Goal: Task Accomplishment & Management: Use online tool/utility

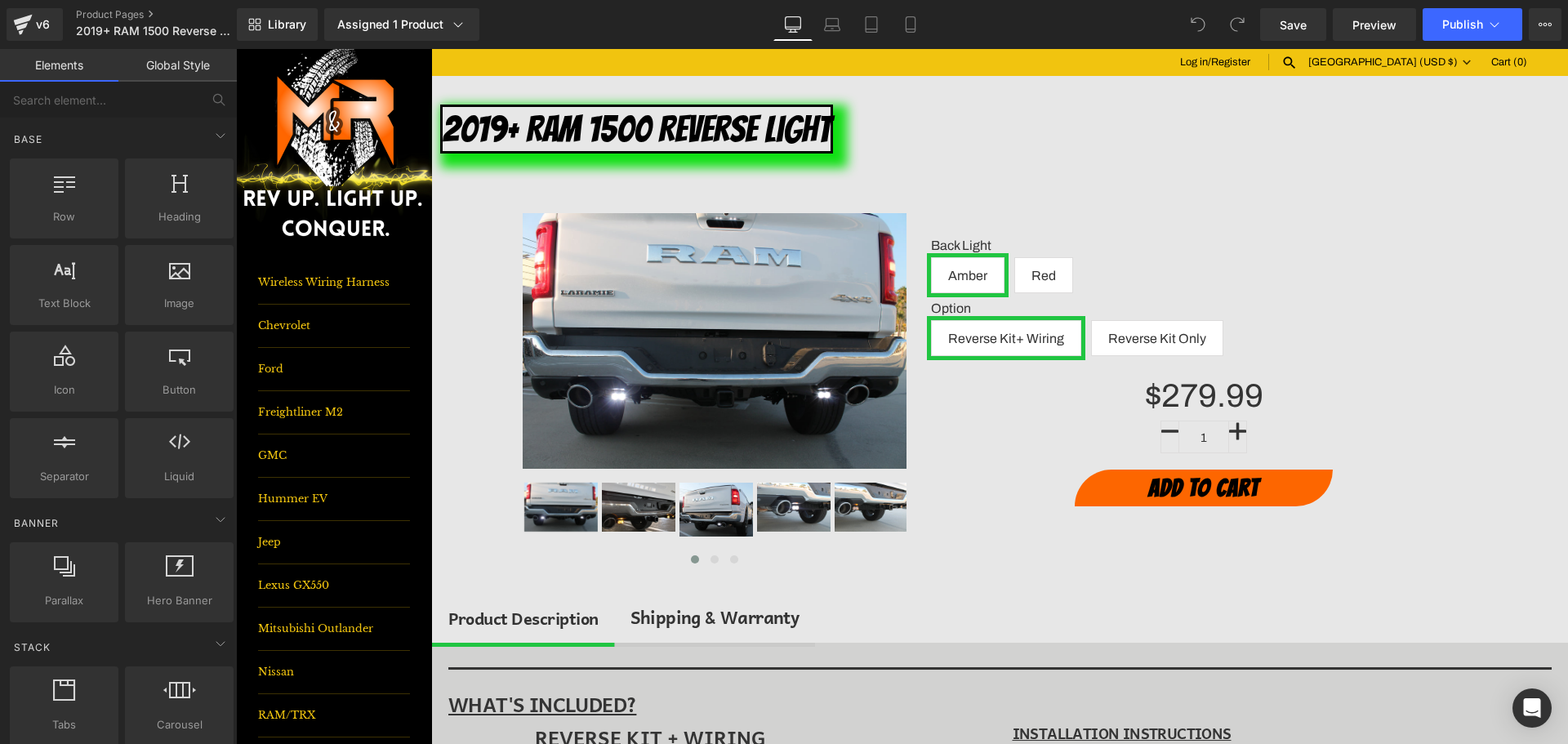
click at [1110, 387] on div "$279.99" at bounding box center [1205, 398] width 523 height 26
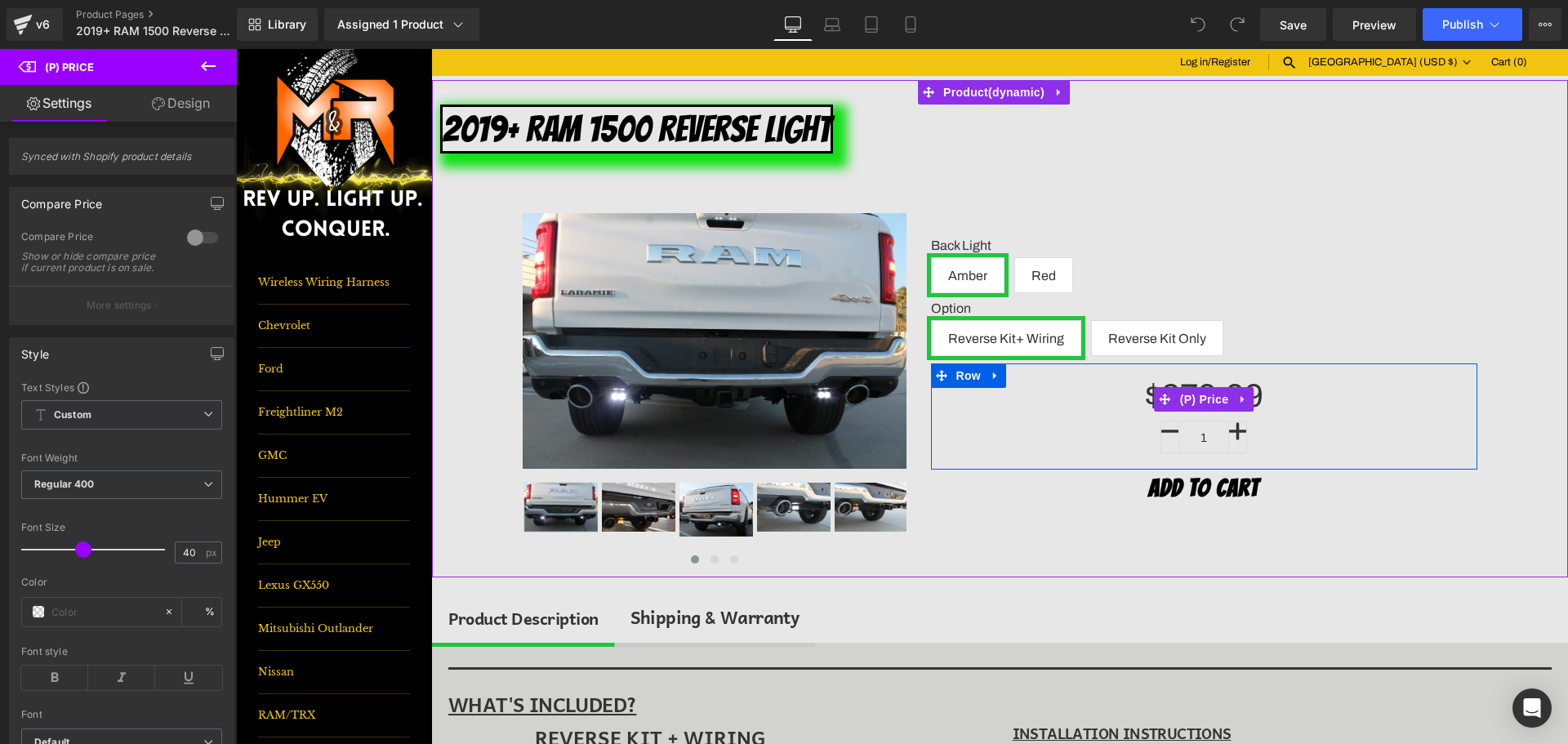
scroll to position [245, 0]
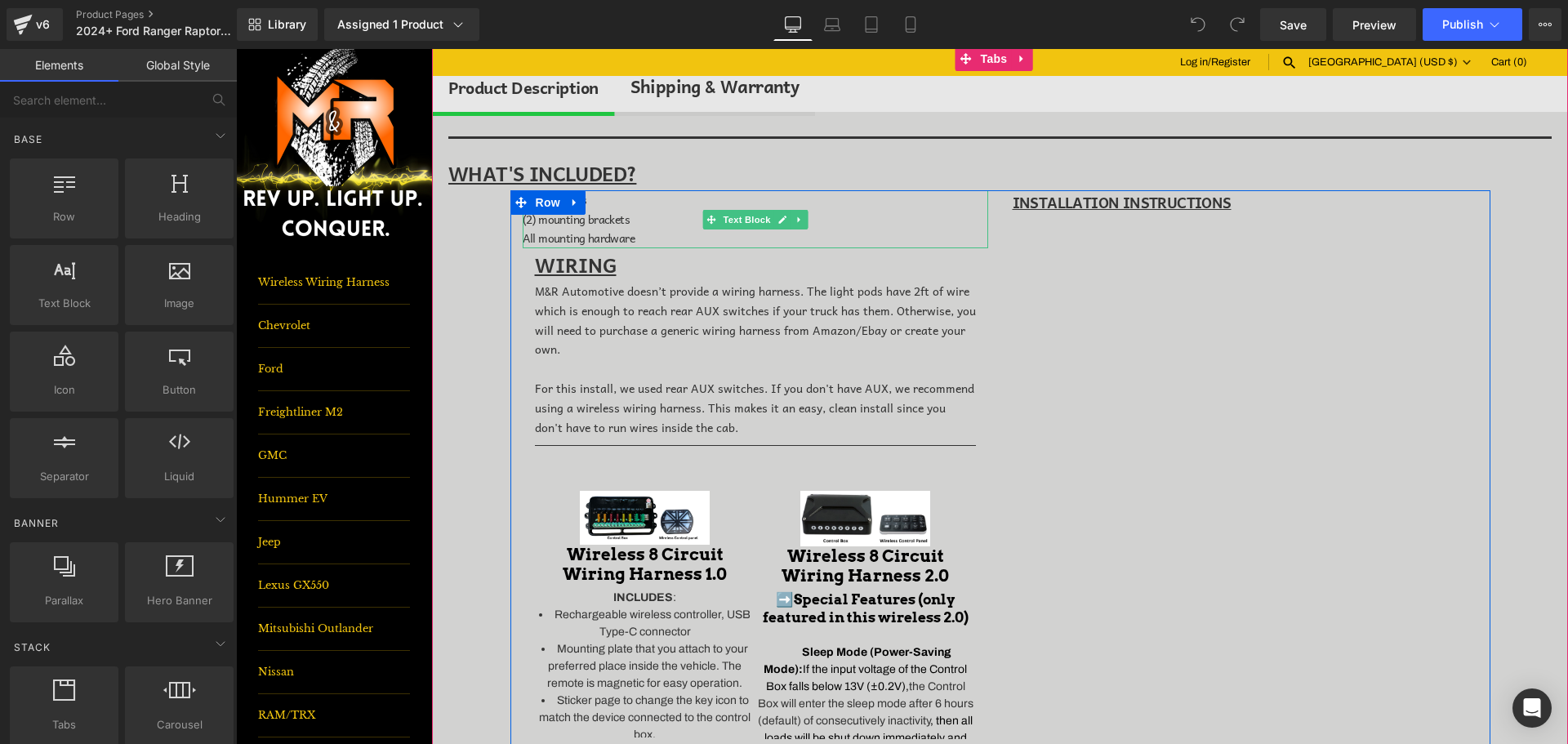
scroll to position [572, 0]
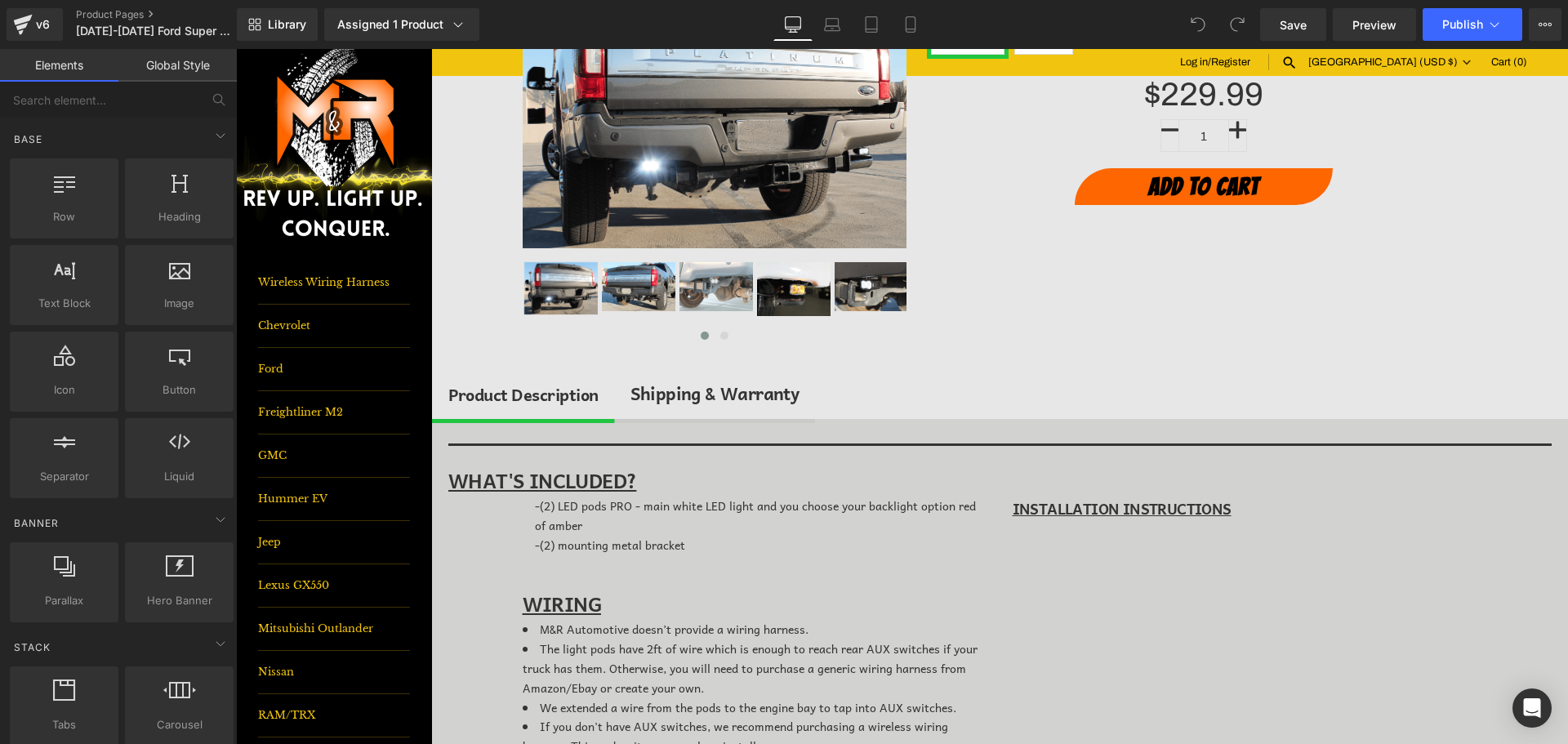
scroll to position [245, 0]
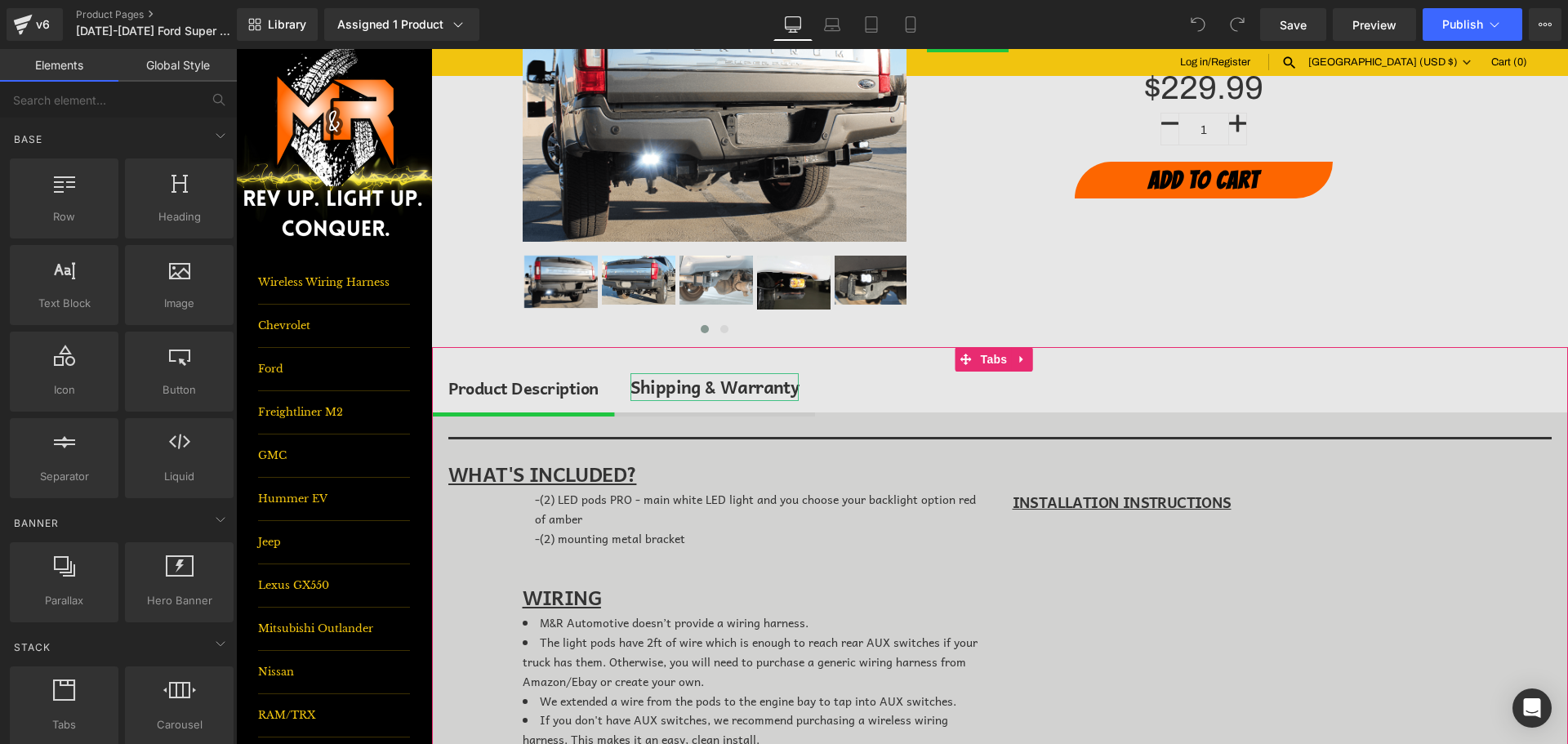
drag, startPoint x: 711, startPoint y: 388, endPoint x: 728, endPoint y: 388, distance: 17.0
click at [711, 388] on div "Shipping & Warranty" at bounding box center [715, 387] width 169 height 28
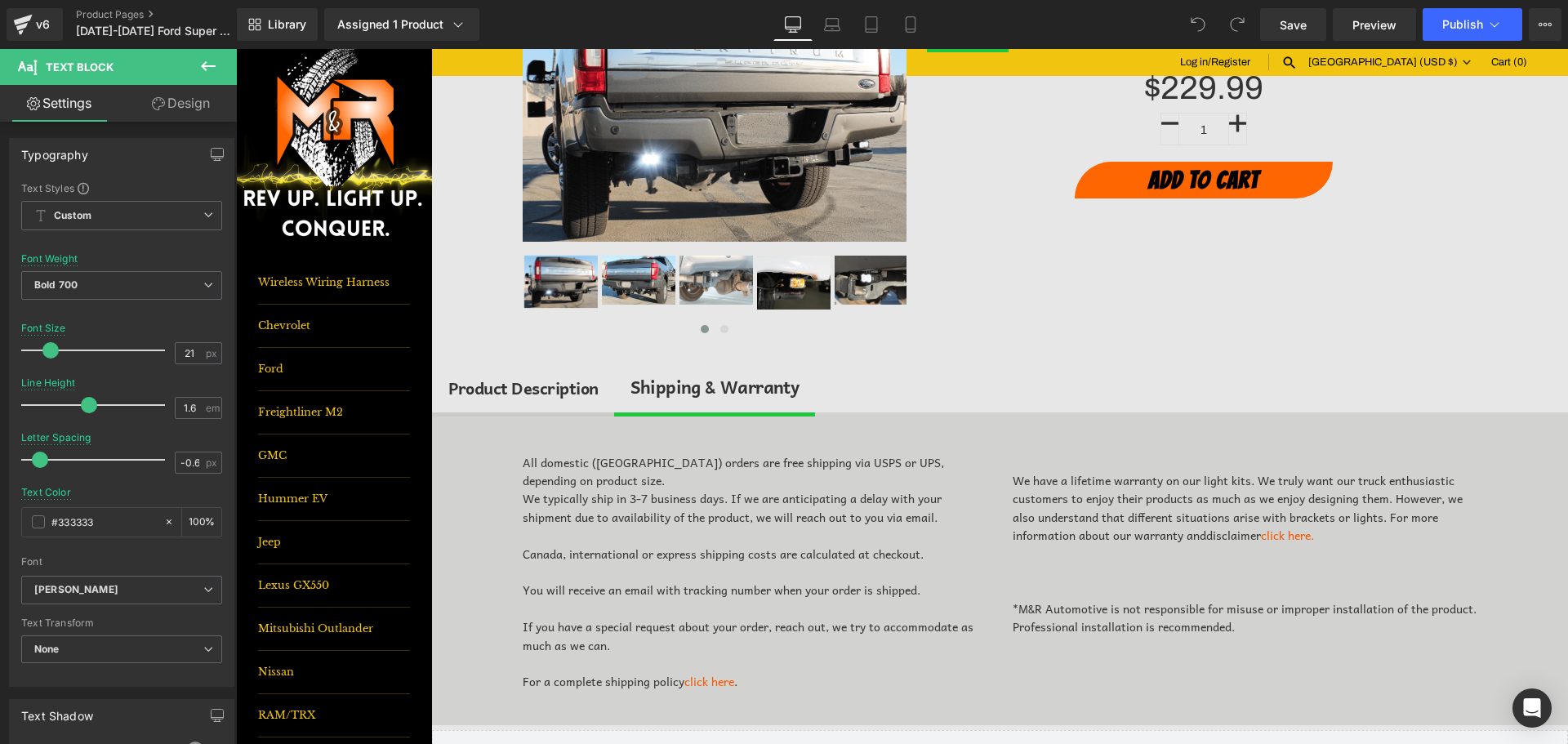
drag, startPoint x: 218, startPoint y: 67, endPoint x: 236, endPoint y: 64, distance: 18.2
click at [218, 67] on button at bounding box center [209, 67] width 57 height 36
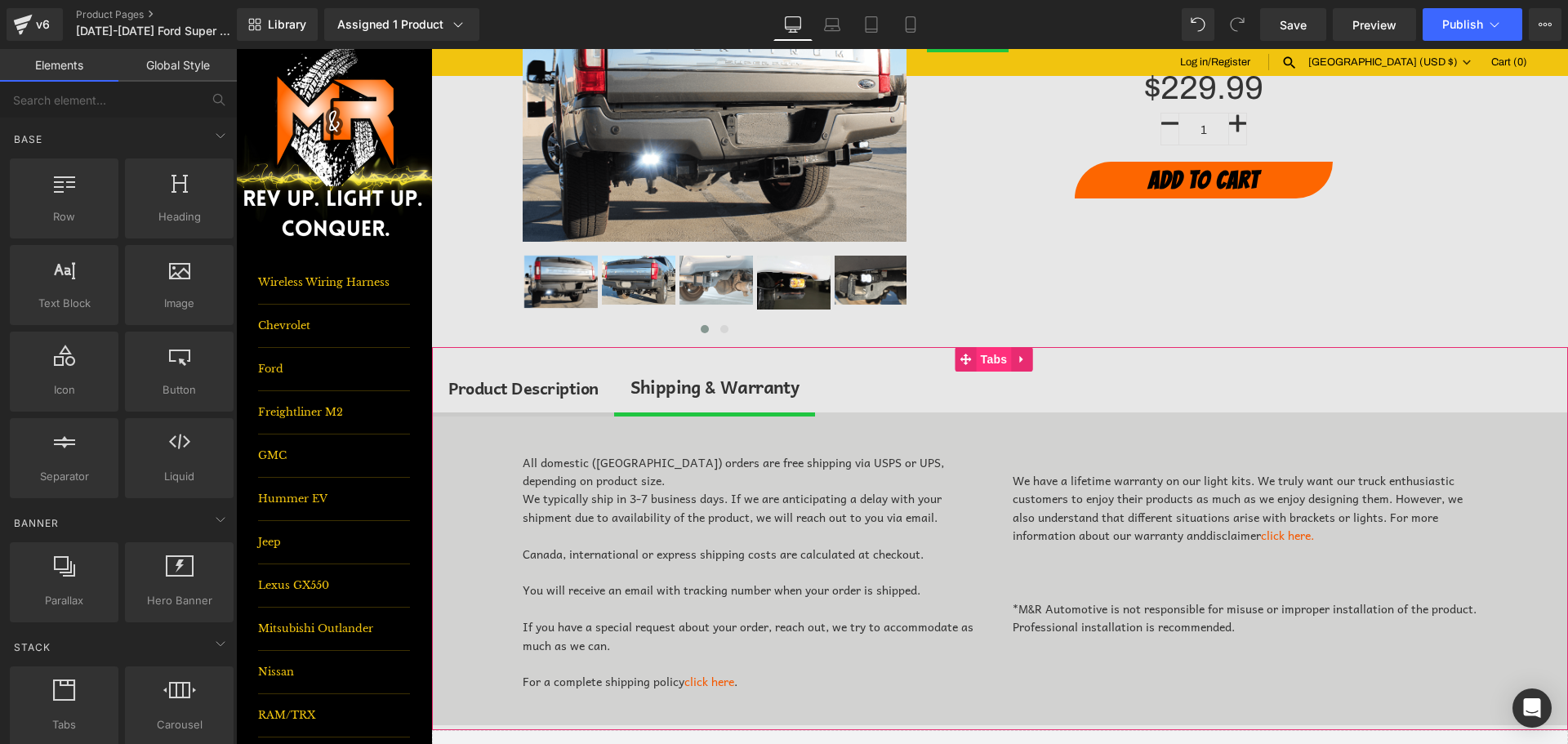
click at [984, 357] on span "Tabs" at bounding box center [994, 359] width 35 height 24
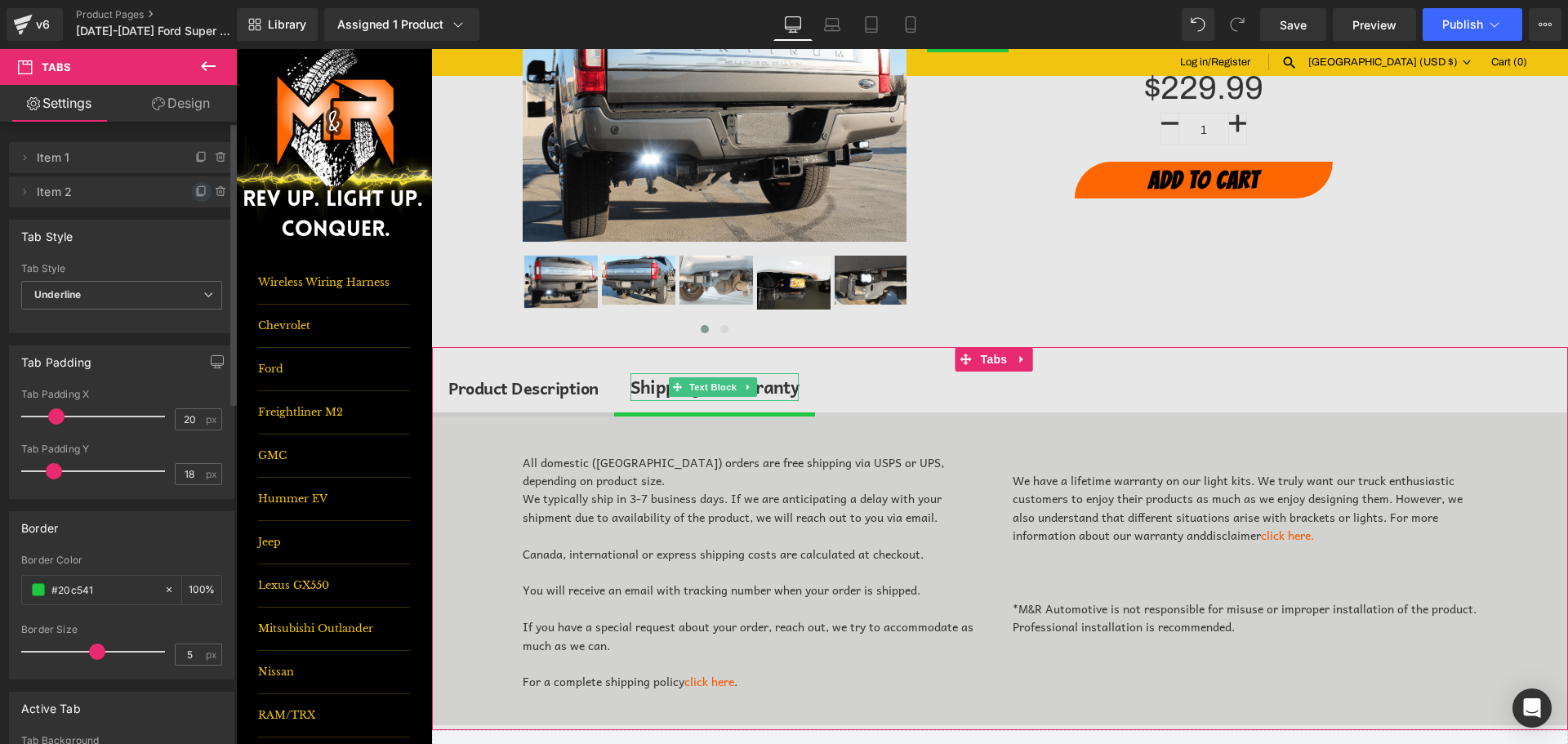
click at [195, 195] on icon at bounding box center [201, 192] width 13 height 13
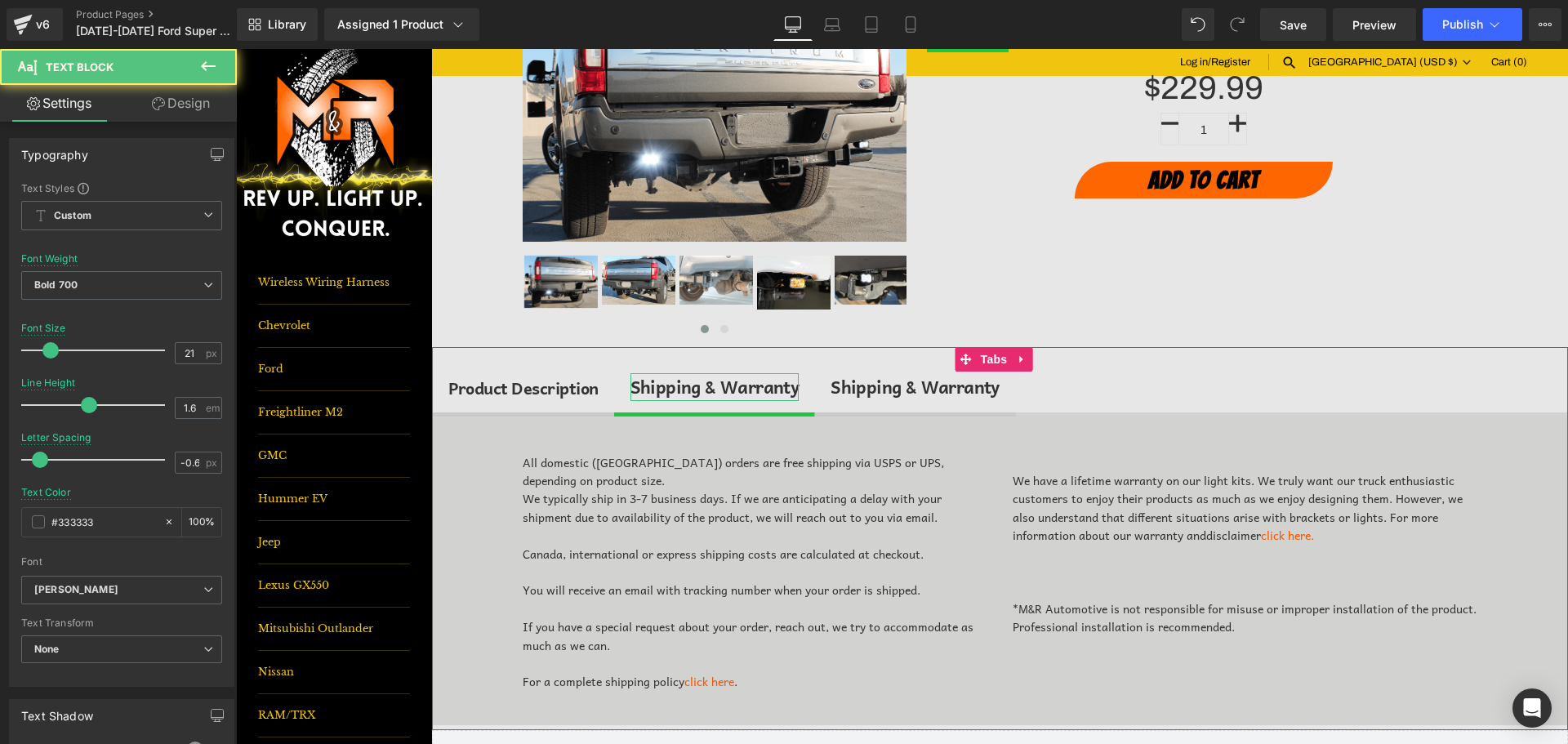
click at [758, 388] on div "Shipping & Warranty" at bounding box center [715, 387] width 169 height 28
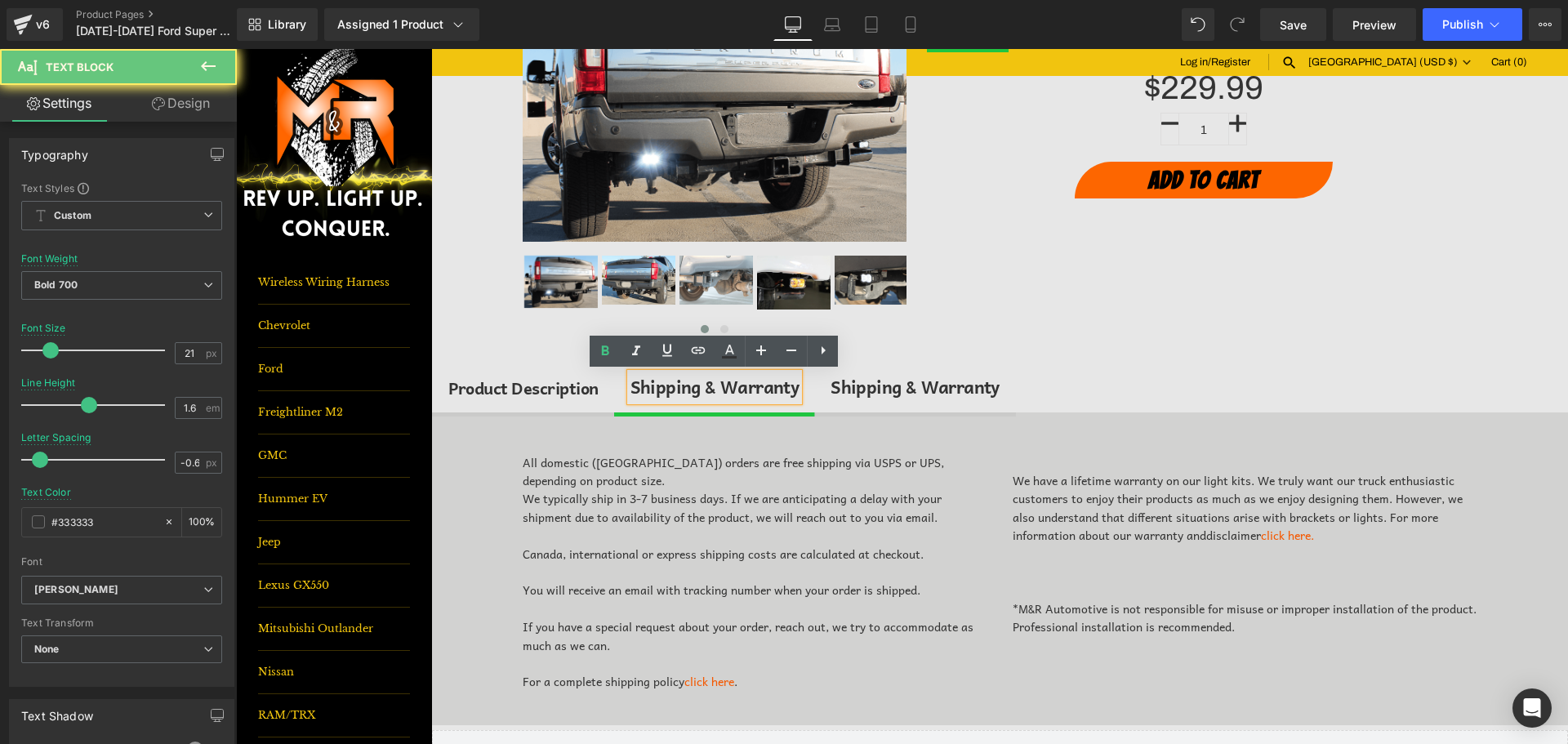
click at [758, 388] on div "Shipping & Warranty" at bounding box center [715, 387] width 169 height 28
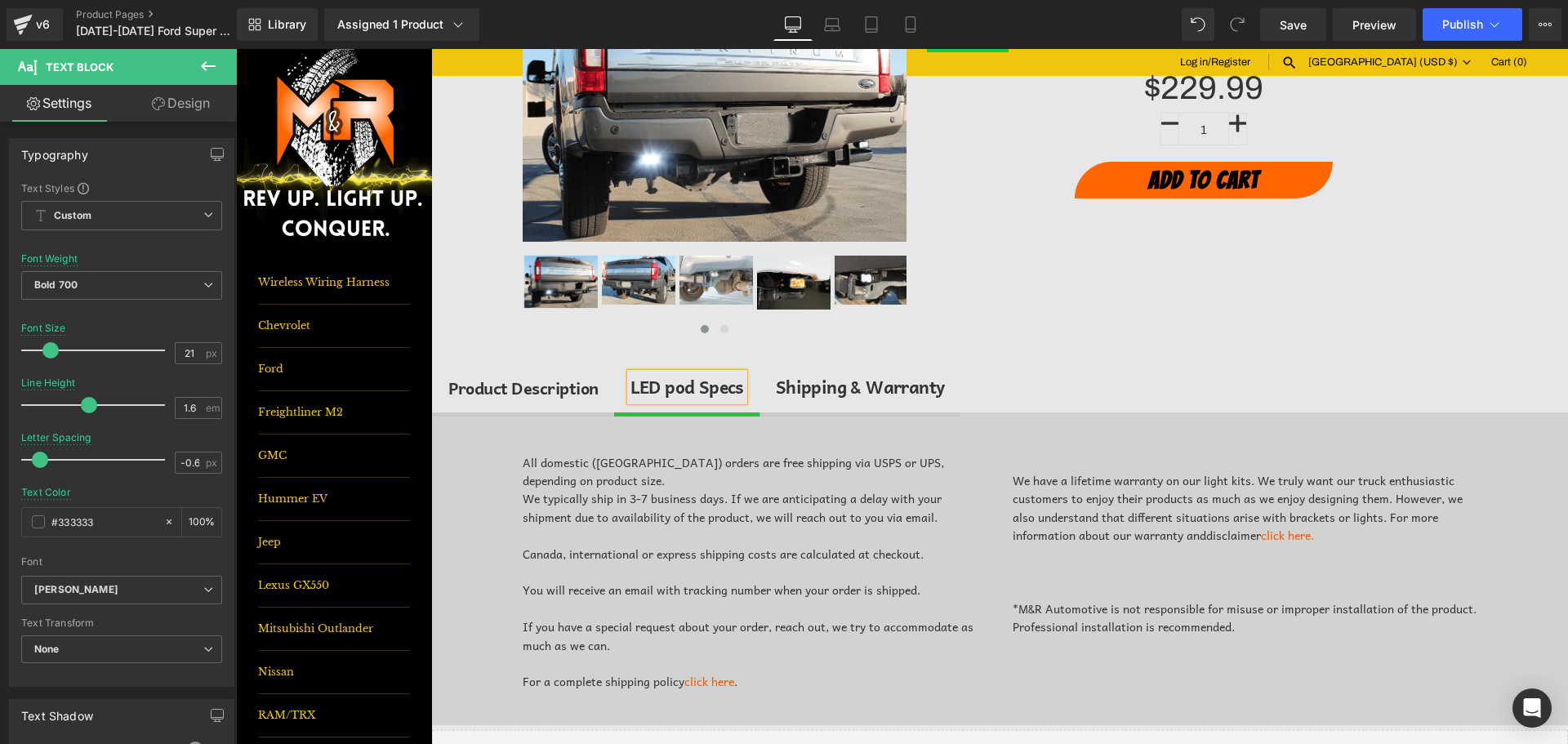
click at [667, 389] on div "LED pod Specs" at bounding box center [687, 387] width 114 height 28
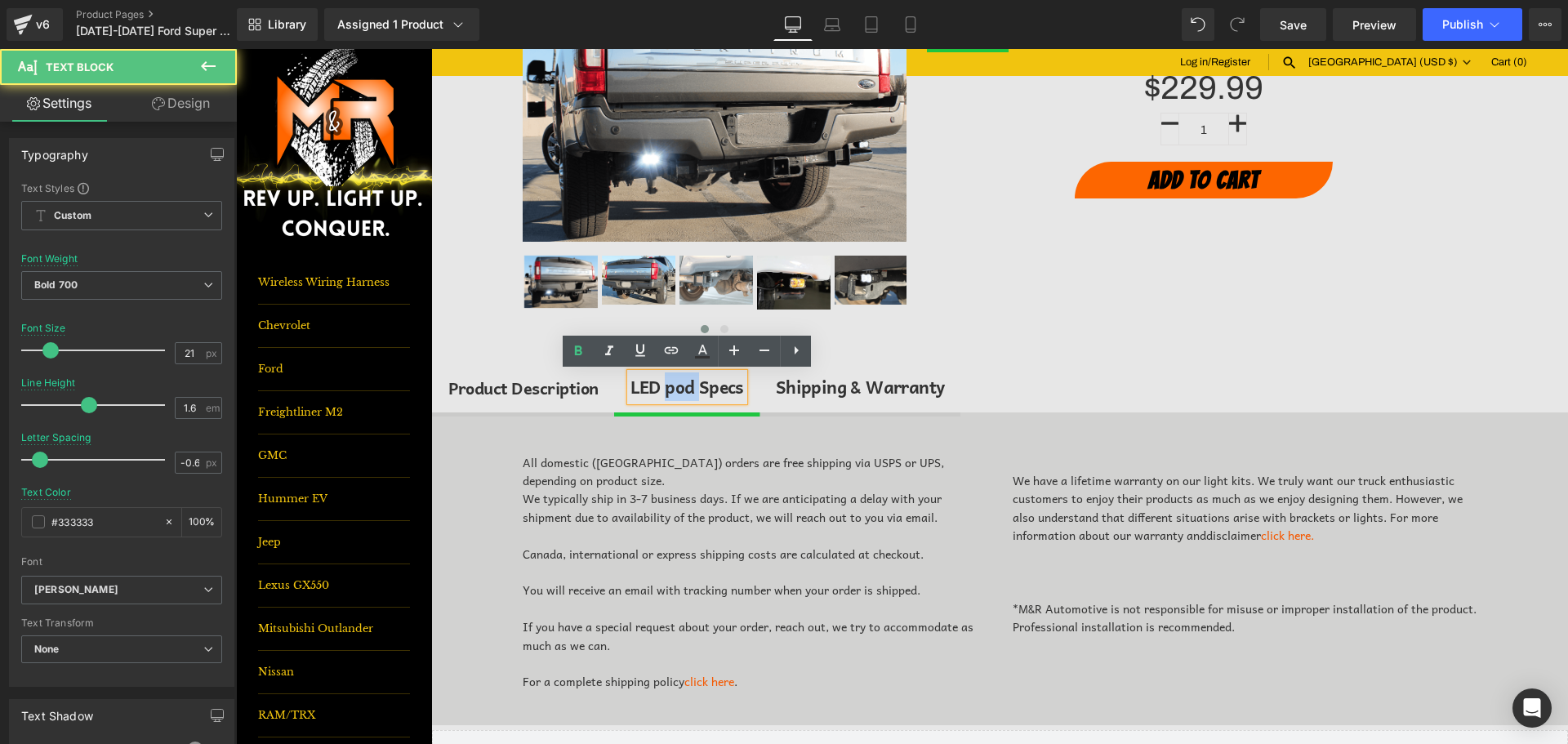
click at [667, 389] on div "LED pod Specs" at bounding box center [687, 387] width 114 height 28
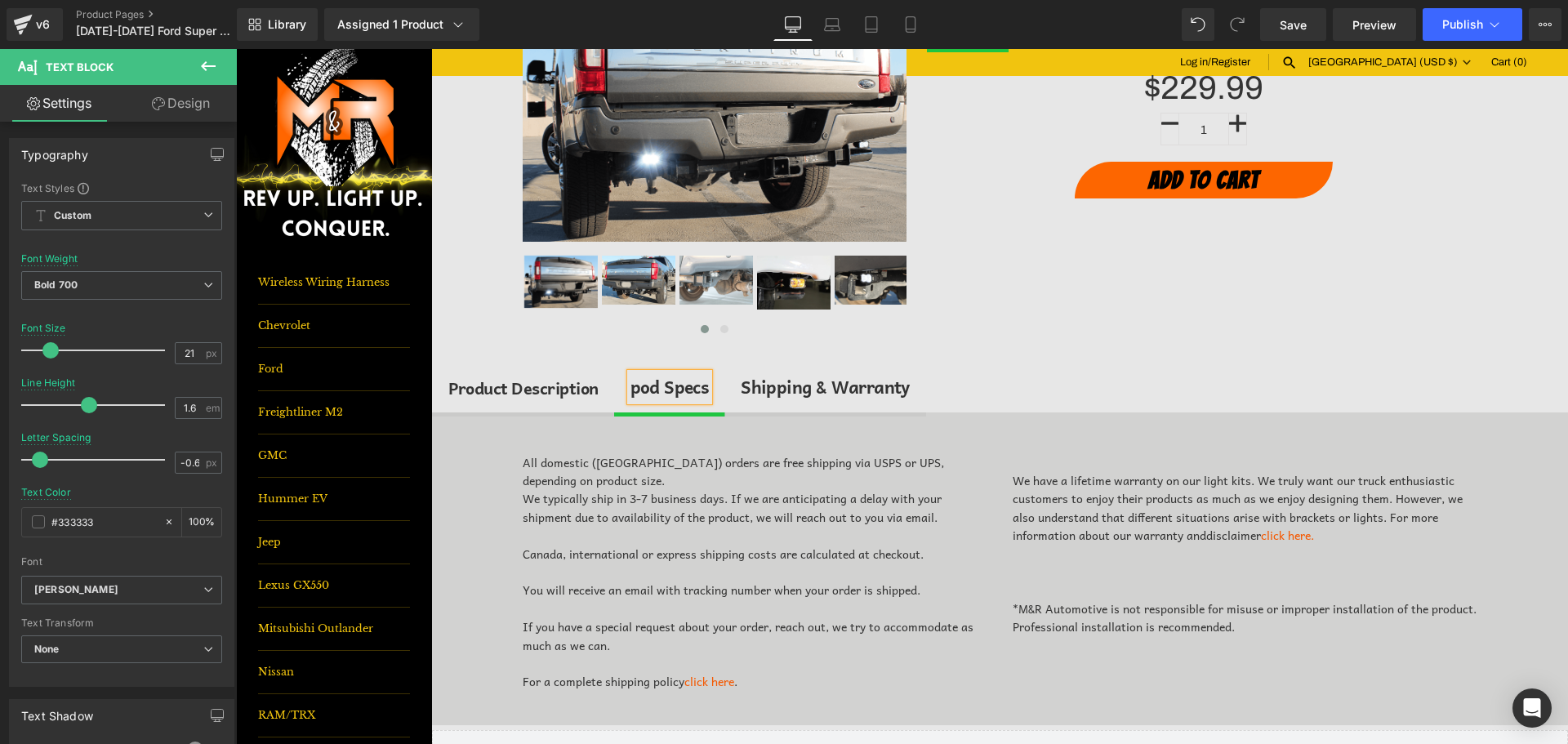
click at [656, 389] on div "pod Specs" at bounding box center [670, 387] width 79 height 28
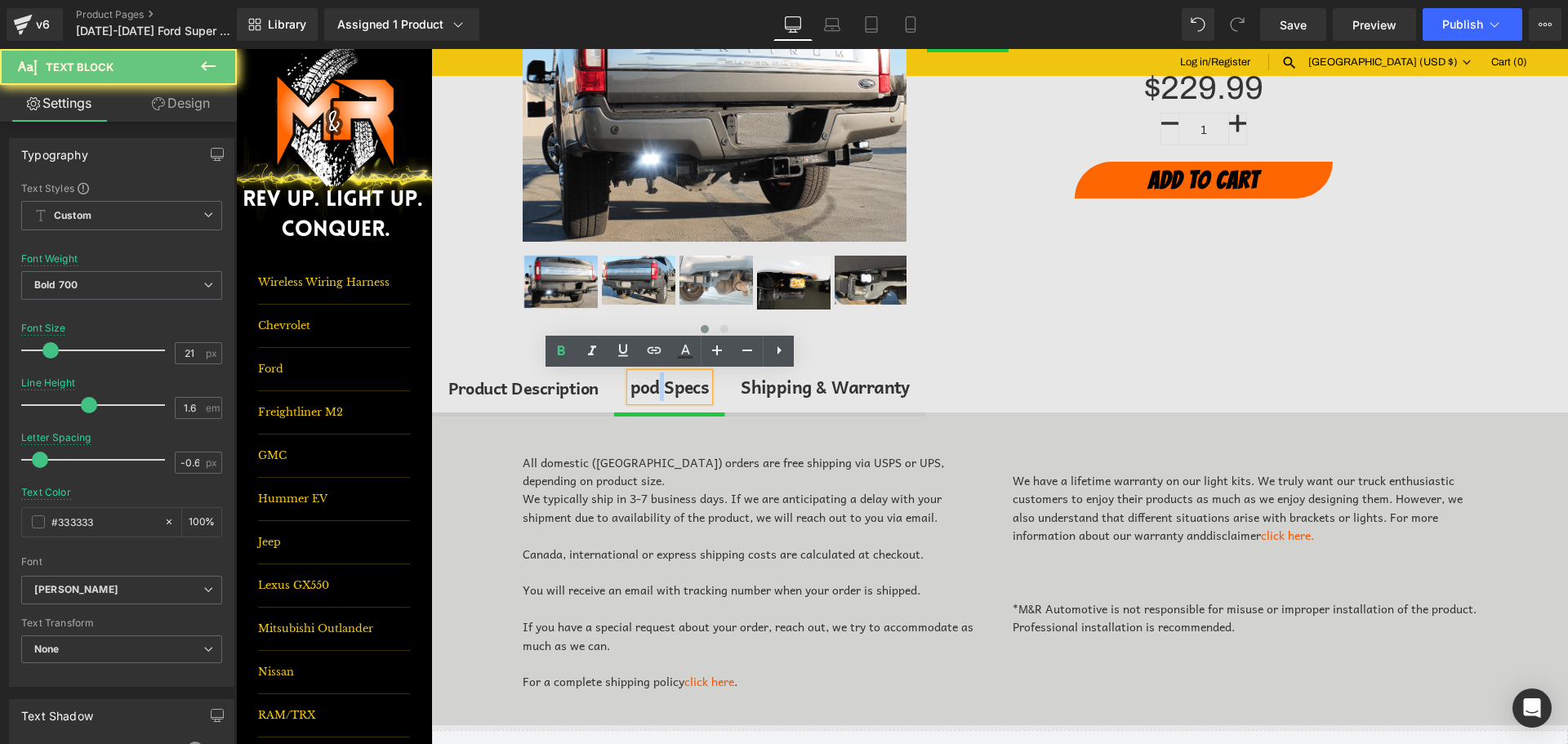
click at [656, 389] on div "pod Specs" at bounding box center [670, 387] width 79 height 28
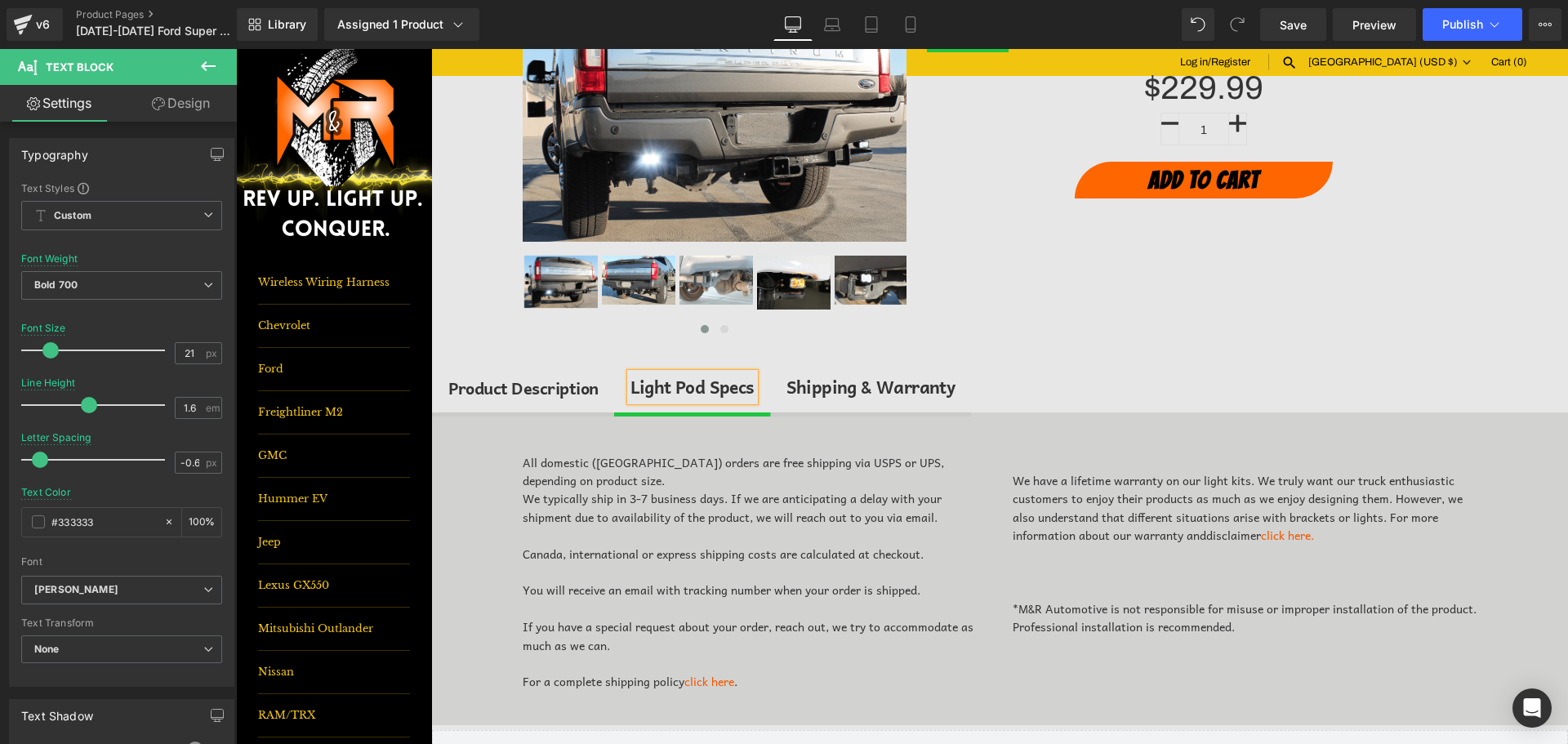
click at [782, 446] on div "All domestic ([GEOGRAPHIC_DATA]) orders are free shipping via USPS or UPS, depe…" at bounding box center [1000, 569] width 981 height 281
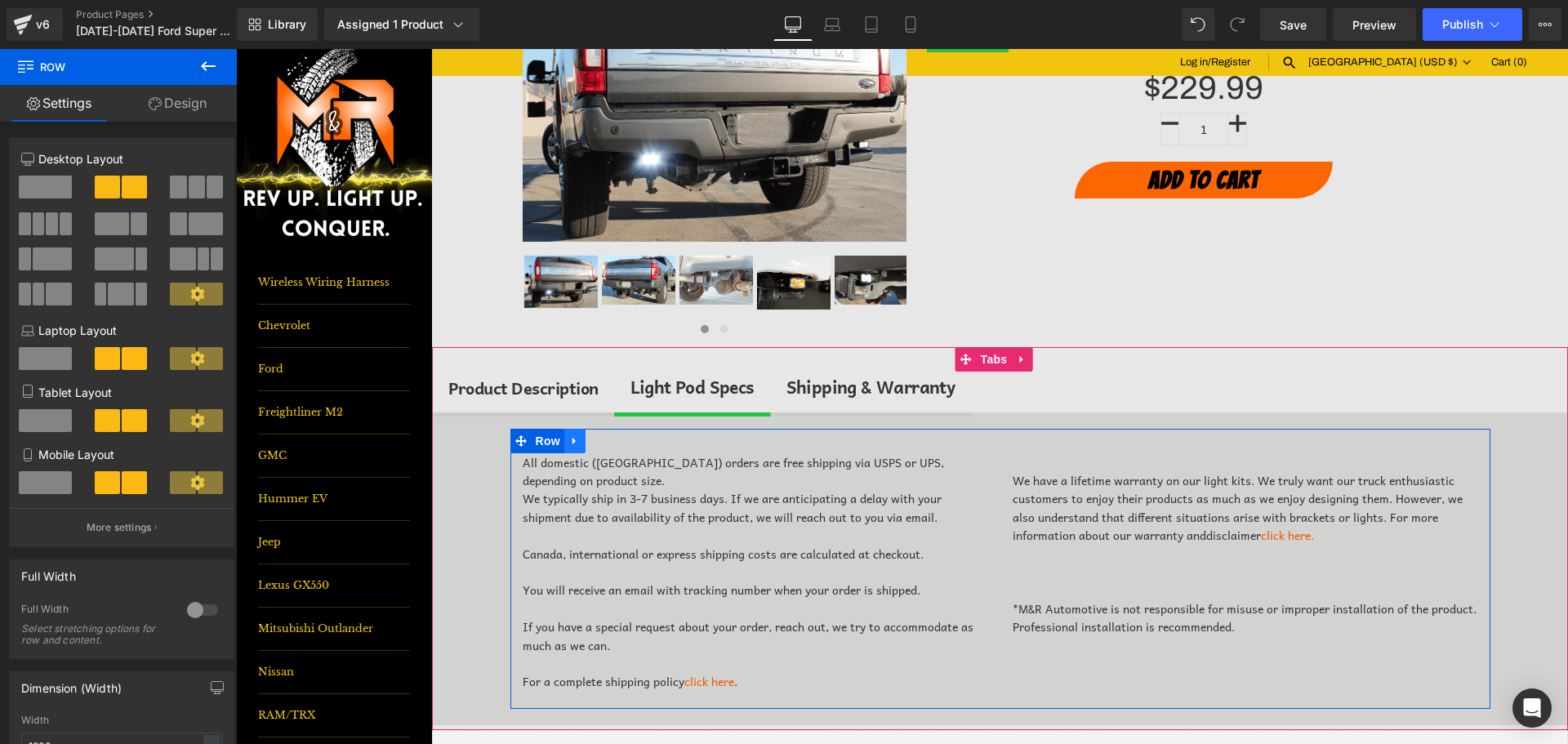
click at [571, 444] on icon at bounding box center [575, 440] width 12 height 13
click at [607, 441] on link at bounding box center [618, 440] width 21 height 24
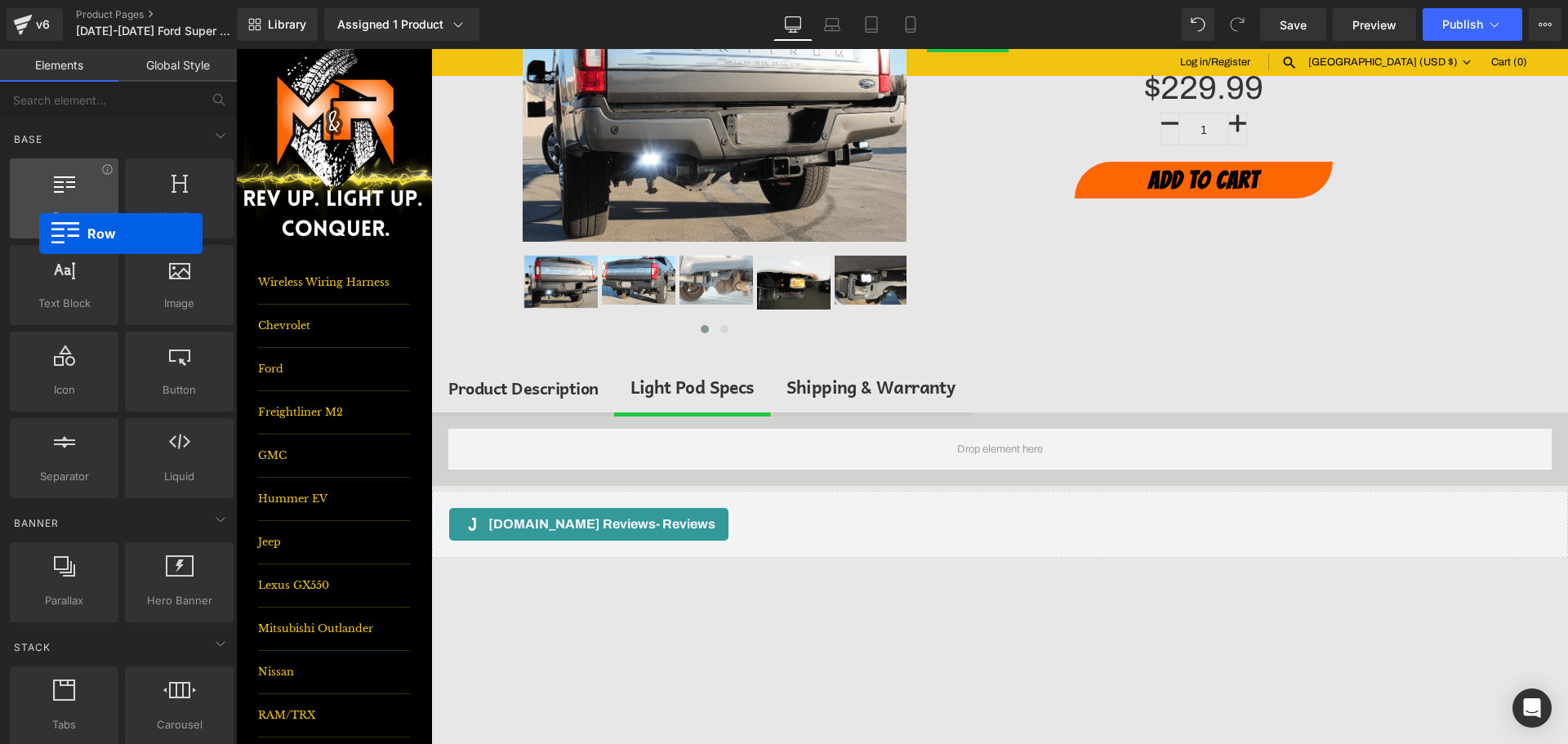
drag, startPoint x: 91, startPoint y: 210, endPoint x: 39, endPoint y: 234, distance: 57.3
click at [39, 234] on div "Row rows, columns, layouts, div" at bounding box center [64, 198] width 108 height 80
click at [287, 28] on span "Library" at bounding box center [287, 24] width 39 height 14
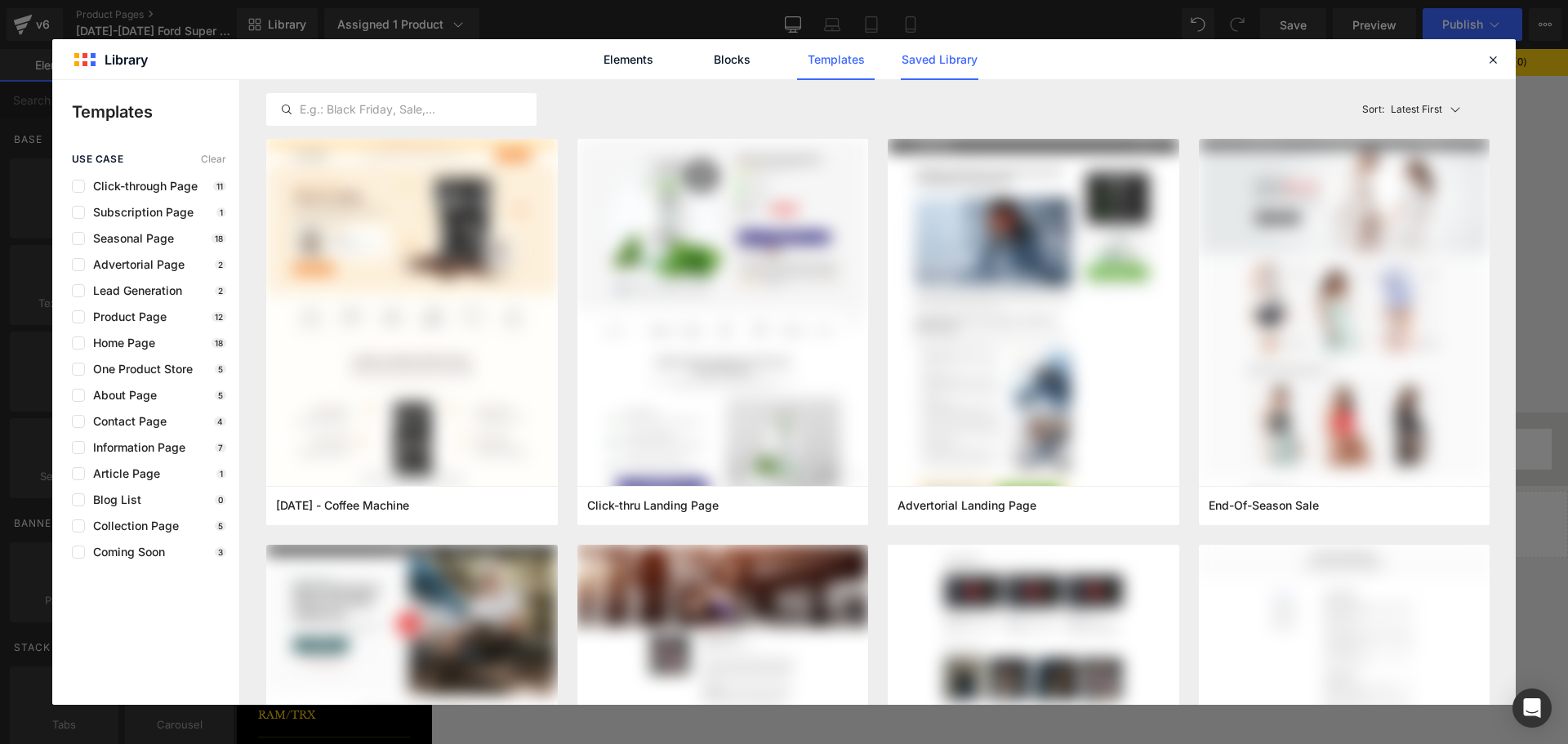
click at [920, 56] on link "Saved Library" at bounding box center [939, 60] width 78 height 41
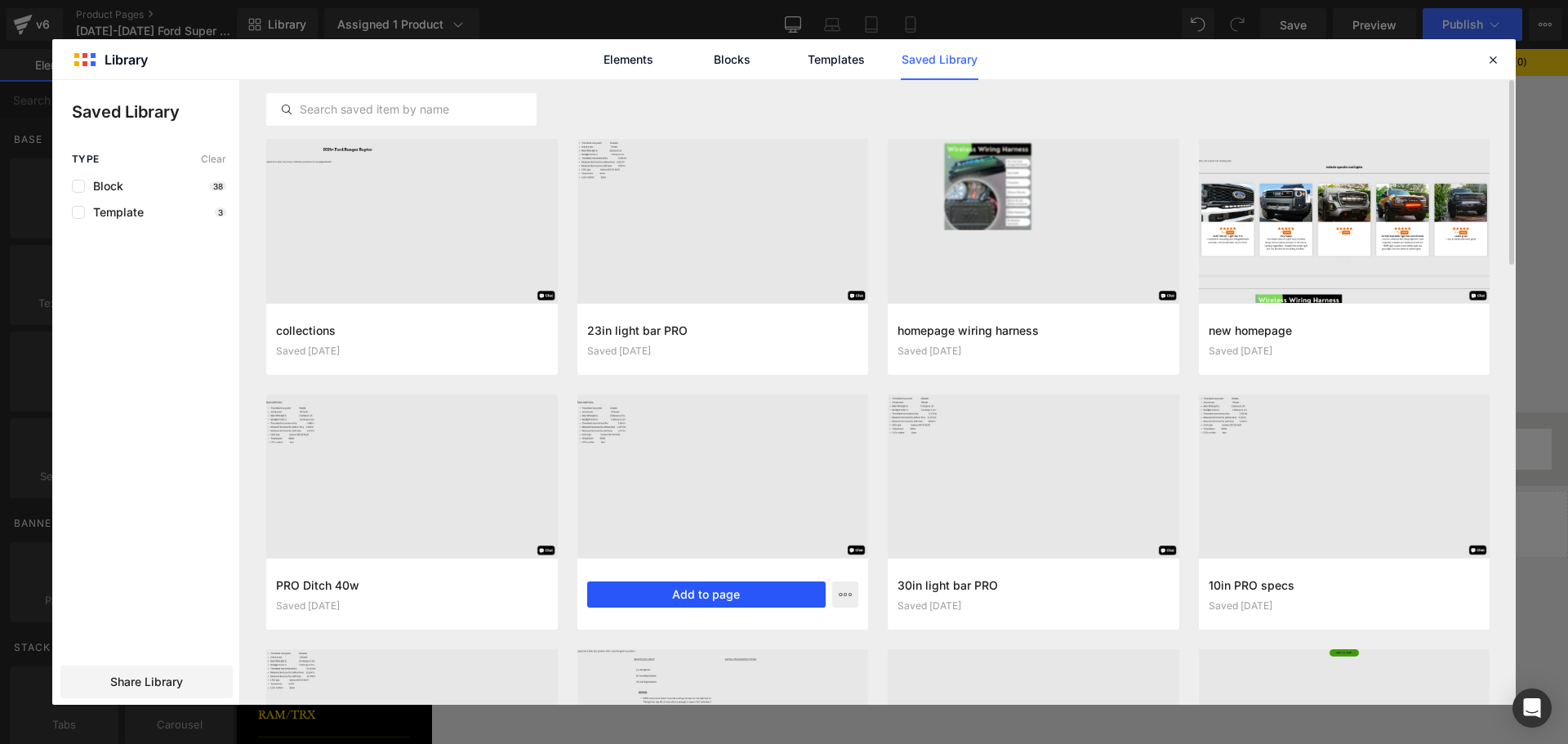
click at [657, 589] on button "Add to page" at bounding box center [707, 594] width 239 height 26
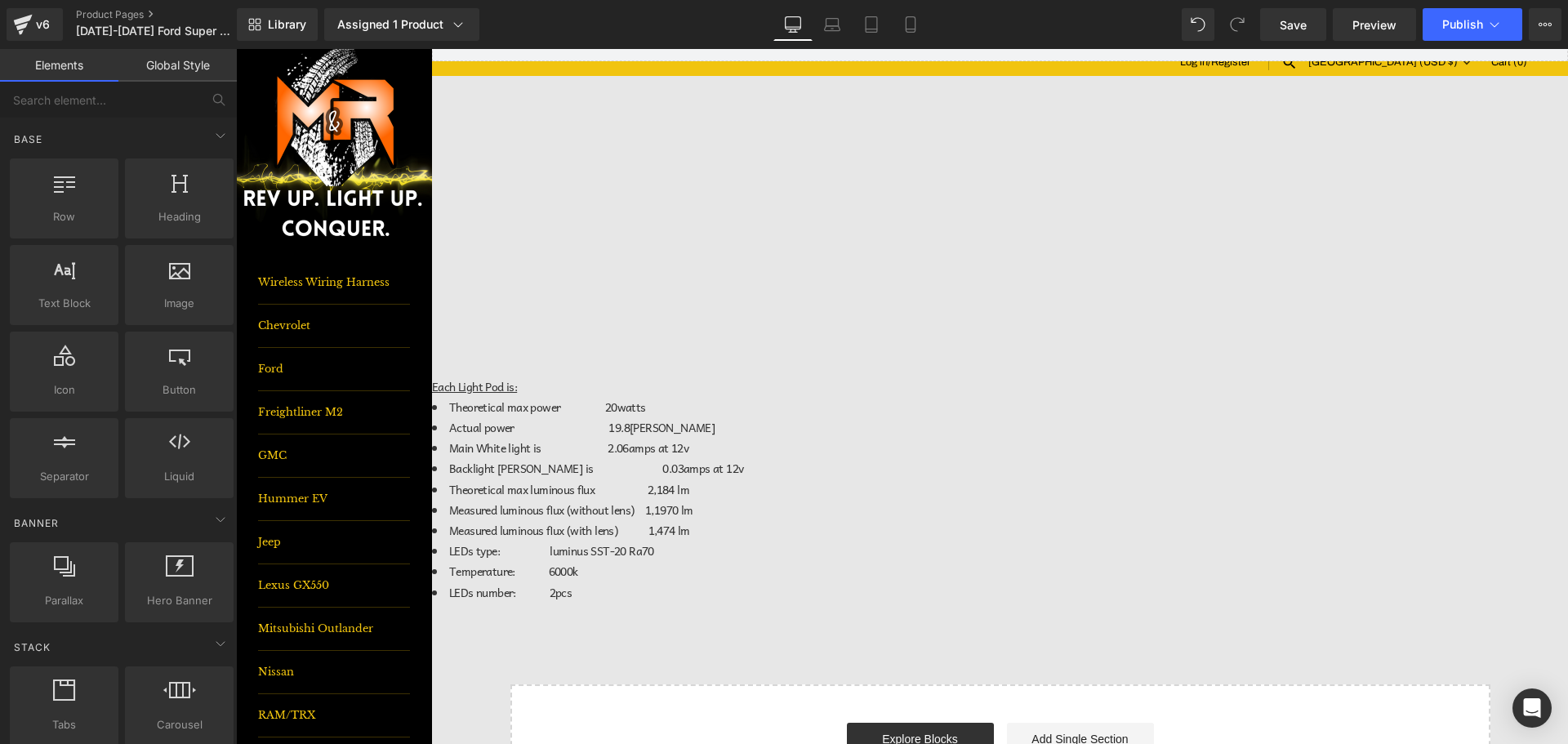
scroll to position [721, 0]
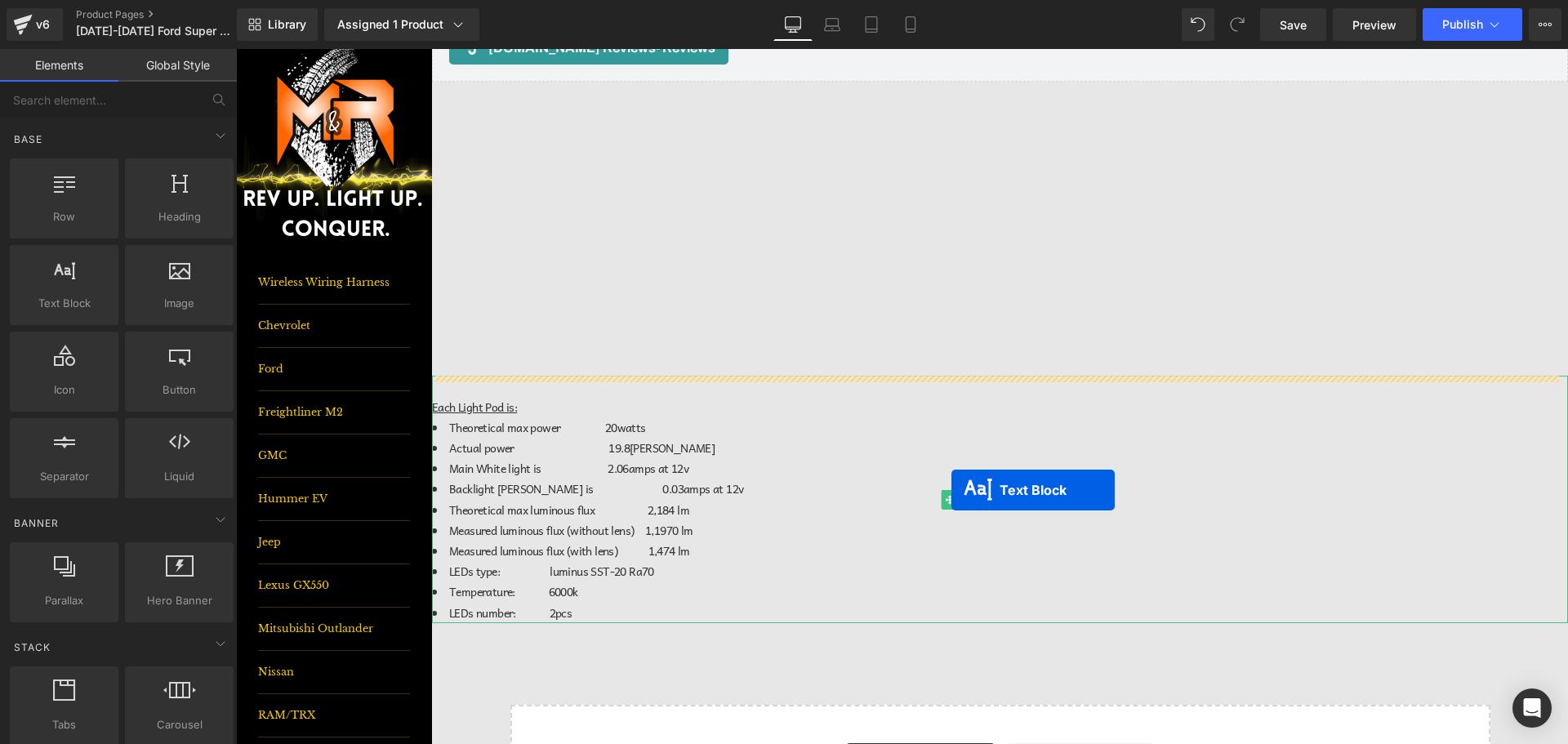
drag, startPoint x: 951, startPoint y: 496, endPoint x: 953, endPoint y: 485, distance: 11.2
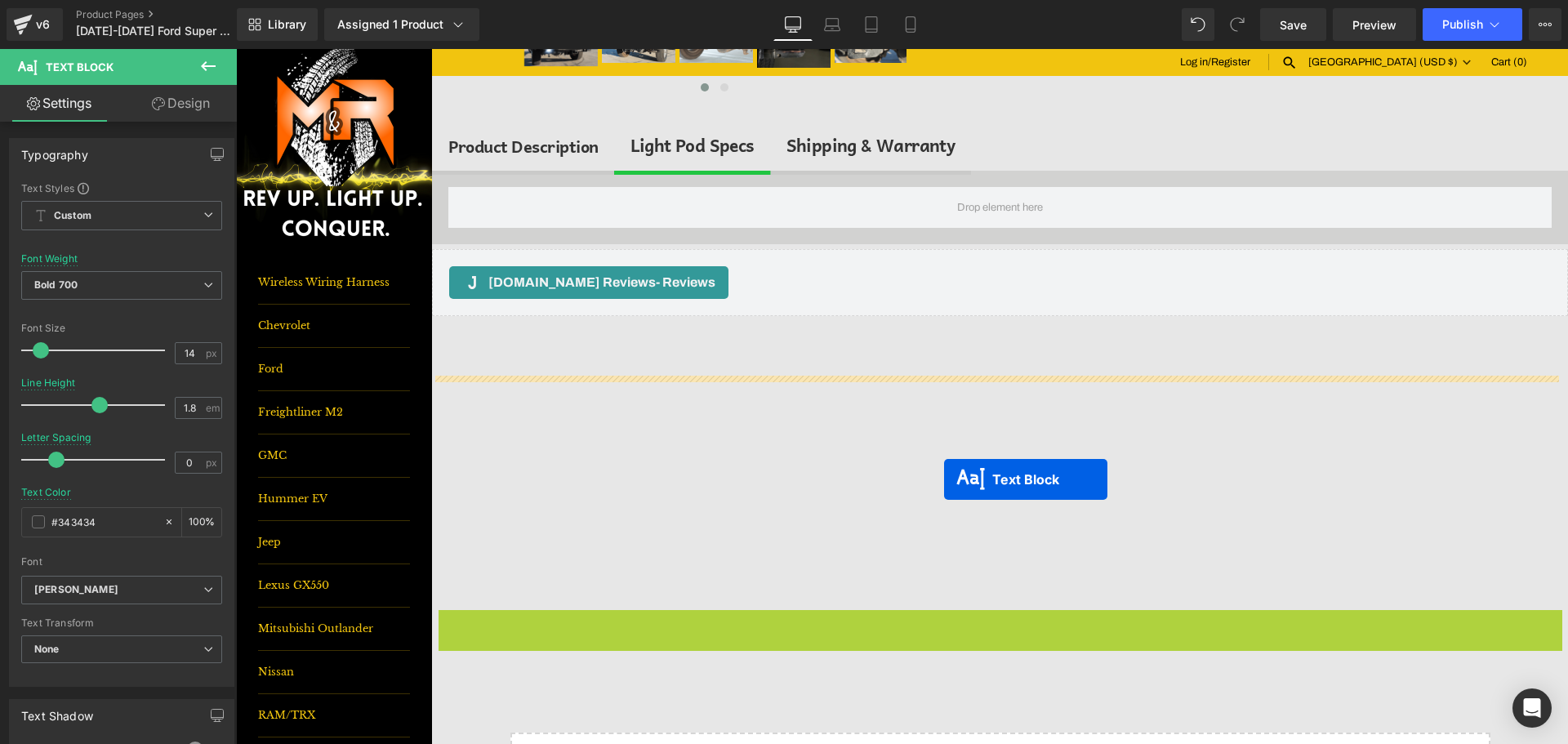
scroll to position [395, 0]
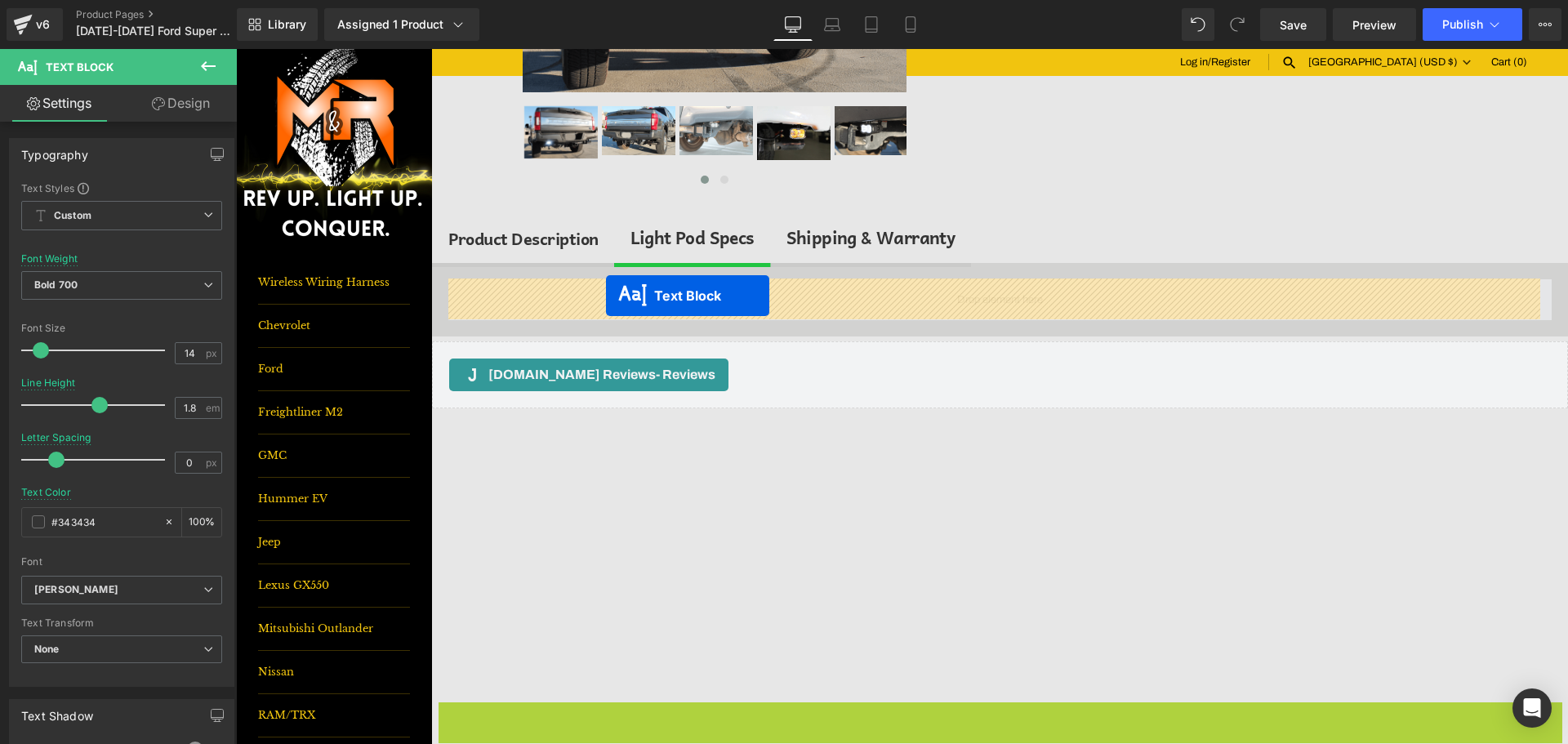
drag, startPoint x: 945, startPoint y: 499, endPoint x: 606, endPoint y: 295, distance: 395.6
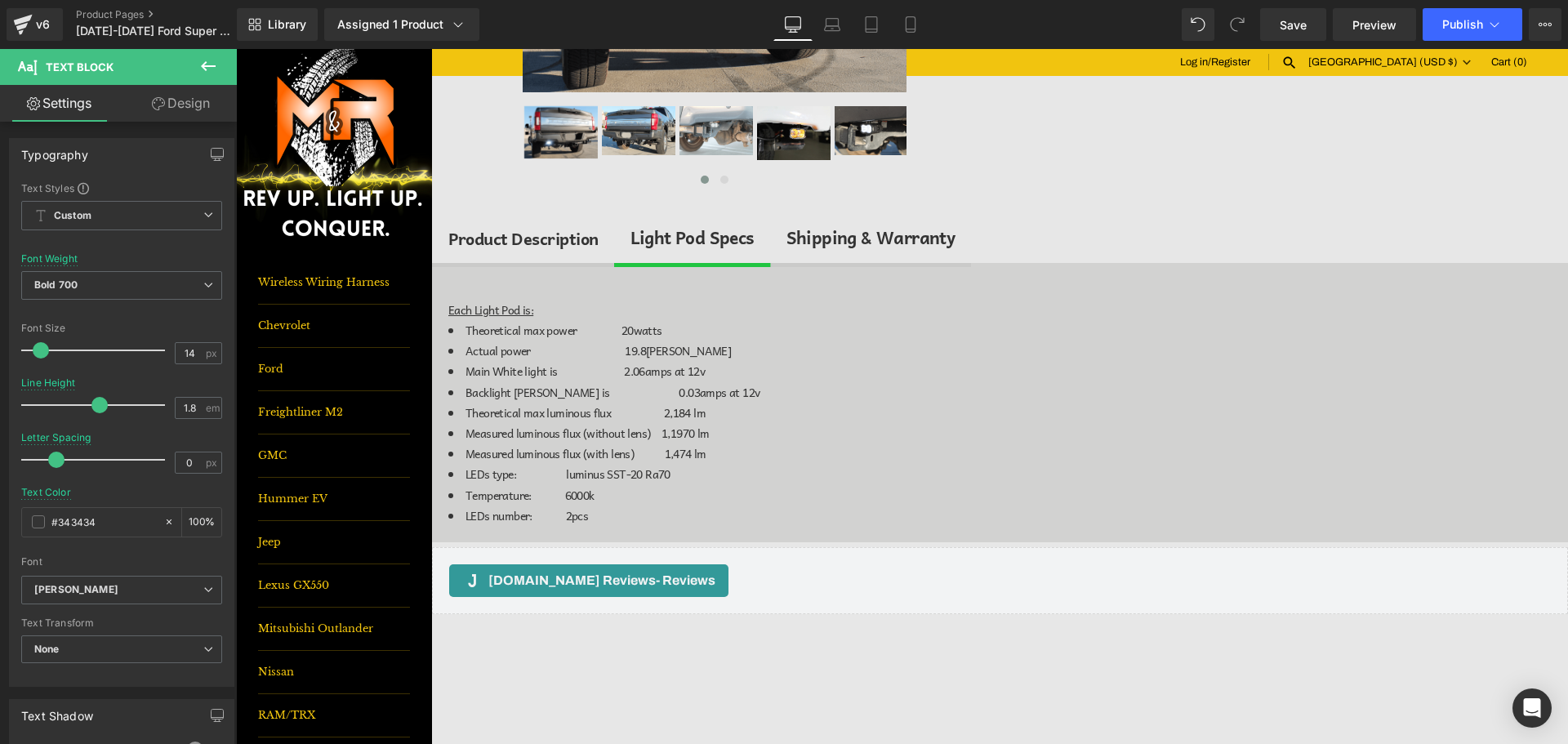
click at [224, 70] on button at bounding box center [209, 67] width 57 height 36
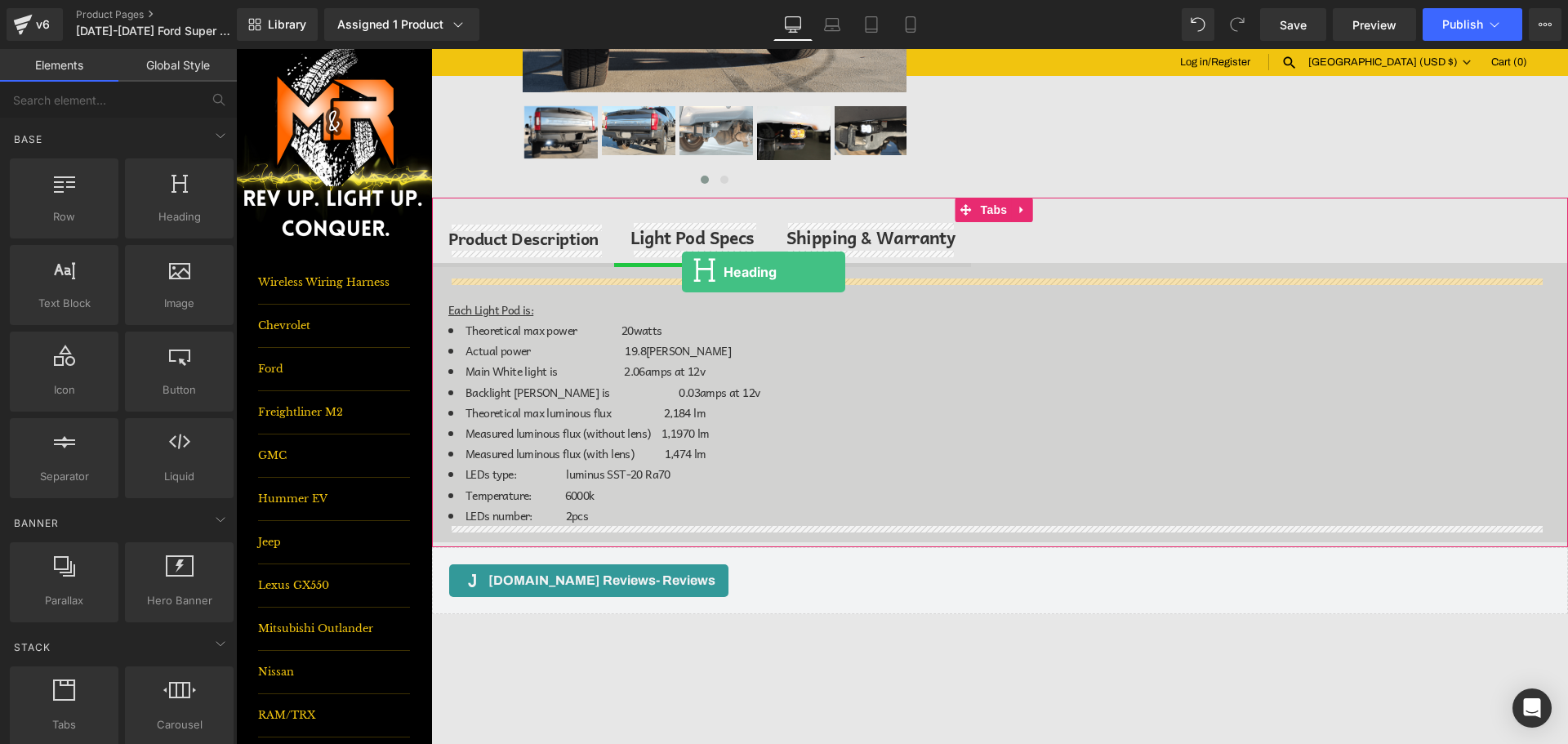
drag, startPoint x: 435, startPoint y: 244, endPoint x: 682, endPoint y: 272, distance: 248.6
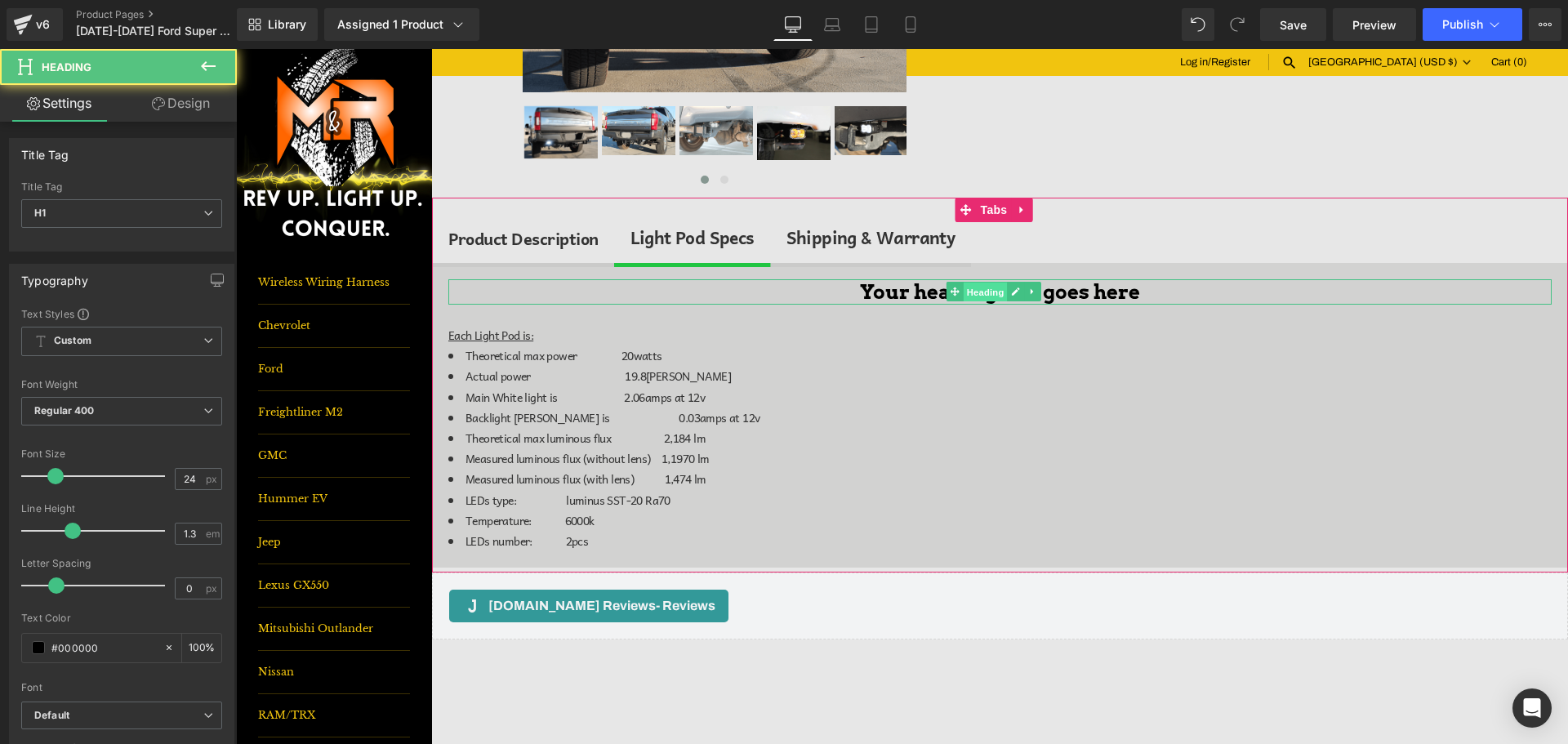
click at [974, 290] on span "Heading" at bounding box center [985, 293] width 44 height 20
click at [923, 293] on h1 "Your heading text goes here" at bounding box center [1000, 292] width 1103 height 25
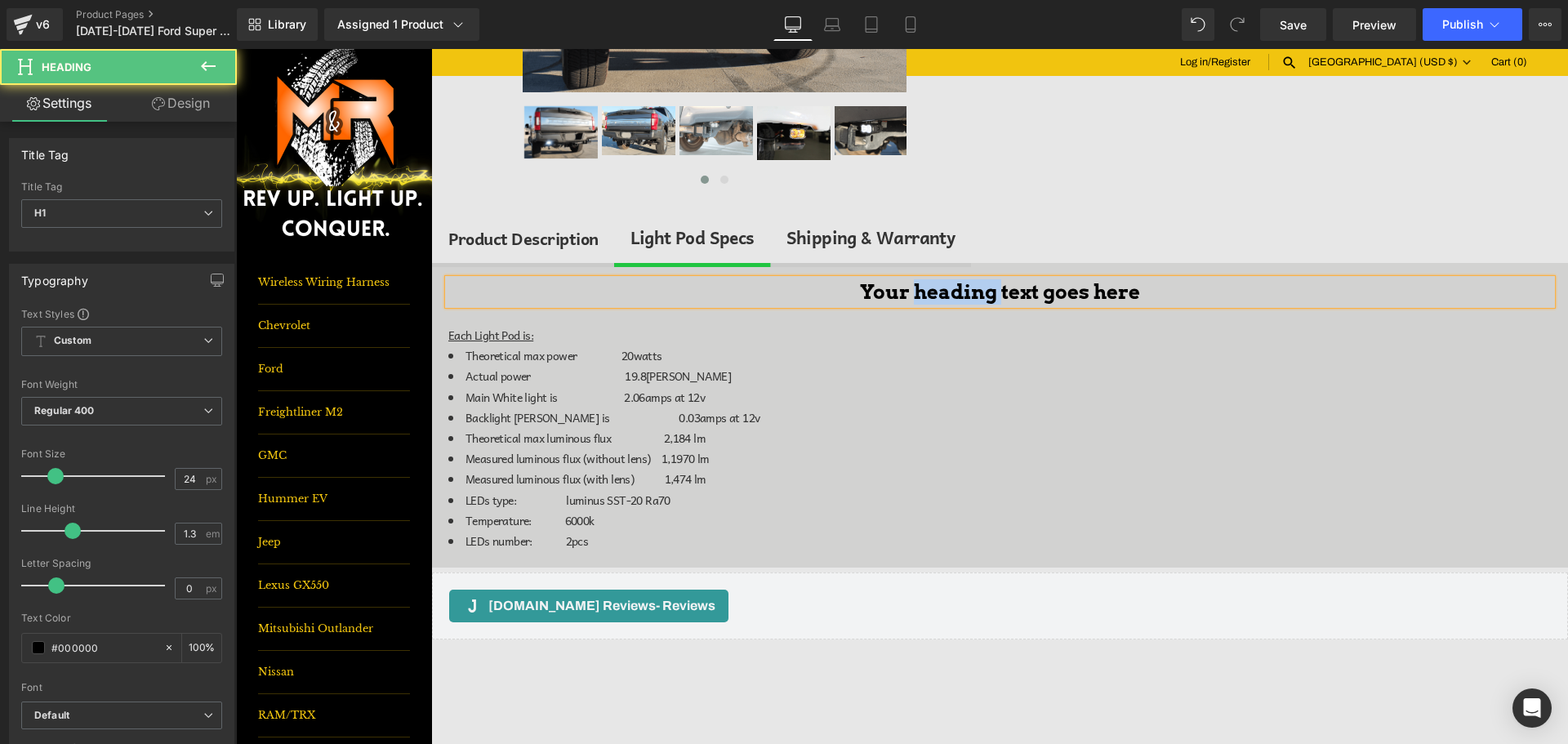
click at [923, 293] on h1 "Your heading text goes here" at bounding box center [1000, 292] width 1103 height 25
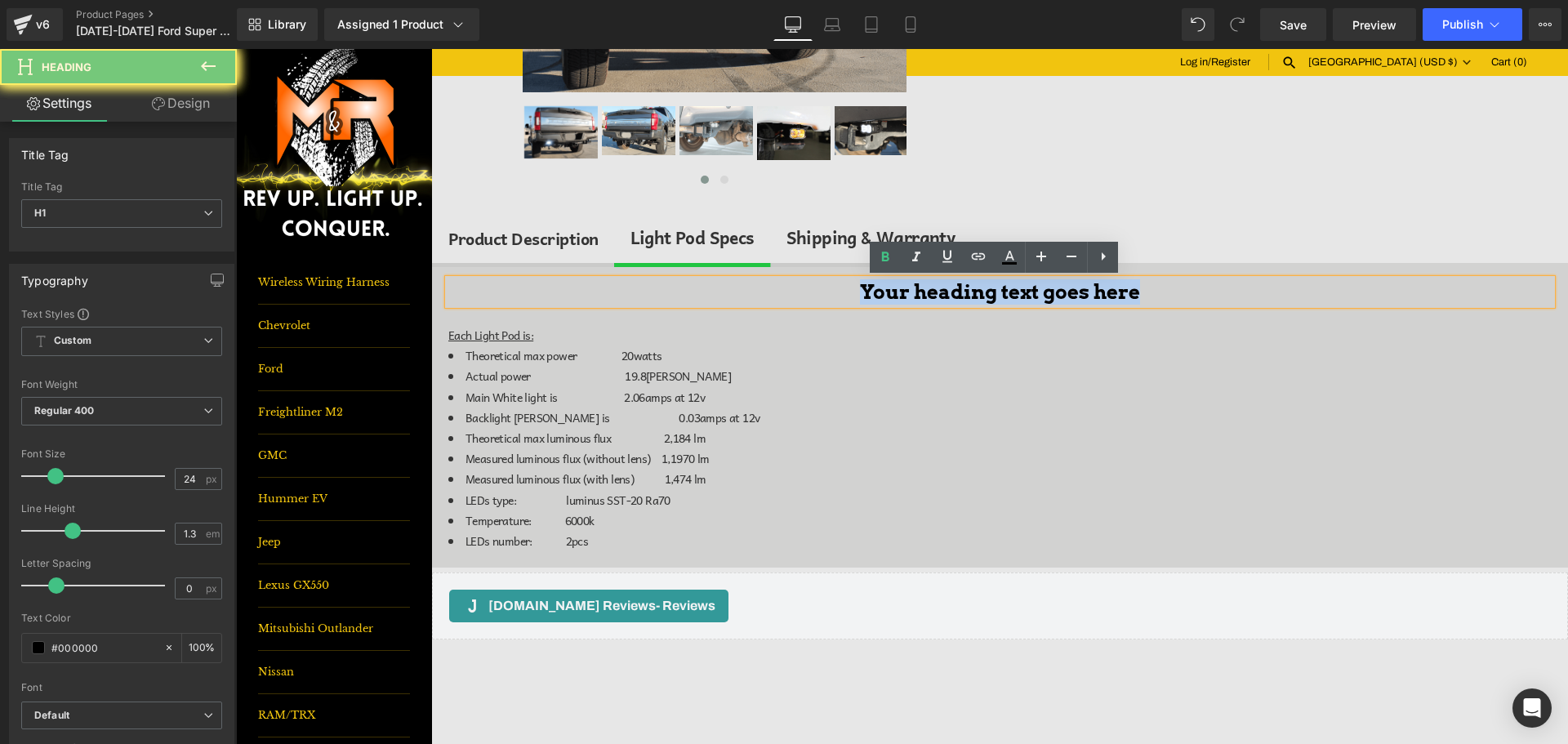
click at [923, 293] on h1 "Your heading text goes here" at bounding box center [1000, 292] width 1103 height 25
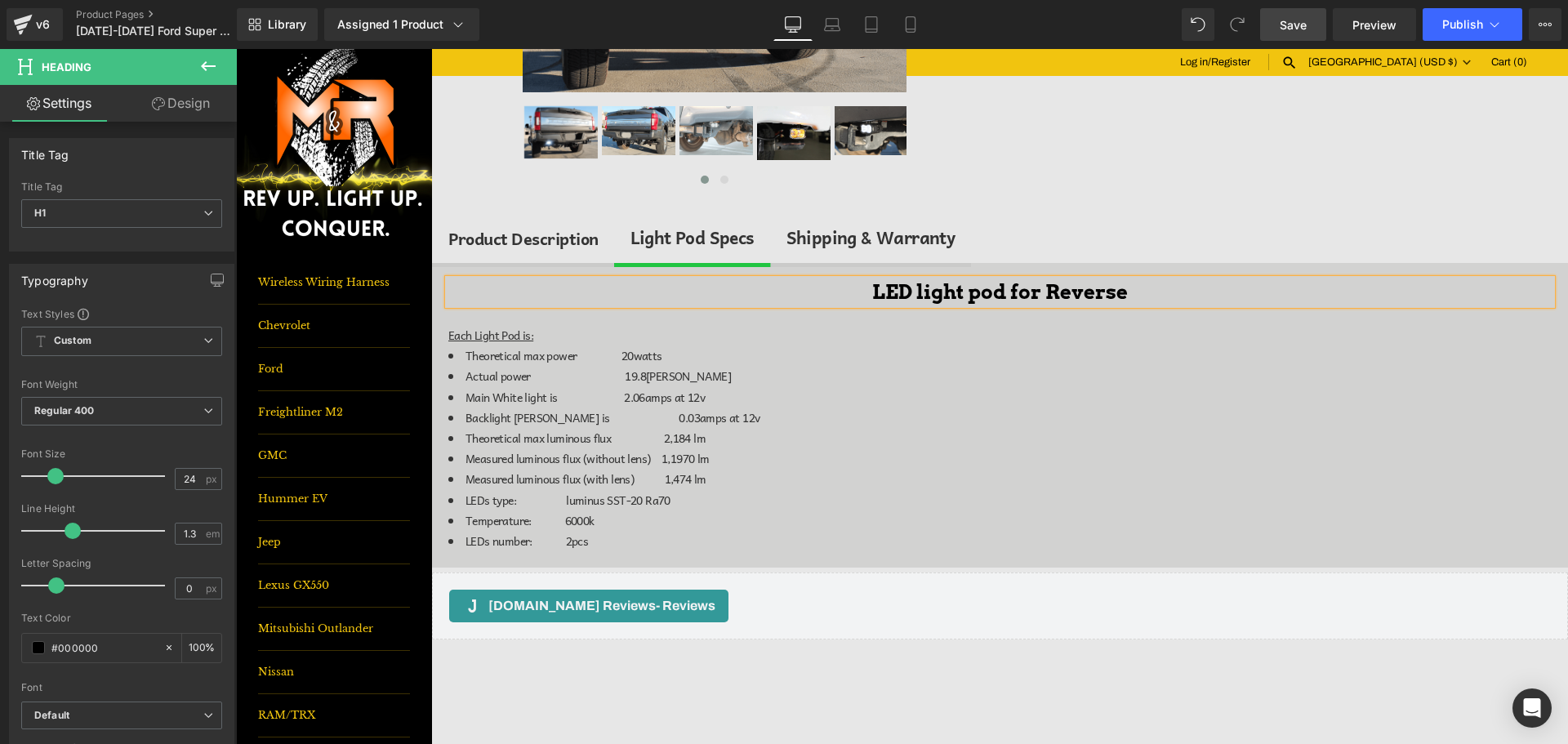
click at [1276, 26] on link "Save" at bounding box center [1294, 24] width 66 height 32
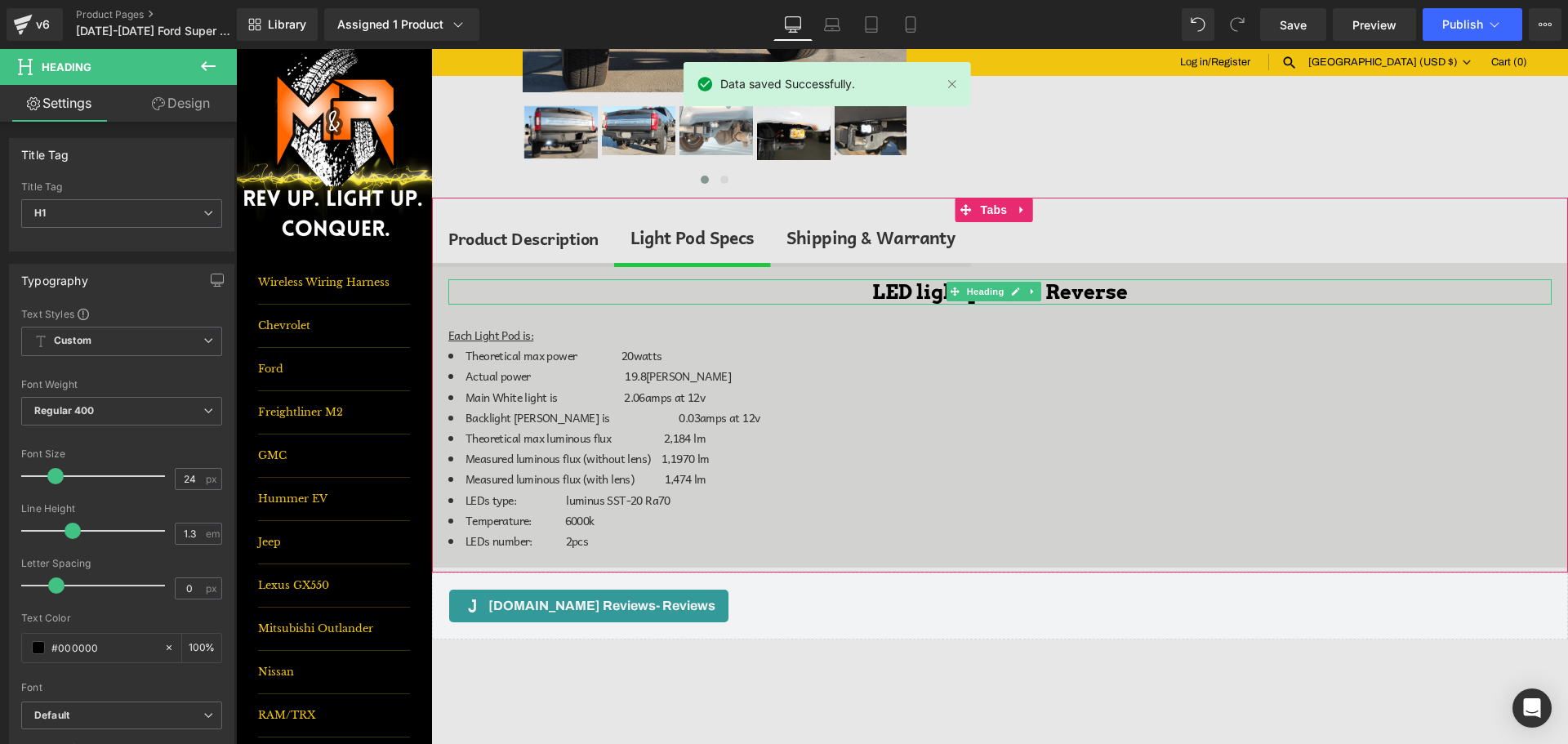
click at [1167, 293] on h1 "LED light pod for Reverse" at bounding box center [1000, 292] width 1103 height 25
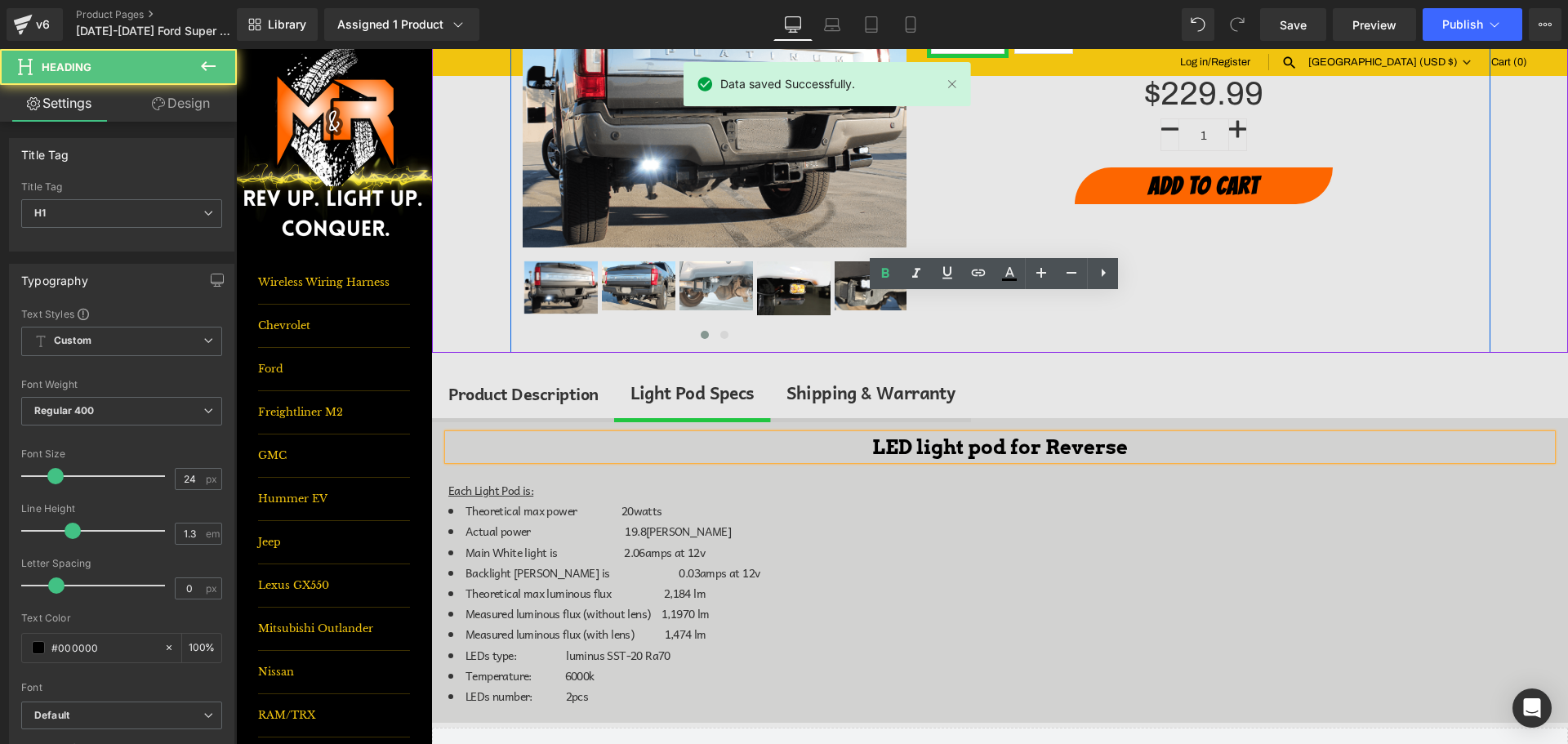
scroll to position [231, 0]
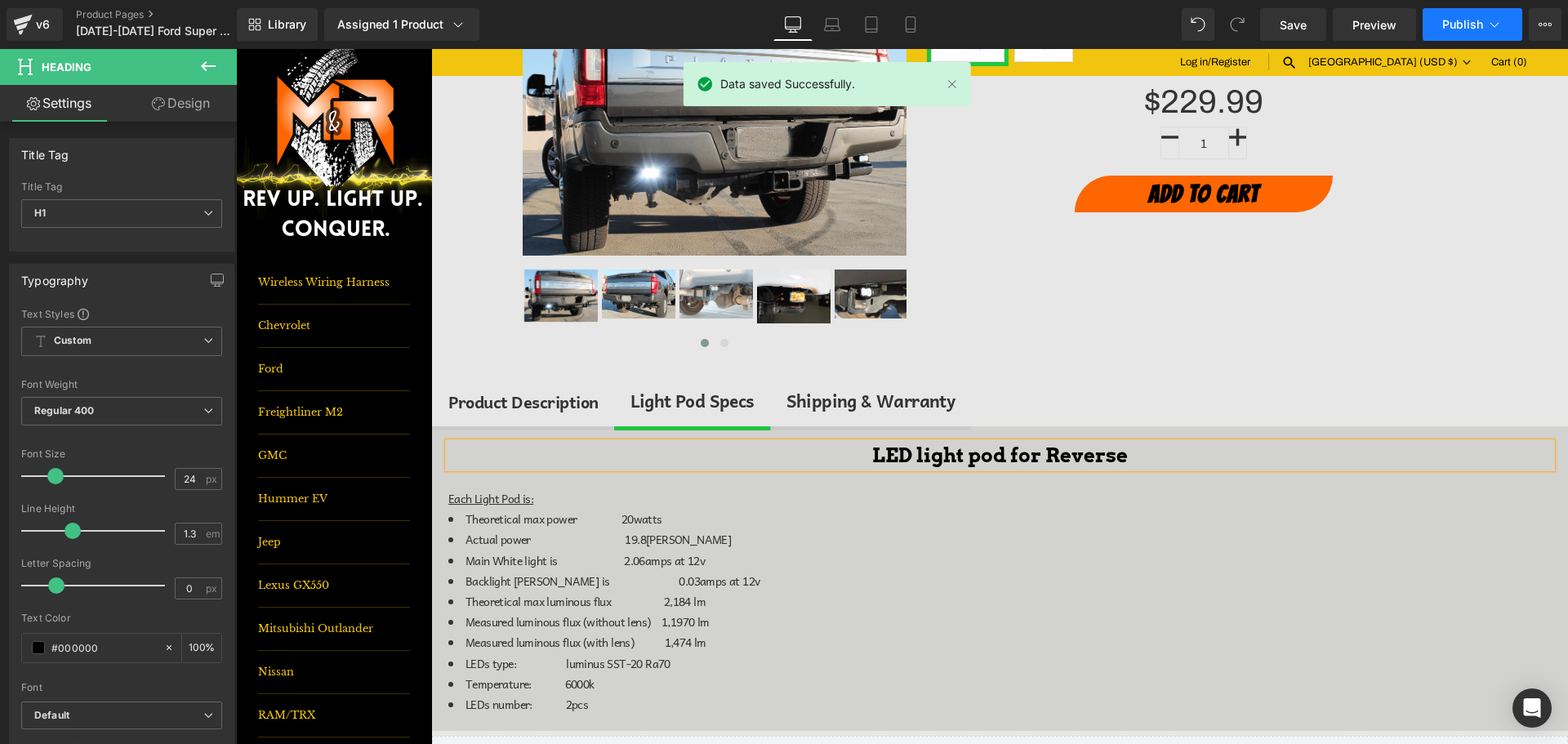
click at [1435, 30] on button "Publish" at bounding box center [1472, 24] width 99 height 32
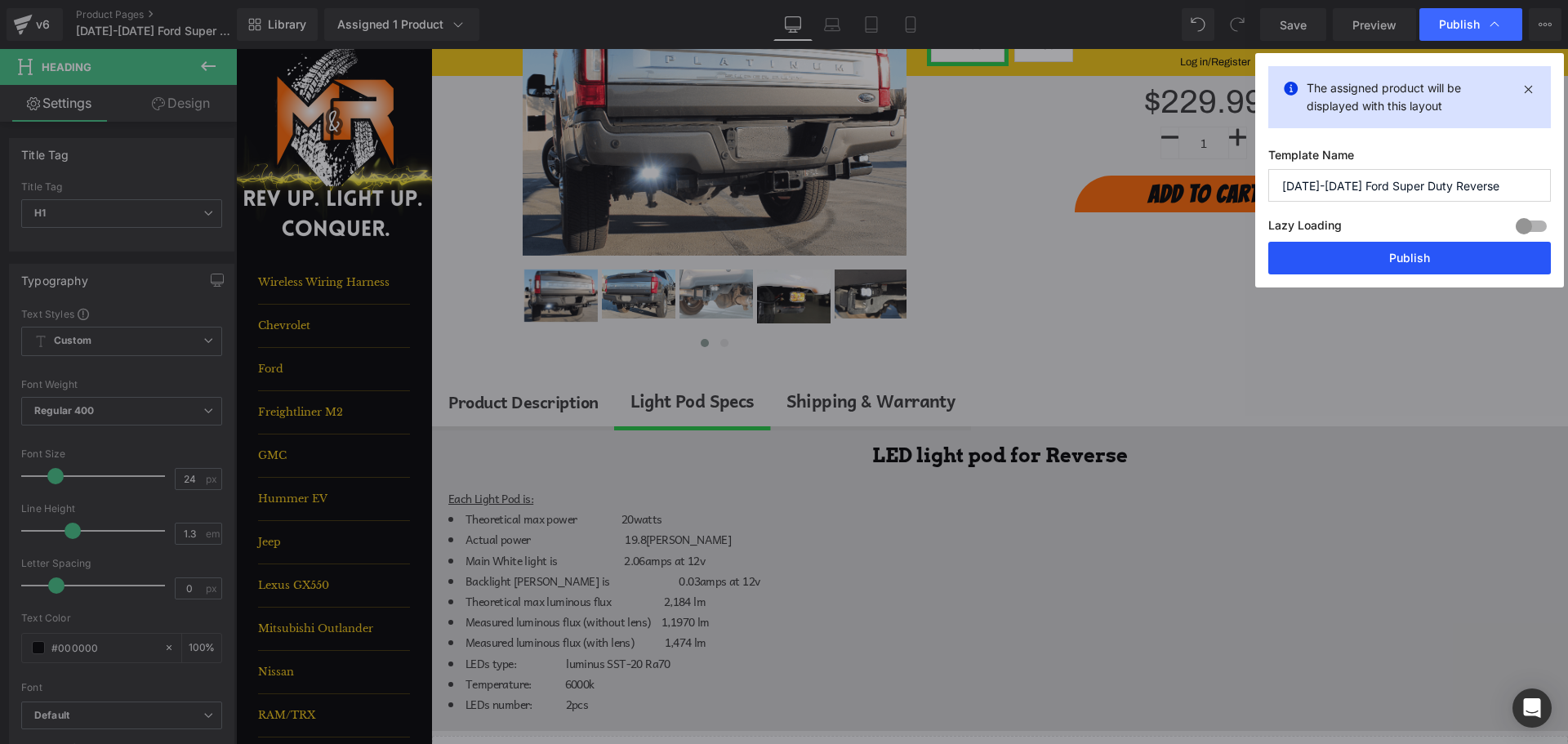
click at [1434, 258] on button "Publish" at bounding box center [1410, 258] width 283 height 32
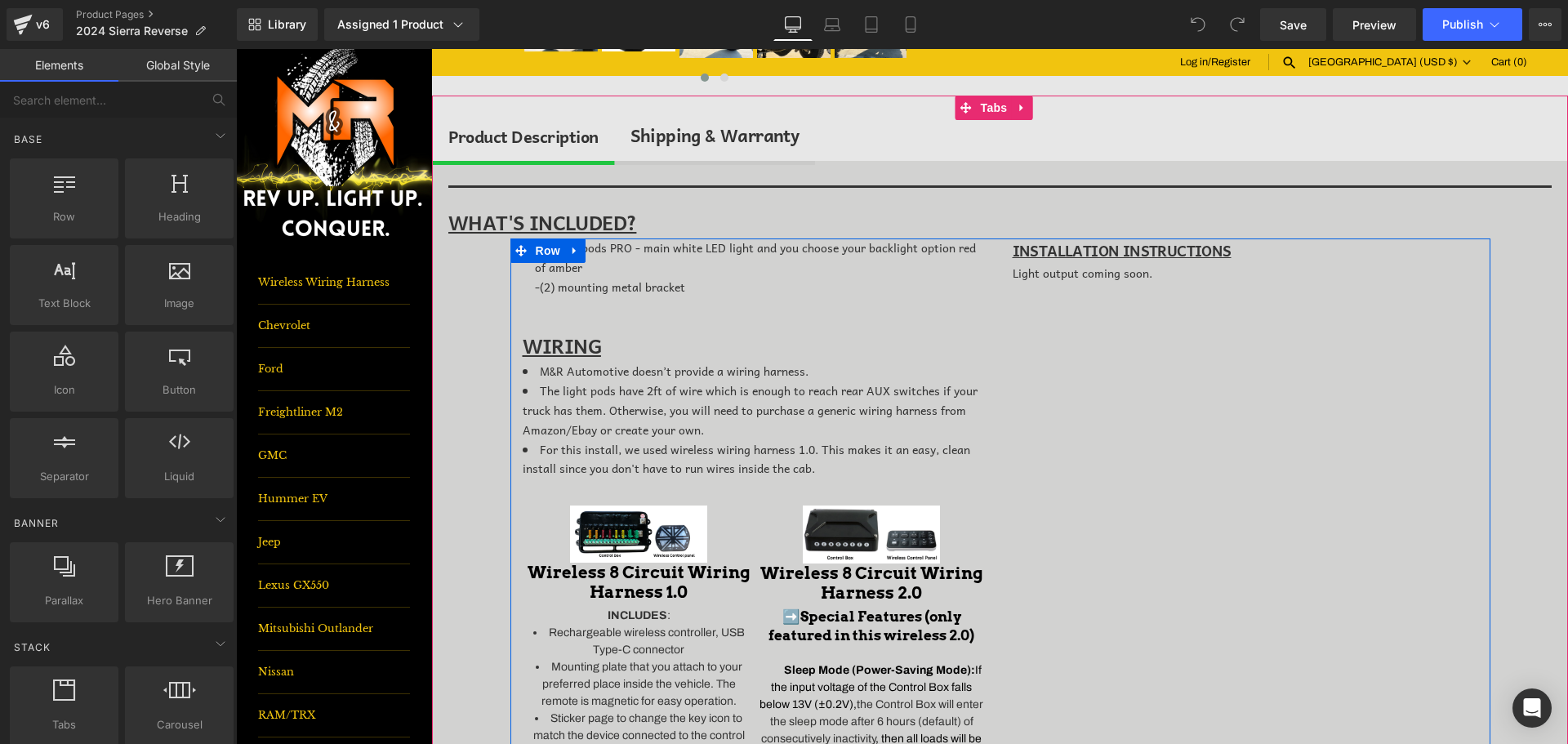
scroll to position [490, 0]
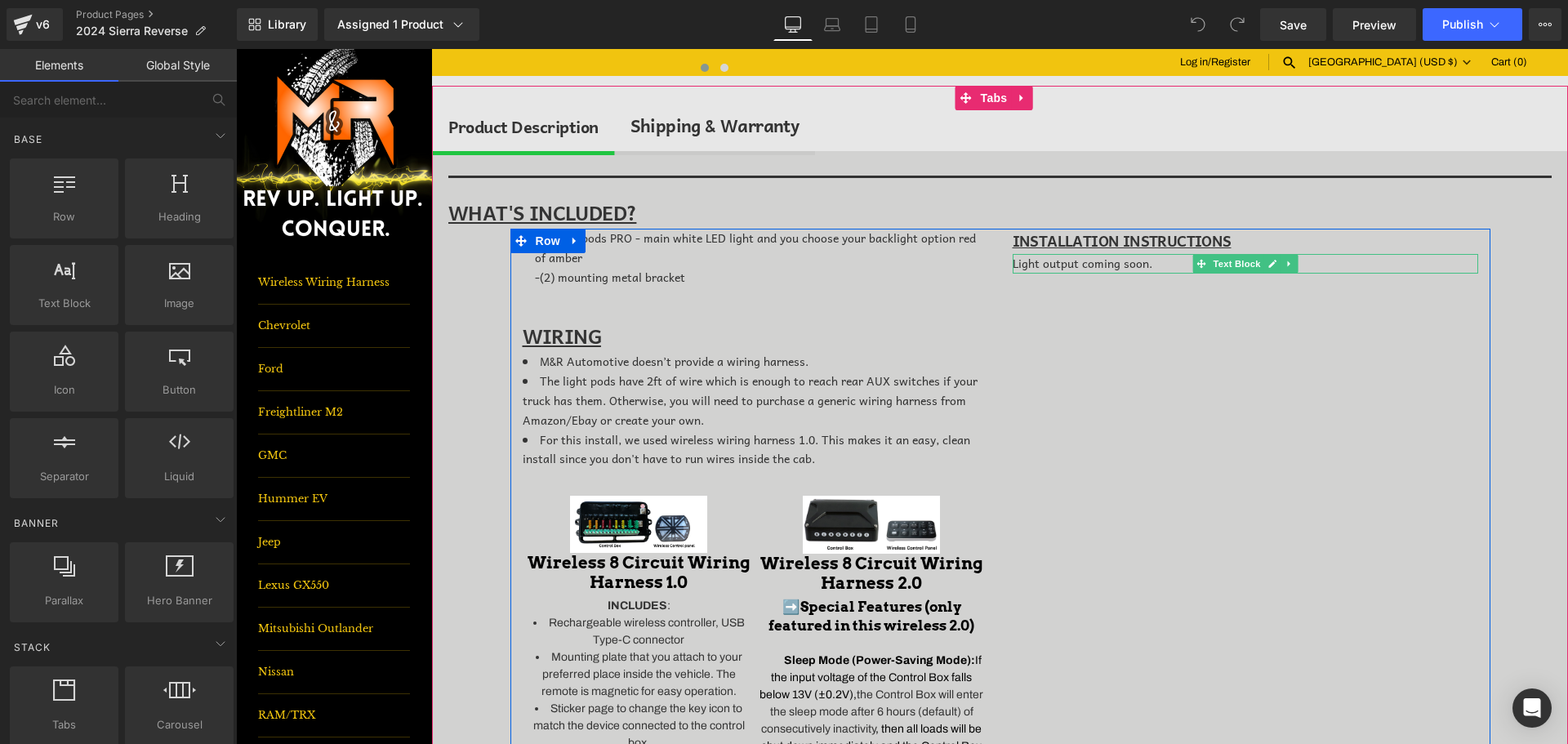
click at [1281, 265] on link at bounding box center [1289, 264] width 17 height 20
click at [1289, 267] on link at bounding box center [1297, 264] width 17 height 20
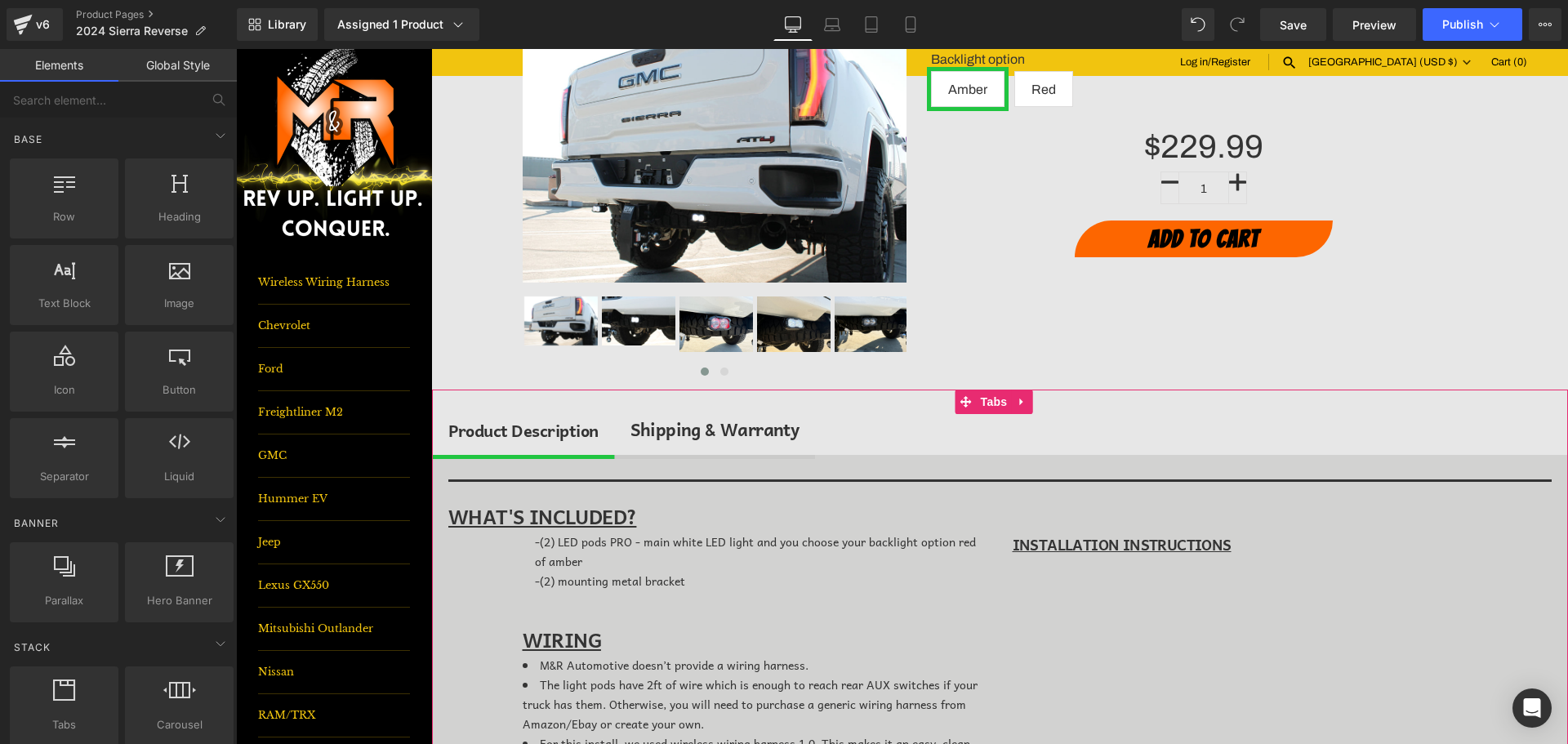
scroll to position [163, 0]
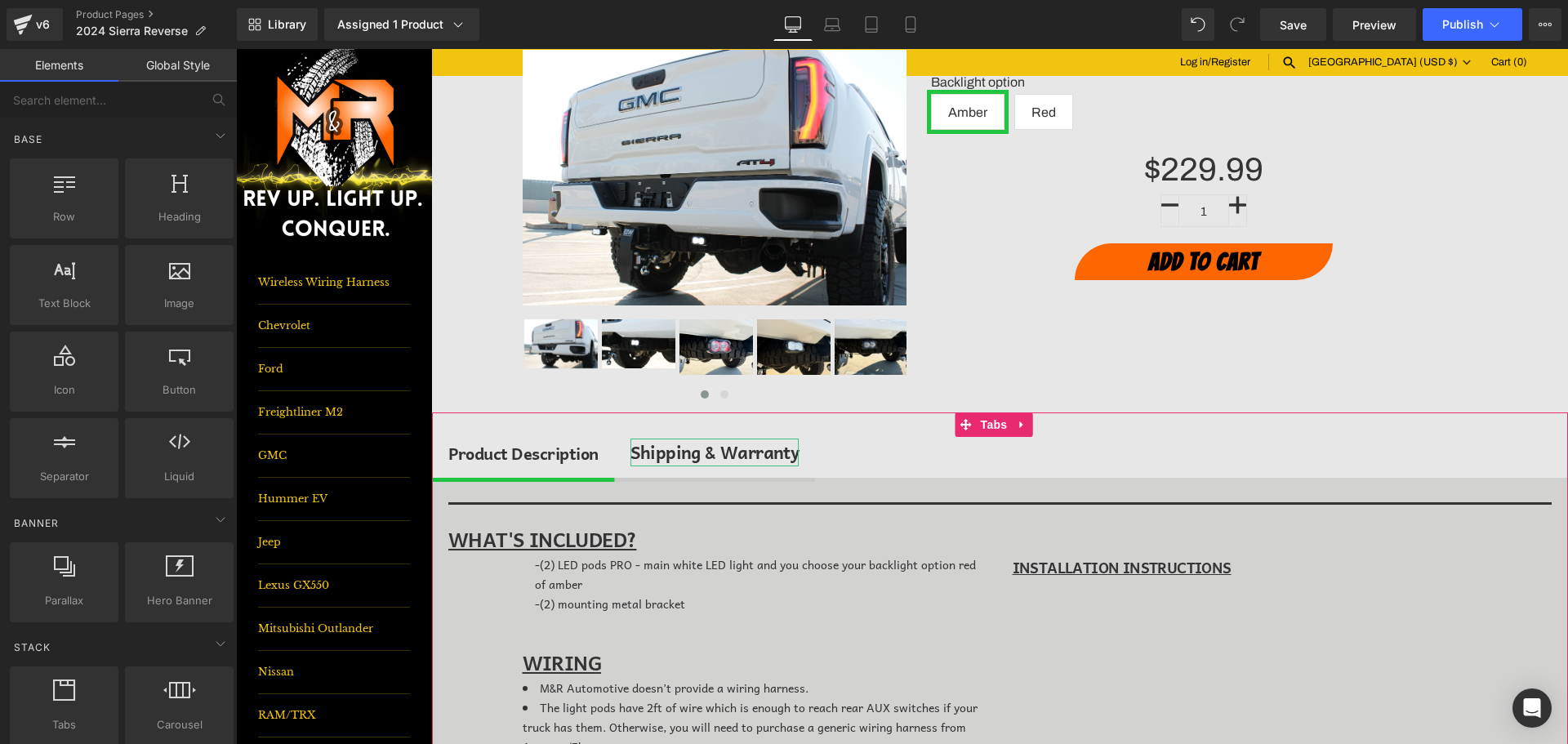
click at [722, 448] on div "Shipping & Warranty" at bounding box center [715, 452] width 169 height 28
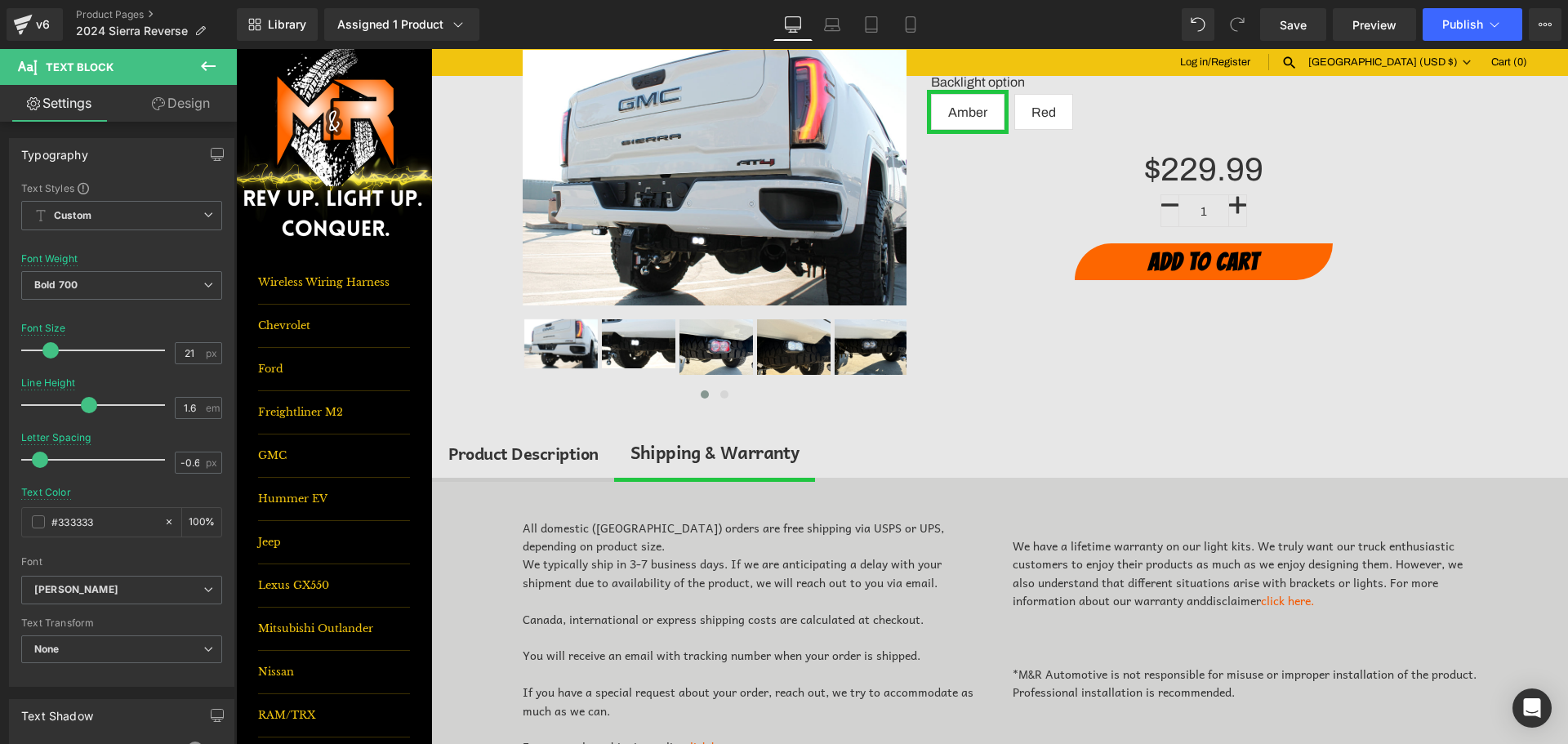
click at [210, 76] on button at bounding box center [209, 67] width 57 height 36
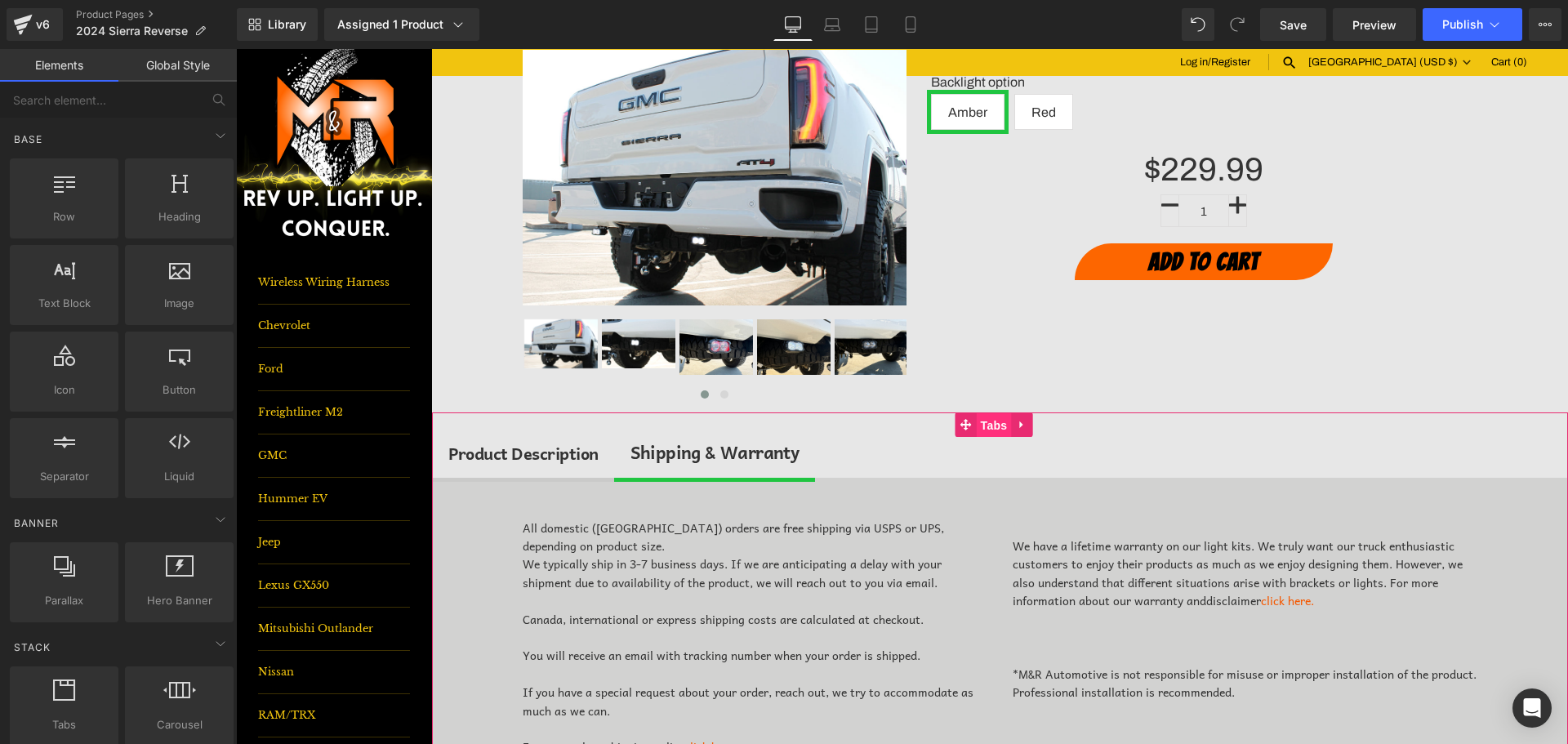
click at [1001, 421] on span "Tabs" at bounding box center [994, 425] width 35 height 24
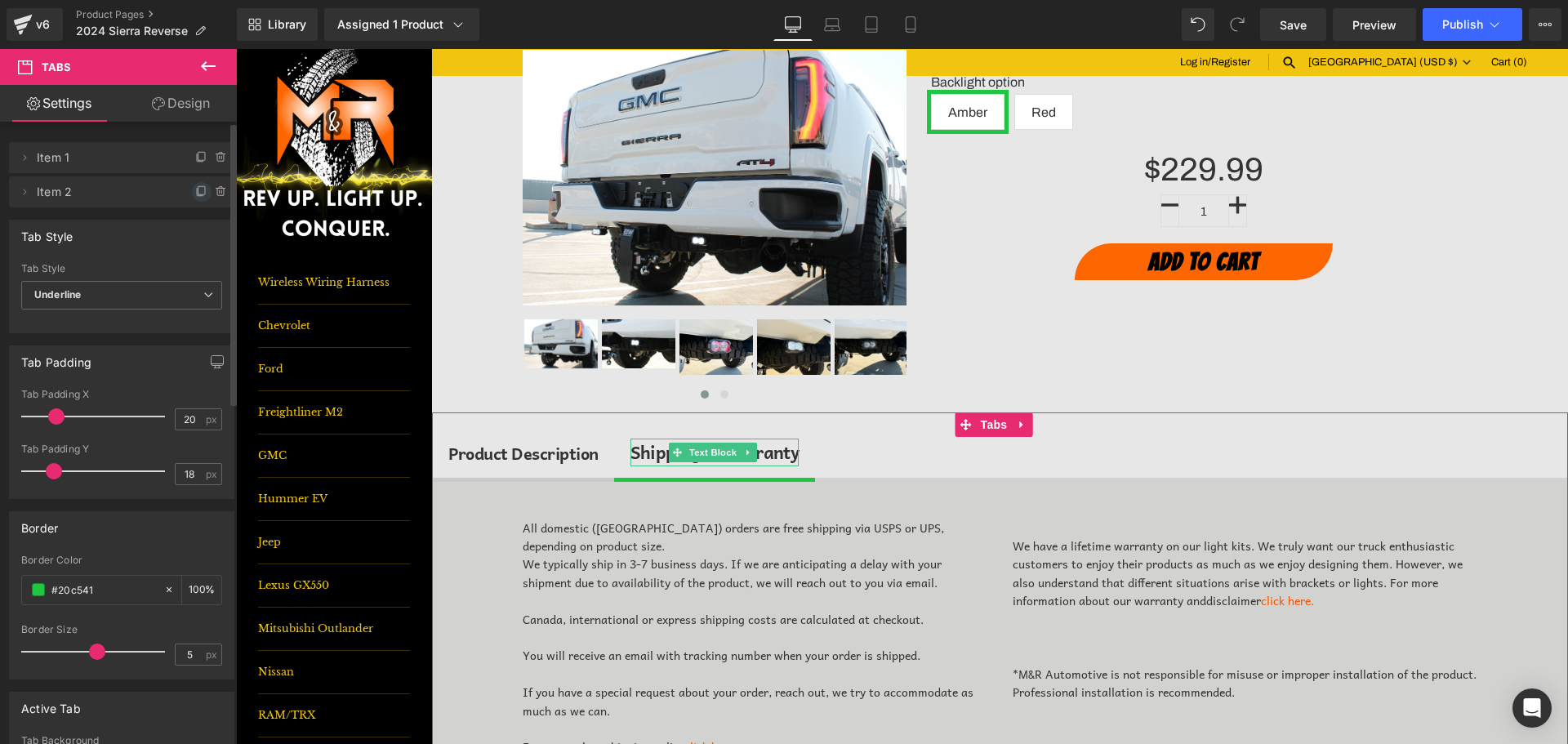
click at [197, 192] on icon at bounding box center [201, 192] width 13 height 13
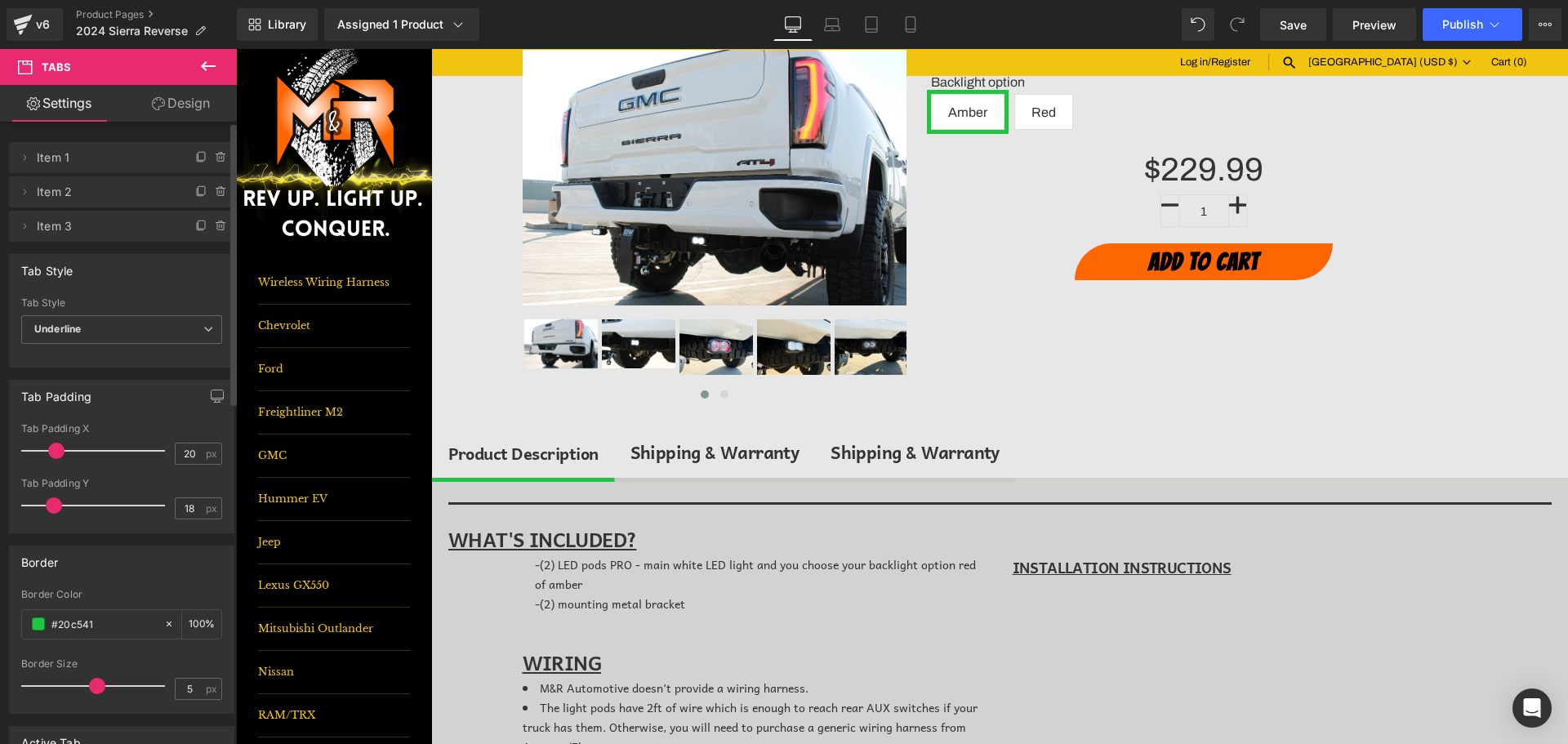
click at [693, 454] on div "Shipping & Warranty" at bounding box center [715, 452] width 169 height 28
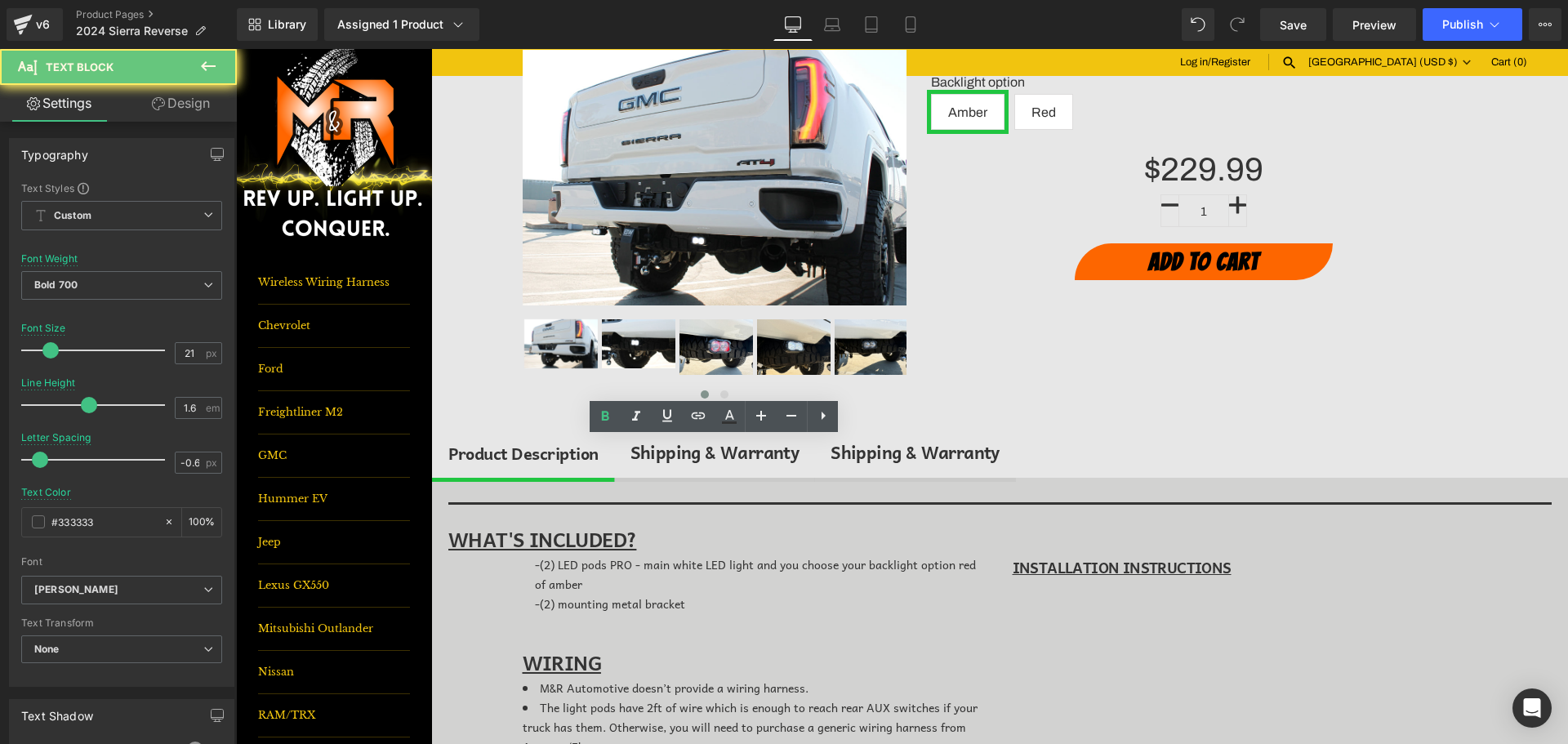
click at [693, 454] on div "Shipping & Warranty" at bounding box center [715, 452] width 169 height 28
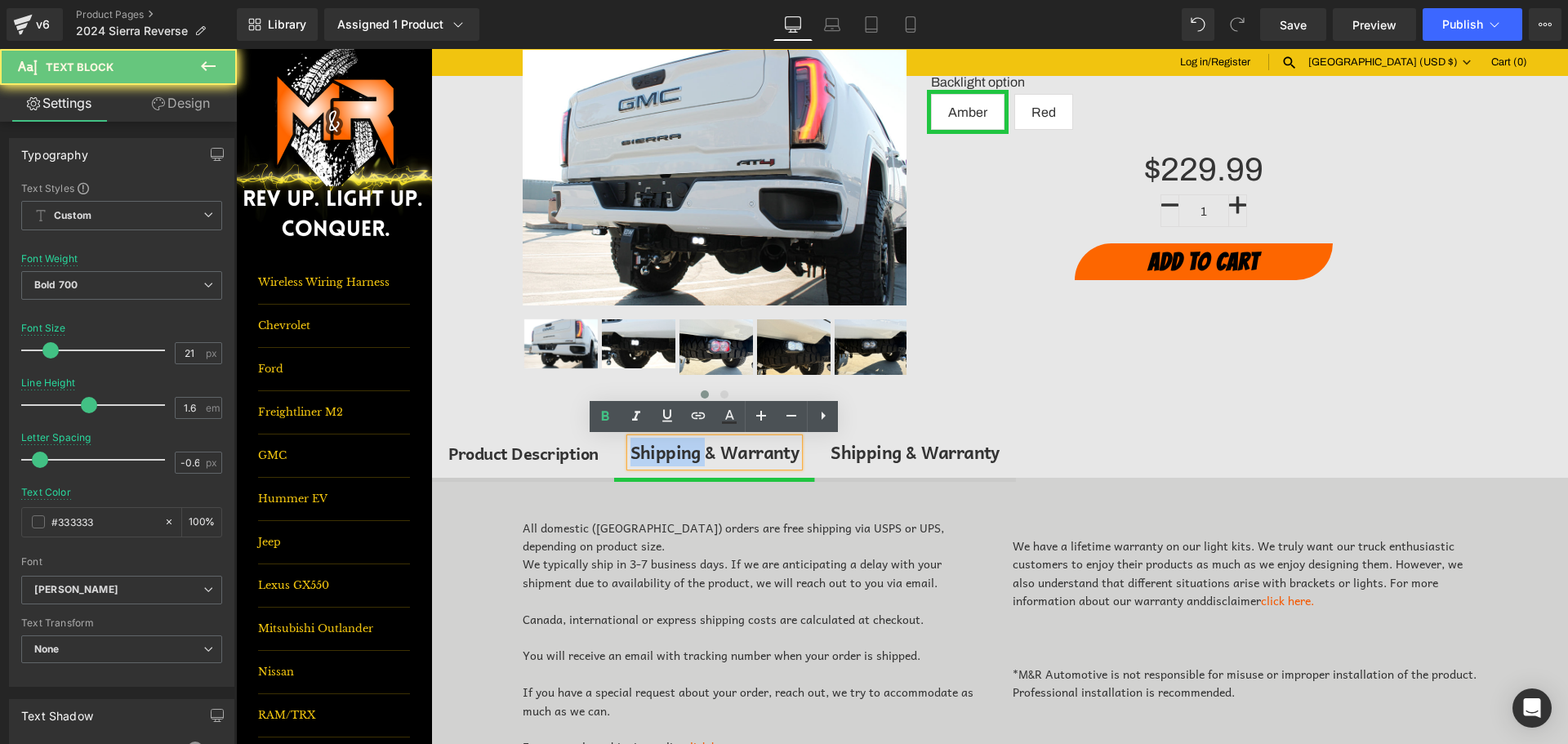
click at [693, 454] on div "Shipping & Warranty" at bounding box center [715, 452] width 169 height 28
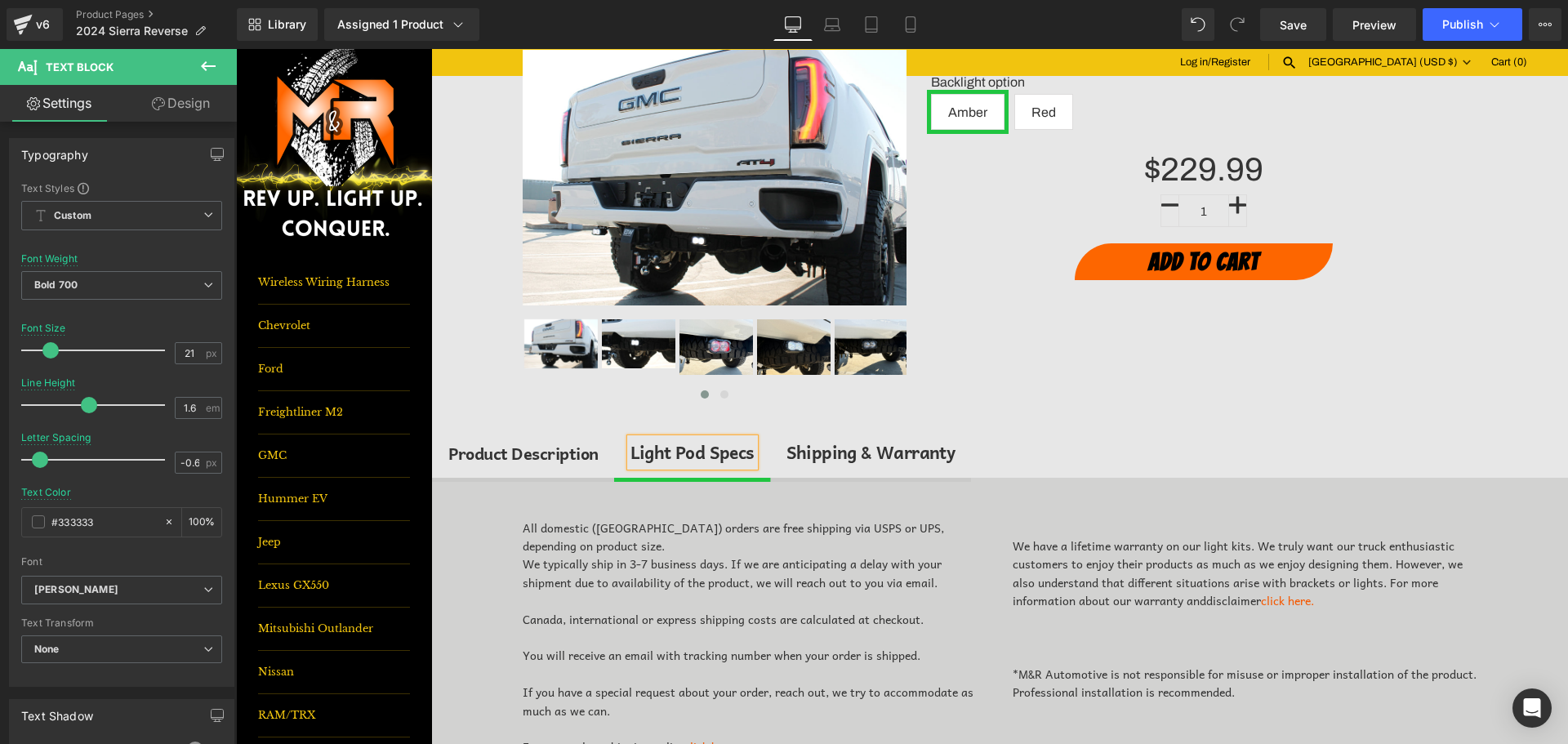
click at [746, 538] on div "All domestic (USA) orders are free shipping via USPS or UPS, depending on produ…" at bounding box center [756, 536] width 466 height 37
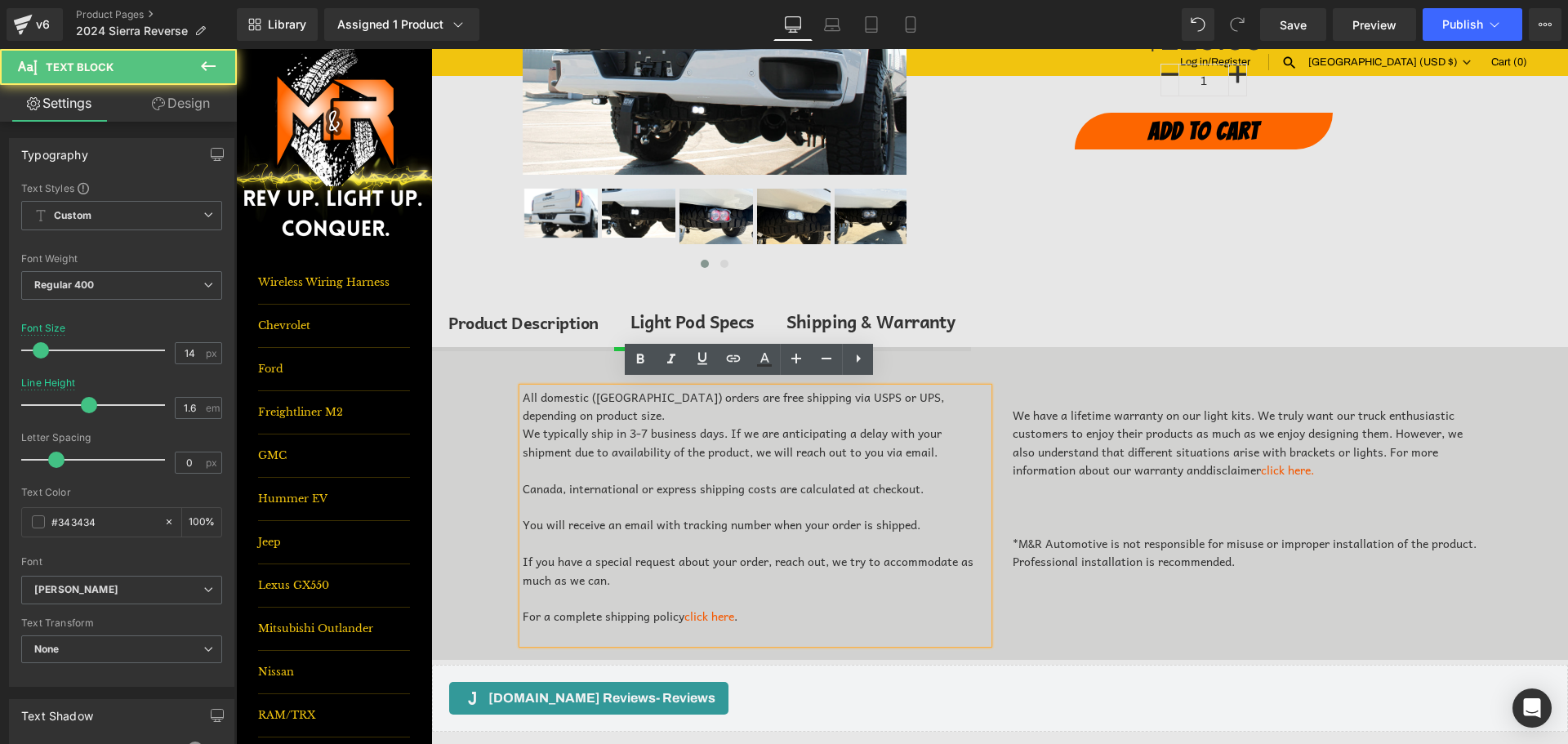
scroll to position [327, 0]
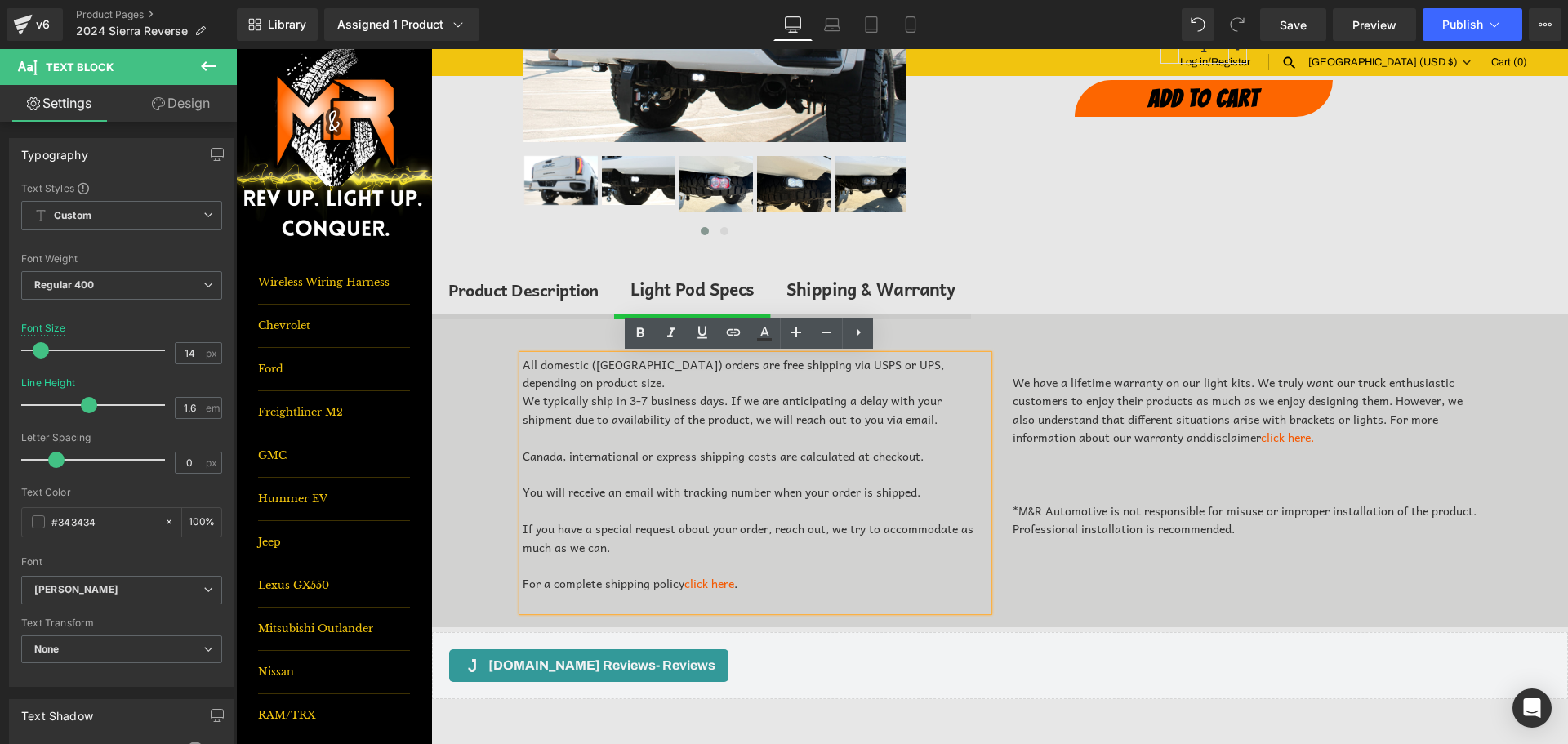
click at [483, 339] on div "All domestic (USA) orders are free shipping via USPS or UPS, depending on produ…" at bounding box center [1000, 471] width 1136 height 313
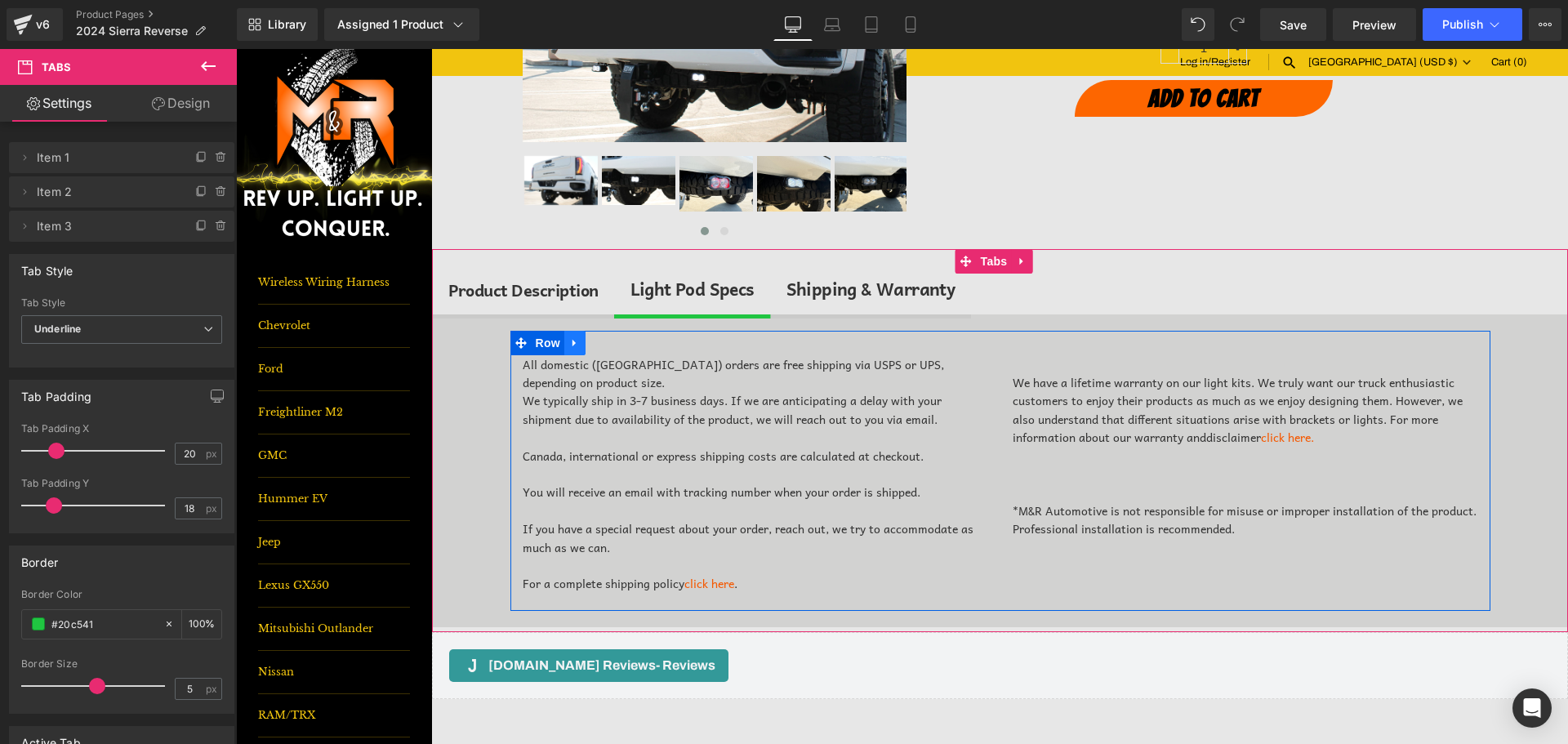
click at [564, 346] on link at bounding box center [575, 342] width 21 height 24
click at [596, 346] on link at bounding box center [596, 342] width 21 height 24
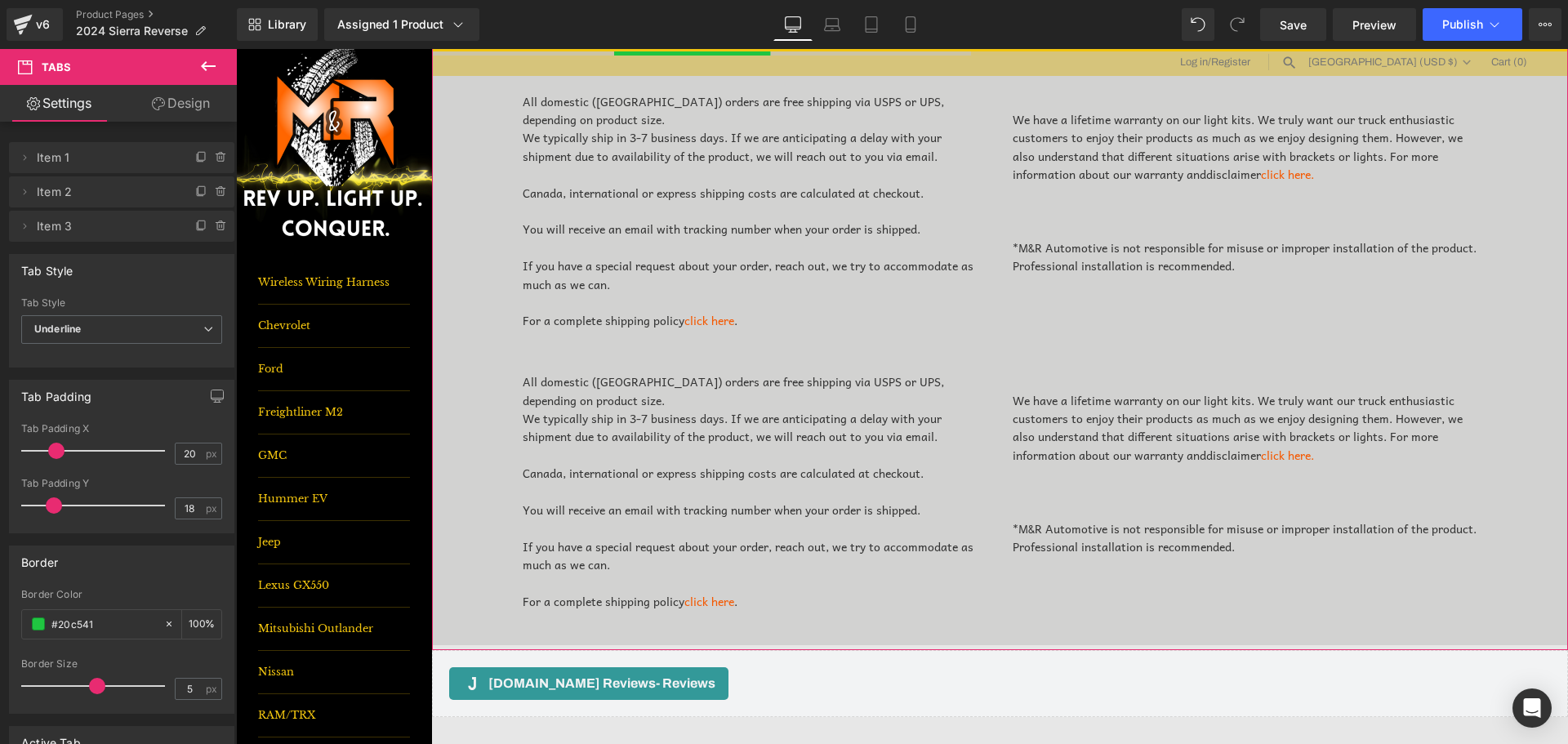
scroll to position [578, 0]
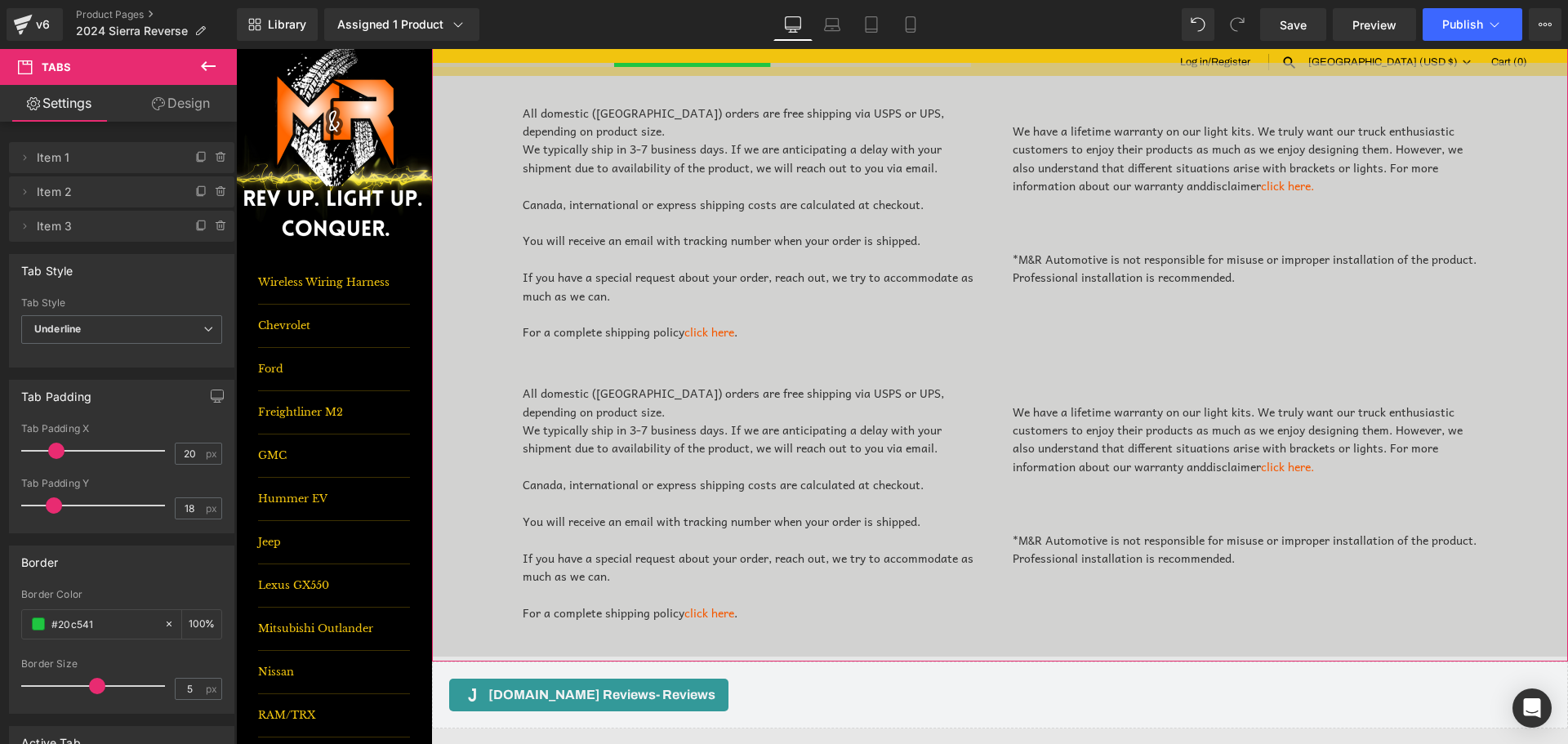
click at [460, 371] on div "All domestic (USA) orders are free shipping via USPS or UPS, depending on produ…" at bounding box center [1000, 359] width 1136 height 594
click at [570, 377] on icon at bounding box center [575, 372] width 12 height 13
click at [612, 372] on icon at bounding box center [617, 372] width 12 height 13
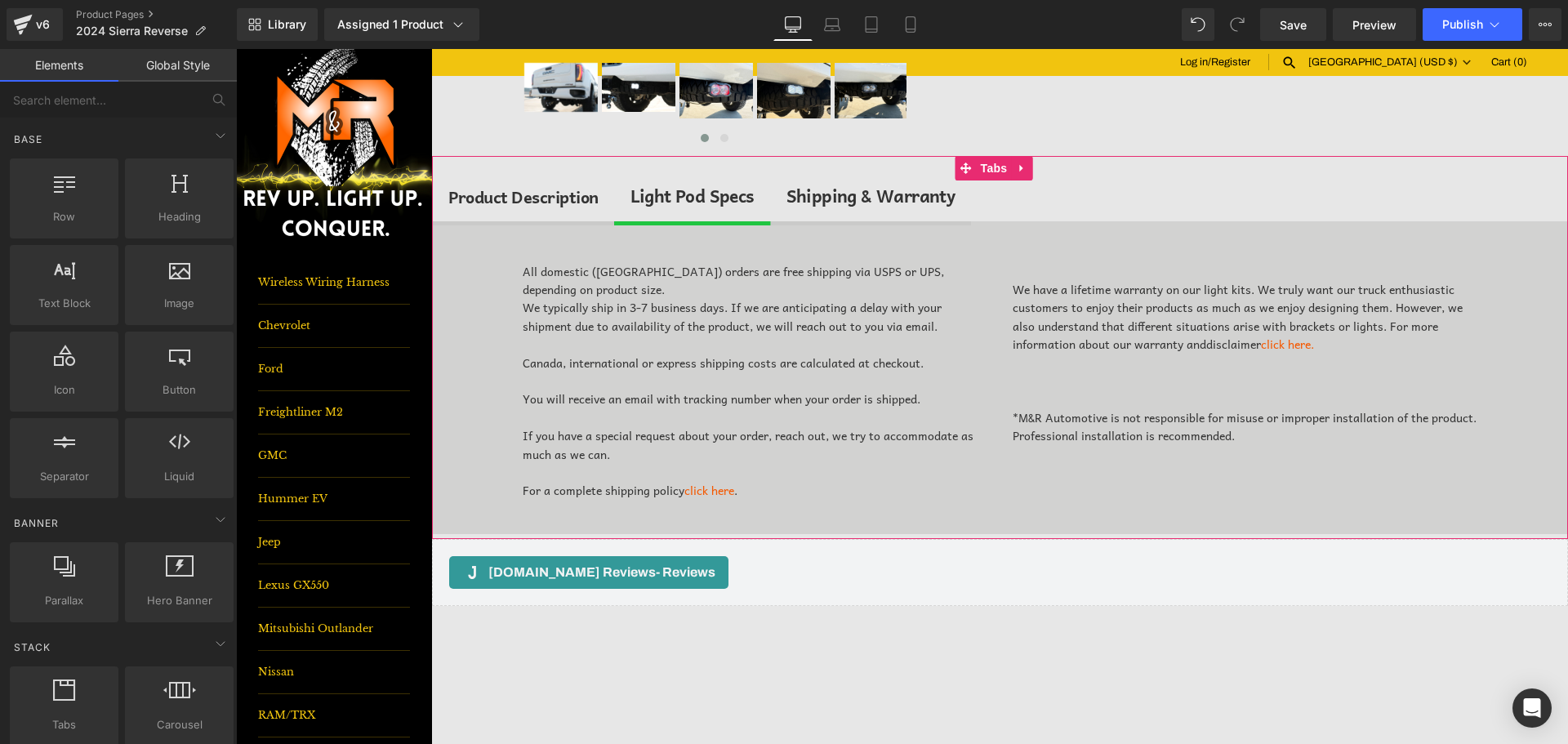
scroll to position [333, 0]
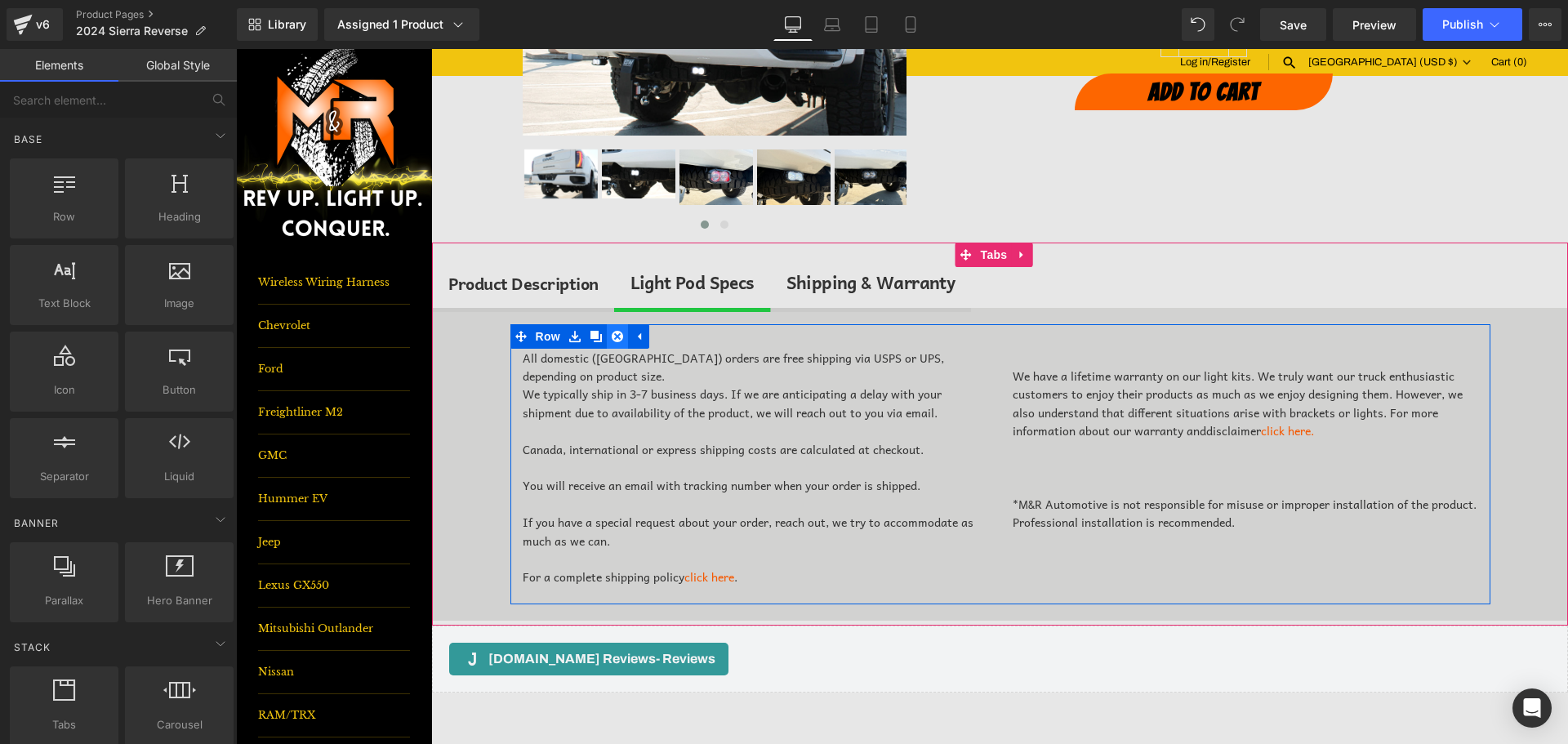
click at [612, 336] on icon at bounding box center [617, 336] width 12 height 12
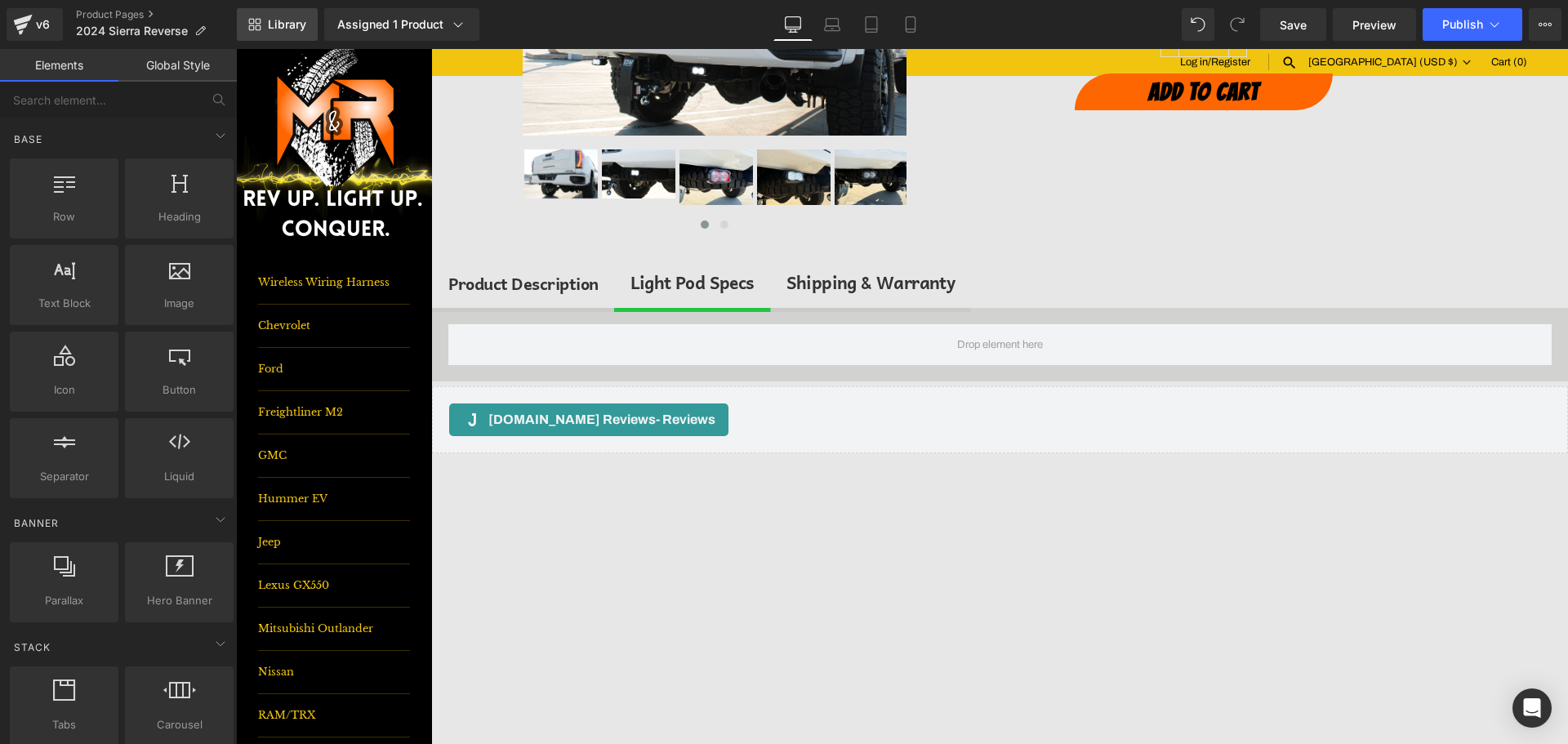
click at [310, 26] on link "Library" at bounding box center [278, 24] width 81 height 32
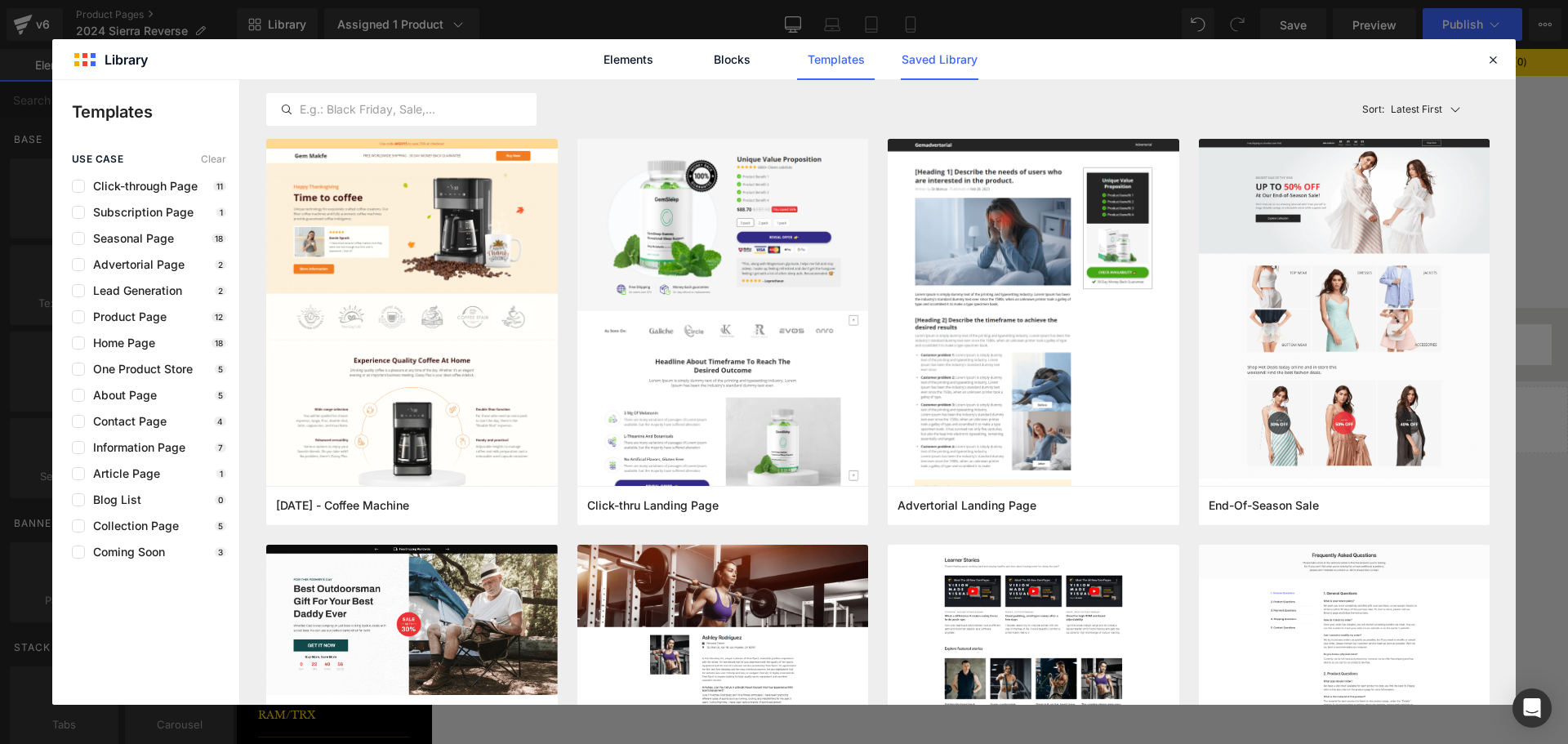
click at [971, 432] on link "Saved Library" at bounding box center [1009, 441] width 78 height 20
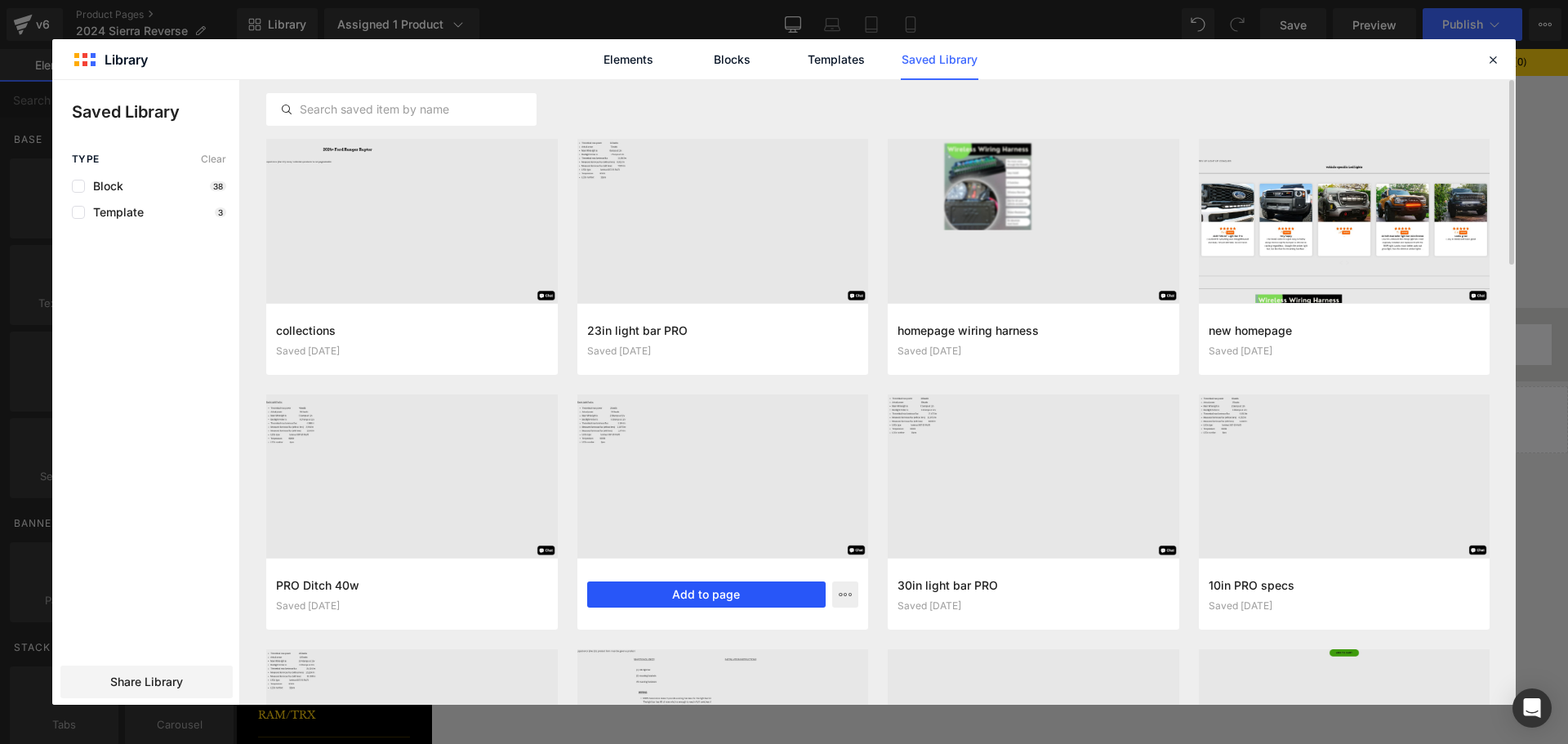
click at [705, 597] on button "Add to page" at bounding box center [707, 594] width 239 height 26
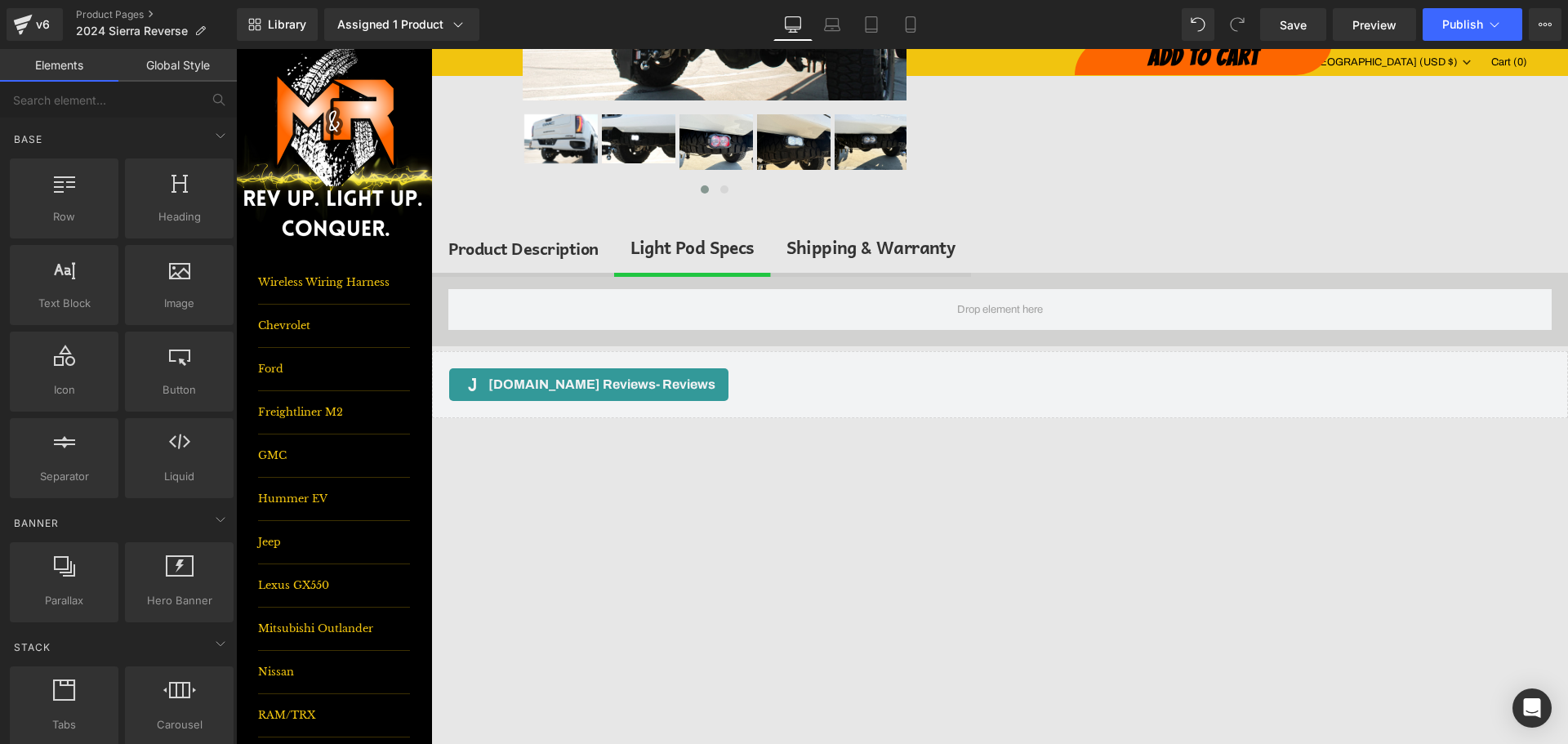
scroll to position [322, 0]
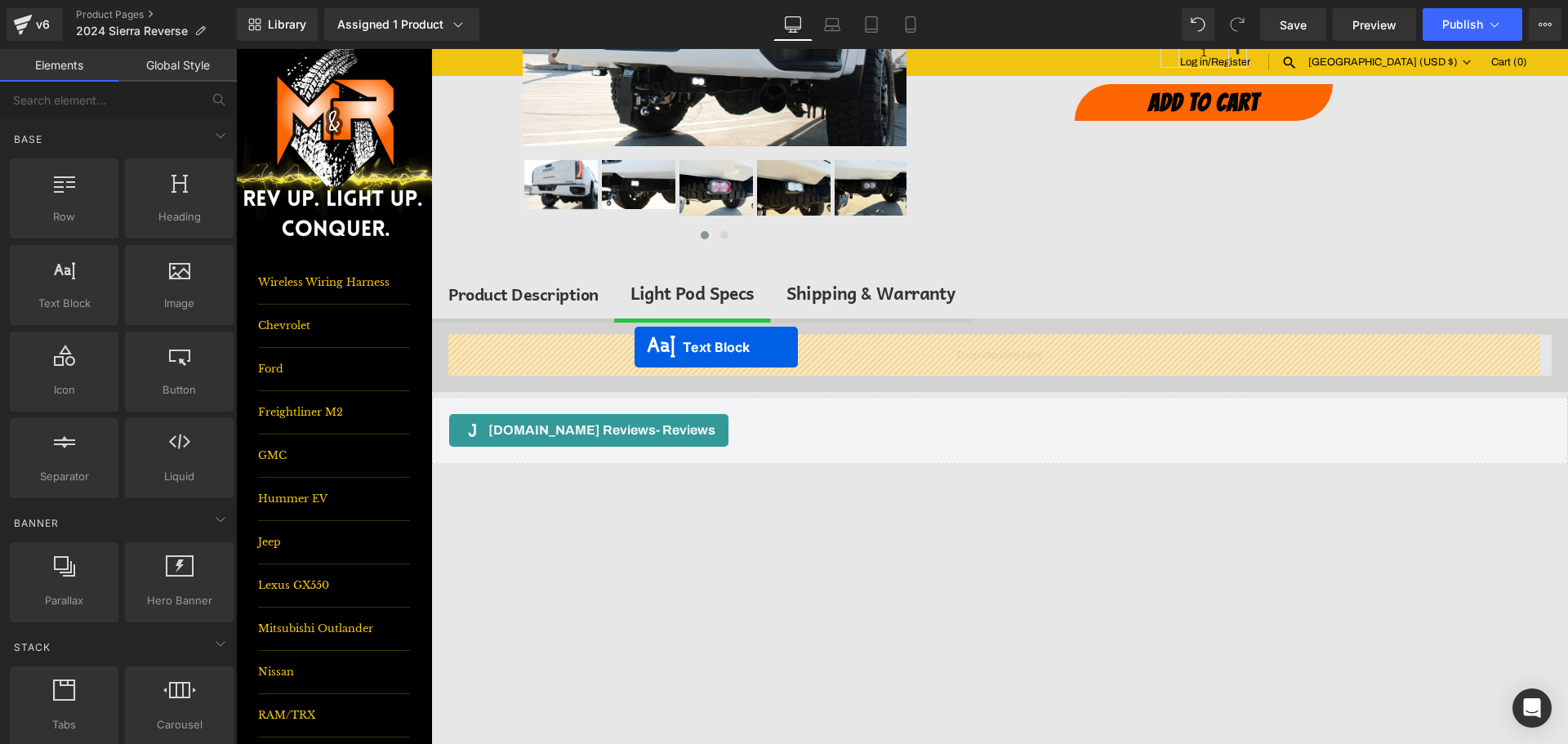
drag, startPoint x: 947, startPoint y: 581, endPoint x: 635, endPoint y: 347, distance: 390.0
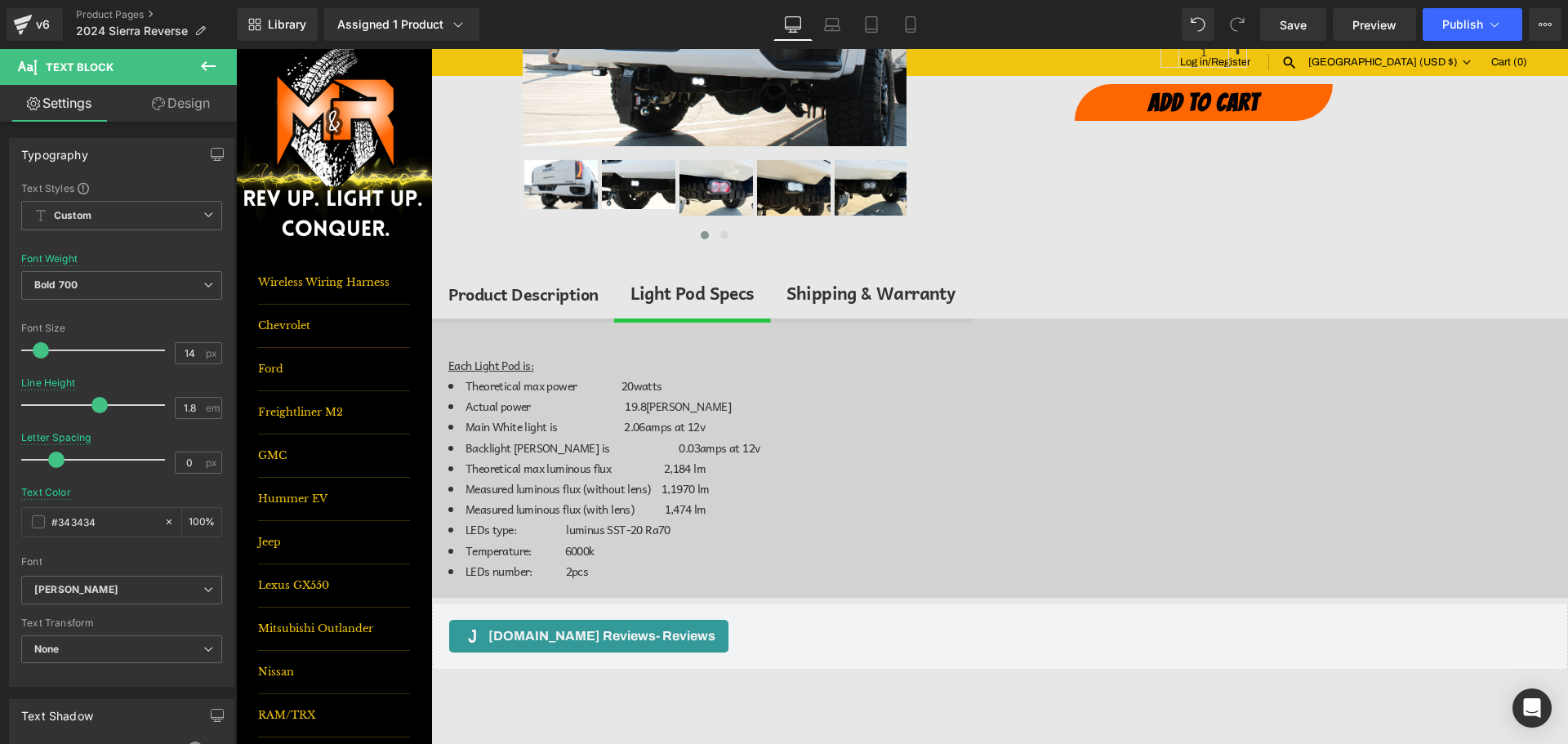
click at [215, 60] on icon at bounding box center [209, 66] width 20 height 20
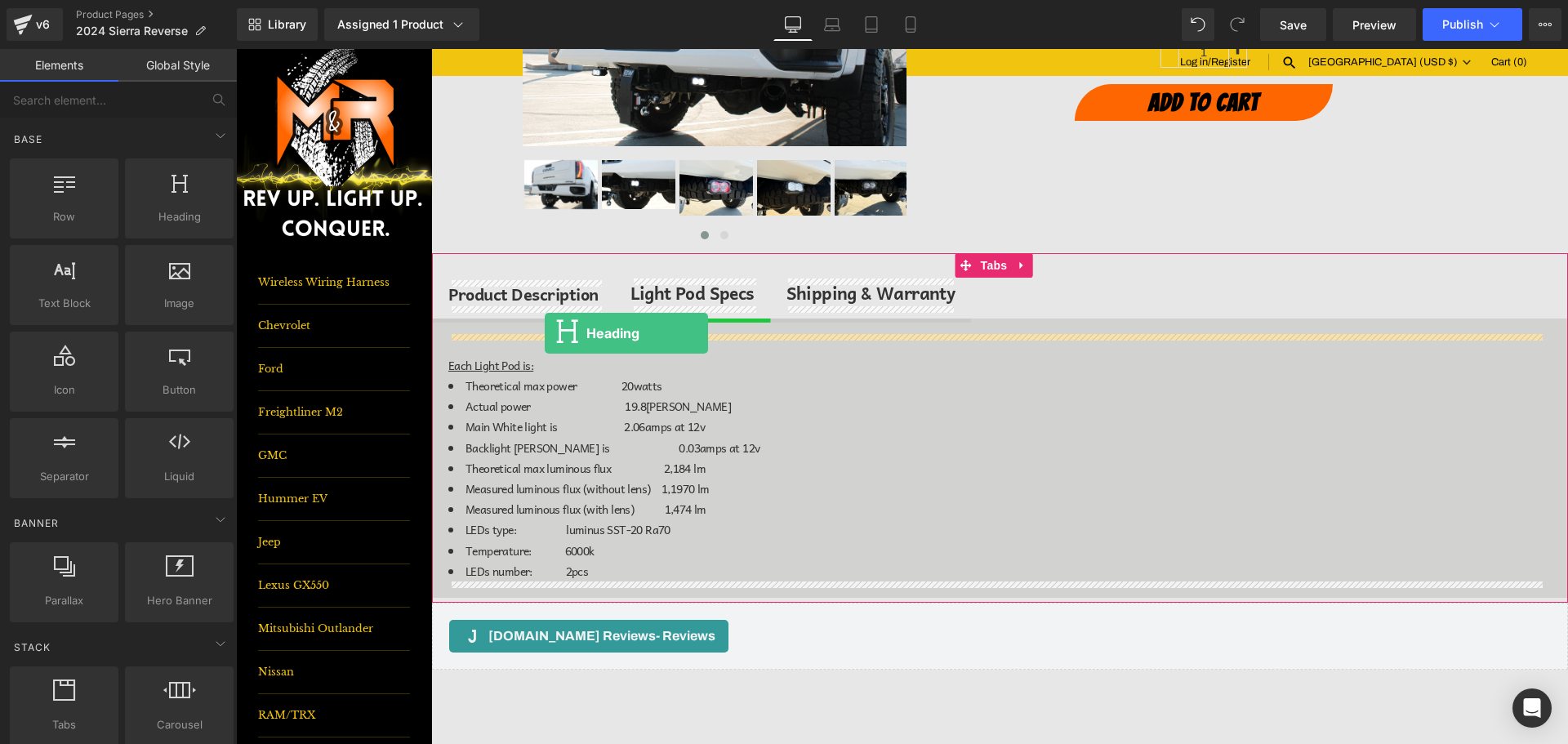
drag, startPoint x: 393, startPoint y: 271, endPoint x: 545, endPoint y: 336, distance: 165.3
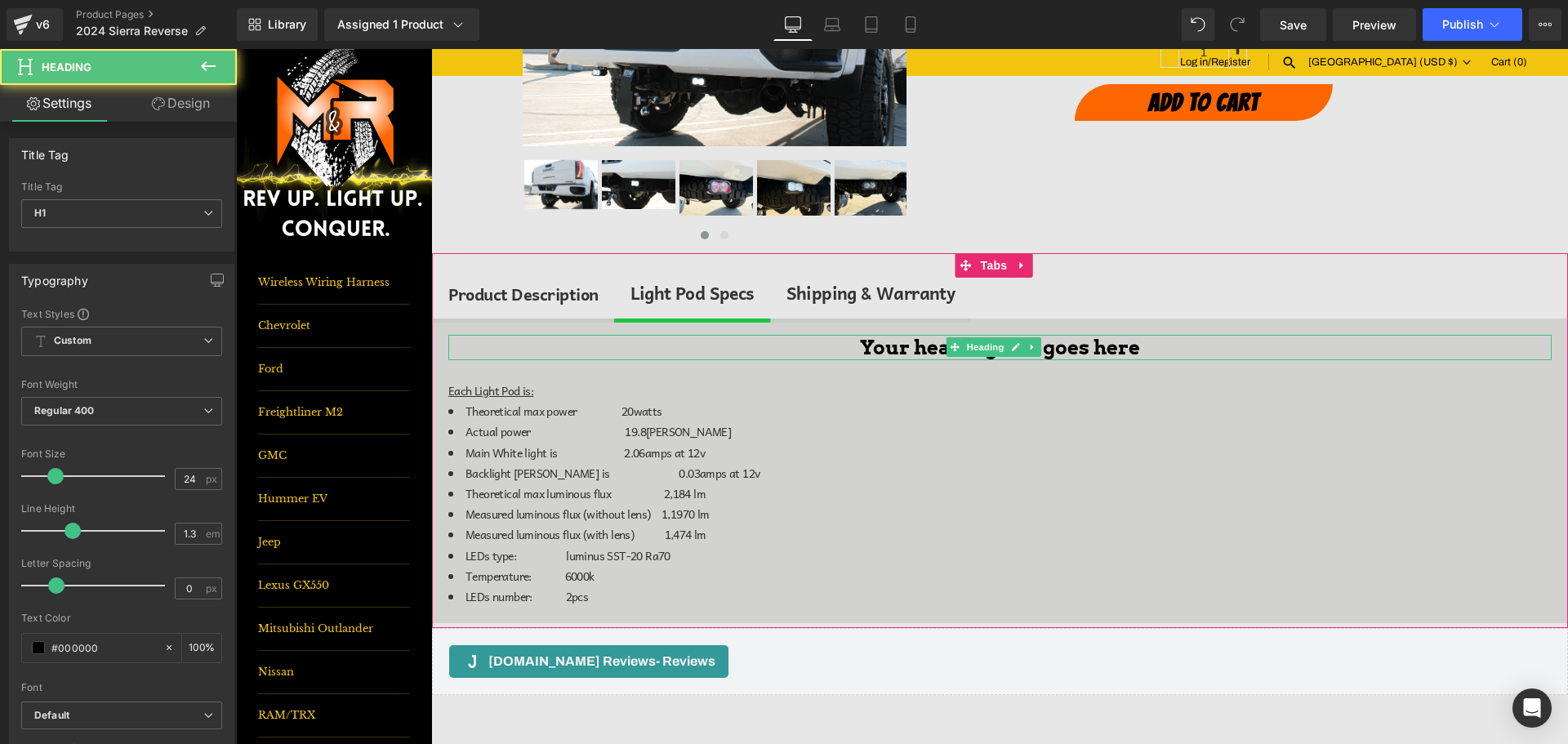
click at [873, 343] on h1 "Your heading text goes here" at bounding box center [1000, 347] width 1103 height 25
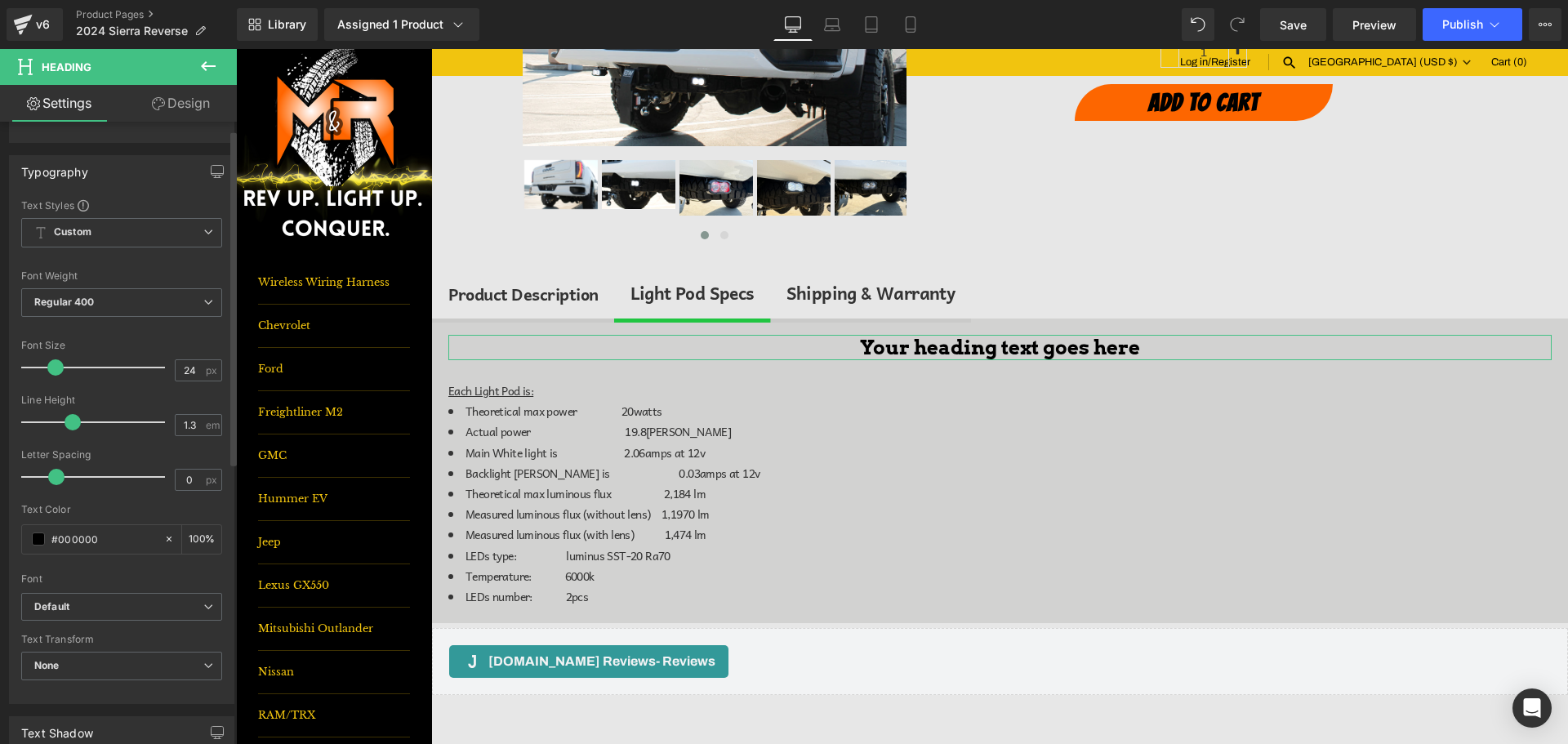
scroll to position [408, 0]
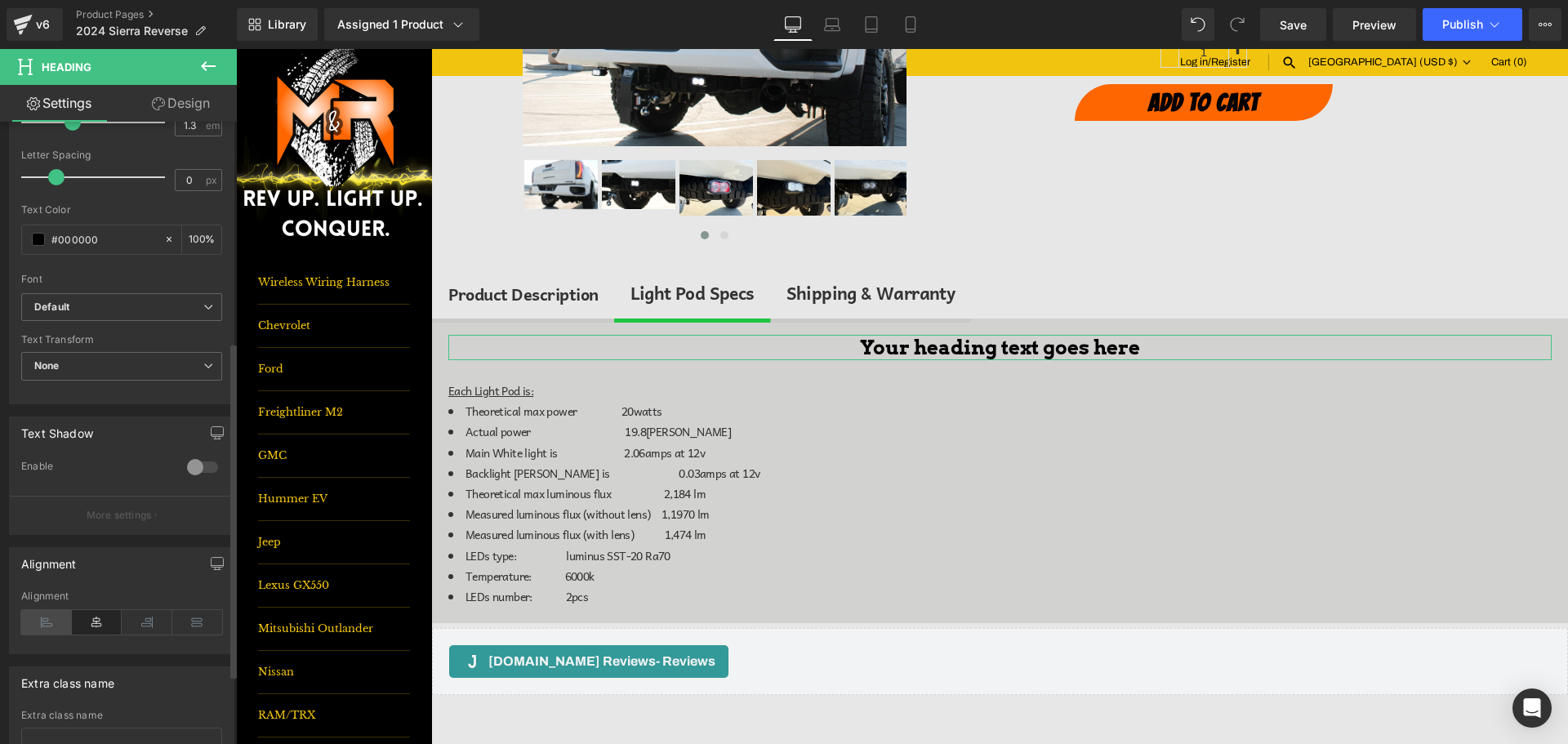
click at [53, 612] on icon at bounding box center [47, 621] width 51 height 24
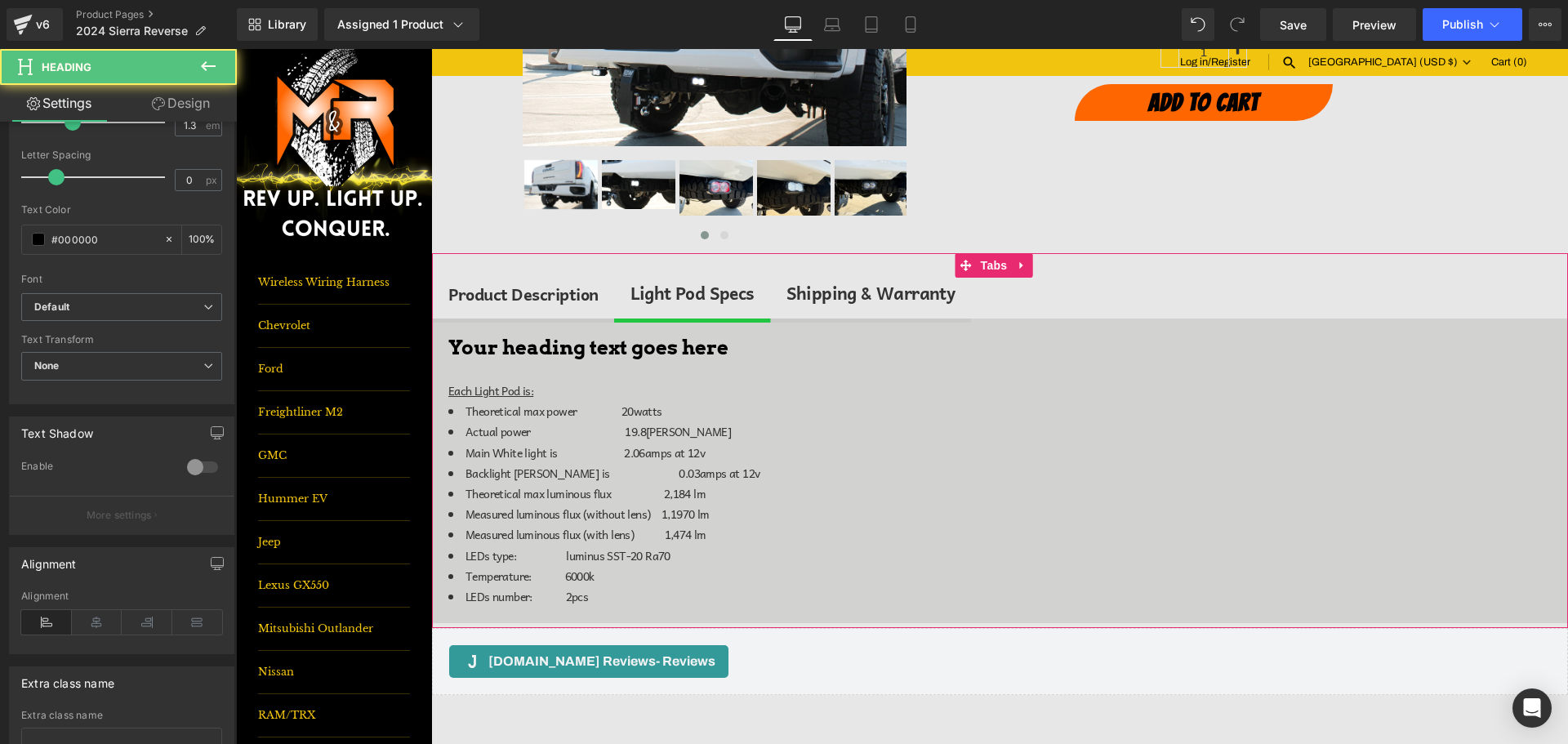
click at [697, 353] on h1 "Your heading text goes here" at bounding box center [1000, 347] width 1103 height 25
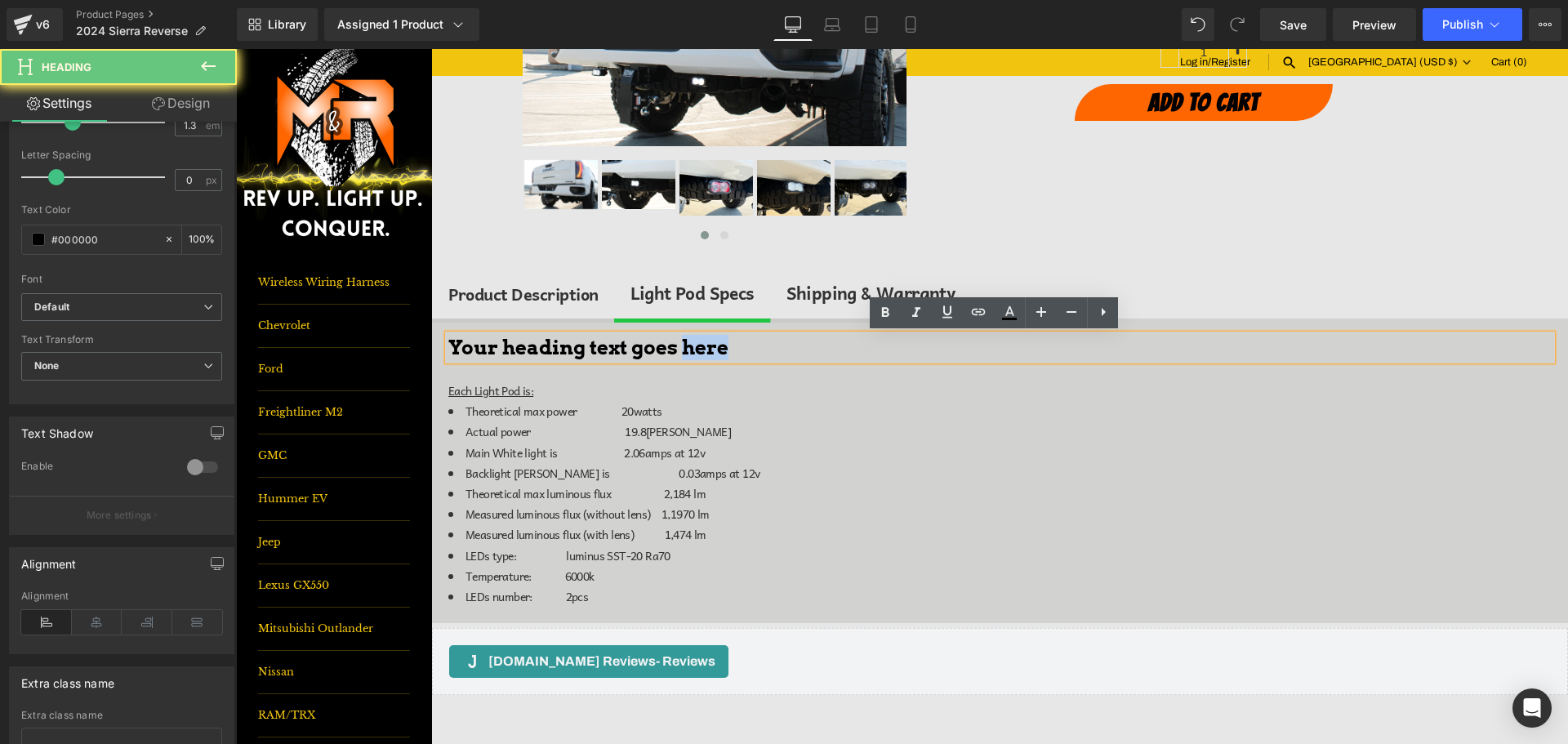
click at [697, 353] on h1 "Your heading text goes here" at bounding box center [1000, 347] width 1103 height 25
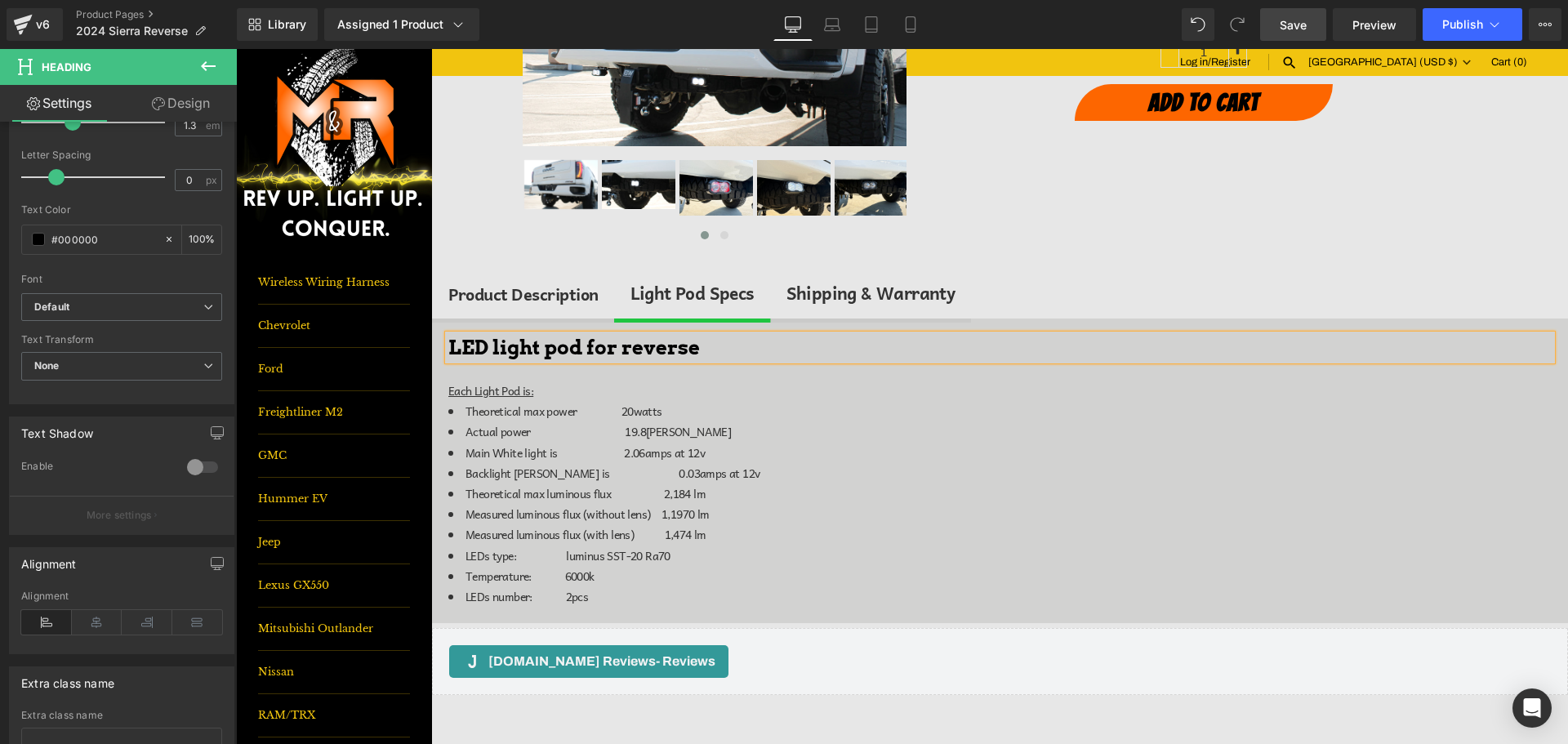
click at [1280, 33] on link "Save" at bounding box center [1294, 24] width 66 height 32
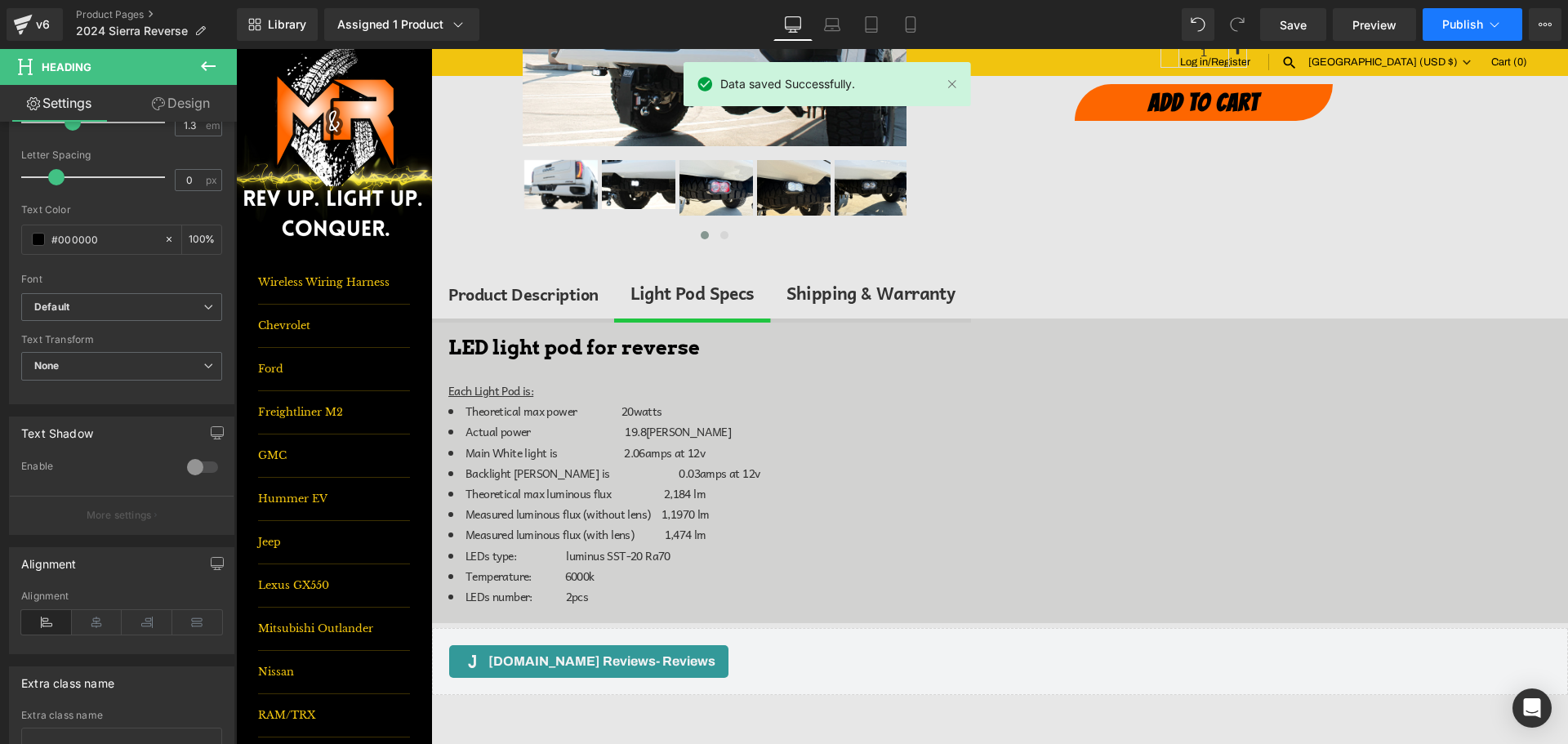
click at [1438, 19] on button "Publish" at bounding box center [1472, 24] width 99 height 32
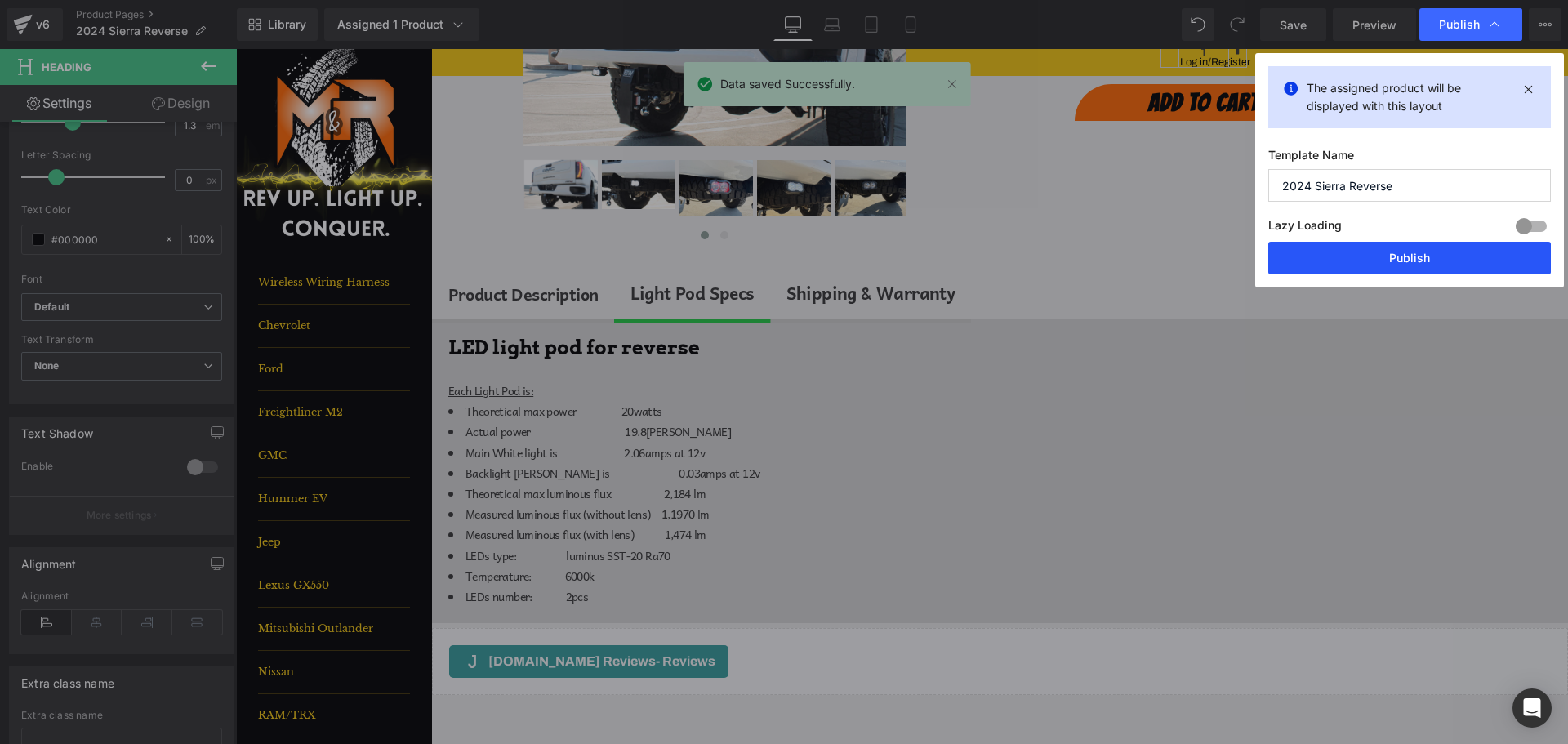
click at [1390, 244] on button "Publish" at bounding box center [1410, 258] width 283 height 32
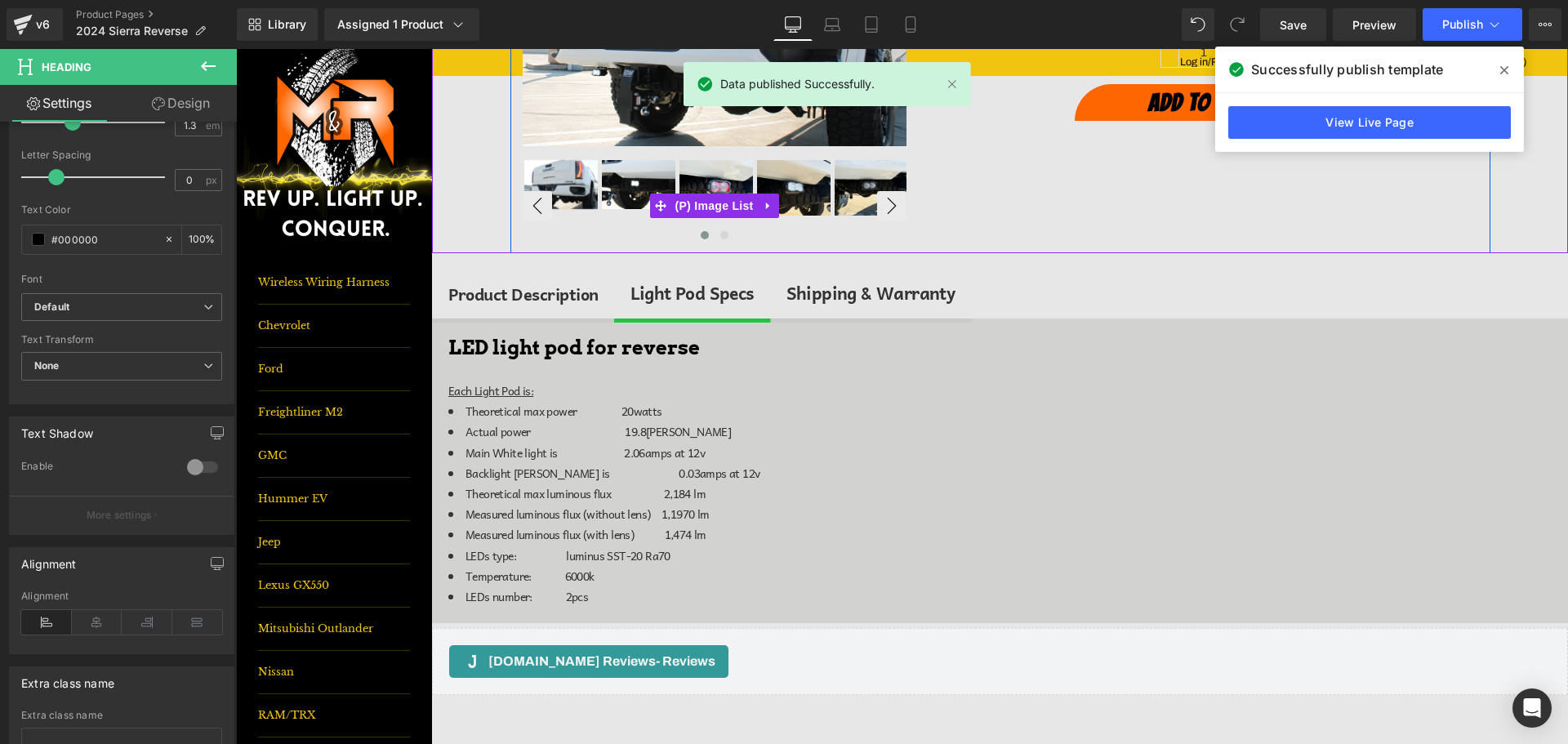
scroll to position [0, 0]
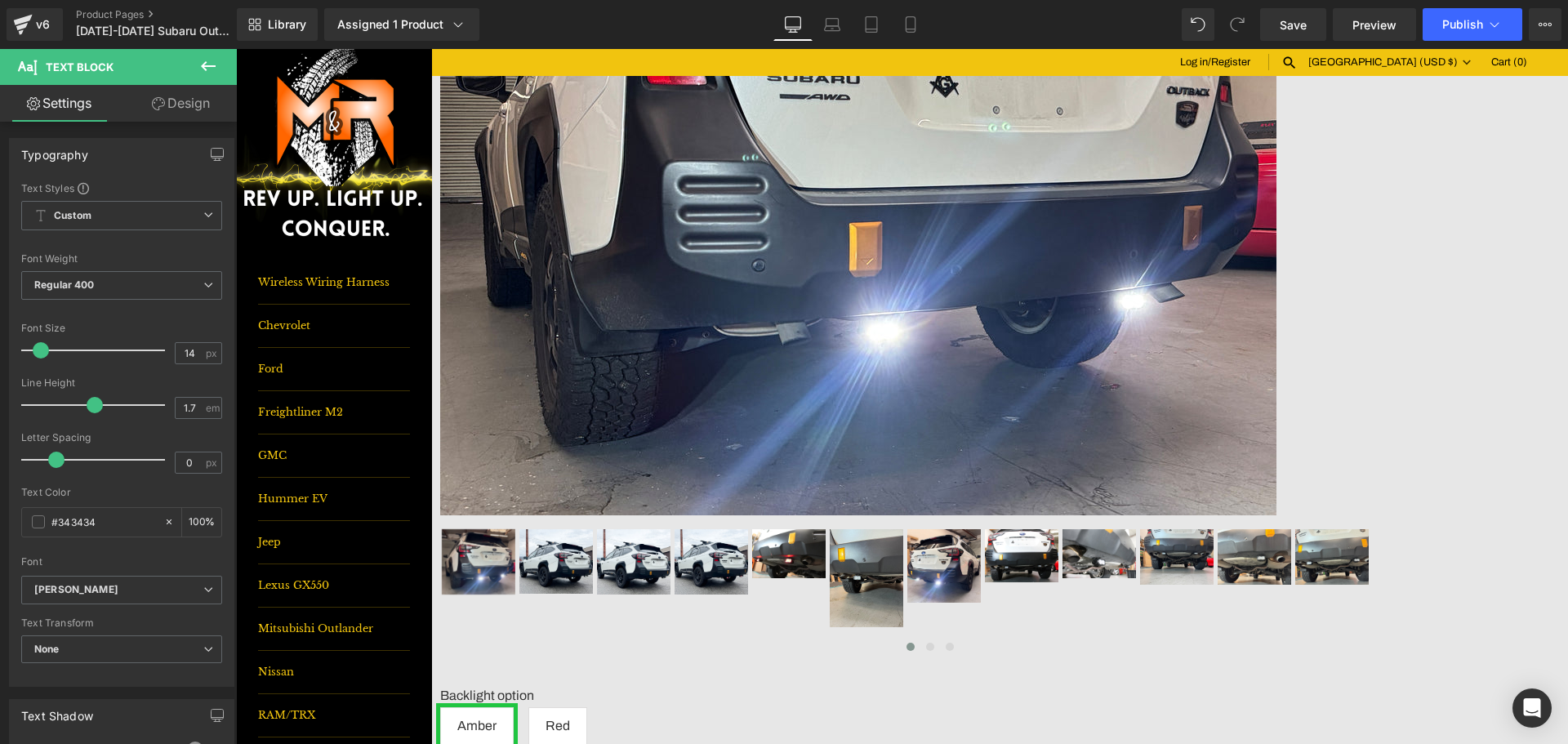
scroll to position [408, 0]
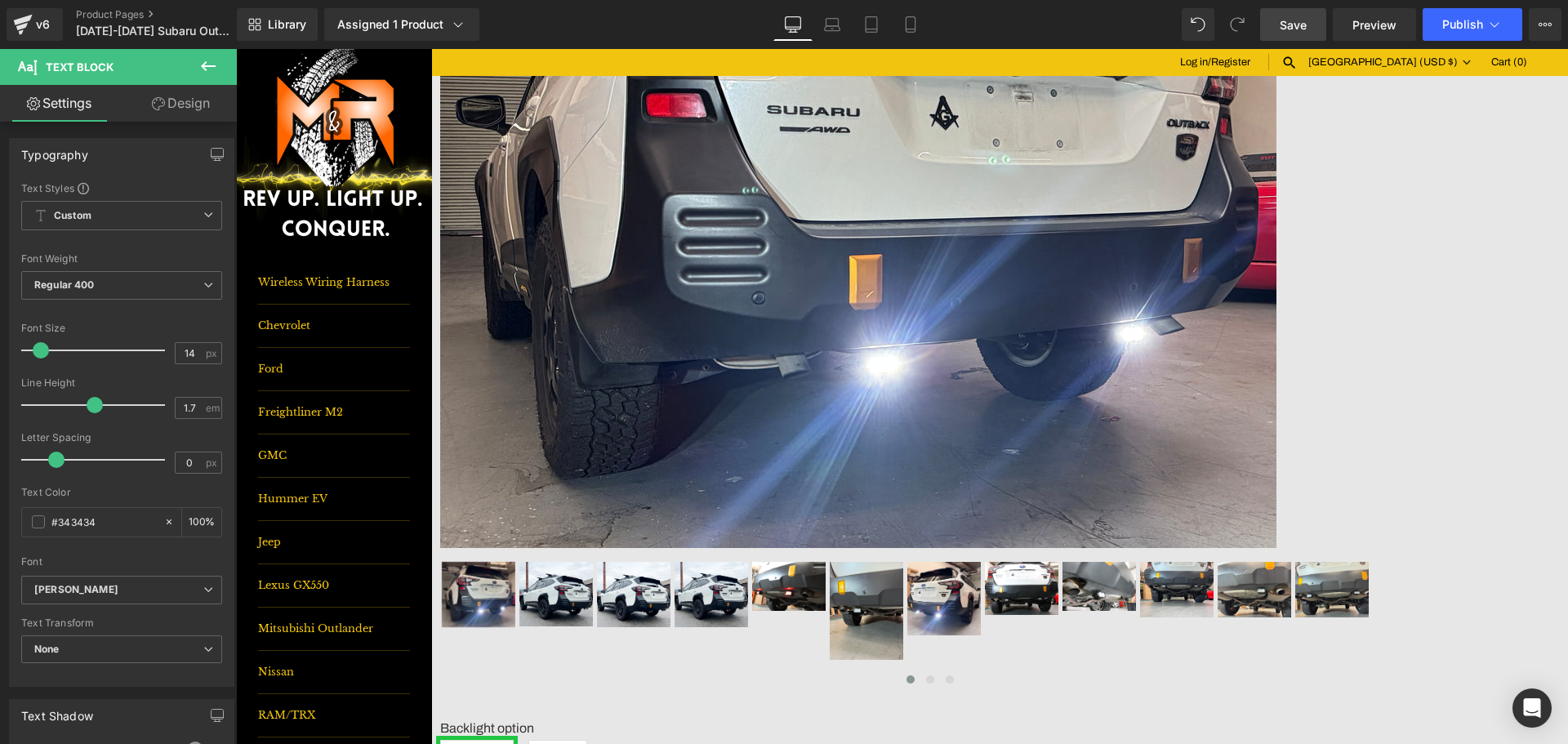
click at [1278, 26] on link "Save" at bounding box center [1294, 24] width 66 height 32
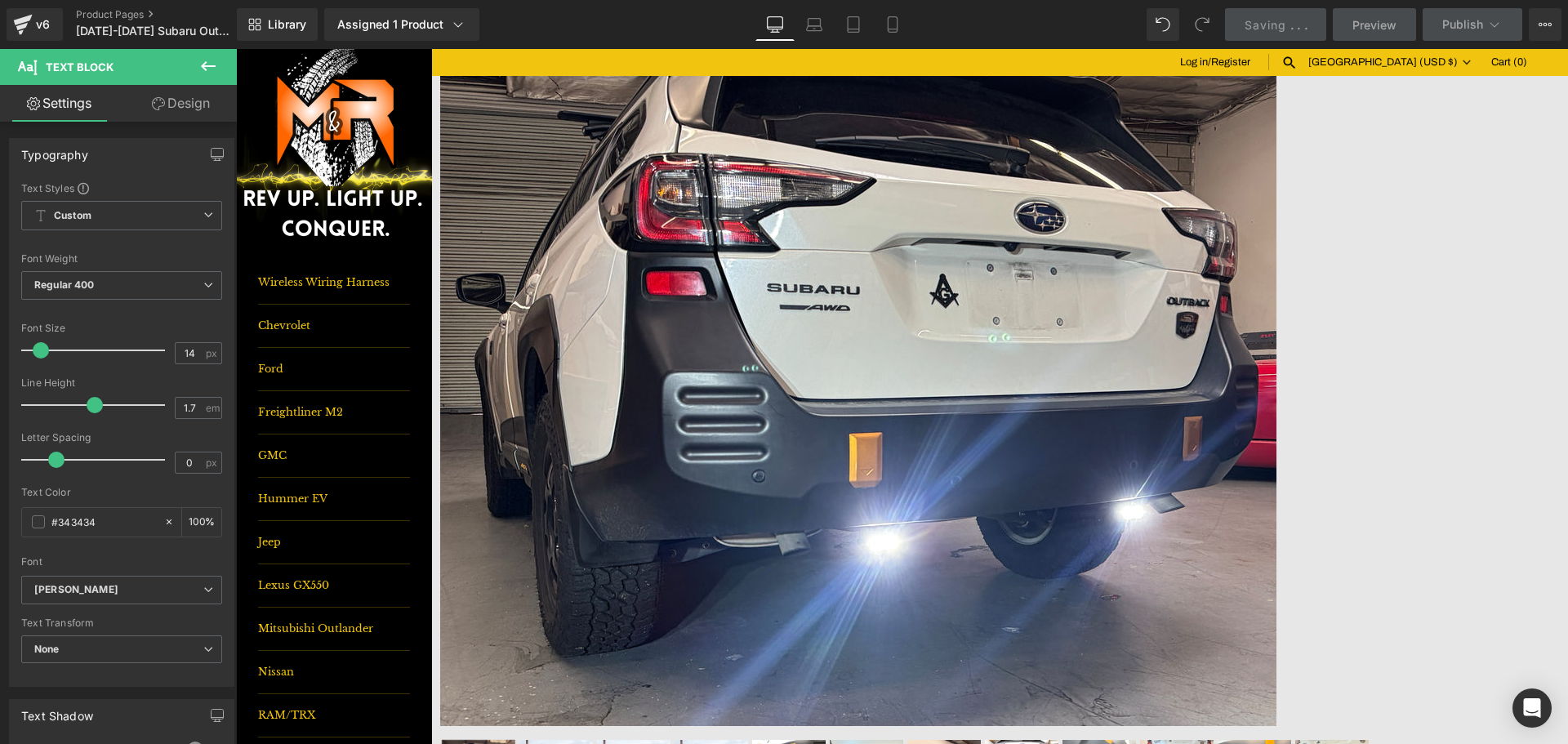
scroll to position [0, 0]
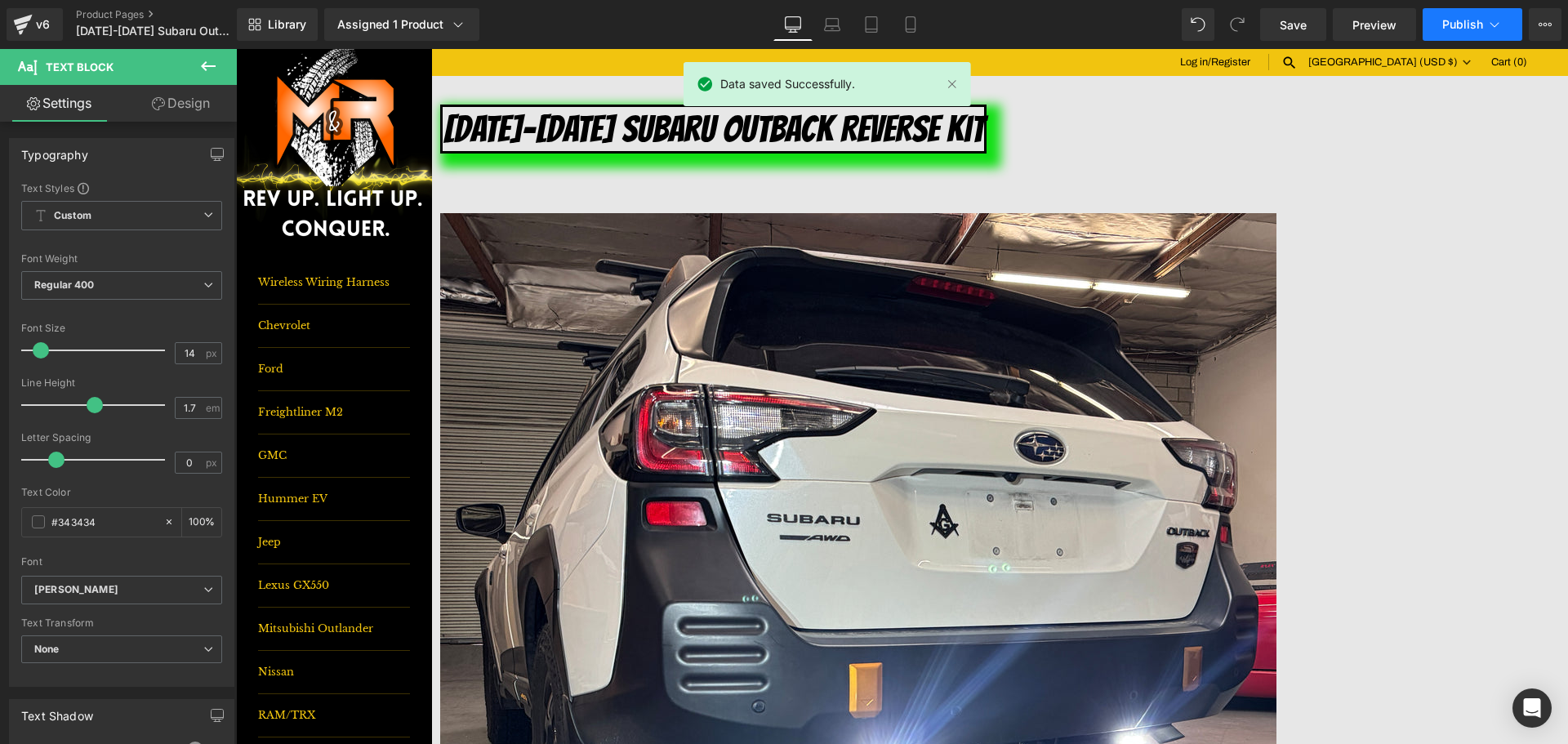
click at [1430, 30] on button "Publish" at bounding box center [1472, 24] width 99 height 32
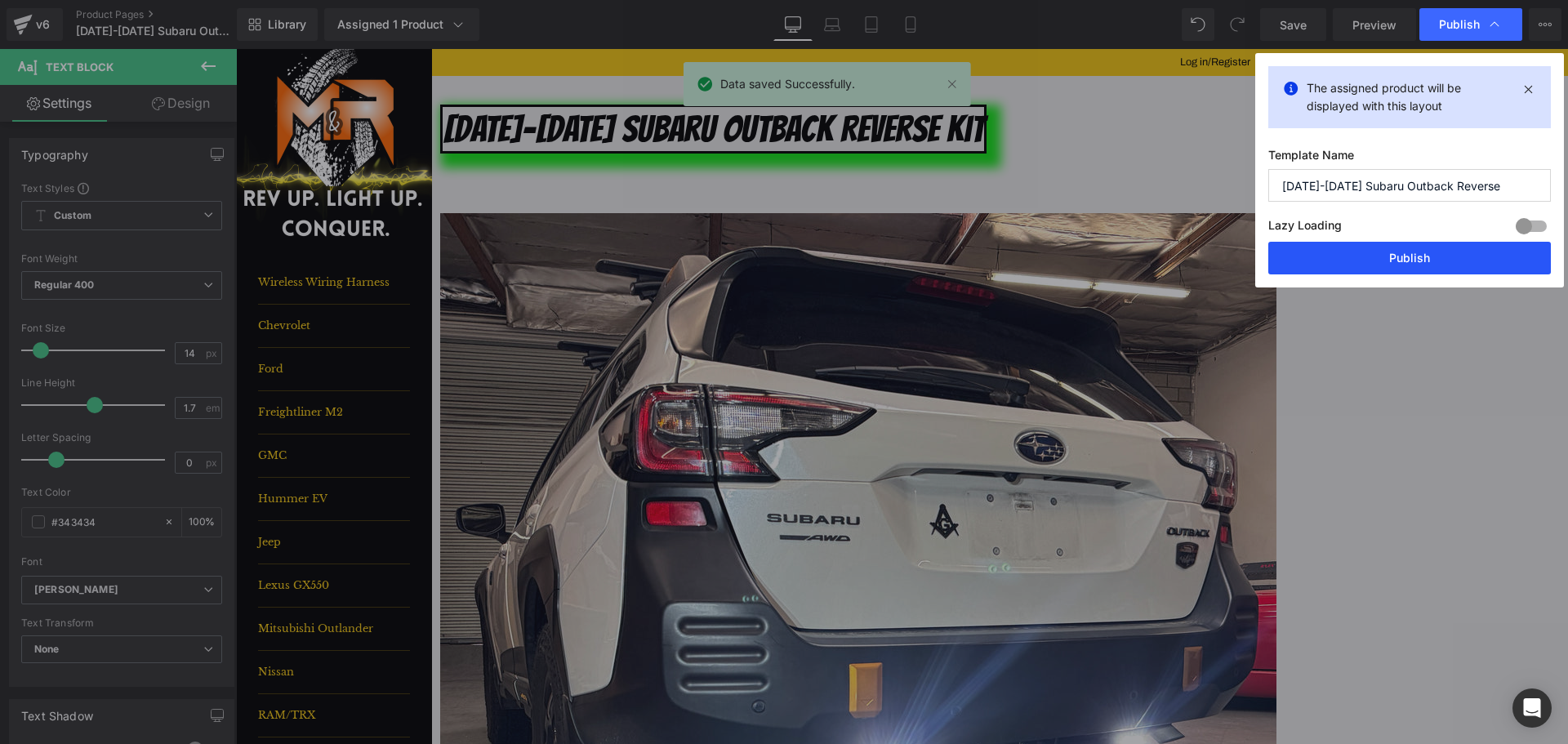
drag, startPoint x: 1456, startPoint y: 249, endPoint x: 1163, endPoint y: 143, distance: 311.6
click at [0, 0] on button "Publish" at bounding box center [0, 0] width 0 height 0
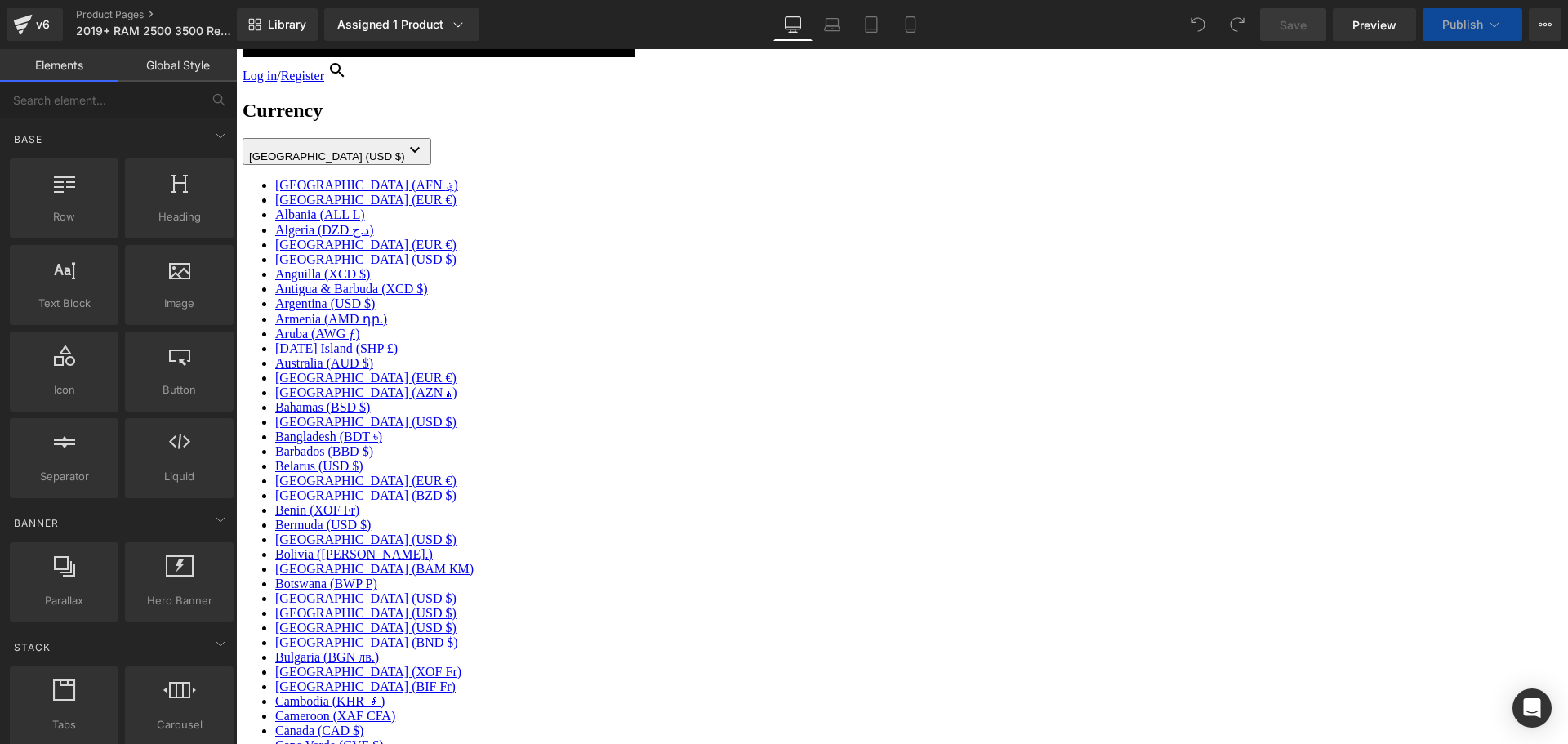
scroll to position [408, 0]
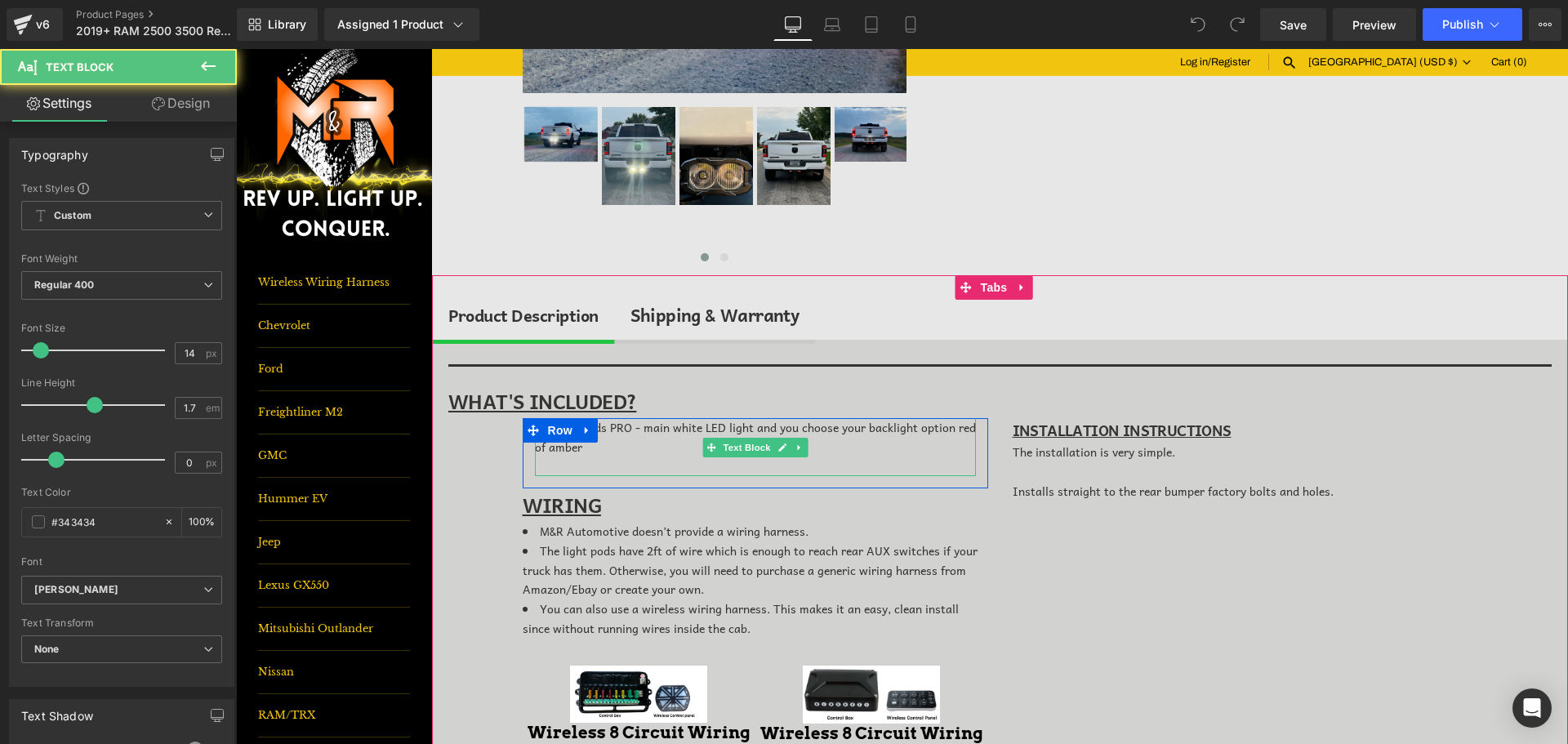
click at [615, 442] on div "-(2) LED pods PRO - main white LED light and you choose your backlight option r…" at bounding box center [756, 447] width 441 height 58
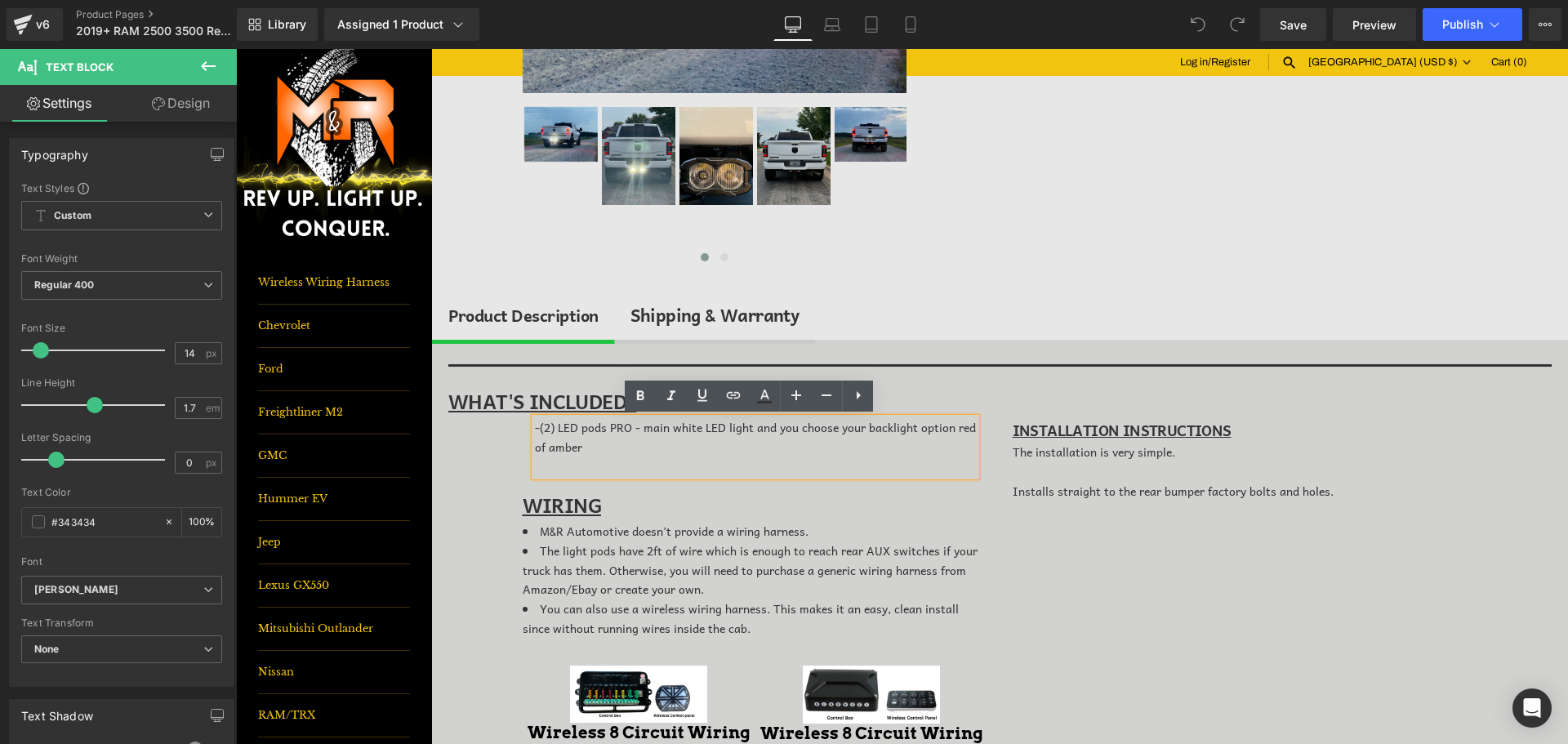
click at [605, 444] on div "-(2) LED pods PRO - main white LED light and you choose your backlight option r…" at bounding box center [756, 447] width 441 height 58
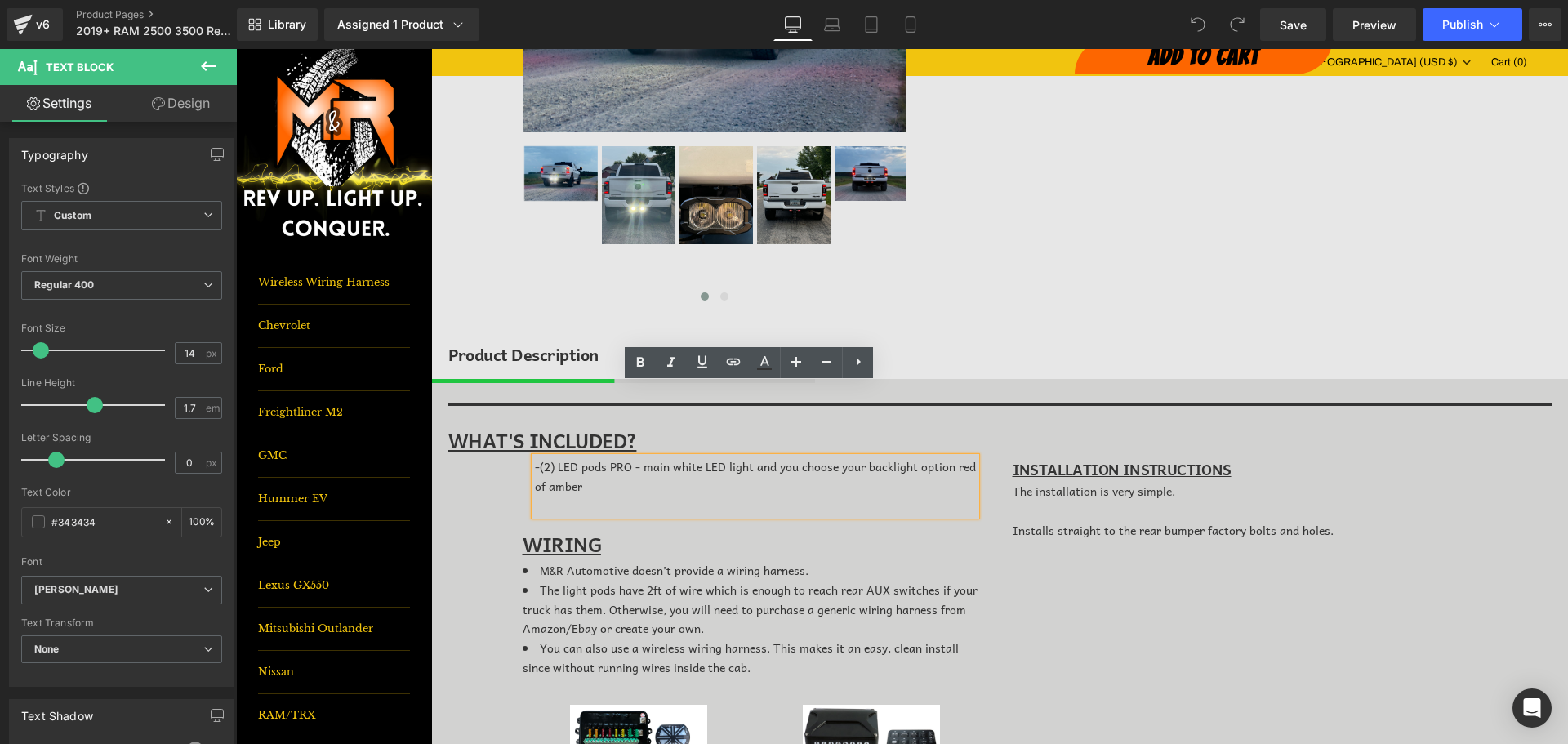
scroll to position [327, 0]
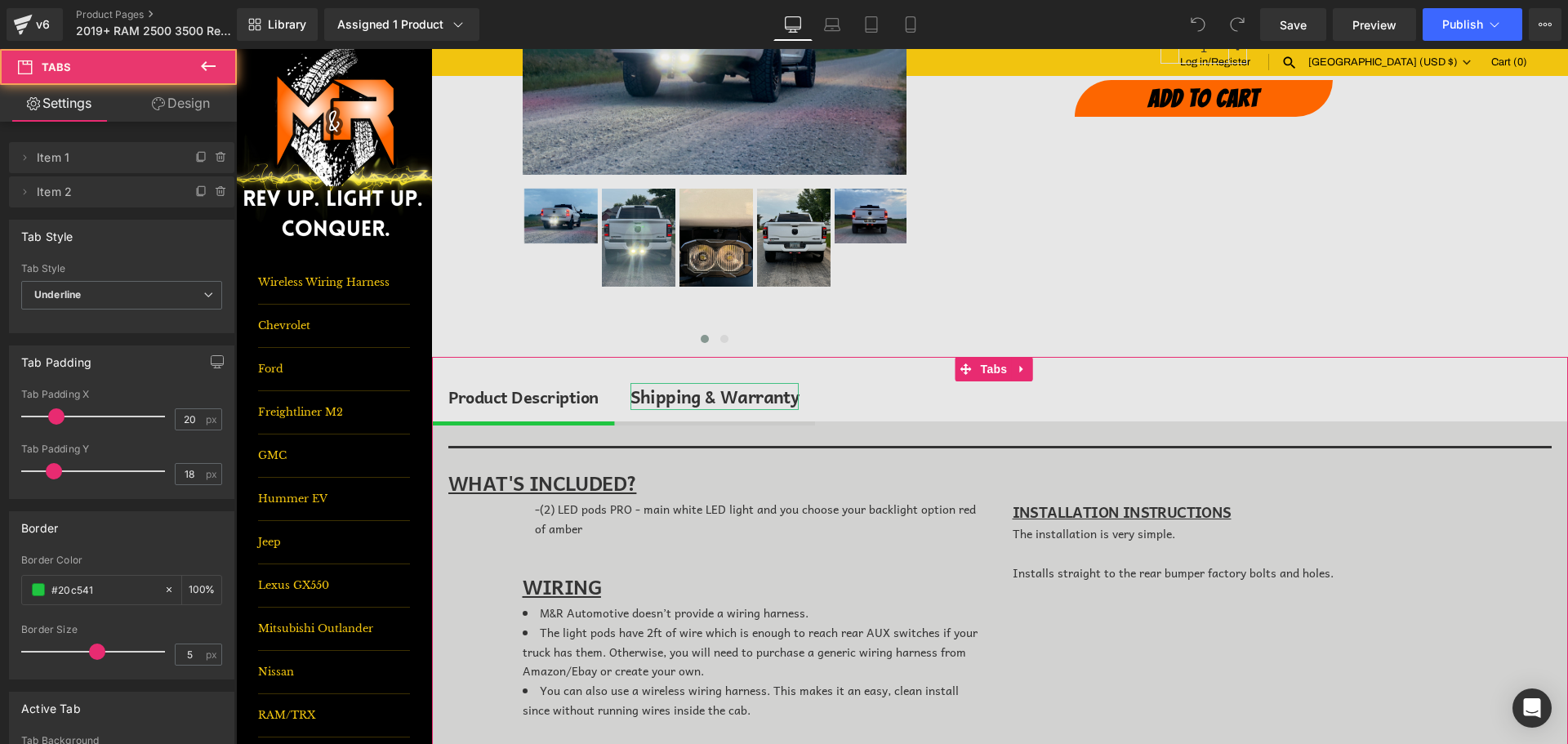
click at [721, 398] on div "Shipping & Warranty" at bounding box center [715, 397] width 169 height 28
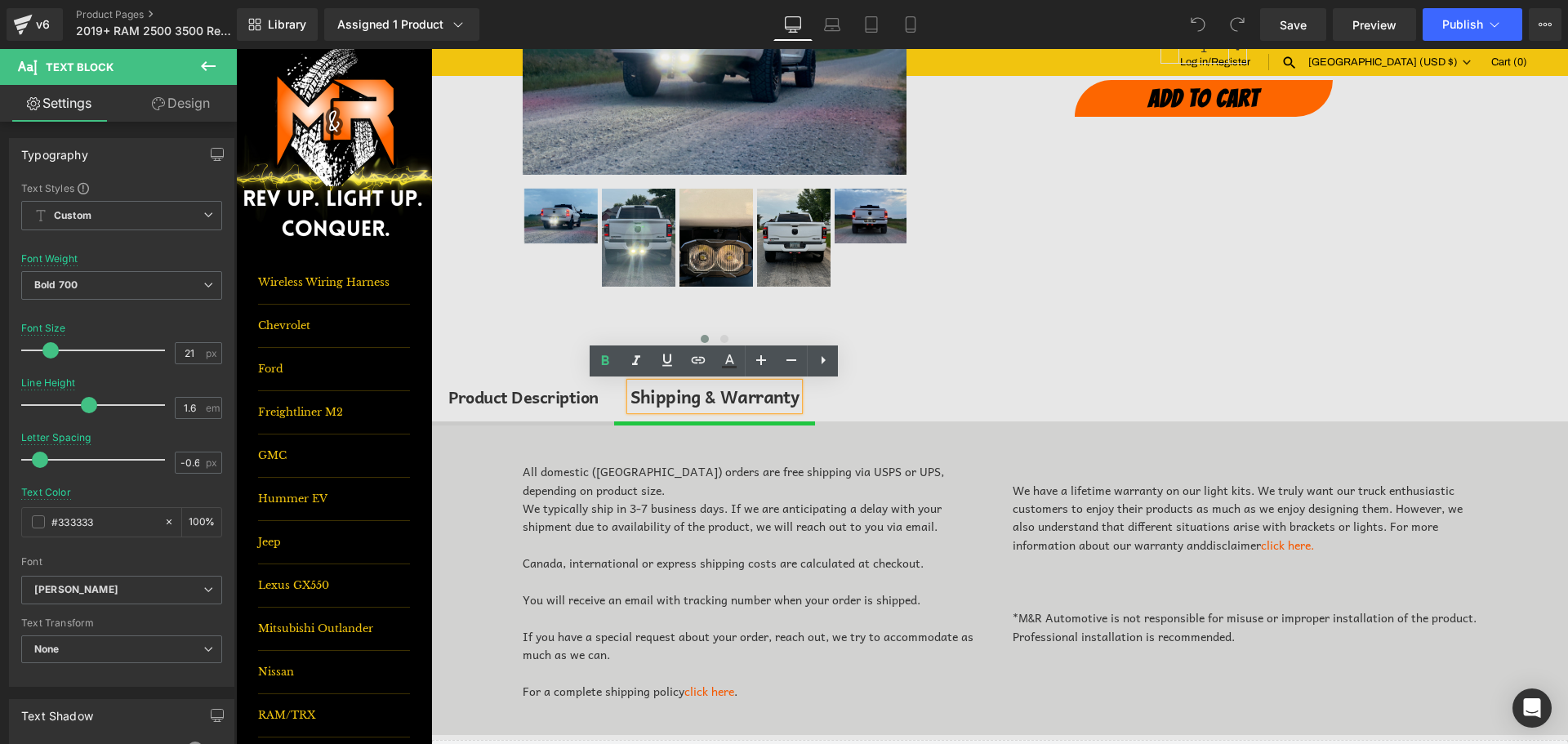
click at [569, 395] on div "Product Description" at bounding box center [524, 397] width 150 height 26
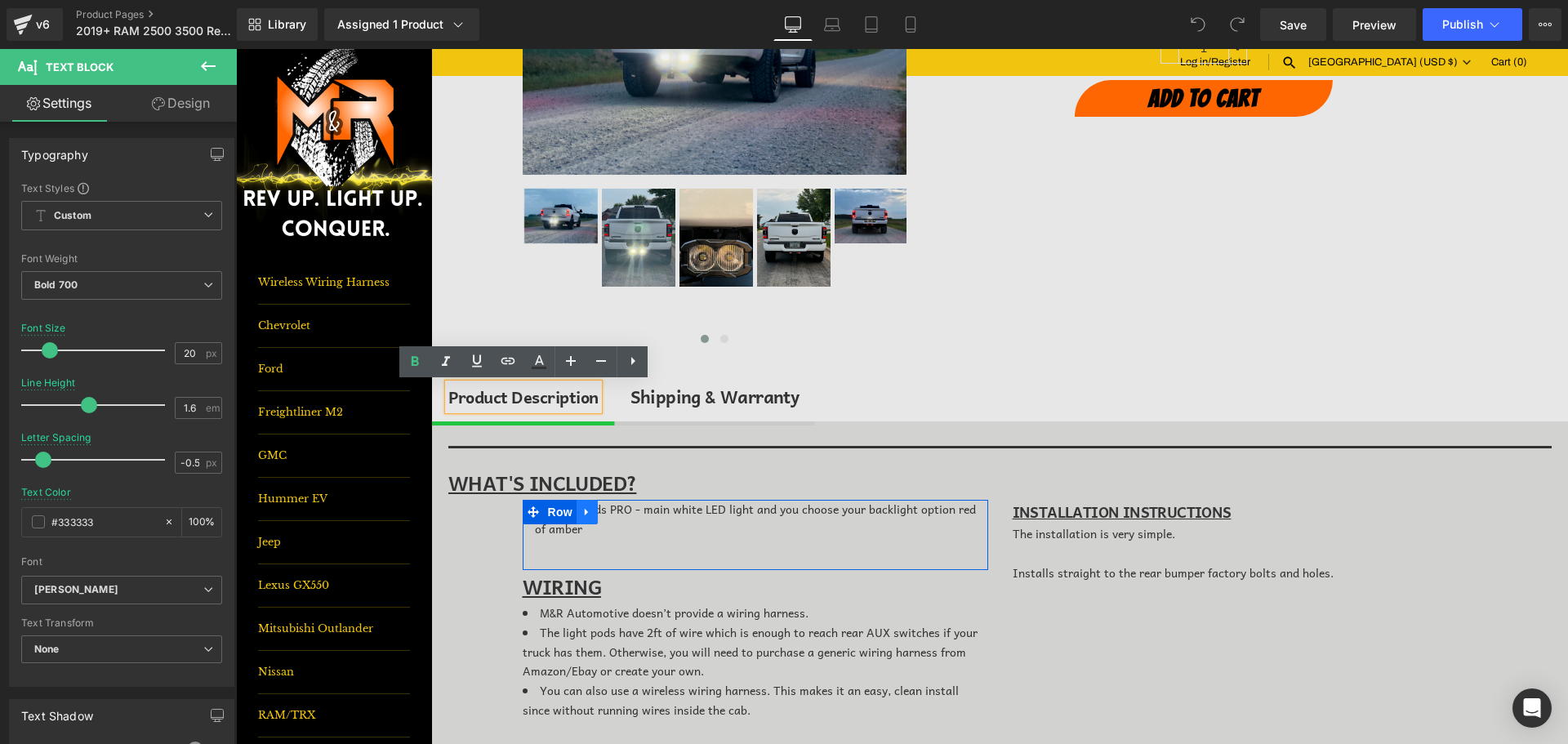
click at [584, 523] on link at bounding box center [587, 511] width 21 height 24
click at [598, 533] on div "-(2) LED pods PRO - main white LED light and you choose your backlight option r…" at bounding box center [756, 528] width 441 height 58
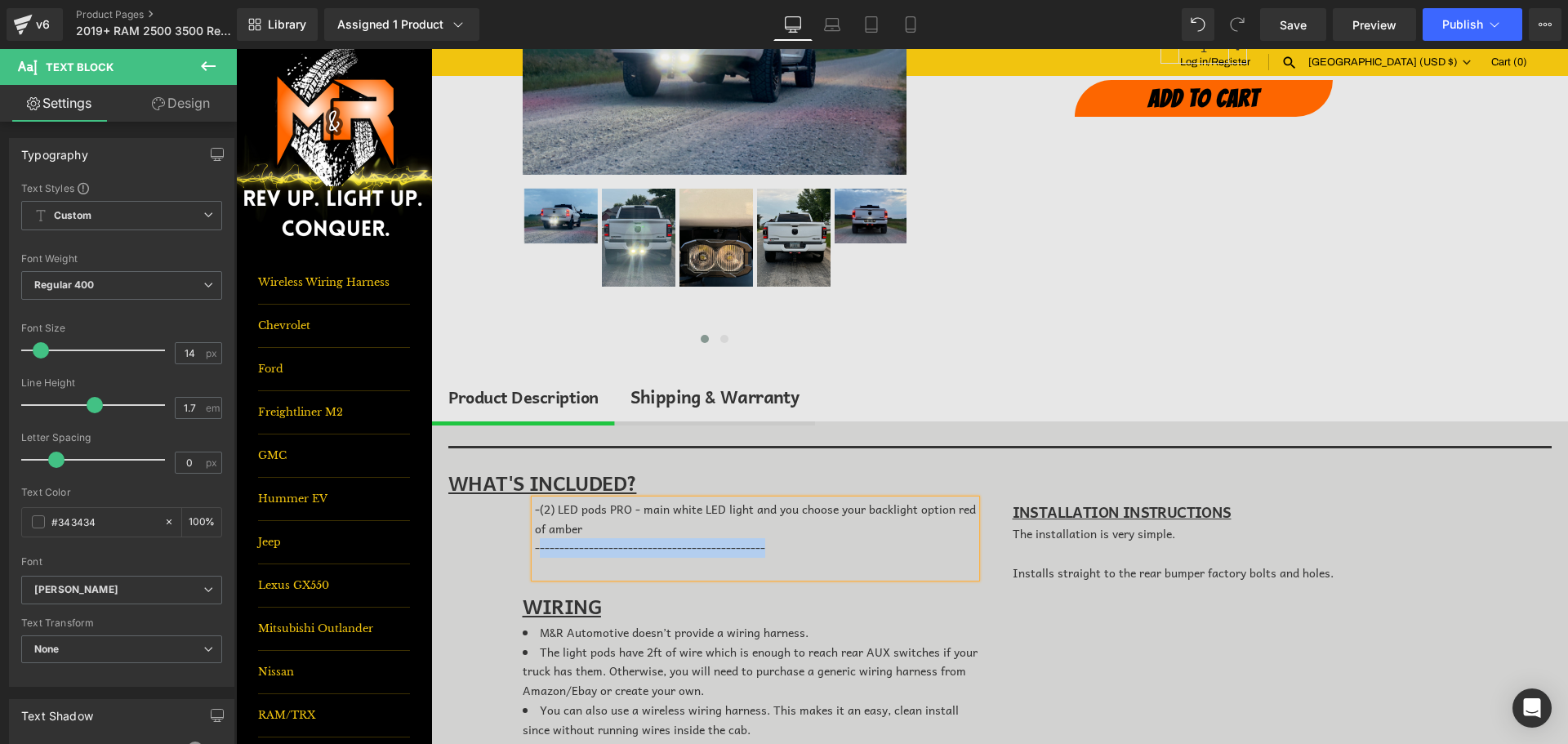
drag, startPoint x: 774, startPoint y: 544, endPoint x: 532, endPoint y: 543, distance: 242.0
click at [536, 543] on div "-----------------------------------------------" at bounding box center [756, 558] width 441 height 39
click at [1298, 21] on span "Save" at bounding box center [1293, 24] width 27 height 17
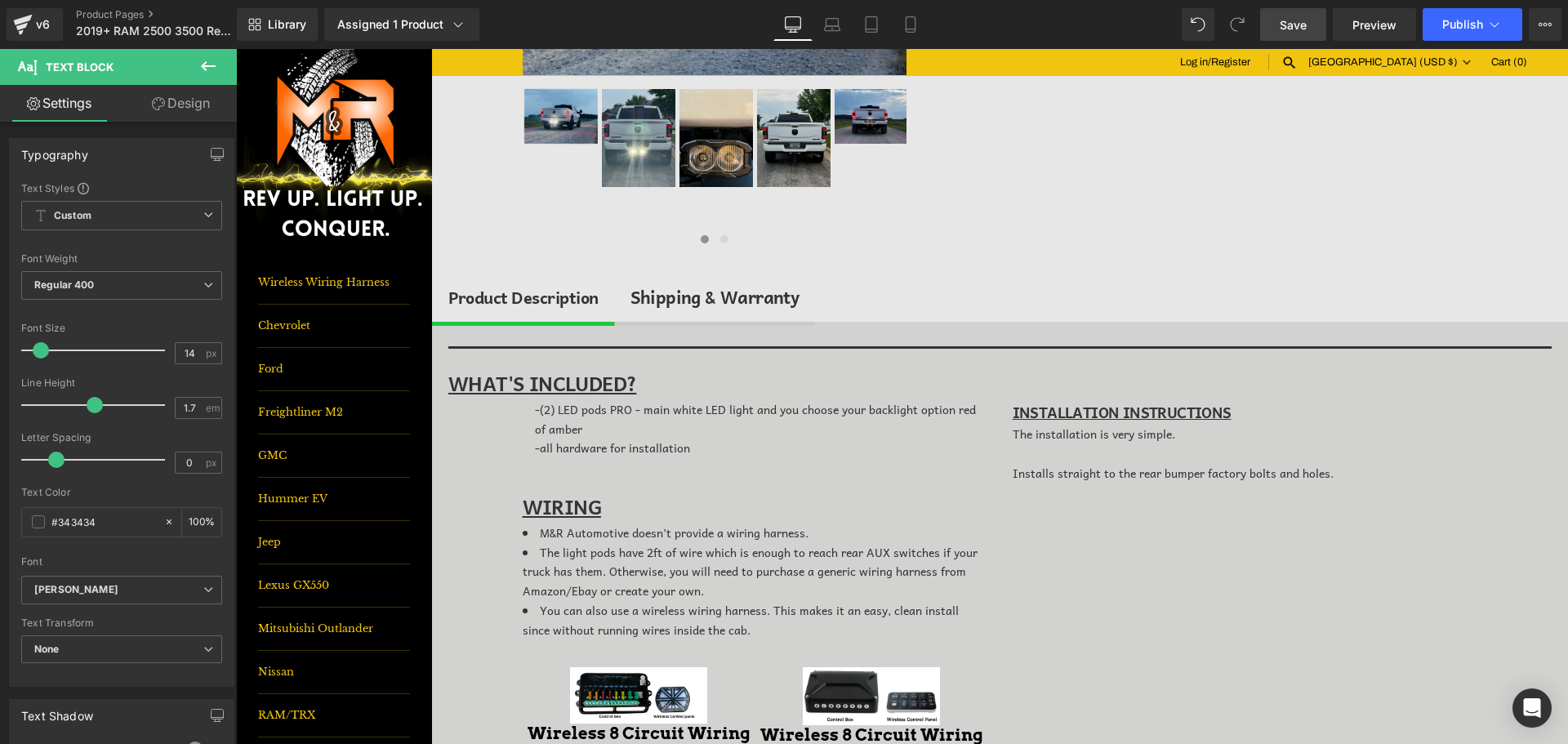
scroll to position [449, 0]
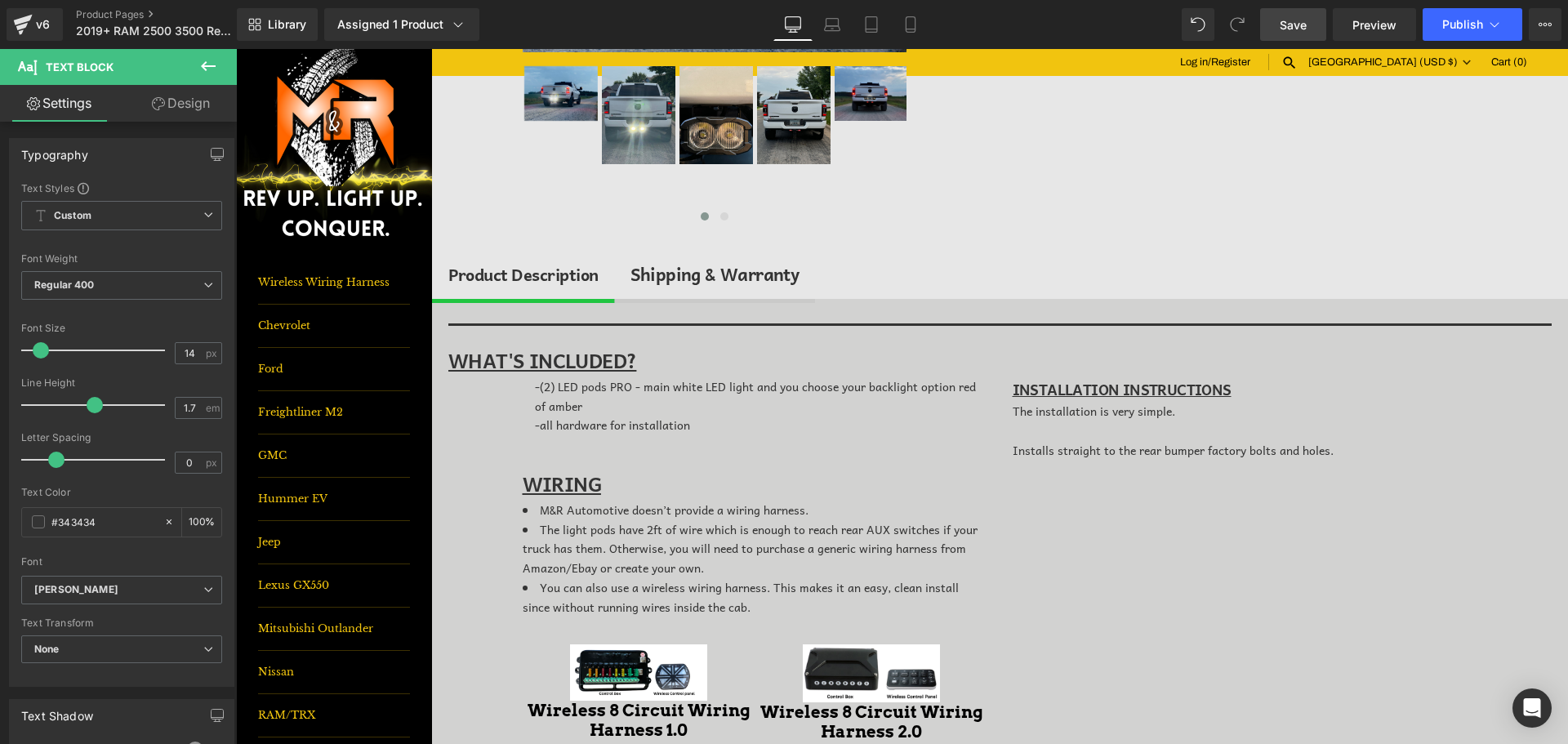
click at [774, 414] on link at bounding box center [782, 406] width 17 height 20
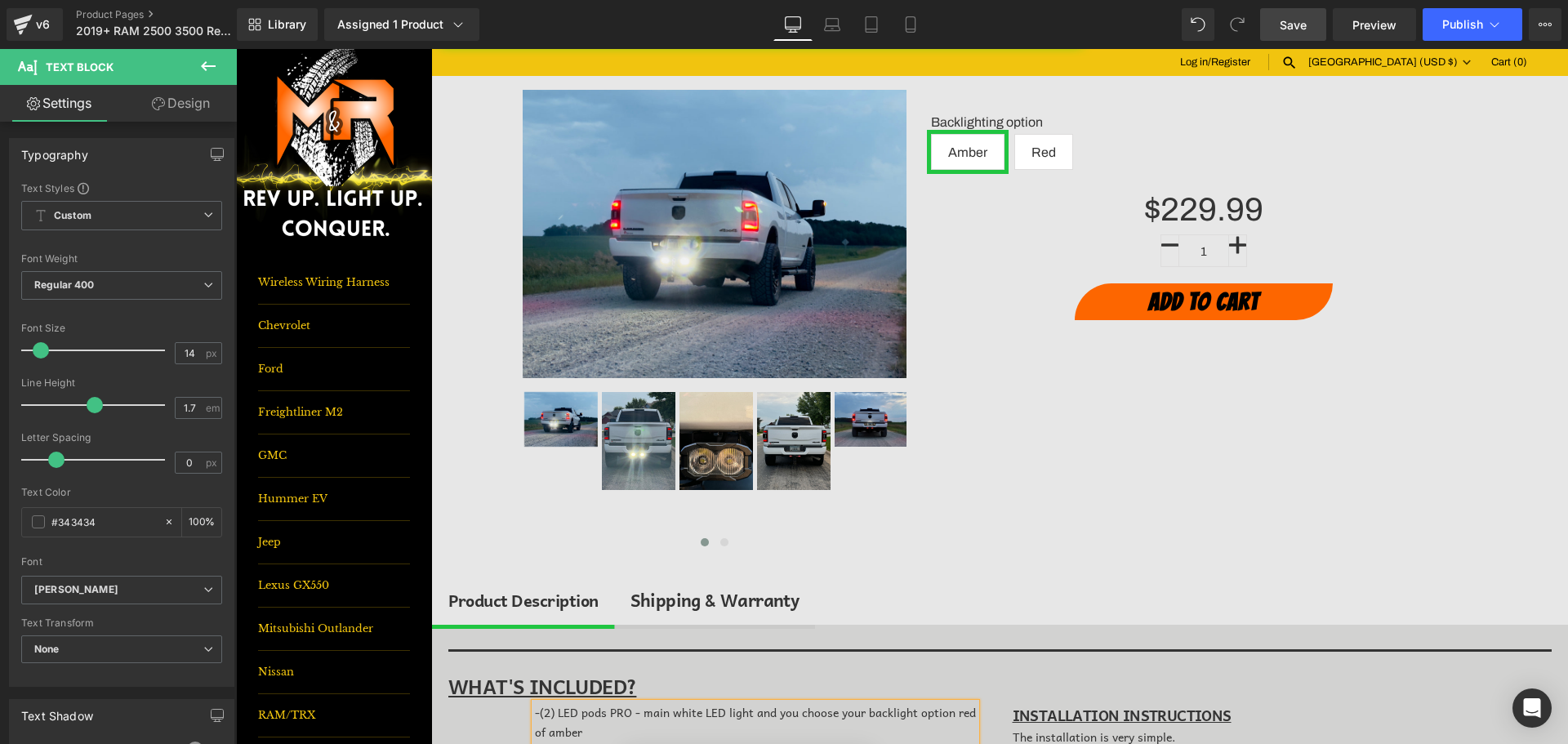
scroll to position [41, 0]
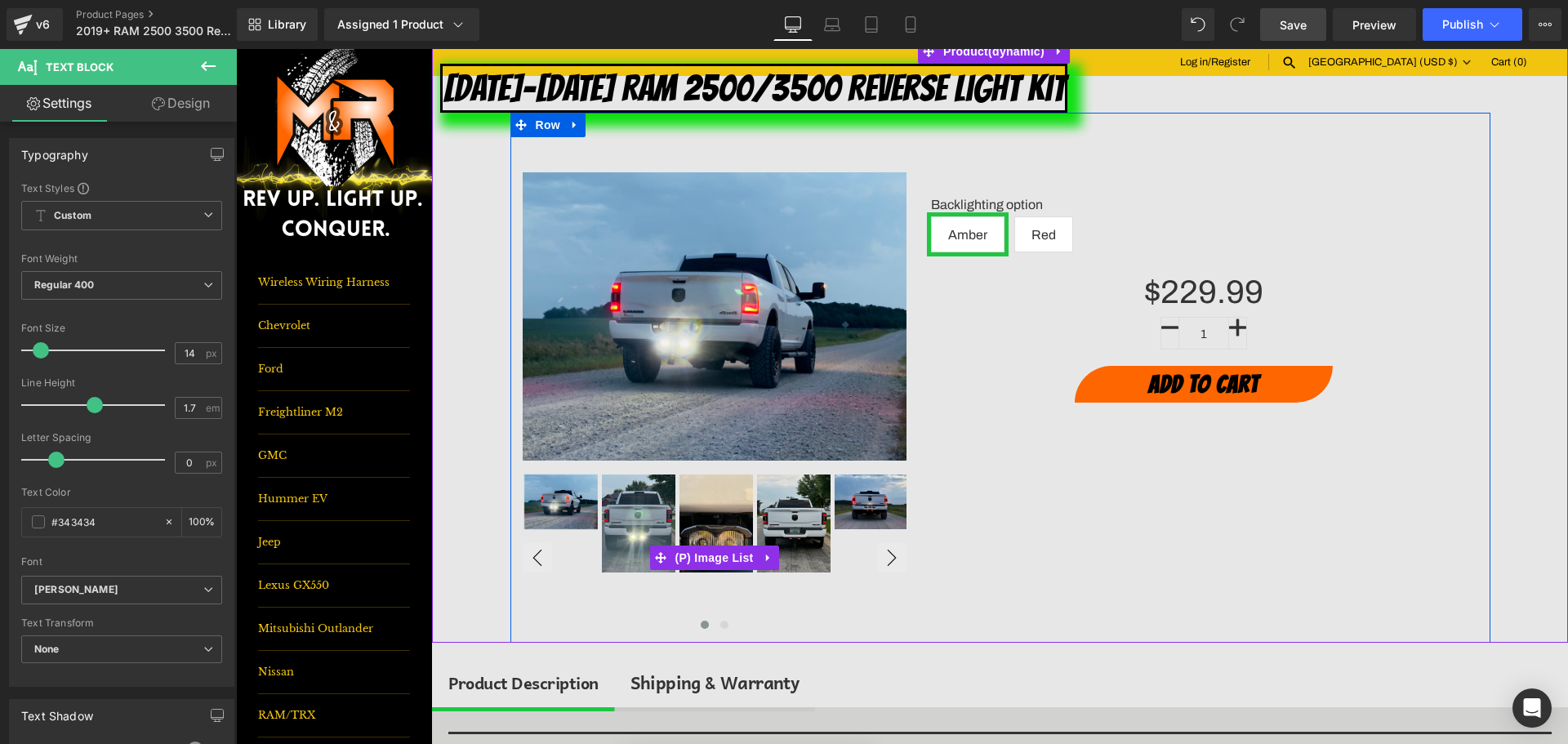
drag, startPoint x: 723, startPoint y: 533, endPoint x: 740, endPoint y: 523, distance: 19.7
click at [723, 533] on img at bounding box center [716, 523] width 73 height 98
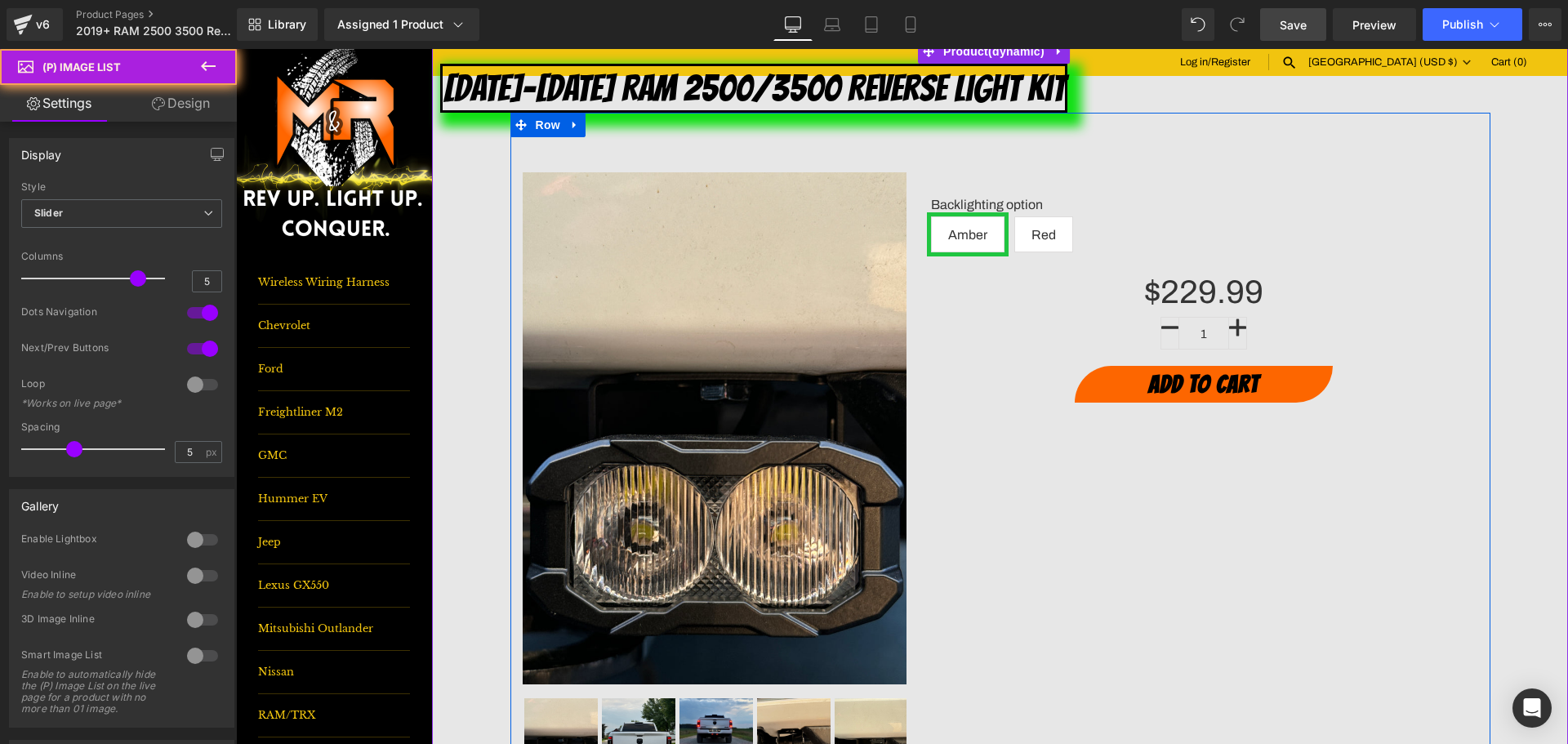
click at [796, 698] on img at bounding box center [794, 747] width 73 height 98
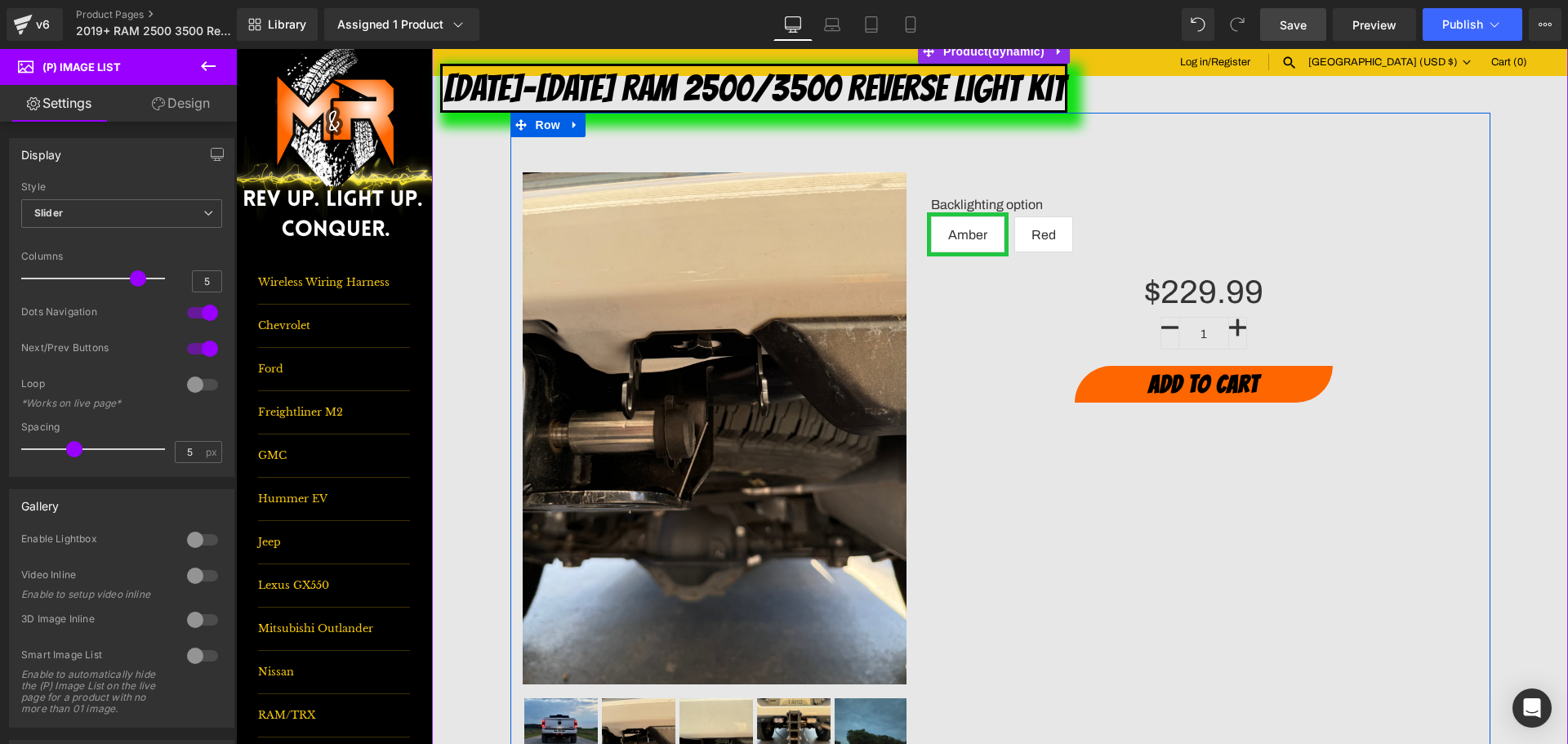
click at [803, 698] on img at bounding box center [794, 726] width 73 height 56
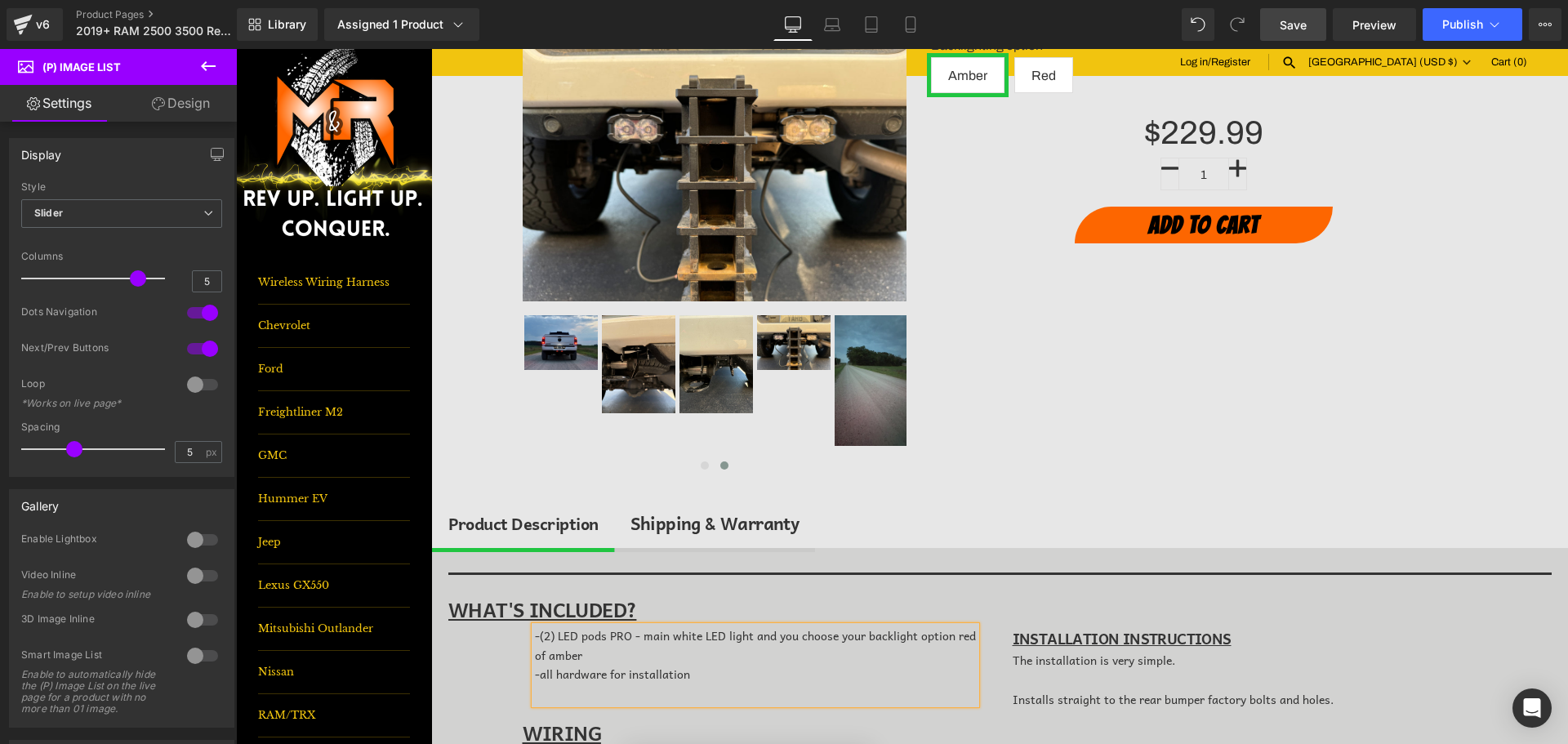
scroll to position [0, 0]
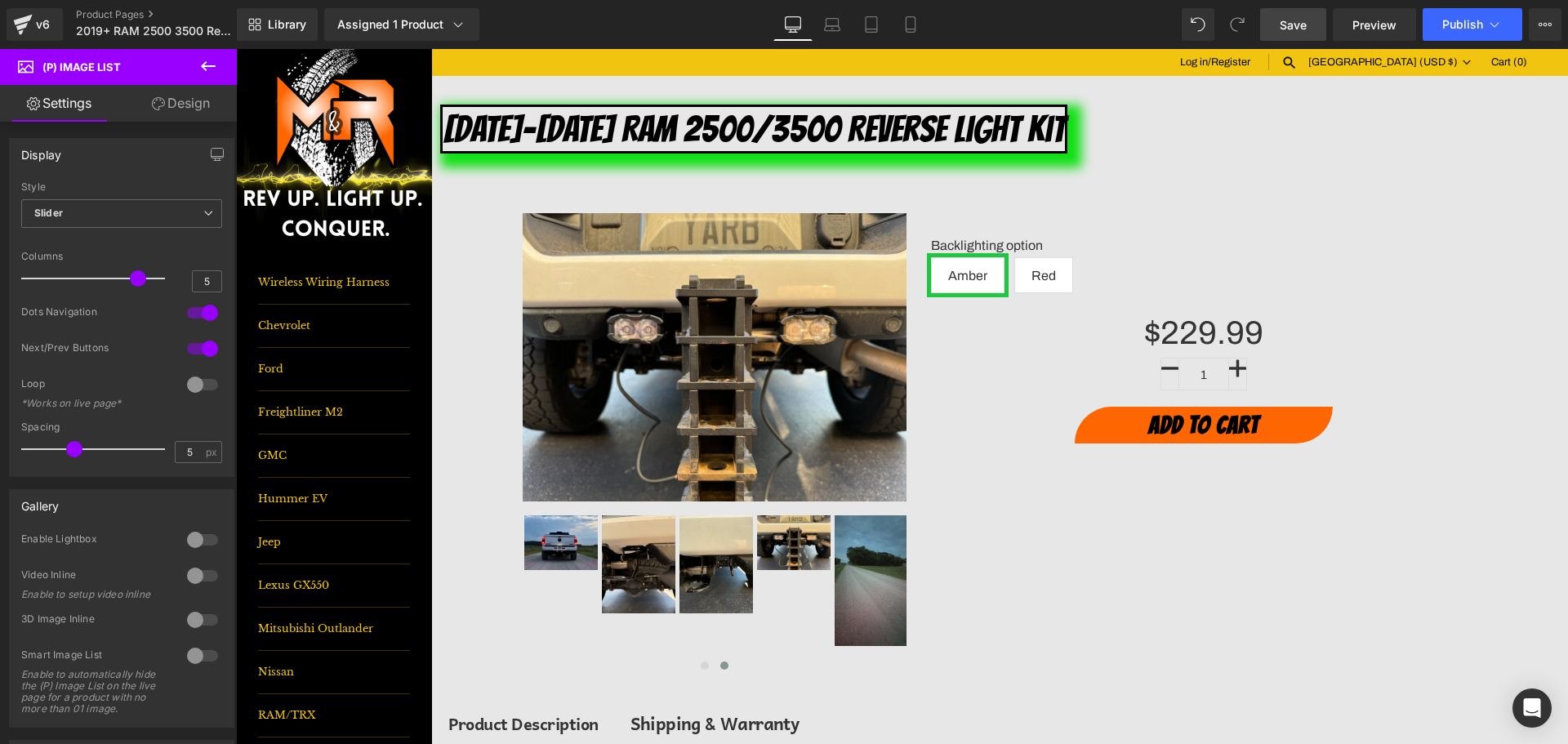
drag, startPoint x: 1286, startPoint y: 28, endPoint x: 1316, endPoint y: 20, distance: 31.0
click at [1286, 28] on span "Save" at bounding box center [1293, 24] width 27 height 17
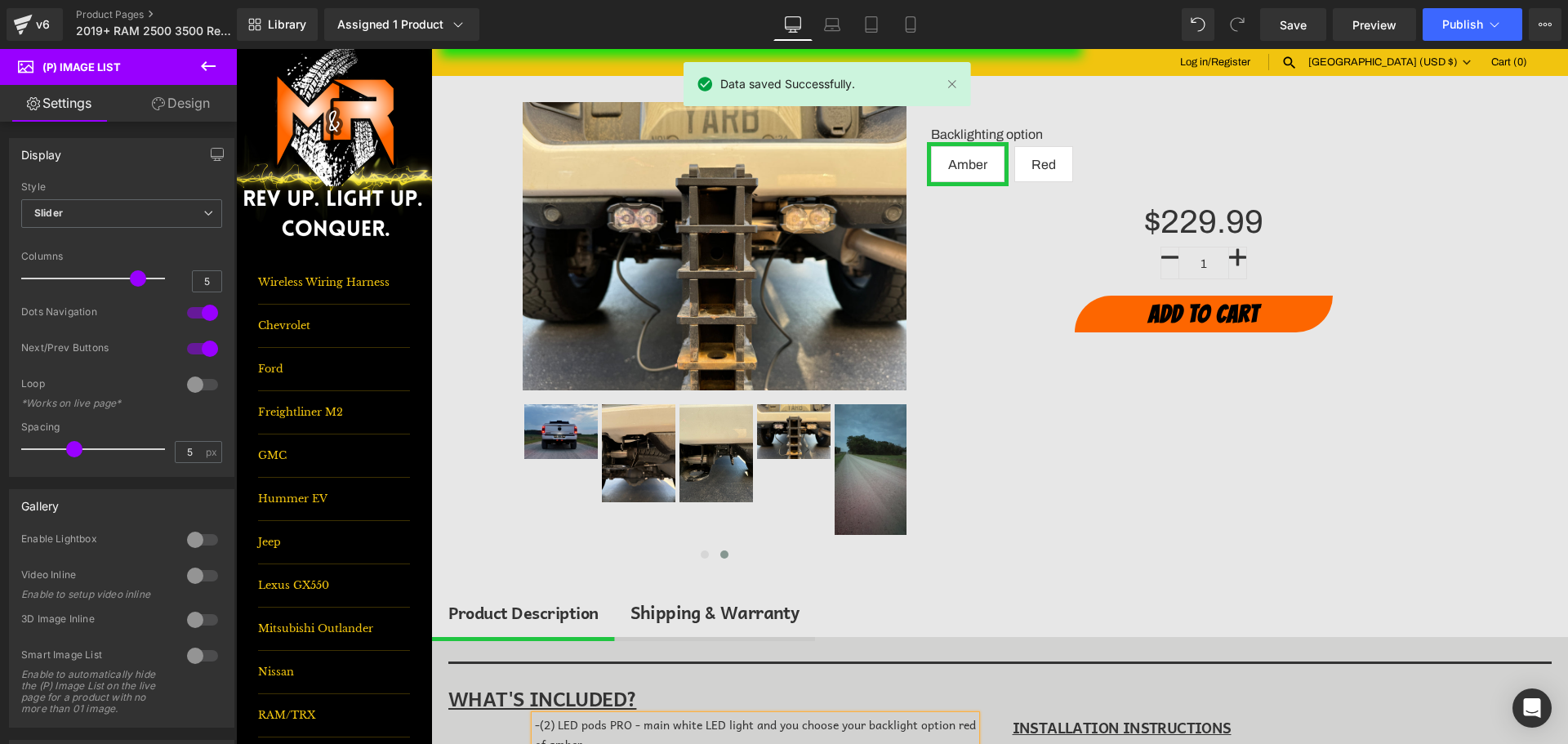
scroll to position [245, 0]
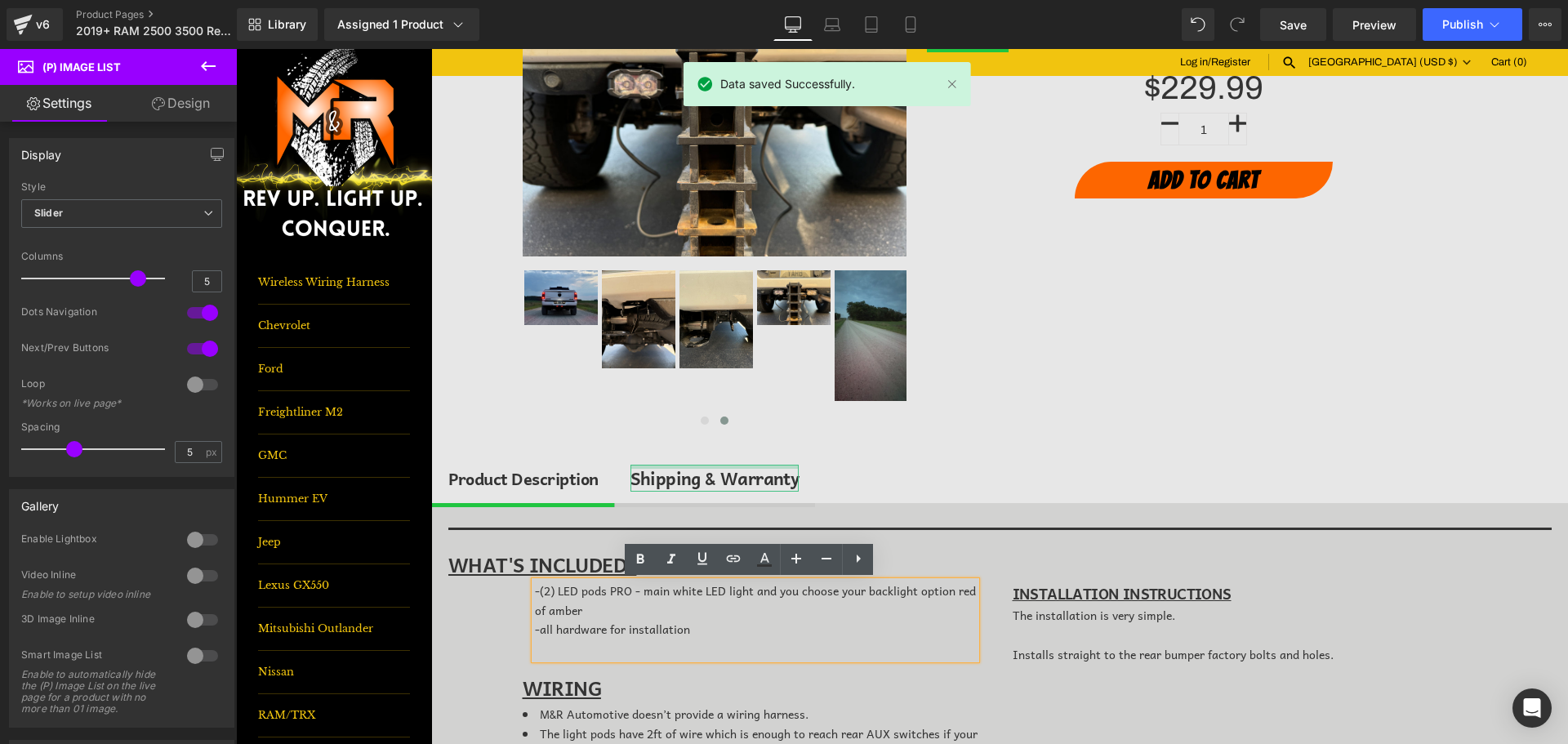
click at [724, 467] on div "Shipping & Warranty Text Block" at bounding box center [715, 478] width 169 height 28
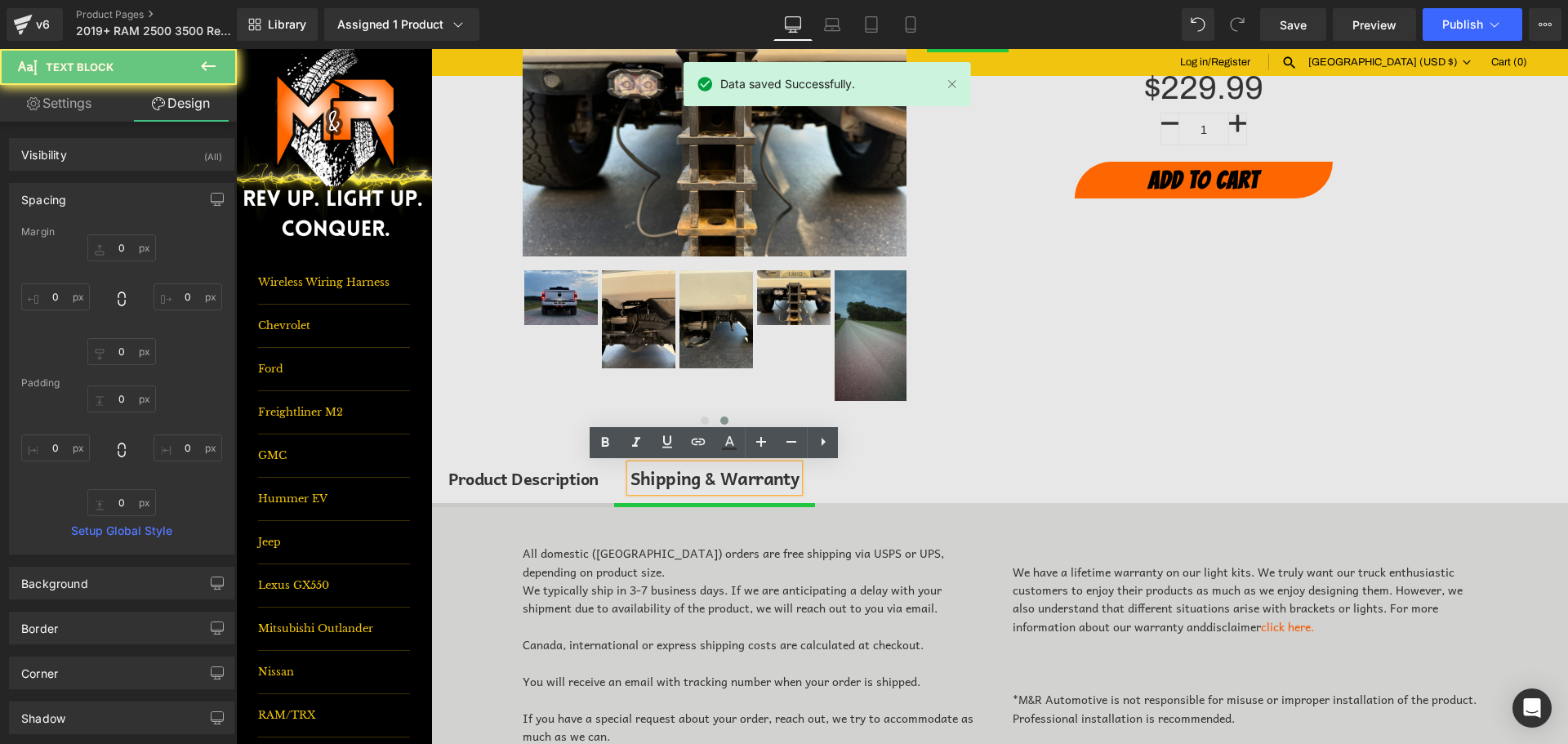
click at [991, 472] on ul "Product Description Text Block Shipping & Warranty Text Block" at bounding box center [1000, 480] width 1136 height 55
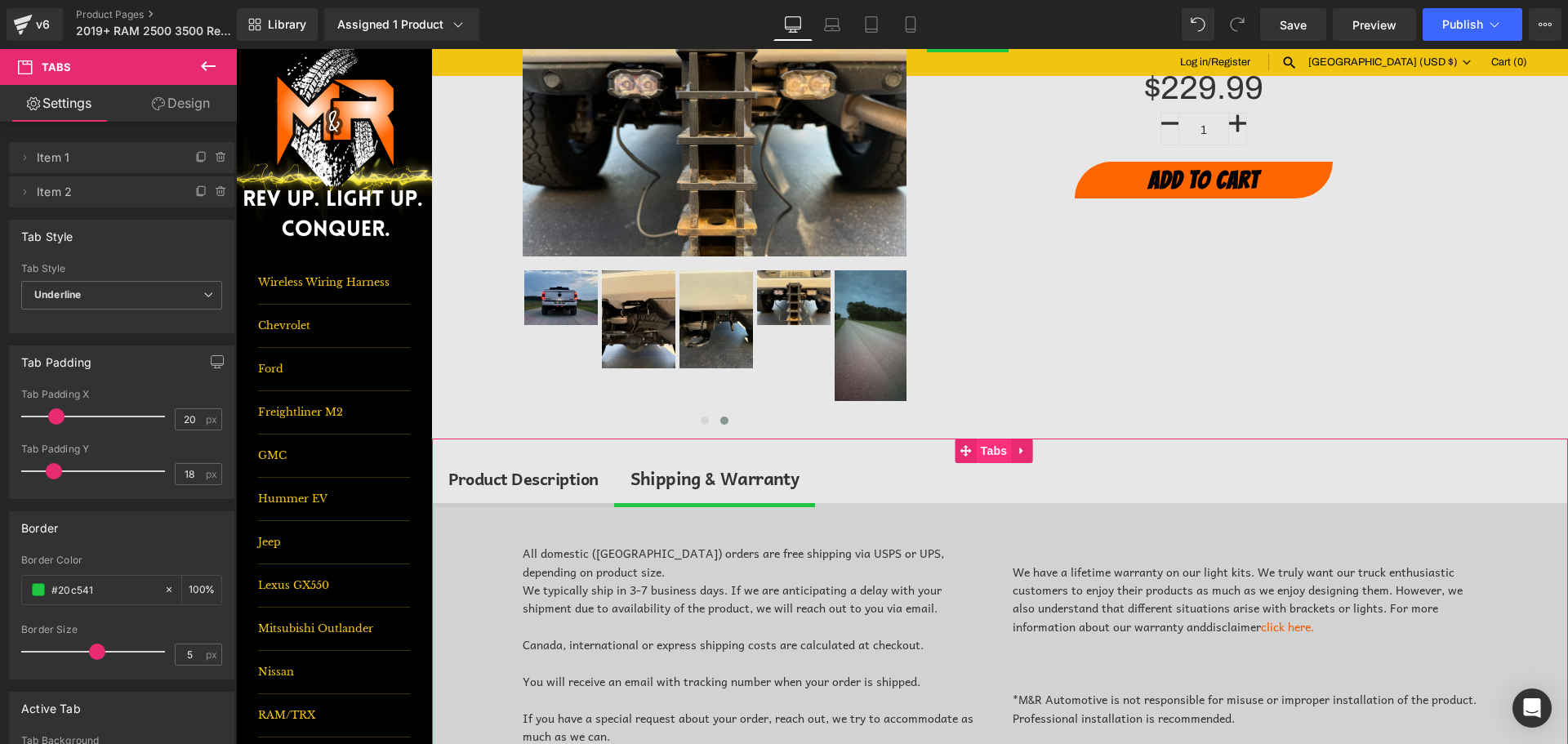
click at [995, 449] on span "Tabs" at bounding box center [994, 450] width 35 height 24
drag, startPoint x: 193, startPoint y: 192, endPoint x: 153, endPoint y: 330, distance: 143.7
click at [195, 192] on icon at bounding box center [201, 192] width 13 height 13
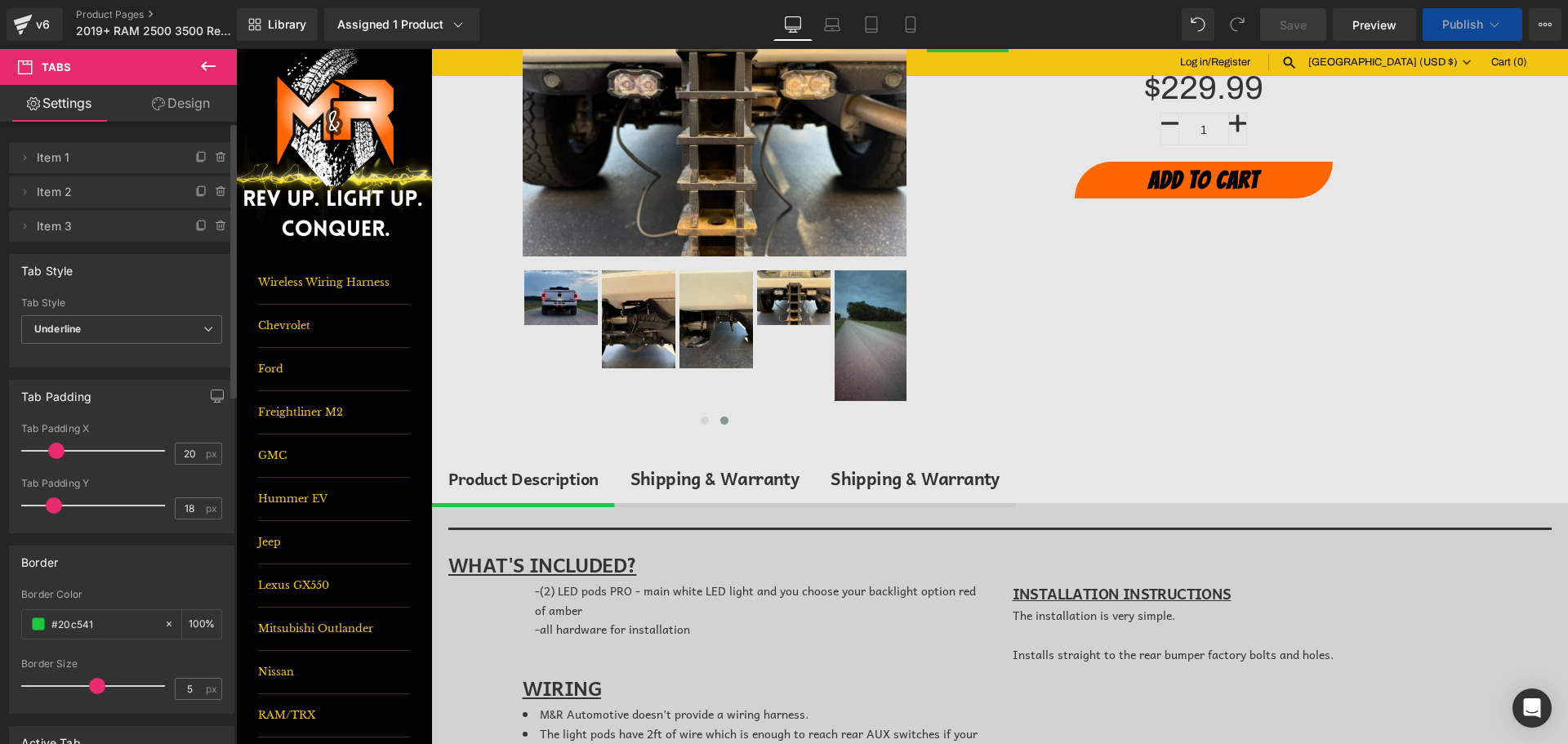
click at [706, 475] on div "Shipping & Warranty" at bounding box center [715, 478] width 169 height 28
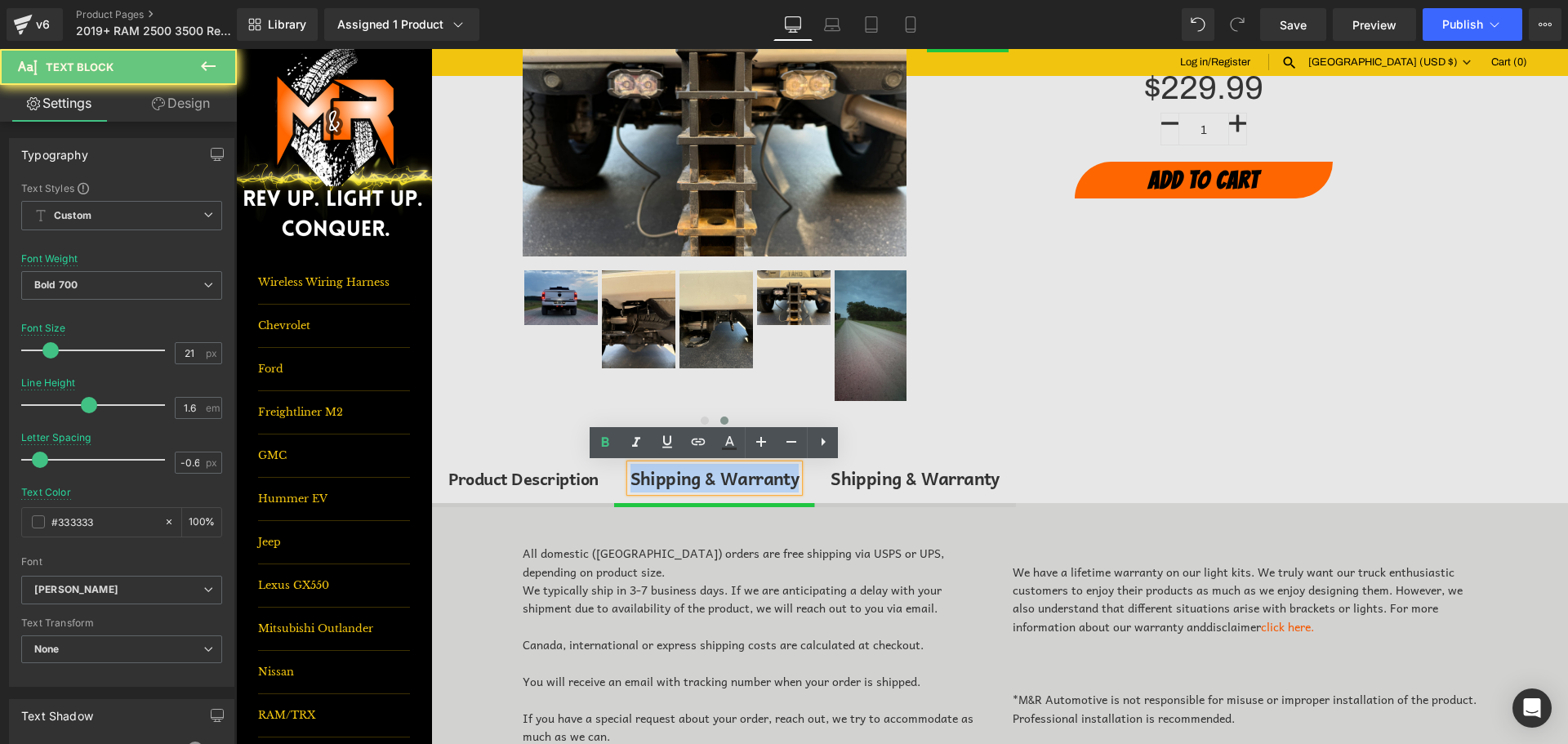
click at [706, 475] on div "Shipping & Warranty" at bounding box center [715, 478] width 169 height 28
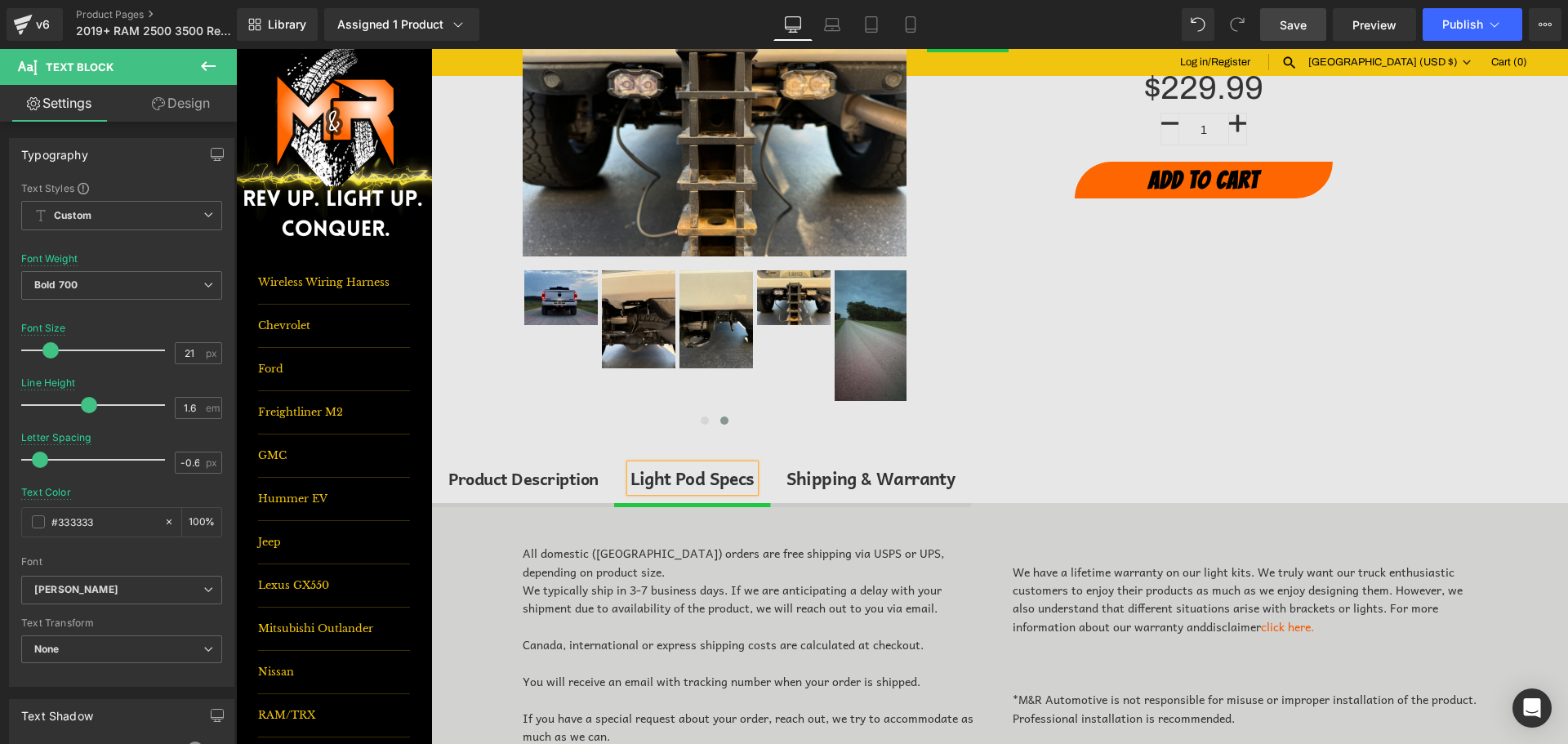
click at [1309, 21] on link "Save" at bounding box center [1294, 24] width 66 height 32
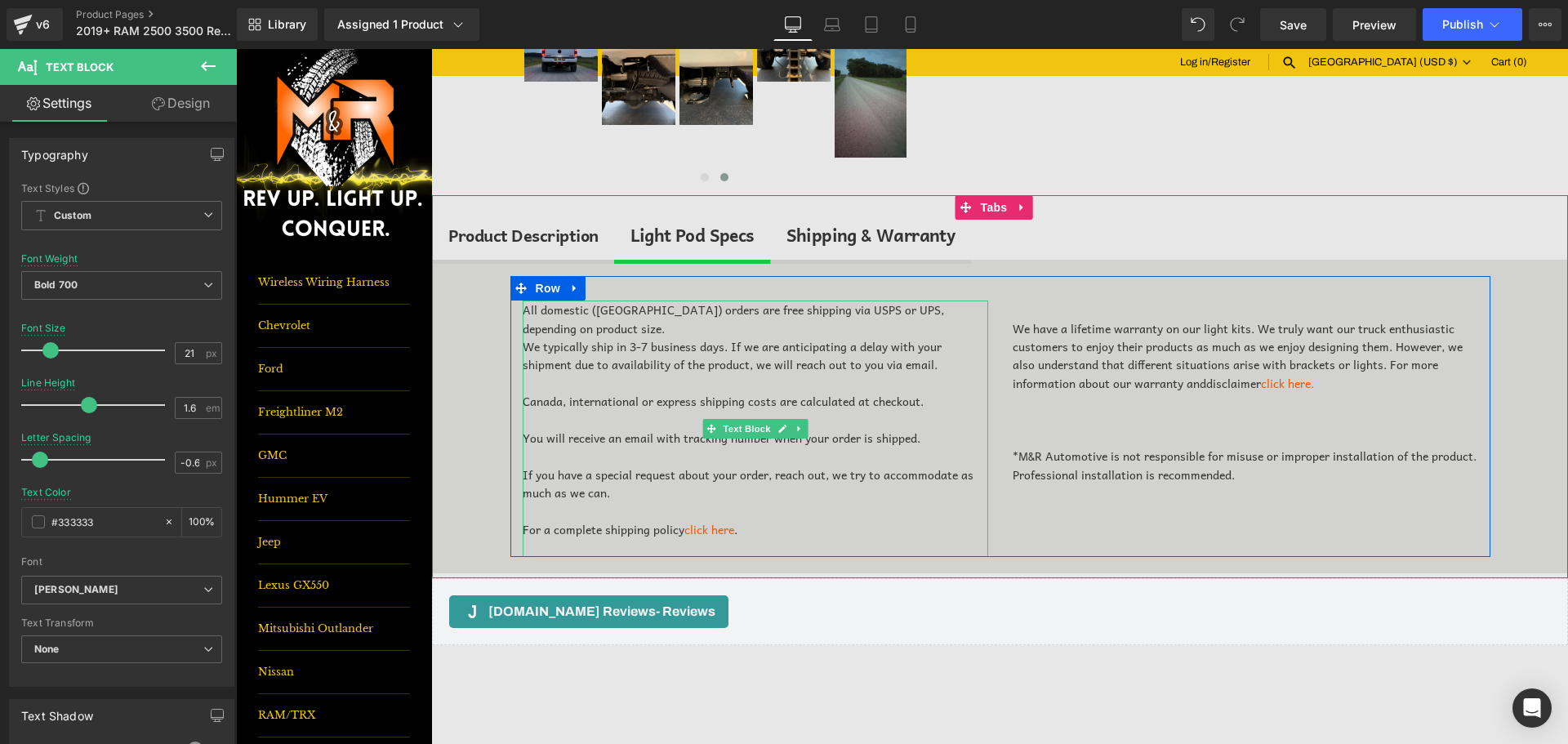
scroll to position [490, 0]
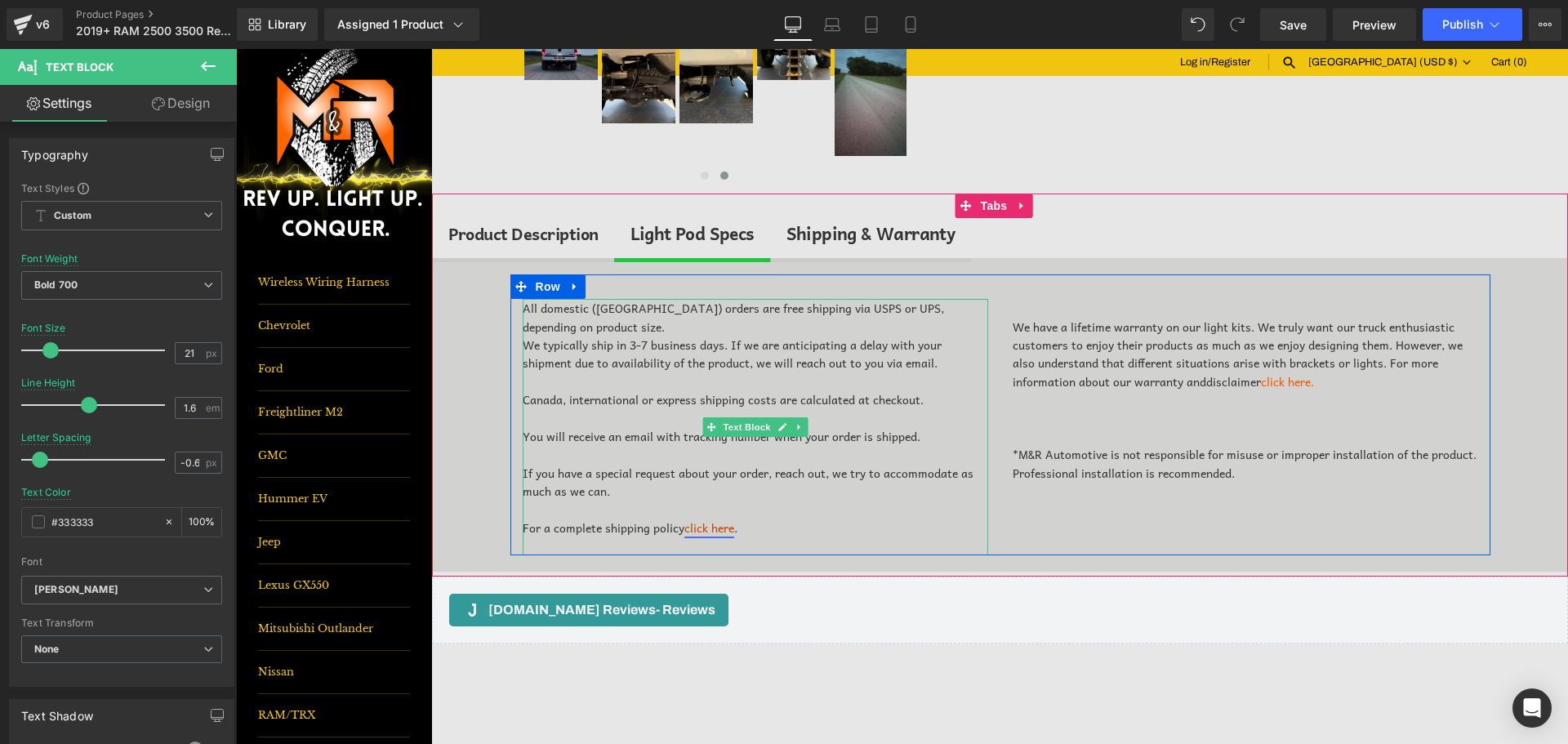
click at [685, 529] on link "click here" at bounding box center [709, 527] width 50 height 18
click at [570, 286] on icon at bounding box center [575, 287] width 12 height 13
click at [615, 287] on icon at bounding box center [617, 286] width 12 height 12
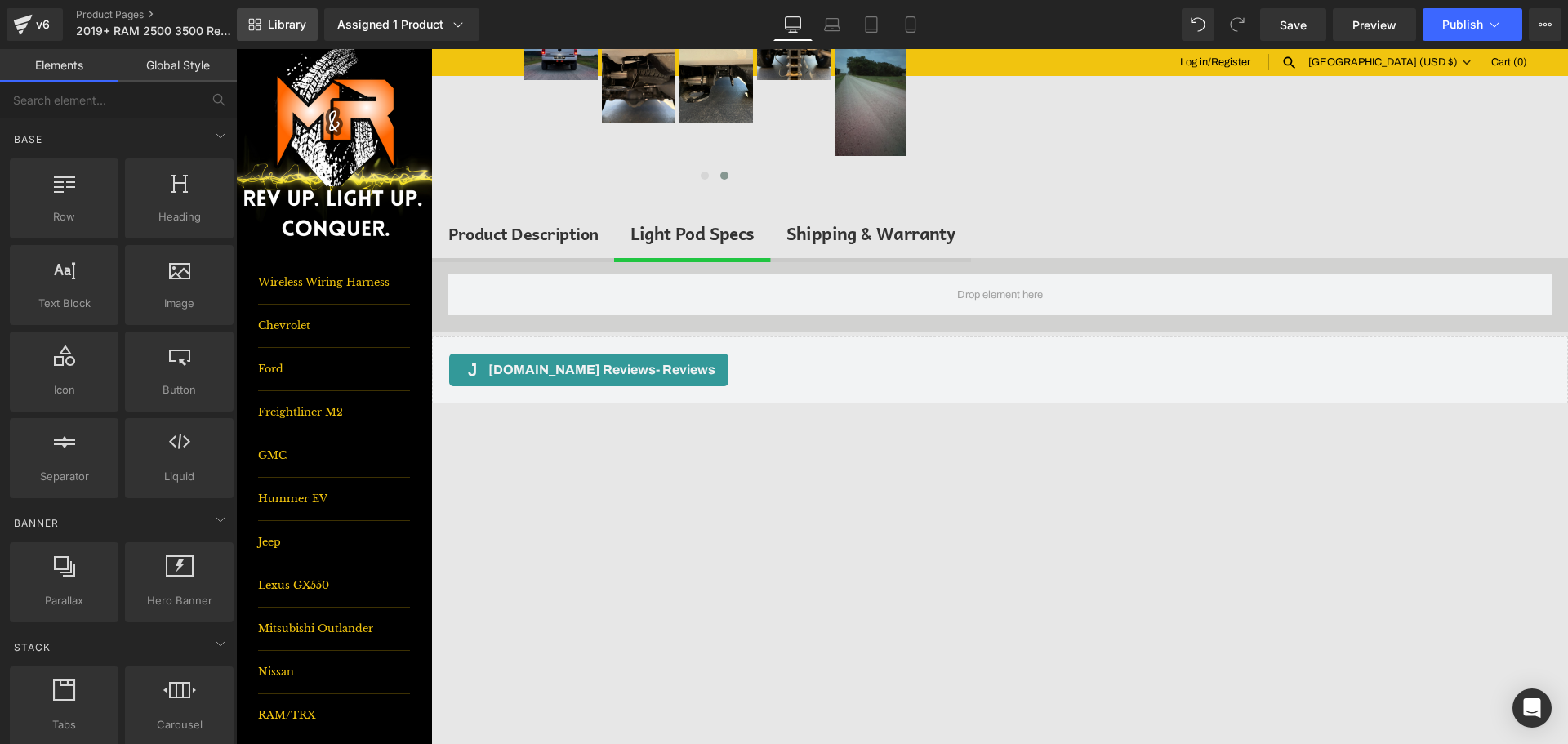
click at [303, 14] on link "Library" at bounding box center [278, 24] width 81 height 32
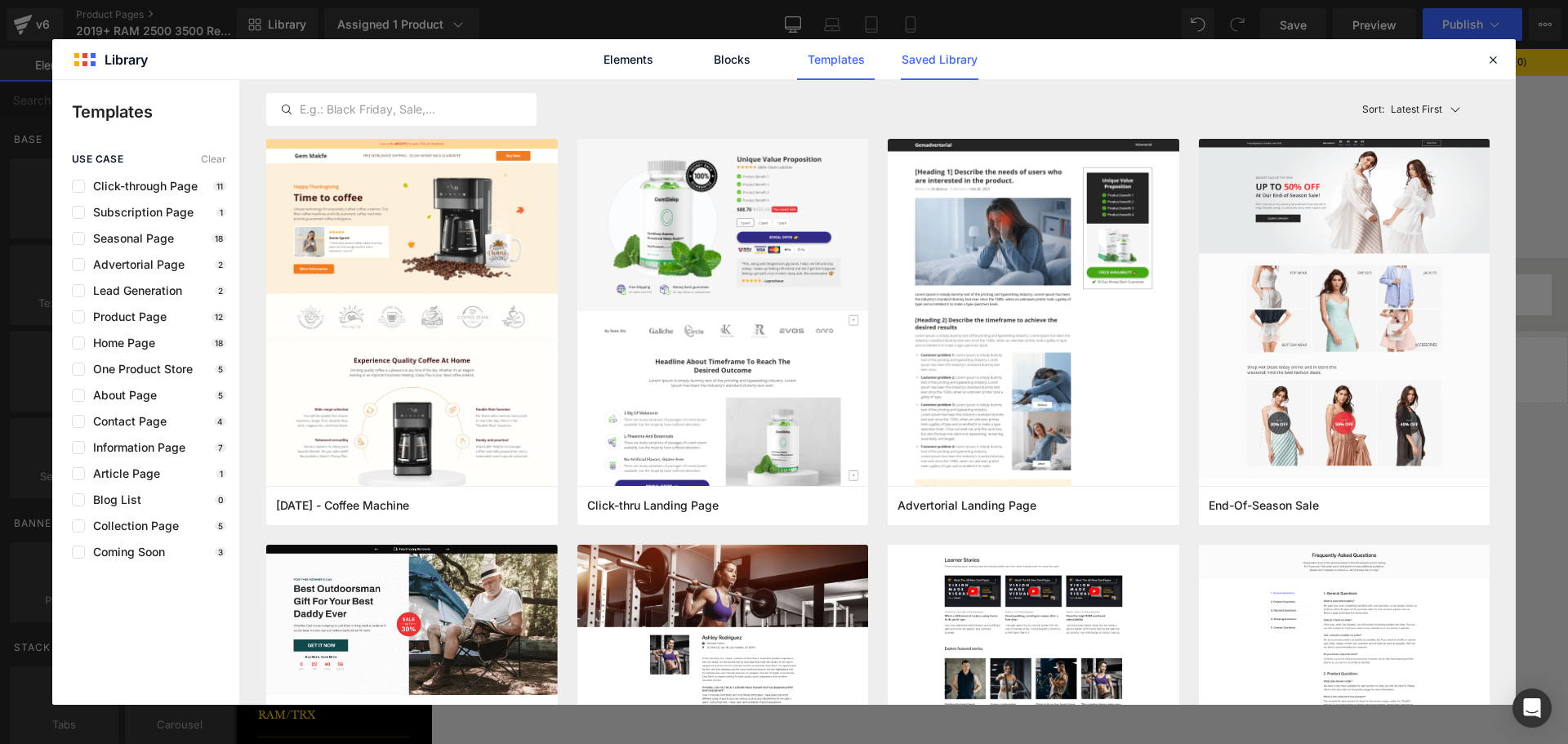
click at [908, 61] on link "Saved Library" at bounding box center [939, 60] width 78 height 41
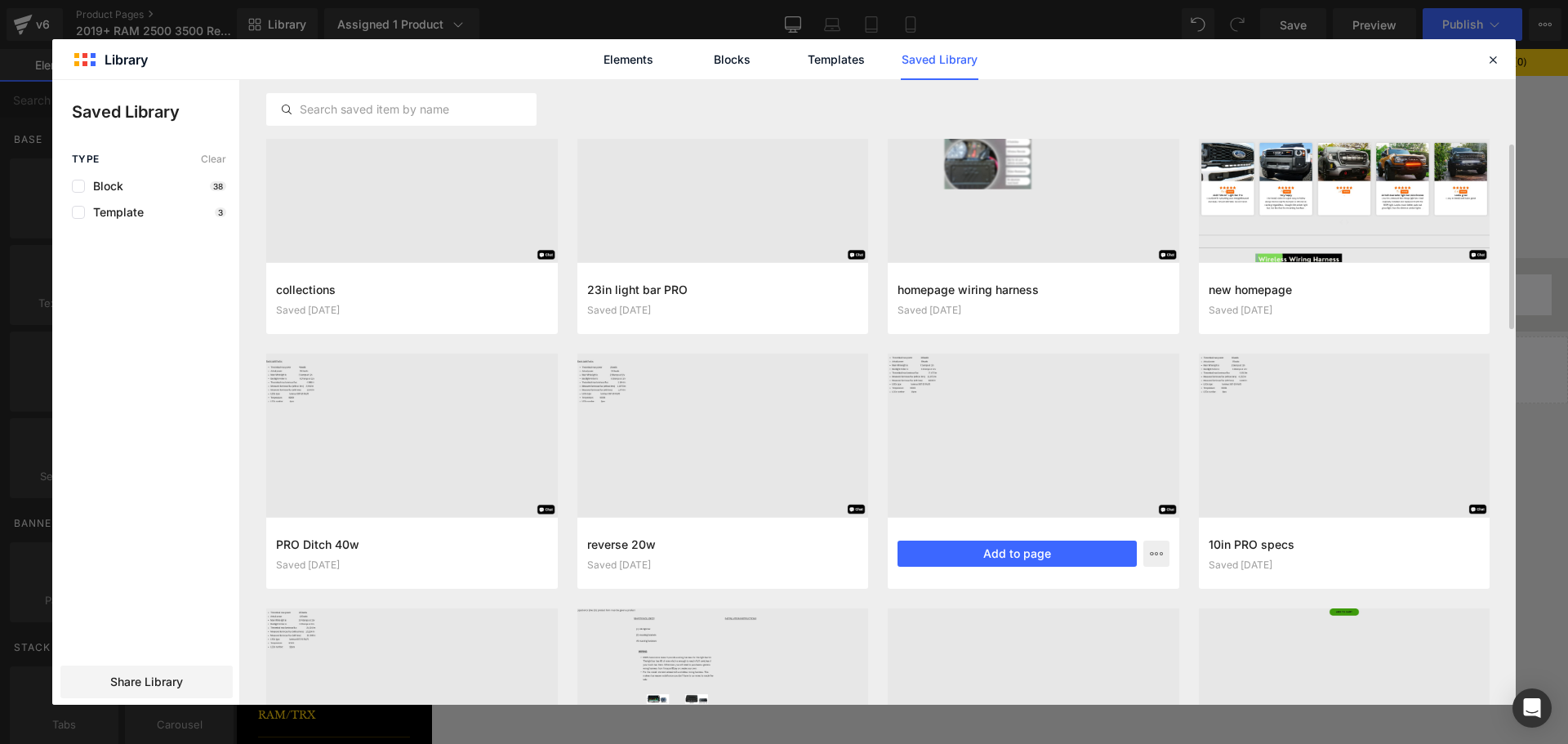
scroll to position [81, 0]
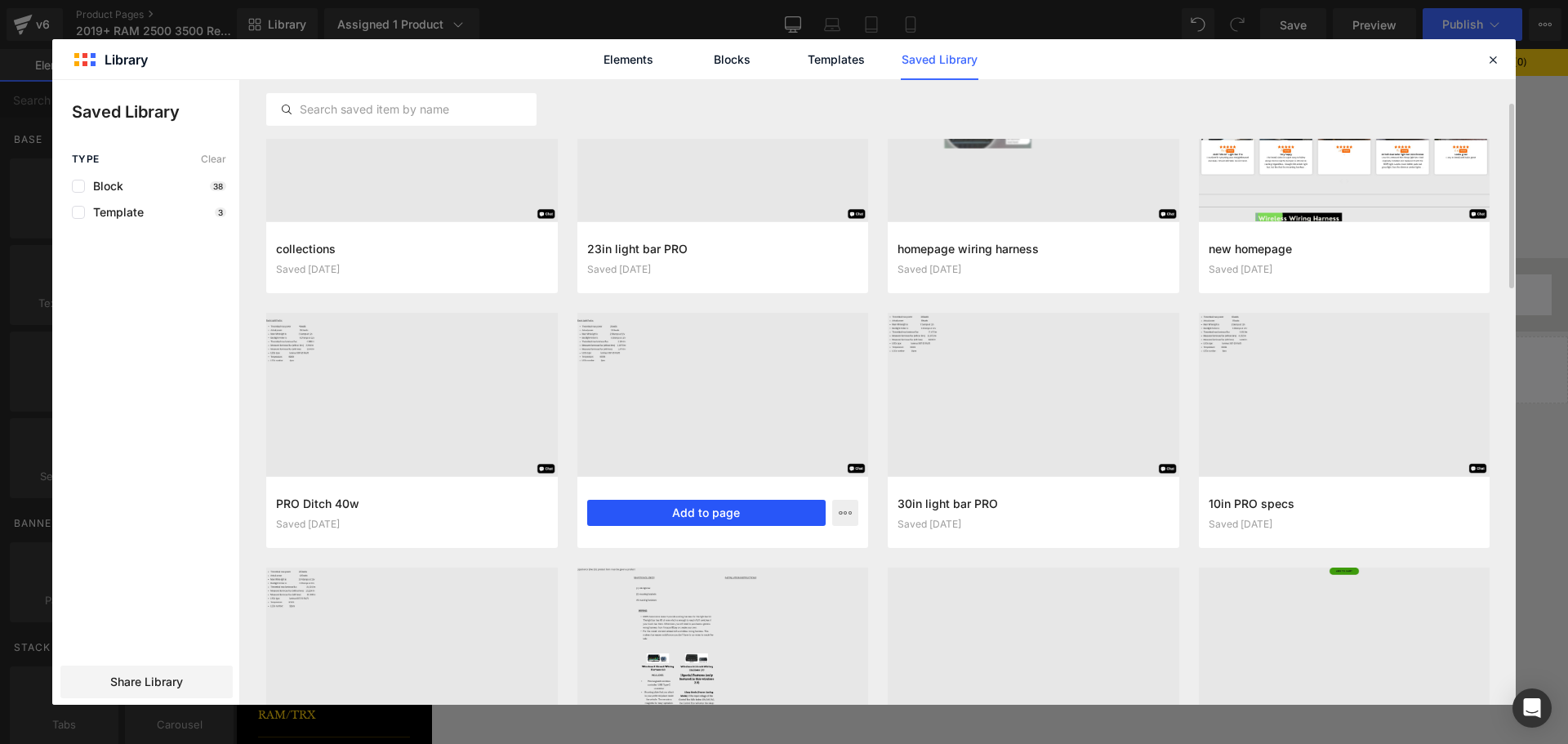
click at [0, 0] on button "Add to page" at bounding box center [0, 0] width 0 height 0
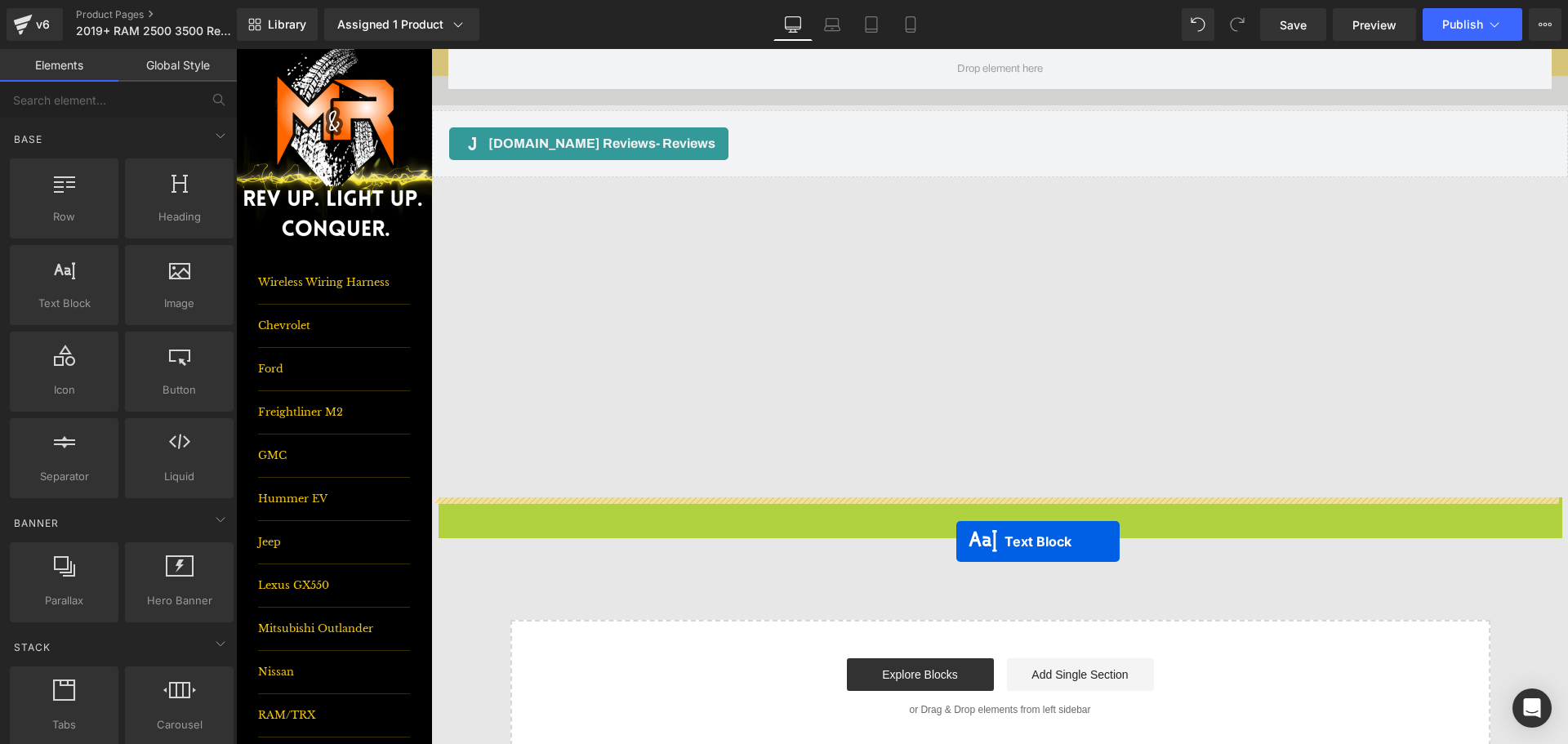
scroll to position [430, 0]
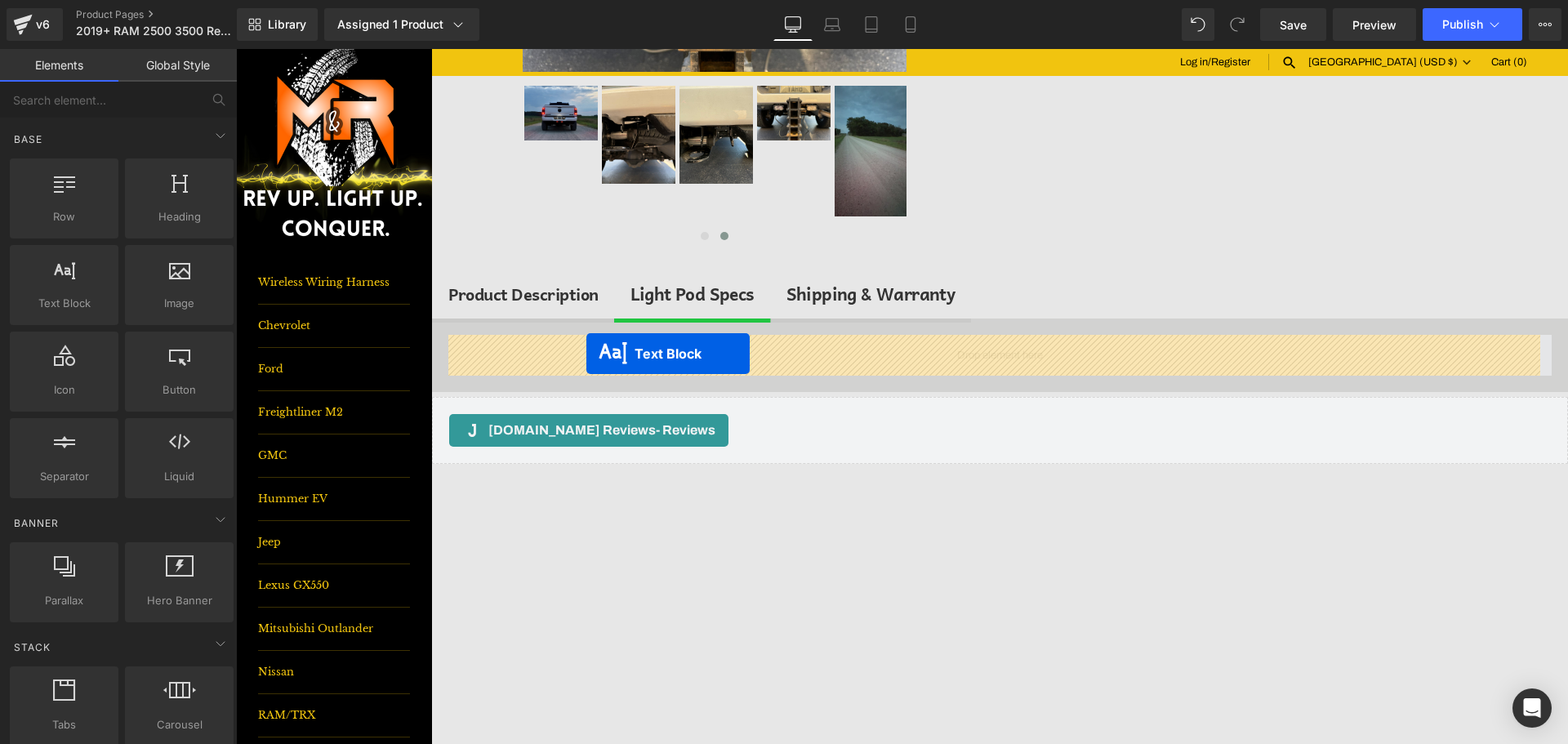
drag, startPoint x: 954, startPoint y: 496, endPoint x: 587, endPoint y: 354, distance: 393.5
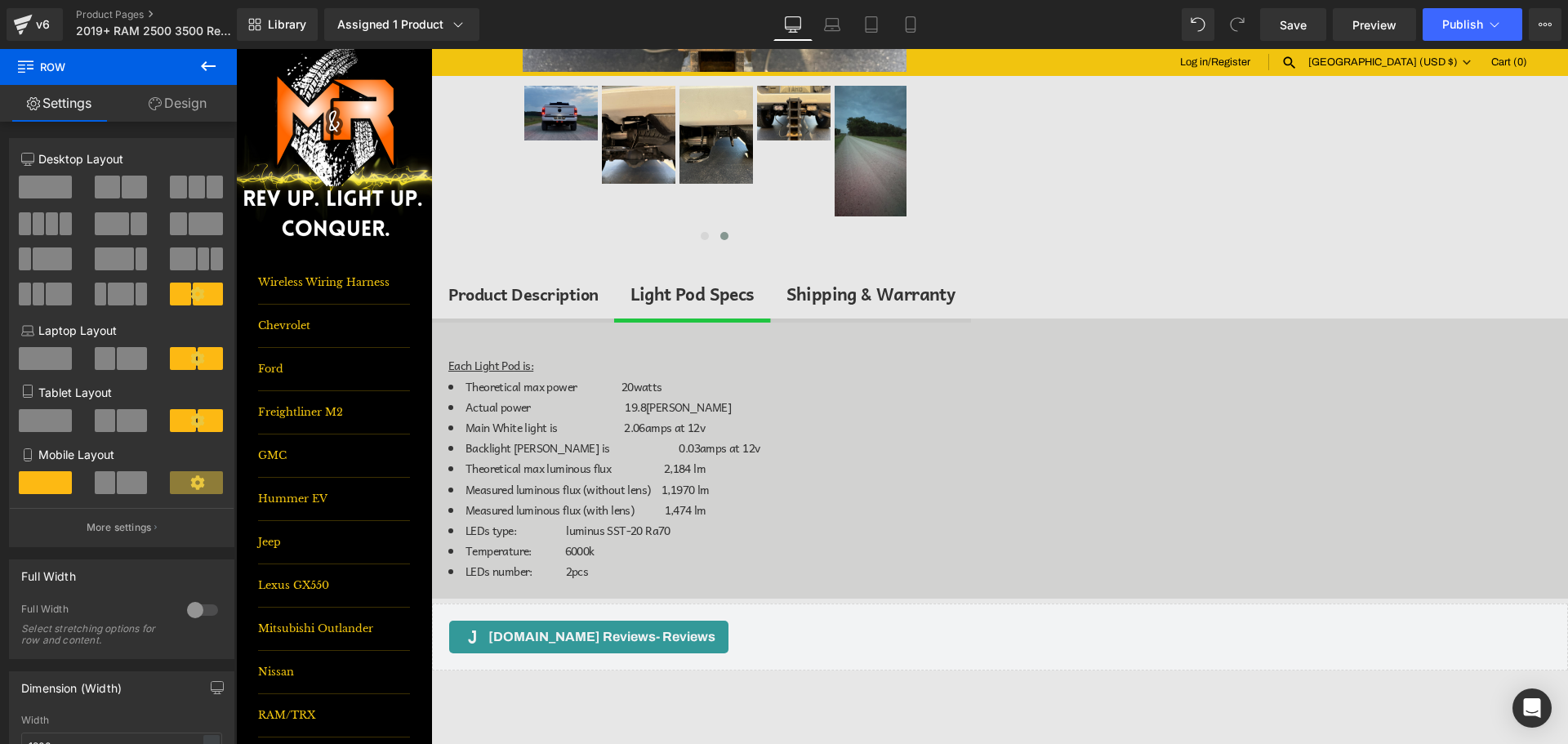
click at [218, 62] on icon at bounding box center [209, 66] width 20 height 20
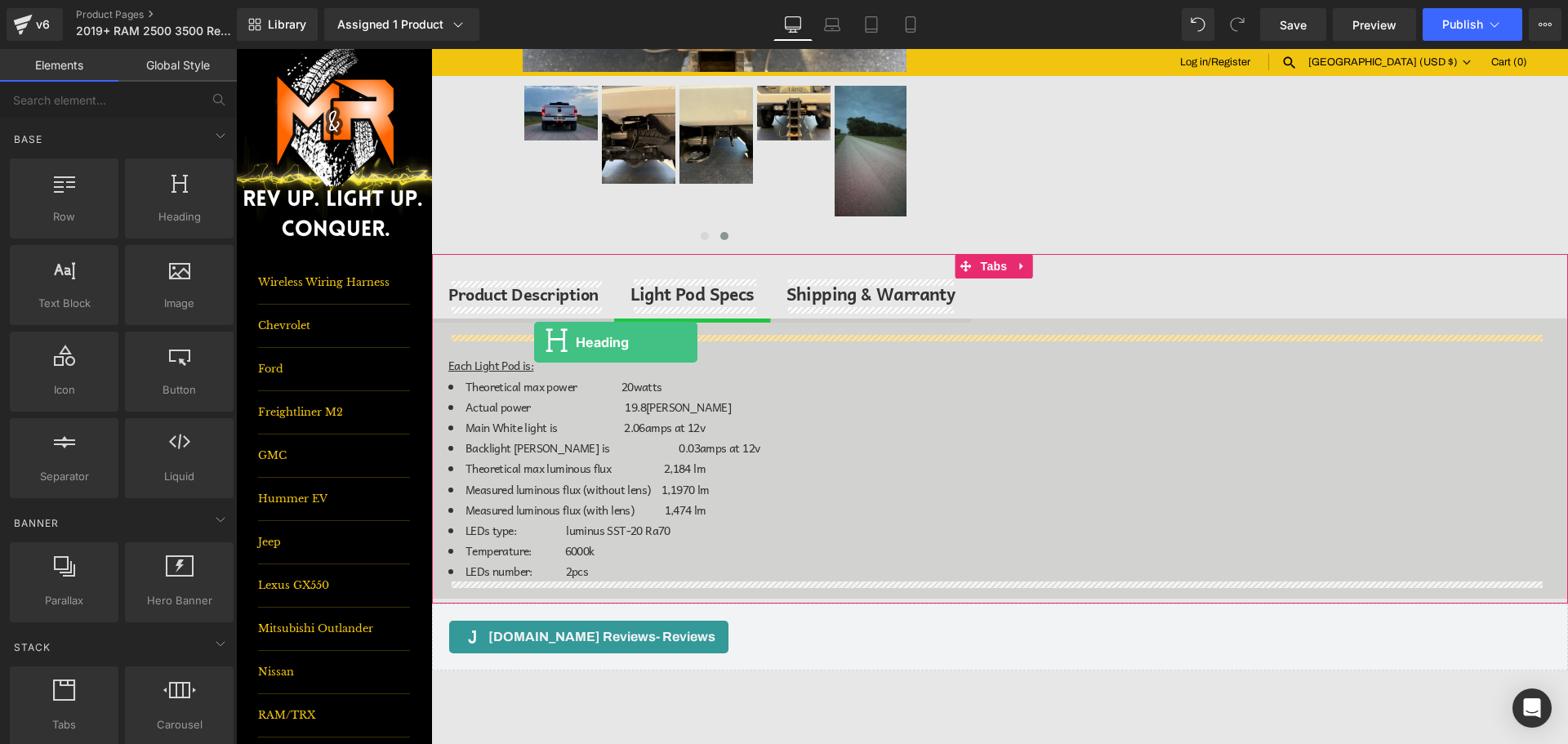
drag, startPoint x: 418, startPoint y: 239, endPoint x: 535, endPoint y: 342, distance: 155.9
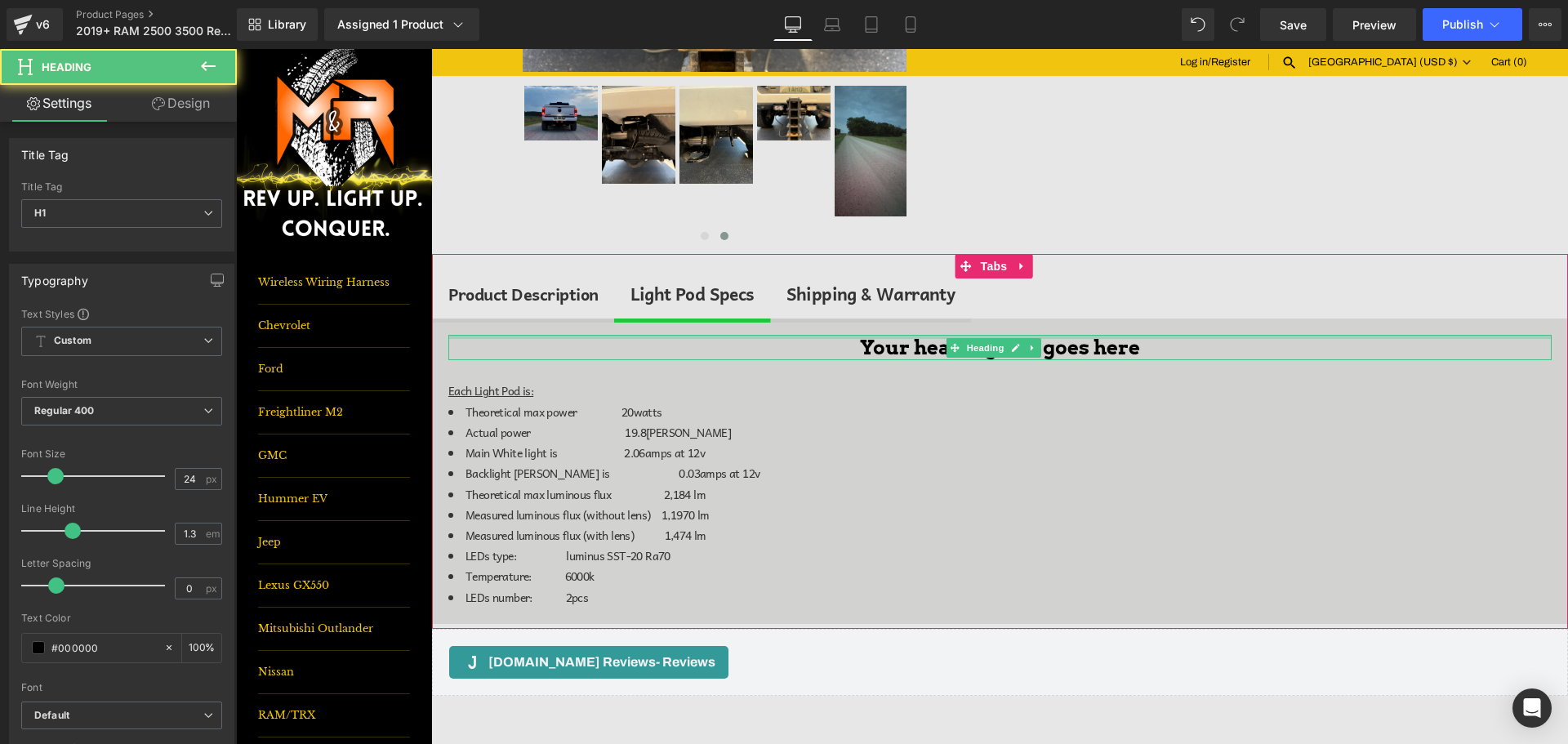
click at [900, 337] on div at bounding box center [1000, 337] width 1103 height 4
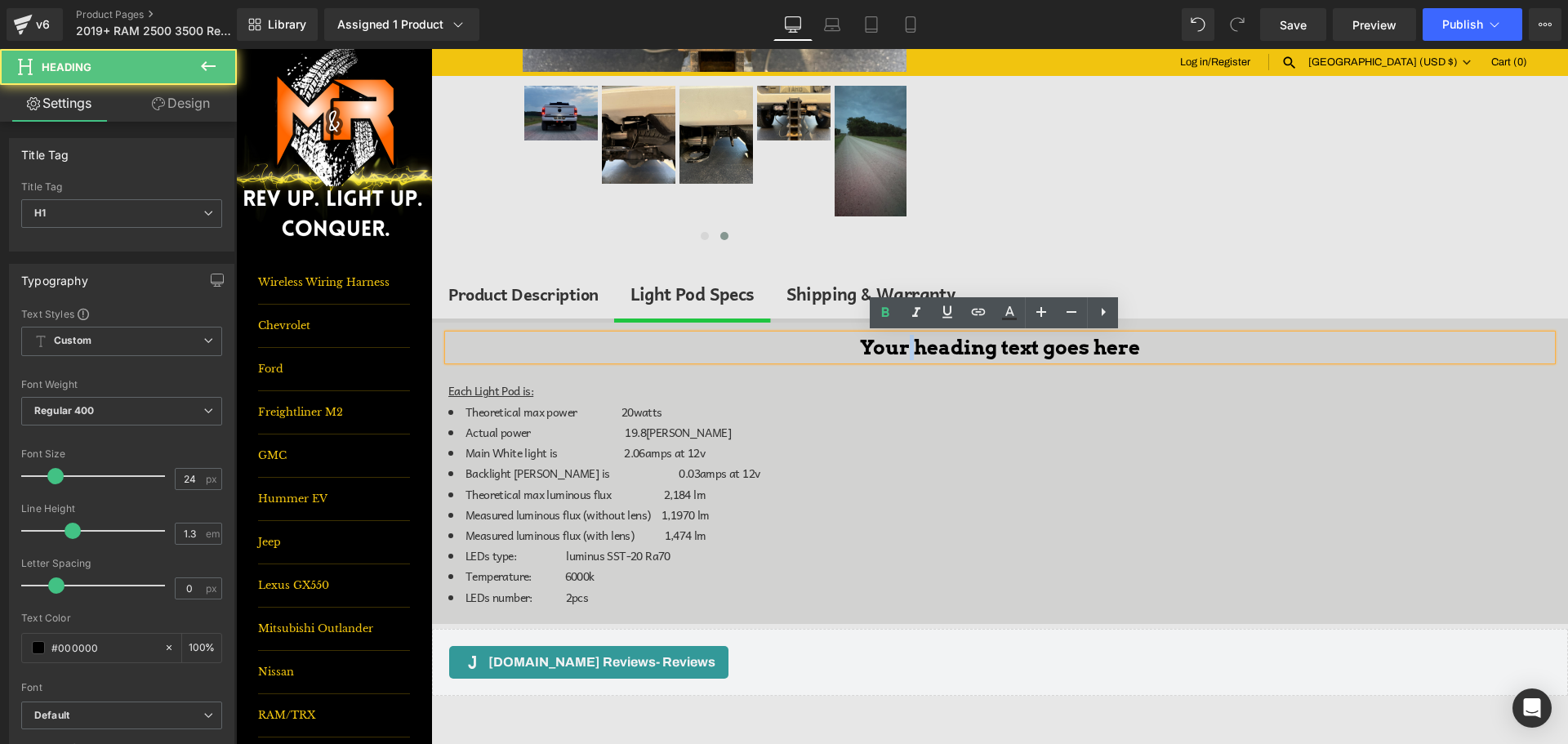
click at [900, 337] on h1 "Your heading text goes here" at bounding box center [1000, 347] width 1103 height 25
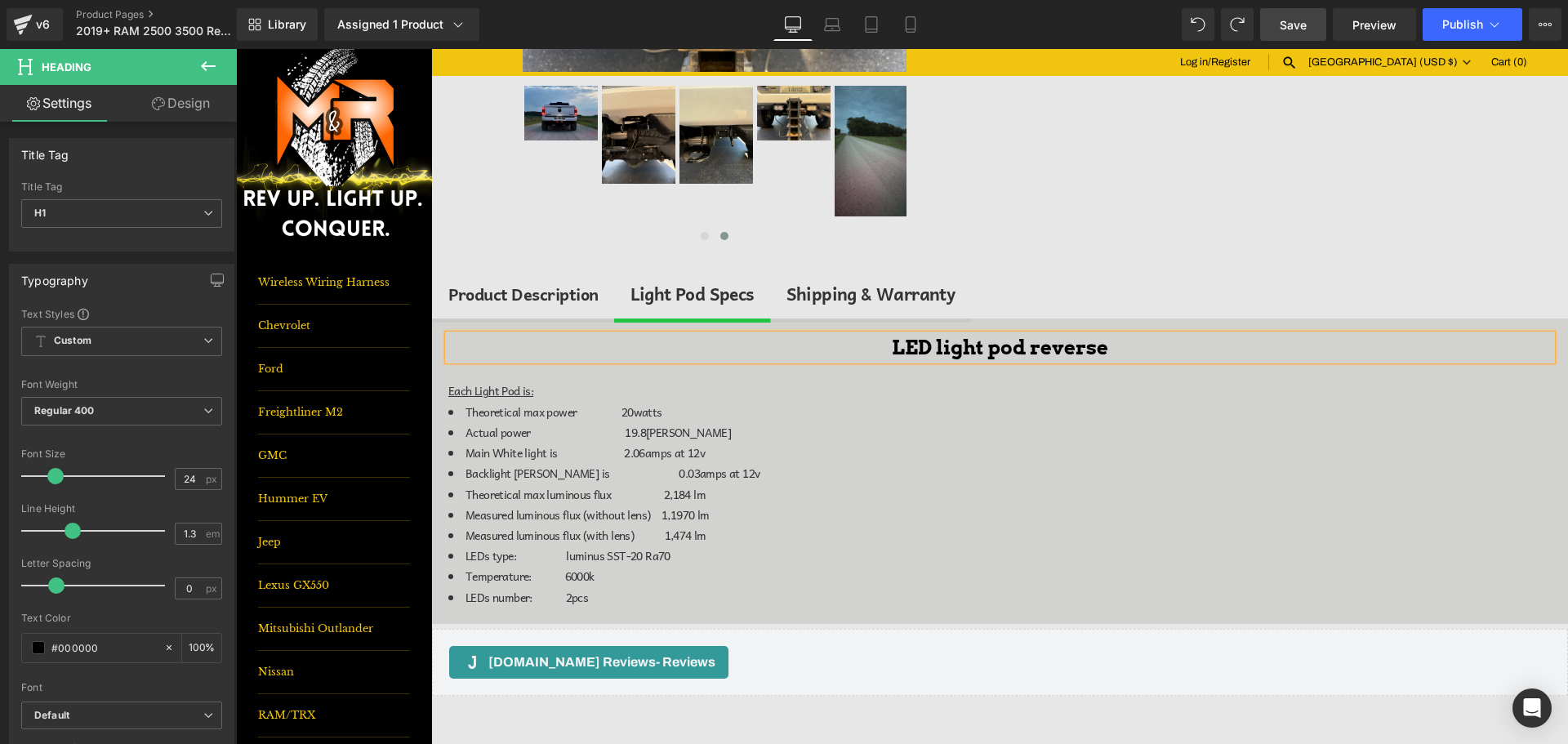
drag, startPoint x: 1273, startPoint y: 17, endPoint x: 1288, endPoint y: 8, distance: 17.5
click at [1273, 17] on link "Save" at bounding box center [1294, 24] width 66 height 32
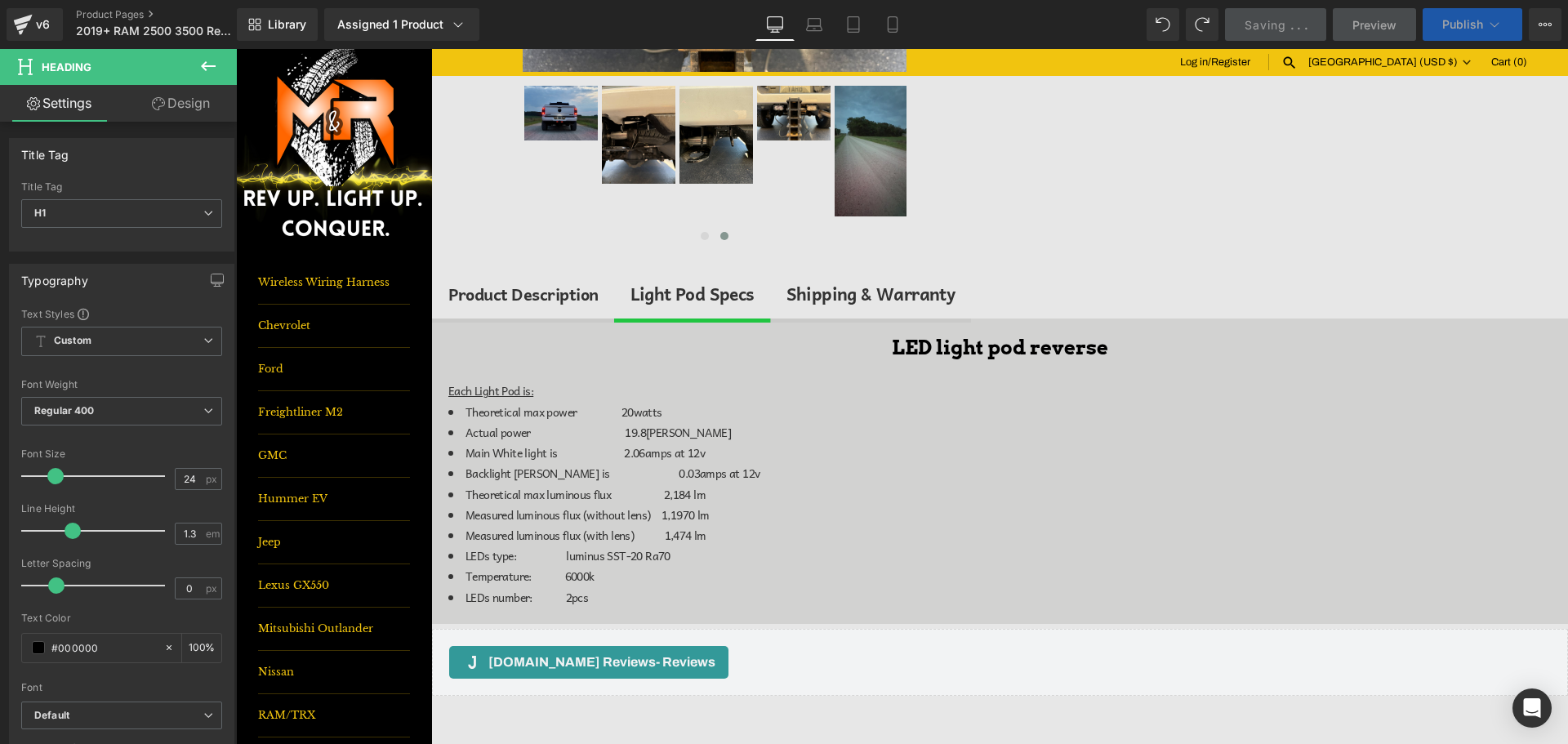
click at [1475, 21] on span "Publish" at bounding box center [1463, 24] width 41 height 13
click at [1478, 27] on span "Publish" at bounding box center [1463, 24] width 41 height 13
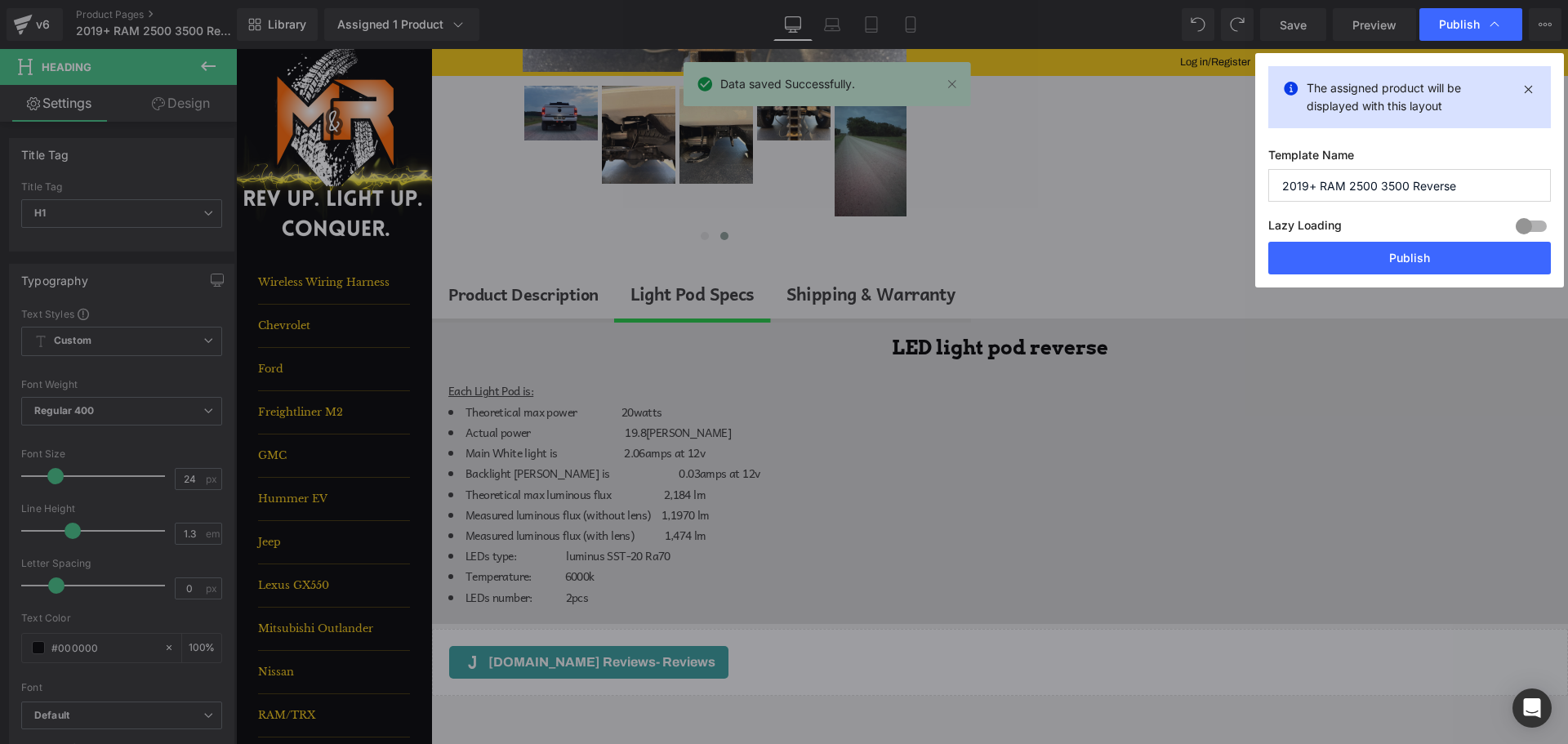
click at [1478, 275] on div "The assigned product will be displayed with this layout Template Name 2019+ RAM…" at bounding box center [1409, 170] width 309 height 235
click at [1478, 265] on button "Publish" at bounding box center [1410, 258] width 283 height 32
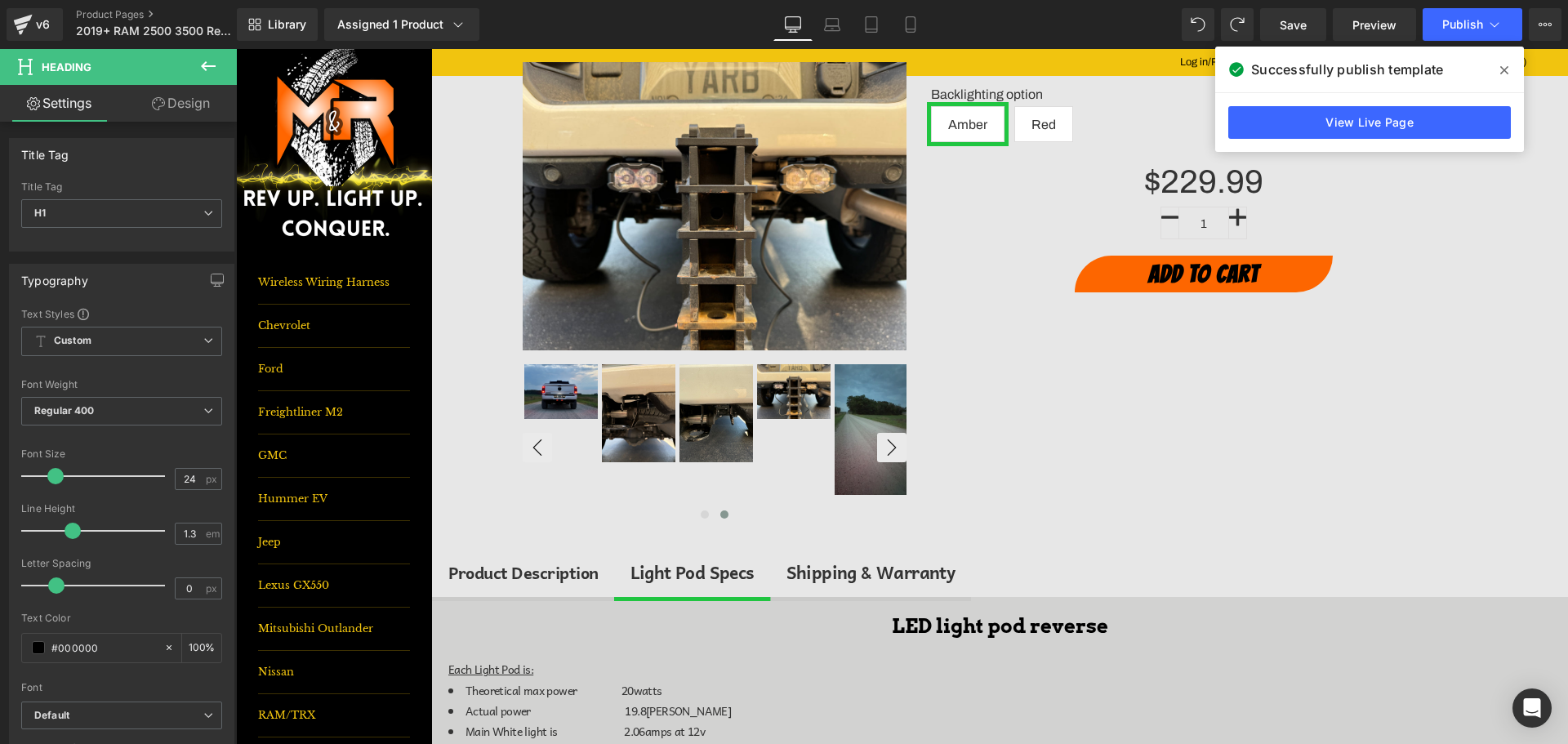
scroll to position [0, 0]
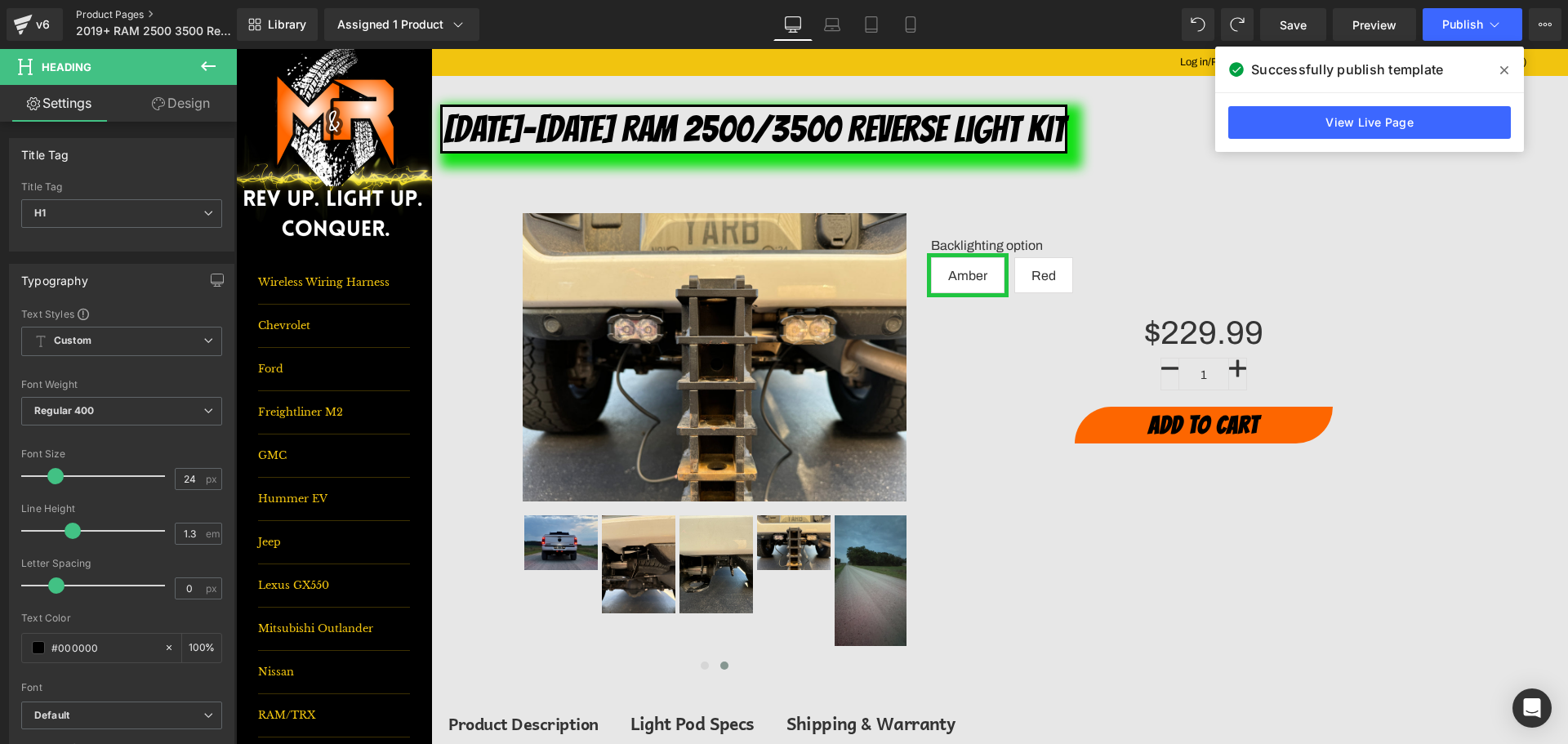
click at [128, 14] on link "Product Pages" at bounding box center [170, 14] width 188 height 13
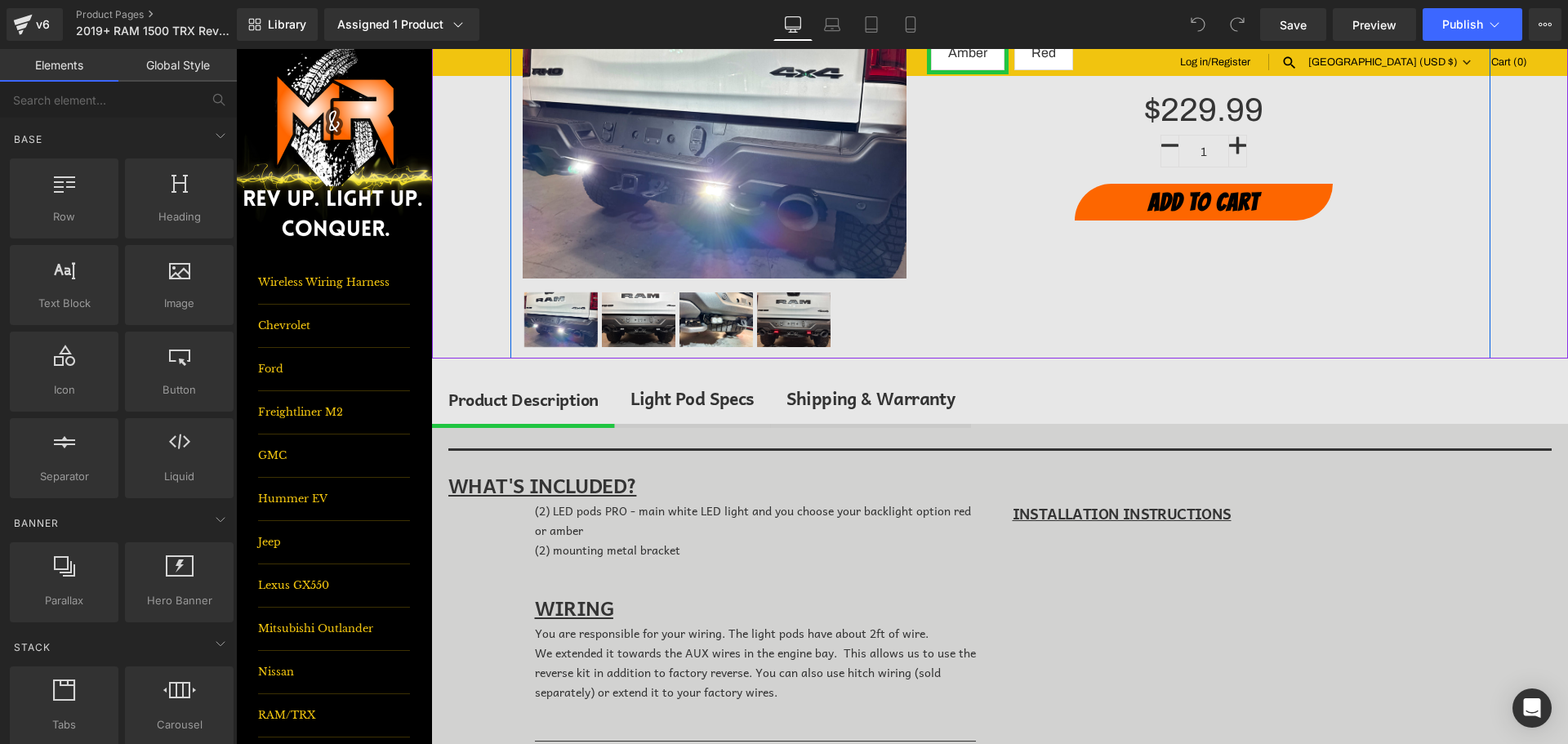
scroll to position [245, 0]
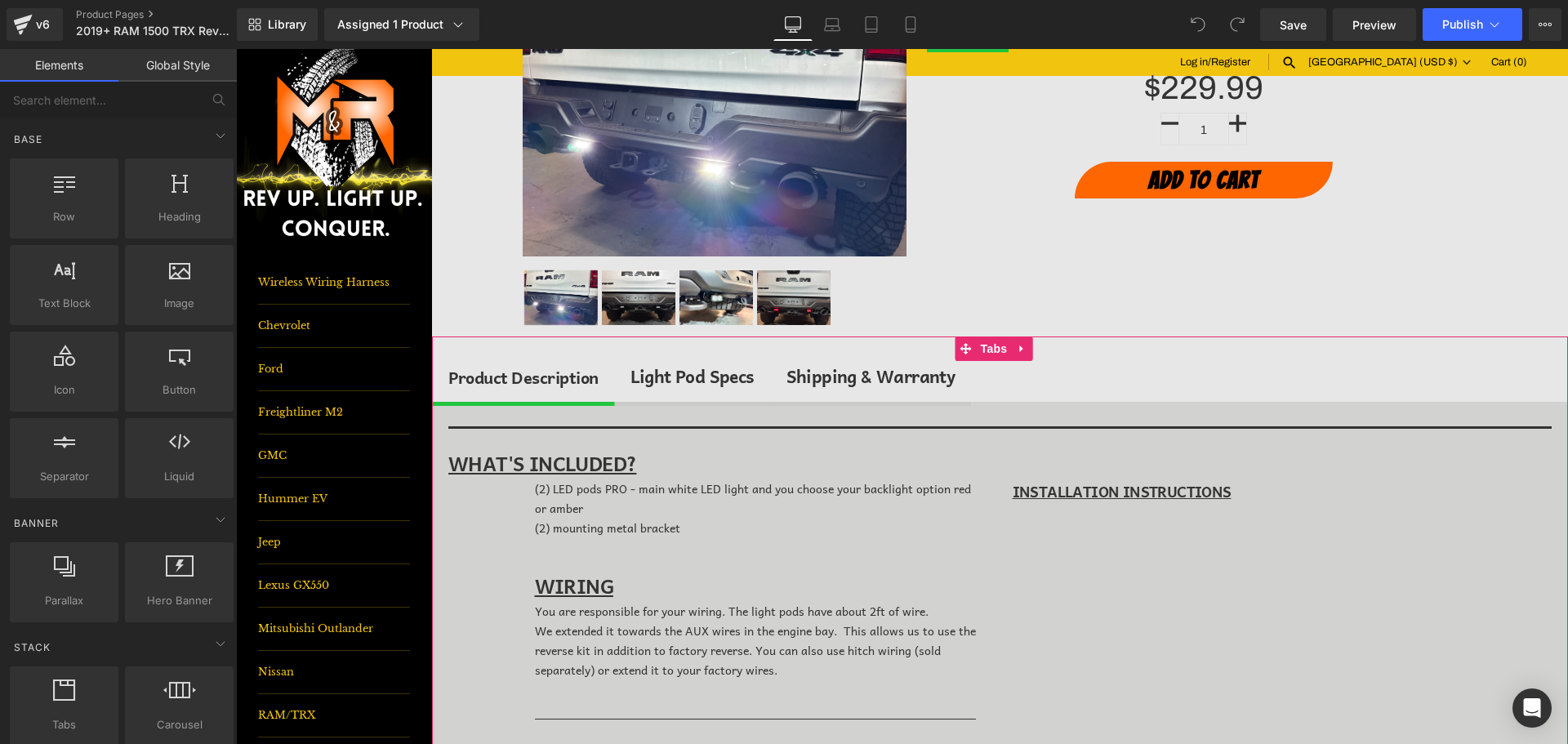
click at [660, 382] on div "Light Pod Specs" at bounding box center [692, 376] width 124 height 28
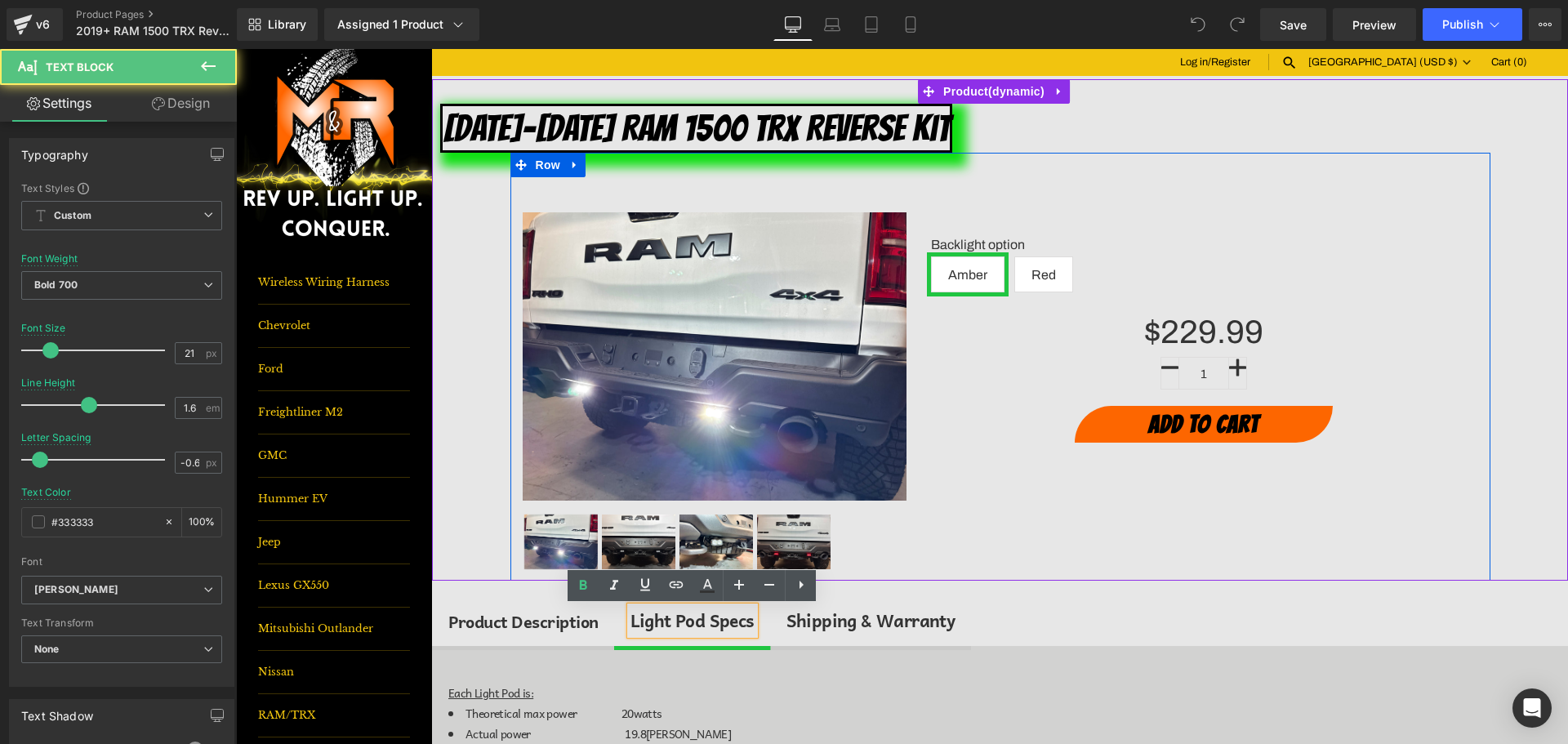
scroll to position [0, 0]
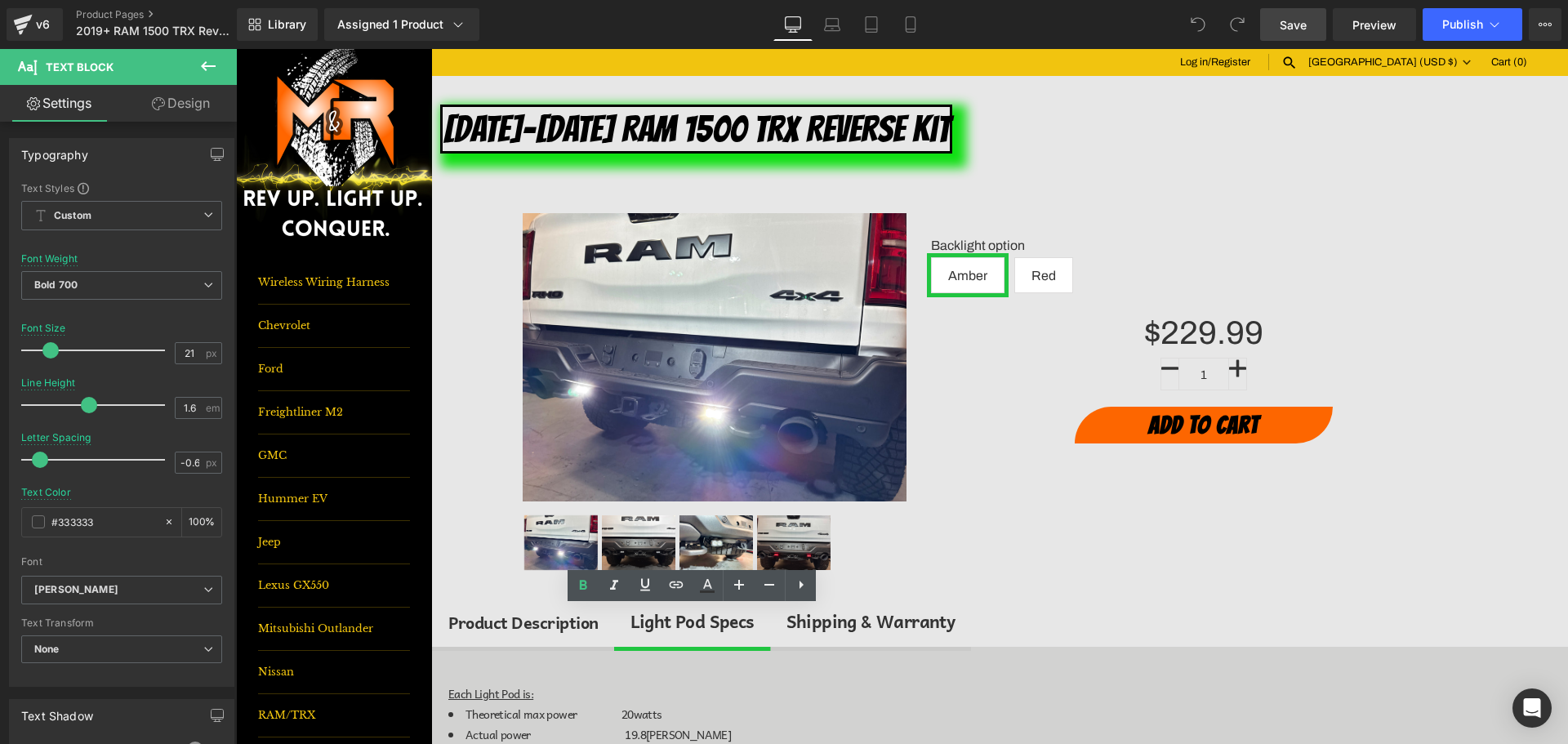
click at [1298, 37] on link "Save" at bounding box center [1294, 24] width 66 height 32
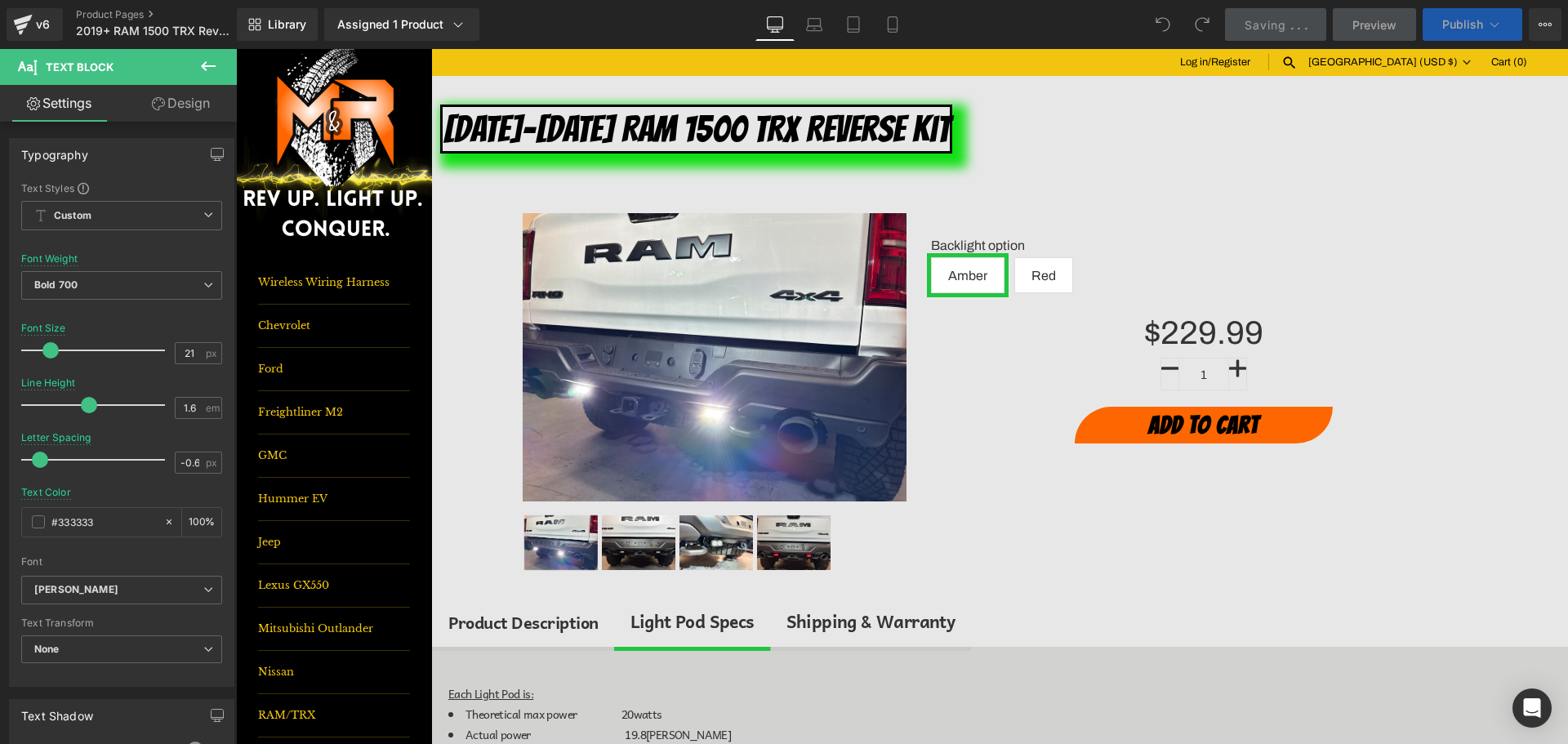
click at [1455, 23] on span "Publish" at bounding box center [1463, 24] width 41 height 13
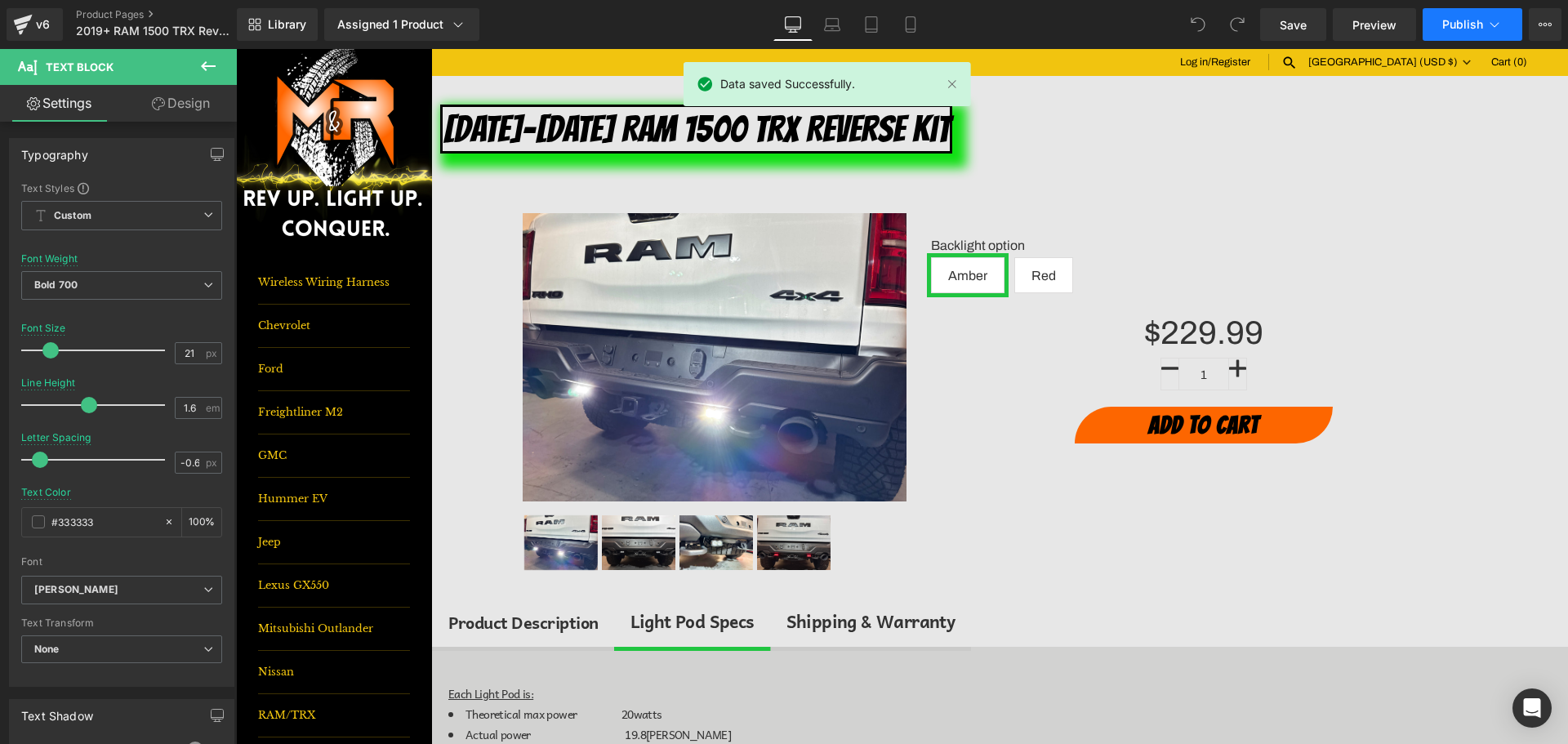
click at [1455, 34] on button "Publish" at bounding box center [1472, 24] width 99 height 32
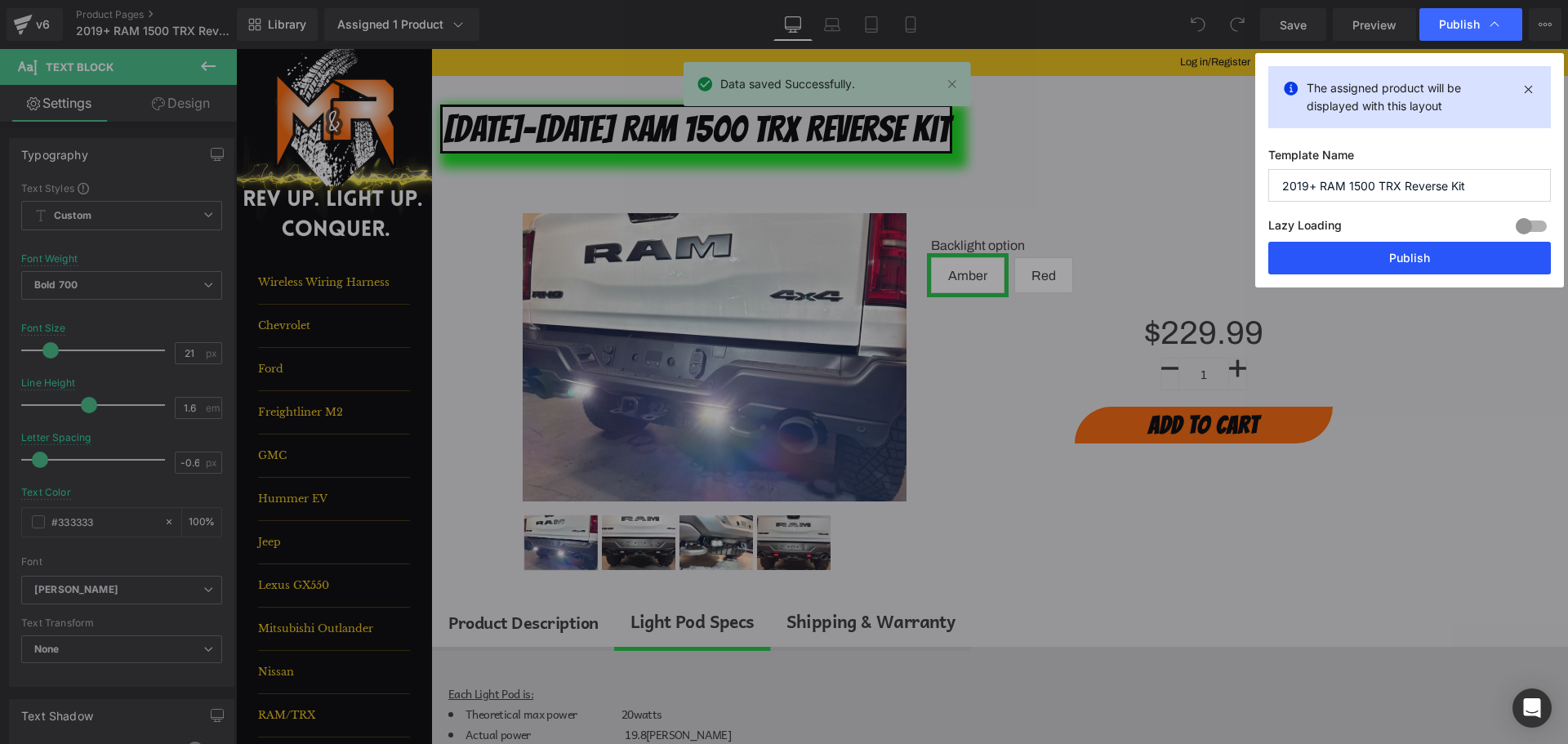
click at [1409, 259] on button "Publish" at bounding box center [1410, 258] width 283 height 32
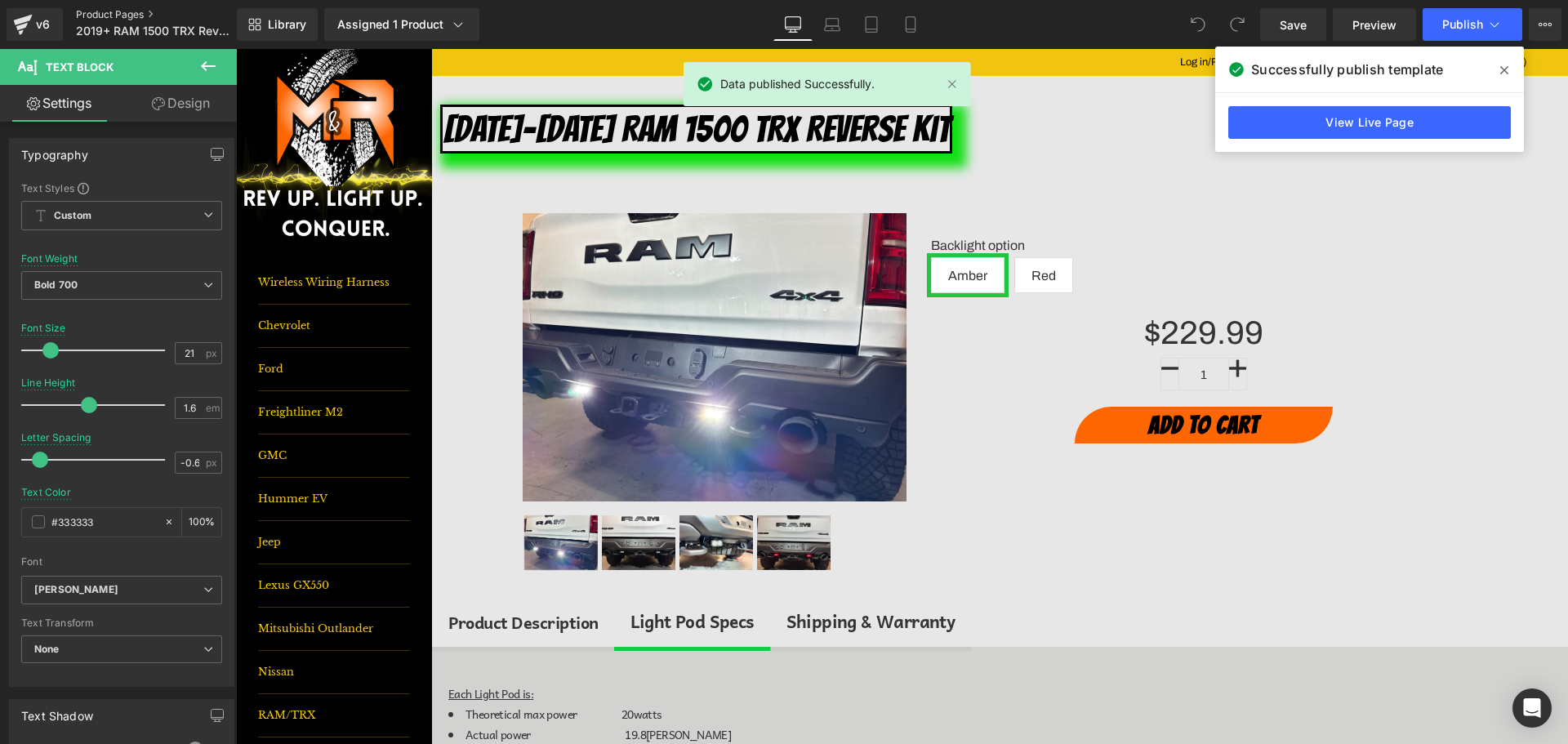
click at [125, 13] on link "Product Pages" at bounding box center [170, 14] width 188 height 13
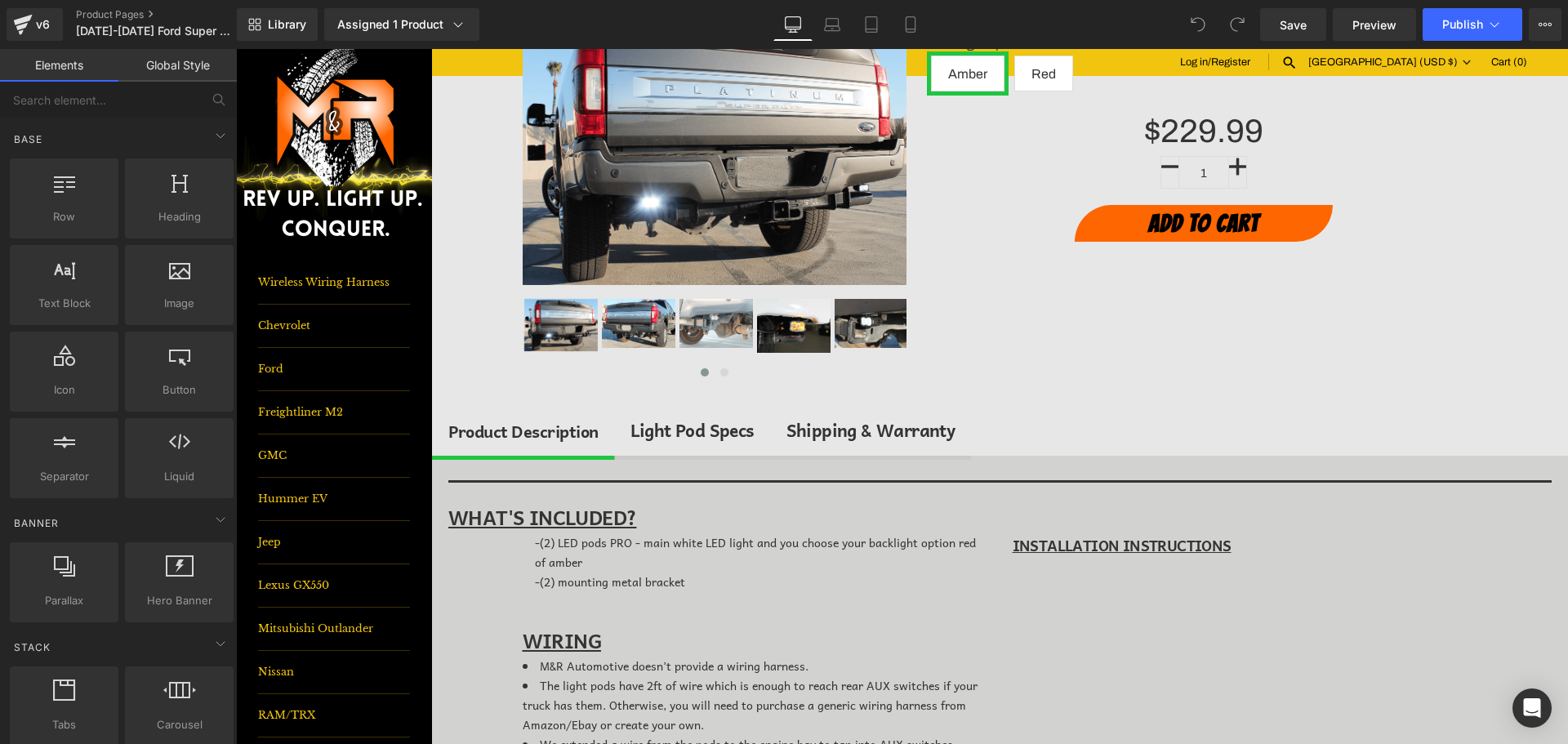
scroll to position [245, 0]
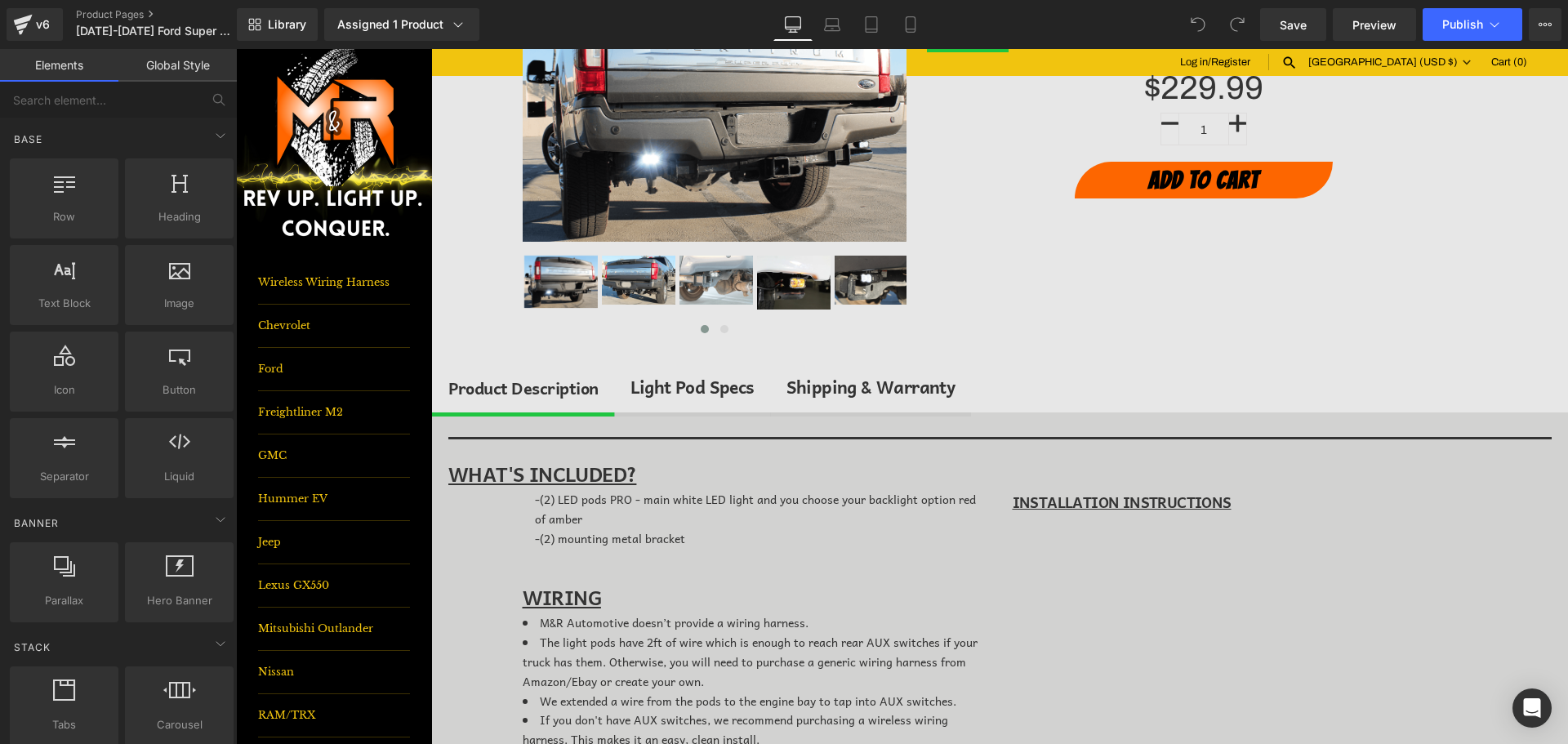
click at [236, 49] on div at bounding box center [236, 49] width 0 height 0
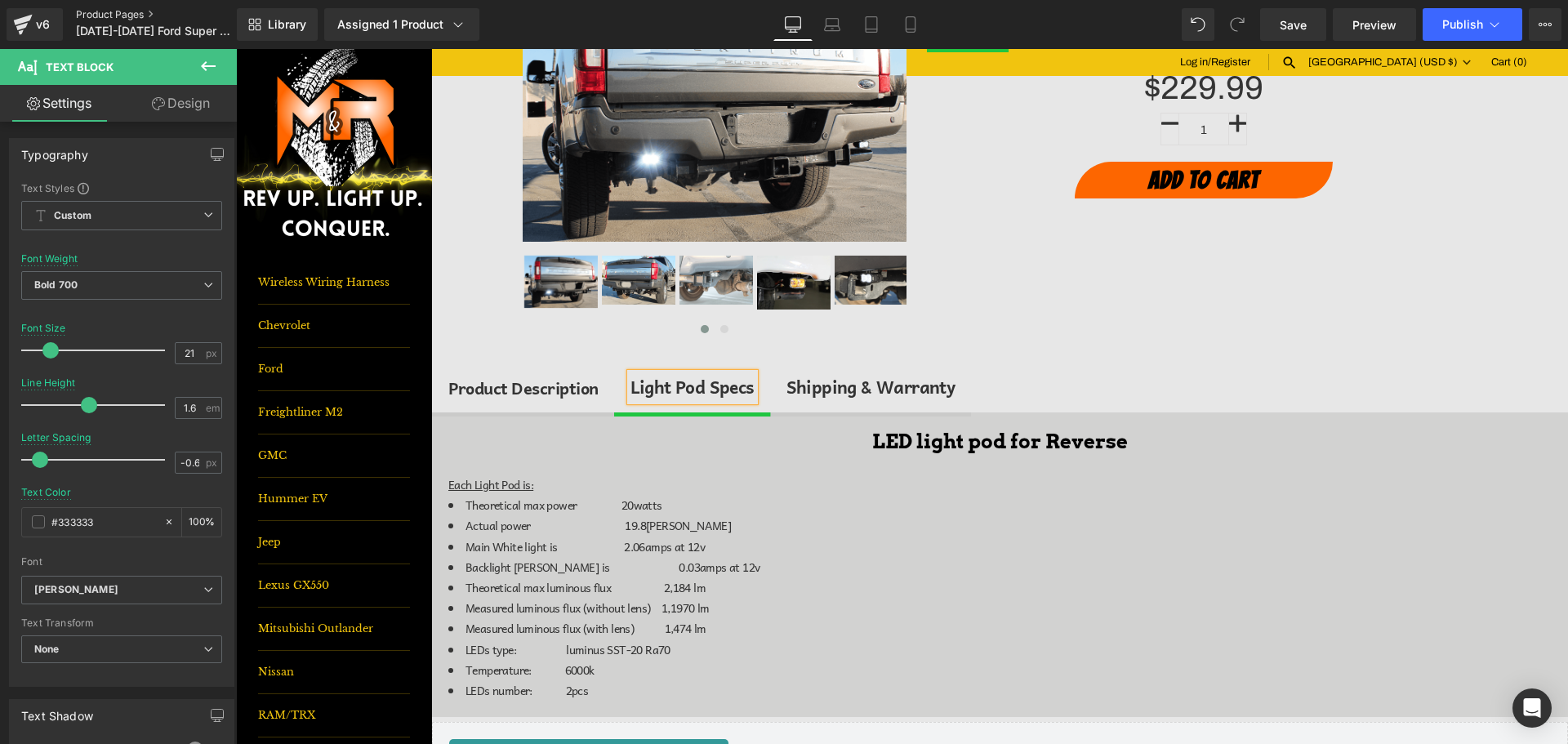
click at [135, 18] on link "Product Pages" at bounding box center [170, 14] width 188 height 13
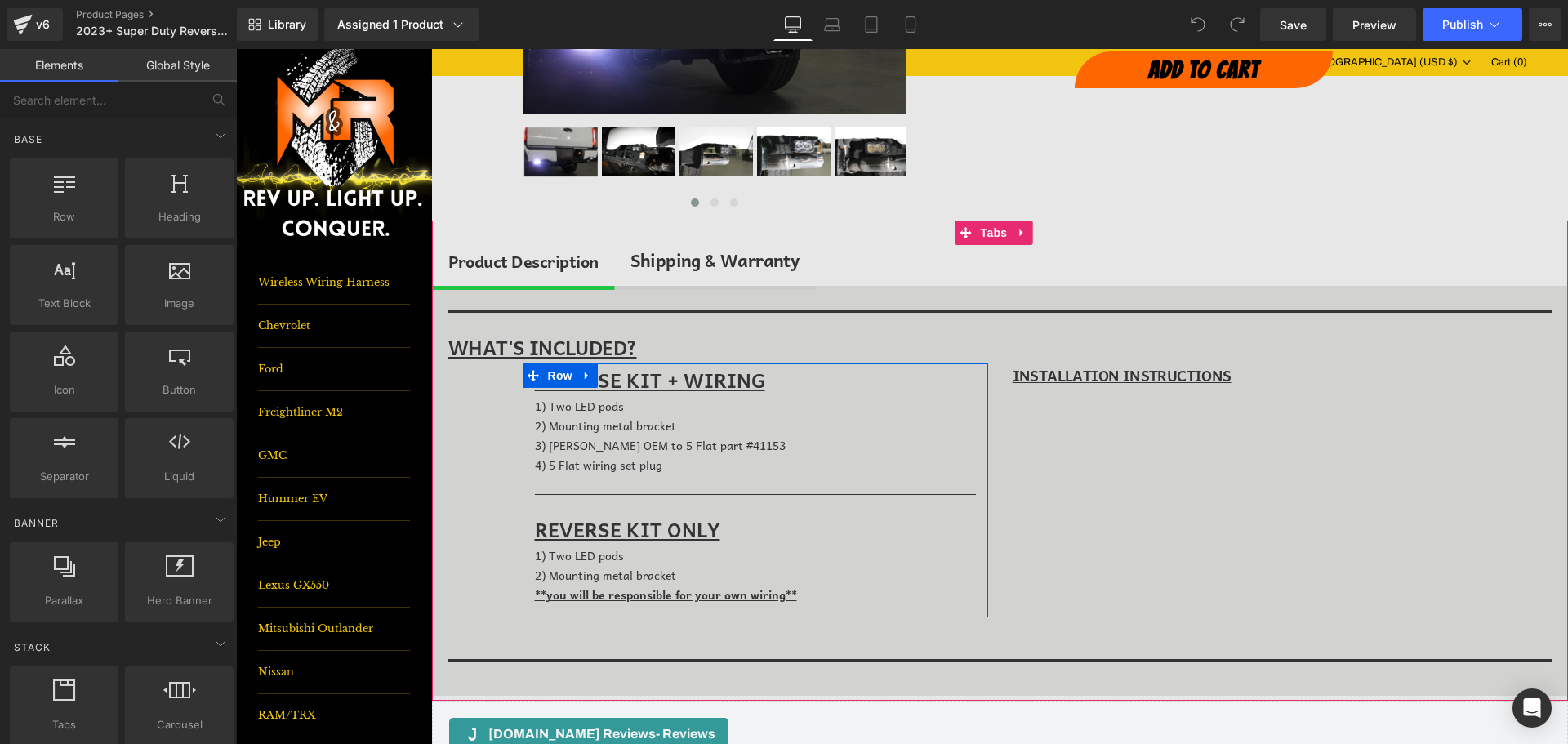
scroll to position [327, 0]
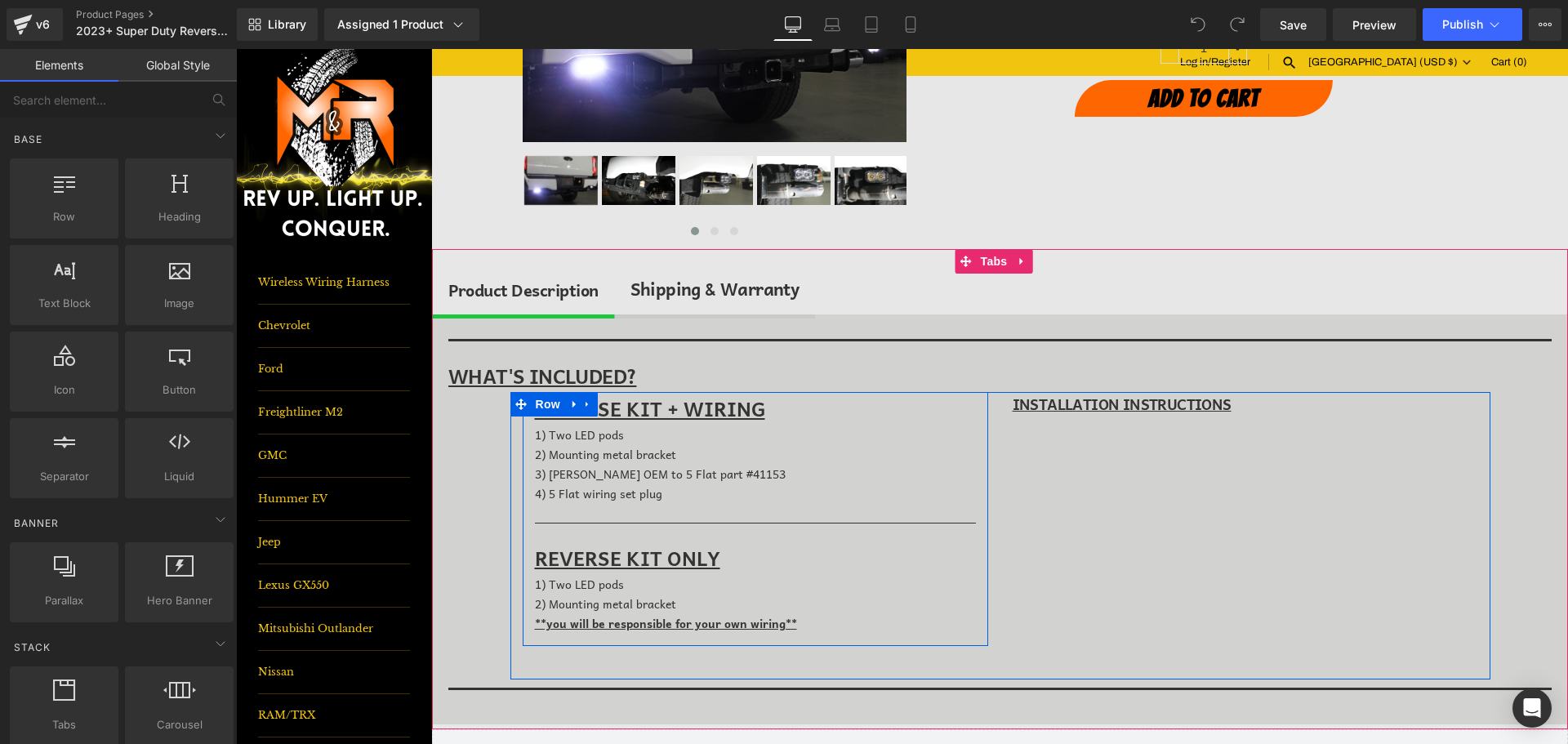
click at [236, 49] on div at bounding box center [236, 49] width 0 height 0
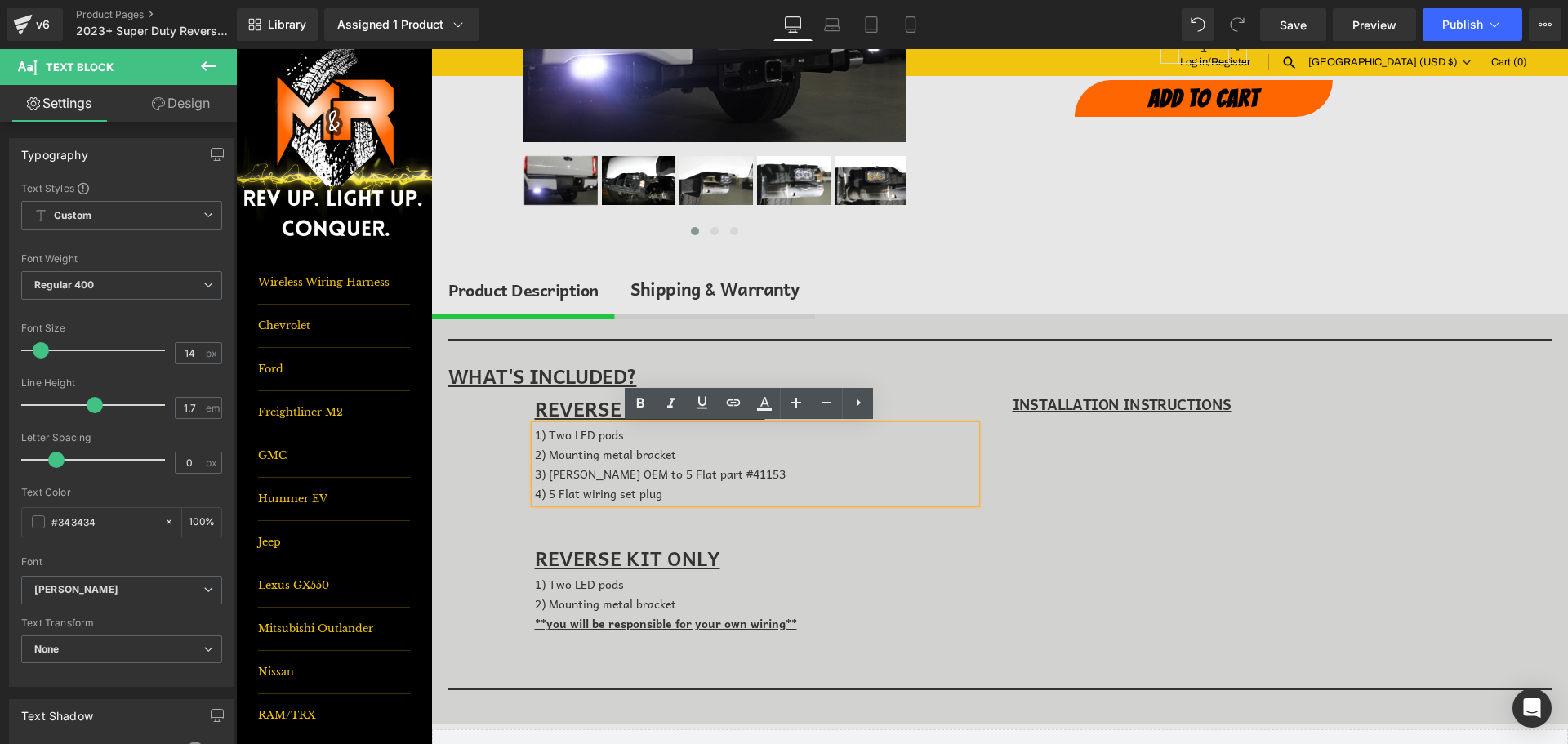
click at [682, 502] on div "3) Hopkins OEM to 5 Flat part #41153 4) 5 Flat wiring set plug" at bounding box center [756, 484] width 441 height 39
click at [482, 475] on div "(P) Description Separator WHAT'S INCLUDED? Text Block REVERSE KIT + WIRING Text…" at bounding box center [1000, 519] width 1136 height 410
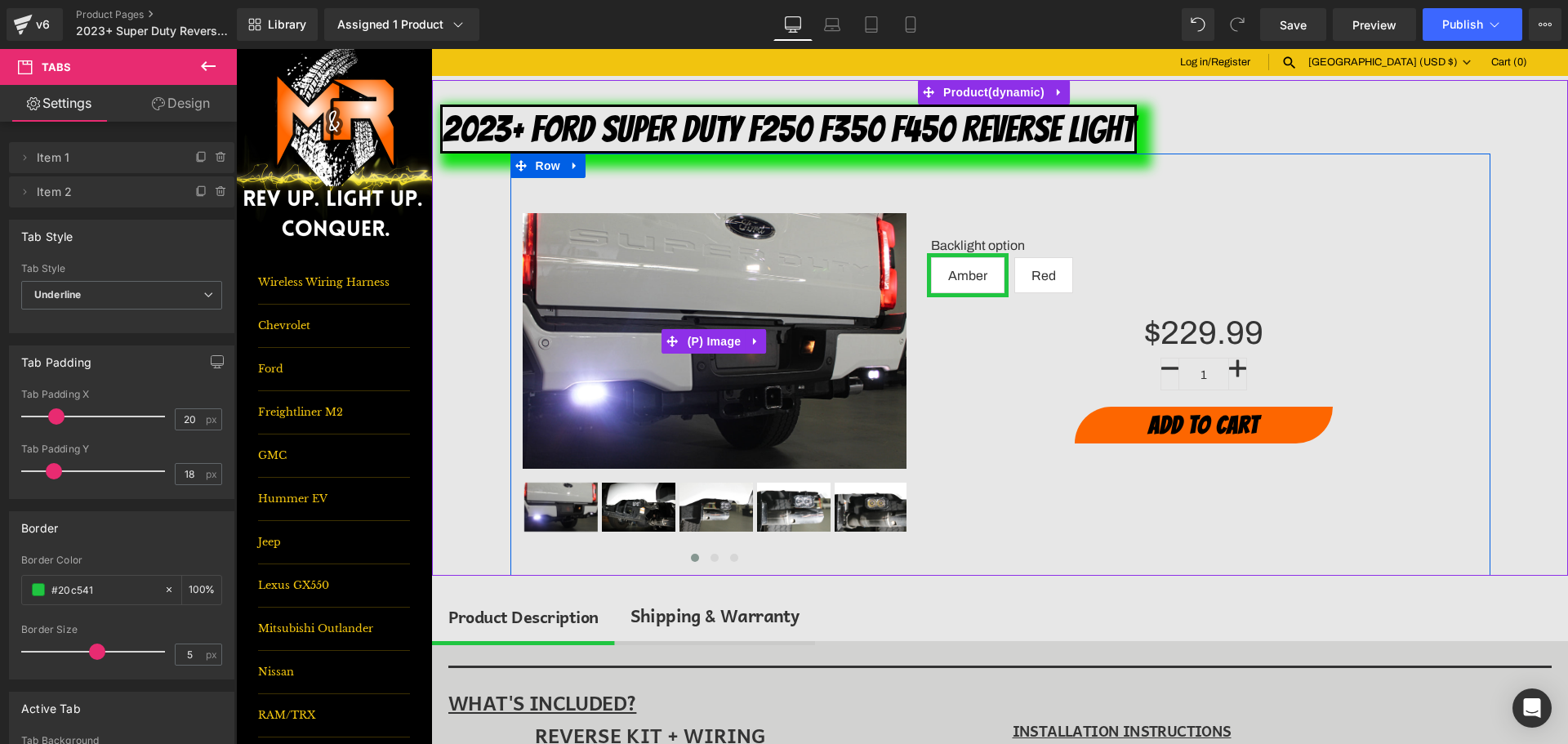
scroll to position [245, 0]
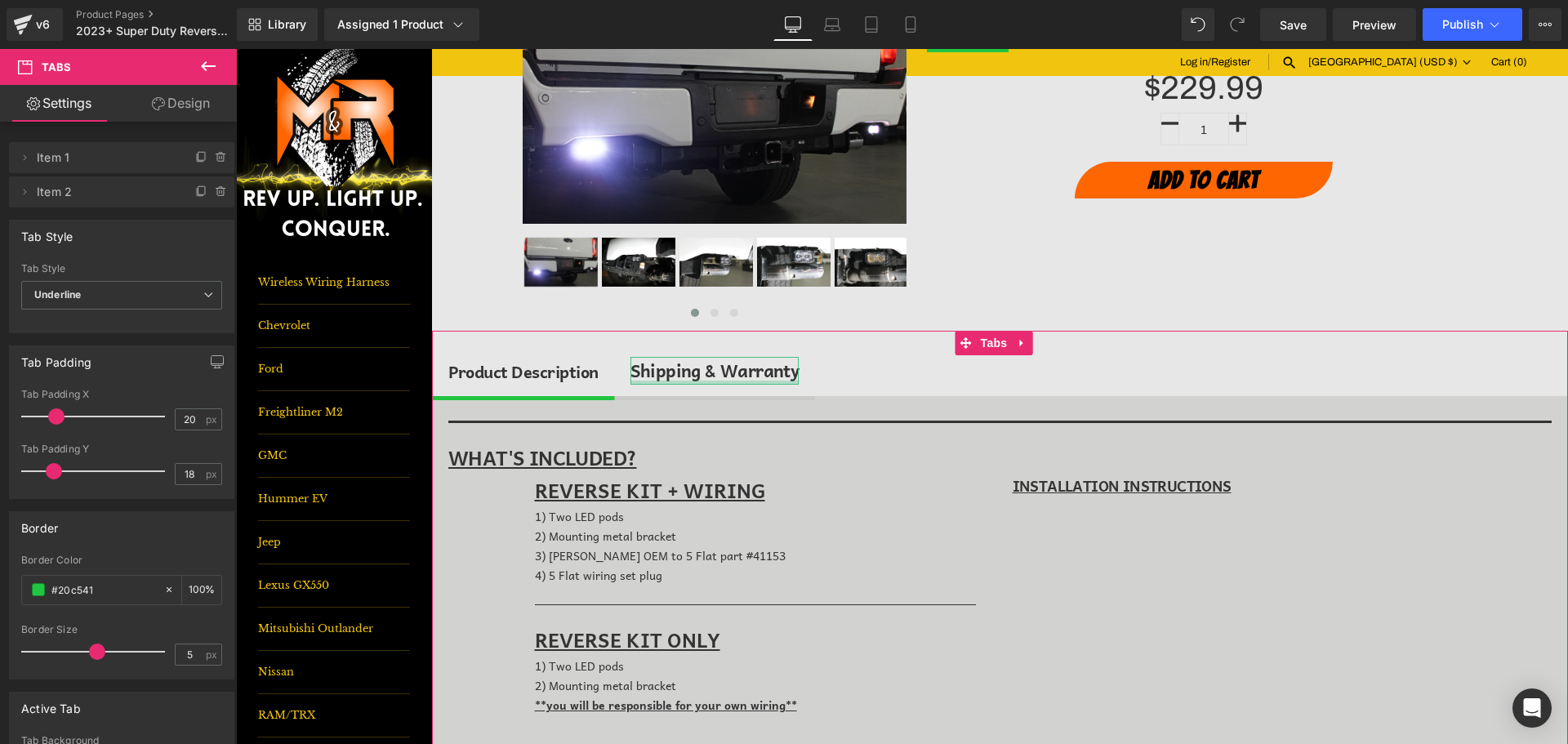
click at [684, 381] on div "Shipping & Warranty Text Block" at bounding box center [715, 371] width 169 height 28
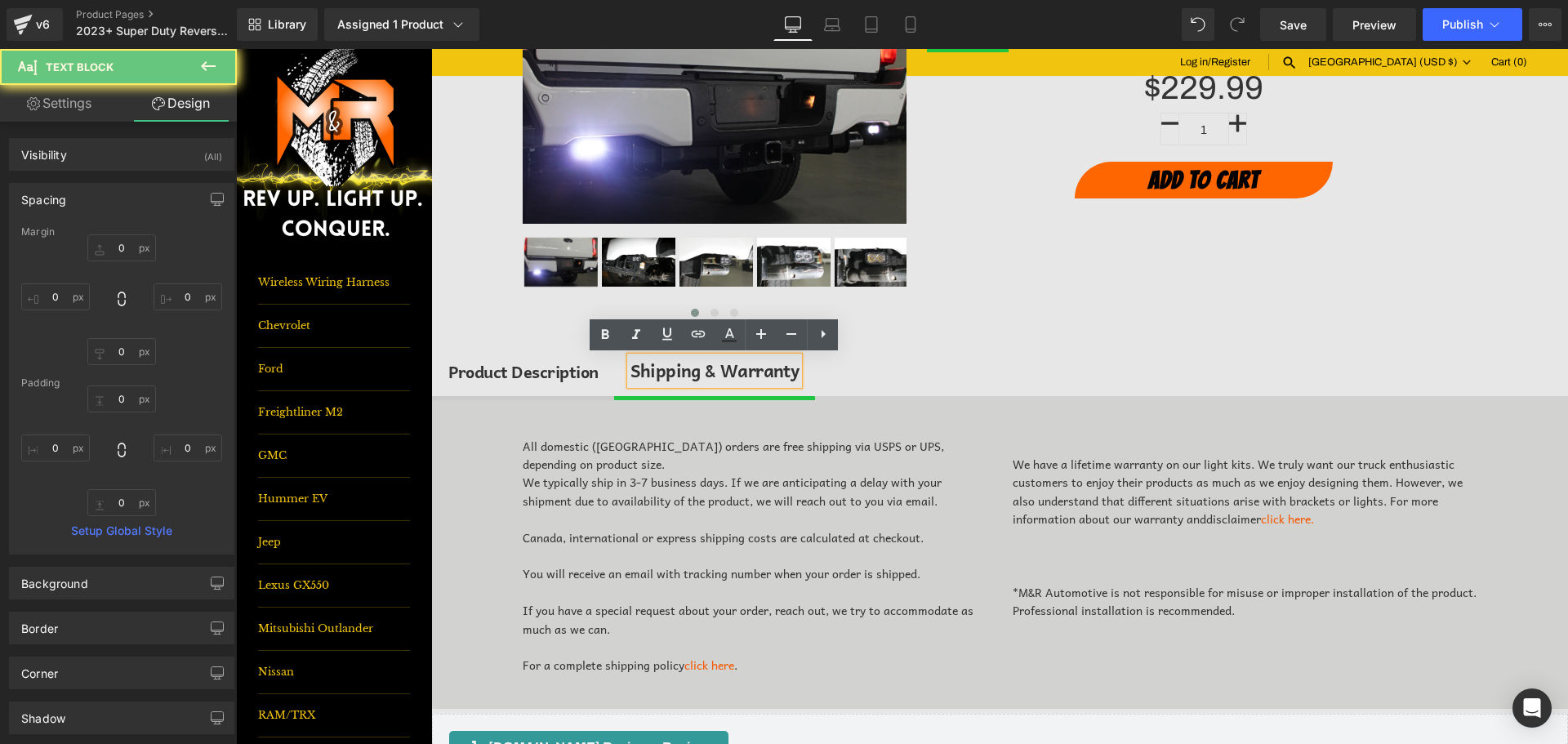
click at [827, 398] on ul "Product Description Text Block Shipping & Warranty Text Block" at bounding box center [1000, 372] width 1136 height 55
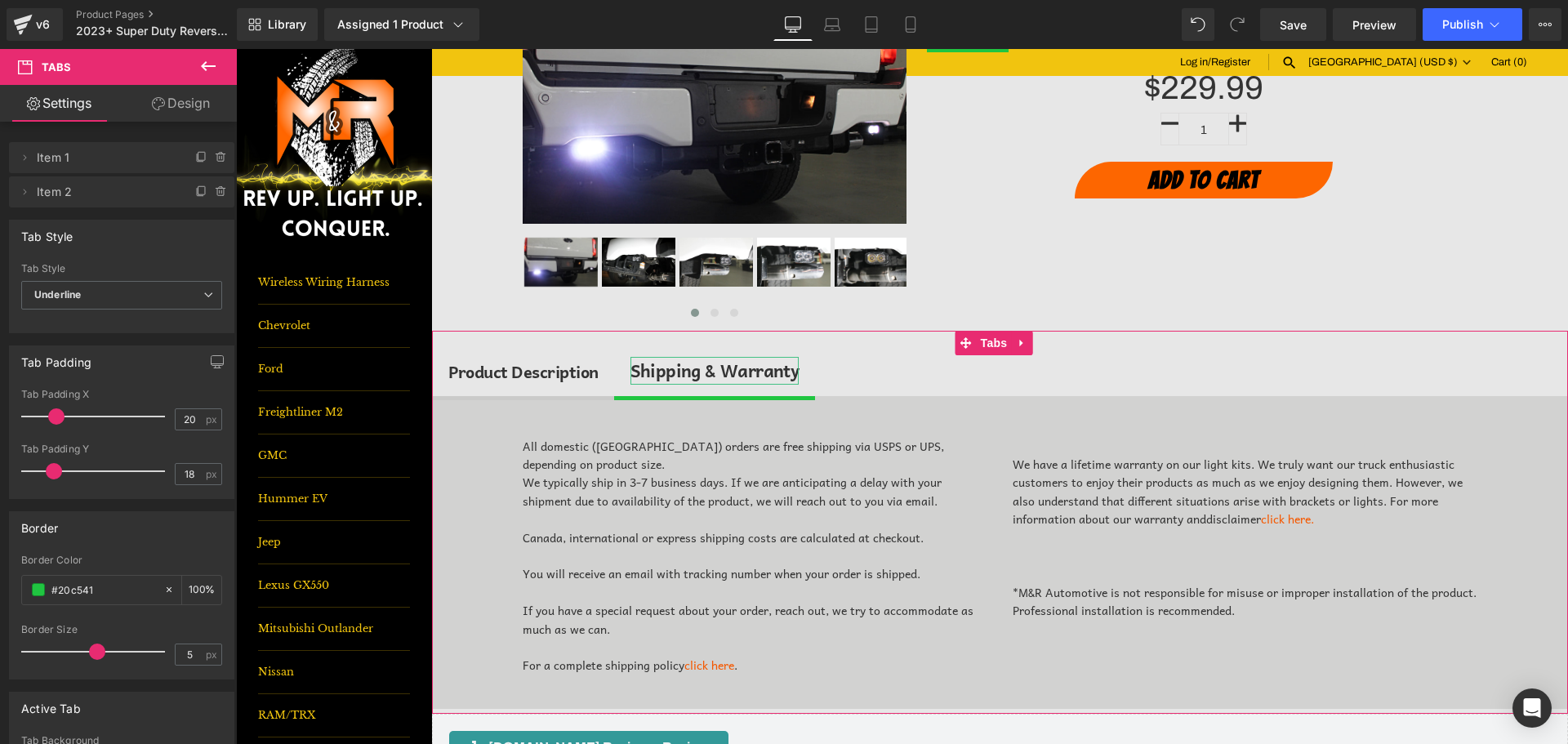
click at [707, 371] on div "Shipping & Warranty" at bounding box center [715, 371] width 169 height 28
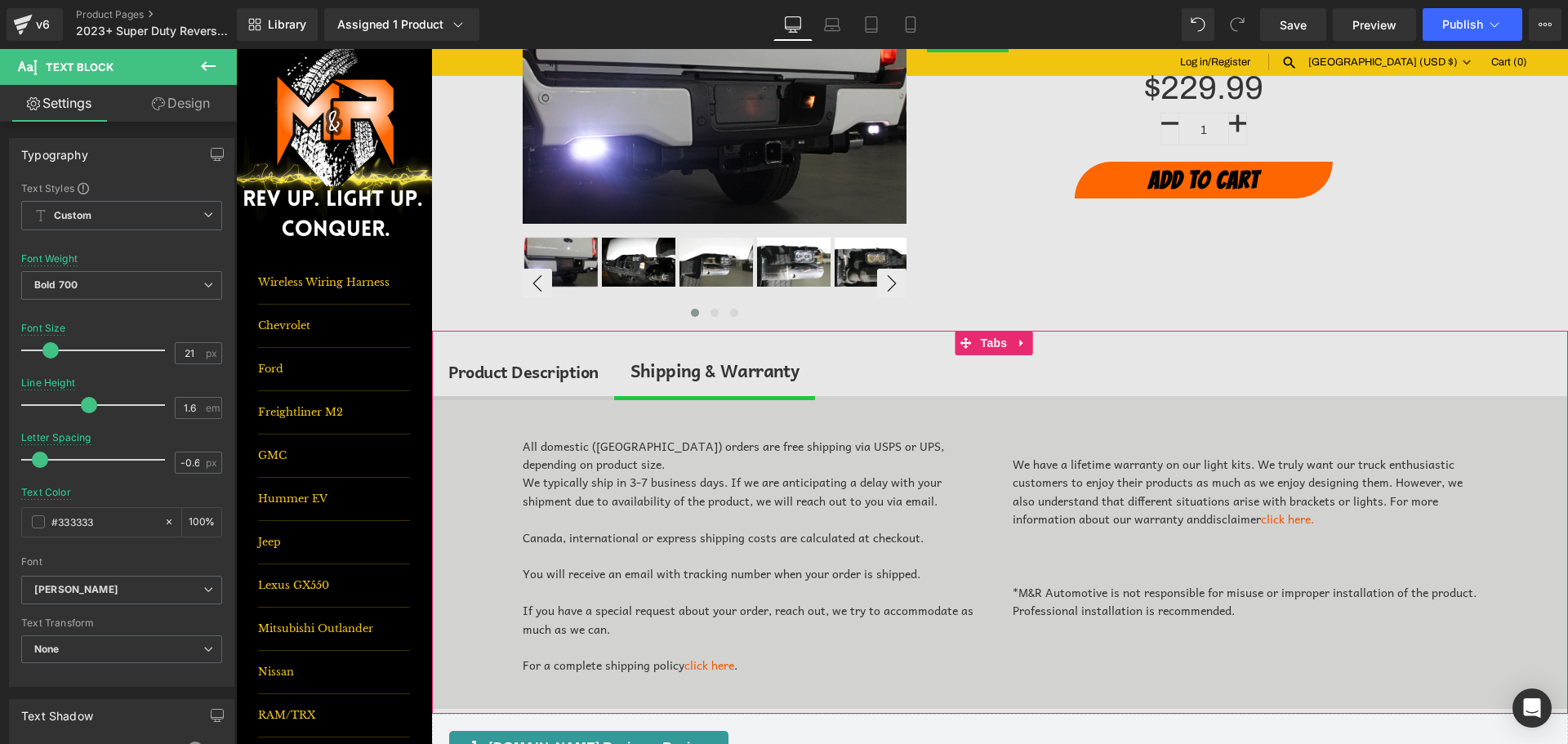
click at [998, 339] on span "Tabs" at bounding box center [994, 342] width 35 height 24
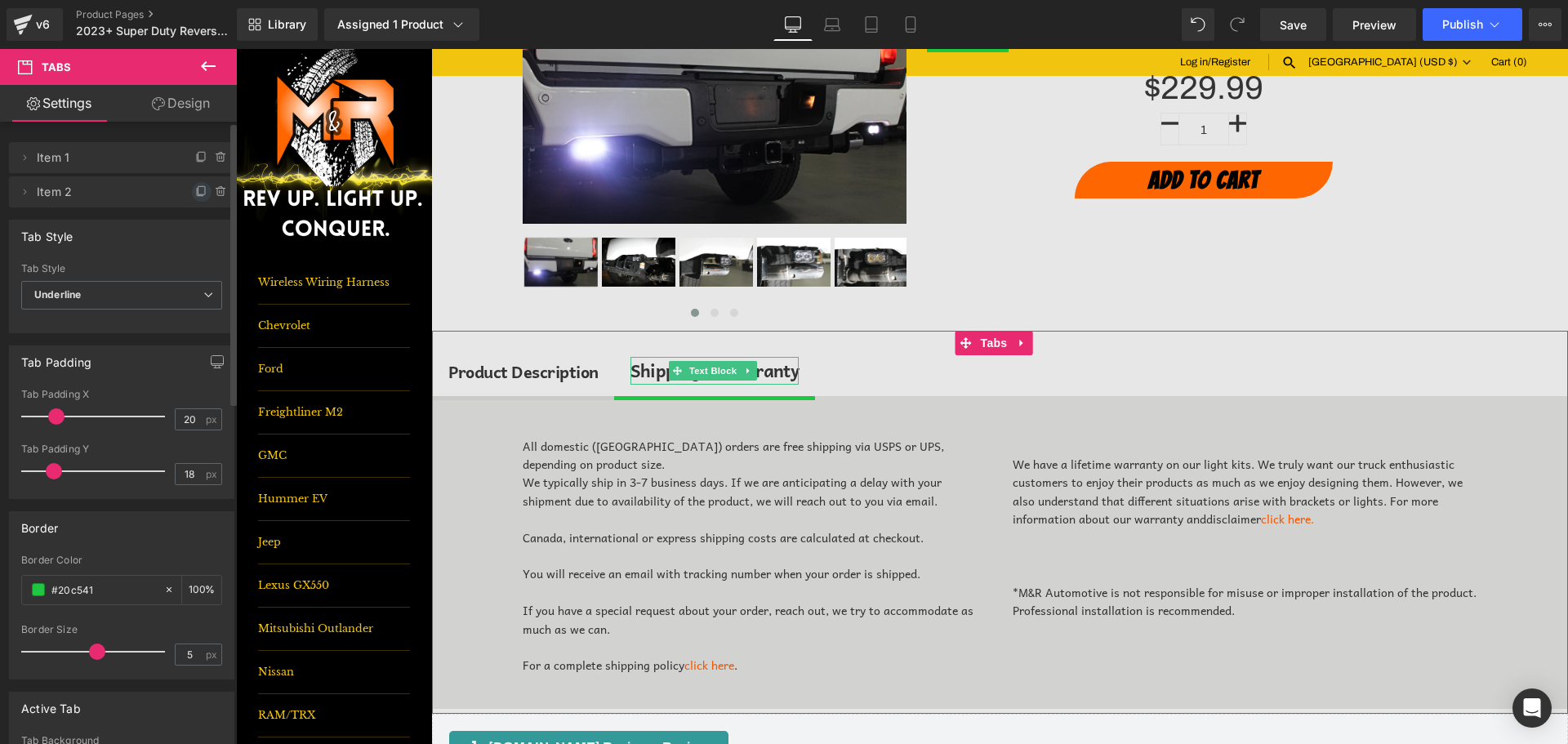
click at [197, 191] on icon at bounding box center [200, 192] width 6 height 7
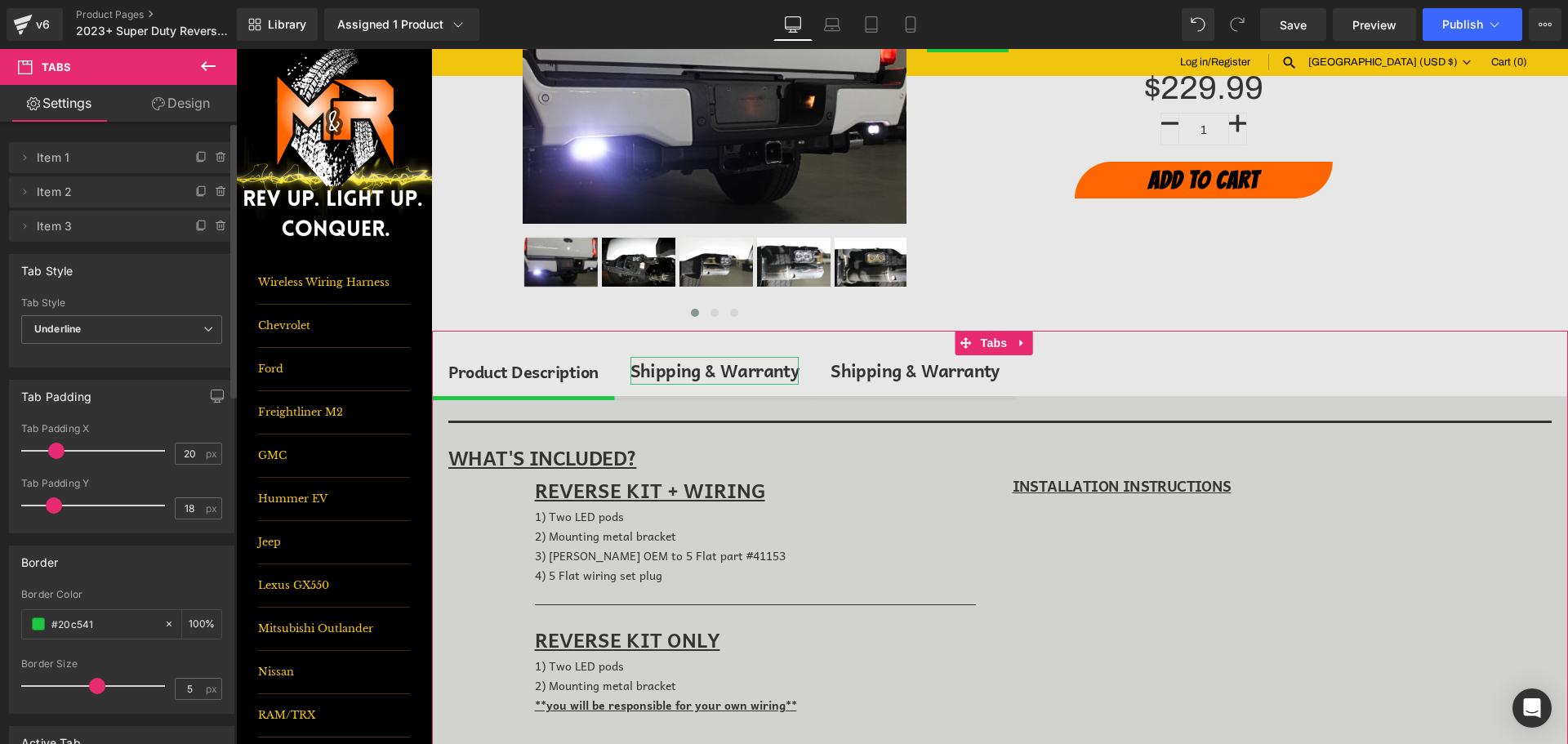
click at [715, 363] on div "Shipping & Warranty" at bounding box center [715, 371] width 169 height 28
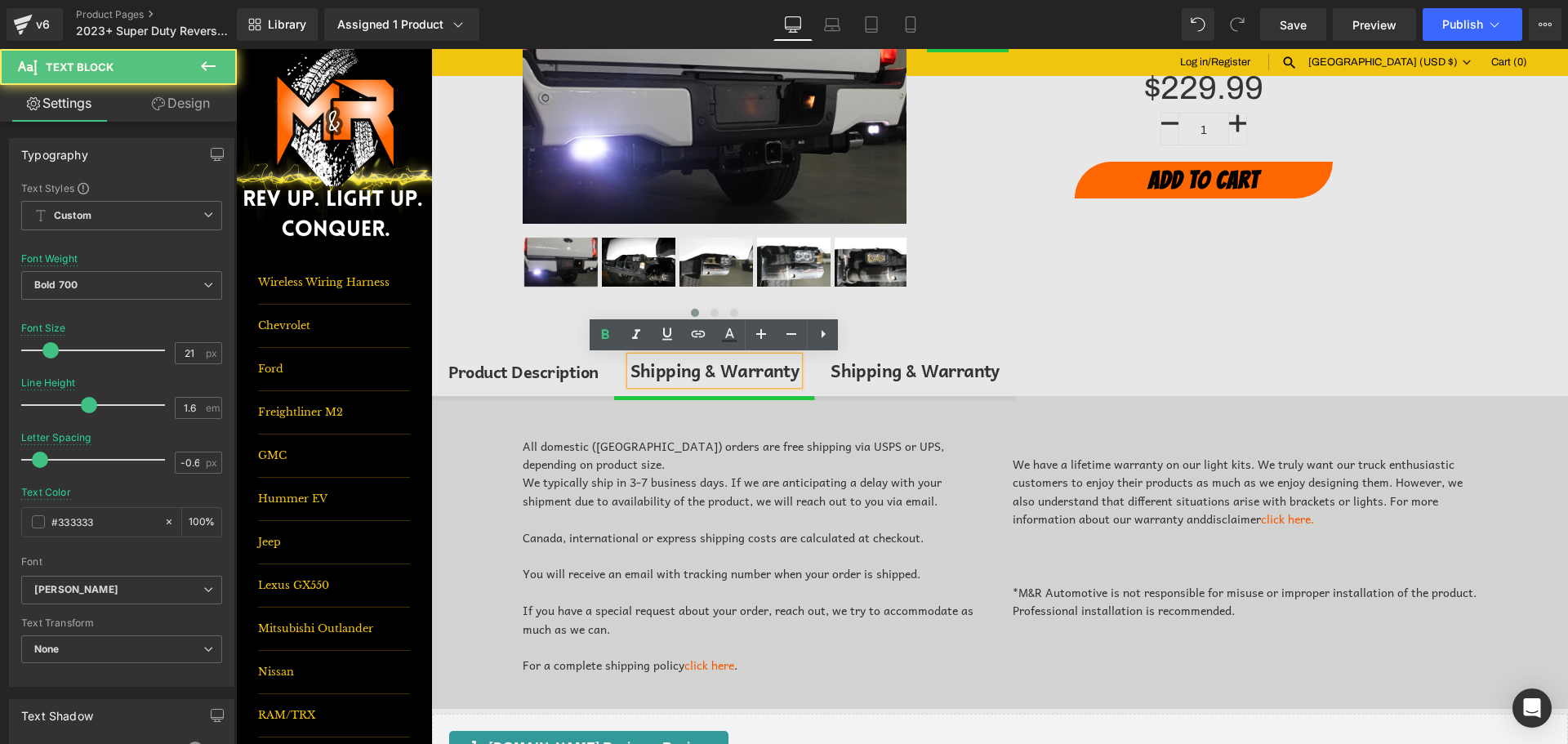
click at [700, 351] on span "Shipping & Warranty Text Block" at bounding box center [715, 371] width 201 height 51
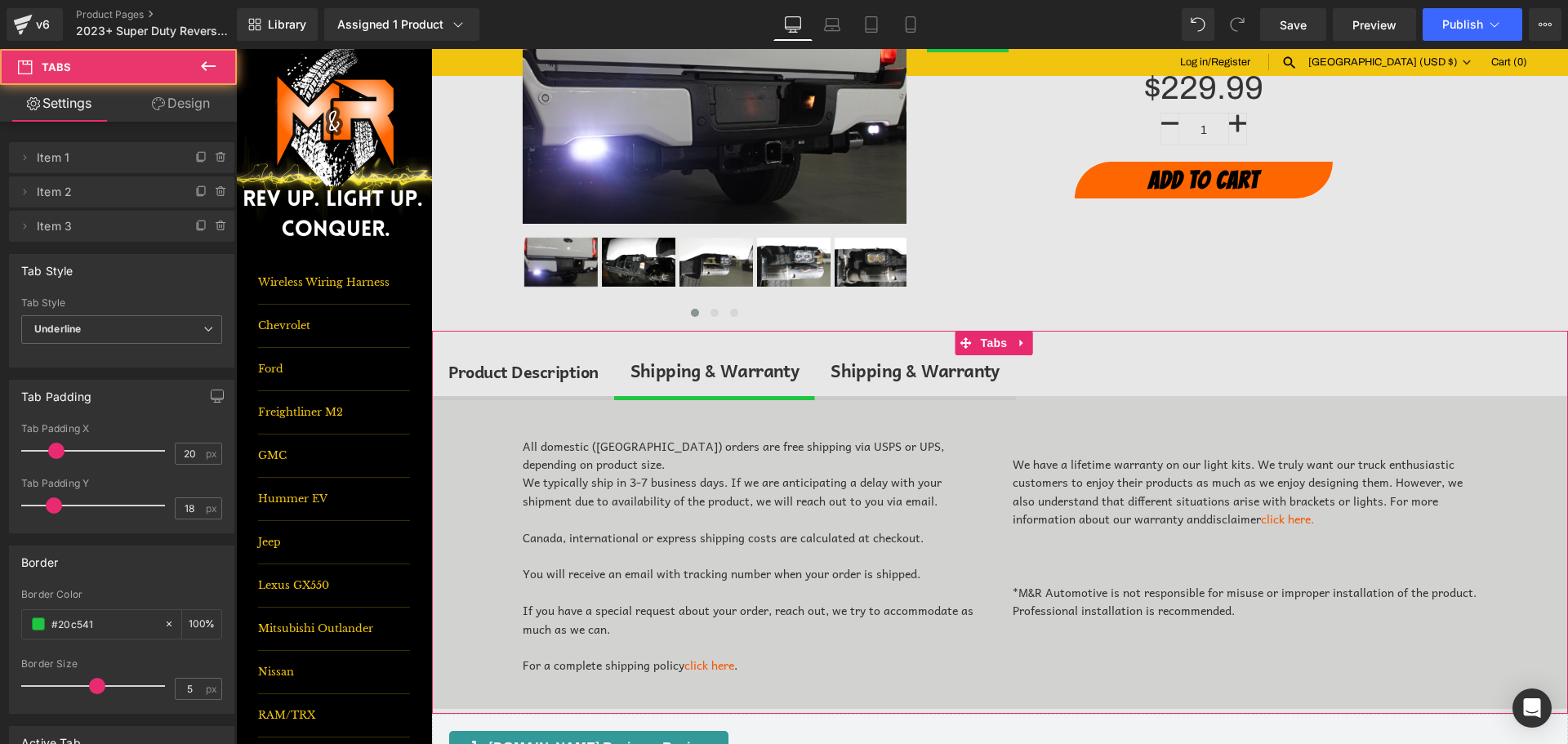
click at [702, 362] on div "Shipping & Warranty" at bounding box center [715, 371] width 169 height 28
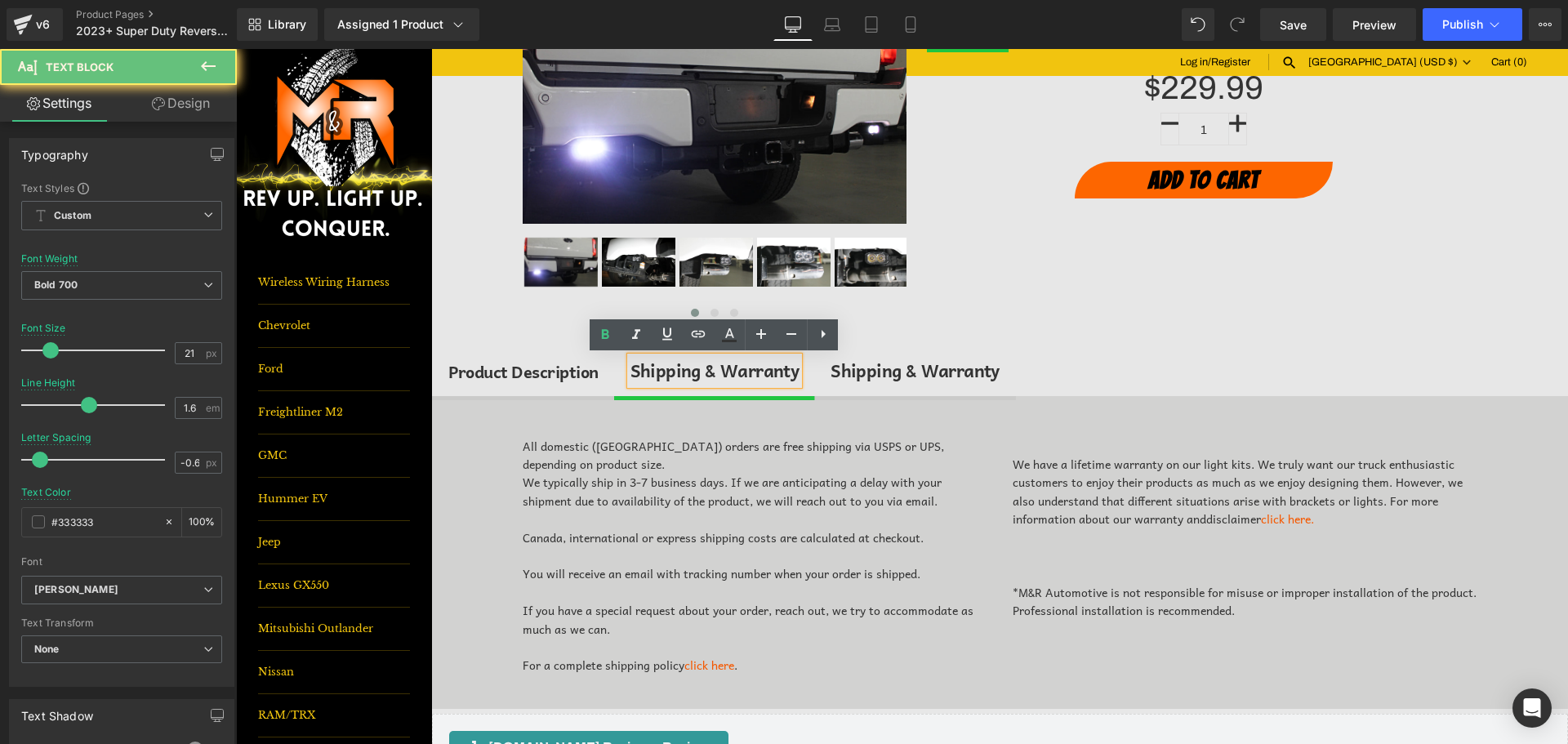
click at [702, 362] on div "Shipping & Warranty" at bounding box center [715, 371] width 169 height 28
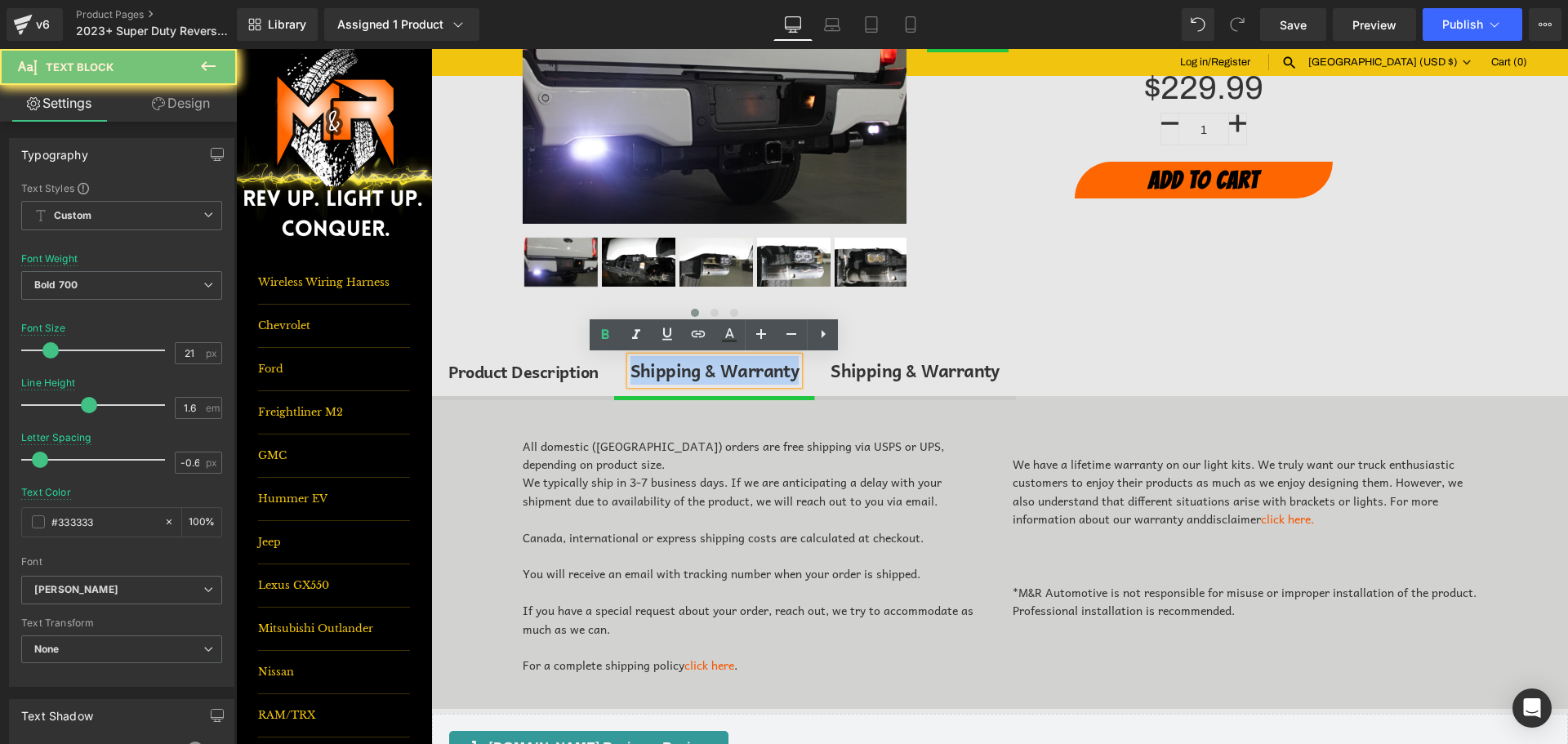
click at [702, 362] on div "Shipping & Warranty" at bounding box center [715, 371] width 169 height 28
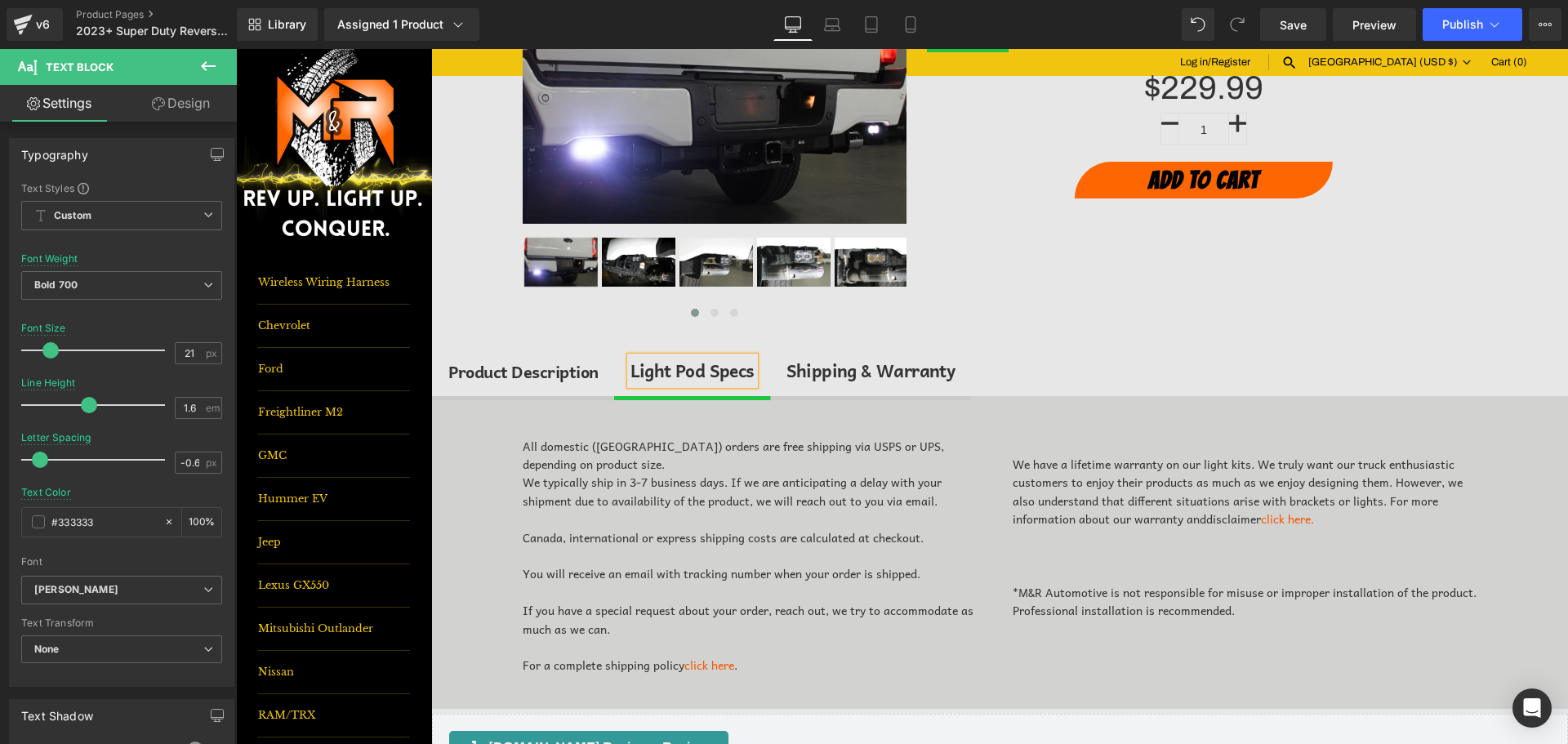
click at [479, 423] on div "All domestic ([GEOGRAPHIC_DATA]) orders are free shipping via USPS or UPS, depe…" at bounding box center [1000, 552] width 1136 height 313
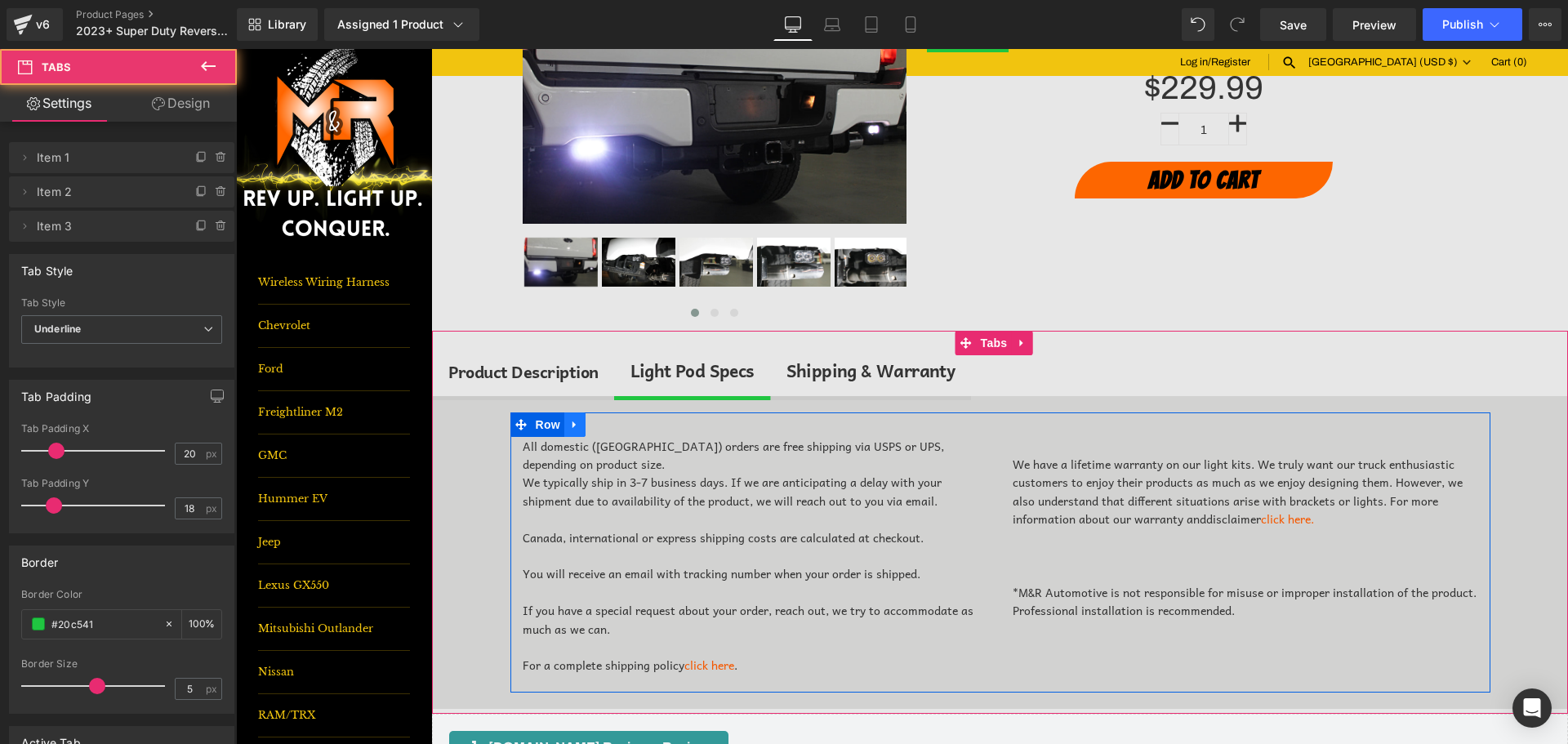
click at [570, 425] on icon at bounding box center [575, 424] width 12 height 13
click at [612, 421] on icon at bounding box center [617, 424] width 12 height 12
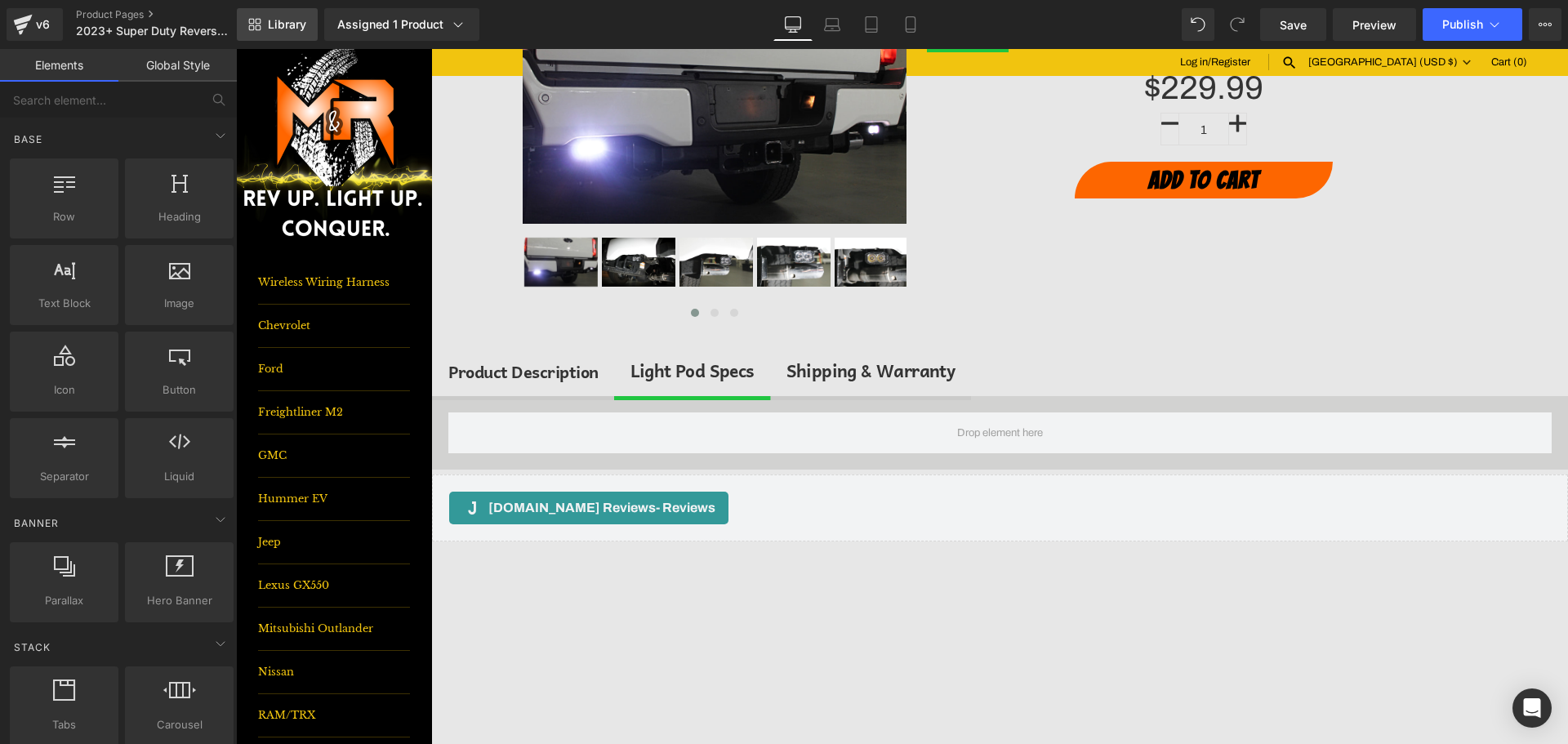
click at [313, 32] on link "Library" at bounding box center [278, 24] width 81 height 32
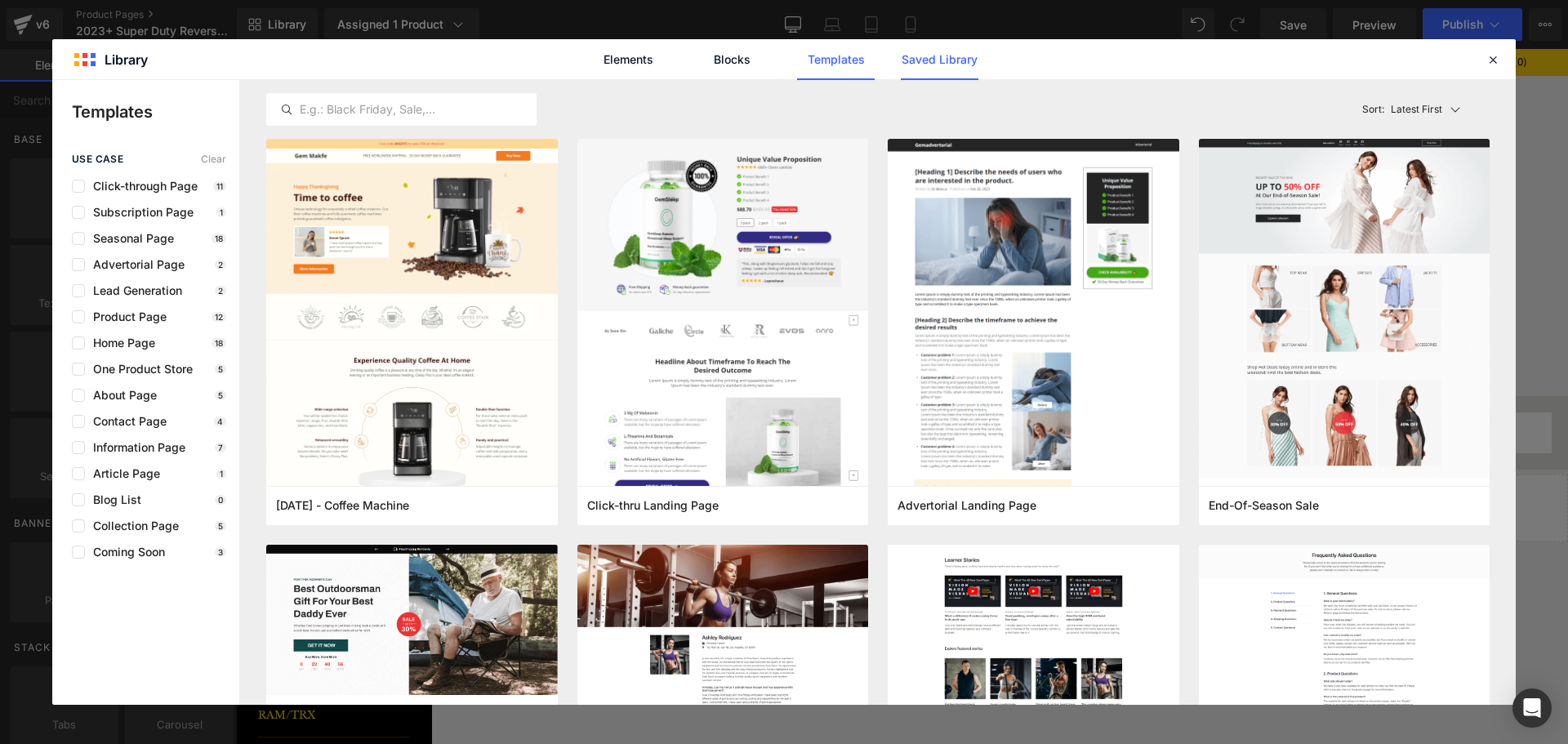
click at [955, 61] on link "Saved Library" at bounding box center [939, 60] width 78 height 41
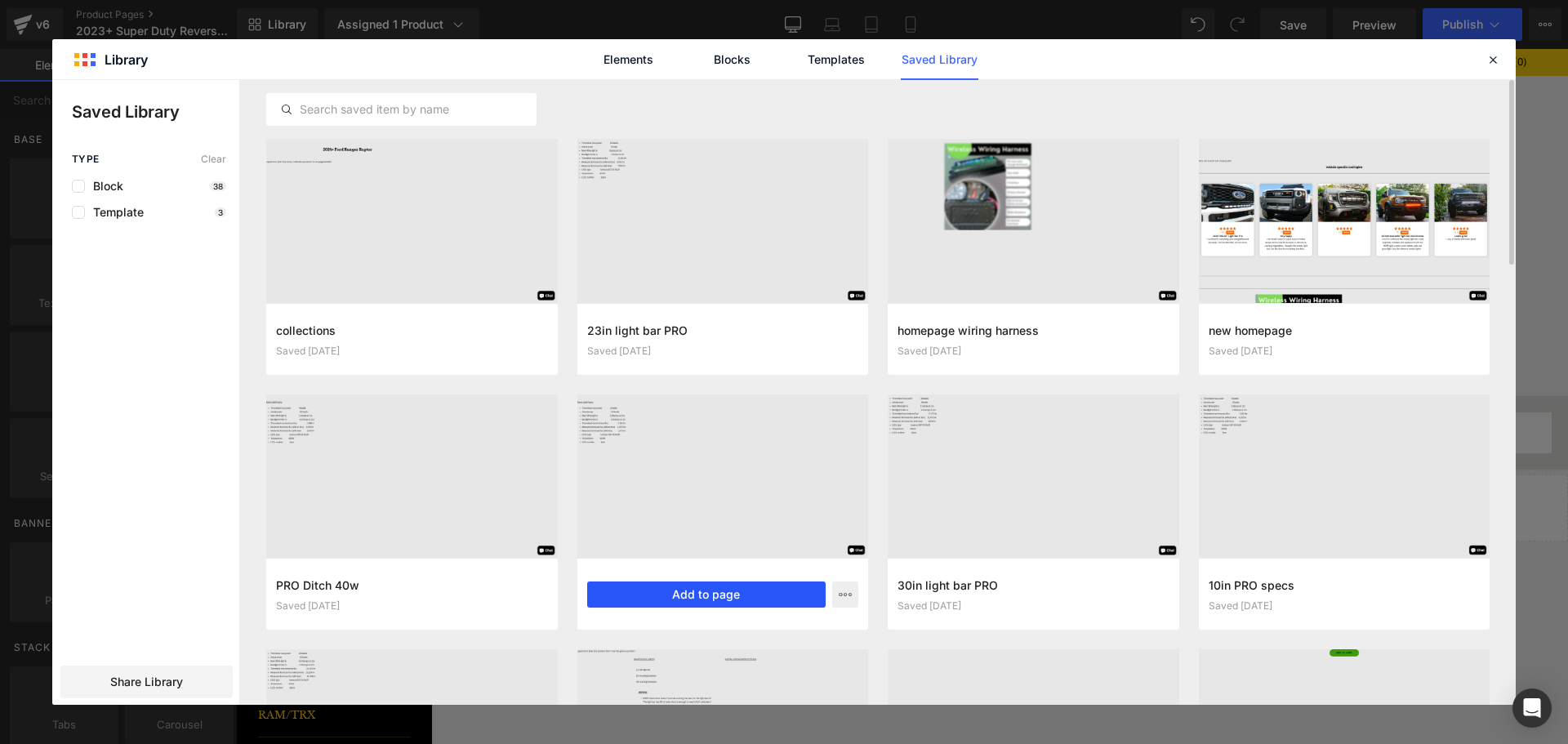
click at [767, 593] on button "Add to page" at bounding box center [707, 594] width 239 height 26
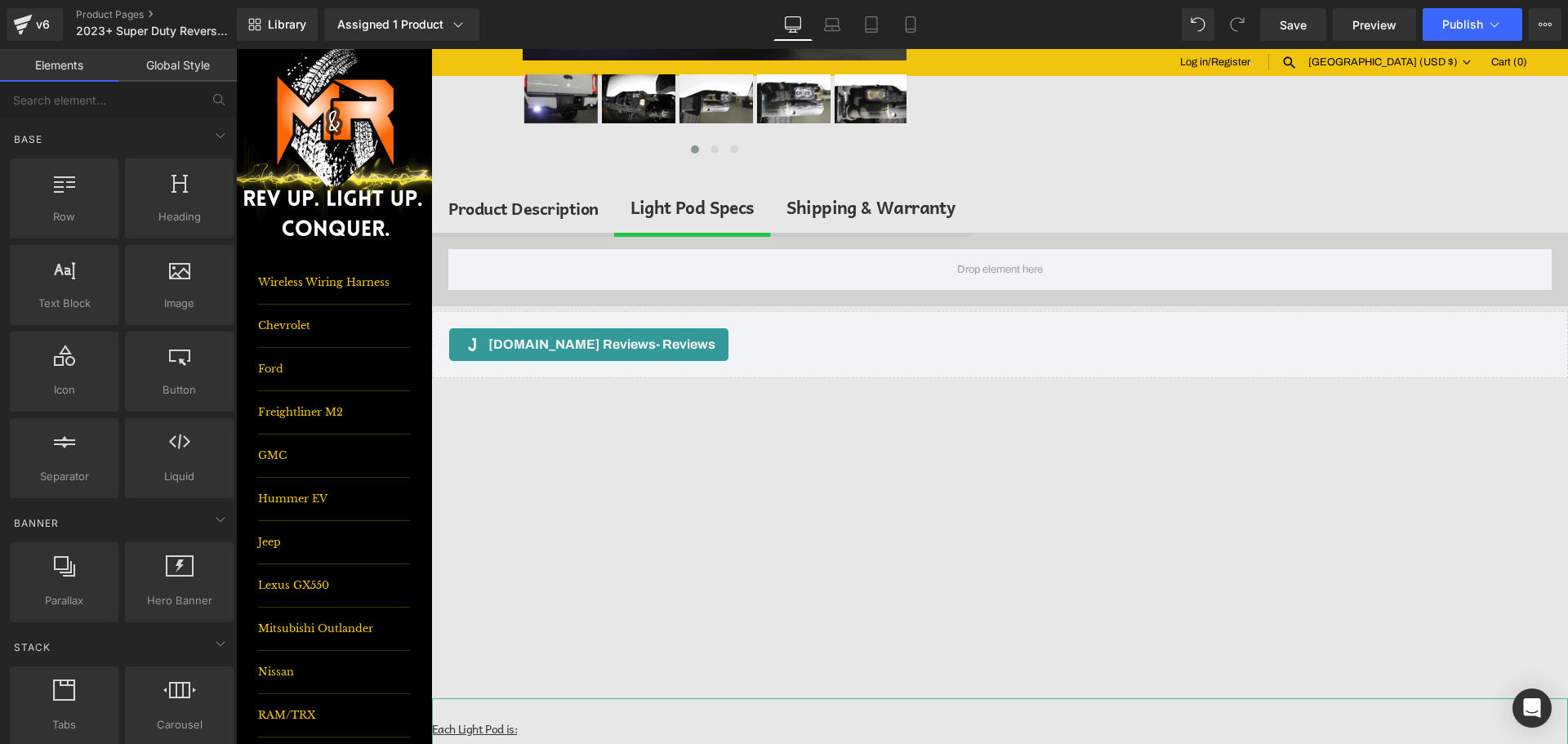
scroll to position [405, 0]
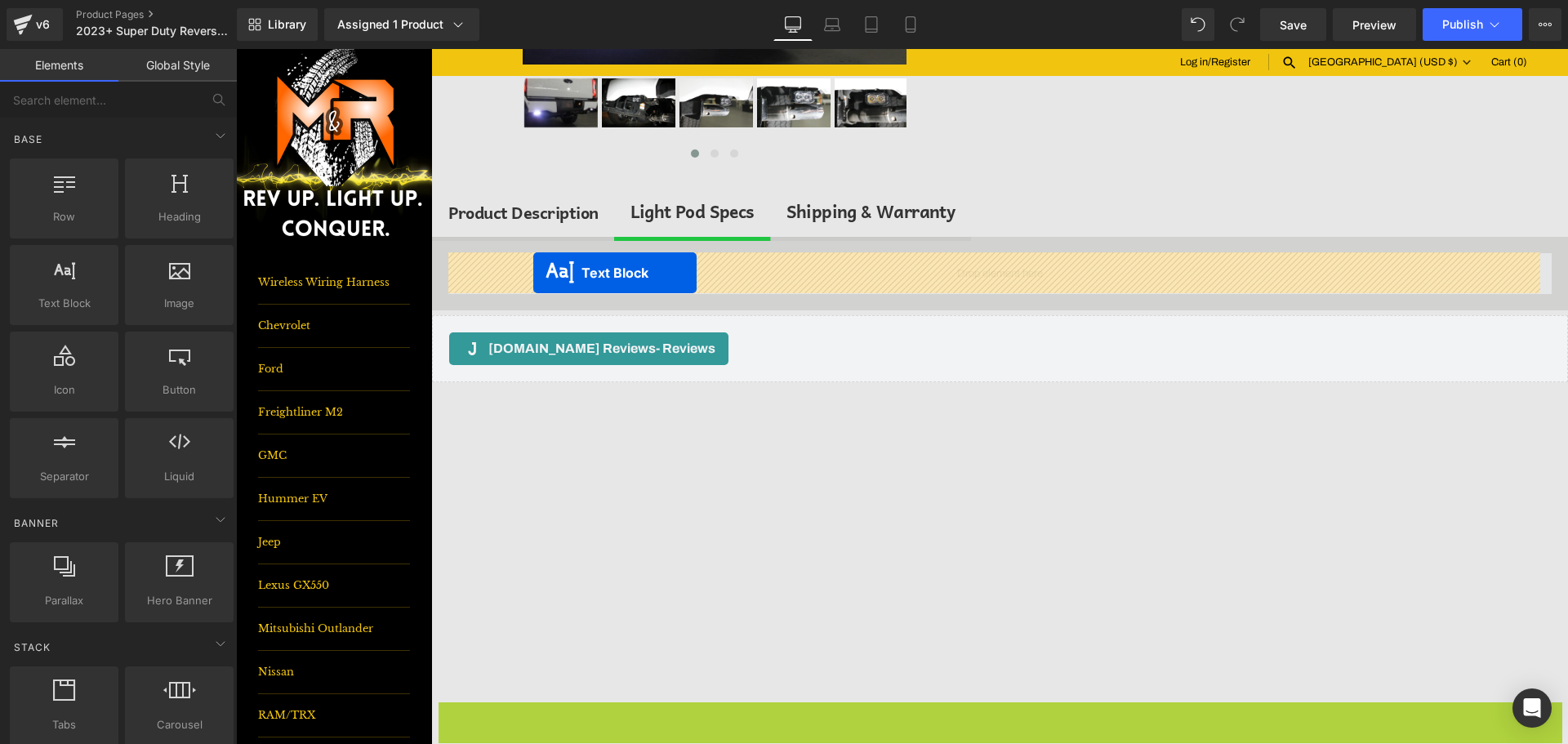
drag, startPoint x: 951, startPoint y: 493, endPoint x: 534, endPoint y: 273, distance: 471.5
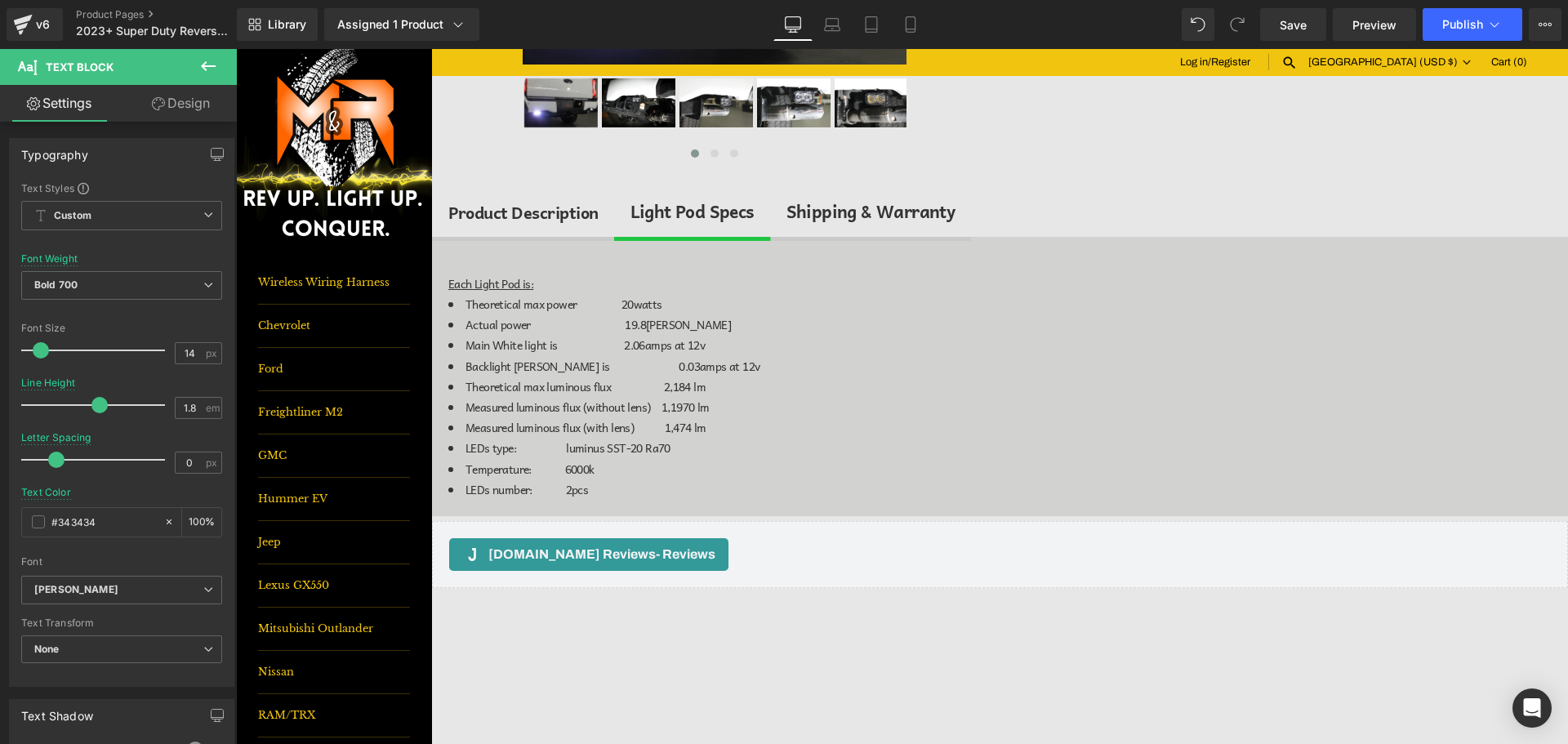
click at [200, 61] on icon at bounding box center [209, 66] width 20 height 20
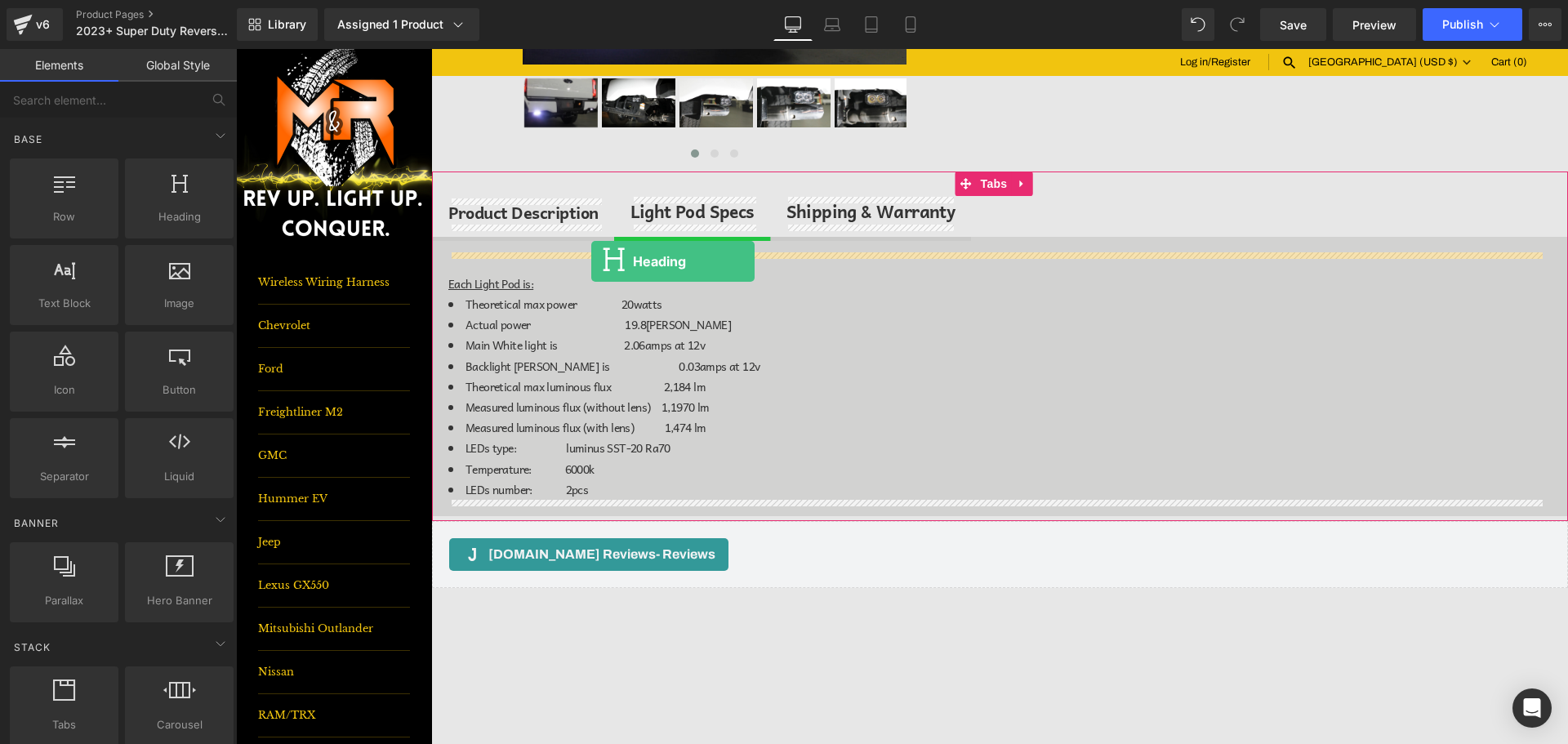
drag, startPoint x: 425, startPoint y: 254, endPoint x: 591, endPoint y: 261, distance: 166.1
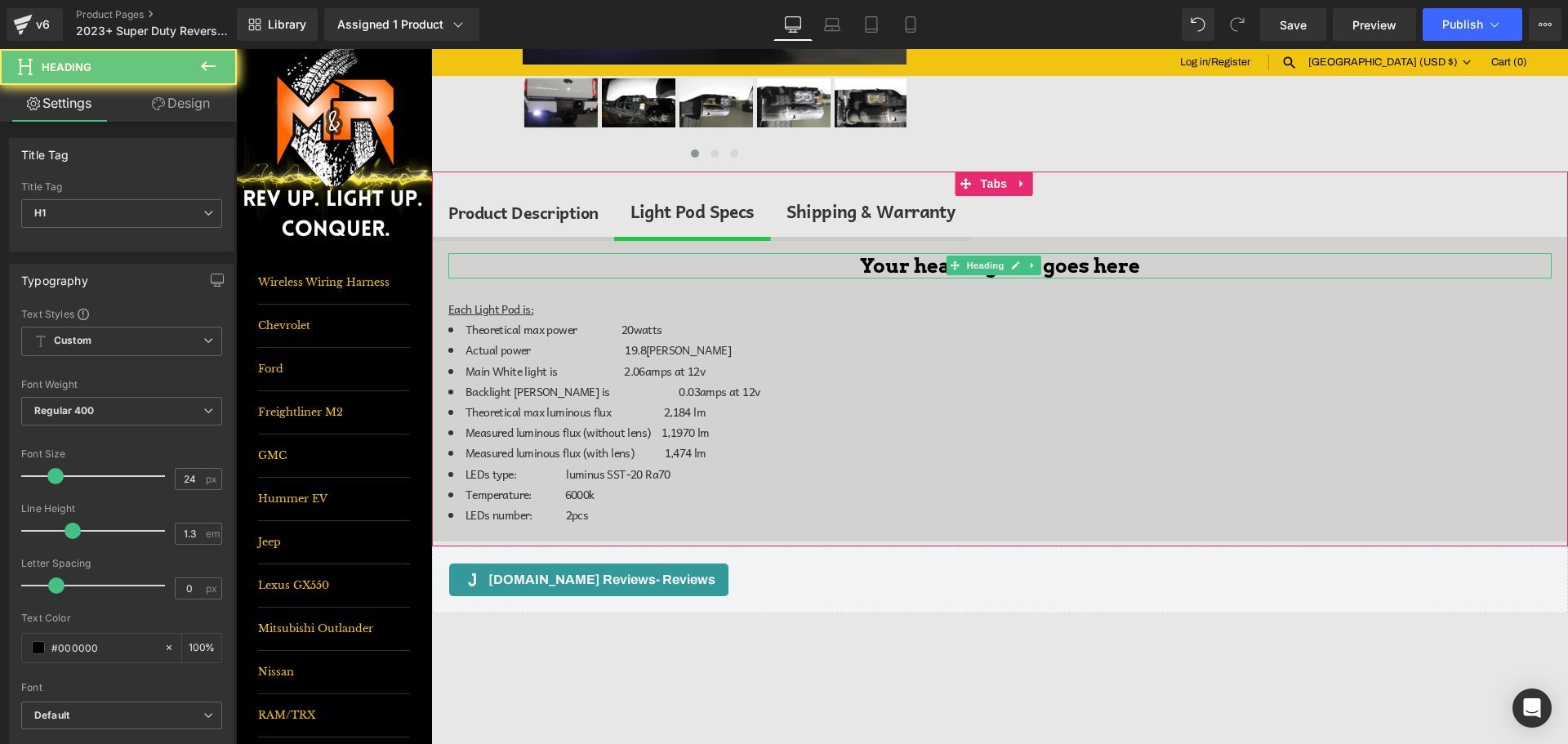
click at [883, 258] on h1 "Your heading text goes here" at bounding box center [1000, 266] width 1103 height 25
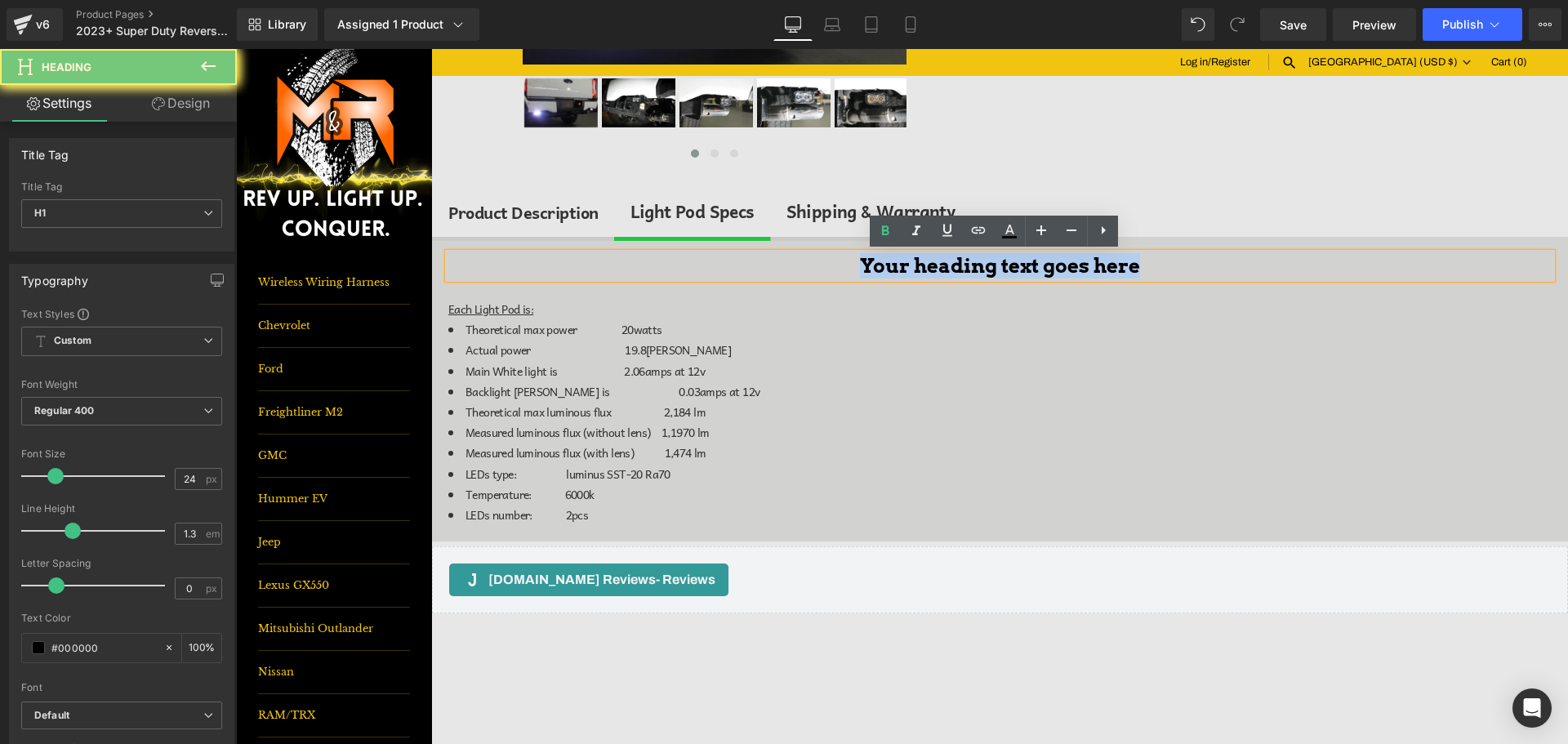
click at [883, 258] on h1 "Your heading text goes here" at bounding box center [1000, 266] width 1103 height 25
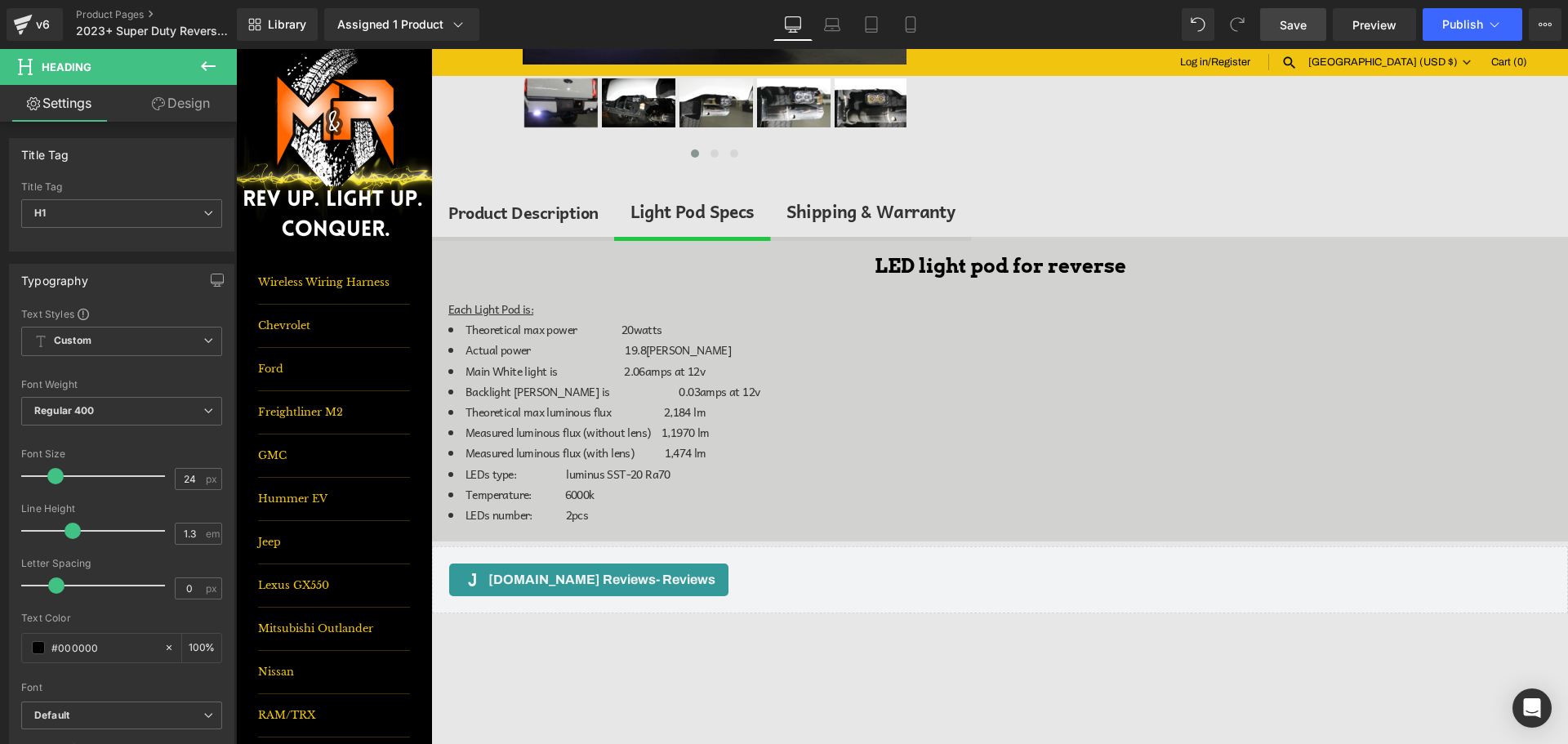
drag, startPoint x: 1324, startPoint y: 3, endPoint x: 1315, endPoint y: 21, distance: 20.1
click at [1324, 4] on div "Library Assigned 1 Product Product Preview 2023+ Ford Super Duty F250 F350 F450…" at bounding box center [903, 24] width 1332 height 49
click at [1315, 23] on link "Save" at bounding box center [1294, 24] width 66 height 32
click at [1437, 34] on button "Publish" at bounding box center [1472, 24] width 99 height 32
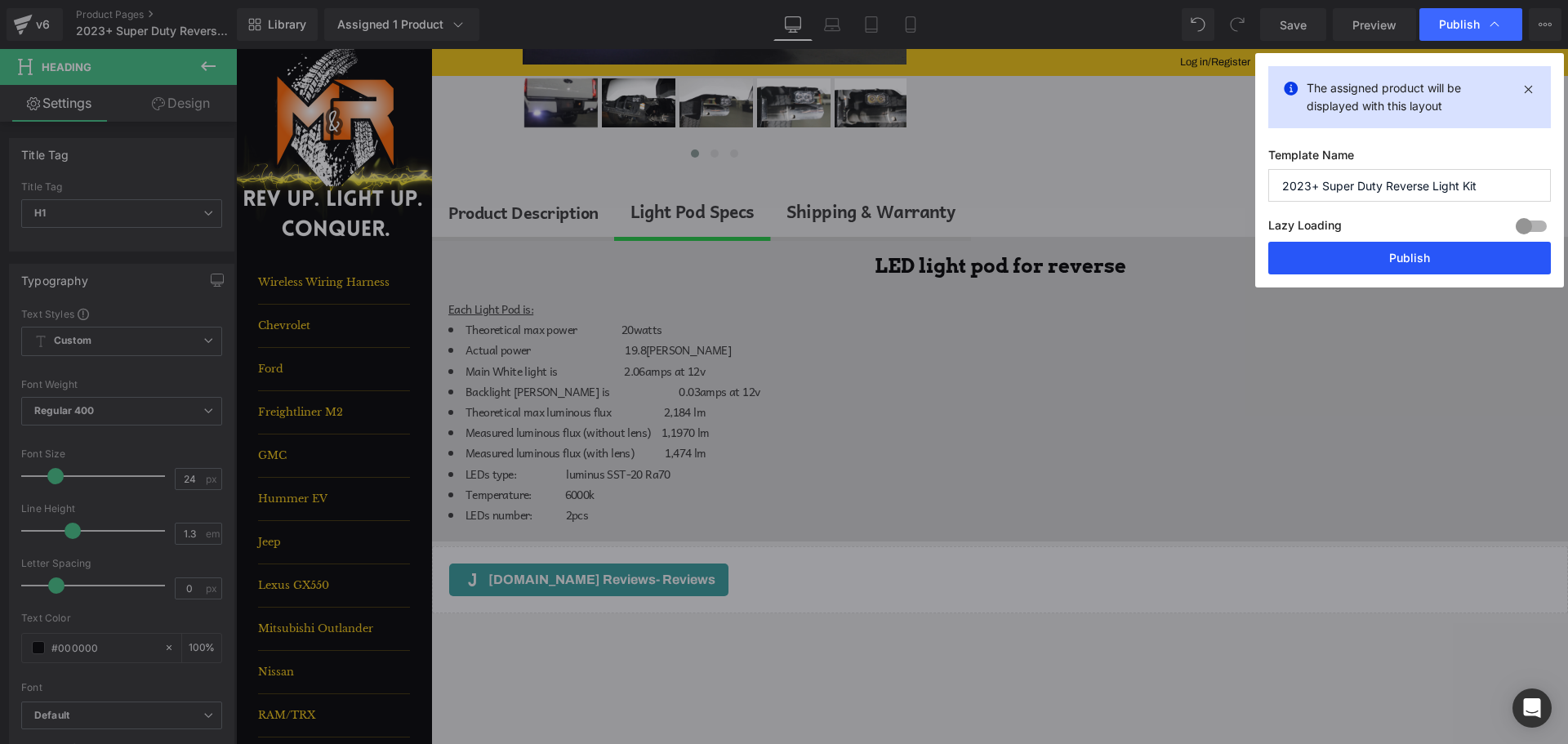
click at [1438, 258] on button "Publish" at bounding box center [1410, 258] width 283 height 32
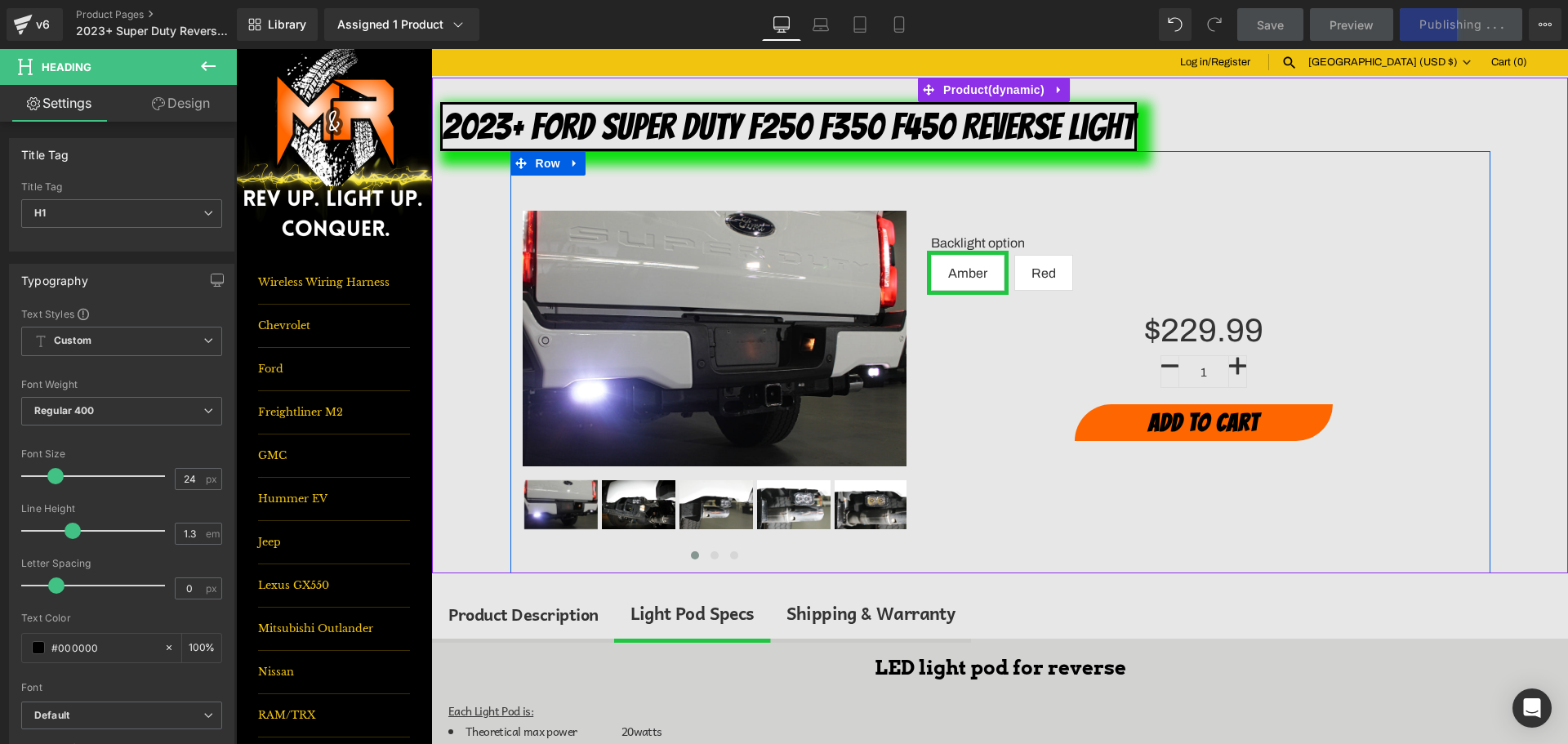
scroll to position [0, 0]
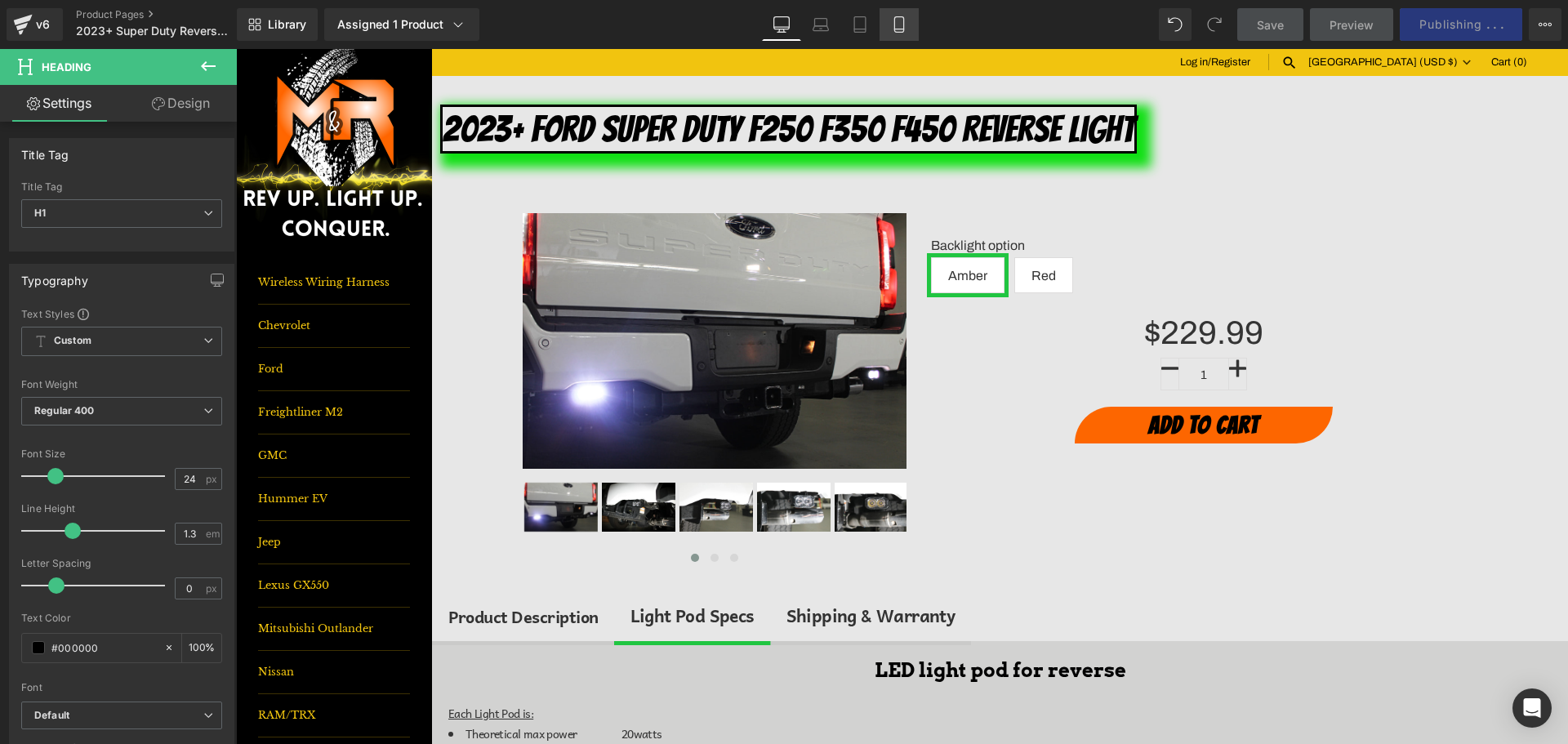
click at [909, 30] on link "Mobile" at bounding box center [899, 24] width 39 height 32
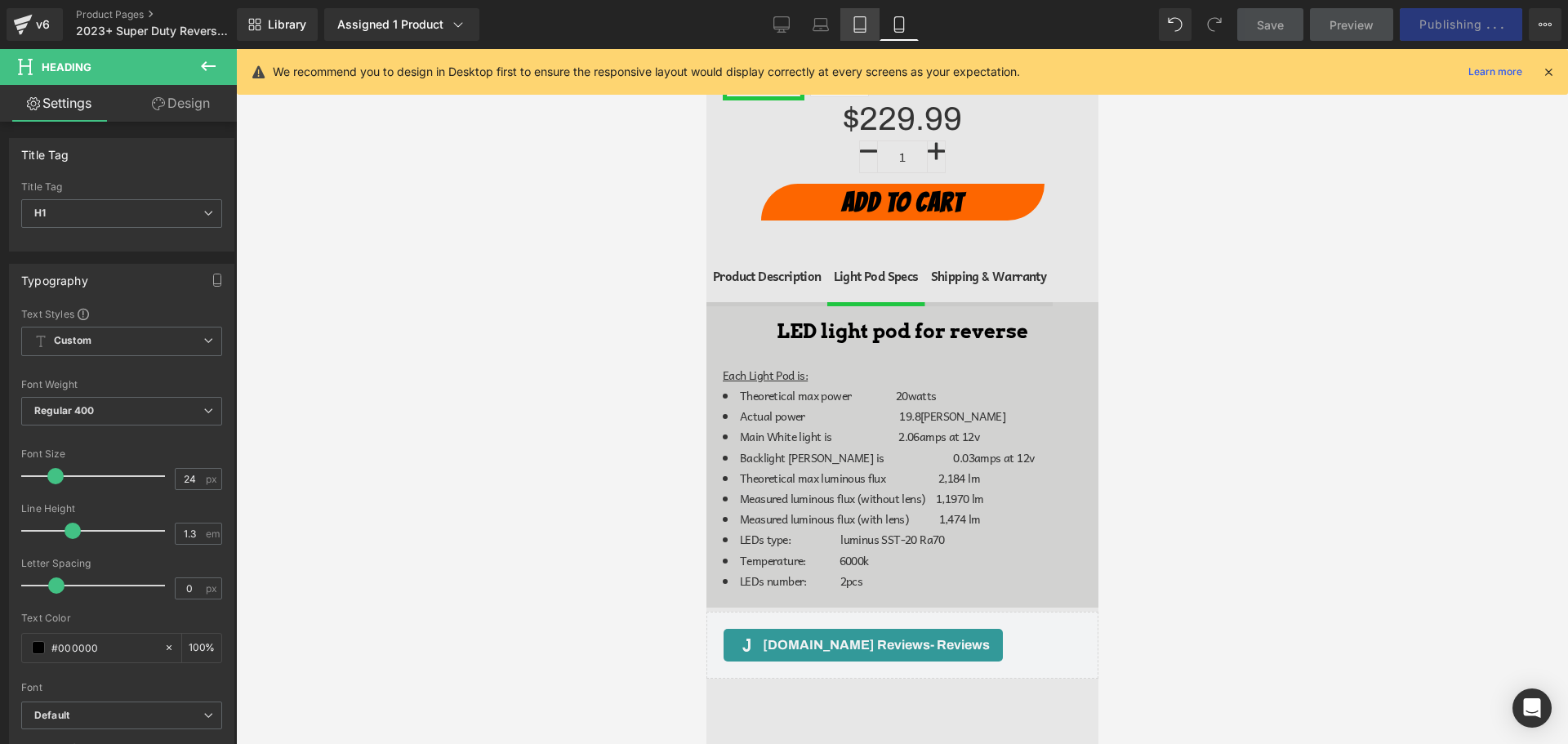
click at [871, 30] on link "Tablet" at bounding box center [861, 24] width 39 height 32
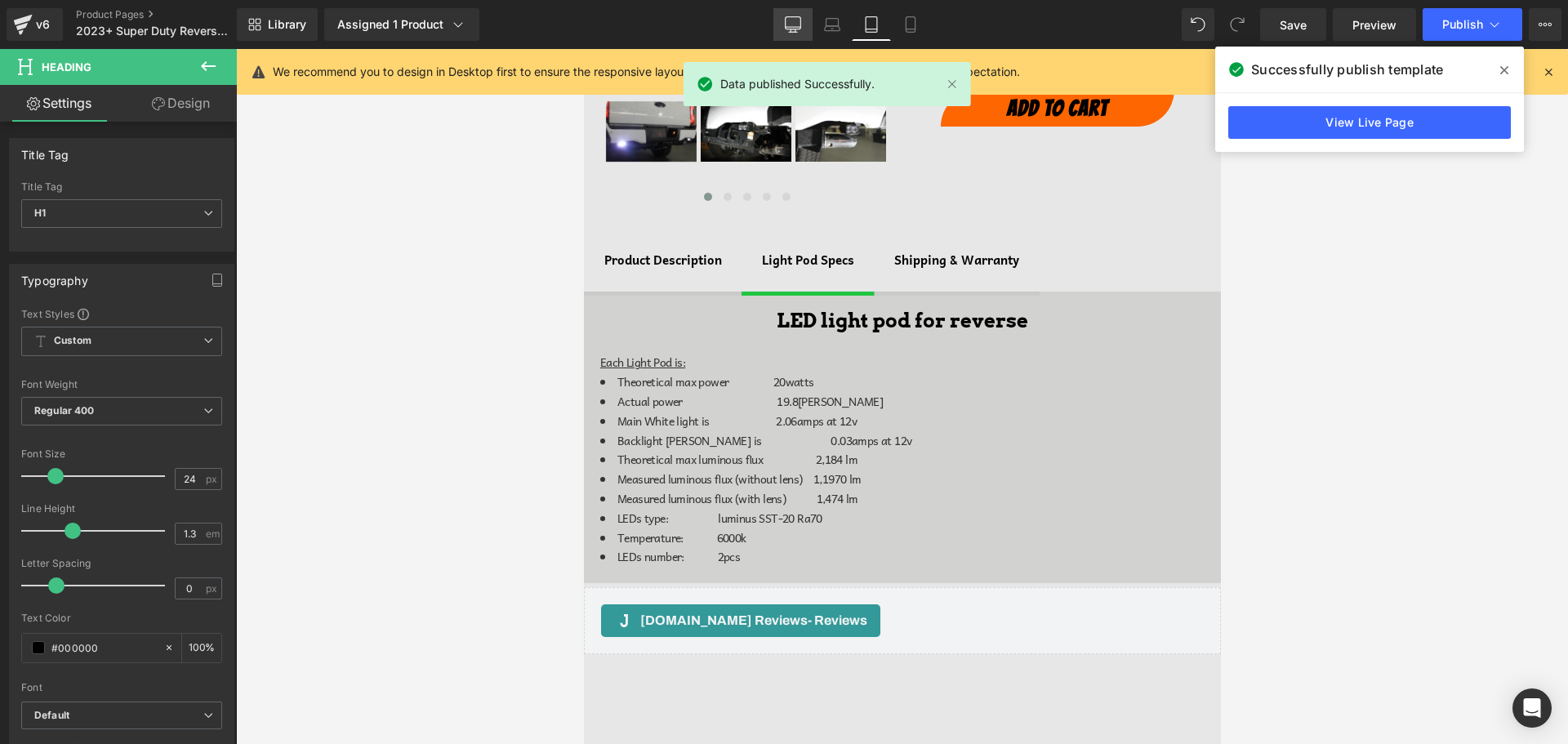
click at [812, 30] on link "Desktop" at bounding box center [793, 24] width 39 height 32
type input "100"
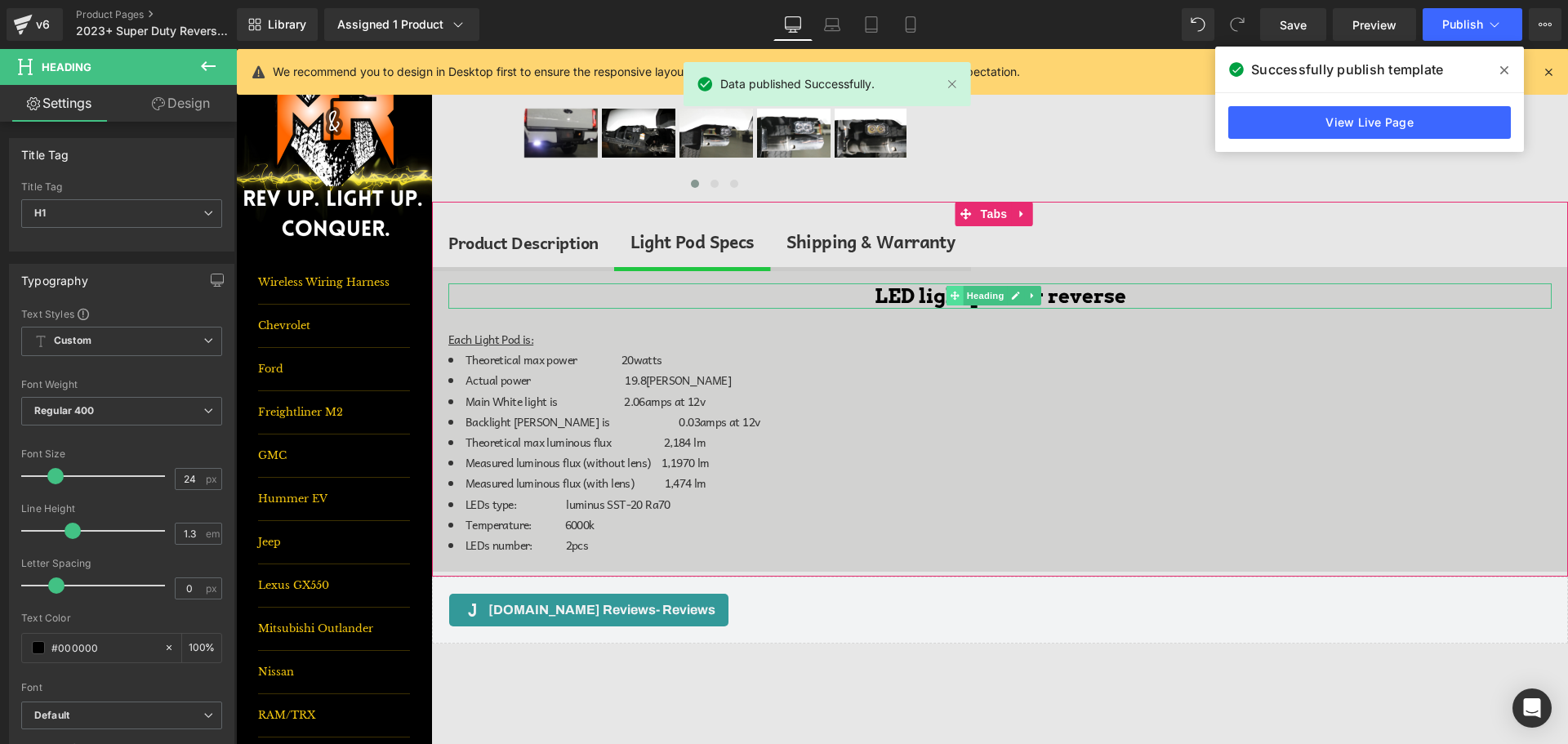
click at [955, 298] on icon at bounding box center [955, 296] width 9 height 9
click at [927, 298] on h1 "LED light pod for reverse" at bounding box center [1000, 296] width 1103 height 25
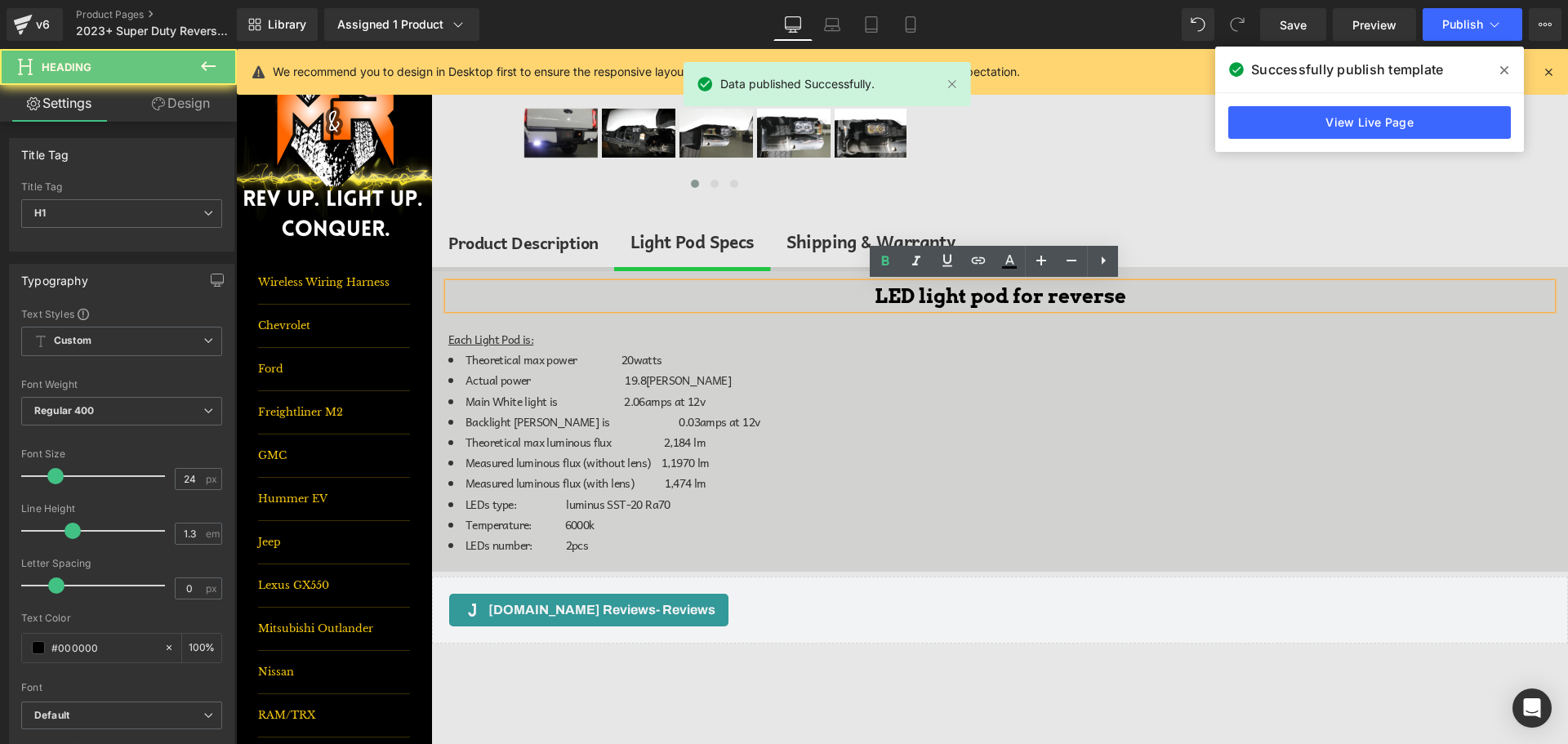
click at [927, 298] on h1 "LED light pod for reverse" at bounding box center [1000, 296] width 1103 height 25
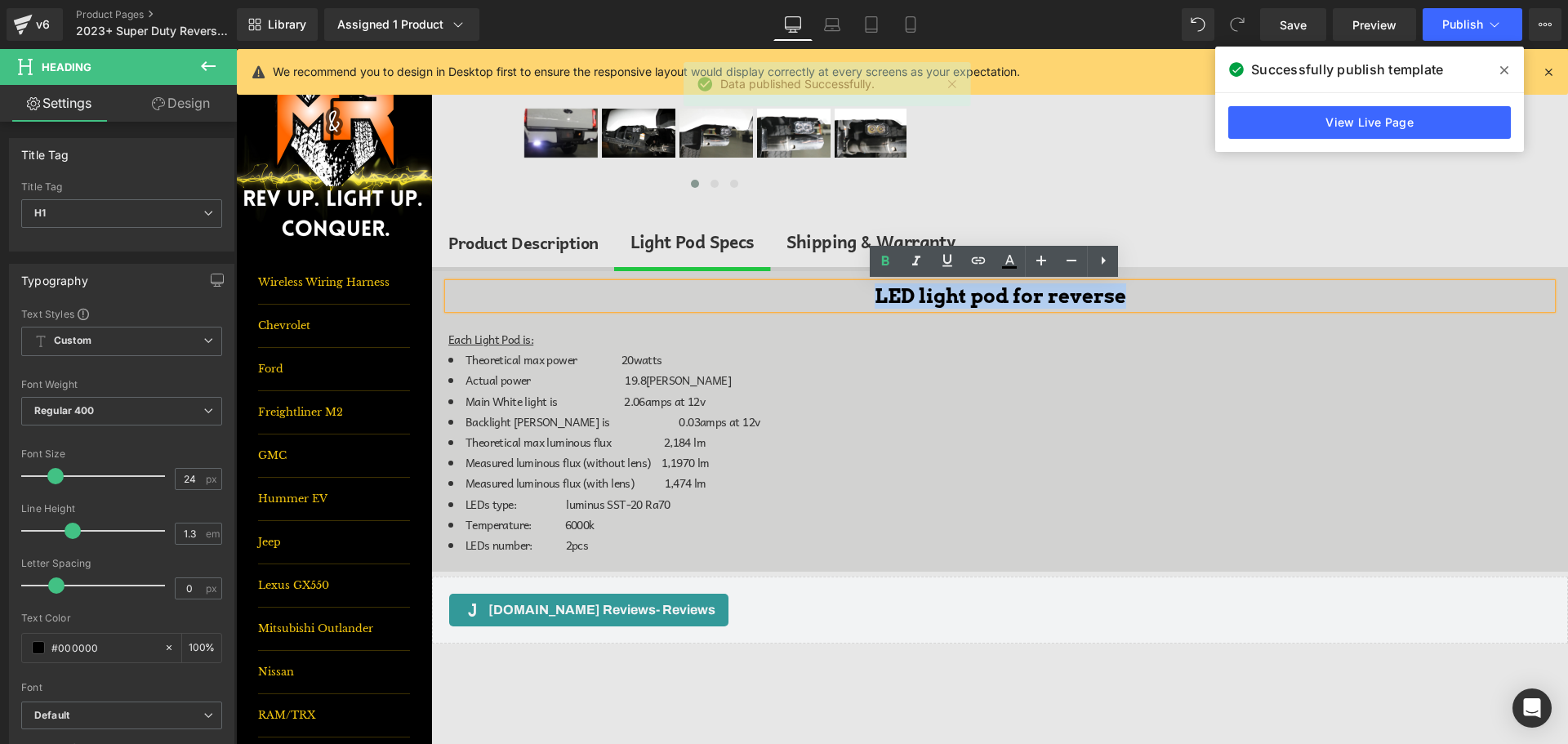
click at [927, 298] on h1 "LED light pod for reverse" at bounding box center [1000, 296] width 1103 height 25
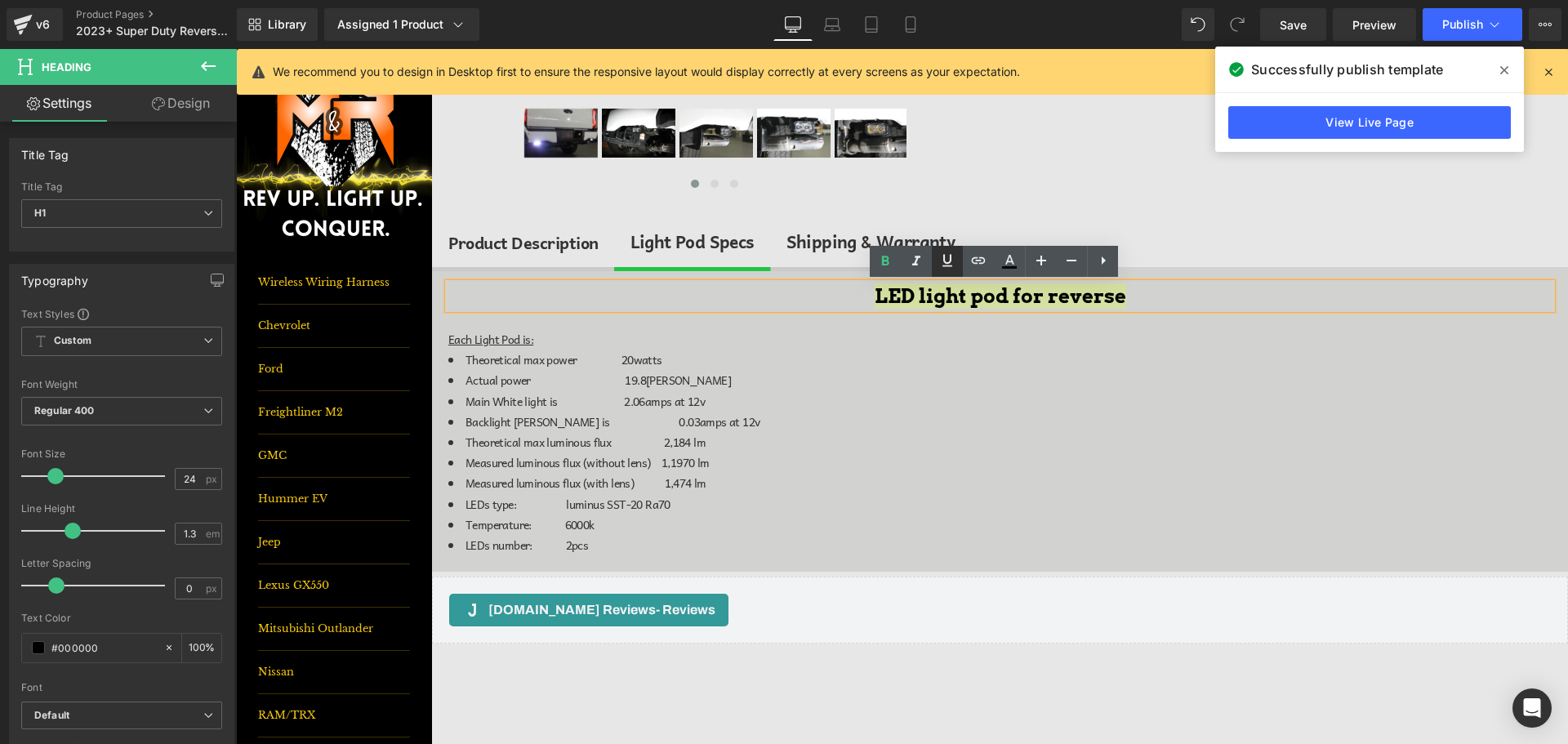
click at [946, 266] on icon at bounding box center [947, 261] width 10 height 13
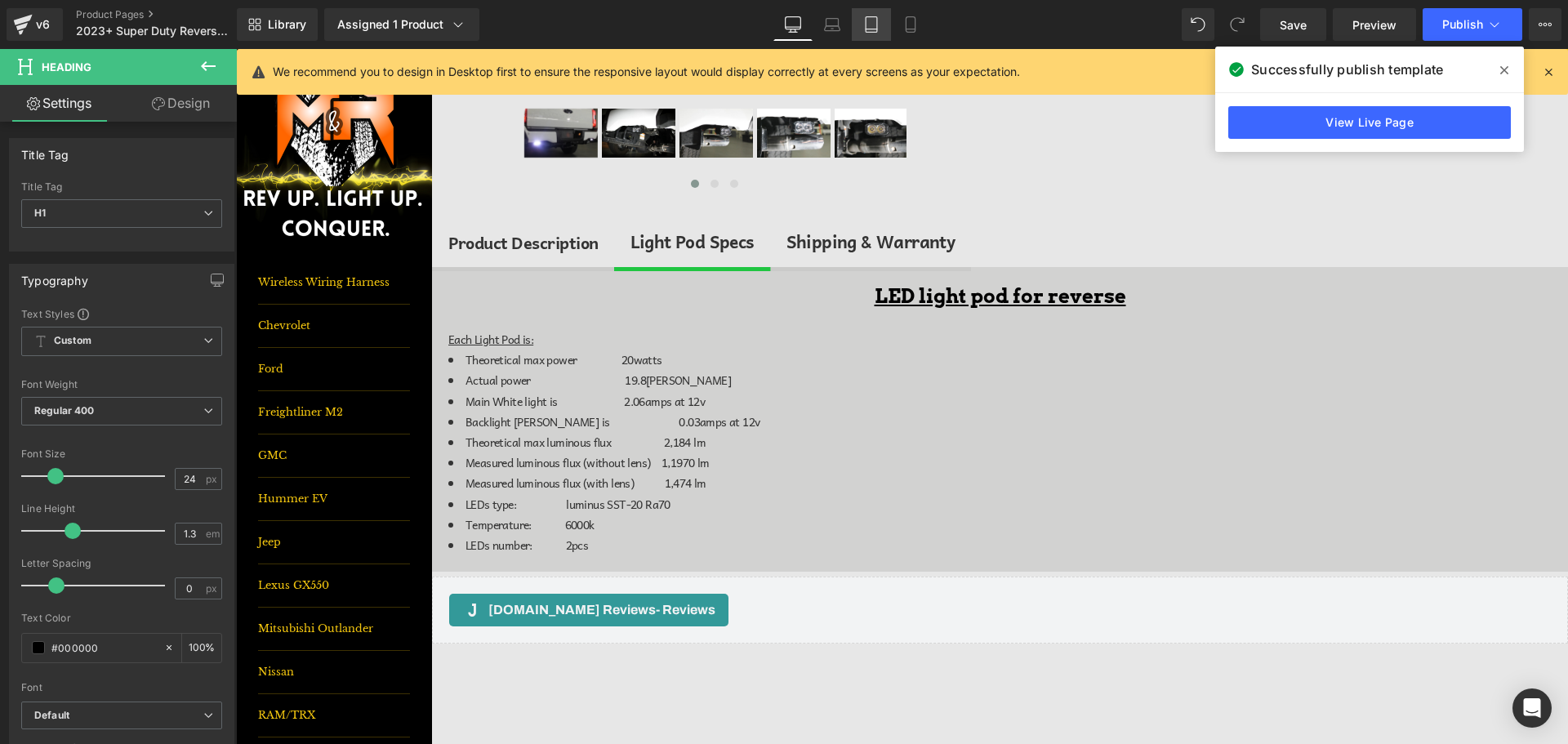
click at [871, 23] on icon at bounding box center [871, 24] width 16 height 16
type input "100"
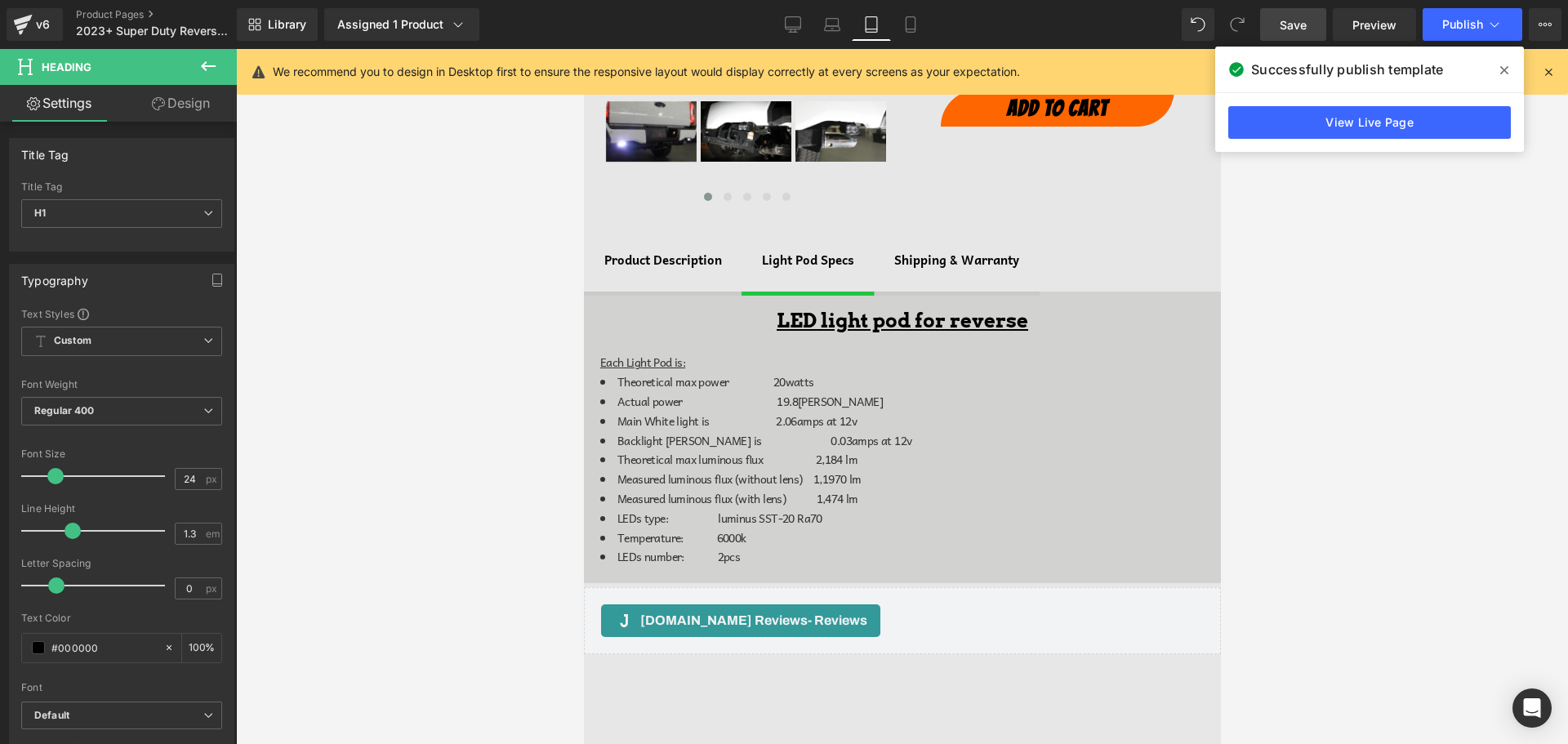
click at [1298, 26] on span "Save" at bounding box center [1293, 24] width 27 height 17
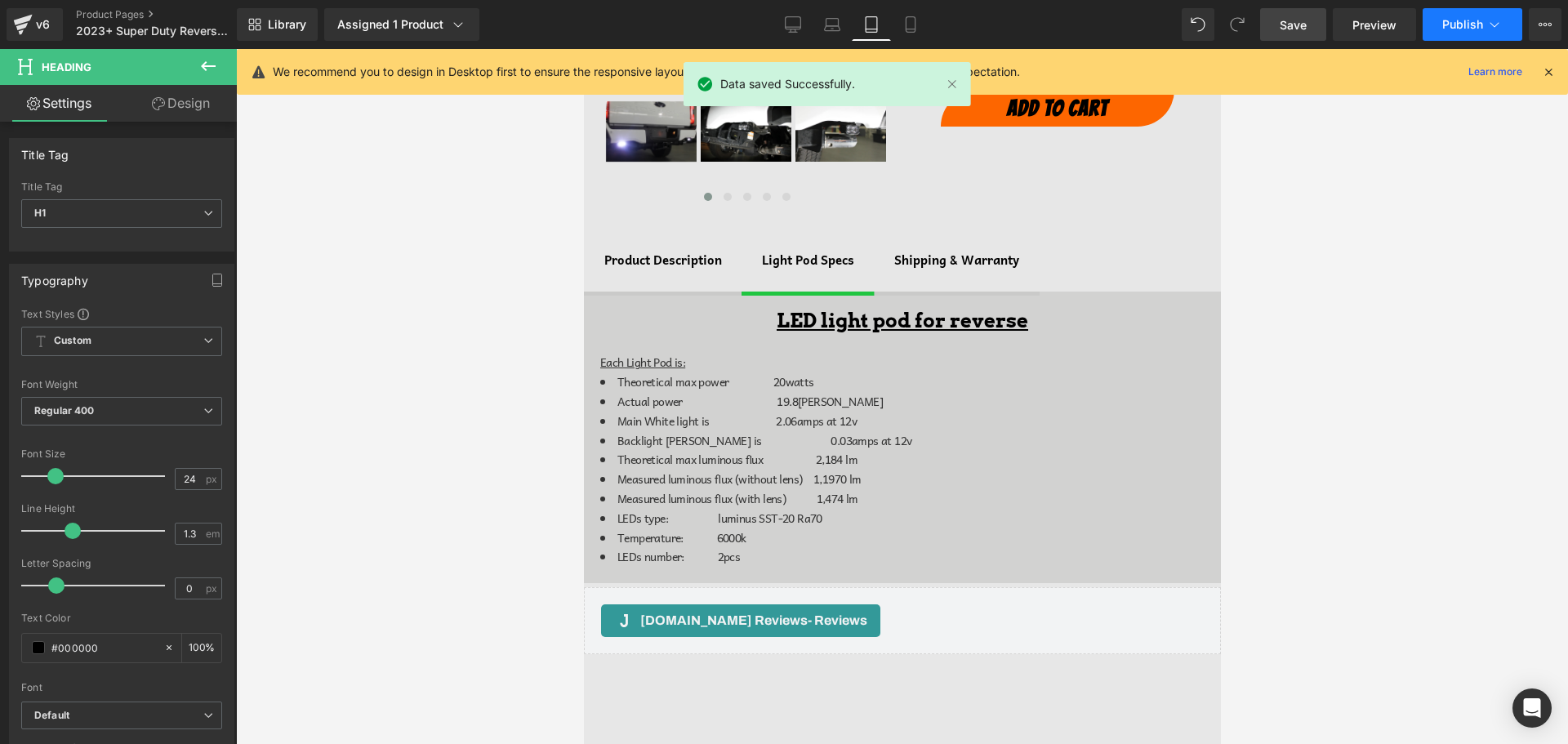
click at [1461, 27] on span "Publish" at bounding box center [1463, 24] width 41 height 13
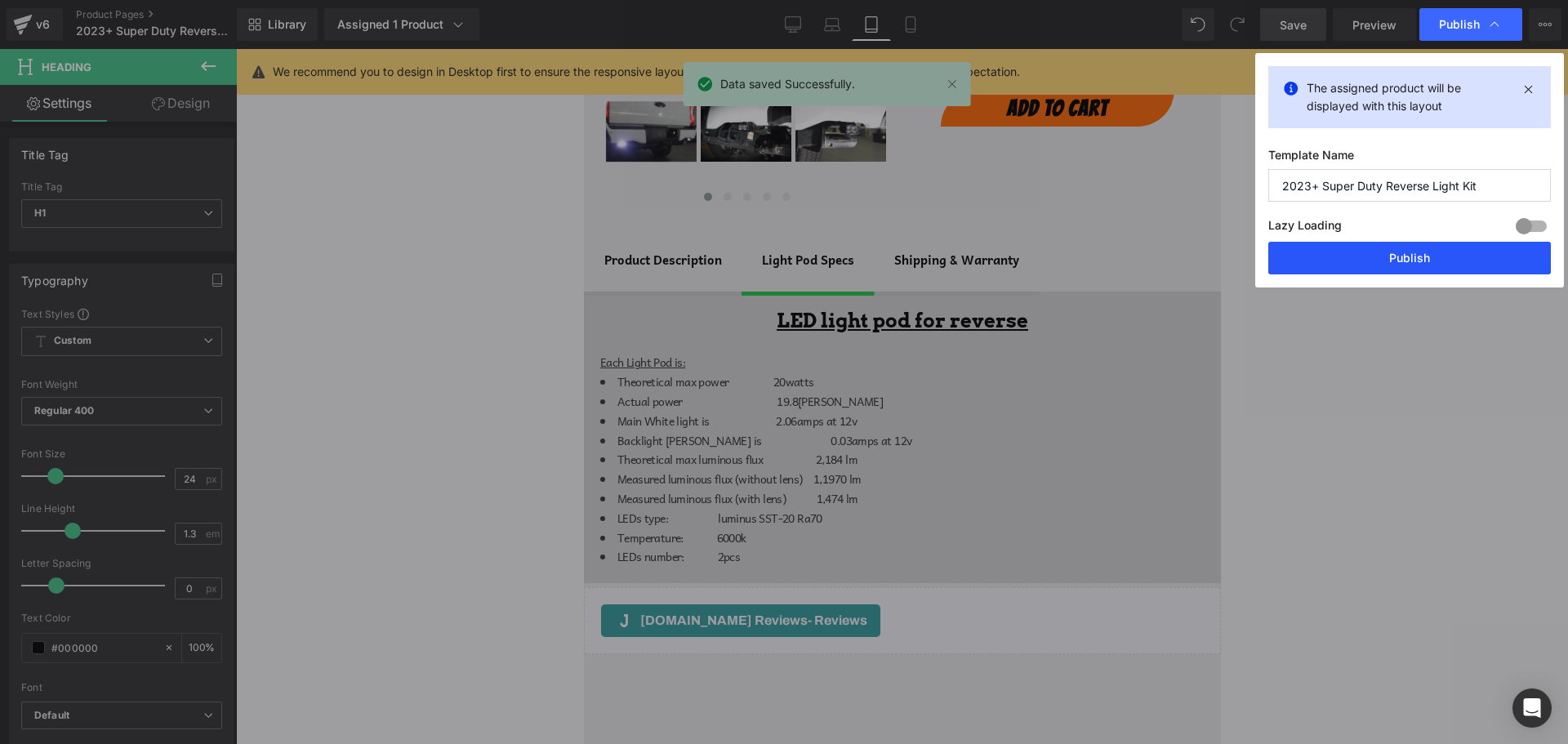
click at [1416, 252] on button "Publish" at bounding box center [1410, 258] width 283 height 32
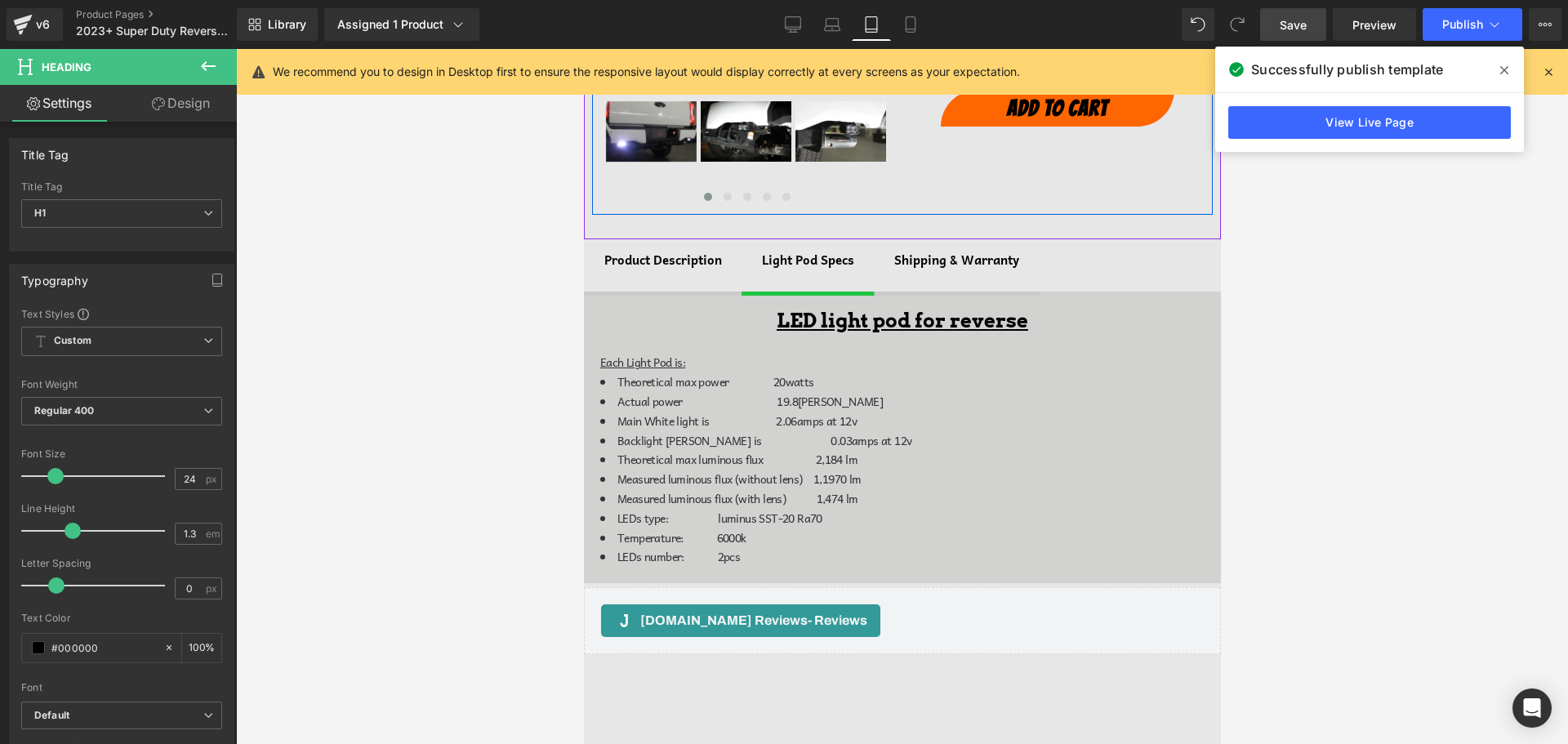
scroll to position [0, 0]
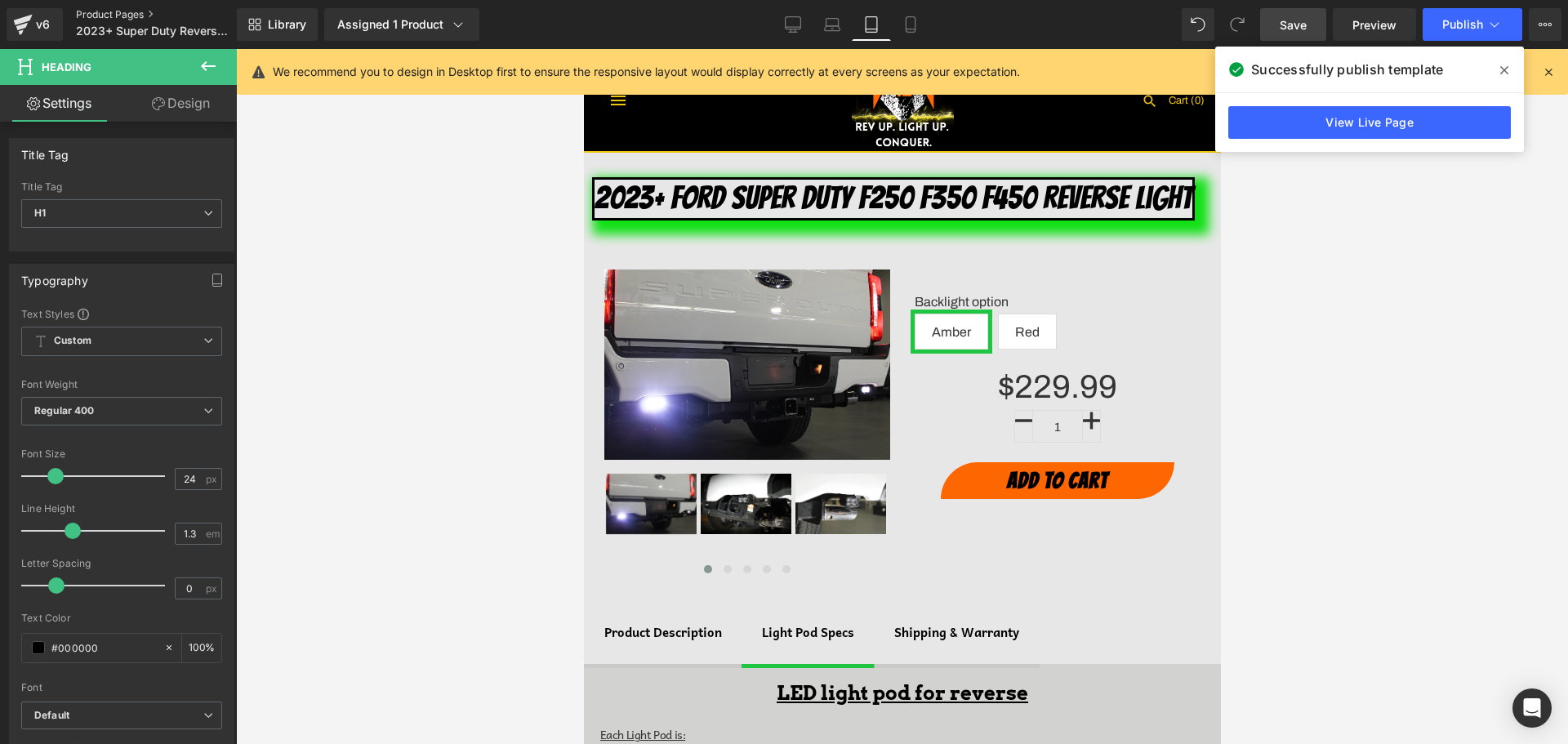
click at [117, 16] on link "Product Pages" at bounding box center [170, 14] width 188 height 13
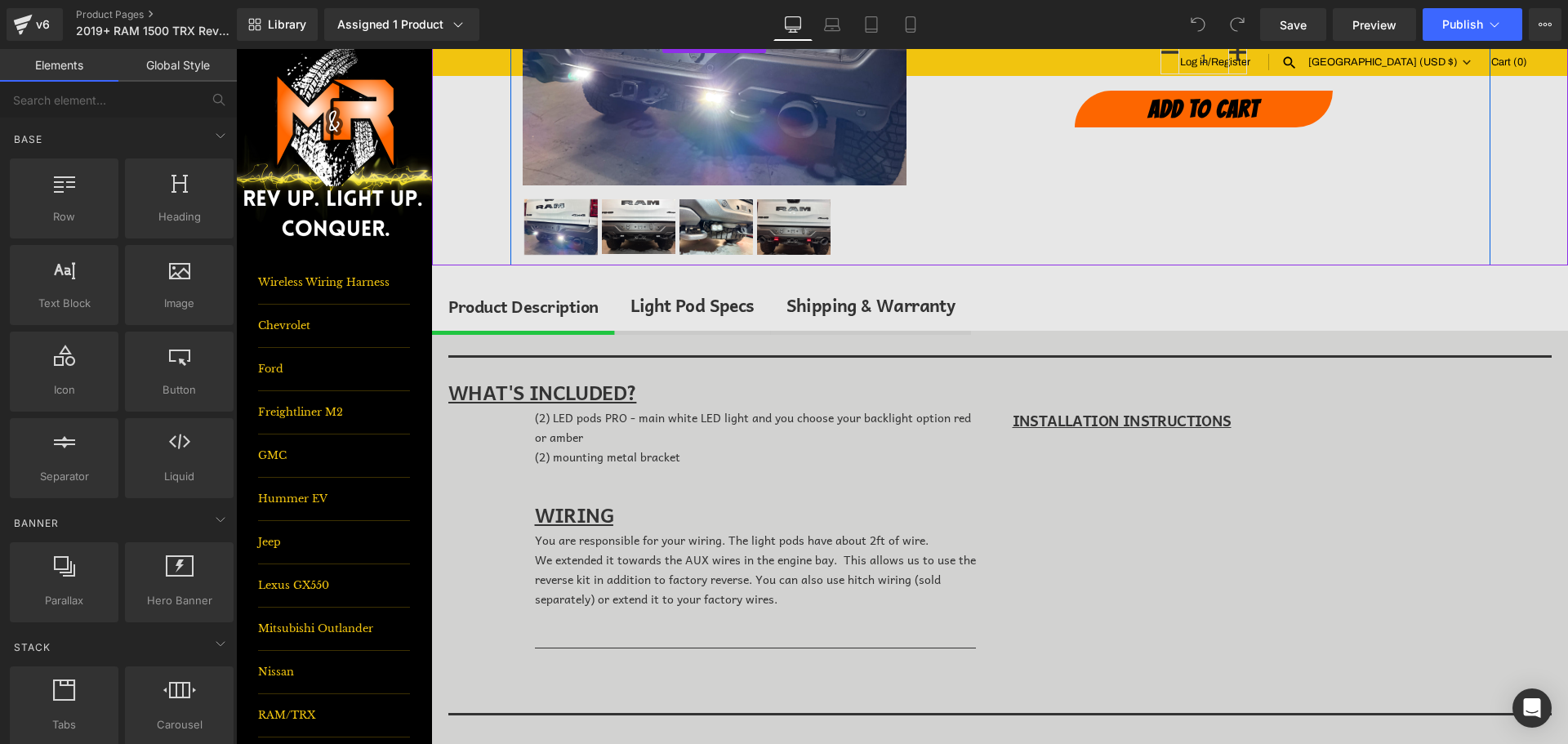
scroll to position [327, 0]
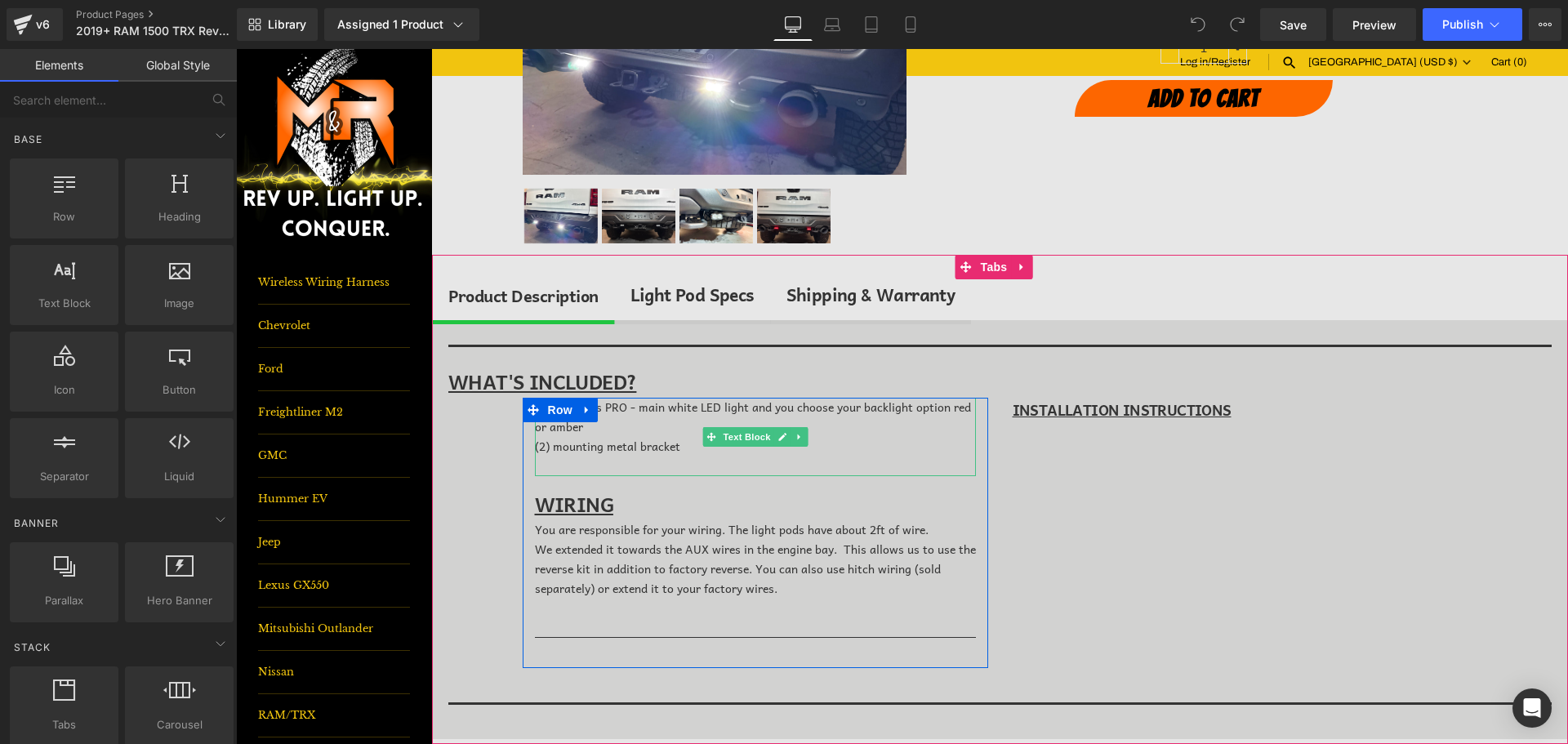
click at [713, 419] on div "(2) LED pods PRO - main white LED light and you choose your backlight option re…" at bounding box center [756, 436] width 441 height 78
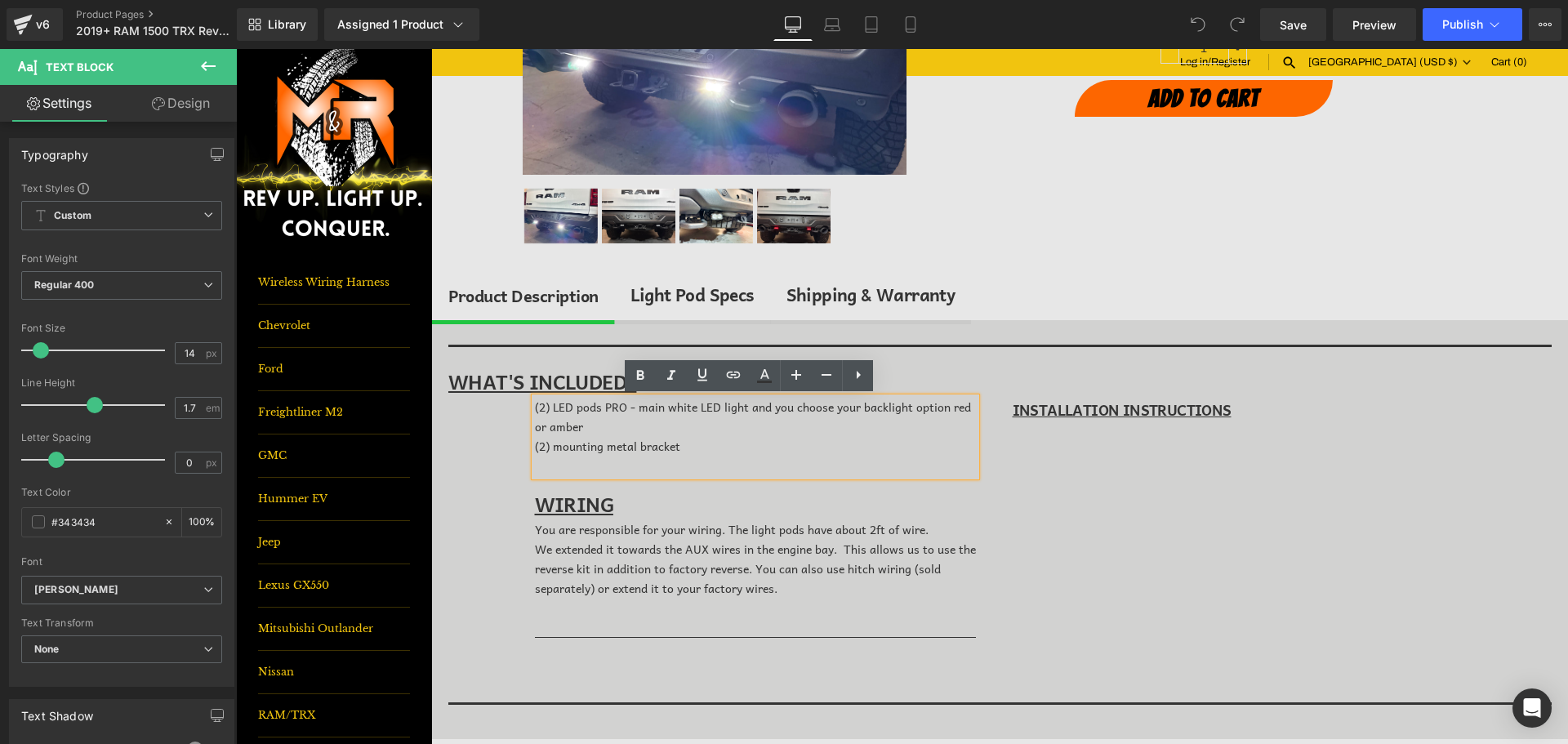
click at [452, 491] on div "(P) Description Separator WHAT'S INCLUDED? Text Block (2) LED pods PRO - main w…" at bounding box center [1000, 530] width 1136 height 419
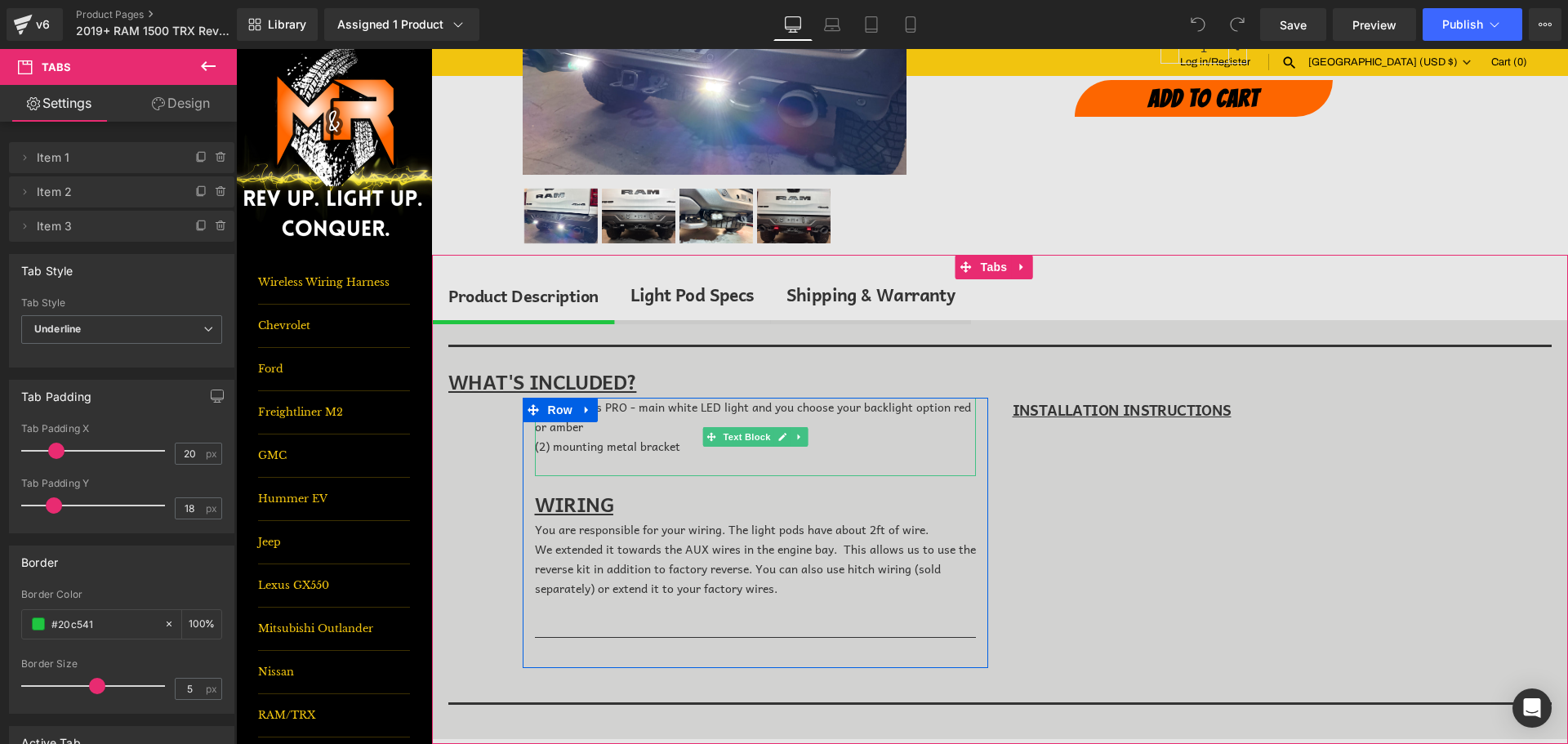
click at [605, 416] on div "(2) LED pods PRO - main white LED light and you choose your backlight option re…" at bounding box center [756, 436] width 441 height 78
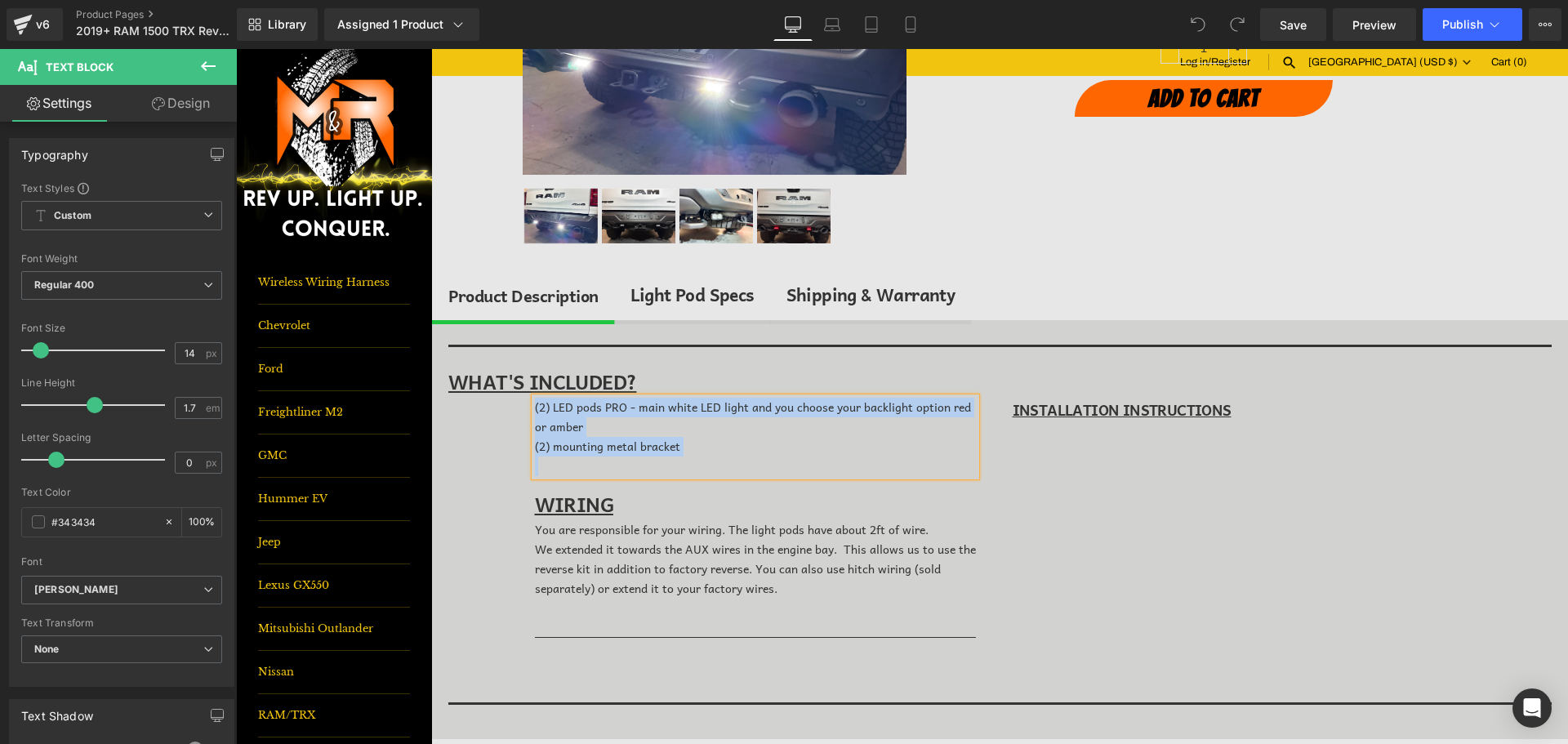
copy div "(2) LED pods PRO - main white LED light and you choose your backlight option re…"
click at [656, 551] on div "We extended it towards the AUX wires in the engine bay. This allows us to use t…" at bounding box center [756, 578] width 441 height 78
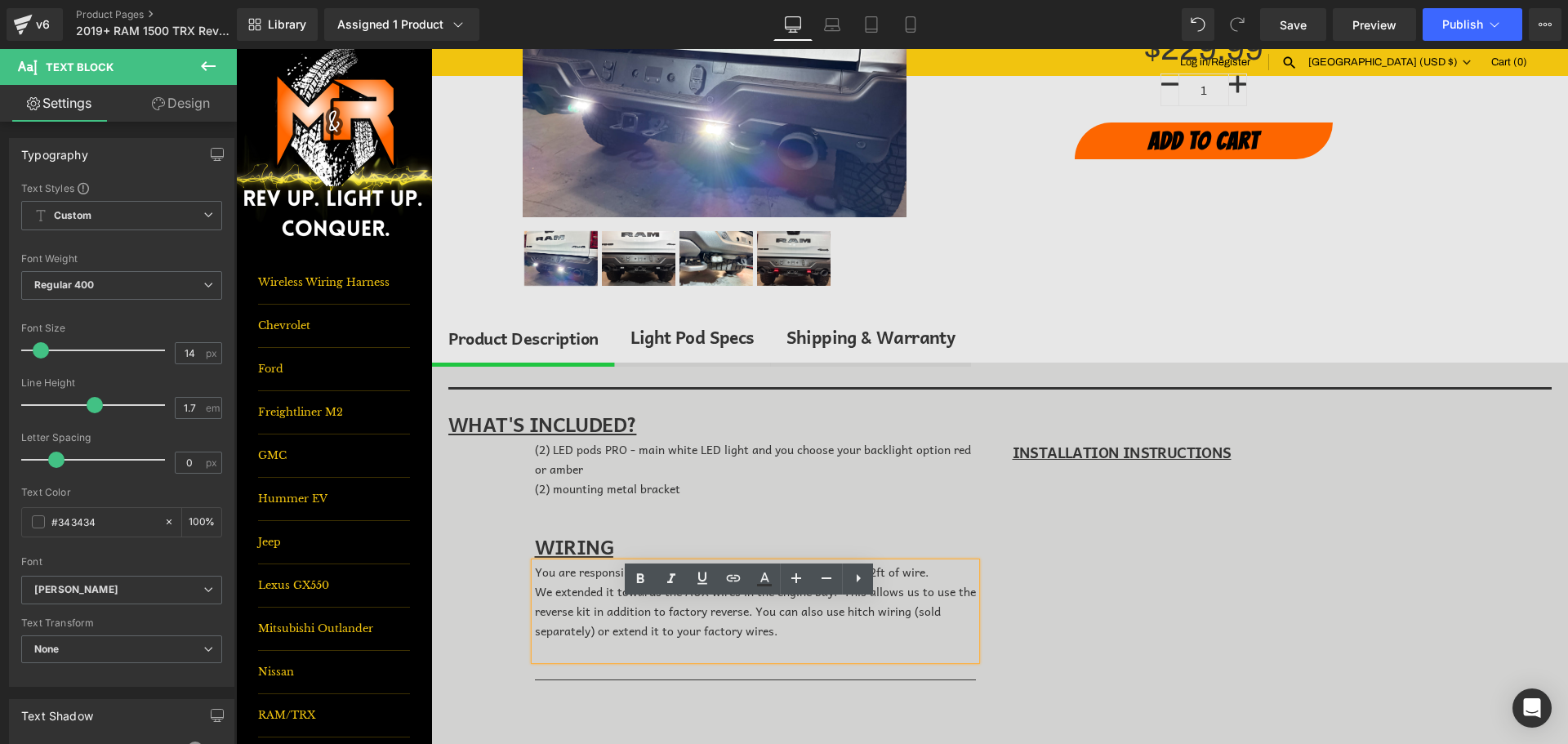
scroll to position [408, 0]
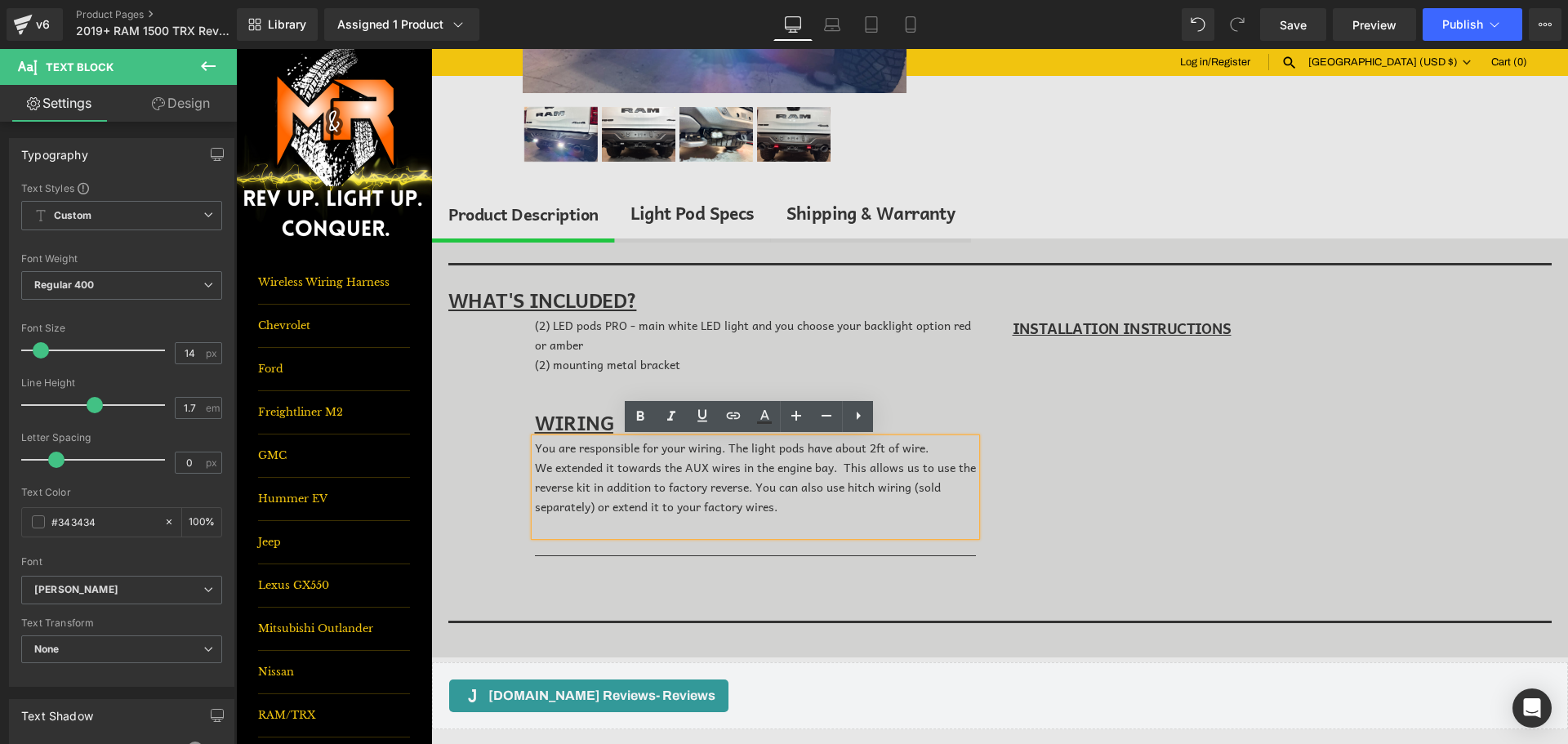
drag, startPoint x: 803, startPoint y: 513, endPoint x: 749, endPoint y: 490, distance: 58.7
click at [749, 490] on div "We extended it towards the AUX wires in the engine bay. This allows us to use t…" at bounding box center [756, 497] width 441 height 78
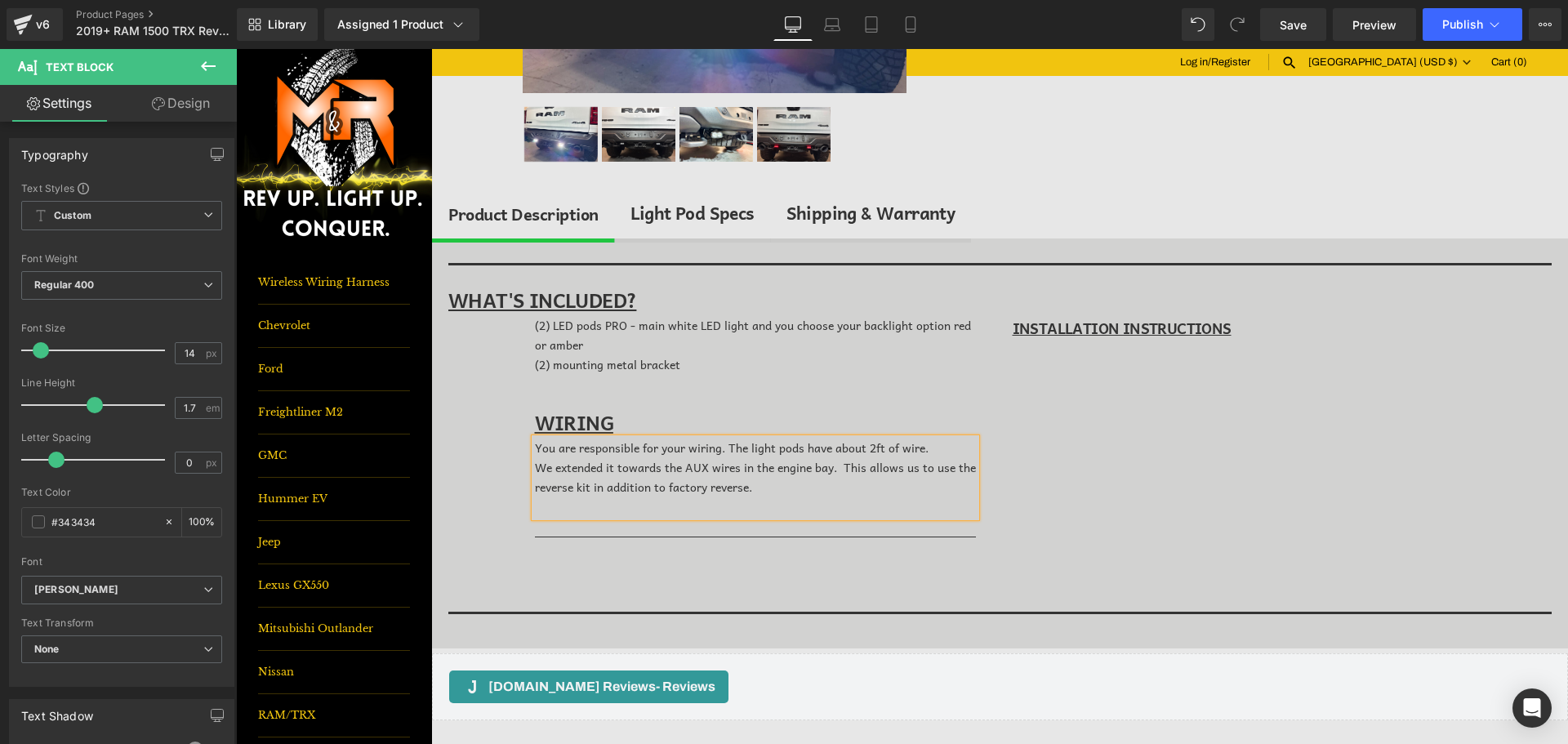
click at [1329, 25] on div "Save Preview Publish Scheduled View Live Page View with current Template Save T…" at bounding box center [1410, 24] width 314 height 32
click at [1308, 32] on link "Save" at bounding box center [1294, 24] width 66 height 32
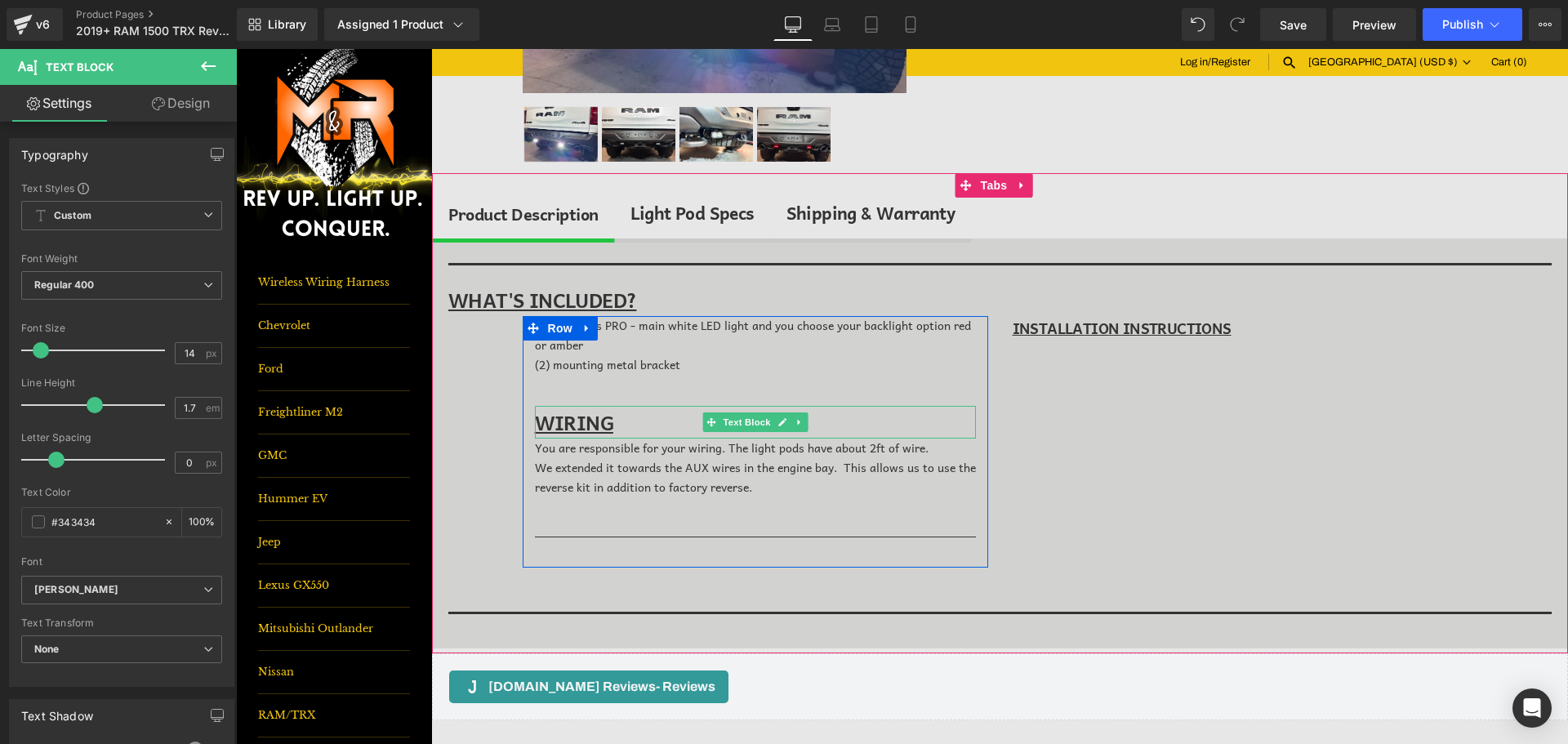
click at [573, 415] on u "WIRING" at bounding box center [575, 422] width 79 height 31
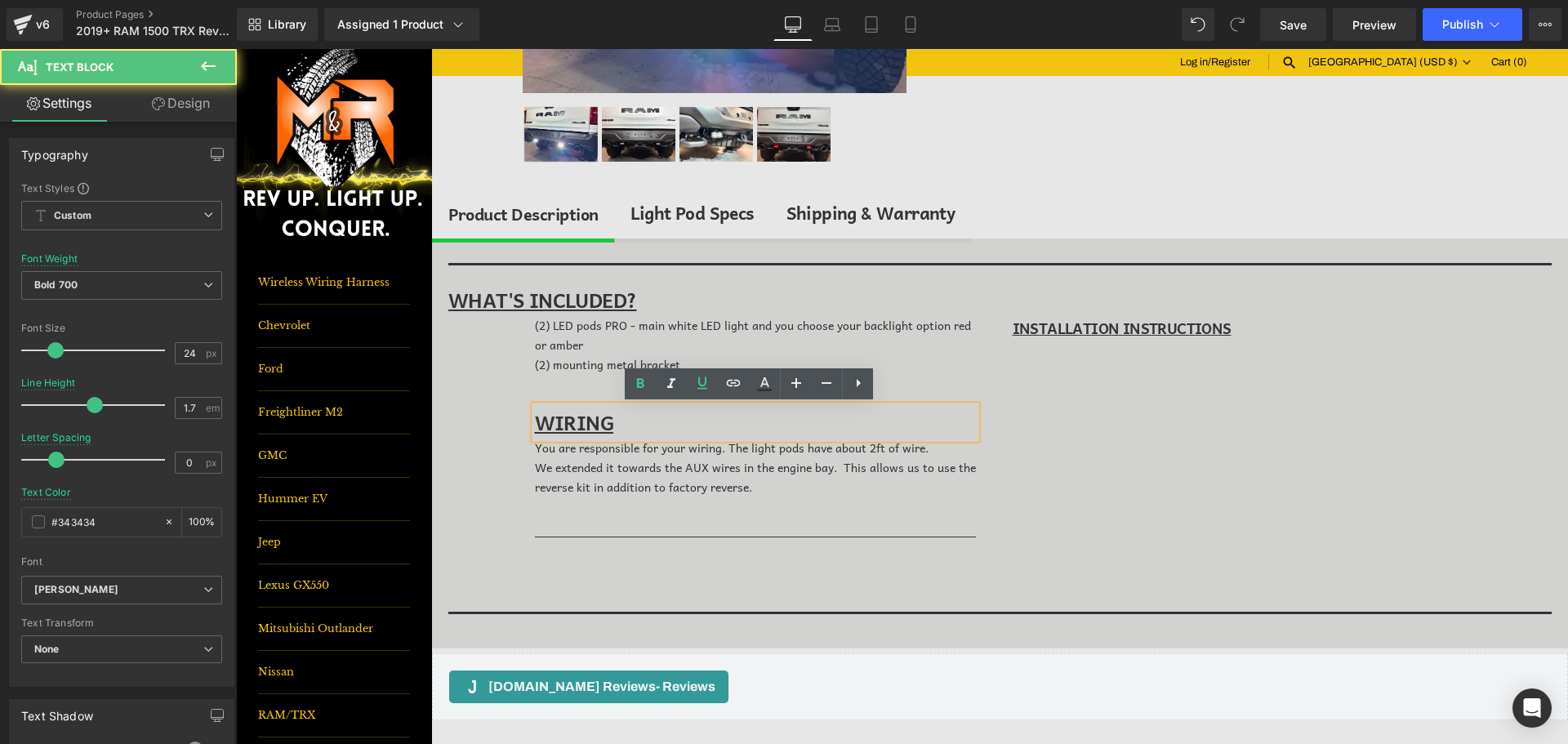
click at [523, 383] on div "(2) LED pods PRO - main white LED light and you choose your backlight option re…" at bounding box center [756, 437] width 466 height 243
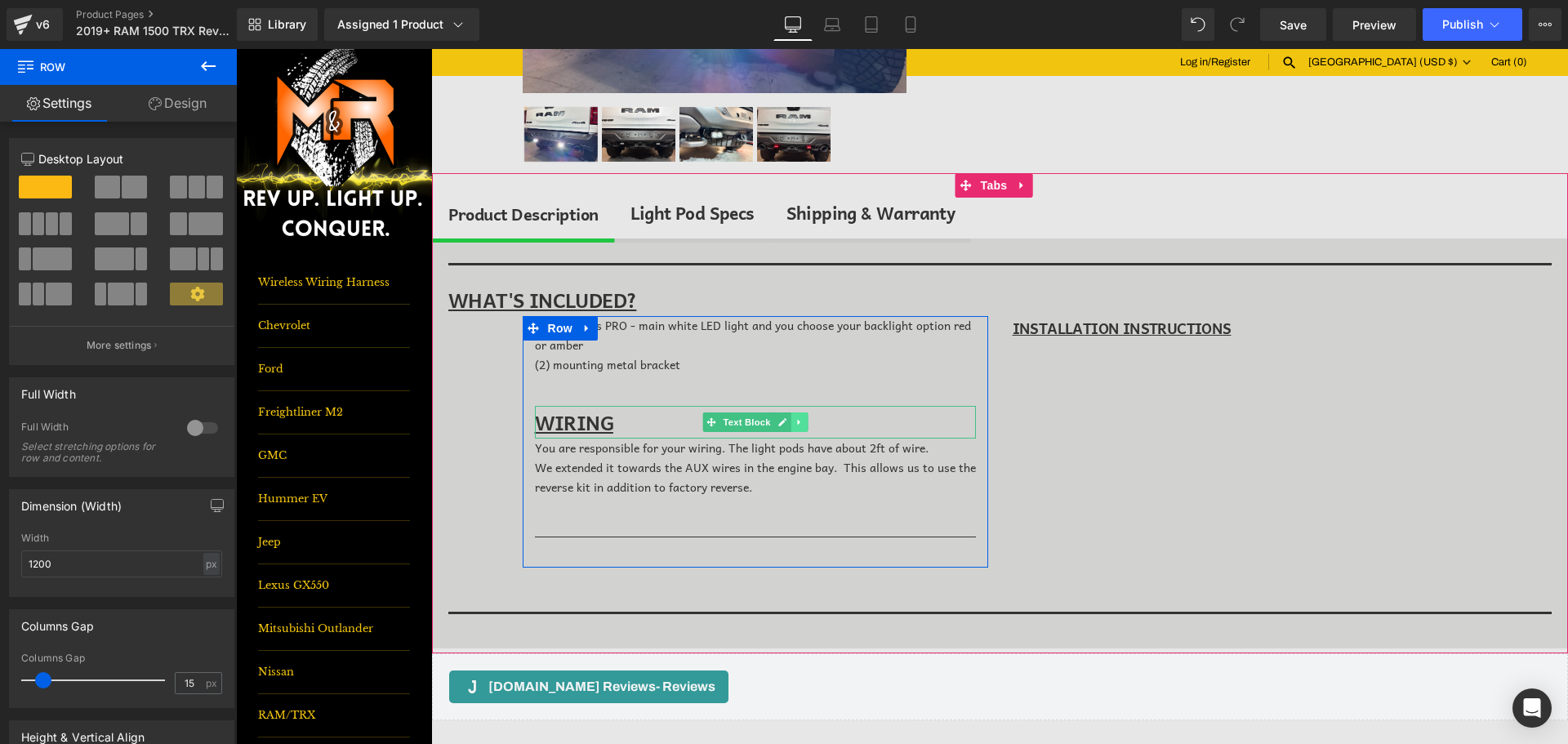
click at [795, 417] on icon at bounding box center [800, 422] width 9 height 10
click at [786, 418] on icon at bounding box center [791, 422] width 9 height 9
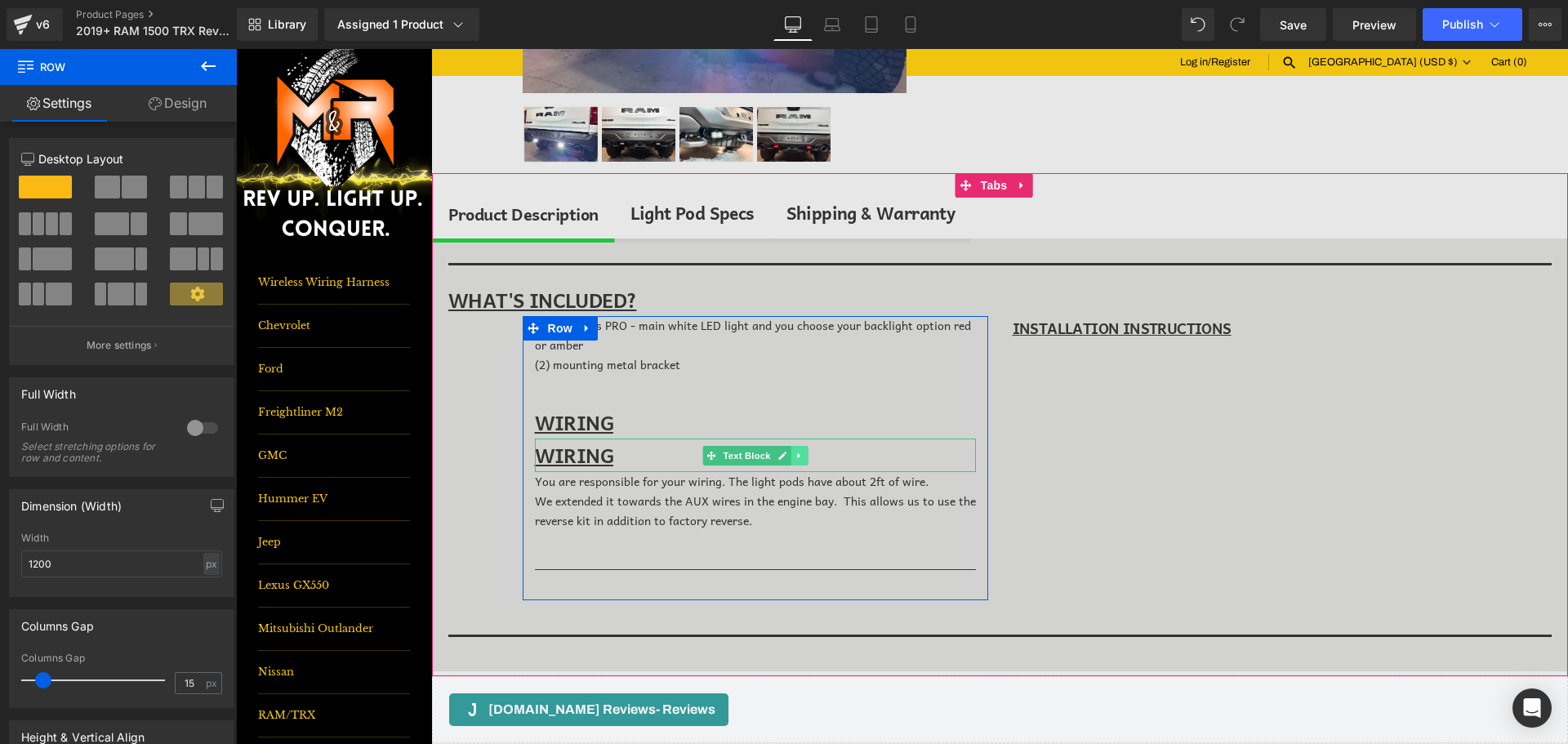
click at [796, 455] on icon at bounding box center [800, 456] width 9 height 10
click at [799, 457] on link at bounding box center [807, 456] width 17 height 20
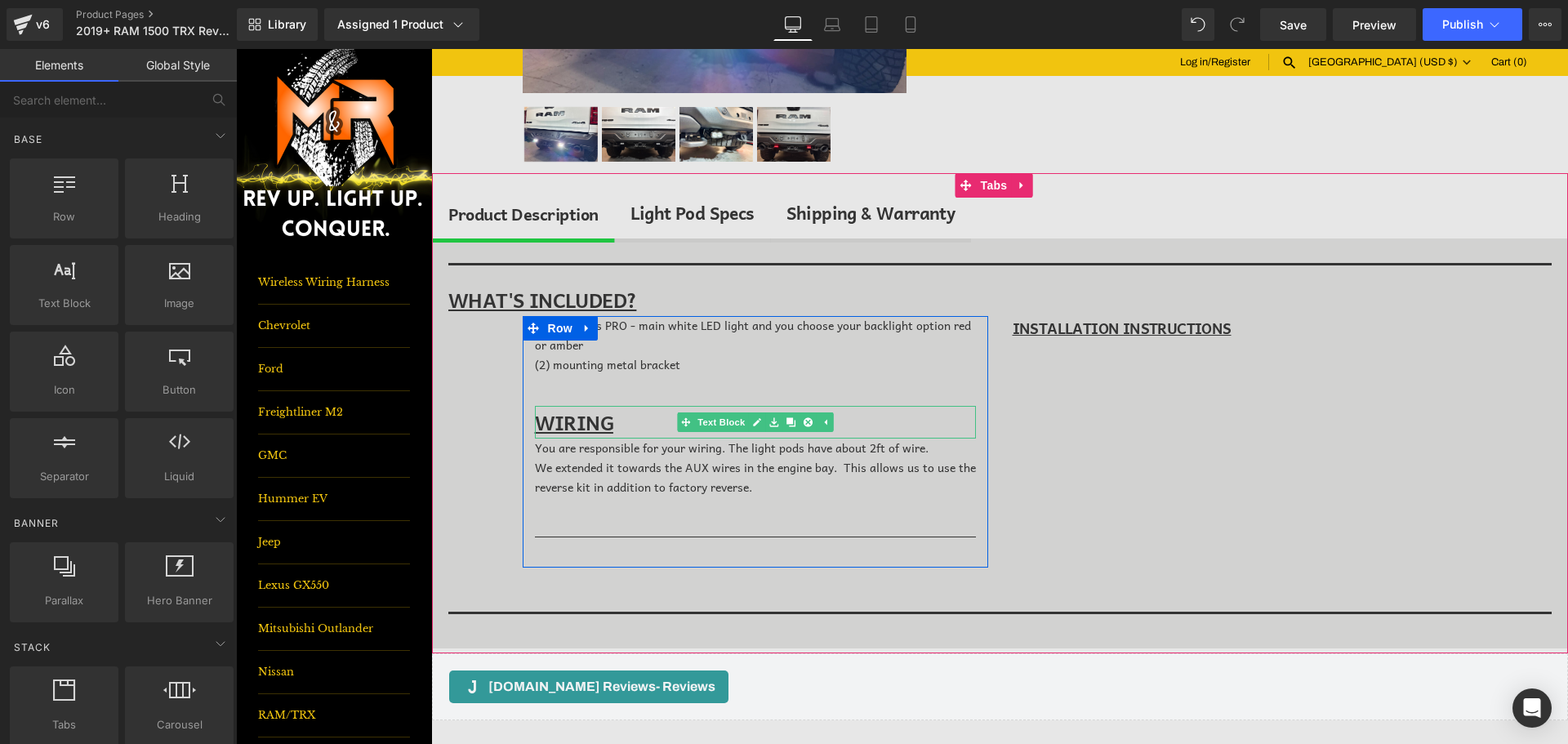
click at [633, 426] on p "WIRING" at bounding box center [756, 422] width 441 height 33
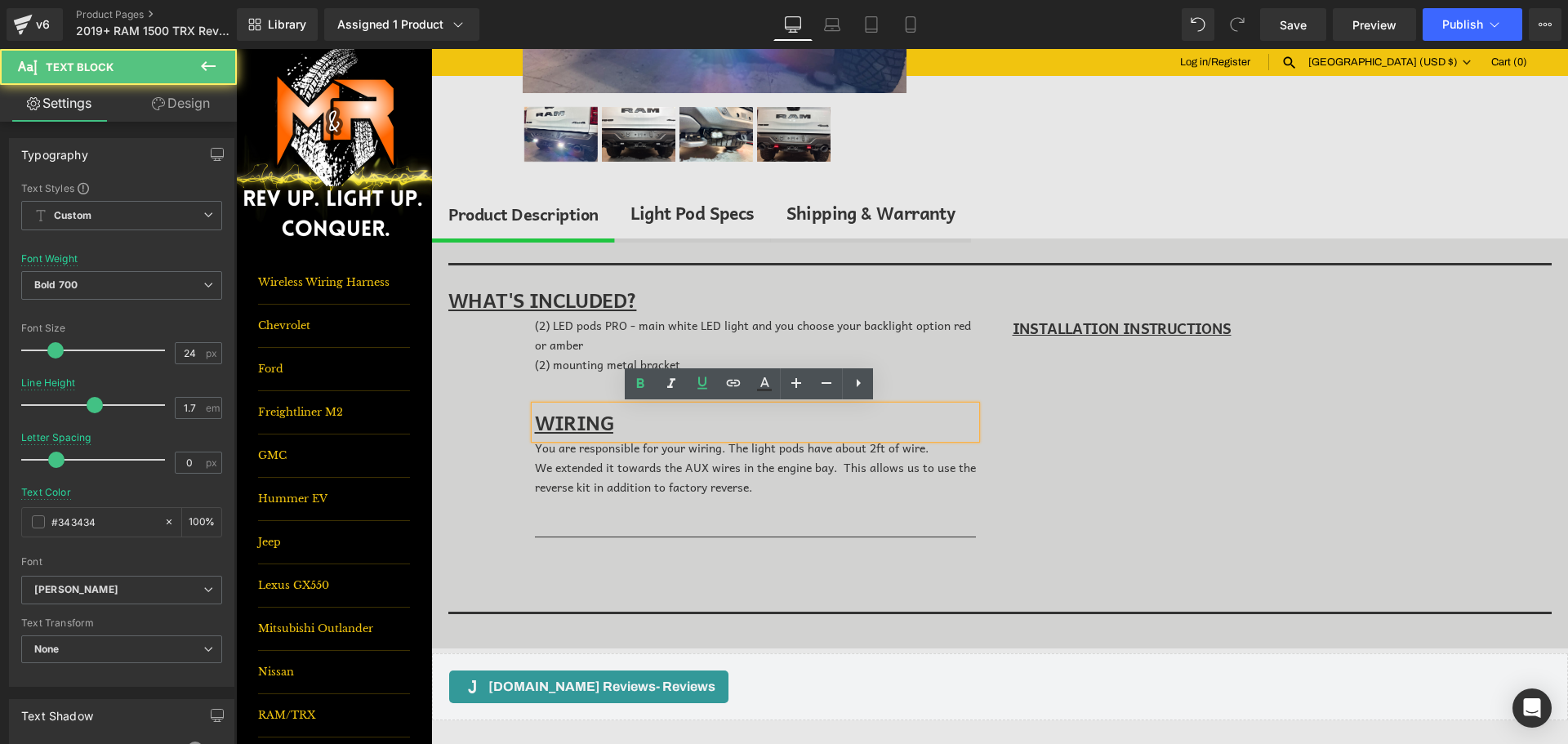
click at [633, 426] on p "WIRING" at bounding box center [756, 422] width 441 height 33
copy u "WIRING"
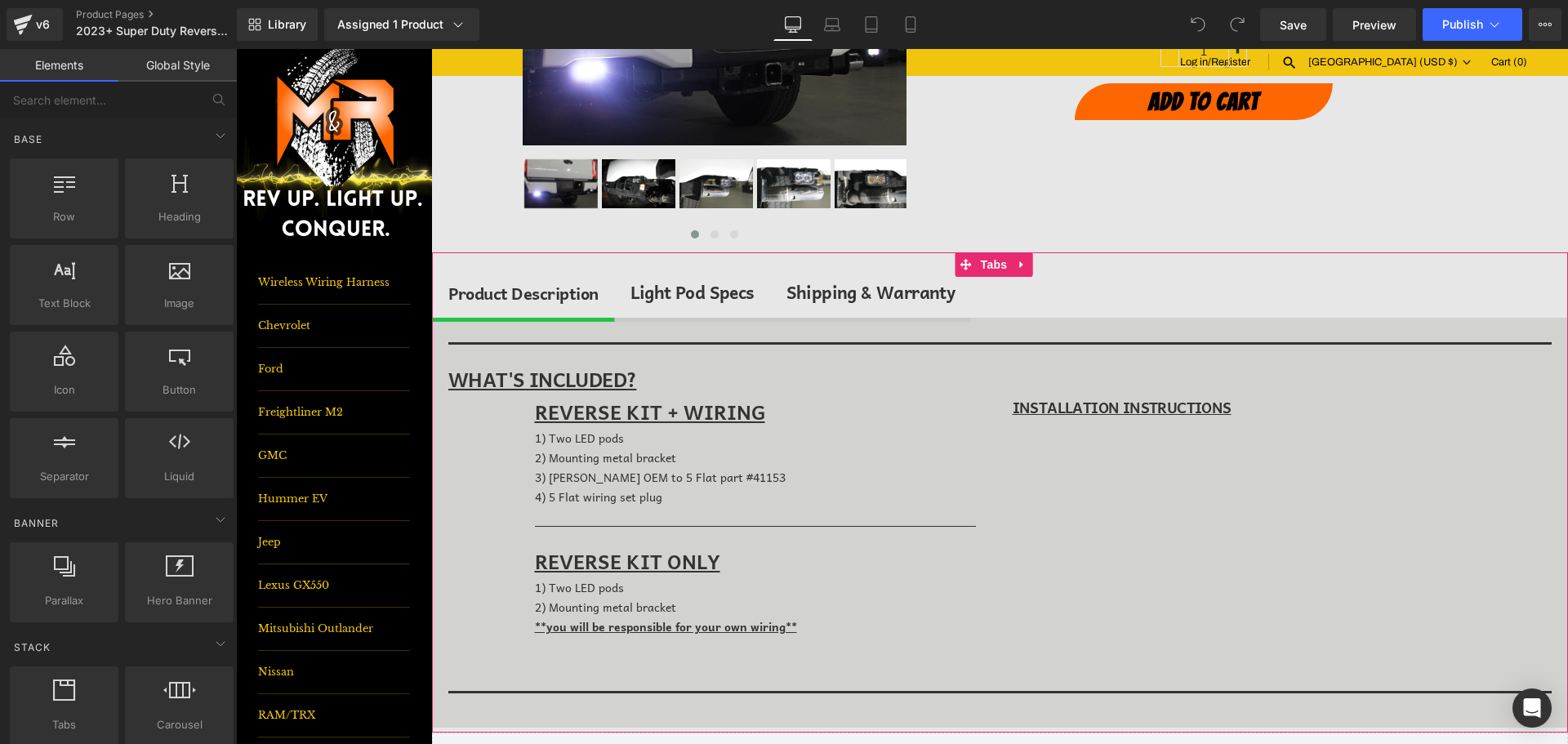
scroll to position [327, 0]
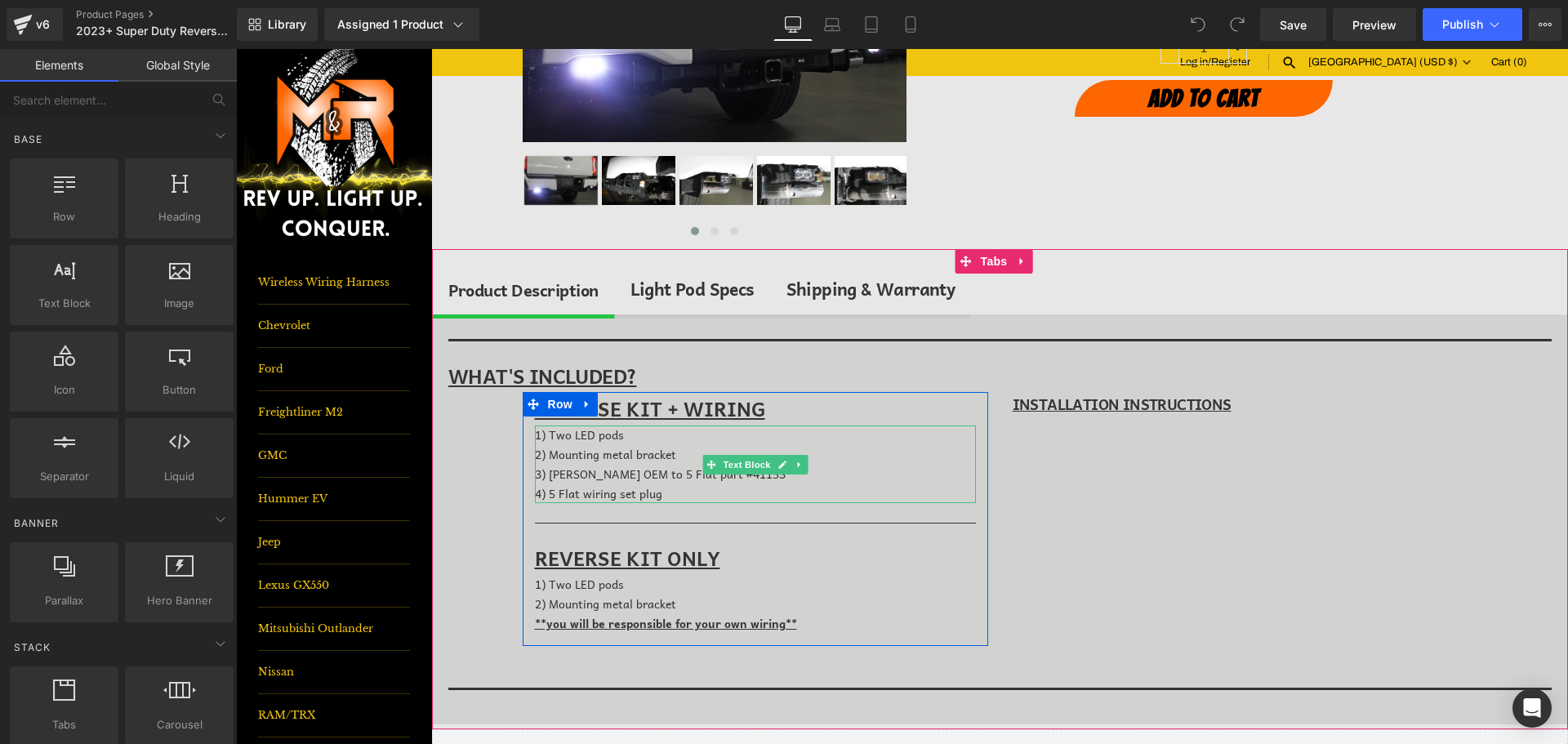
click at [775, 492] on div "3) Hopkins OEM to 5 Flat part #41153 4) 5 Flat wiring set plug" at bounding box center [756, 484] width 441 height 39
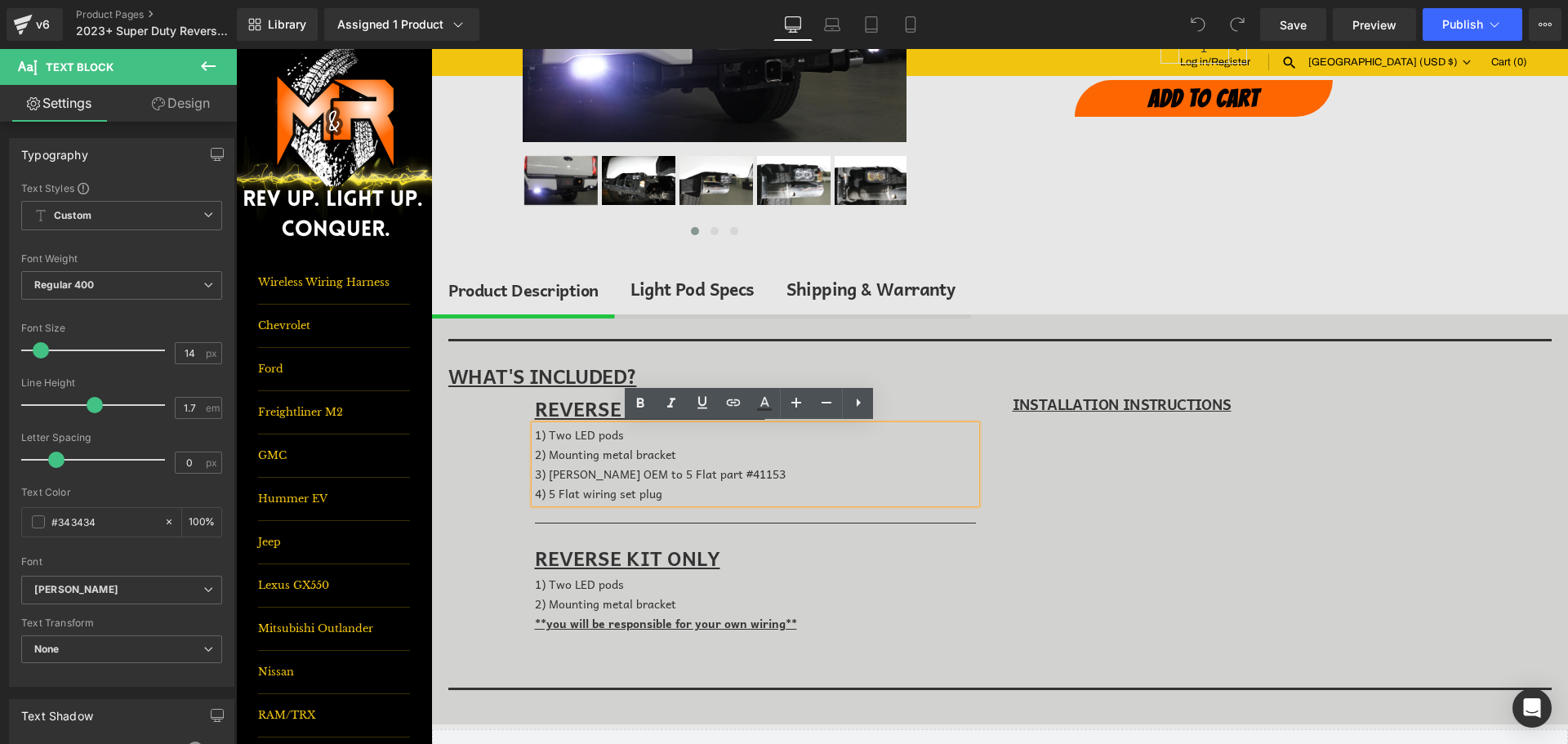
click at [764, 489] on div "3) Hopkins OEM to 5 Flat part #41153 4) 5 Flat wiring set plug" at bounding box center [756, 484] width 441 height 39
click at [492, 476] on div "(P) Description Separator WHAT'S INCLUDED? Text Block REVERSE KIT + WIRING Text…" at bounding box center [1000, 519] width 1136 height 410
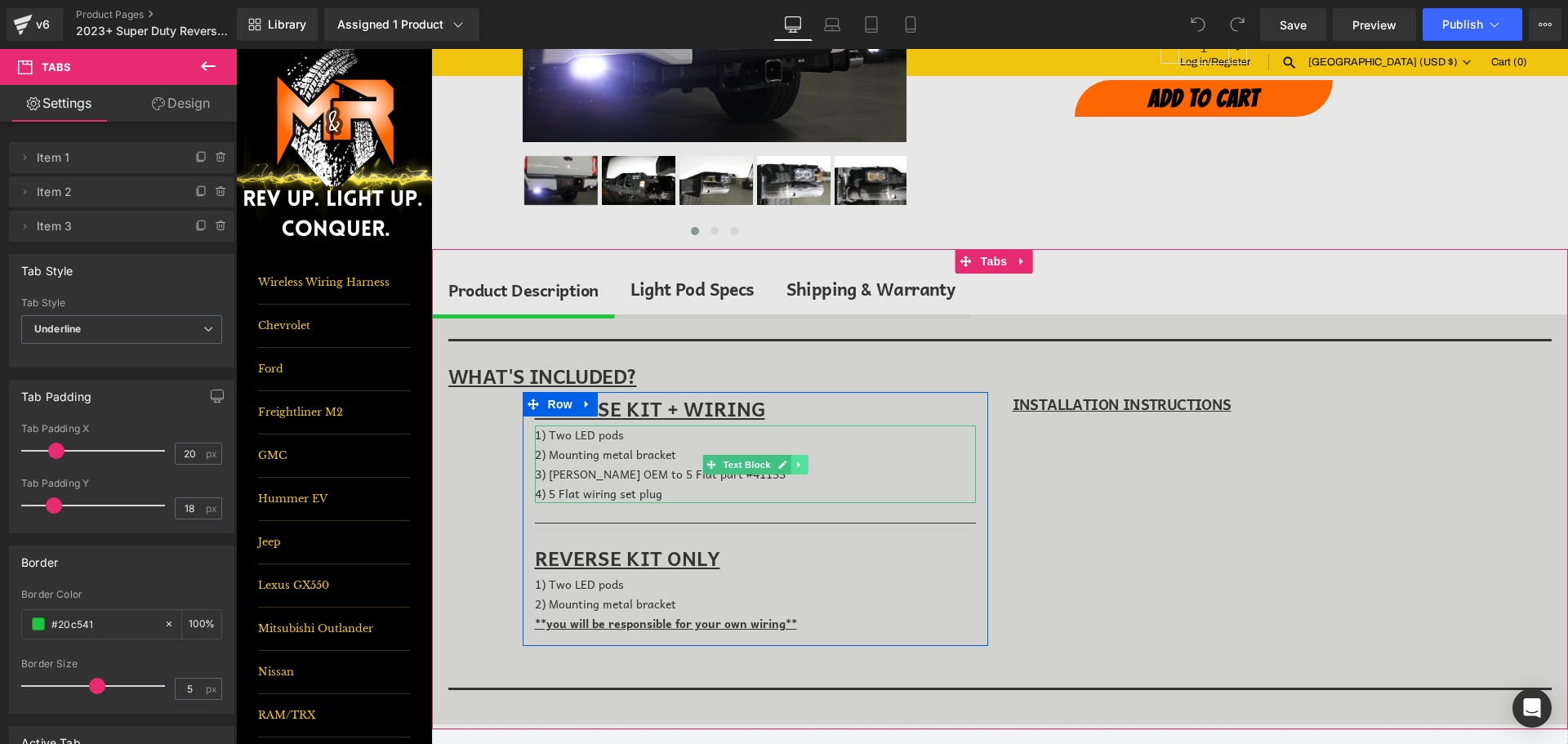
click at [791, 464] on link at bounding box center [799, 465] width 17 height 20
click at [799, 464] on link at bounding box center [807, 465] width 17 height 20
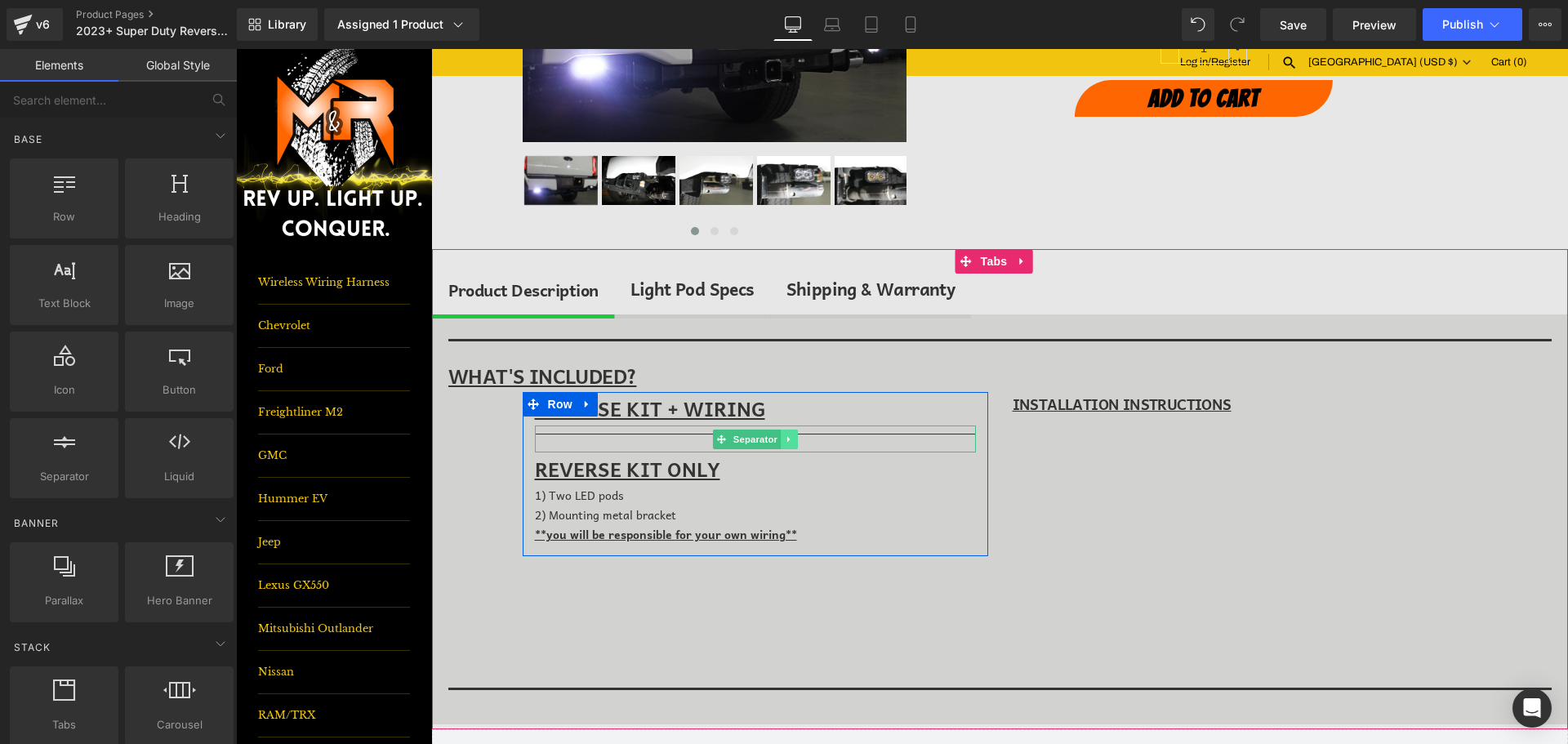
click at [786, 437] on icon at bounding box center [790, 439] width 9 height 10
click at [793, 442] on icon at bounding box center [798, 439] width 9 height 9
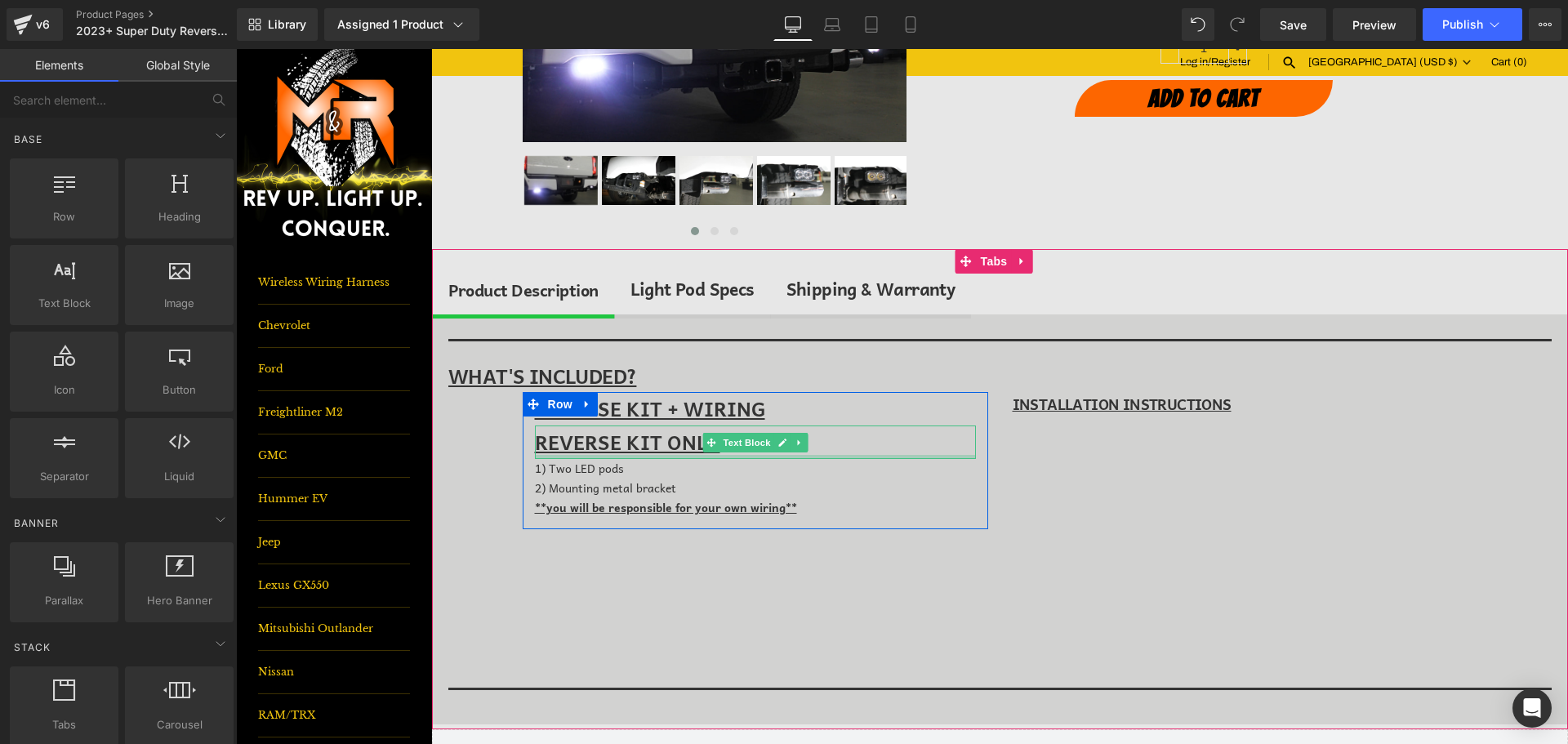
click at [236, 49] on div at bounding box center [236, 49] width 0 height 0
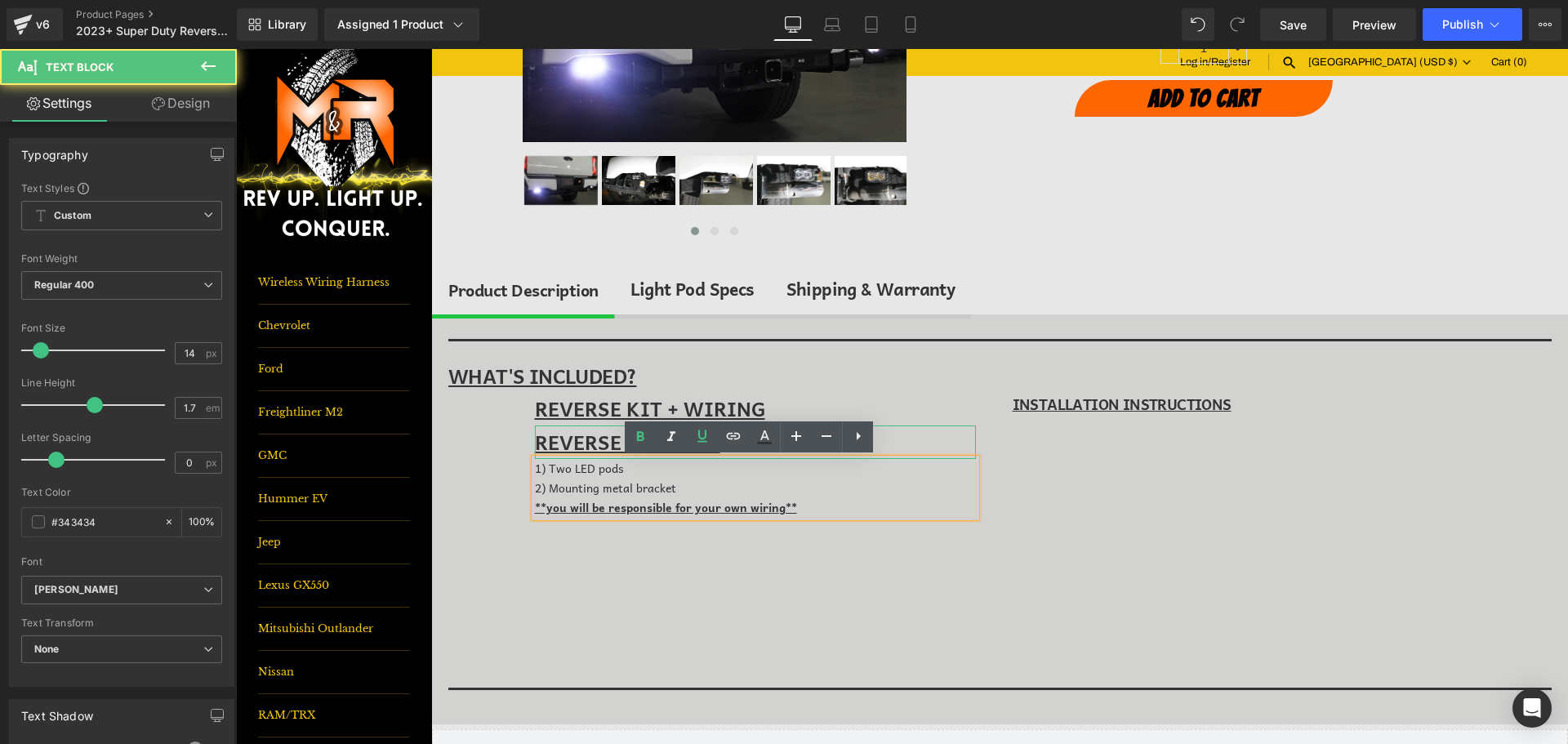
click at [595, 447] on u "REVERSE KIT ONLY" at bounding box center [628, 441] width 185 height 31
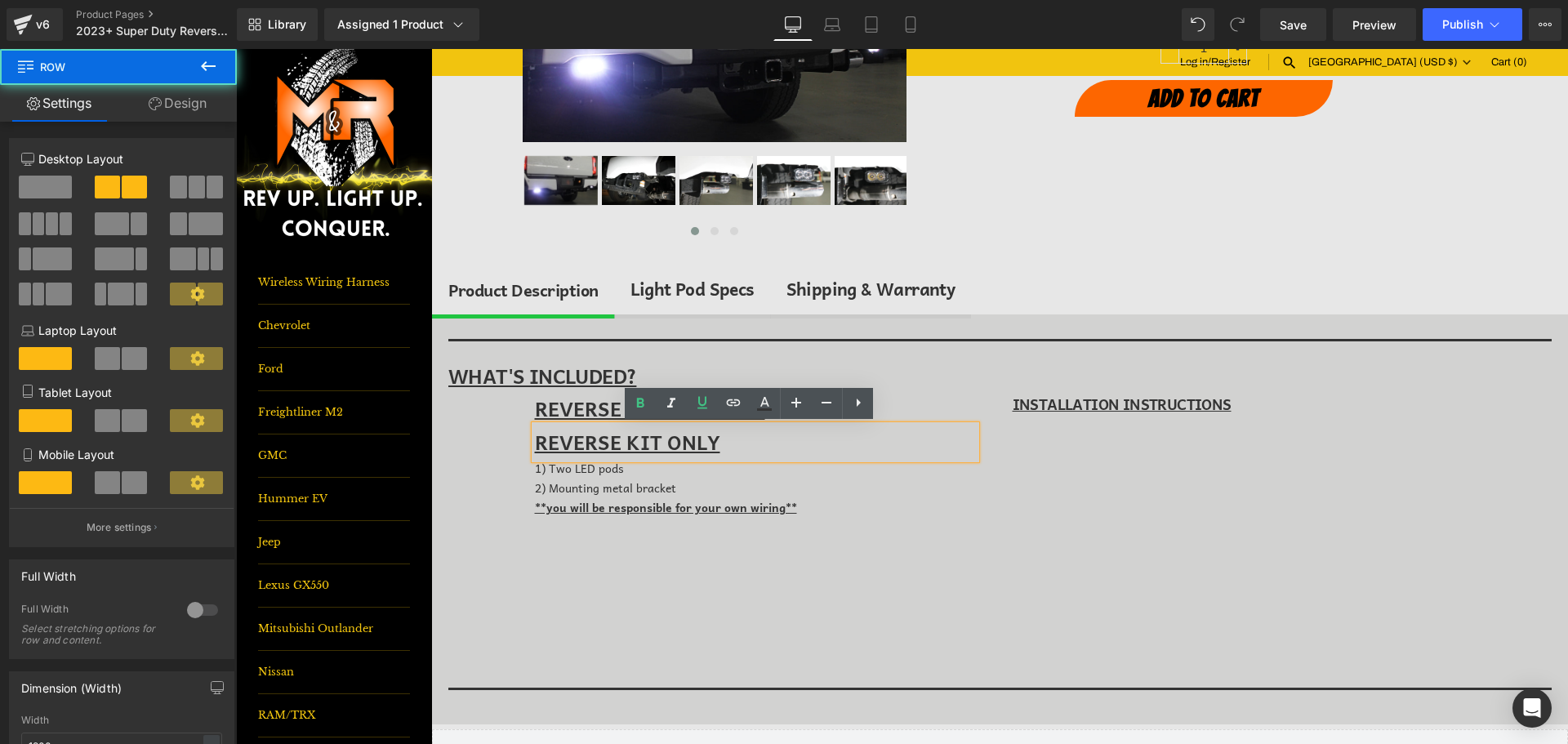
click at [510, 447] on div "REVERSE KIT + WIRING Text Block REVERSE KIT ONLY Text Block 1) Two LED pods 2) …" at bounding box center [755, 474] width 490 height 163
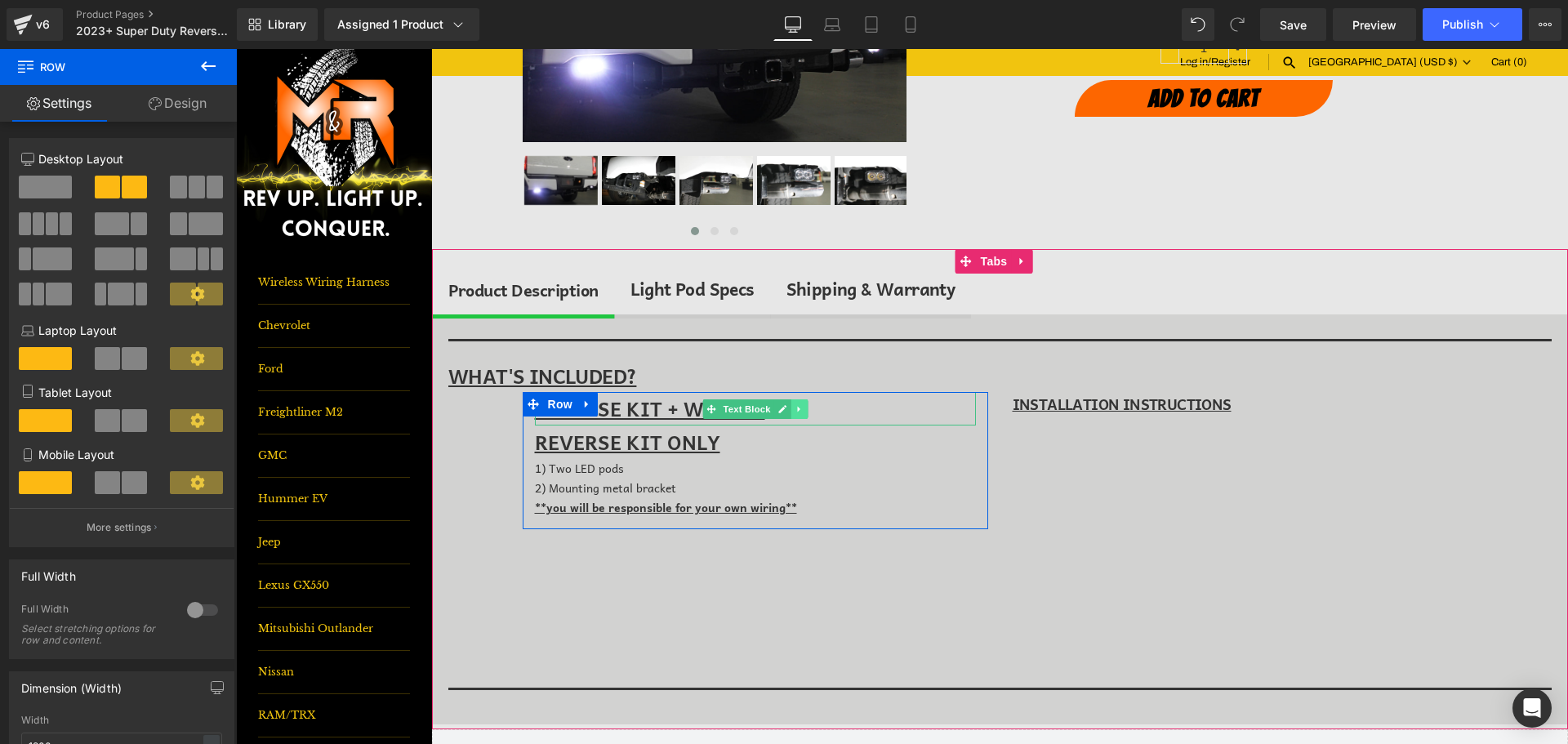
click at [795, 405] on icon at bounding box center [800, 409] width 9 height 10
click at [799, 410] on link at bounding box center [807, 409] width 17 height 20
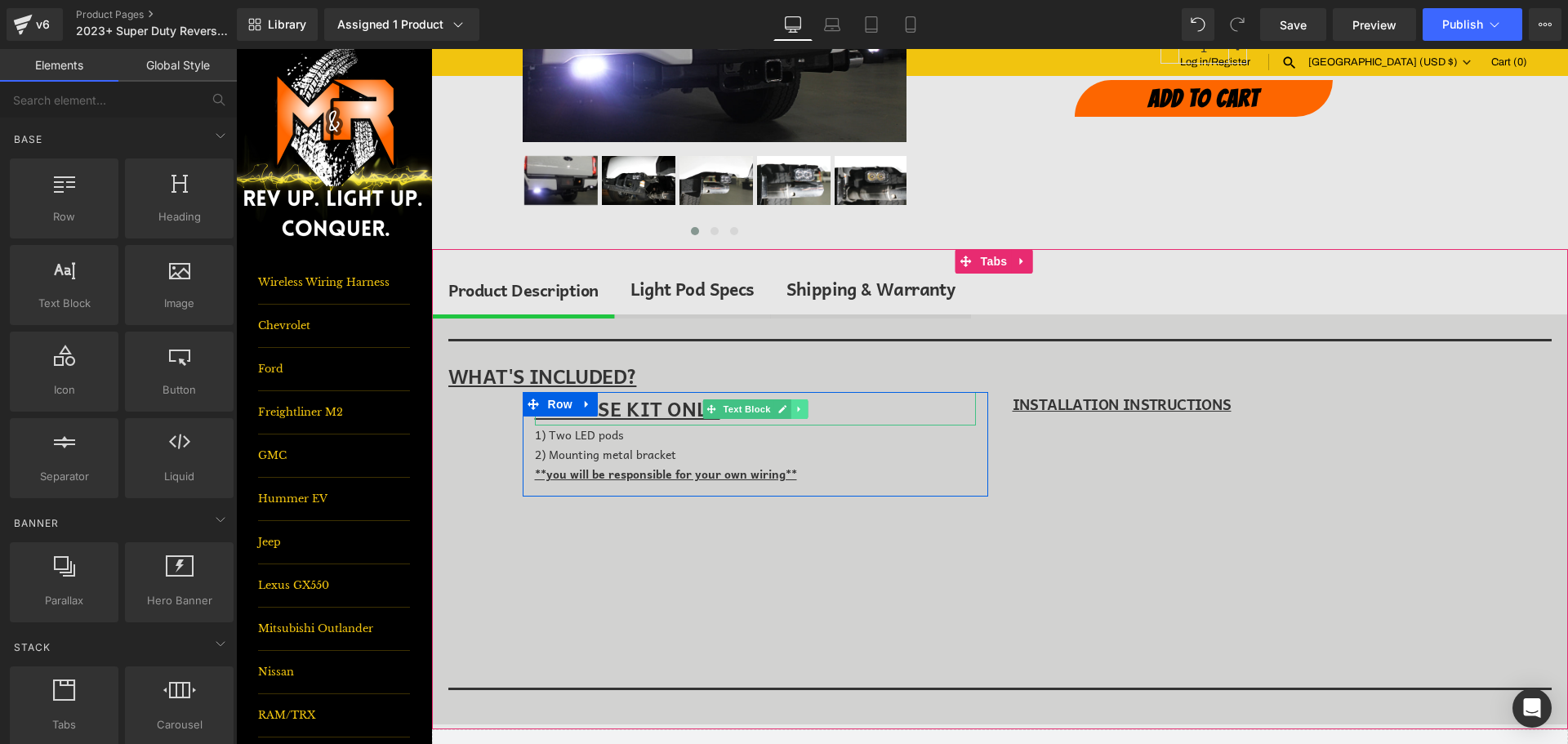
click at [797, 406] on icon at bounding box center [798, 408] width 3 height 5
click at [803, 411] on icon at bounding box center [808, 409] width 9 height 9
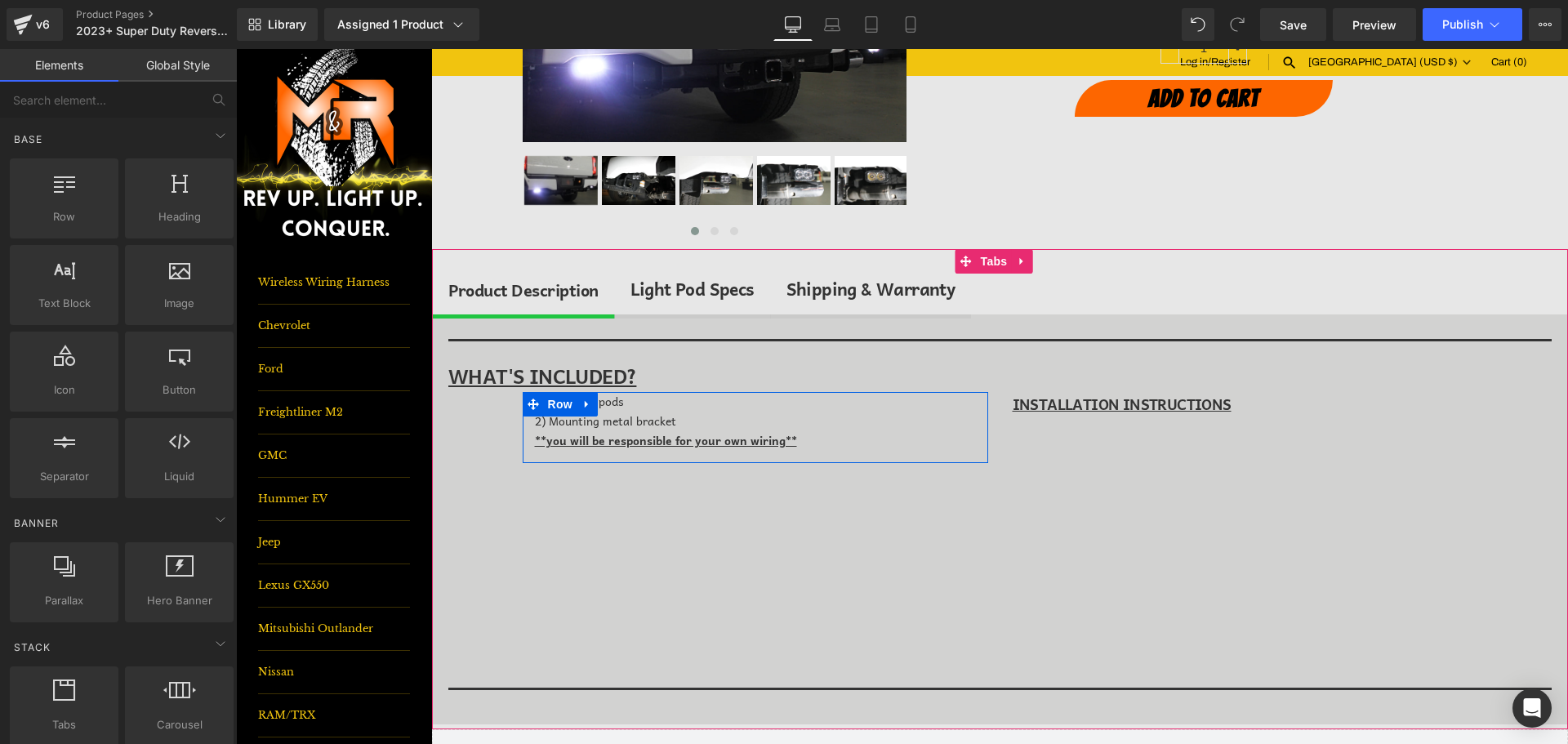
click at [666, 423] on span "2) Mounting metal bracket" at bounding box center [606, 421] width 141 height 18
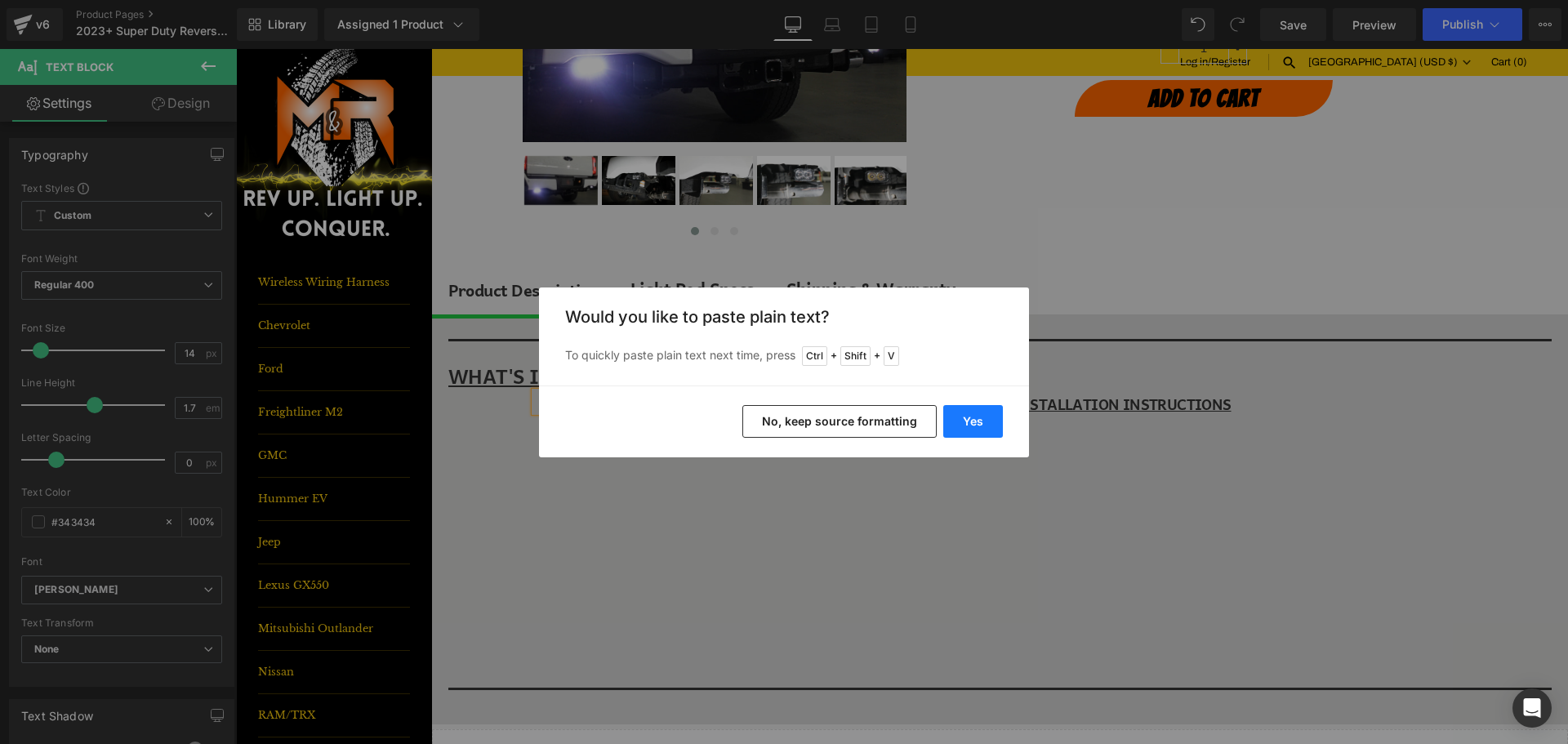
click at [976, 418] on button "Yes" at bounding box center [973, 421] width 60 height 32
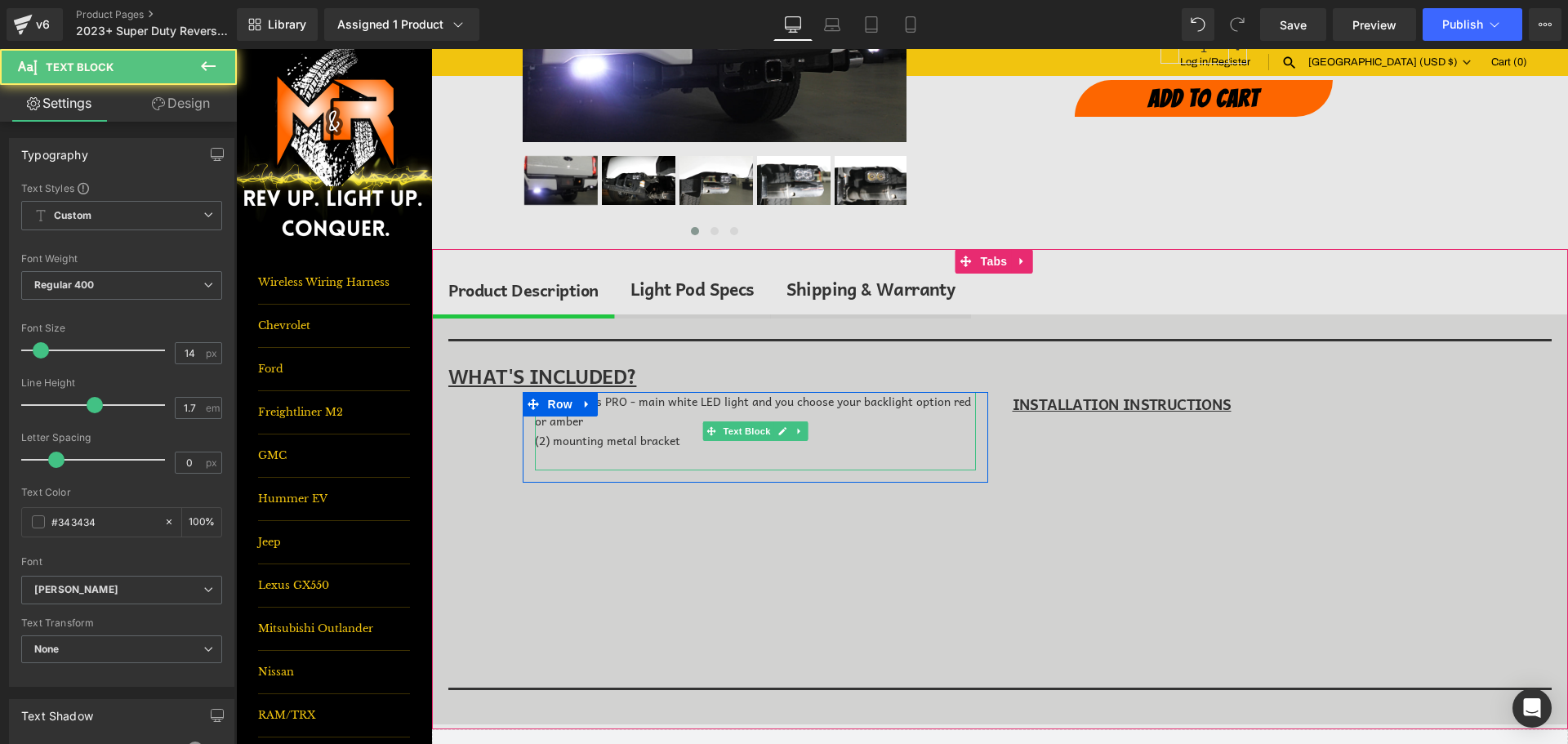
click at [682, 451] on div at bounding box center [756, 461] width 441 height 20
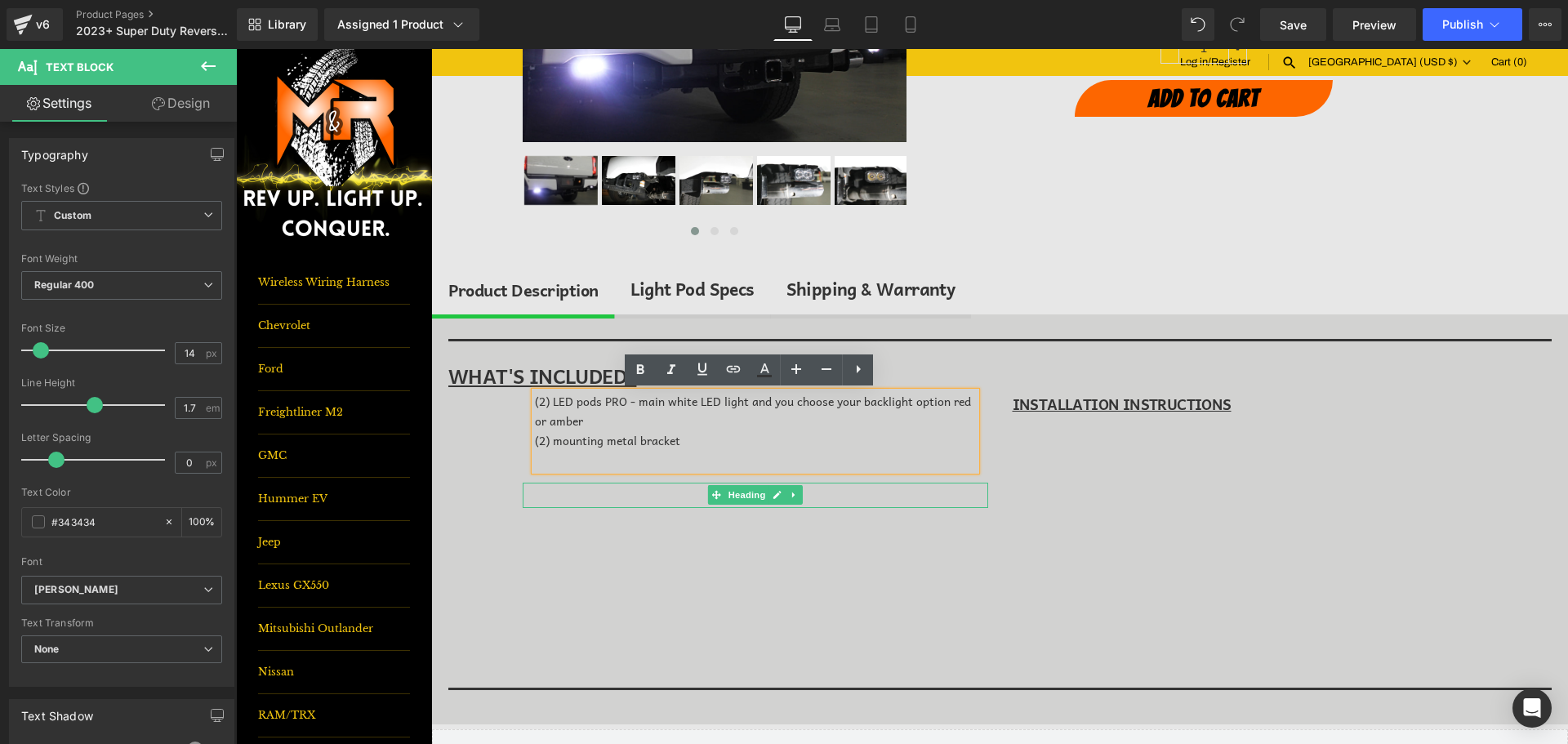
click at [692, 499] on h1 at bounding box center [756, 495] width 466 height 25
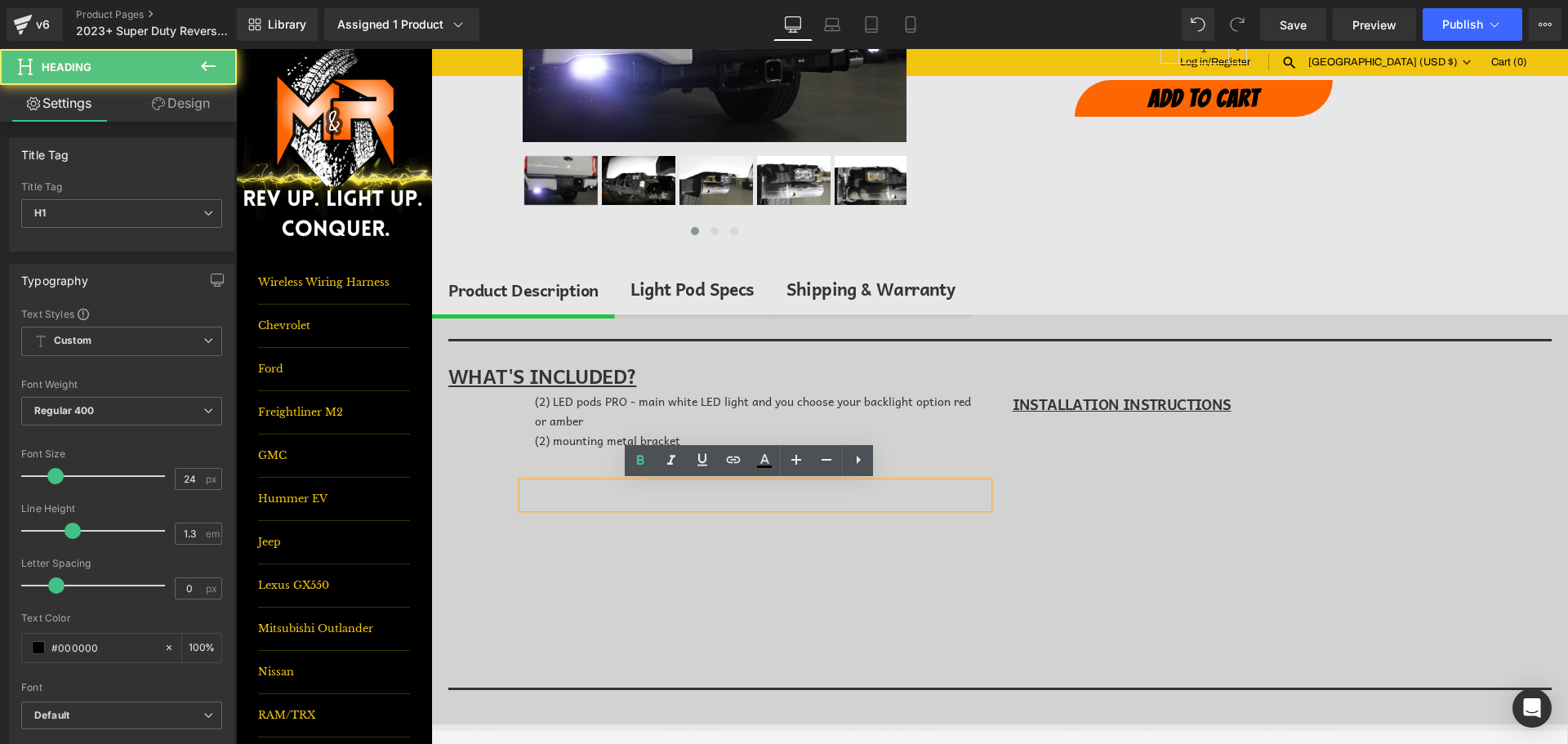
click at [676, 498] on h1 at bounding box center [756, 495] width 466 height 25
paste div
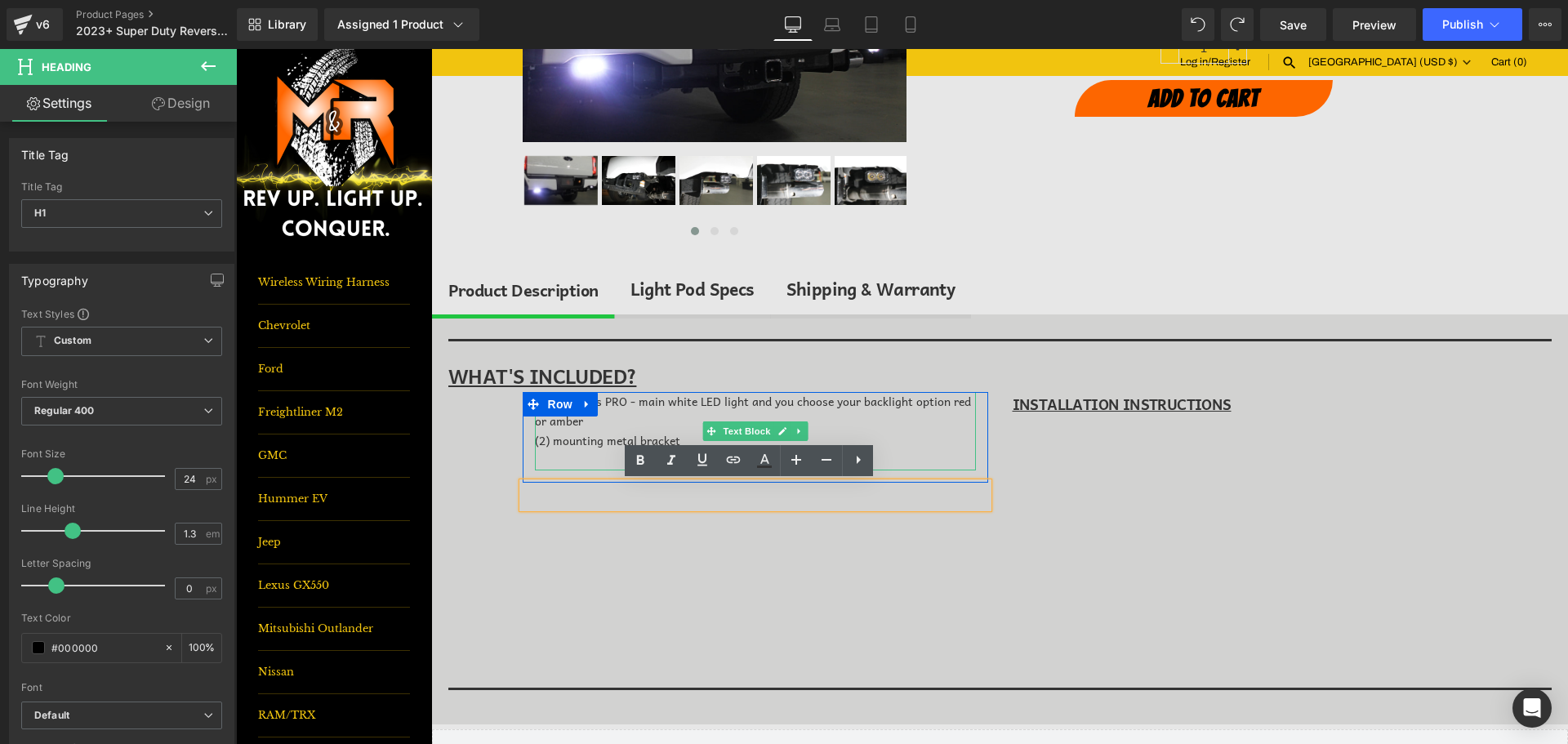
click at [672, 442] on div "(2) mounting metal bracket" at bounding box center [756, 441] width 441 height 20
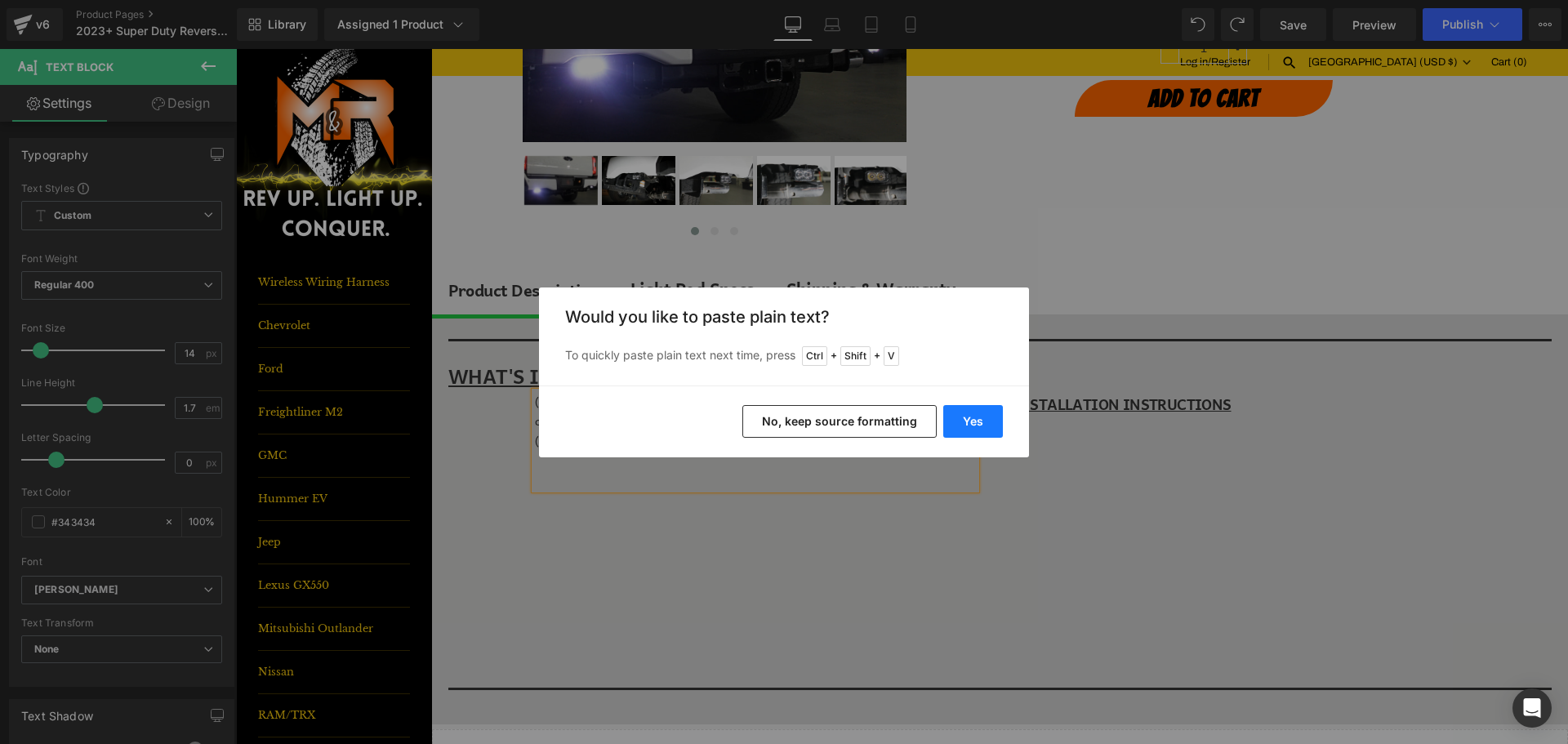
click at [956, 413] on button "Yes" at bounding box center [973, 421] width 60 height 32
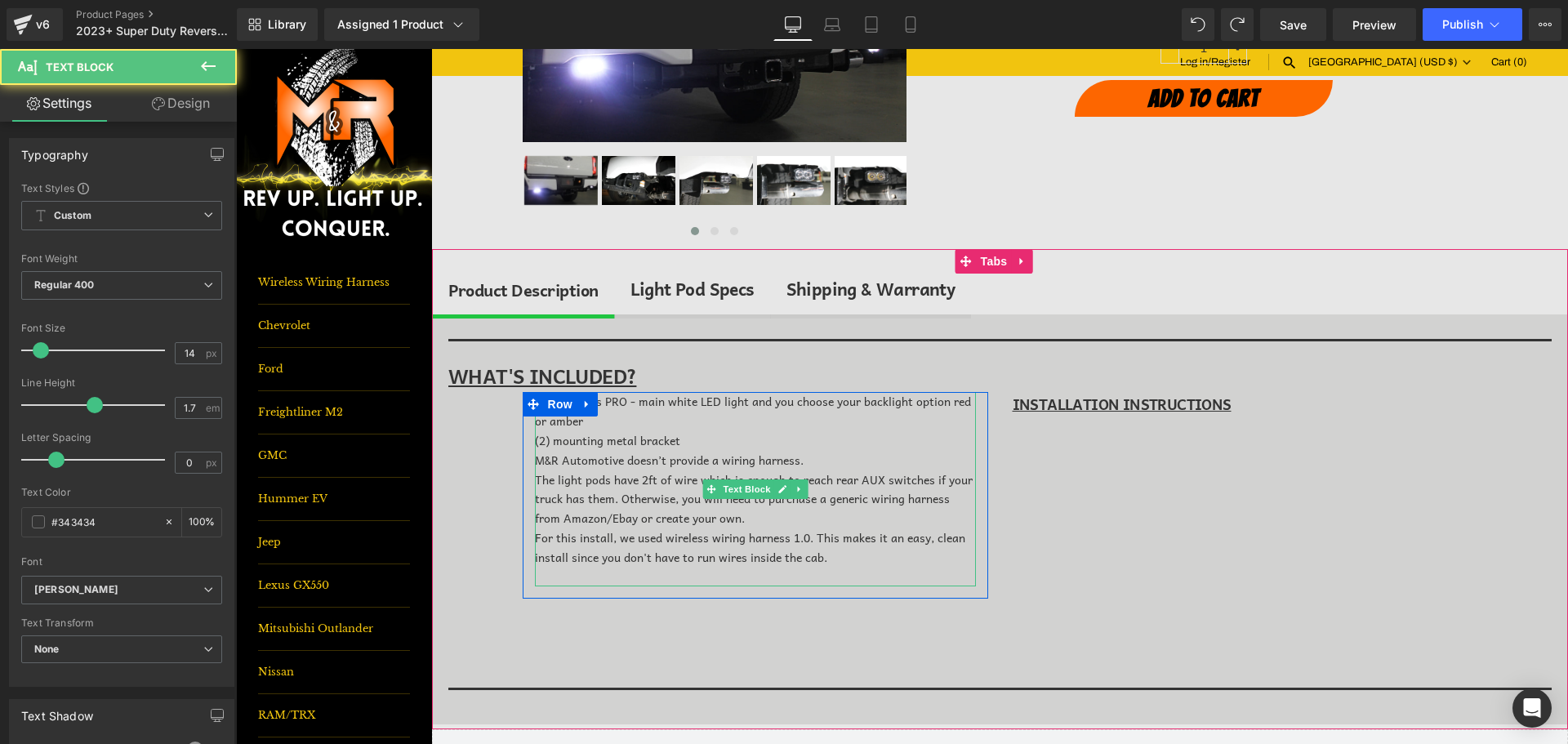
click at [698, 447] on div "(2) mounting metal bracket" at bounding box center [756, 441] width 441 height 20
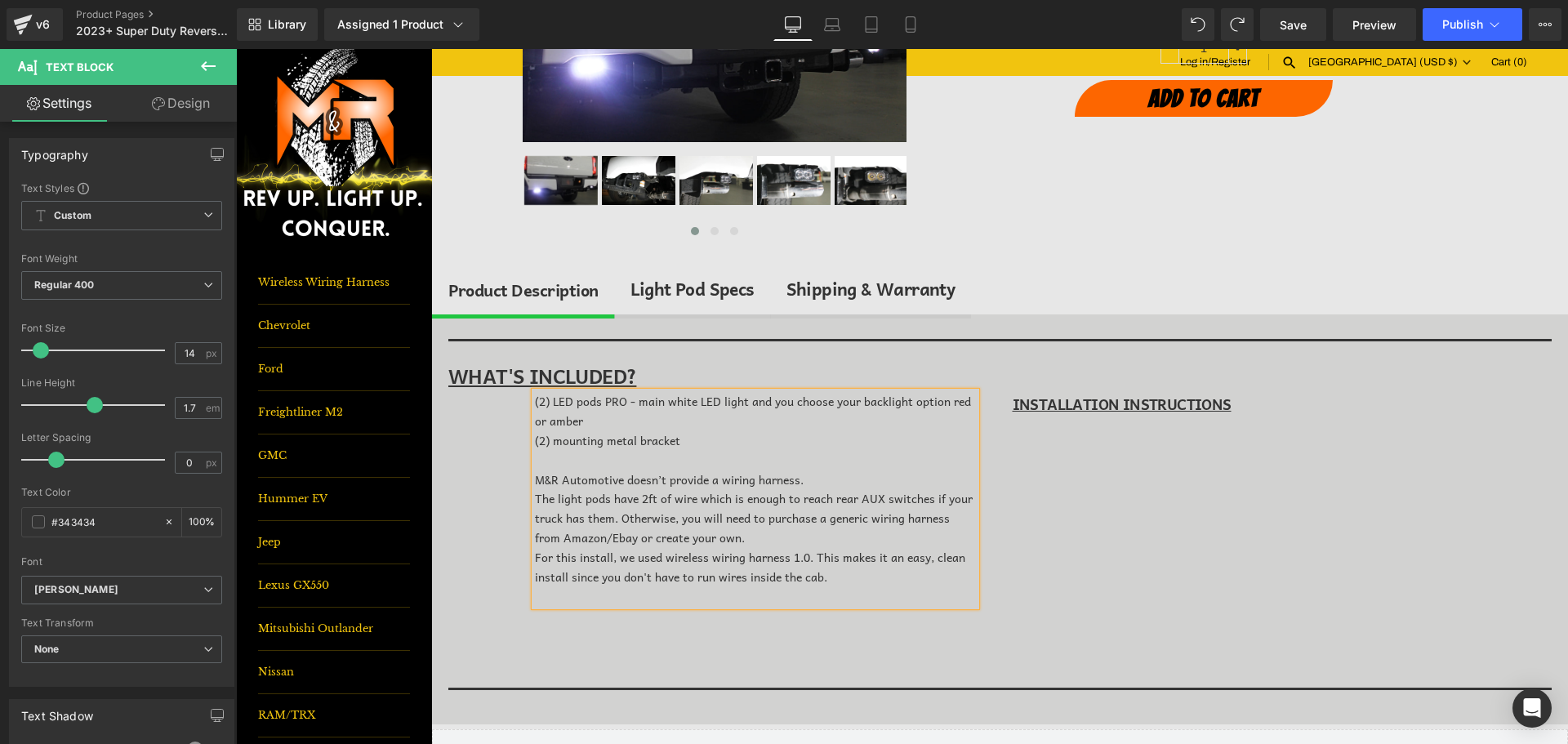
click at [698, 482] on div "M&R Automotive doesn’t provide a wiring harness." at bounding box center [756, 480] width 441 height 20
click at [861, 364] on icon at bounding box center [859, 369] width 20 height 20
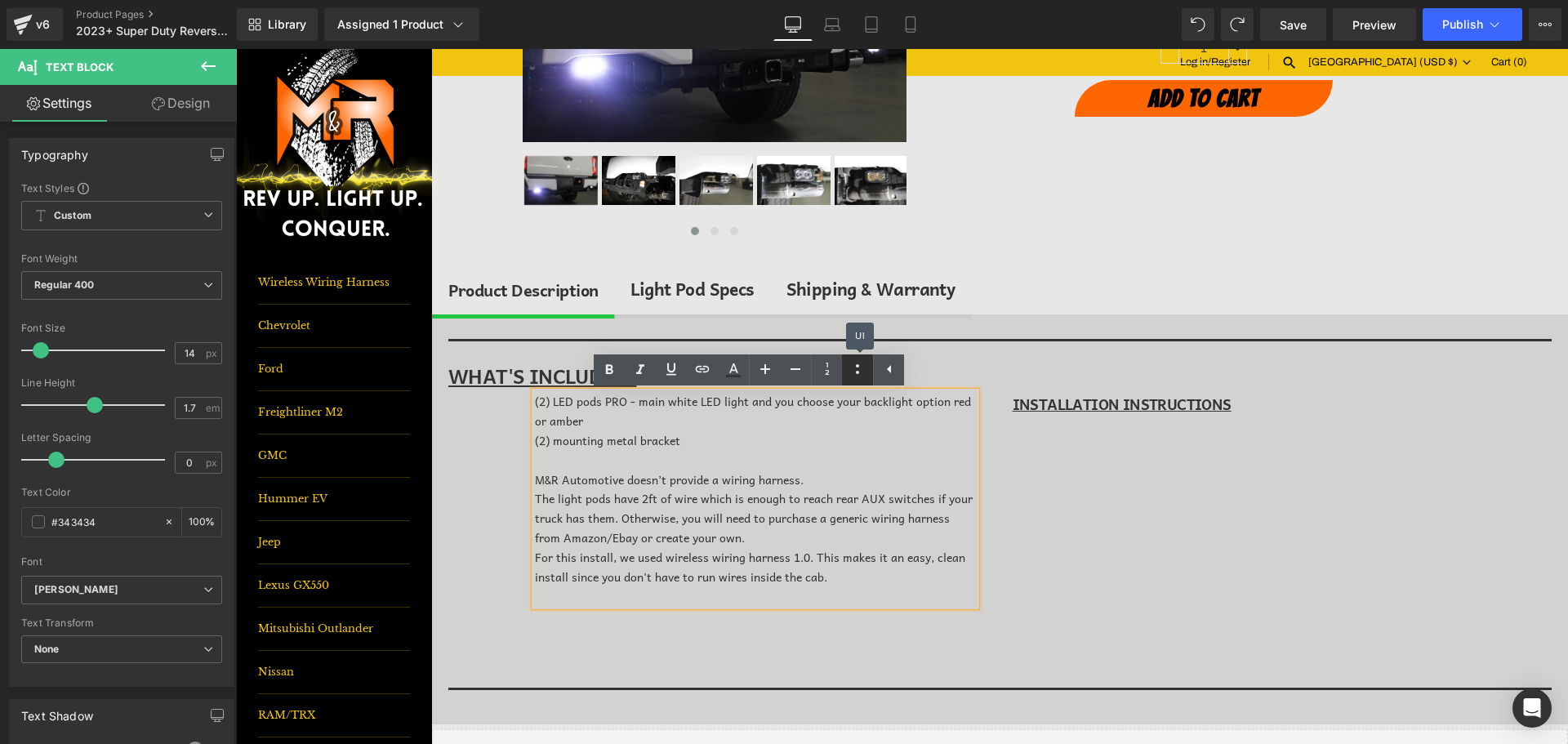
click at [860, 364] on icon at bounding box center [858, 369] width 20 height 20
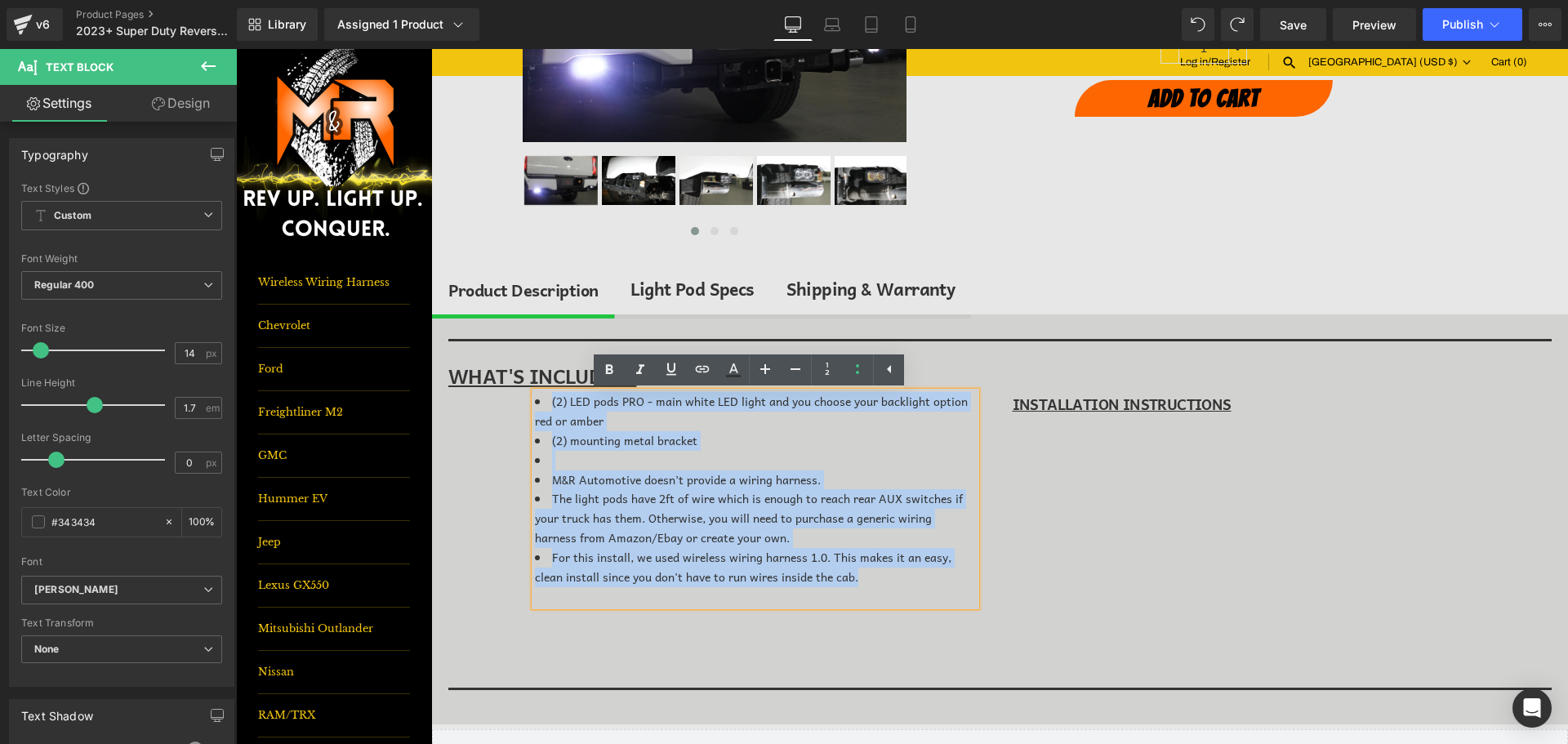
click at [819, 540] on li "The light pods have 2ft of wire which is enough to reach rear AUX switches if y…" at bounding box center [756, 517] width 441 height 58
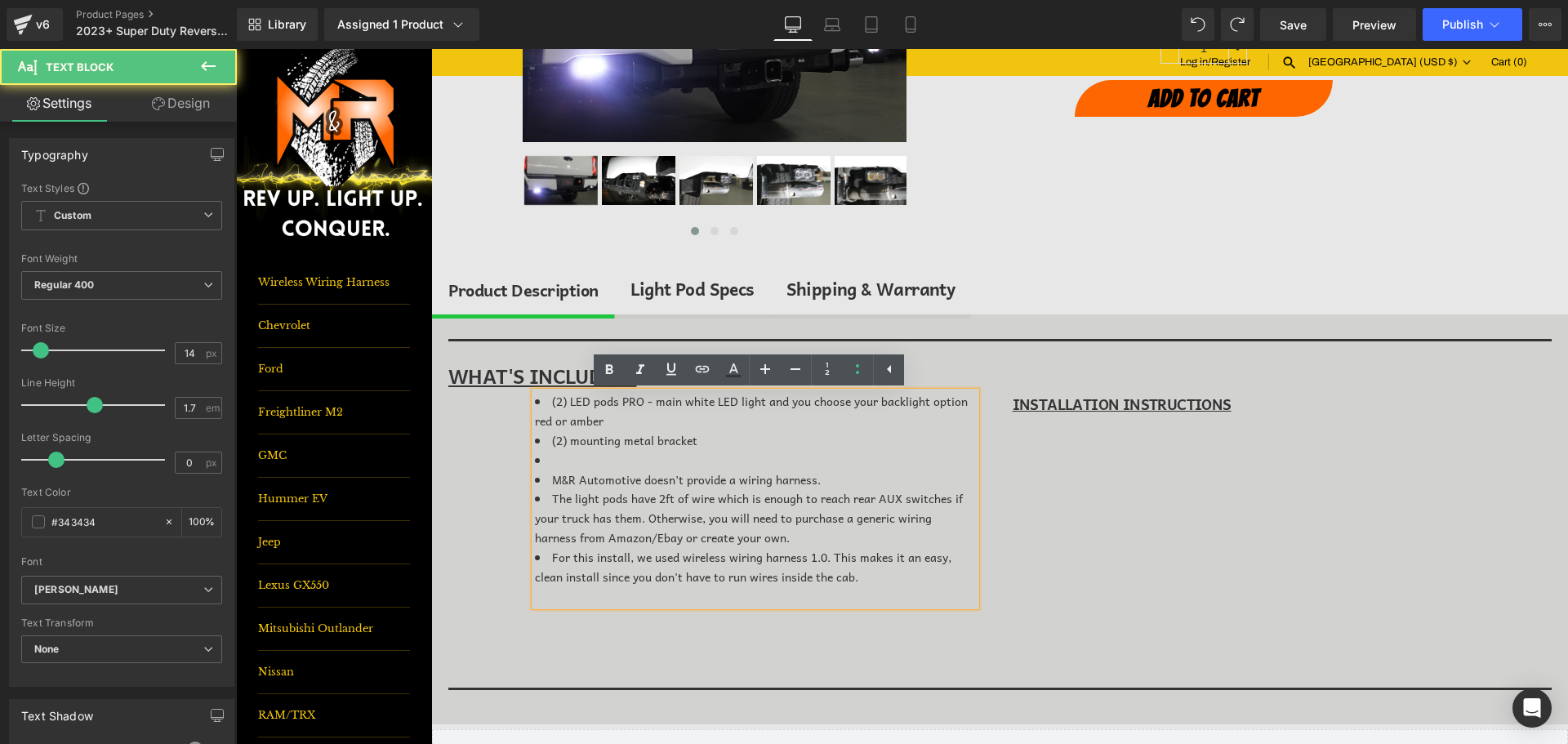
click at [636, 460] on li at bounding box center [756, 461] width 441 height 20
click at [853, 367] on icon at bounding box center [858, 369] width 20 height 20
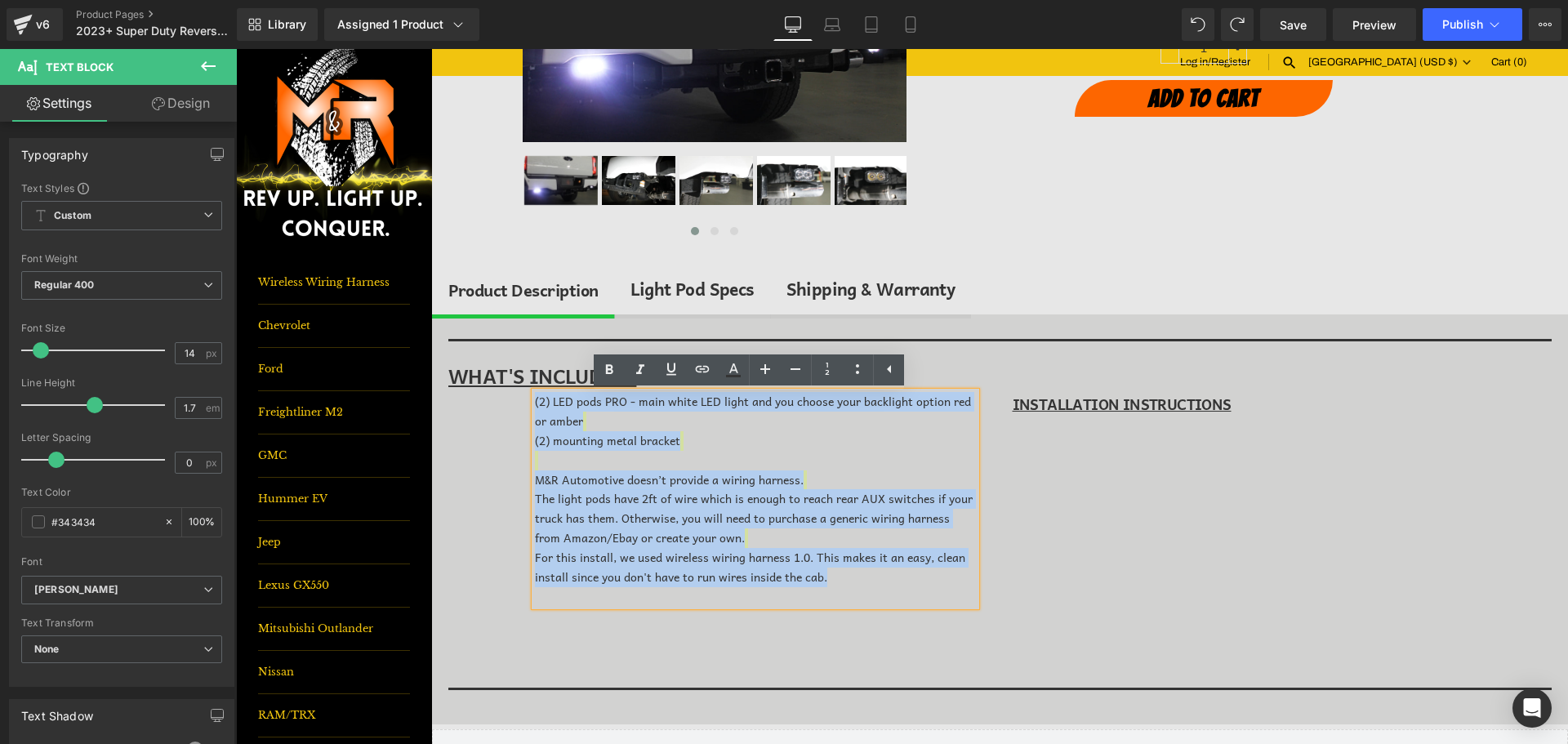
click at [759, 465] on div "(2) LED pods PRO - main white LED light and you choose your backlight option re…" at bounding box center [756, 499] width 441 height 214
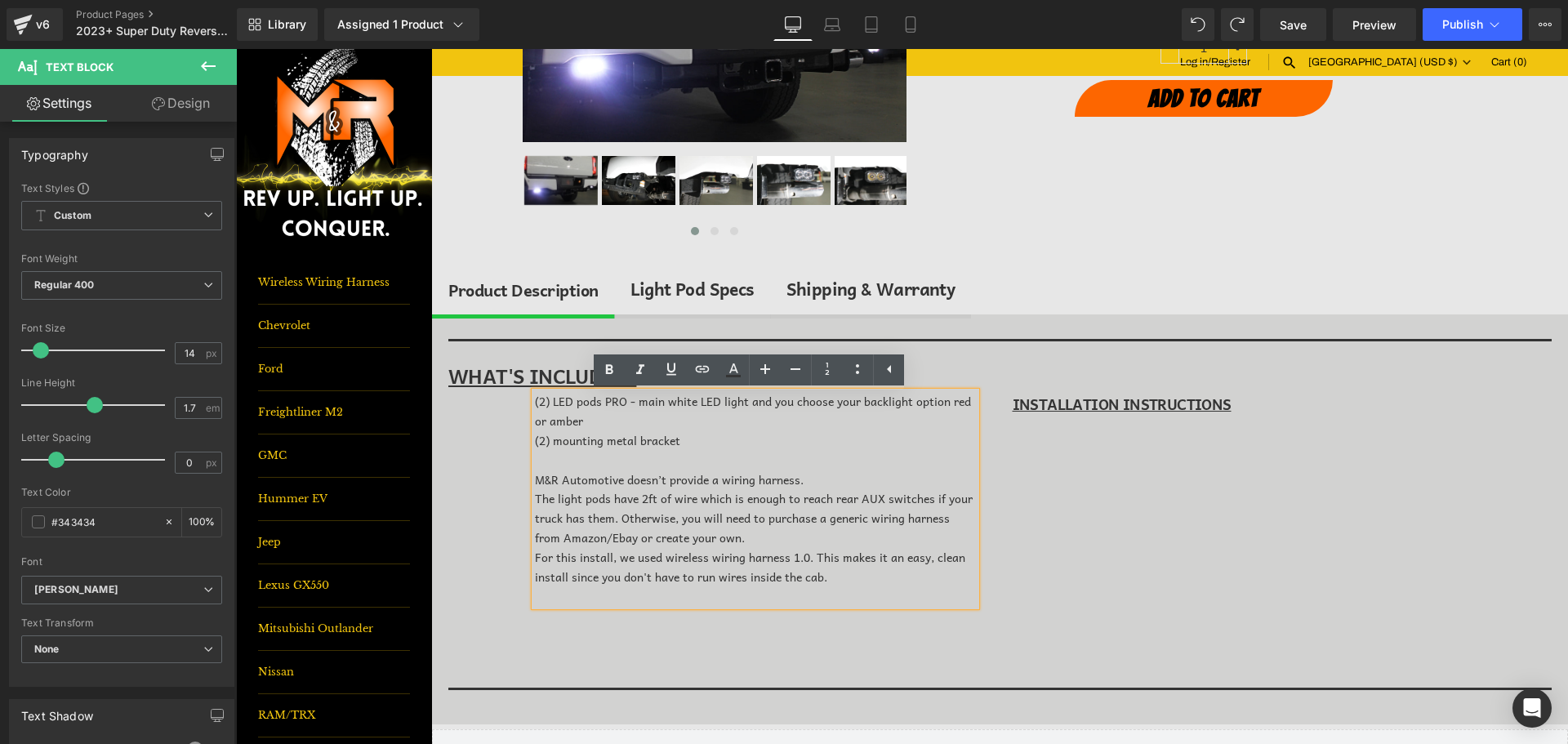
click at [510, 415] on div "(2) LED pods PRO - main white LED light and you choose your backlight option re…" at bounding box center [755, 517] width 490 height 252
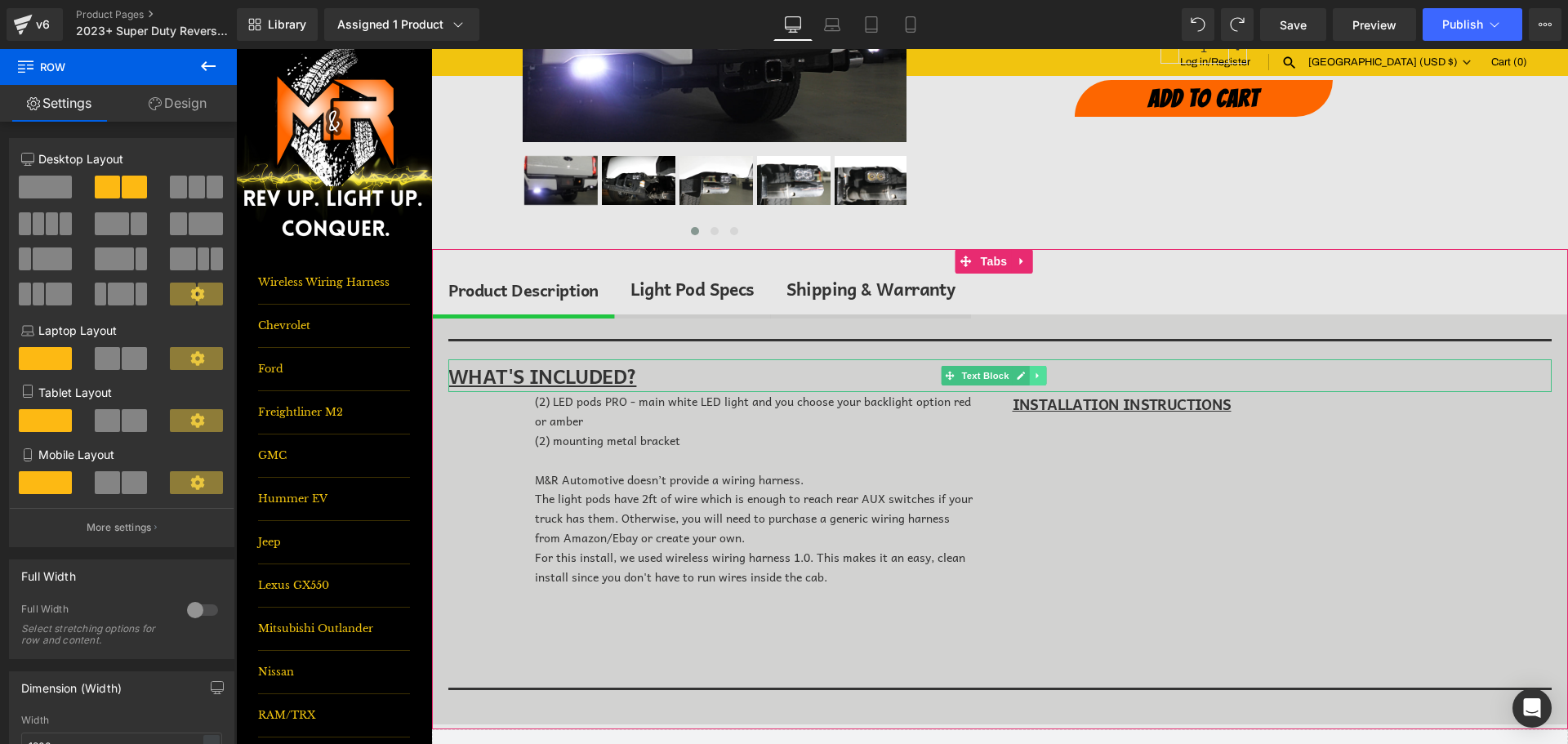
click at [1032, 371] on link at bounding box center [1038, 376] width 17 height 20
click at [1029, 377] on icon at bounding box center [1030, 375] width 9 height 9
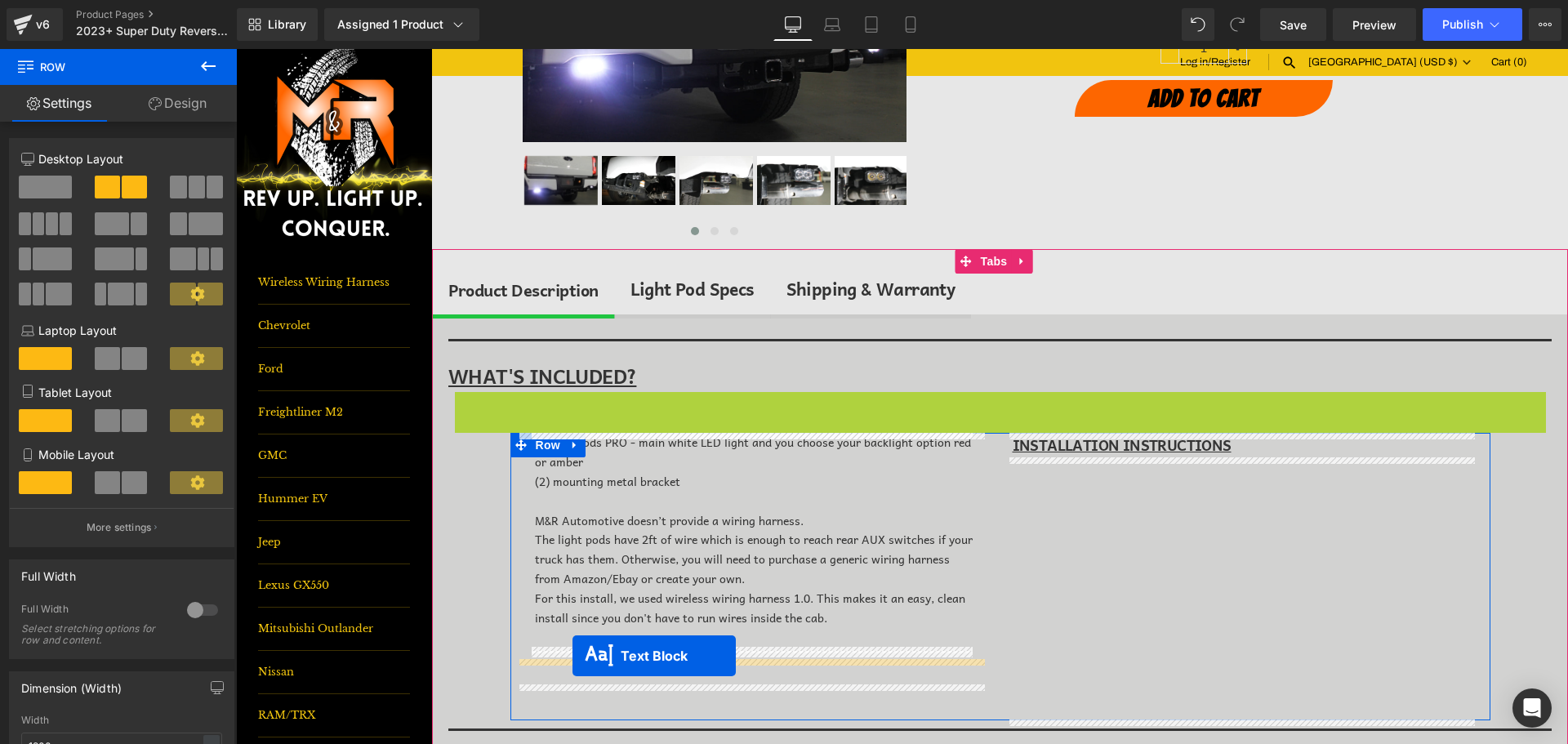
drag, startPoint x: 946, startPoint y: 411, endPoint x: 572, endPoint y: 656, distance: 447.1
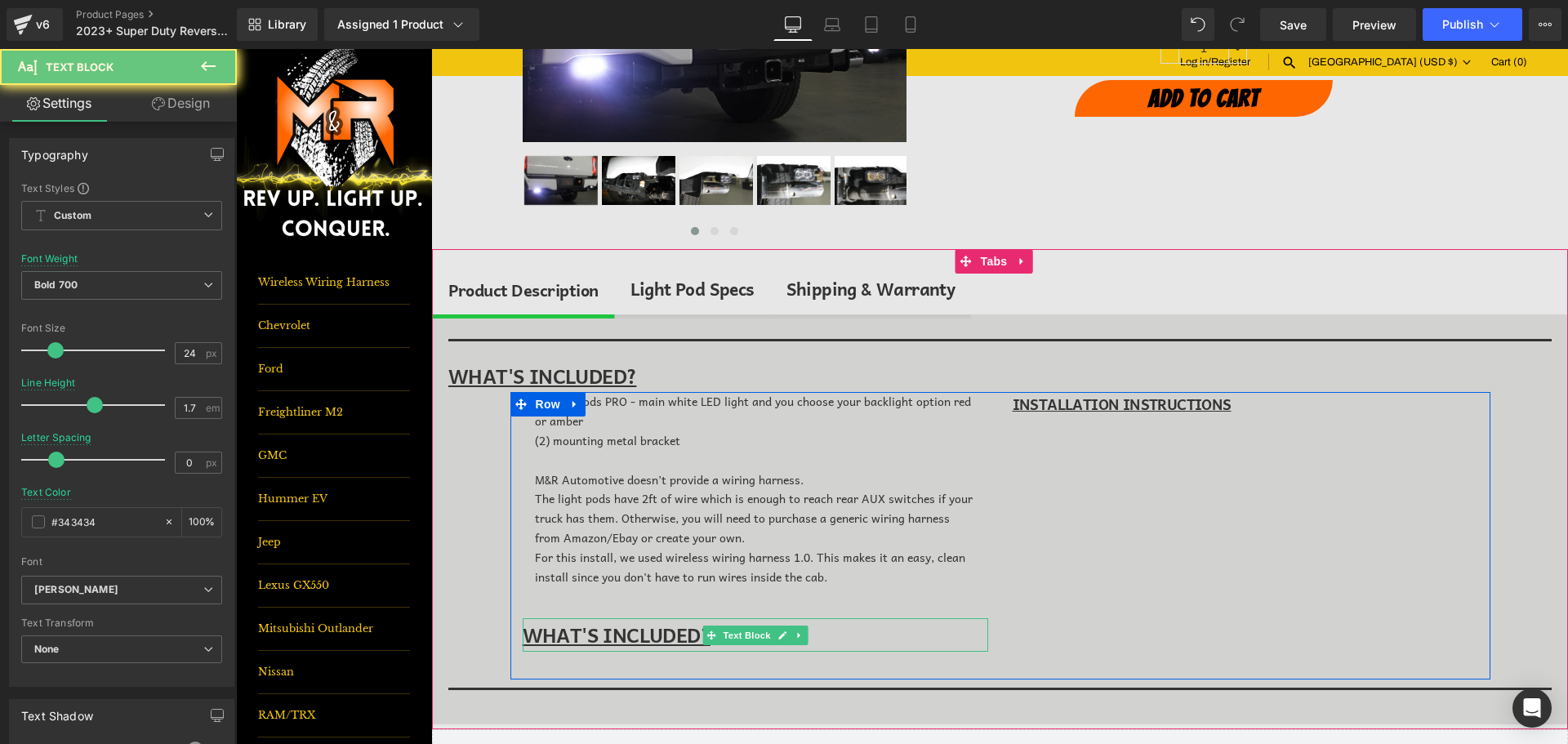
click at [576, 631] on u "WHAT'S INCLUDED?" at bounding box center [617, 634] width 188 height 31
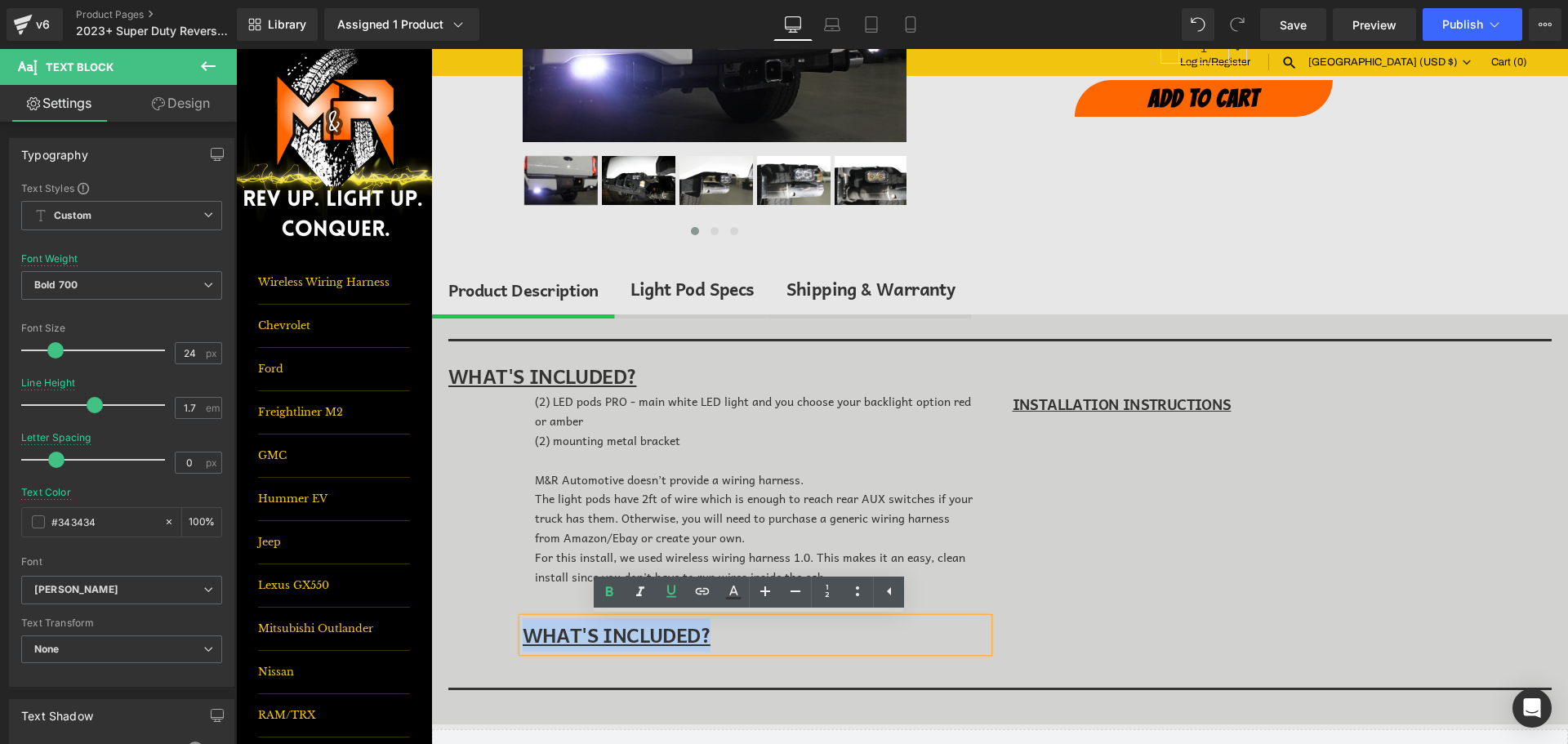
drag, startPoint x: 576, startPoint y: 631, endPoint x: 567, endPoint y: 623, distance: 12.0
click at [576, 630] on u "WHAT'S INCLUDED?" at bounding box center [617, 634] width 188 height 31
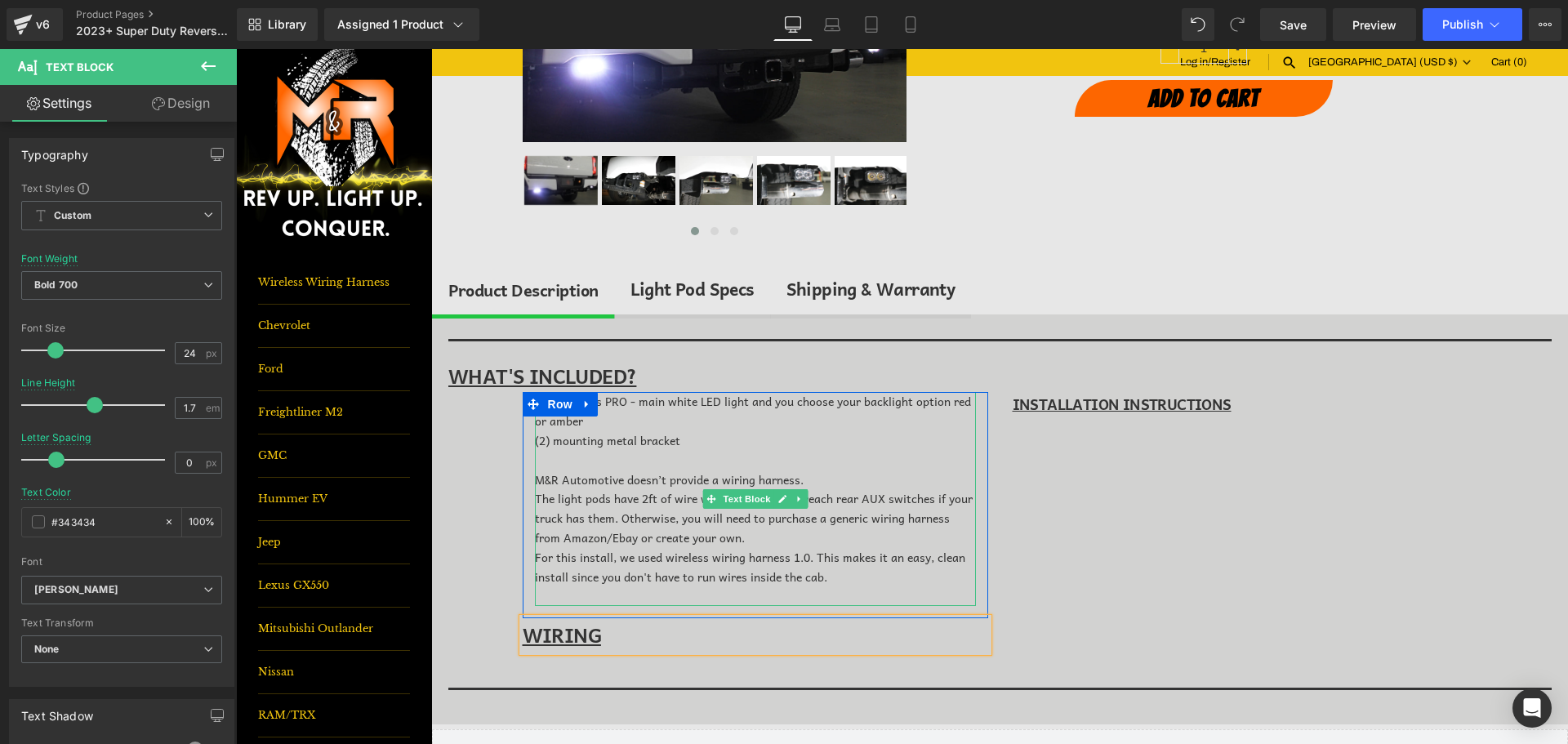
click at [736, 553] on span "For this install, we used wireless wiring harness 1.0. This makes it an easy, c…" at bounding box center [750, 567] width 431 height 38
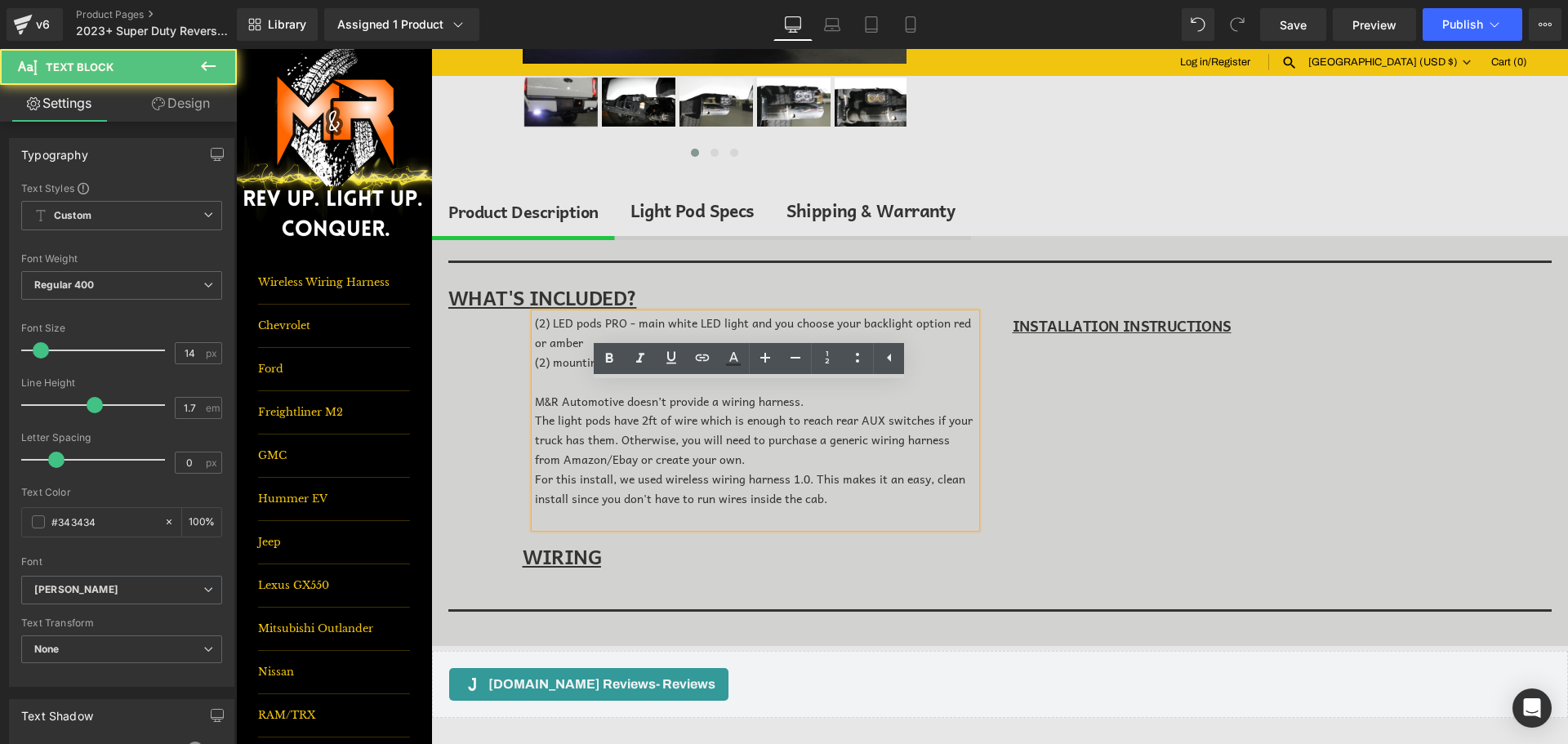
scroll to position [408, 0]
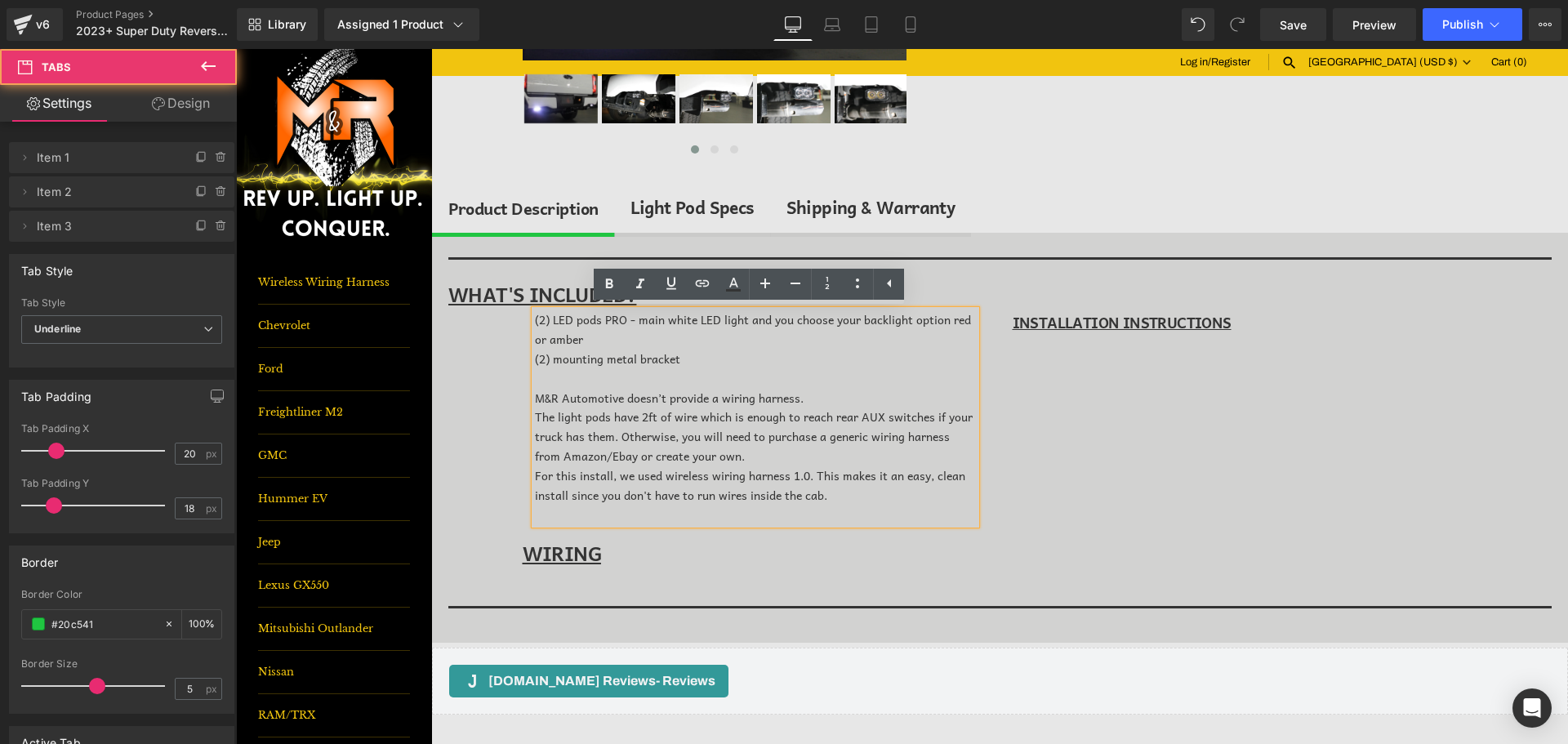
click at [494, 448] on div "(P) Description Separator WHAT'S INCLUDED? Text Block (2) LED pods PRO - main w…" at bounding box center [1000, 438] width 1136 height 410
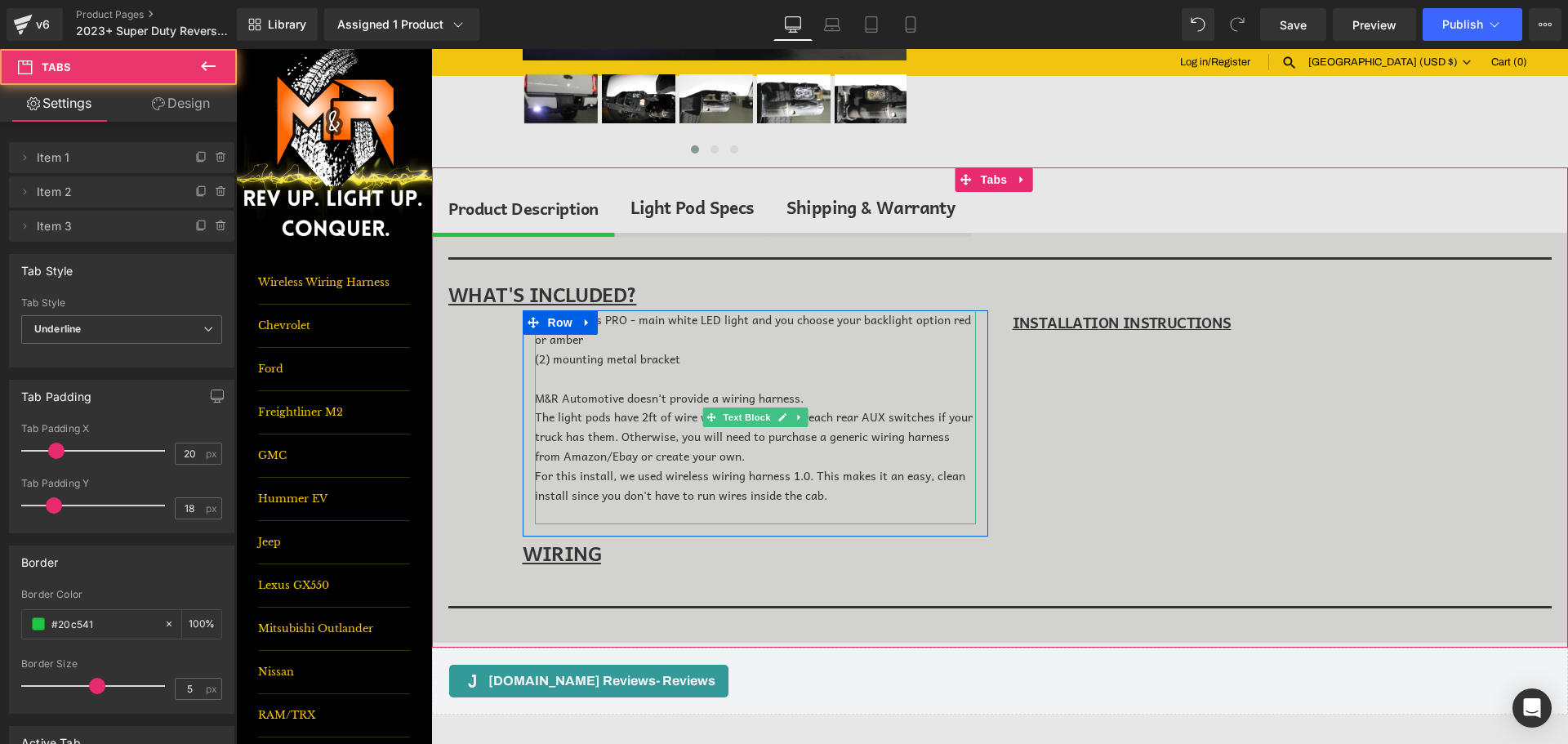
click at [784, 417] on link at bounding box center [782, 417] width 17 height 20
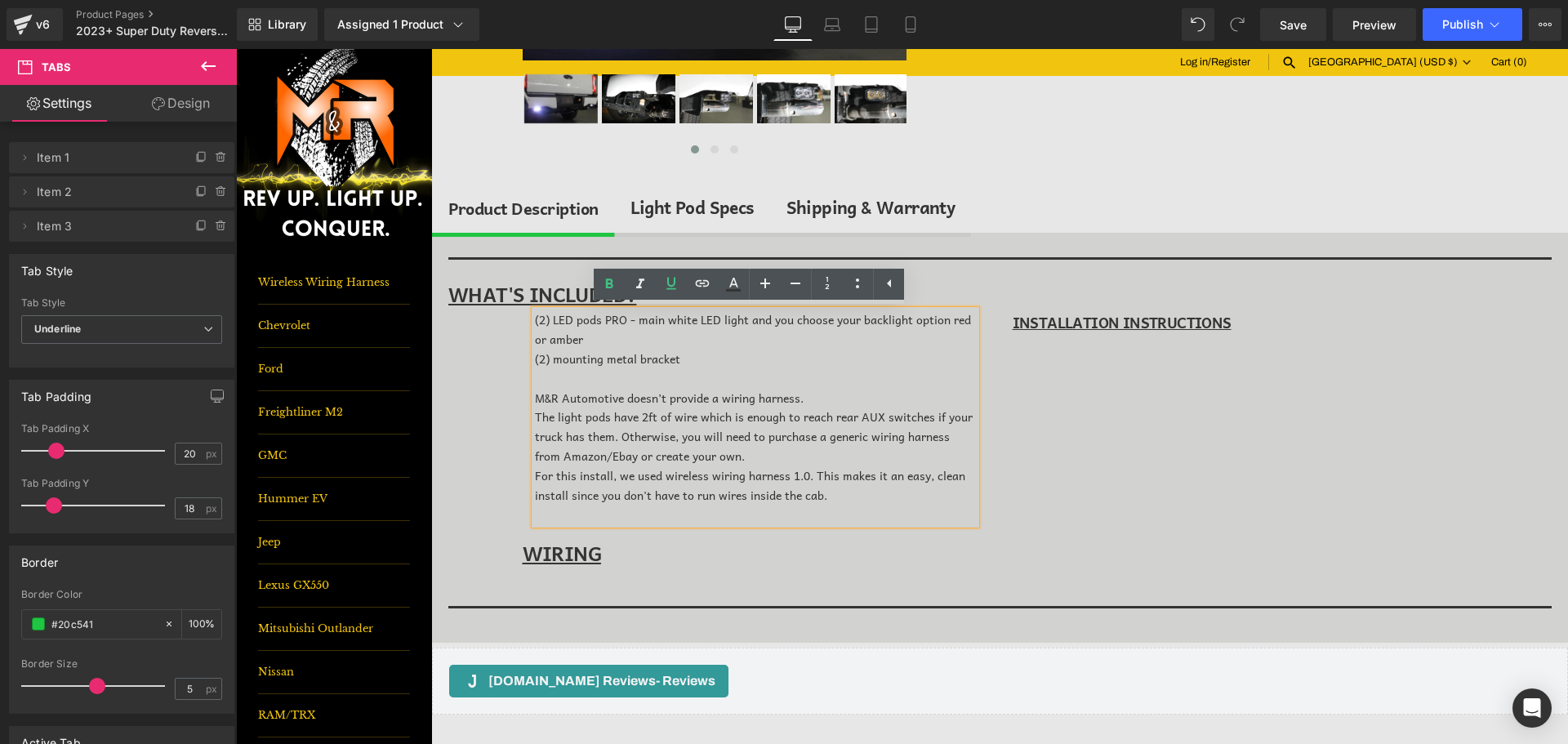
click at [800, 427] on span "The light pods have 2ft of wire which is enough to reach rear AUX switches if y…" at bounding box center [754, 436] width 438 height 57
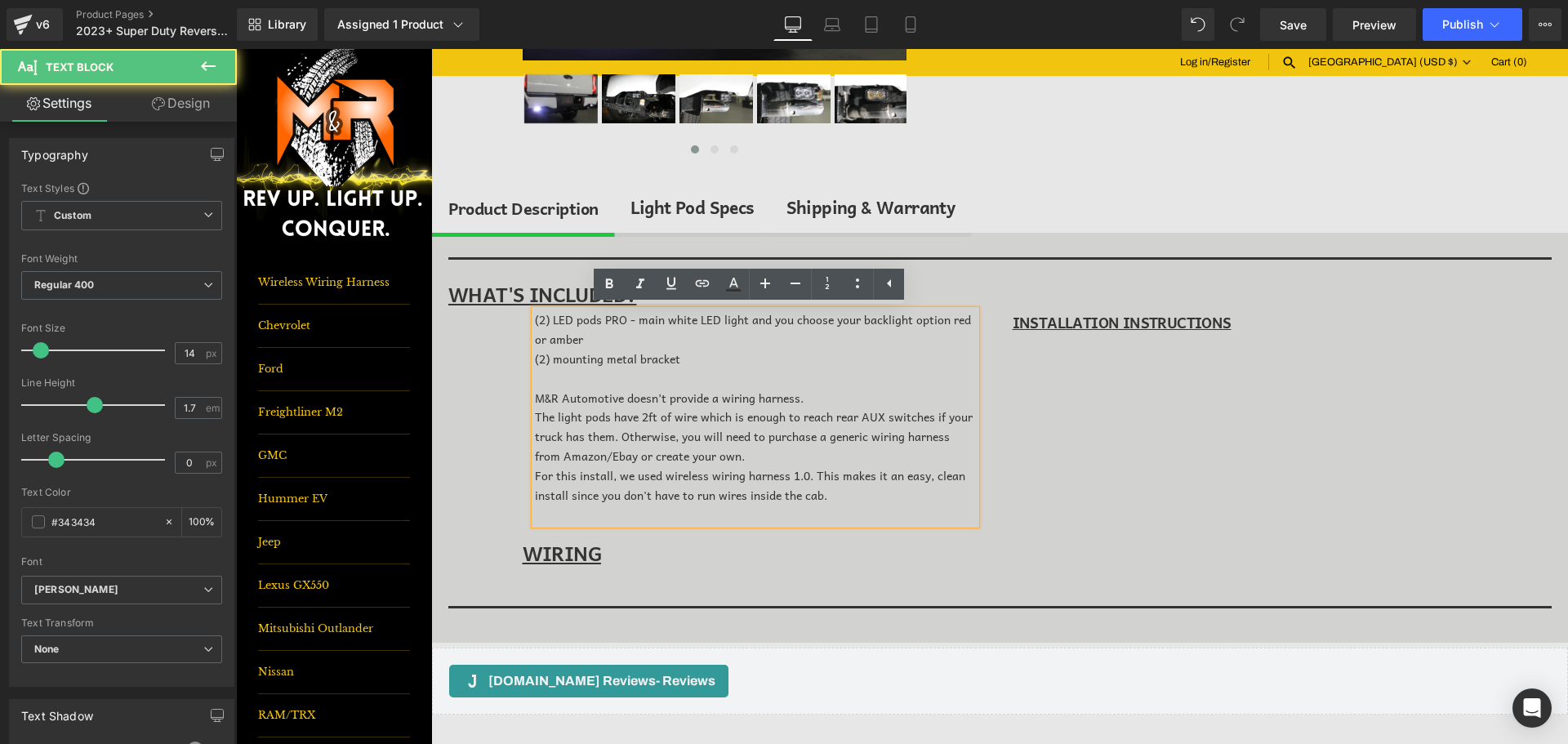
click at [503, 434] on div "(P) Description Separator WHAT'S INCLUDED? Text Block (2) LED pods PRO - main w…" at bounding box center [1000, 438] width 1136 height 410
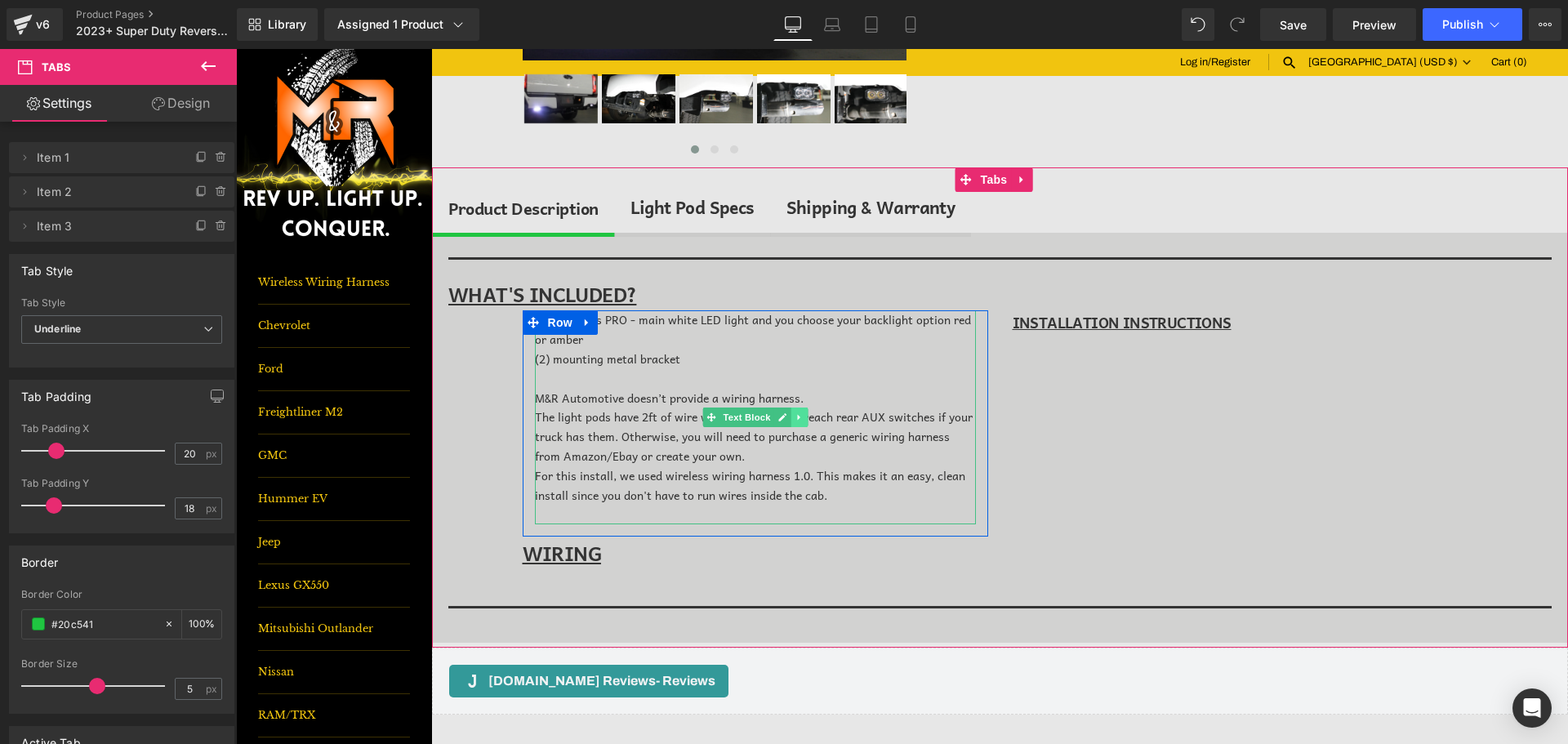
click at [795, 419] on icon at bounding box center [800, 417] width 9 height 10
click at [787, 420] on icon at bounding box center [791, 417] width 9 height 10
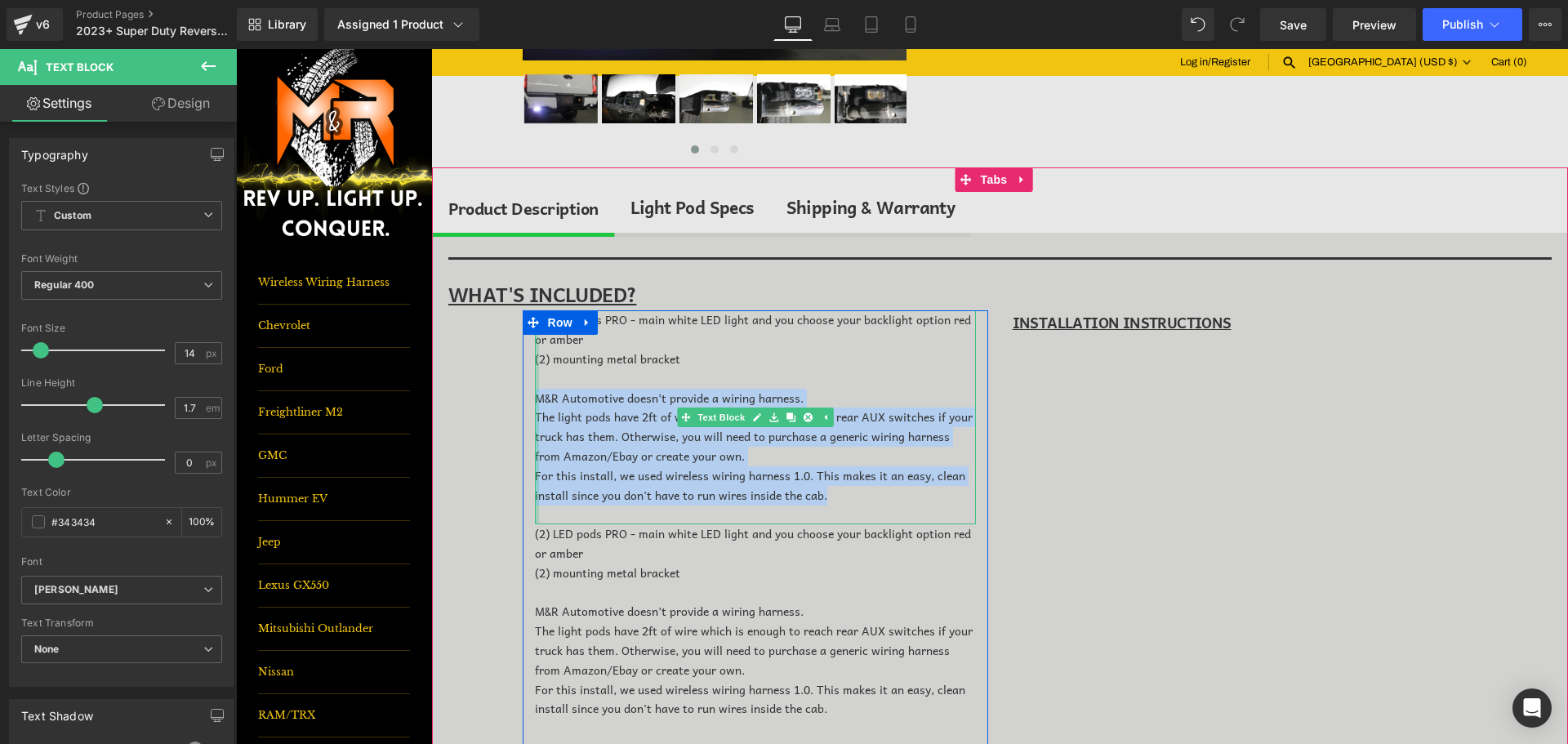
drag, startPoint x: 833, startPoint y: 498, endPoint x: 532, endPoint y: 394, distance: 318.5
click at [536, 394] on div "(2) LED pods PRO - main white LED light and you choose your backlight option re…" at bounding box center [756, 417] width 441 height 214
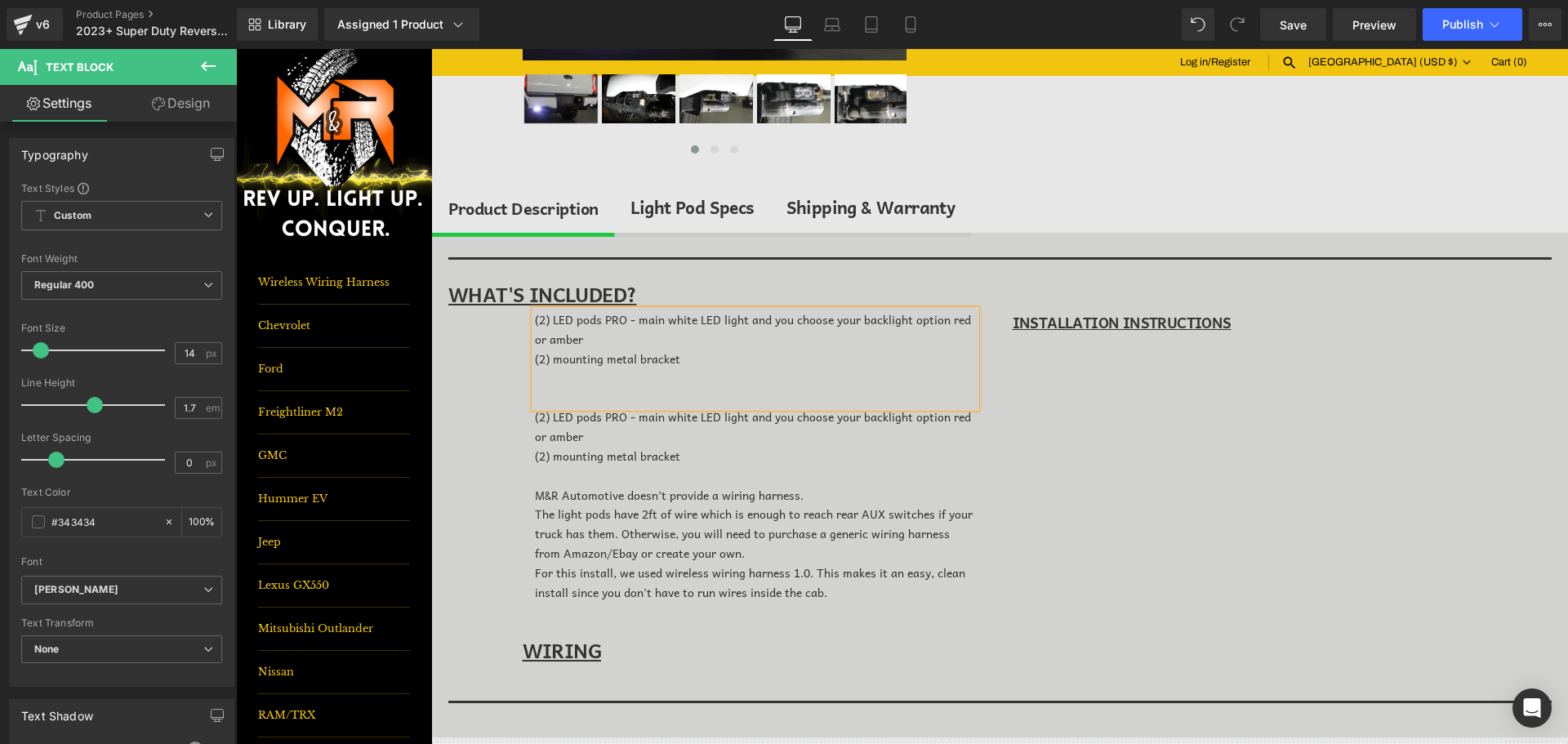
click at [557, 394] on div at bounding box center [756, 398] width 441 height 20
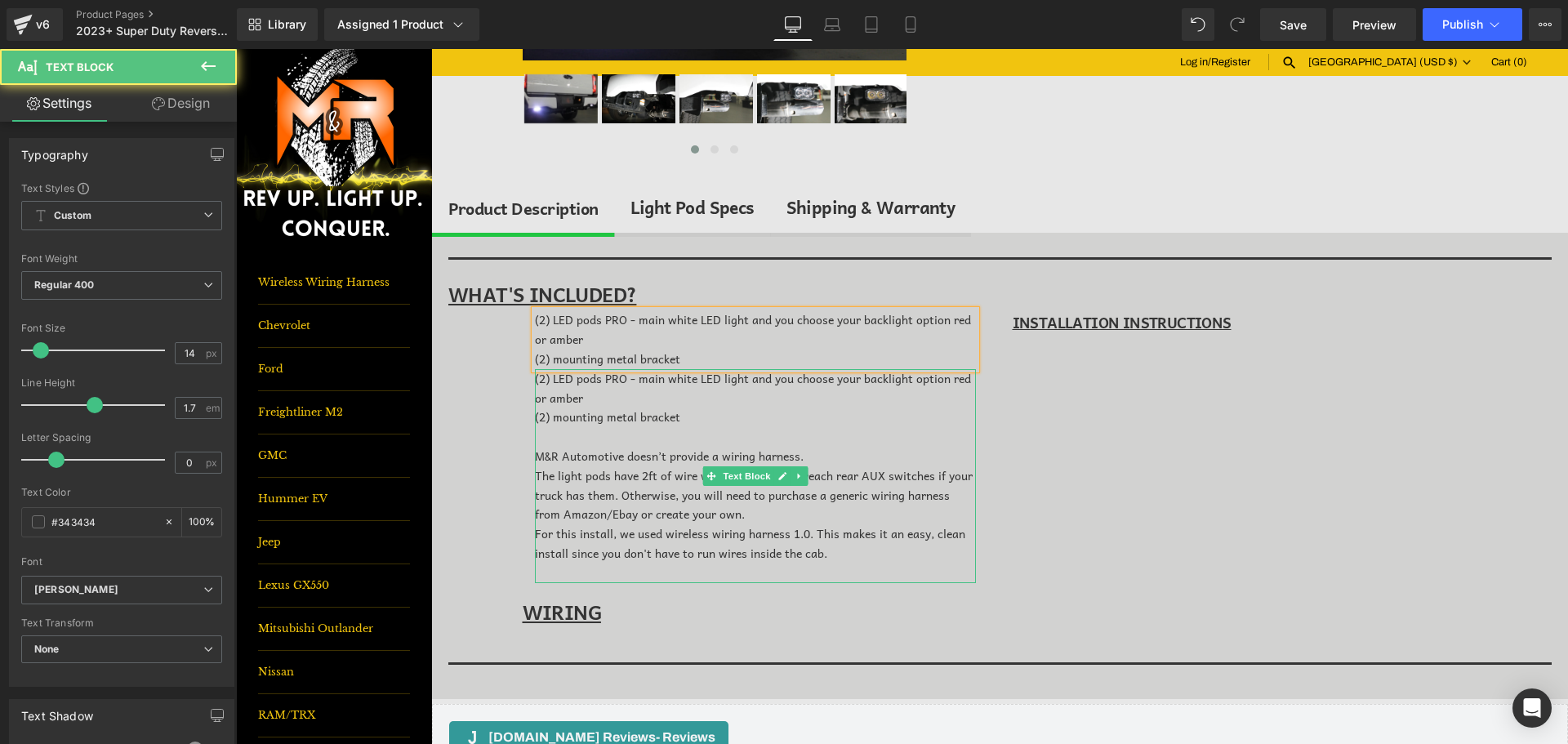
click at [623, 435] on div "(2) LED pods PRO - main white LED light and you choose your backlight option re…" at bounding box center [756, 475] width 441 height 214
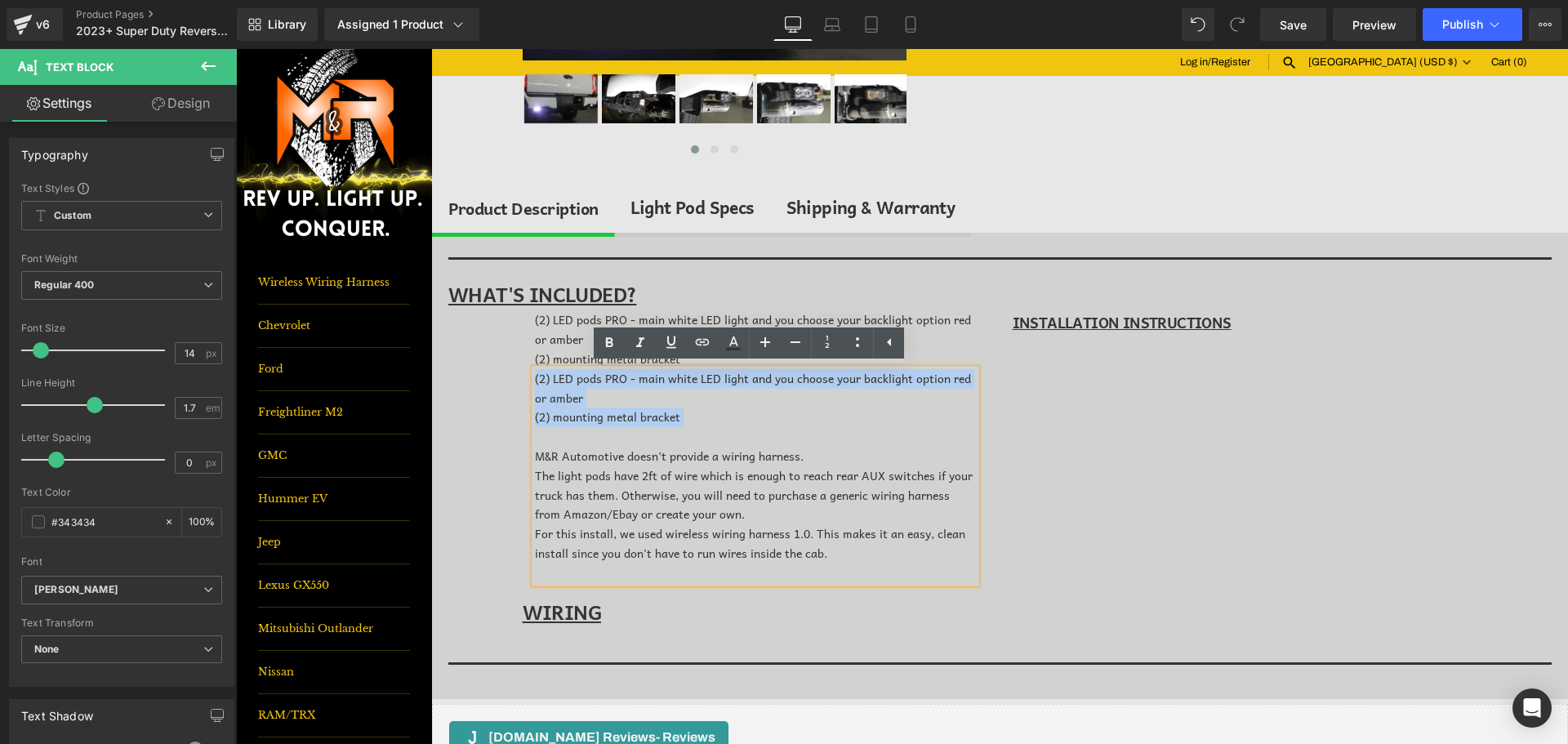
drag, startPoint x: 577, startPoint y: 433, endPoint x: 518, endPoint y: 360, distance: 93.9
click at [523, 360] on div "(2) LED pods PRO - main white LED light and you choose your backlight option re…" at bounding box center [756, 449] width 466 height 276
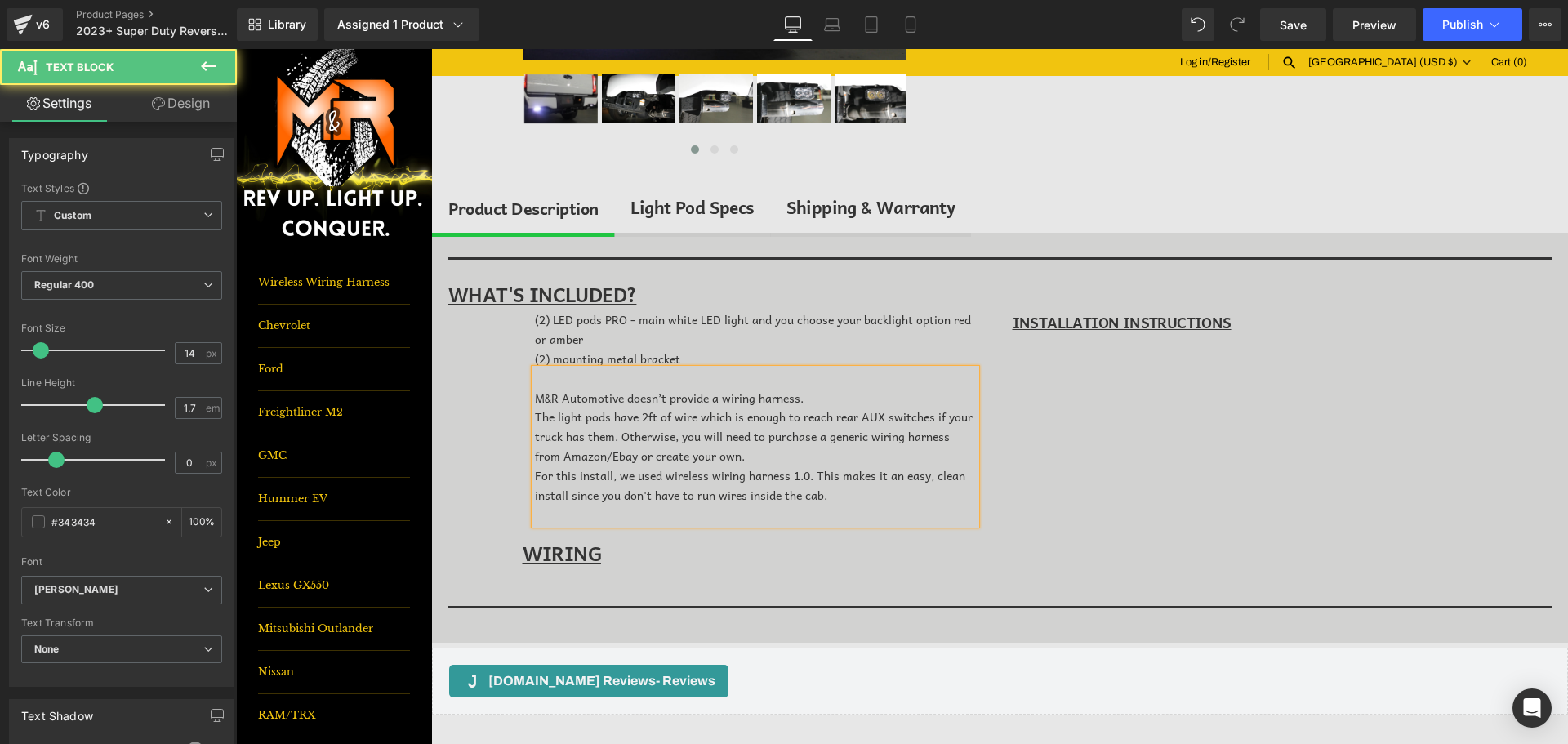
click at [657, 405] on span "M&R Automotive doesn’t provide a wiring harness." at bounding box center [670, 398] width 269 height 18
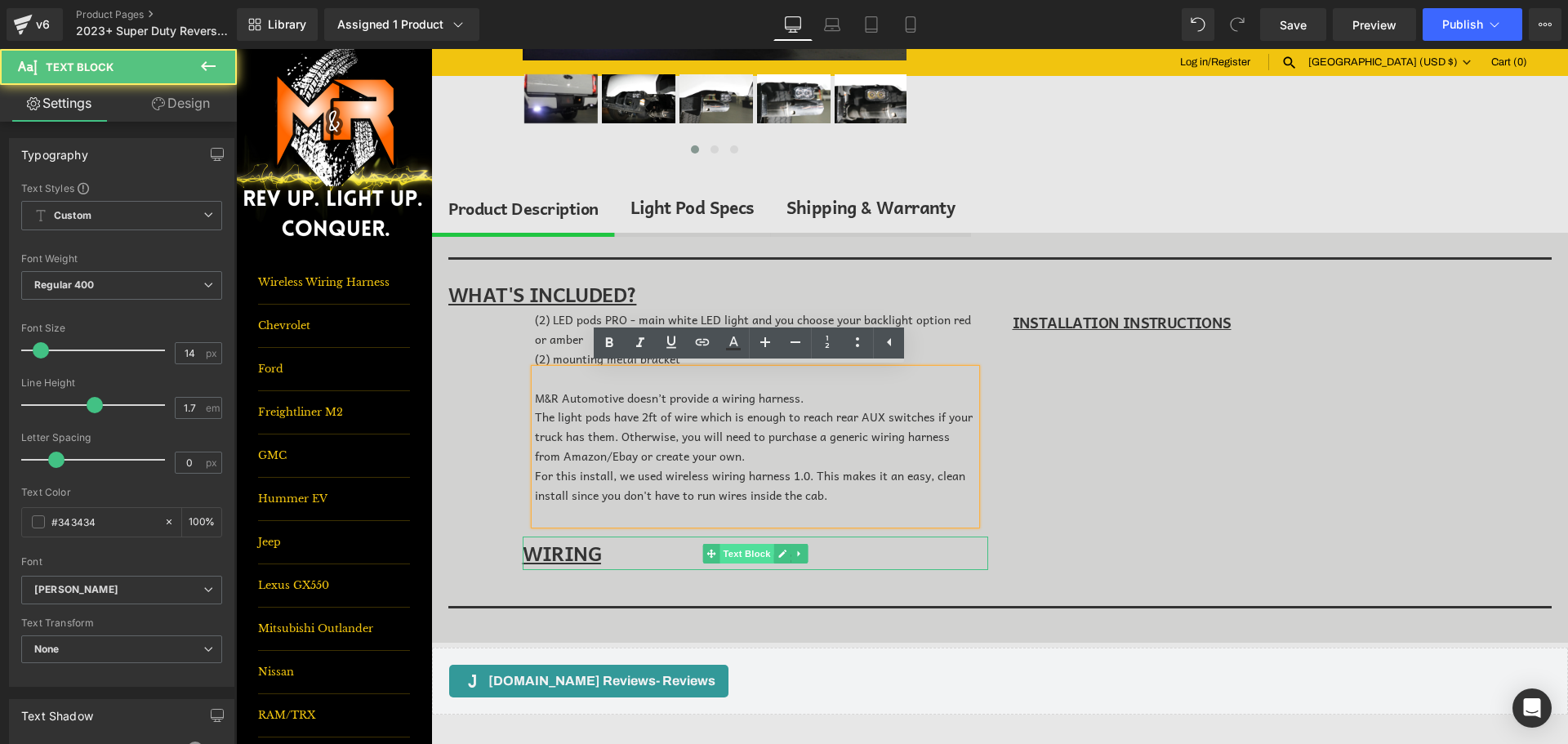
click at [720, 558] on span "Text Block" at bounding box center [747, 554] width 54 height 20
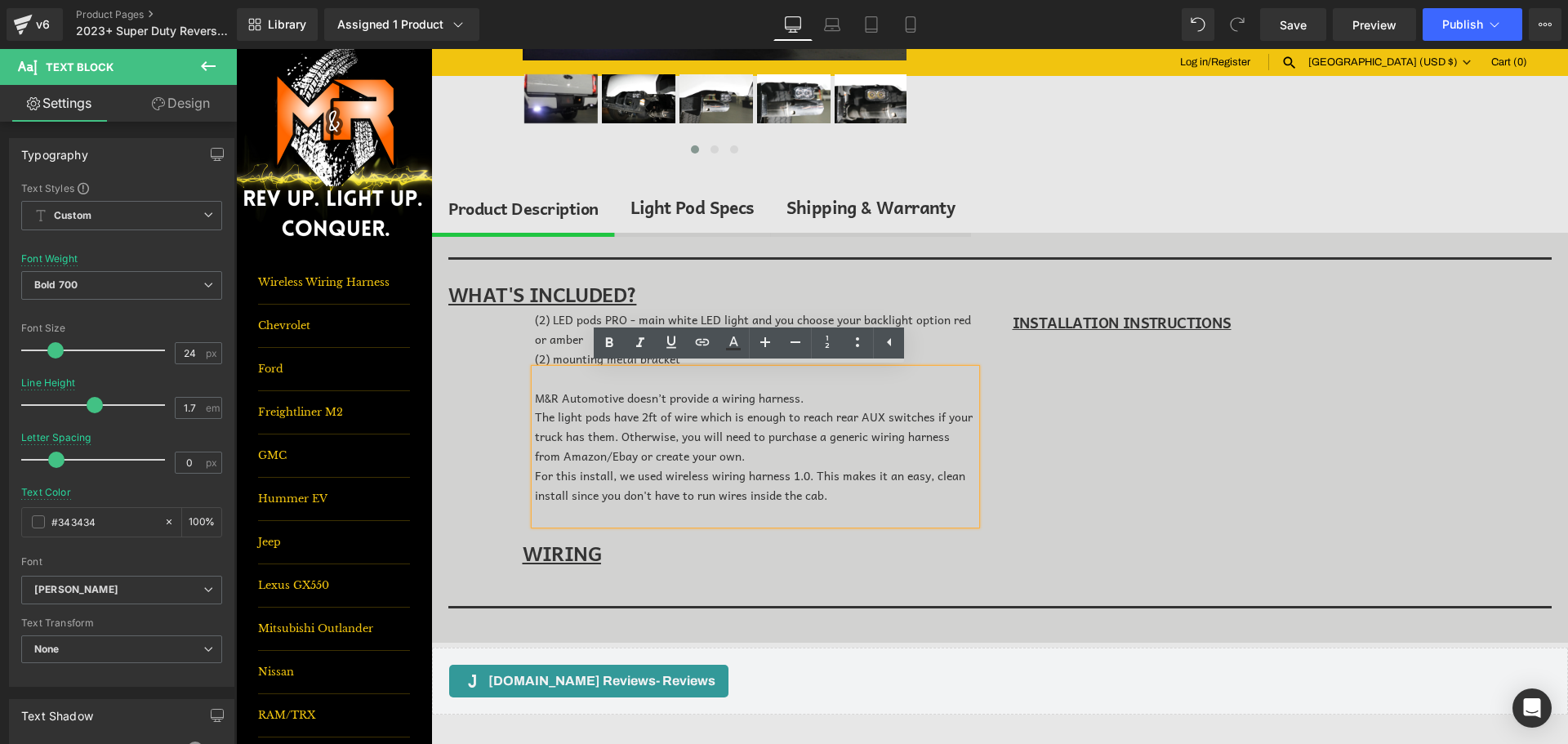
click at [487, 442] on div "(P) Description Separator WHAT'S INCLUDED? Text Block (2) LED pods PRO - main w…" at bounding box center [1000, 438] width 1136 height 410
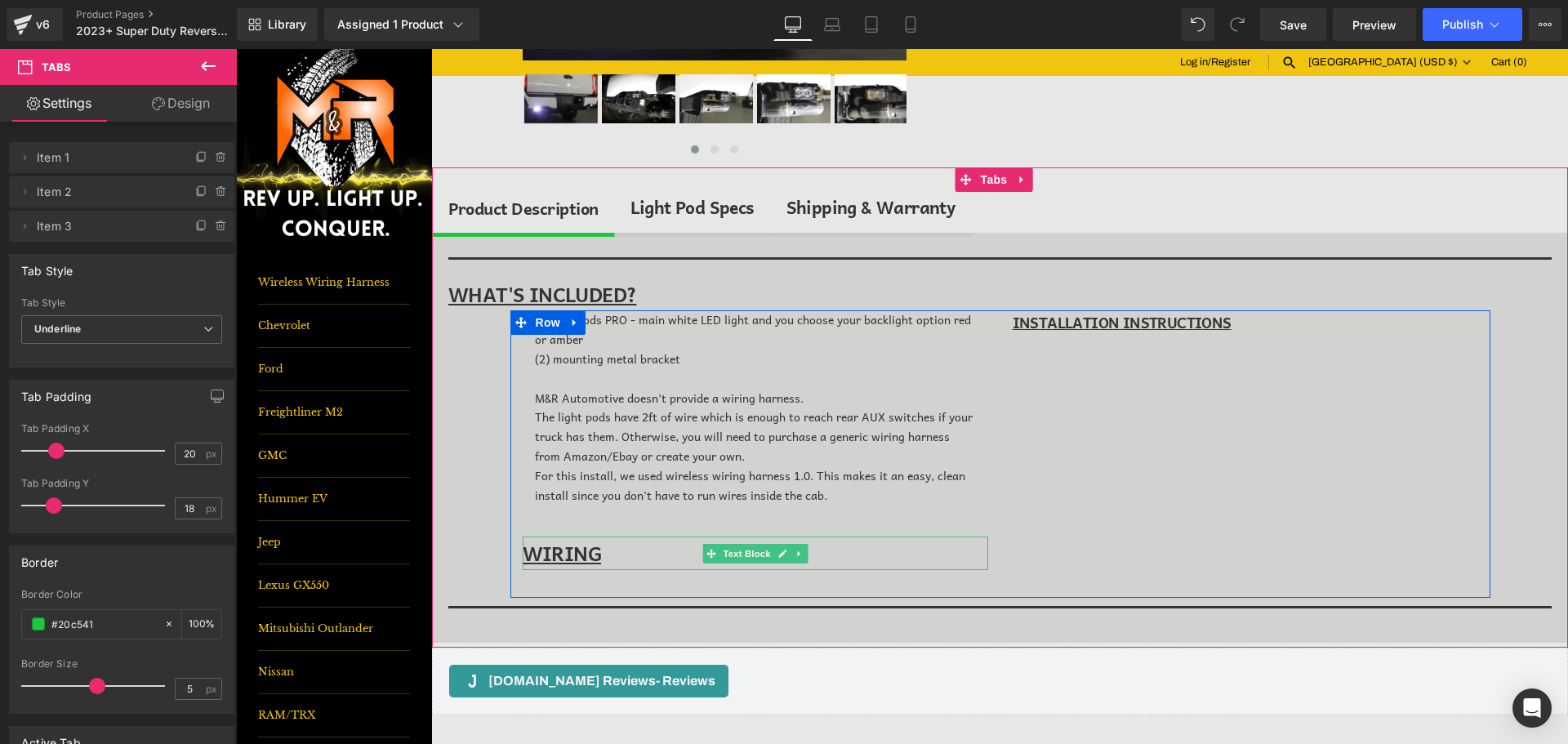
drag, startPoint x: 792, startPoint y: 447, endPoint x: 739, endPoint y: 457, distance: 53.9
click at [693, 552] on div "(2) LED pods PRO - main white LED light and you choose your backlight option re…" at bounding box center [755, 453] width 490 height 285
drag, startPoint x: 789, startPoint y: 442, endPoint x: 742, endPoint y: 569, distance: 135.4
click at [742, 569] on div "(2) LED pods PRO - main white LED light and you choose your backlight option re…" at bounding box center [755, 453] width 490 height 285
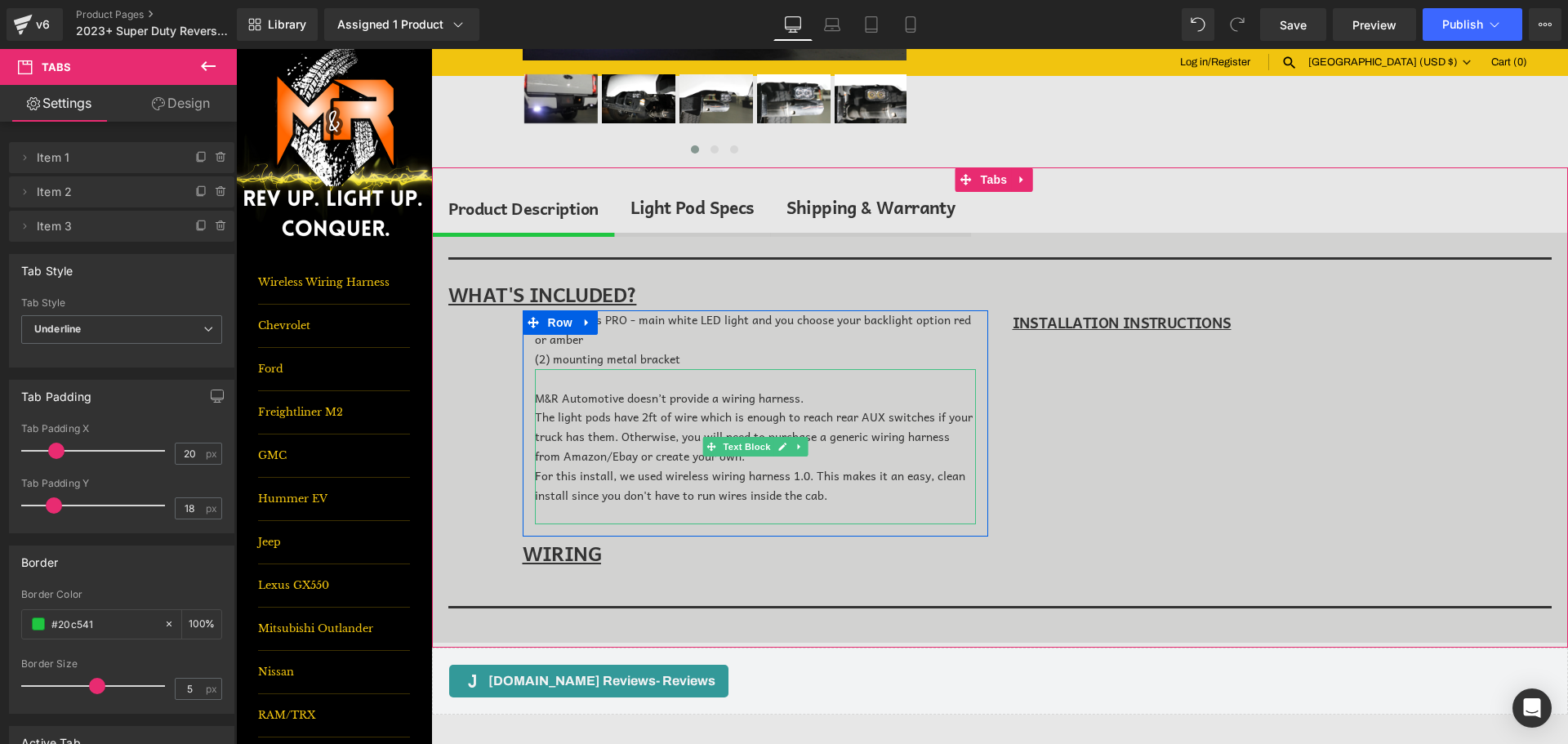
drag, startPoint x: 796, startPoint y: 448, endPoint x: 776, endPoint y: 509, distance: 64.2
click at [776, 509] on div "M&R Automotive doesn’t provide a wiring harness. The light pods have 2ft of wir…" at bounding box center [756, 446] width 441 height 155
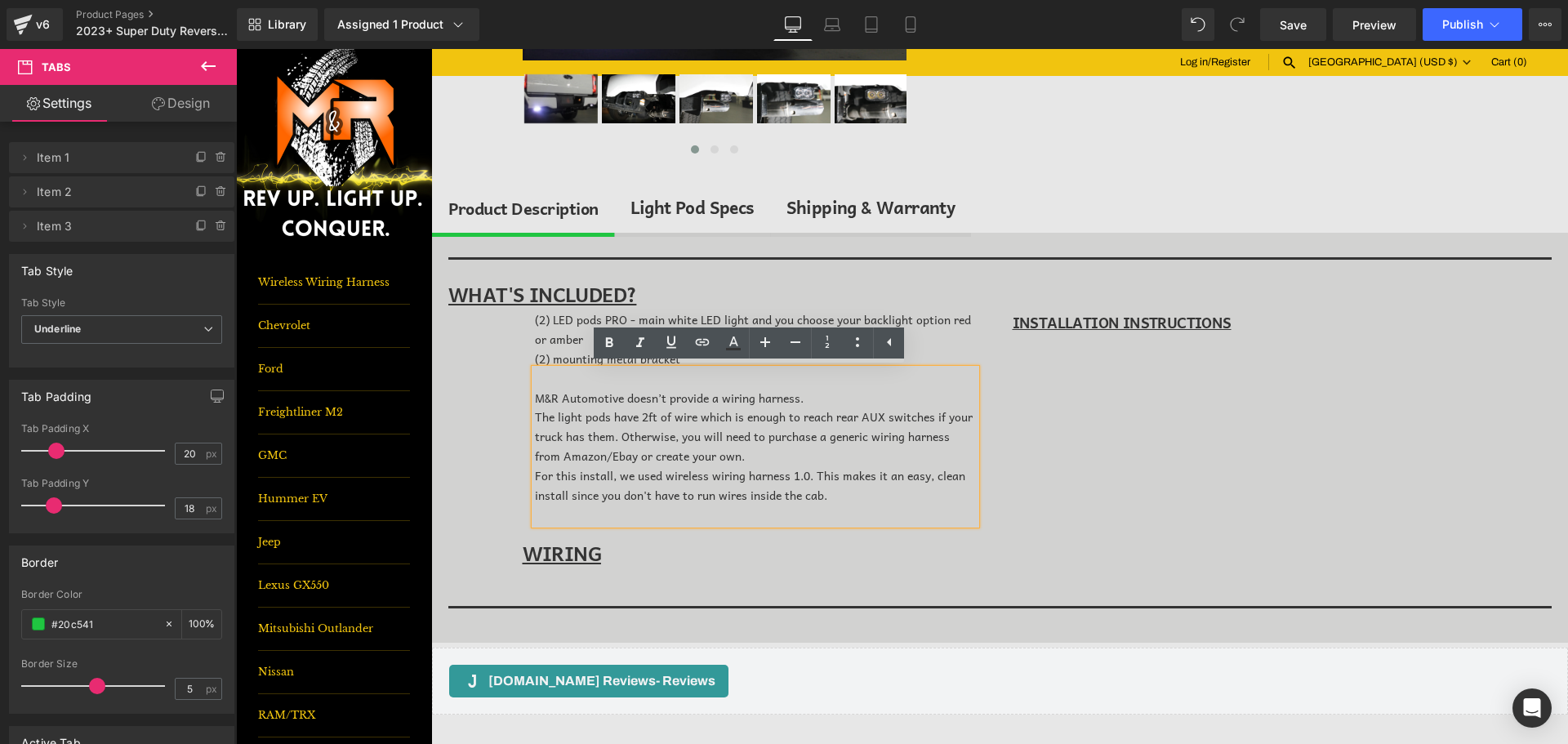
click at [500, 465] on div "(P) Description Separator WHAT'S INCLUDED? Text Block (2) LED pods PRO - main w…" at bounding box center [1000, 438] width 1136 height 410
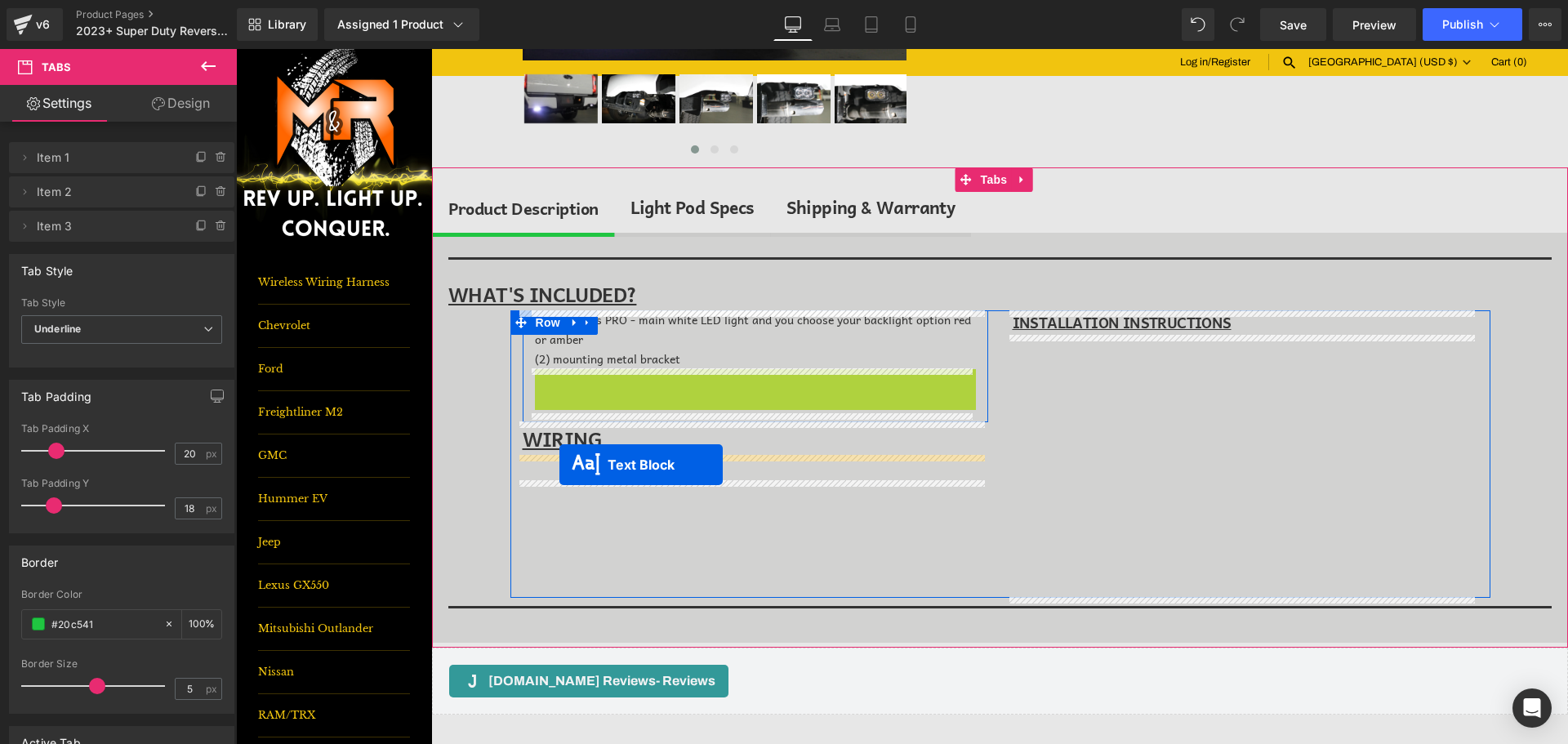
drag, startPoint x: 709, startPoint y: 444, endPoint x: 560, endPoint y: 465, distance: 150.5
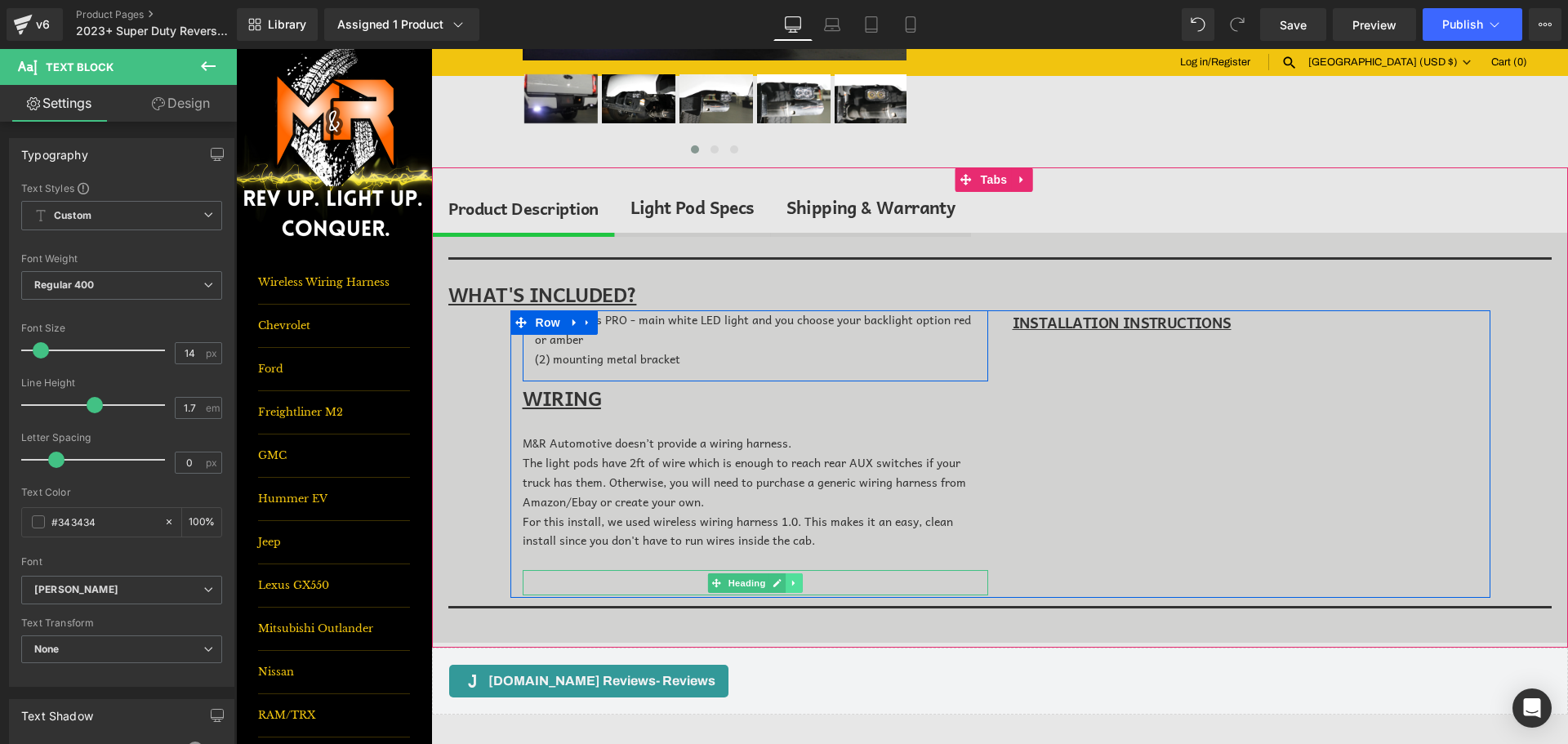
click at [790, 582] on icon at bounding box center [794, 583] width 9 height 10
click at [800, 581] on icon at bounding box center [802, 583] width 9 height 9
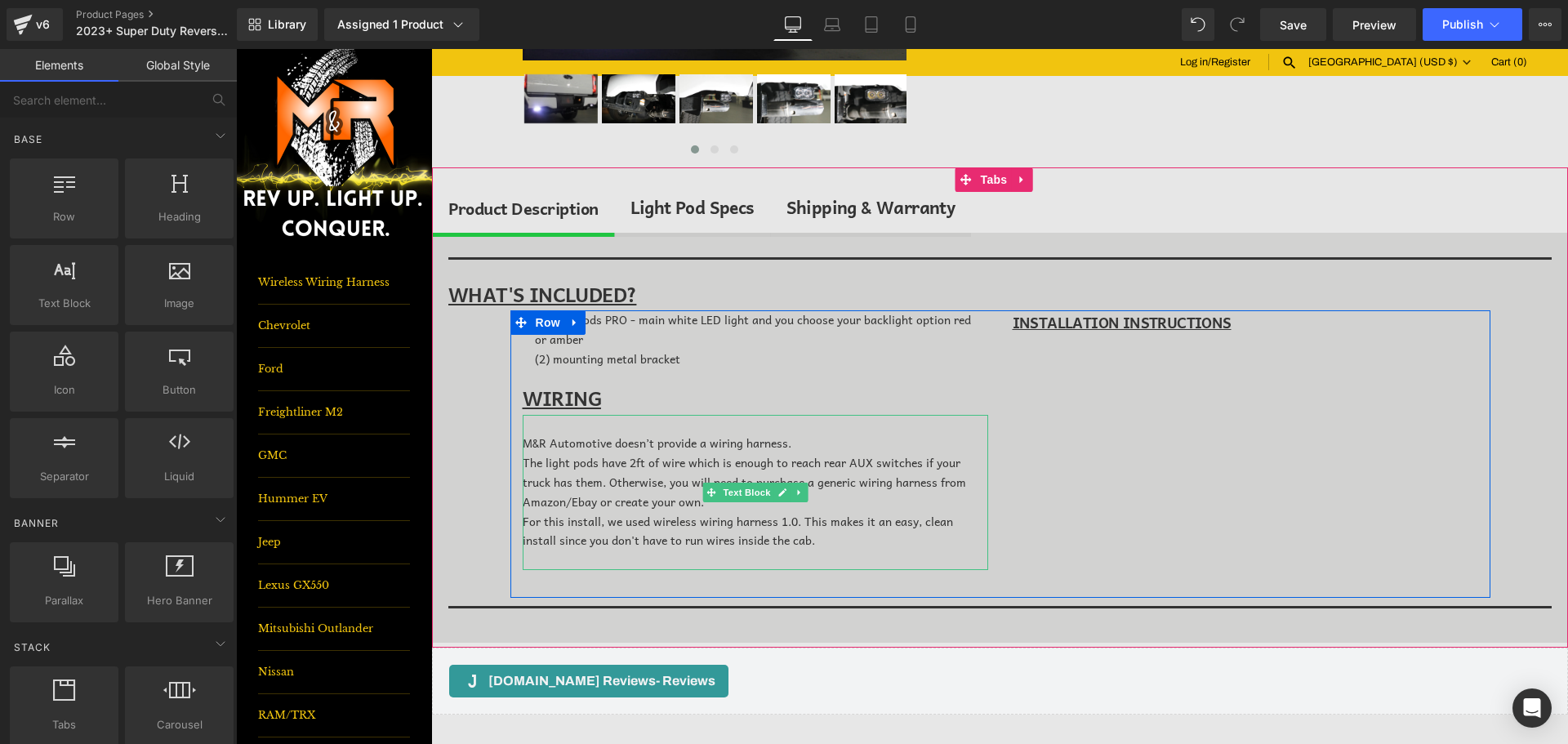
click at [630, 432] on div "M&R Automotive doesn’t provide a wiring harness. The light pods have 2ft of wir…" at bounding box center [756, 492] width 466 height 155
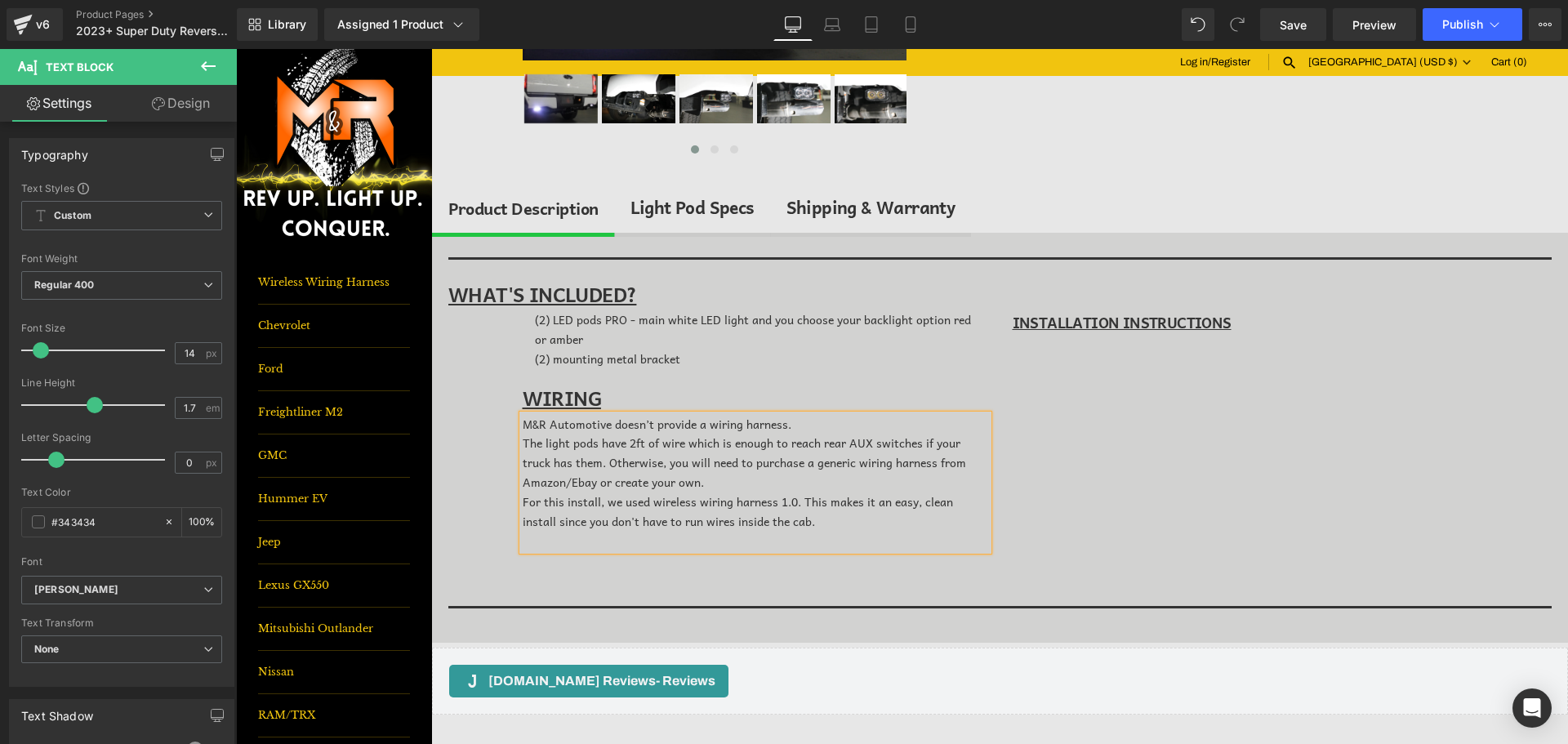
click at [689, 460] on span "The light pods have 2ft of wire which is enough to reach rear AUX switches if y…" at bounding box center [744, 462] width 443 height 57
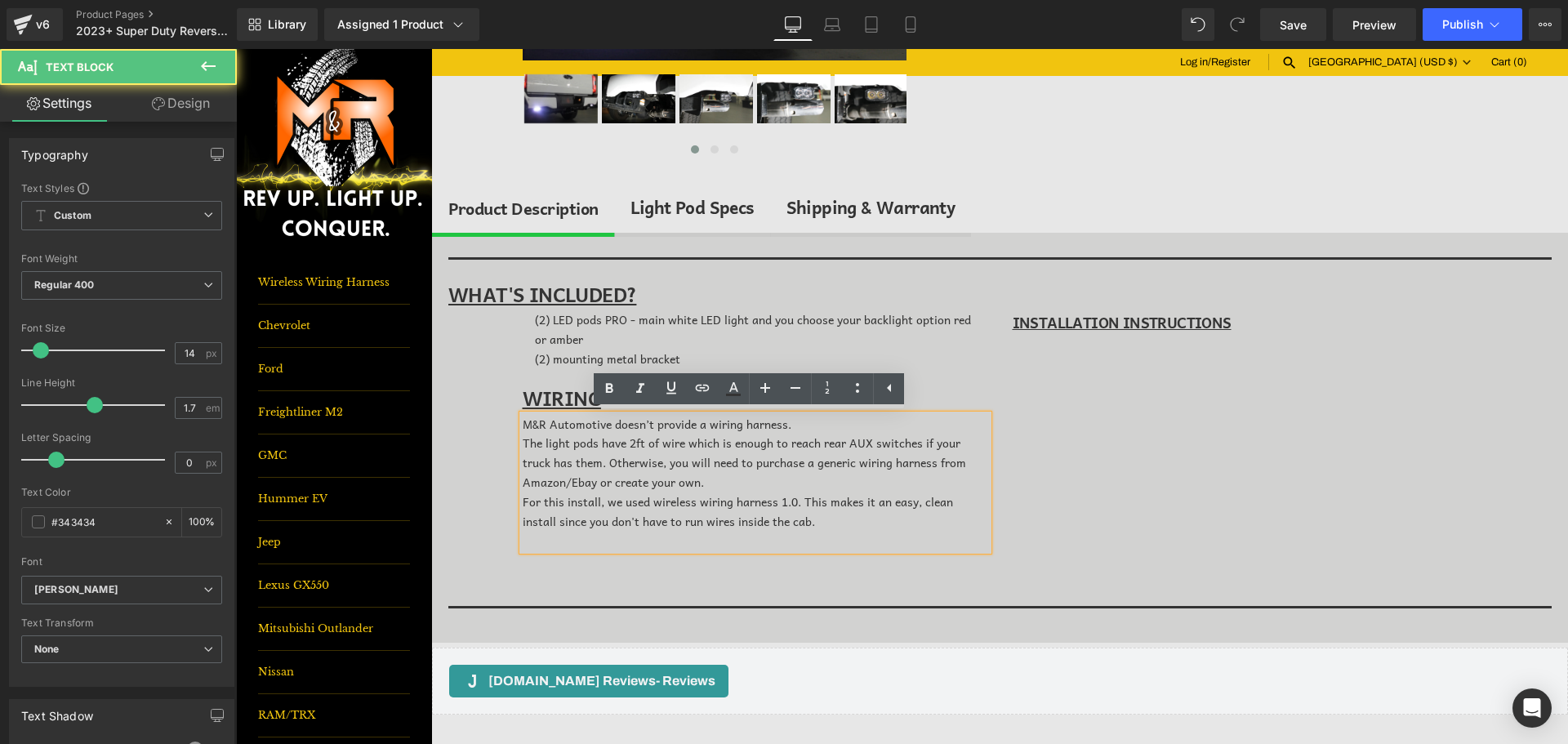
click at [737, 426] on span "M&R Automotive doesn’t provide a wiring harness." at bounding box center [657, 423] width 269 height 18
click at [852, 390] on icon at bounding box center [858, 388] width 20 height 20
click at [794, 534] on div at bounding box center [756, 541] width 466 height 20
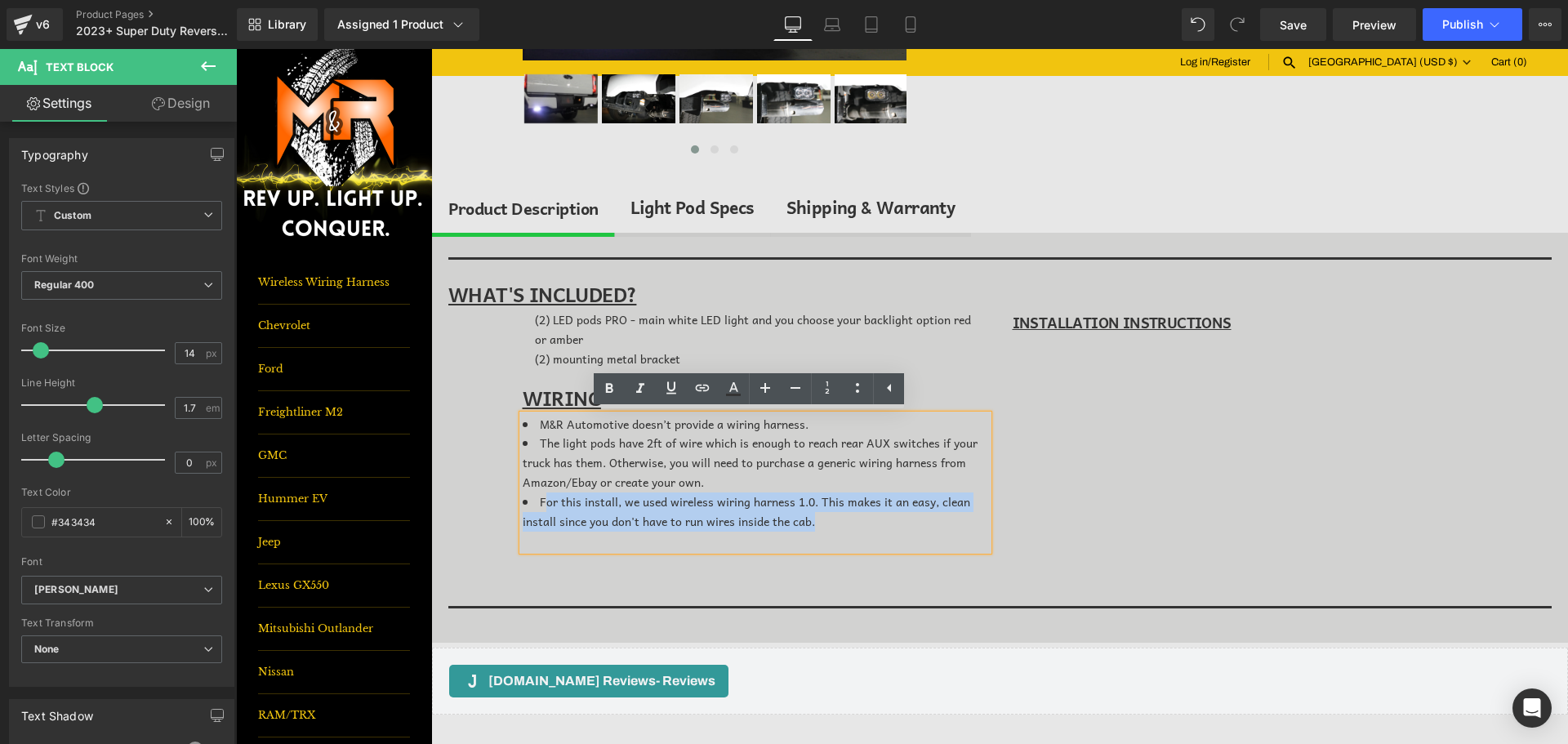
drag, startPoint x: 819, startPoint y: 526, endPoint x: 540, endPoint y: 502, distance: 280.0
click at [541, 503] on li "For this install, we used wireless wiring harness 1.0. This makes it an easy, c…" at bounding box center [756, 512] width 466 height 39
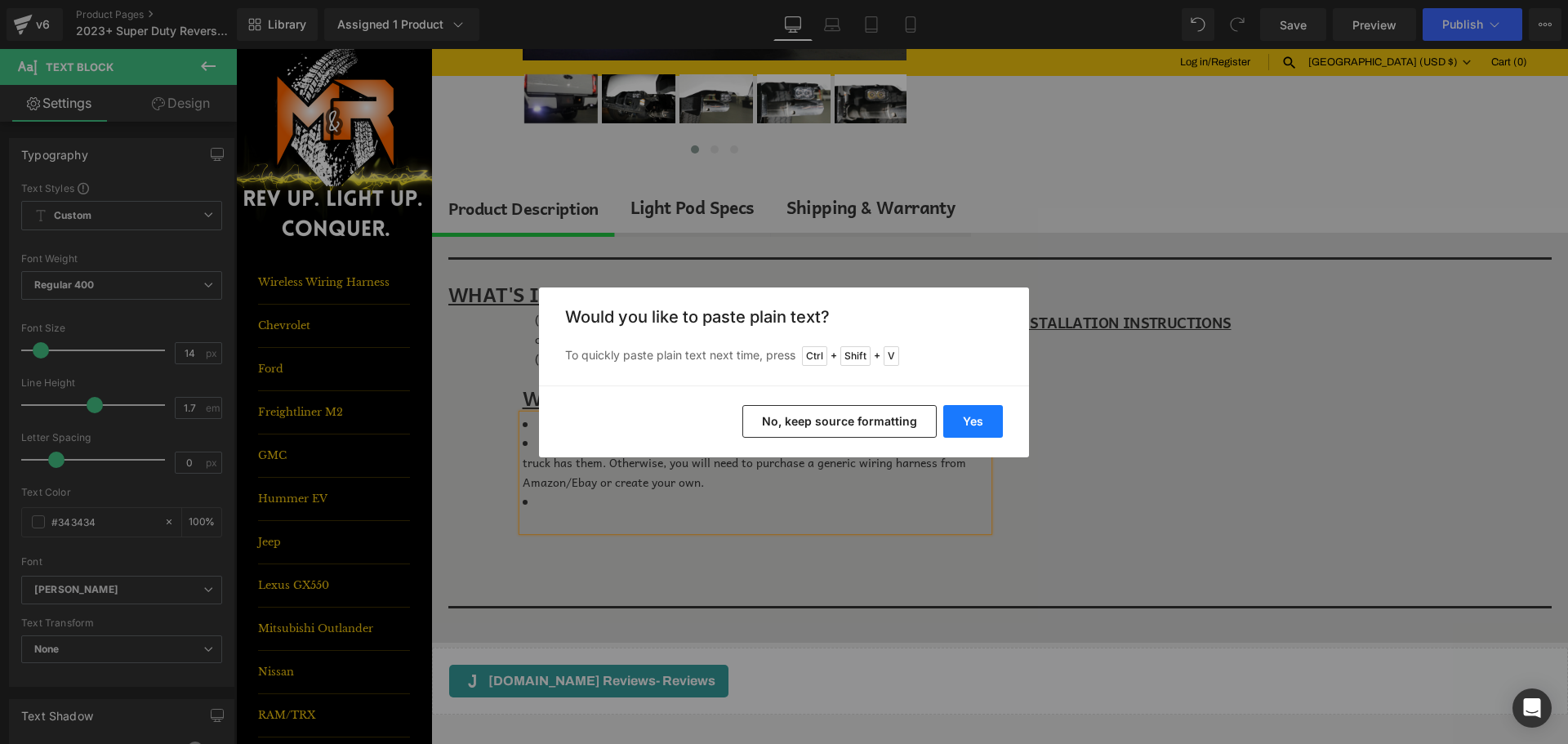
click at [983, 421] on button "Yes" at bounding box center [973, 421] width 60 height 32
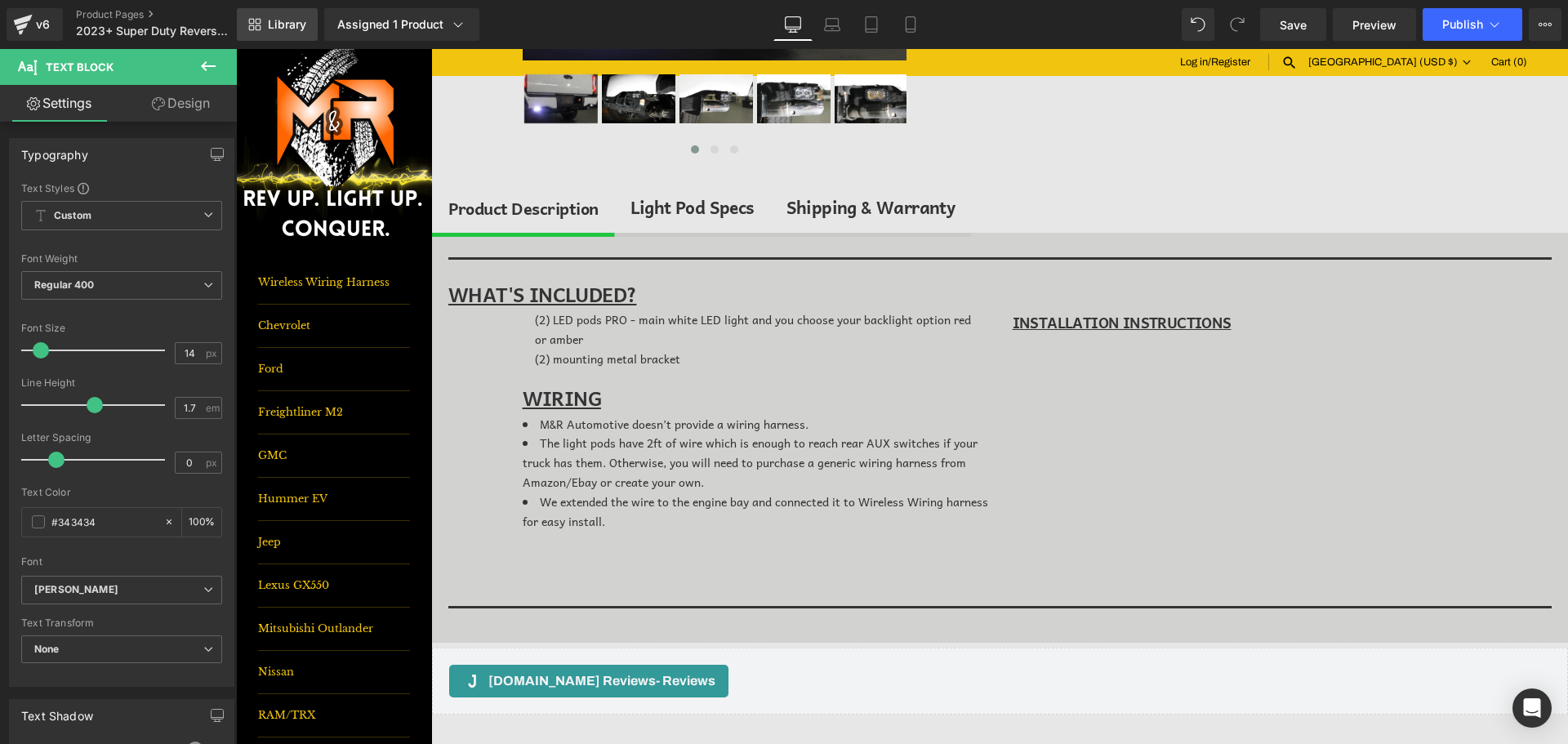
click at [295, 23] on span "Library" at bounding box center [287, 24] width 39 height 14
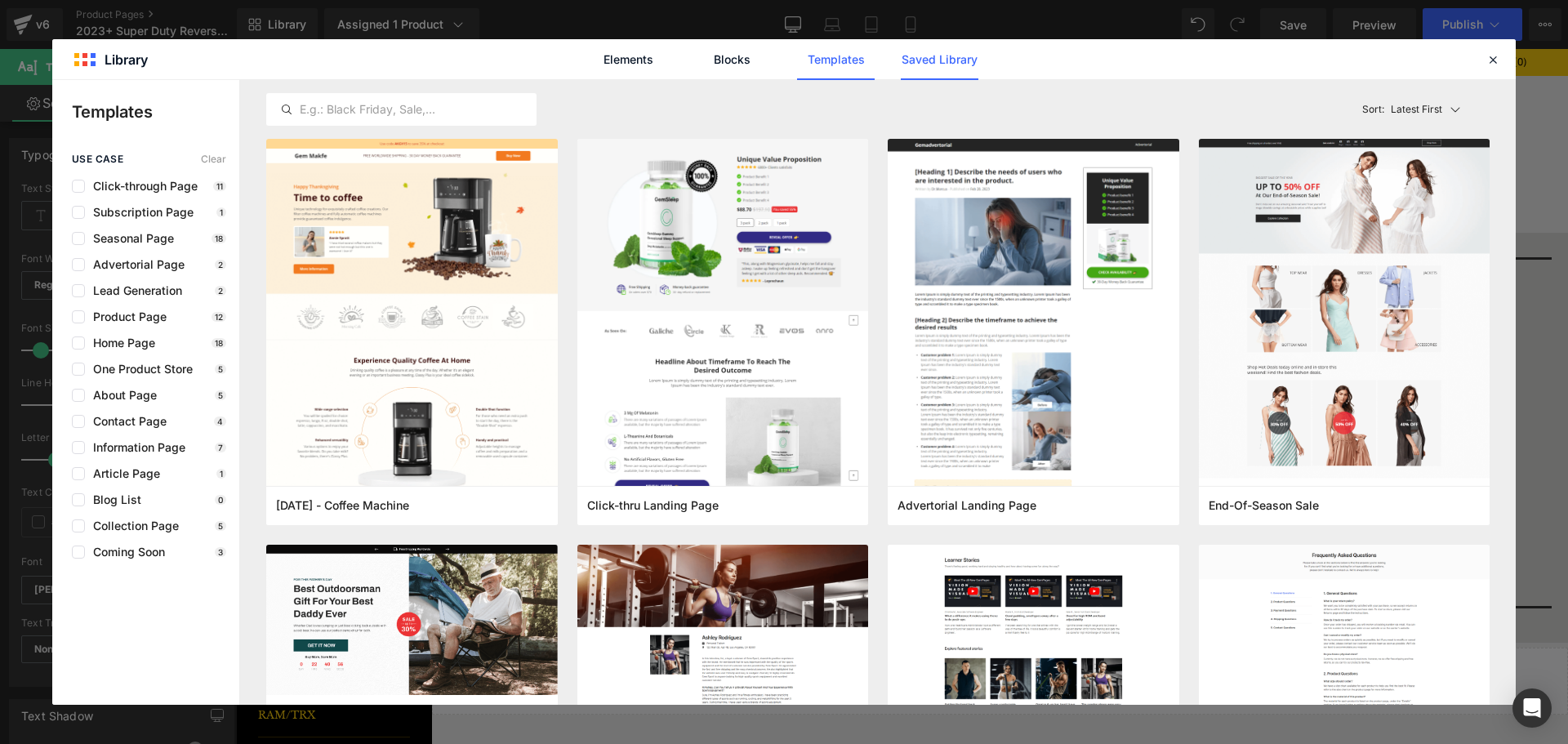
click at [912, 61] on link "Saved Library" at bounding box center [939, 60] width 78 height 41
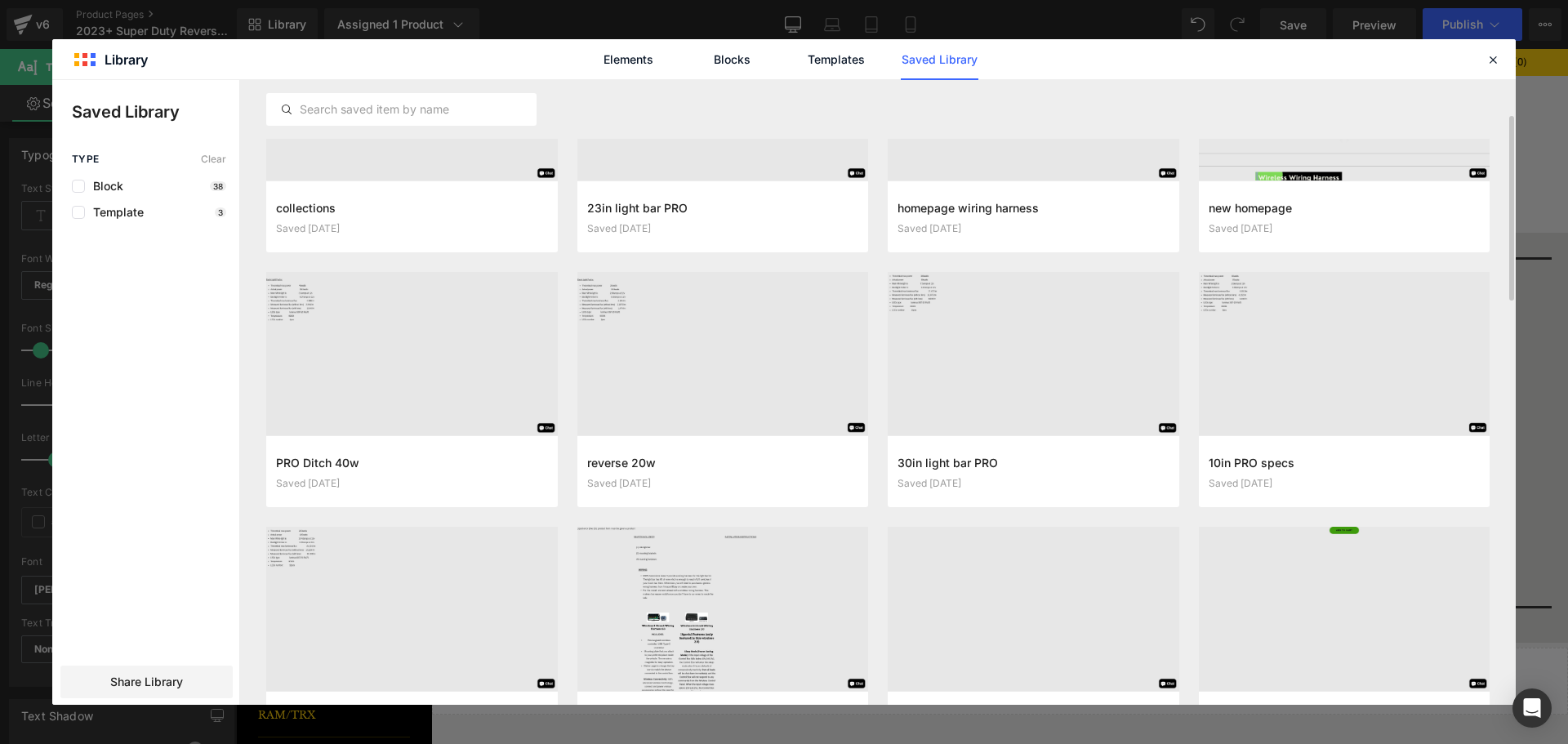
scroll to position [204, 0]
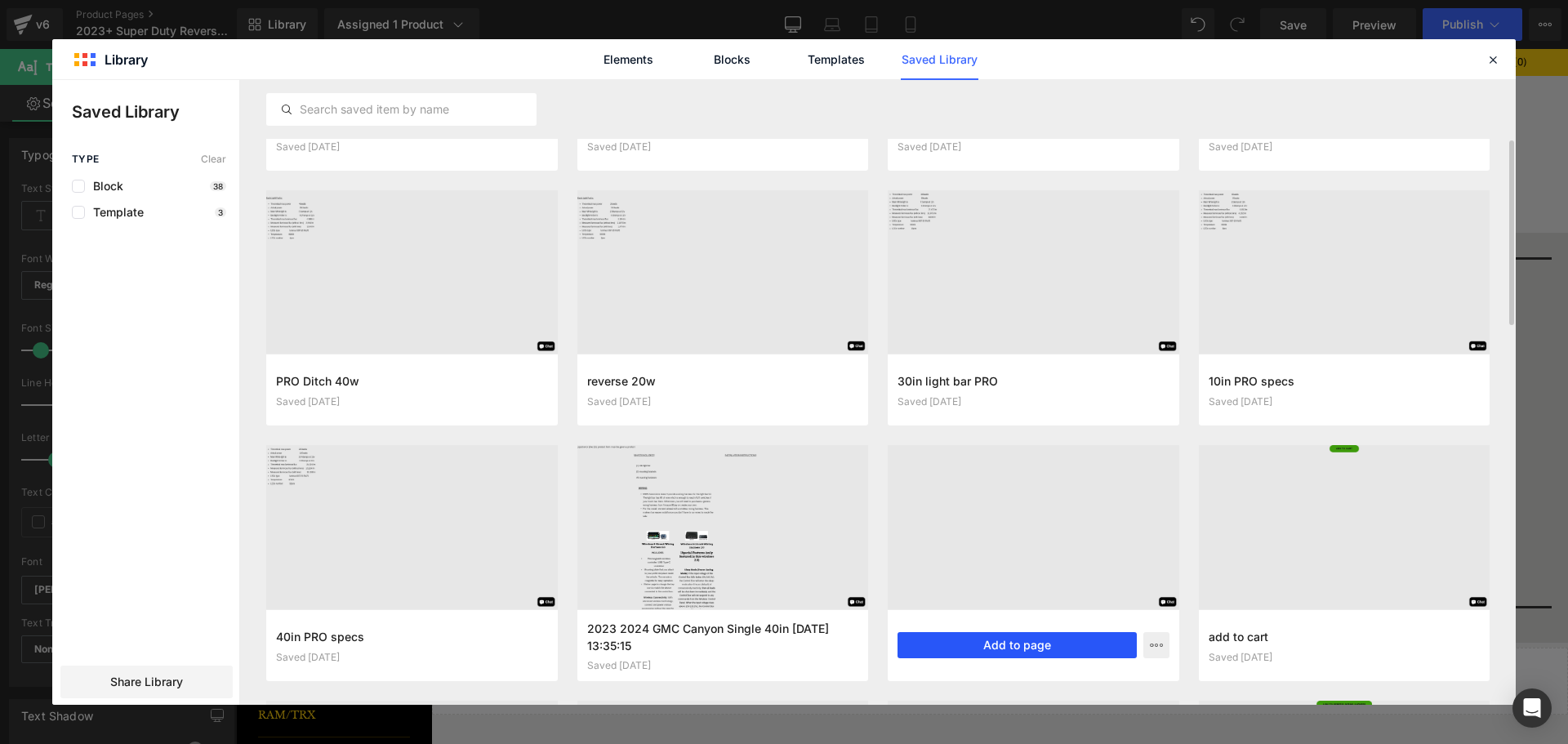
click at [1081, 651] on button "Add to page" at bounding box center [1017, 645] width 239 height 26
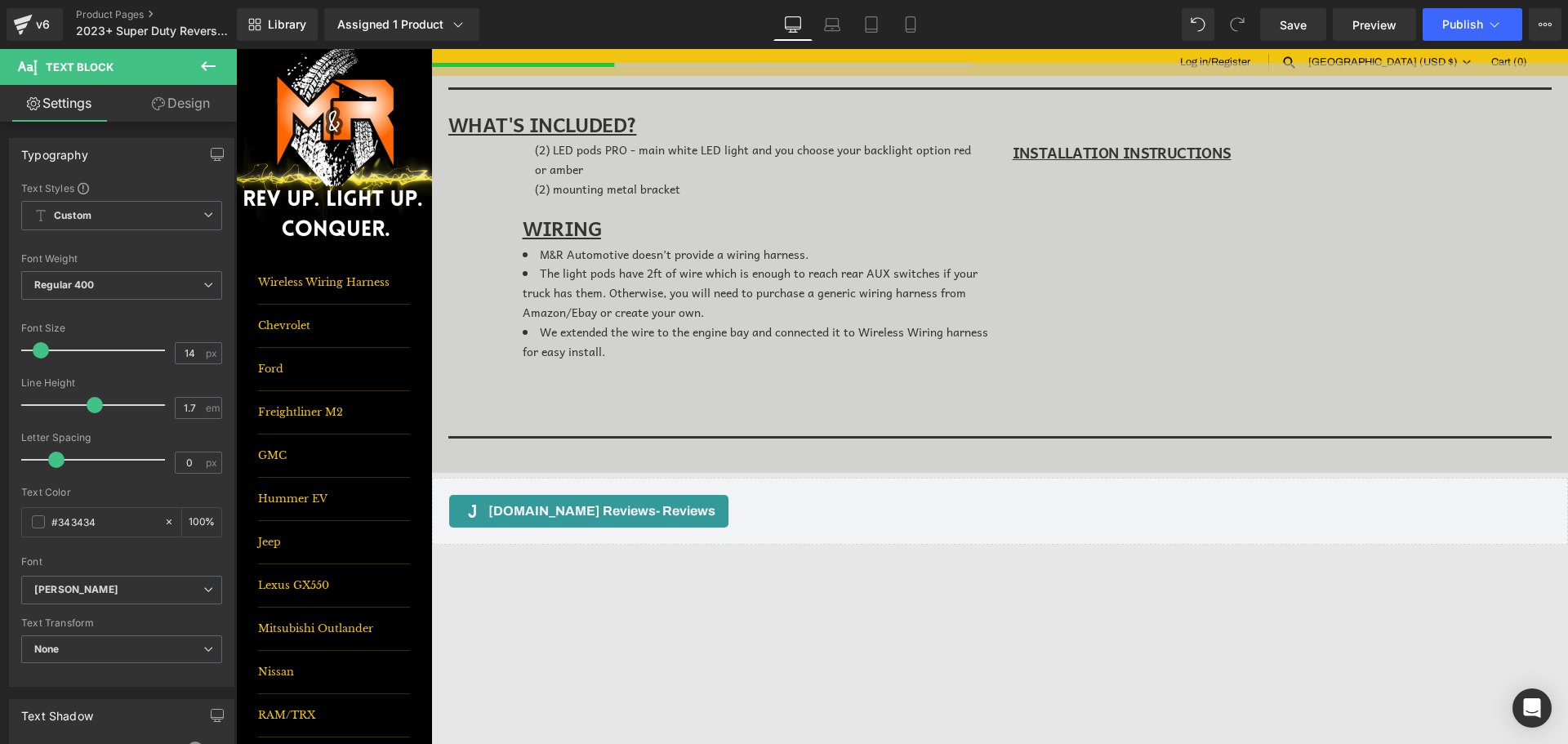
scroll to position [577, 0]
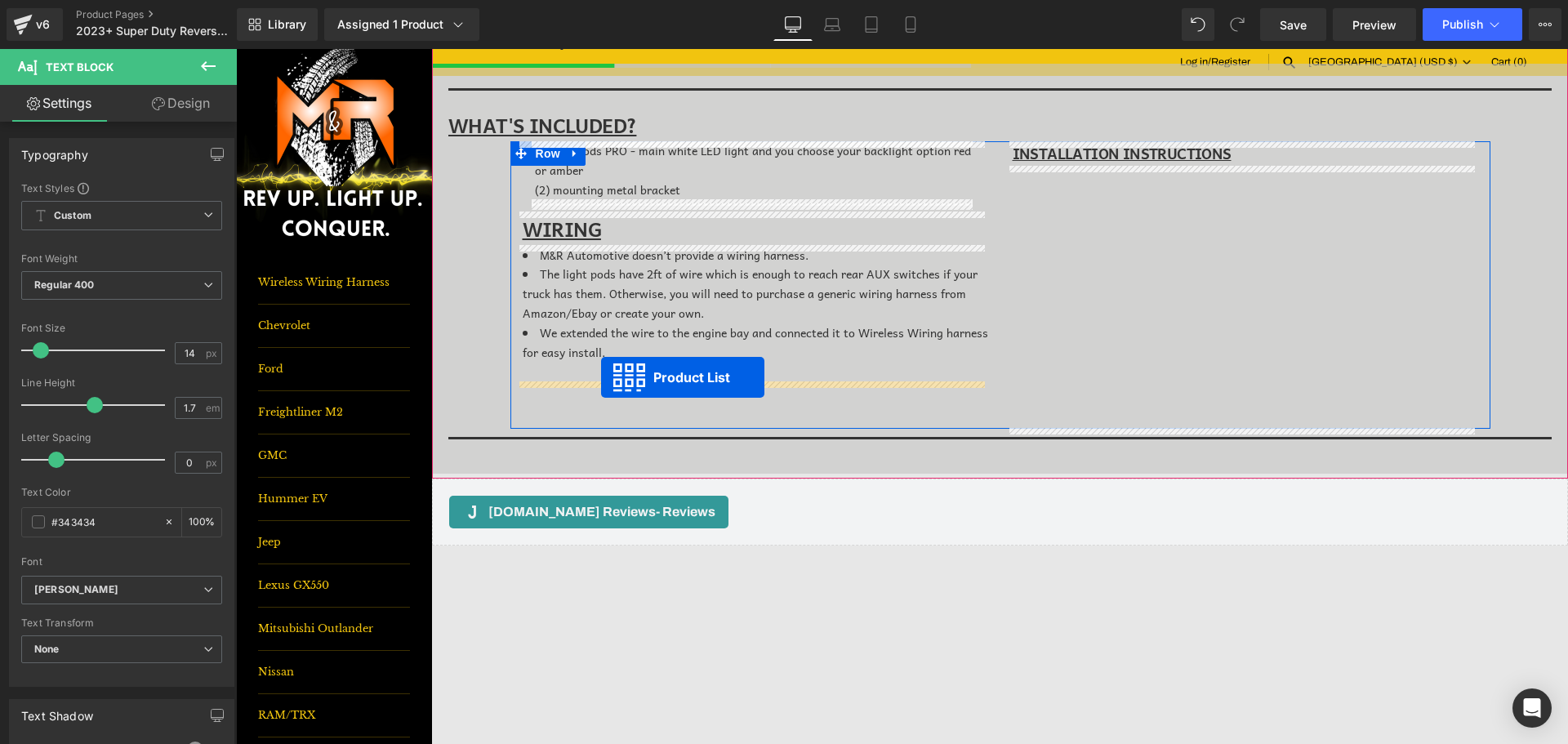
drag, startPoint x: 948, startPoint y: 471, endPoint x: 601, endPoint y: 377, distance: 359.5
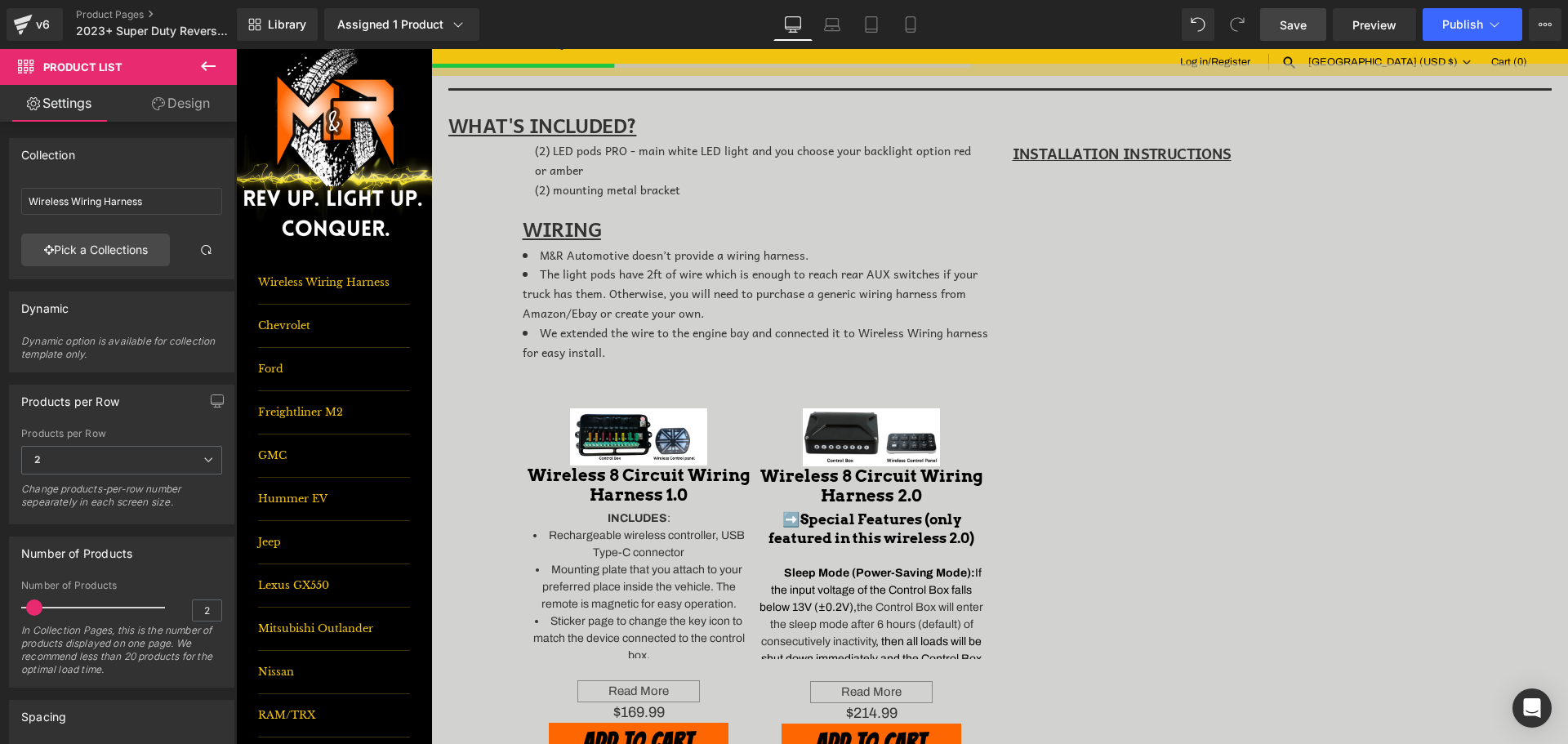
click at [1279, 27] on link "Save" at bounding box center [1294, 24] width 66 height 32
click at [1466, 20] on span "Publish" at bounding box center [1463, 24] width 41 height 13
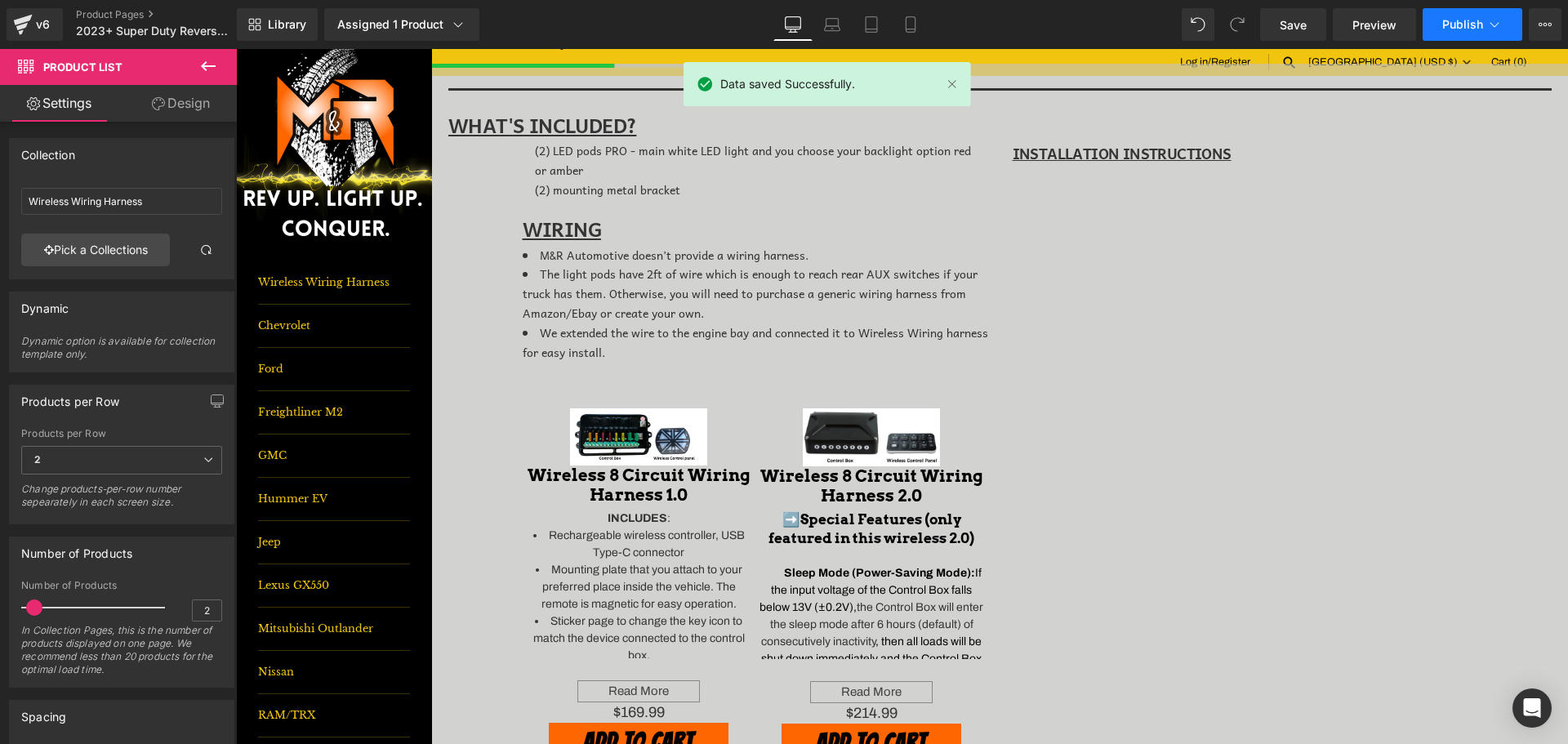
click at [1465, 29] on span "Publish" at bounding box center [1463, 24] width 41 height 13
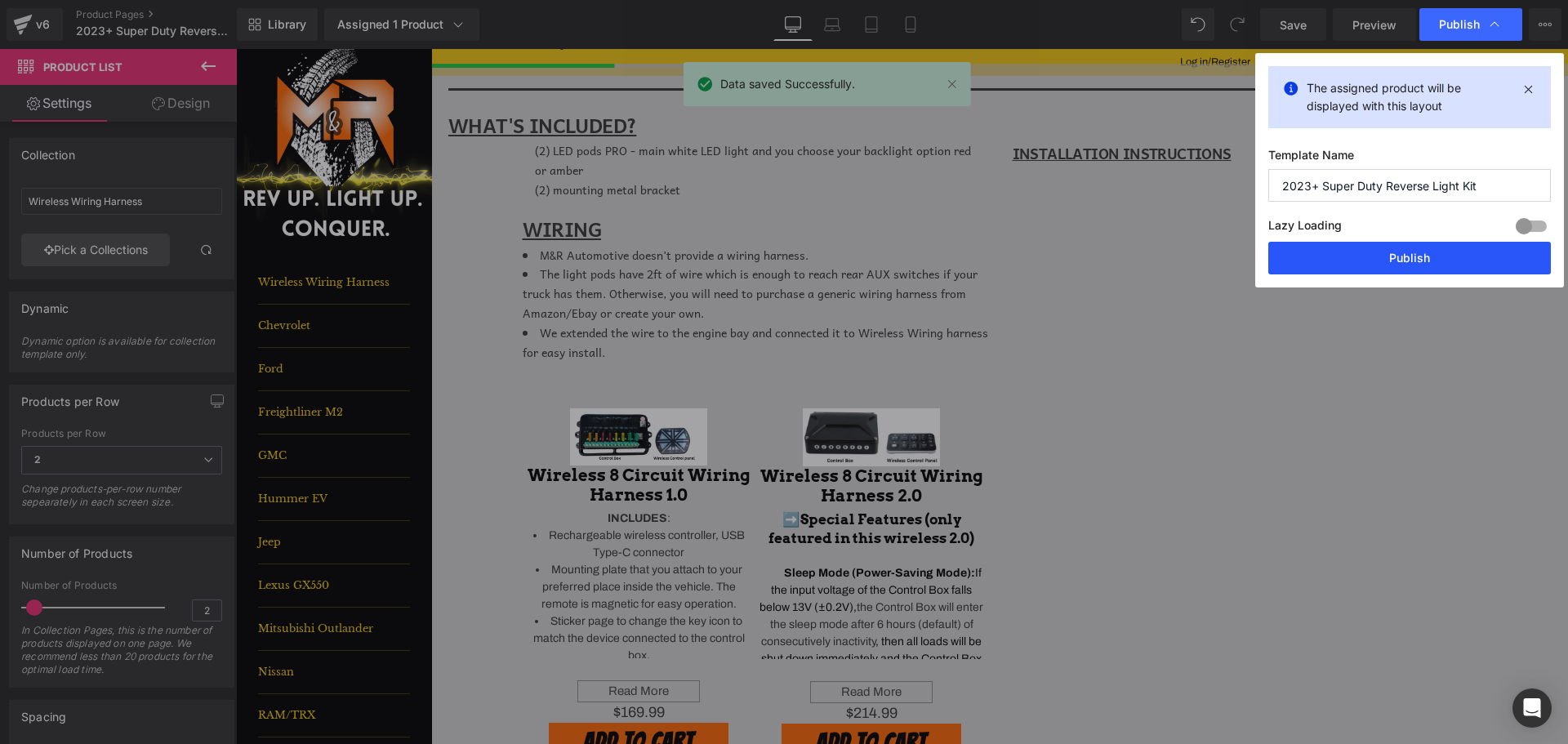
click at [1428, 252] on button "Publish" at bounding box center [1410, 258] width 283 height 32
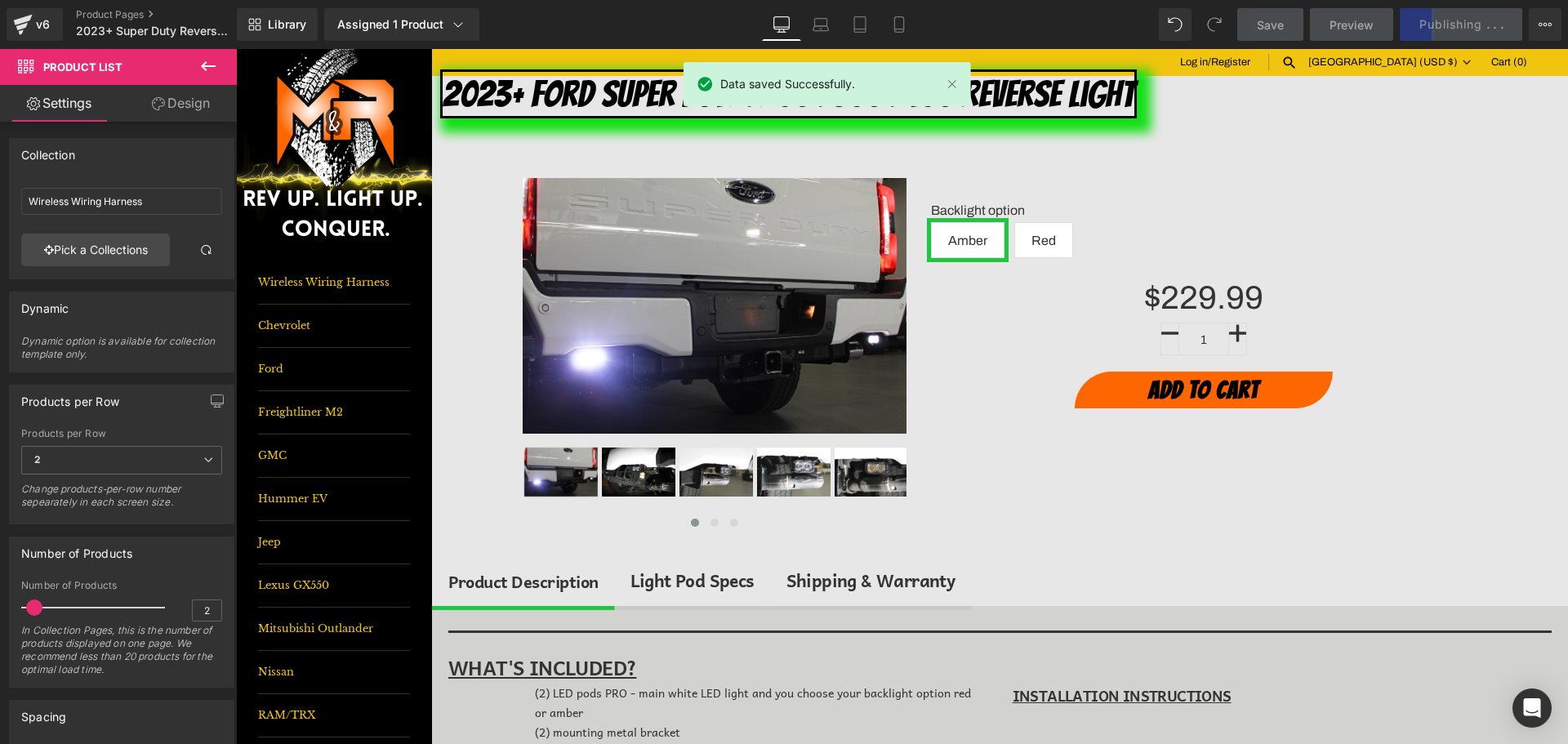
scroll to position [0, 0]
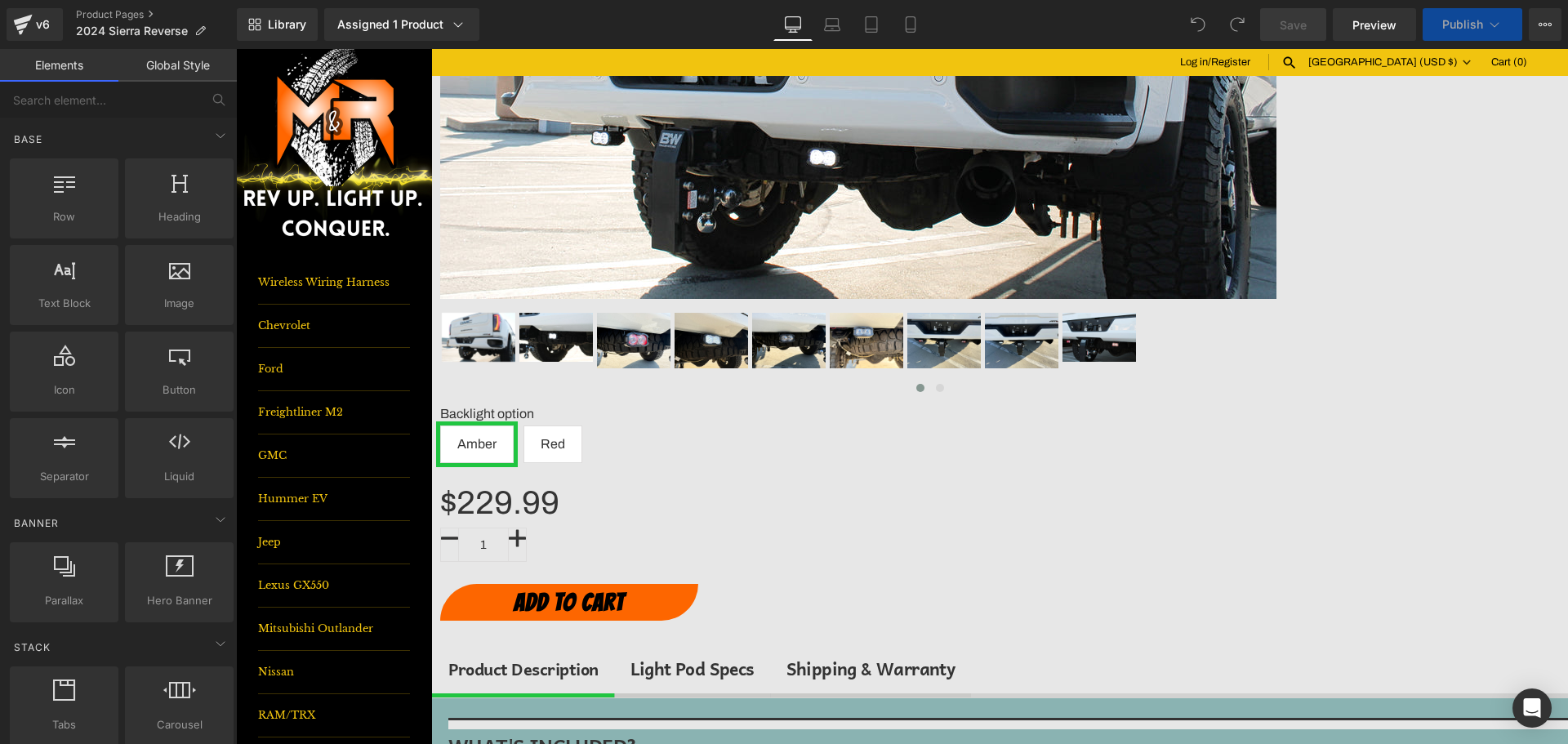
scroll to position [490, 0]
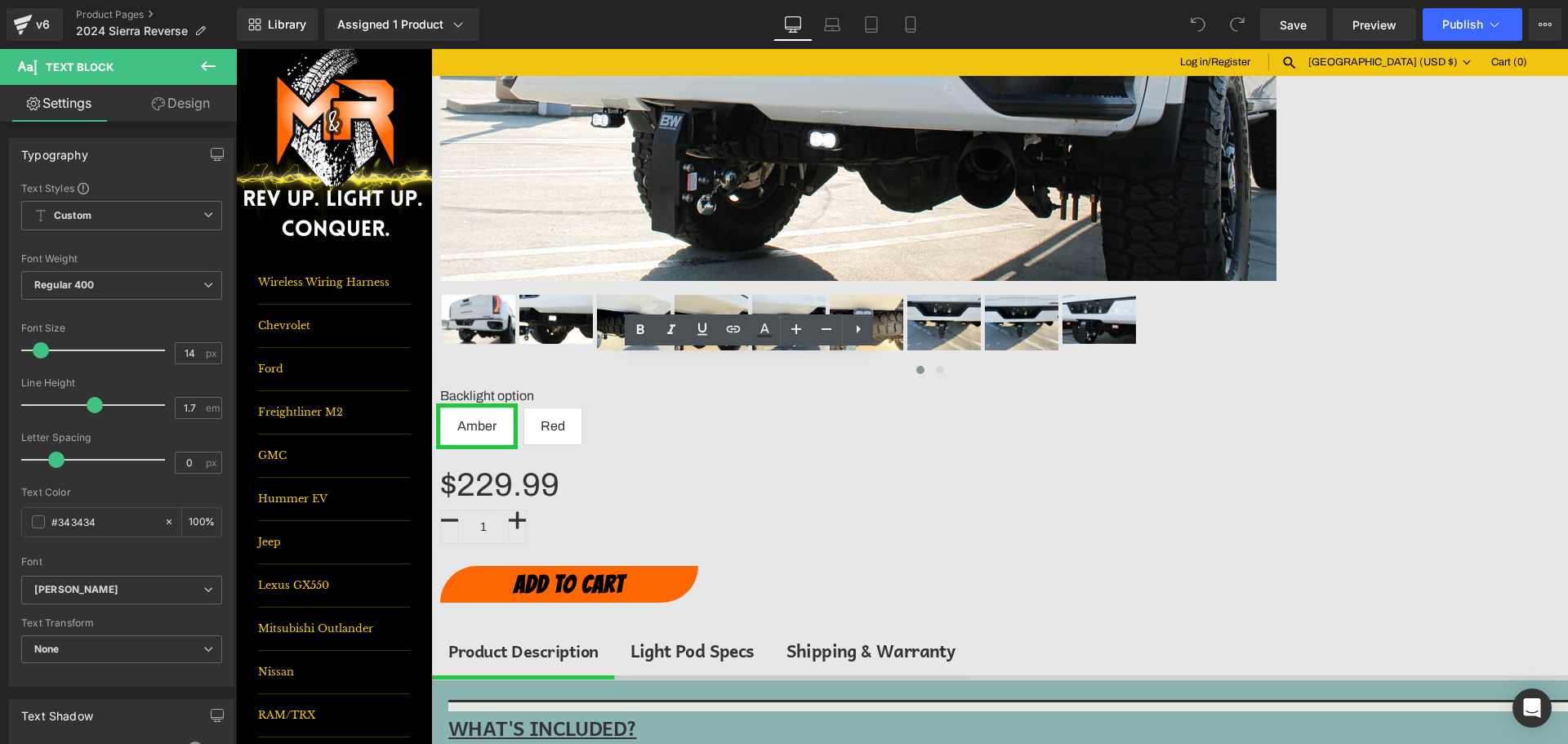
copy ul "M&R Automotive doesn’t provide a wiring harness. The light pods have 2ft of wir…"
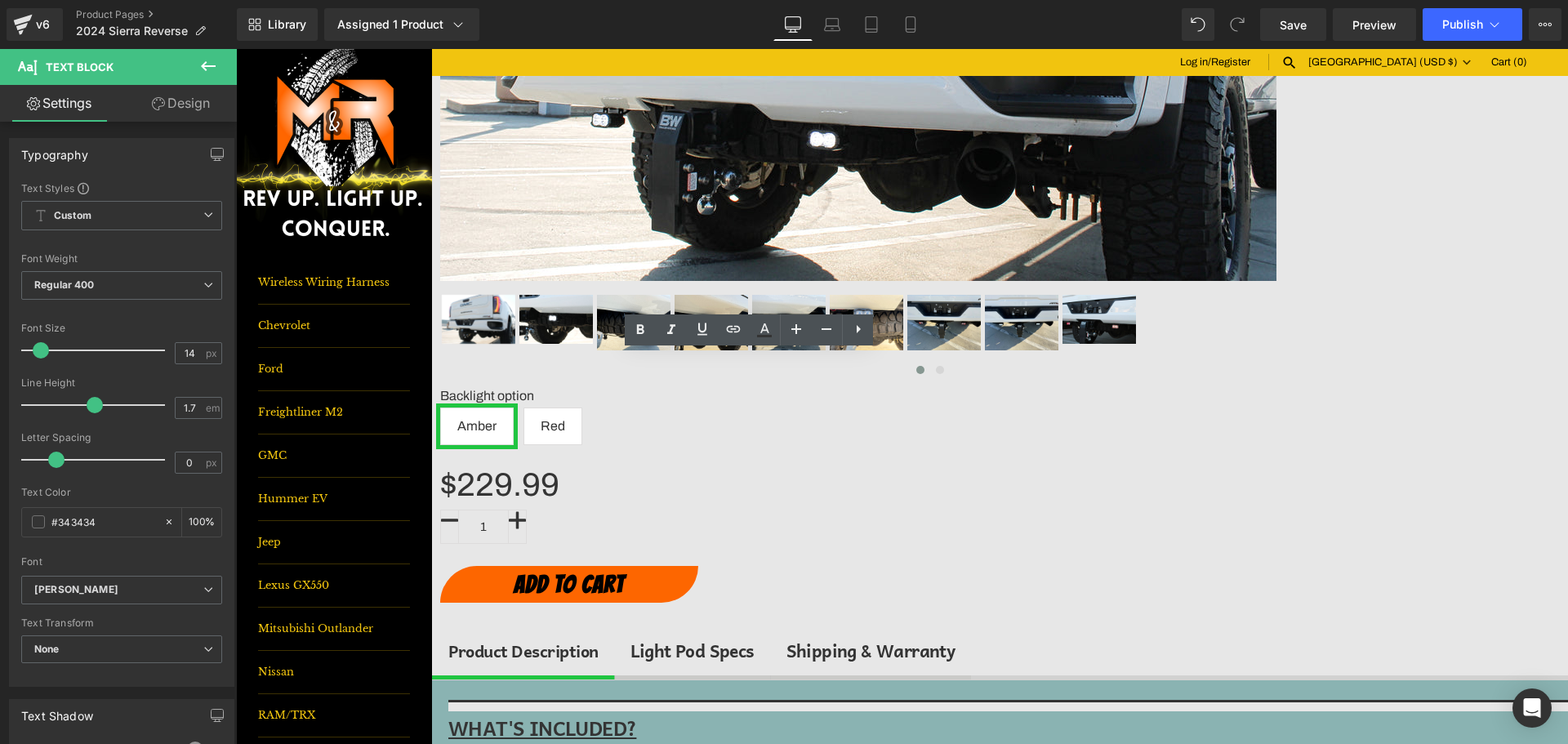
scroll to position [81, 0]
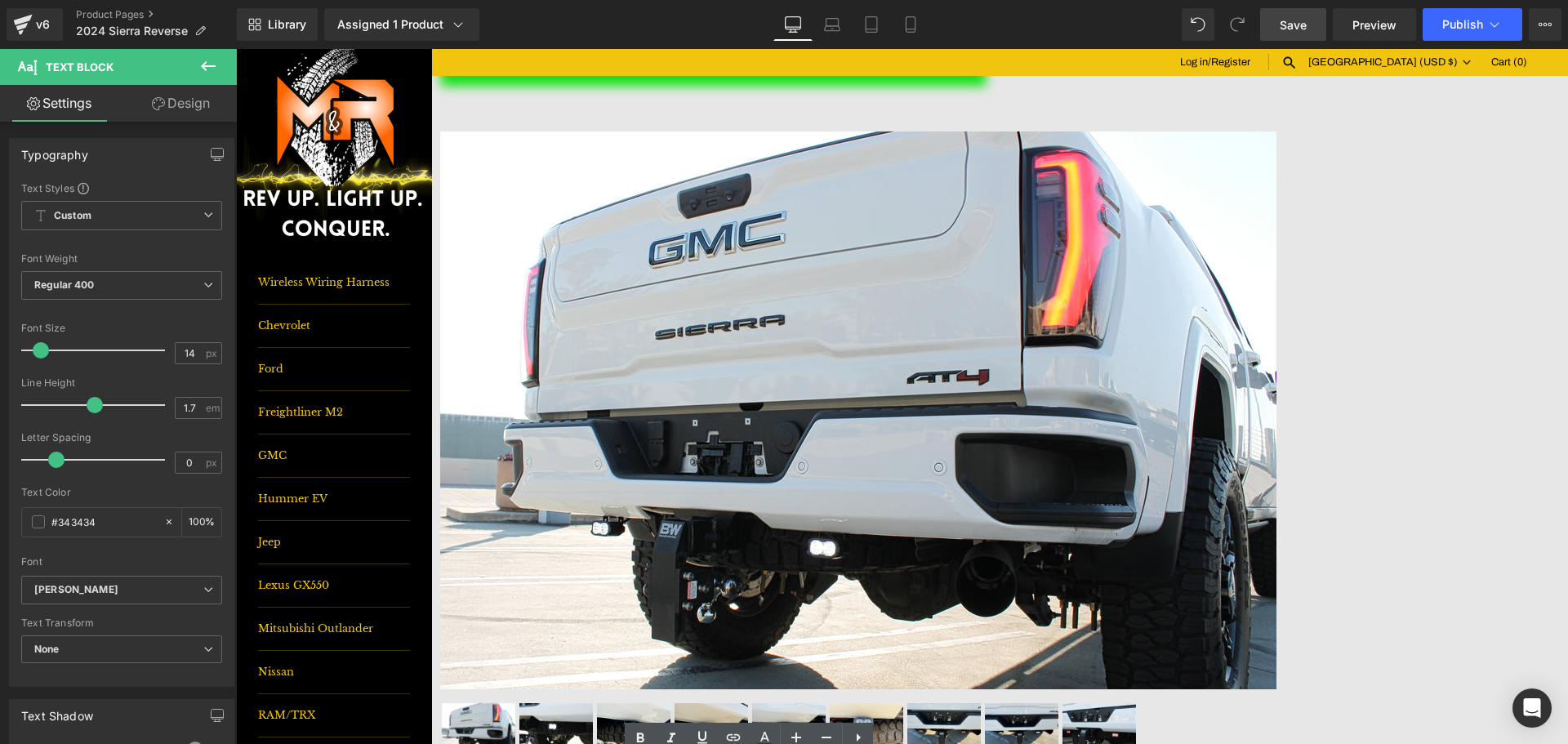
click at [1290, 32] on span "Save" at bounding box center [1293, 24] width 27 height 17
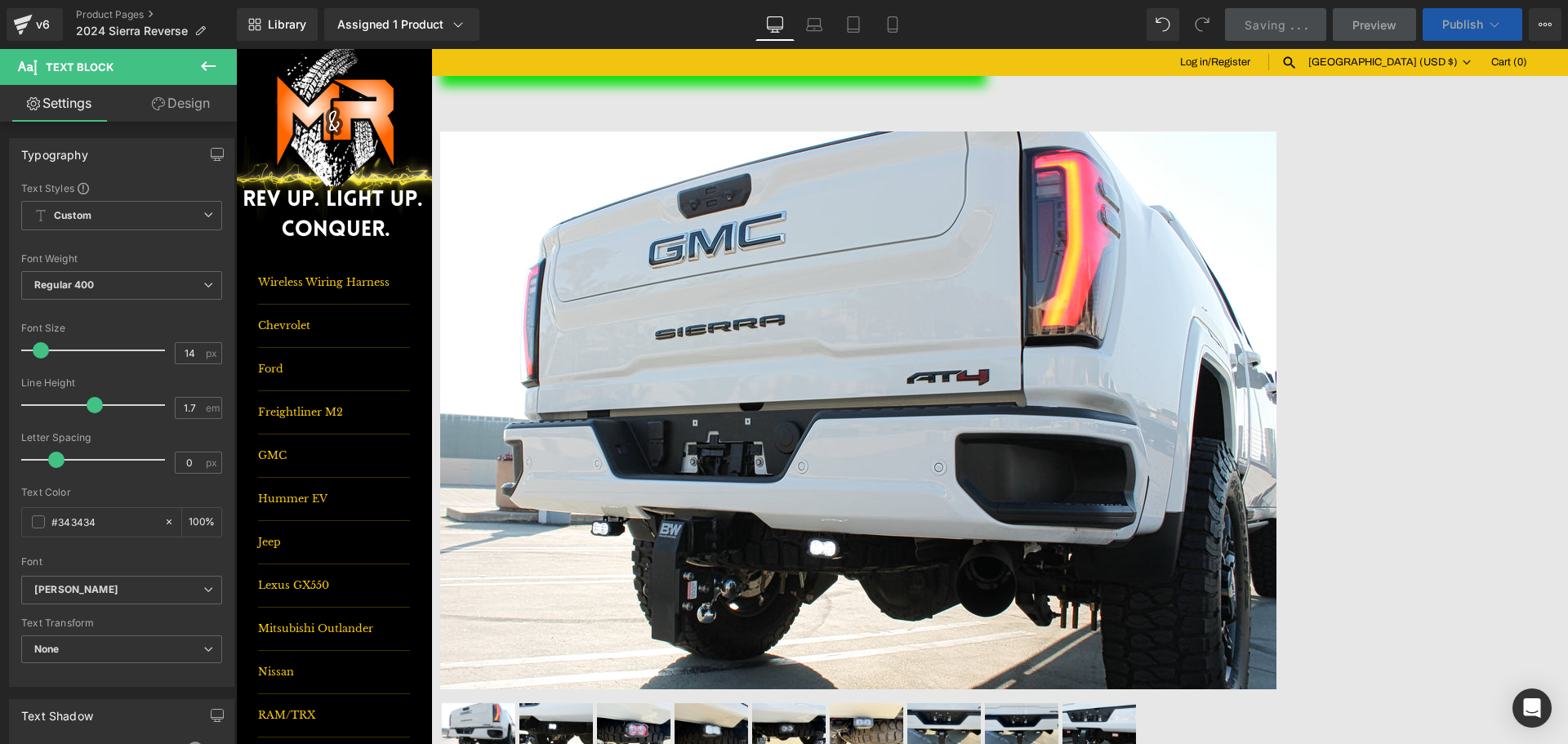
click at [1472, 27] on span "Publish" at bounding box center [1463, 24] width 41 height 13
click at [1471, 28] on span "Publish" at bounding box center [1463, 24] width 41 height 13
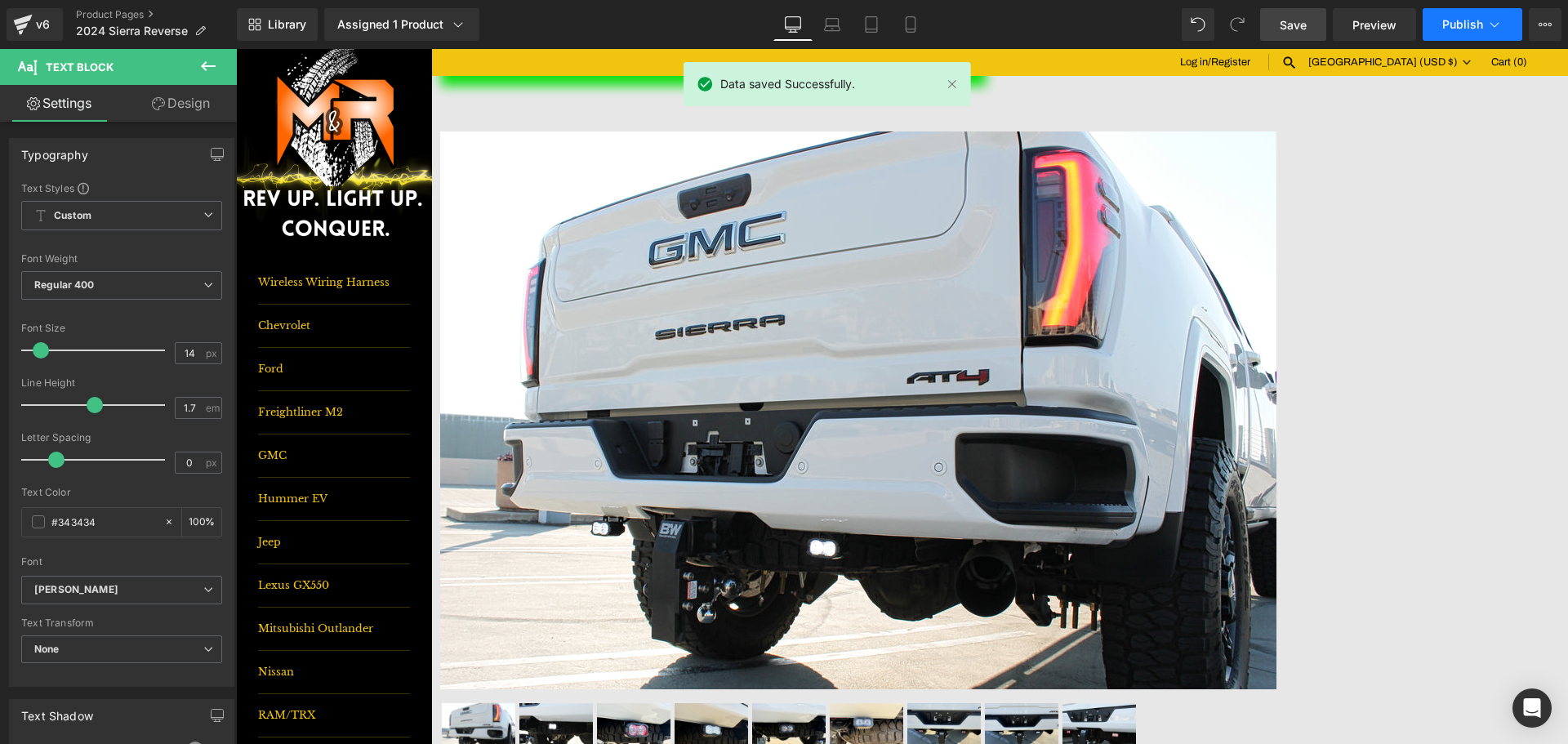
click at [1471, 28] on span "Publish" at bounding box center [1463, 24] width 41 height 13
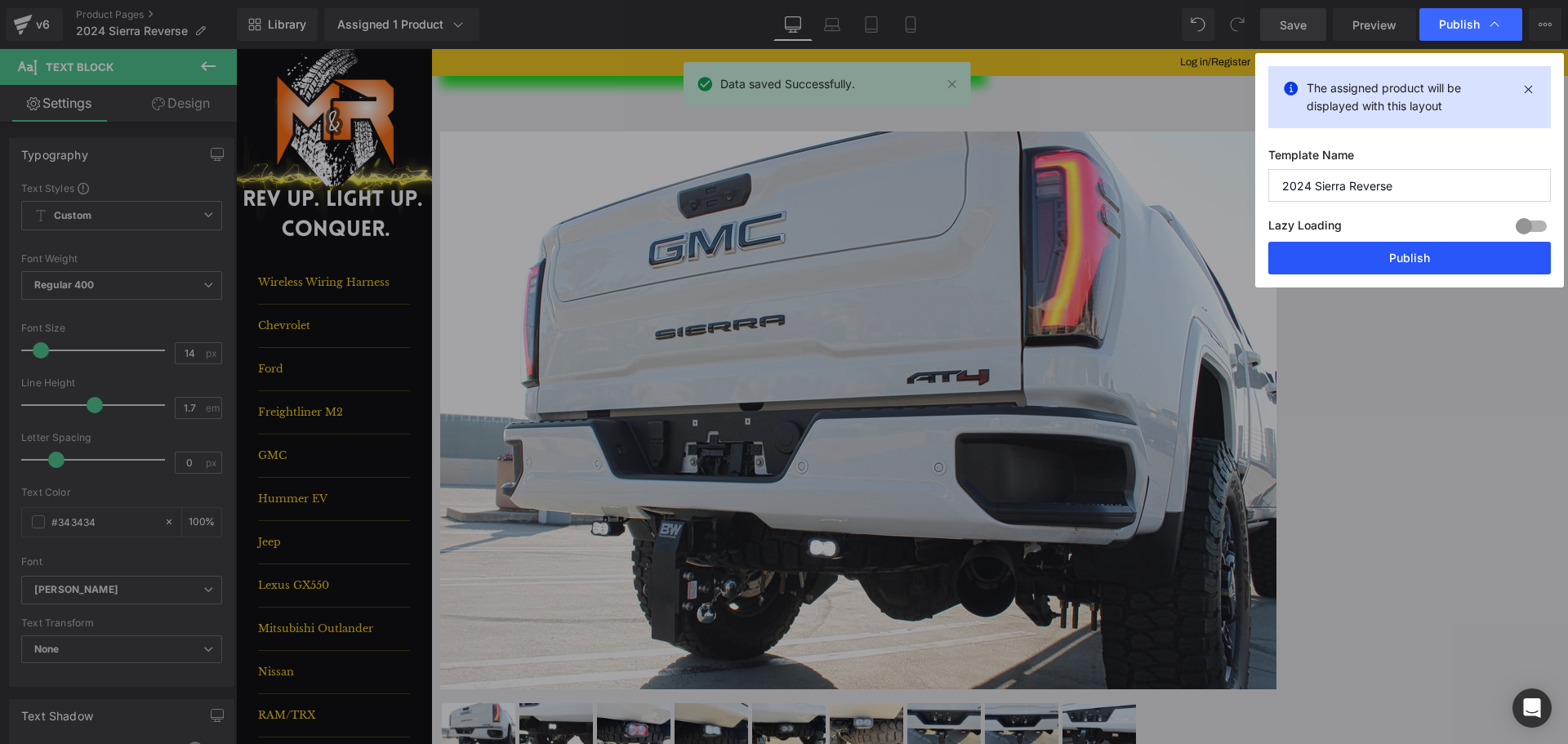
click at [0, 0] on button "Publish" at bounding box center [0, 0] width 0 height 0
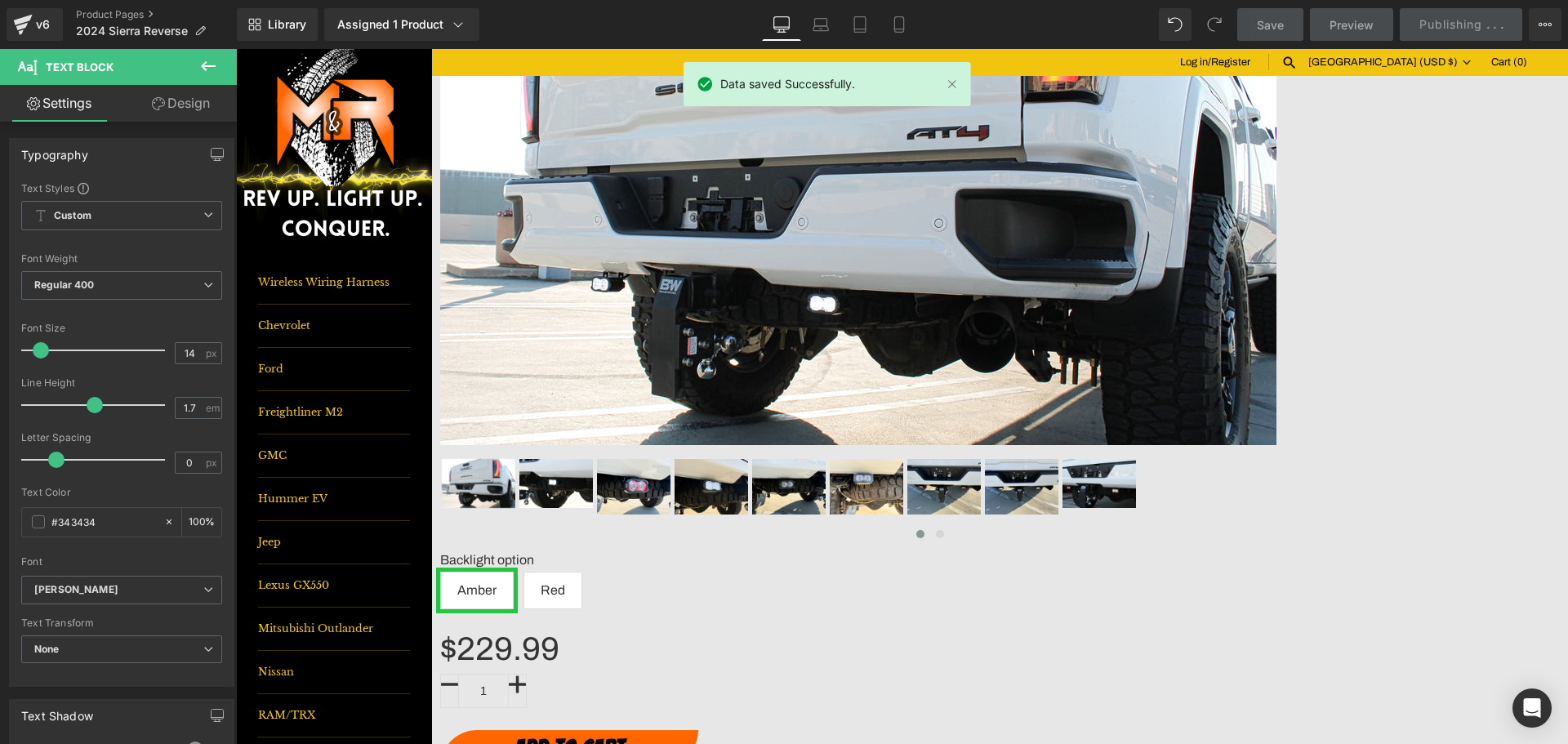
scroll to position [327, 0]
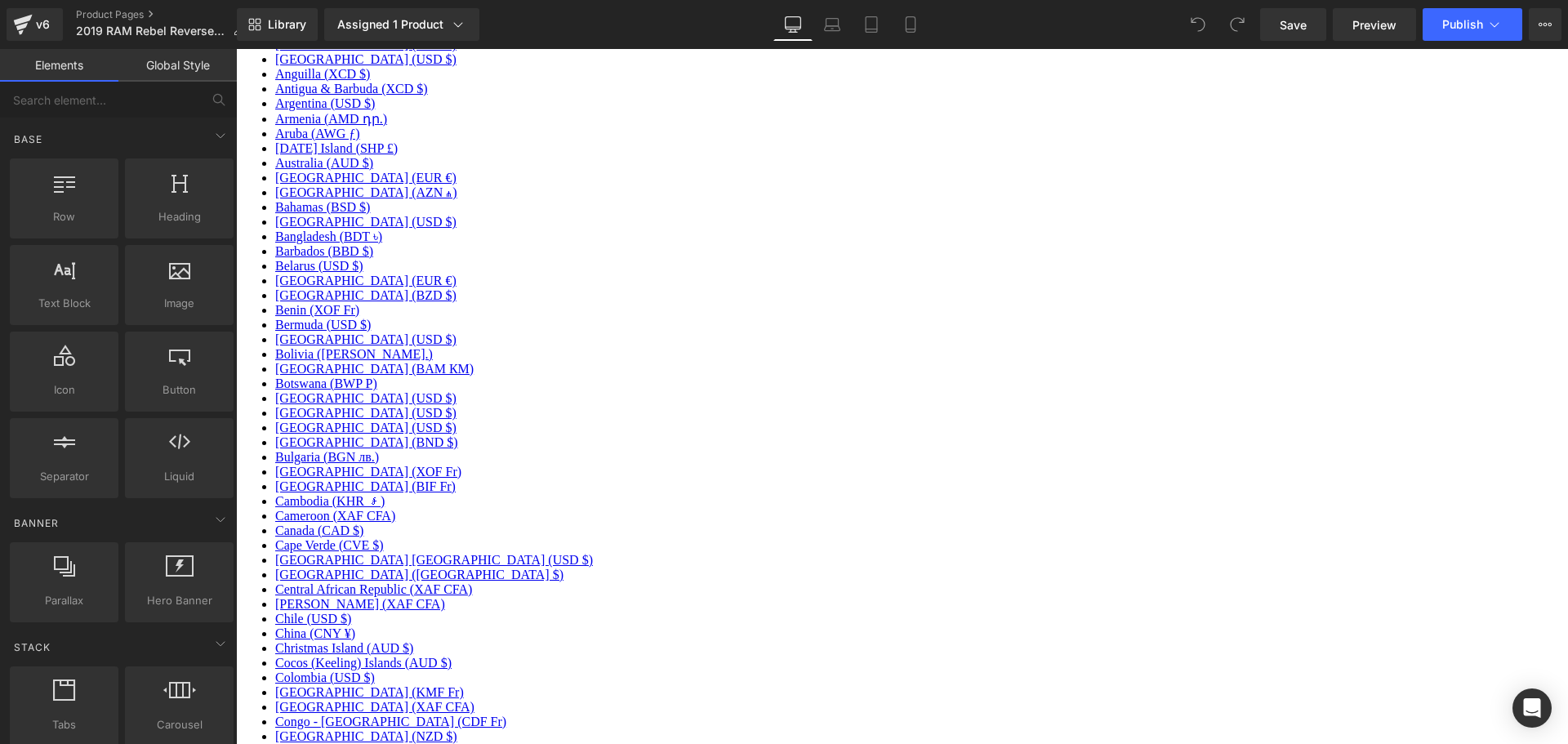
scroll to position [654, 0]
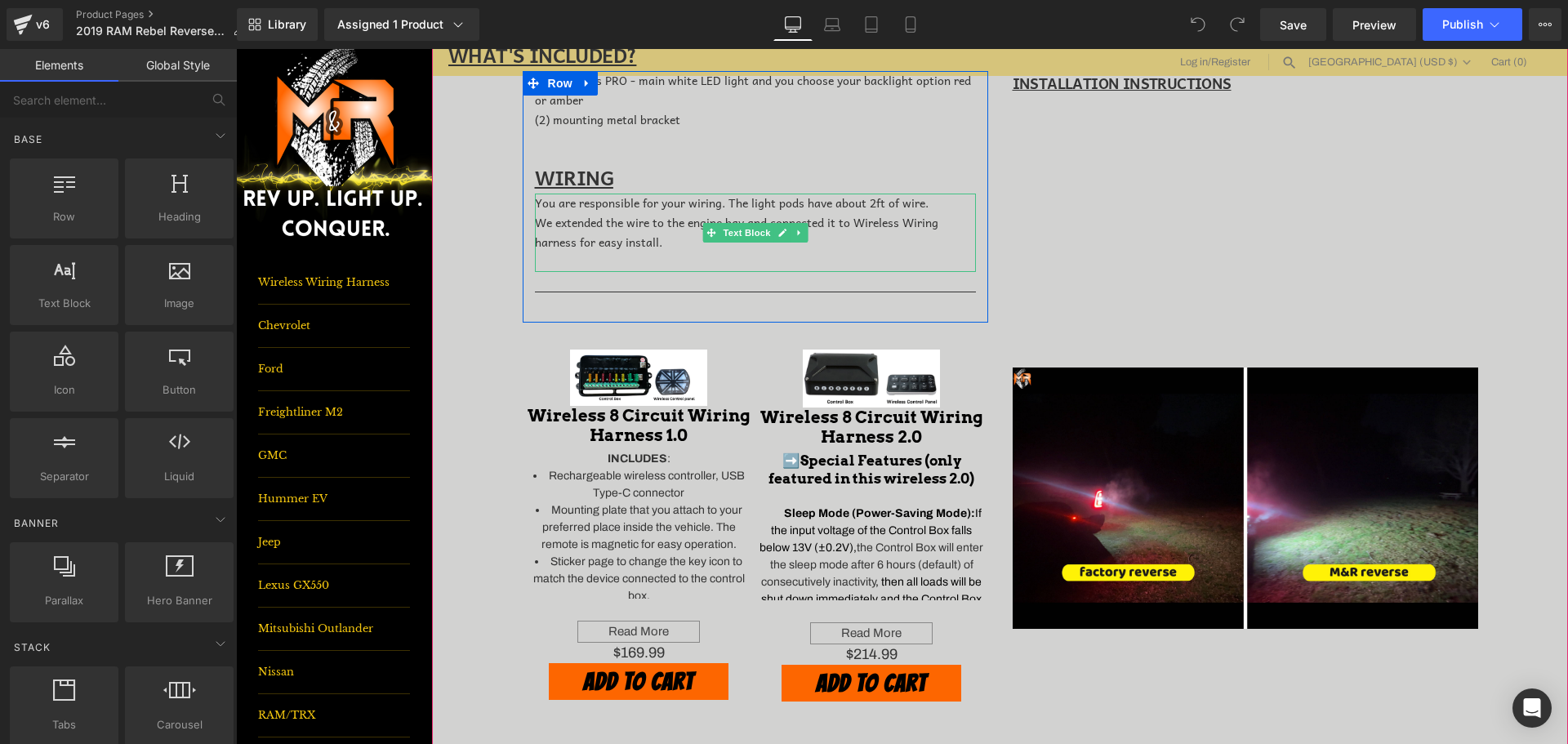
click at [655, 244] on div "We extended the wire to the engine bay and connected it to Wireless Wiring harn…" at bounding box center [756, 242] width 441 height 58
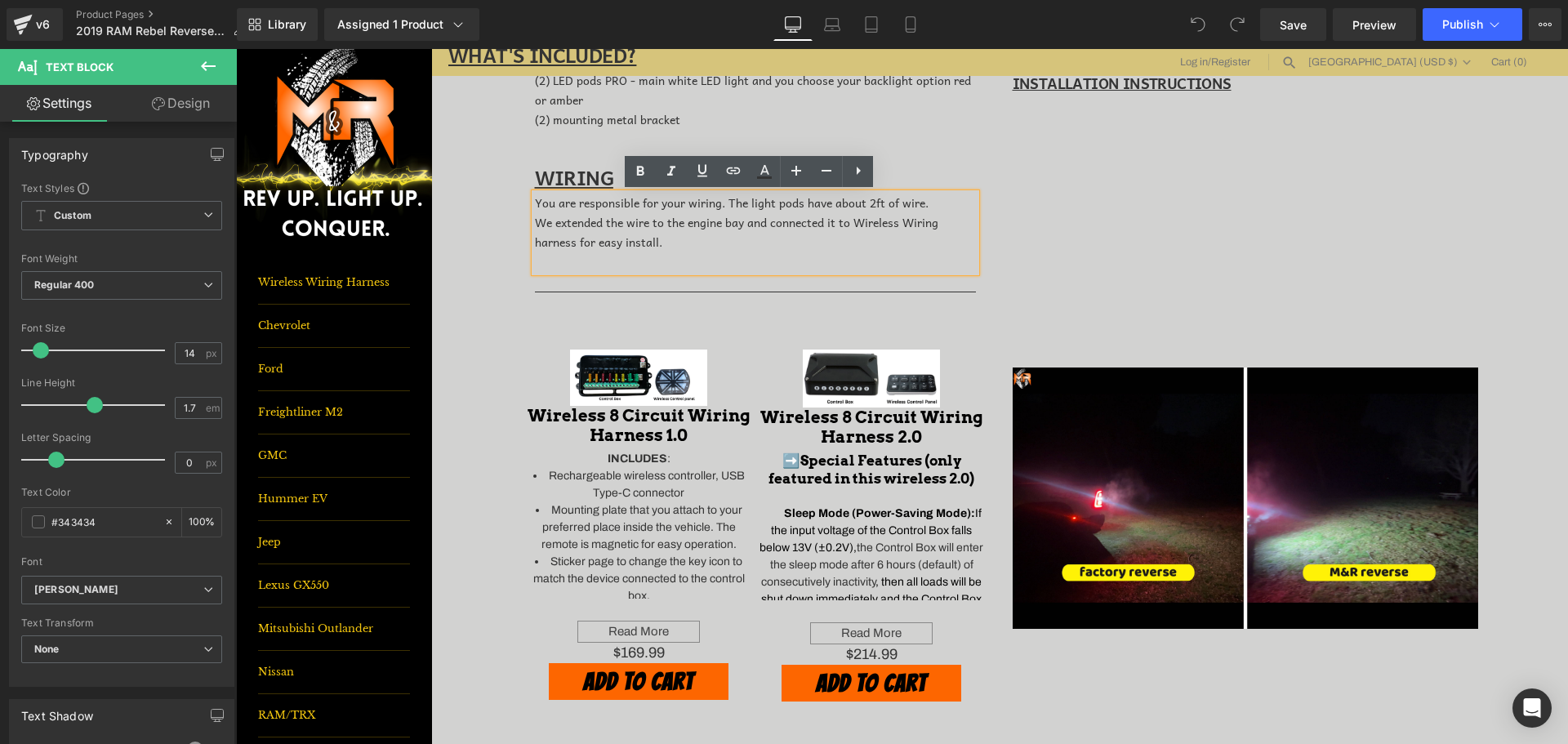
drag, startPoint x: 658, startPoint y: 247, endPoint x: 529, endPoint y: 228, distance: 130.4
click at [536, 228] on div "We extended the wire to the engine bay and connected it to Wireless Wiring harn…" at bounding box center [756, 242] width 441 height 58
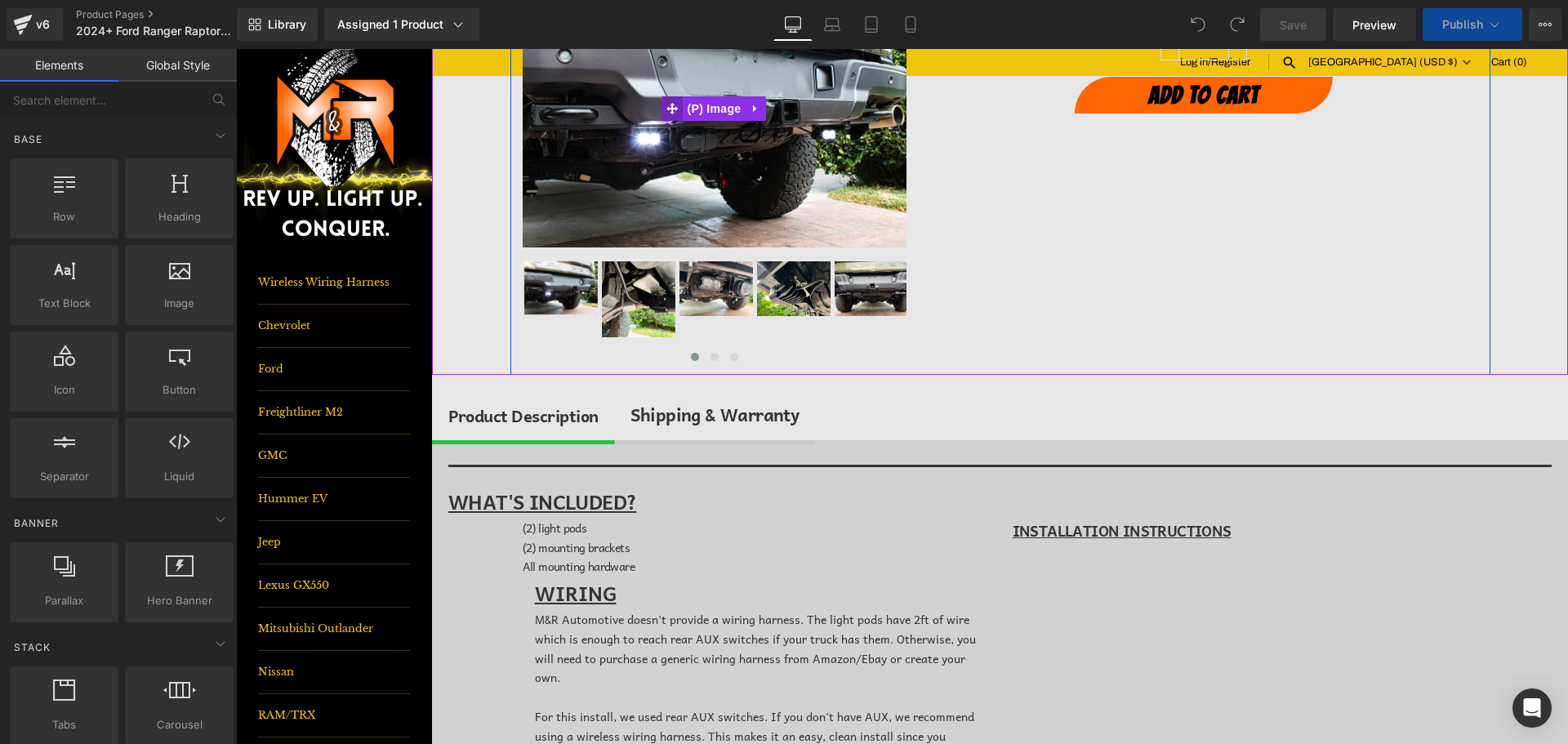
scroll to position [245, 0]
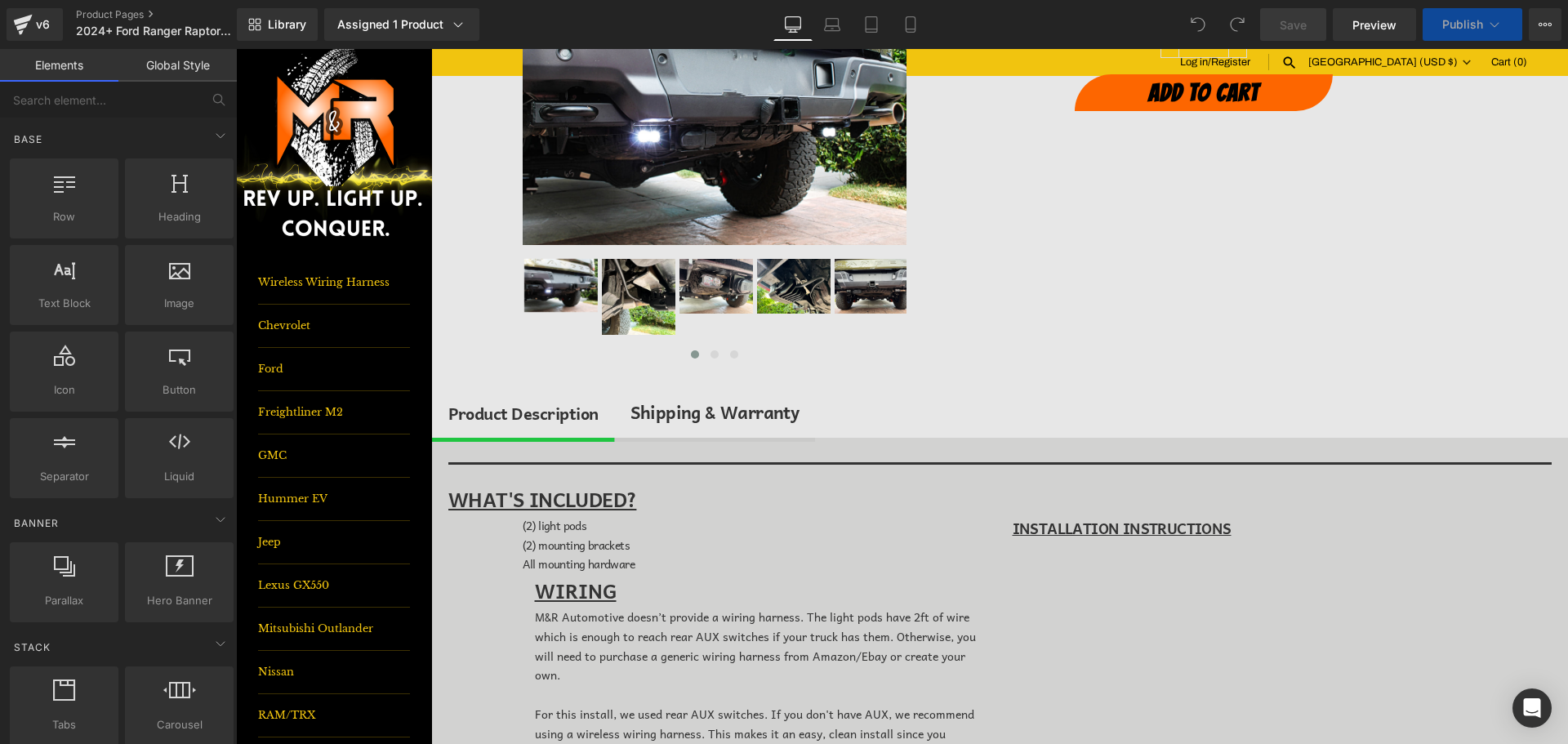
click at [693, 414] on div "Shipping & Warranty" at bounding box center [715, 412] width 169 height 28
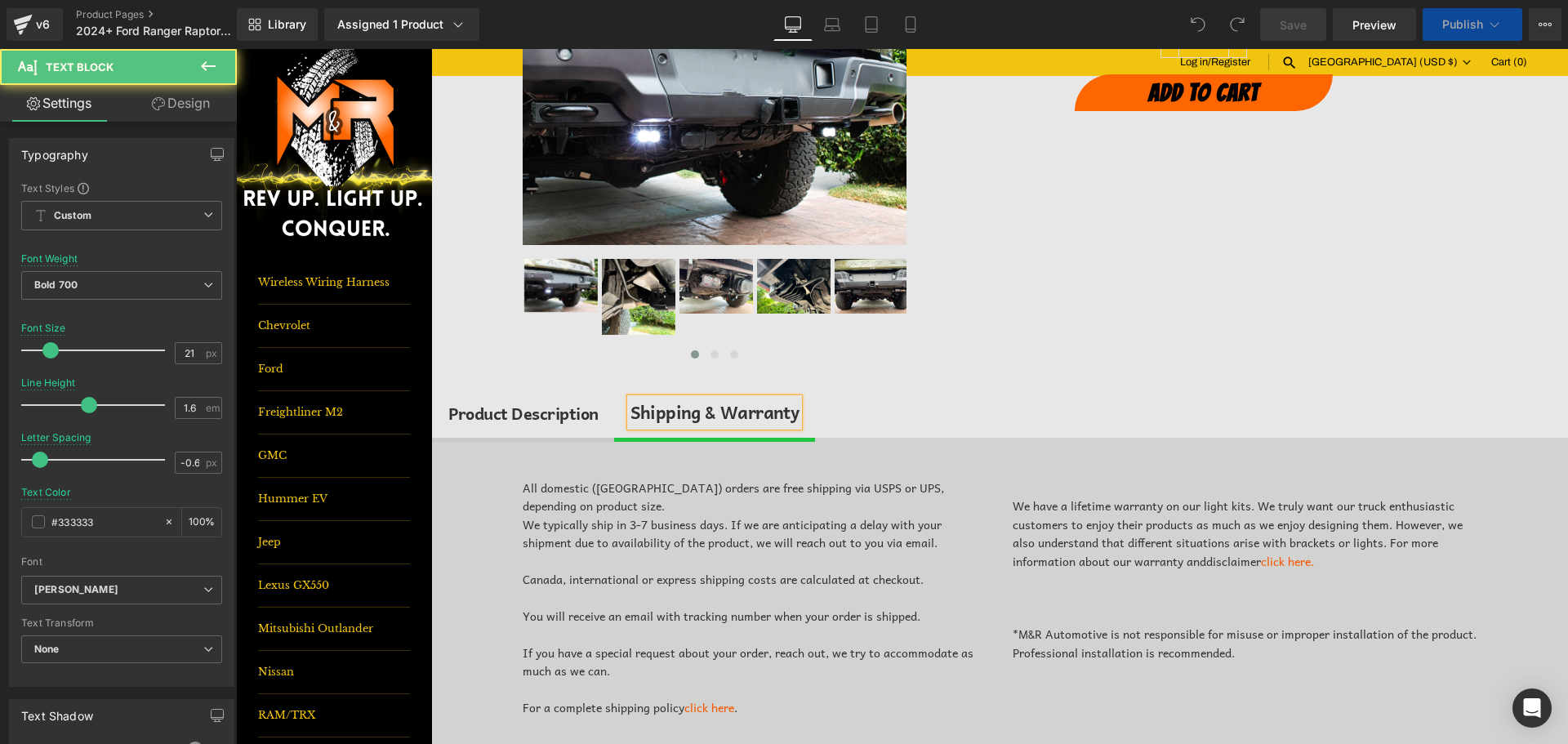
click at [190, 66] on button at bounding box center [209, 67] width 57 height 36
click at [931, 501] on div "All domestic ([GEOGRAPHIC_DATA]) orders are free shipping via USPS or UPS, depe…" at bounding box center [756, 497] width 466 height 37
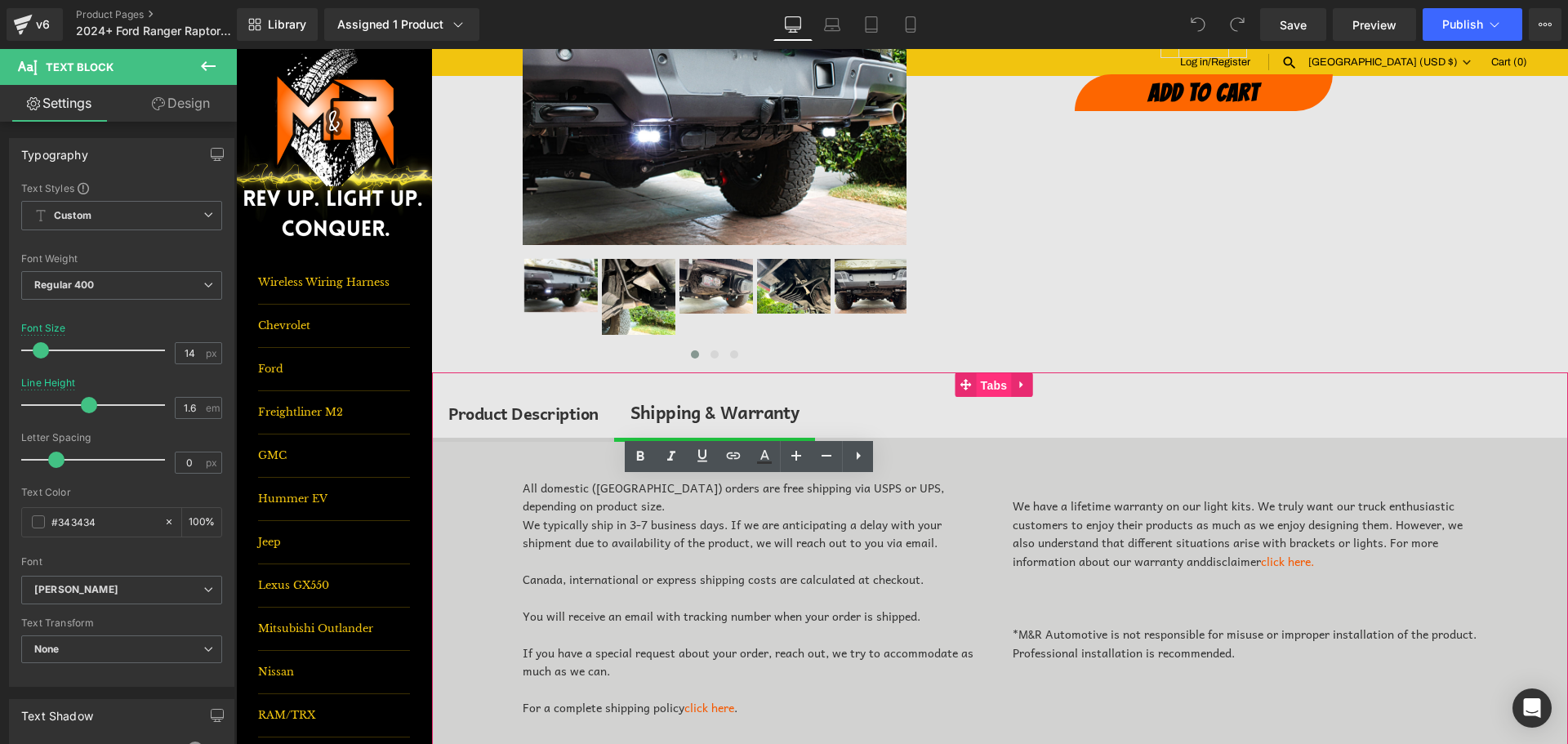
click at [1000, 387] on span "Tabs" at bounding box center [994, 385] width 35 height 24
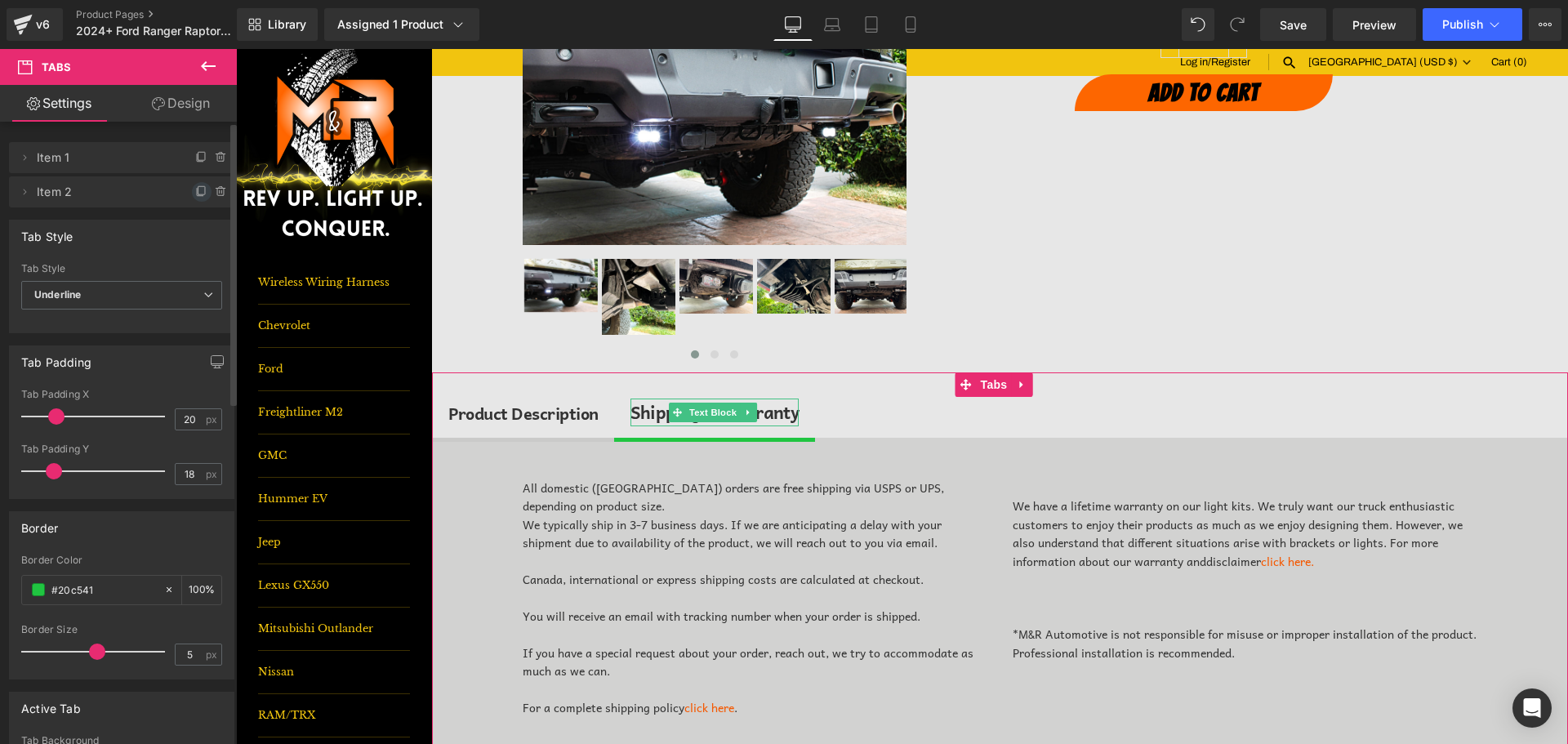
drag, startPoint x: 194, startPoint y: 194, endPoint x: 397, endPoint y: 324, distance: 241.1
click at [199, 194] on icon at bounding box center [201, 190] width 6 height 8
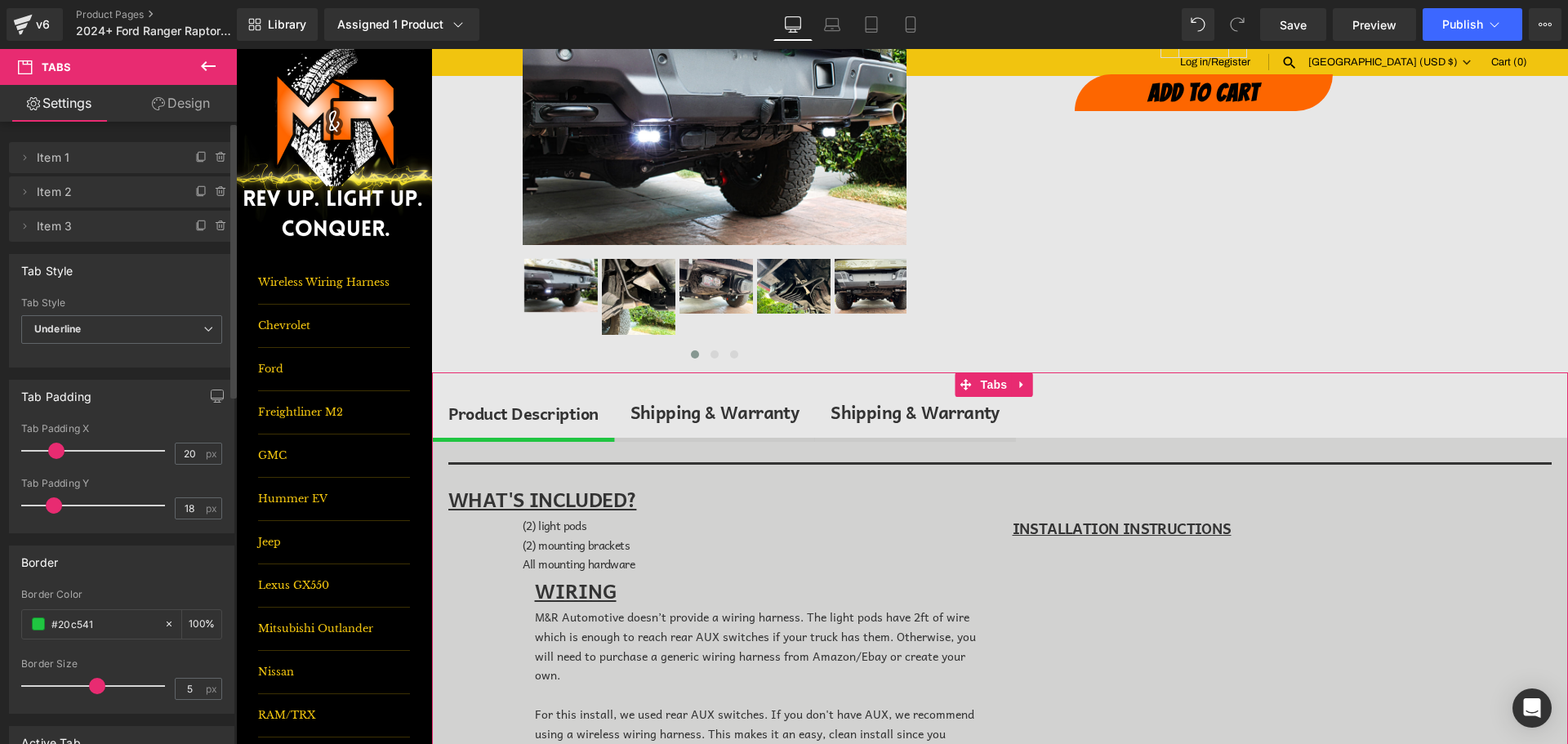
click at [712, 415] on div "Shipping & Warranty" at bounding box center [715, 412] width 169 height 28
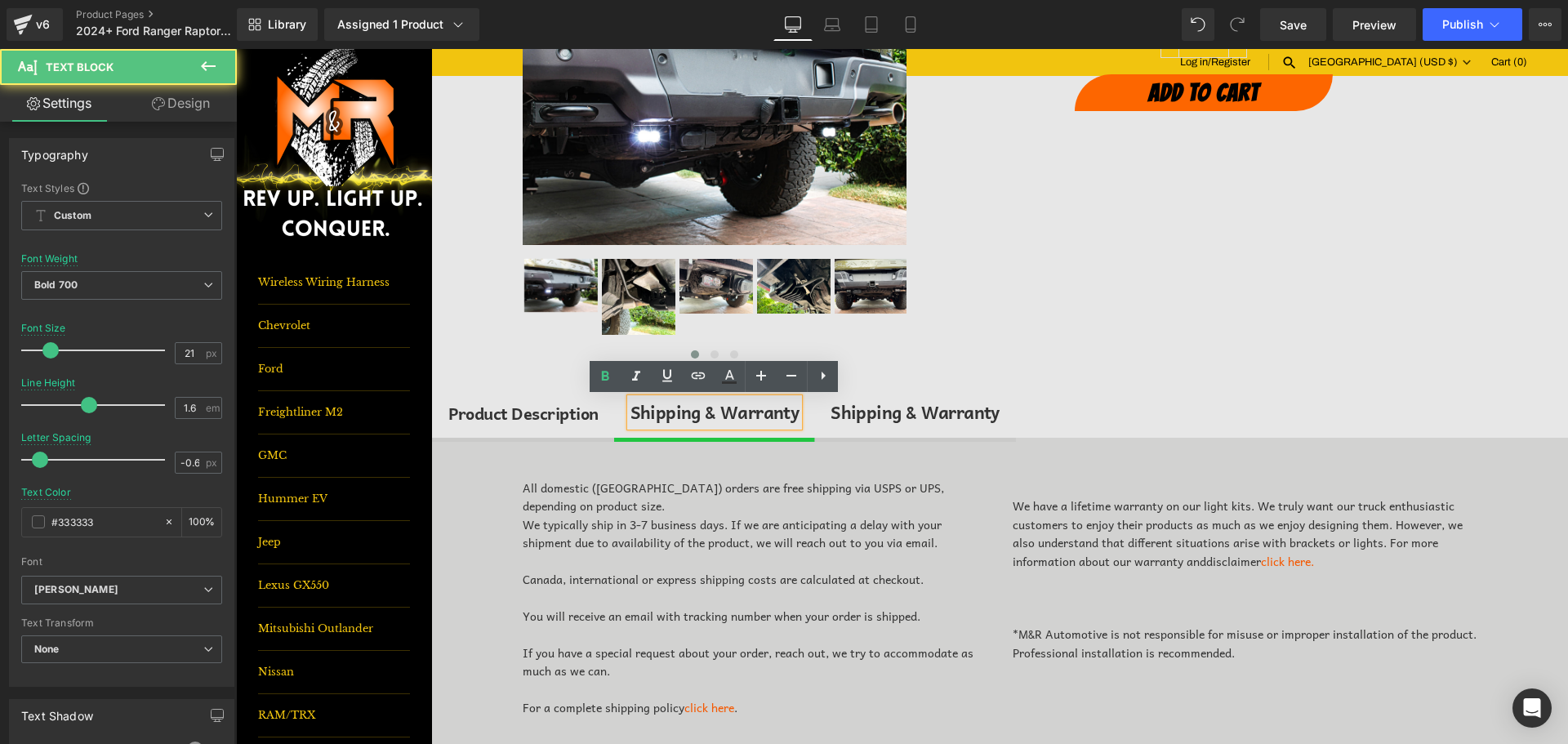
click at [712, 415] on div "Shipping & Warranty" at bounding box center [715, 412] width 169 height 28
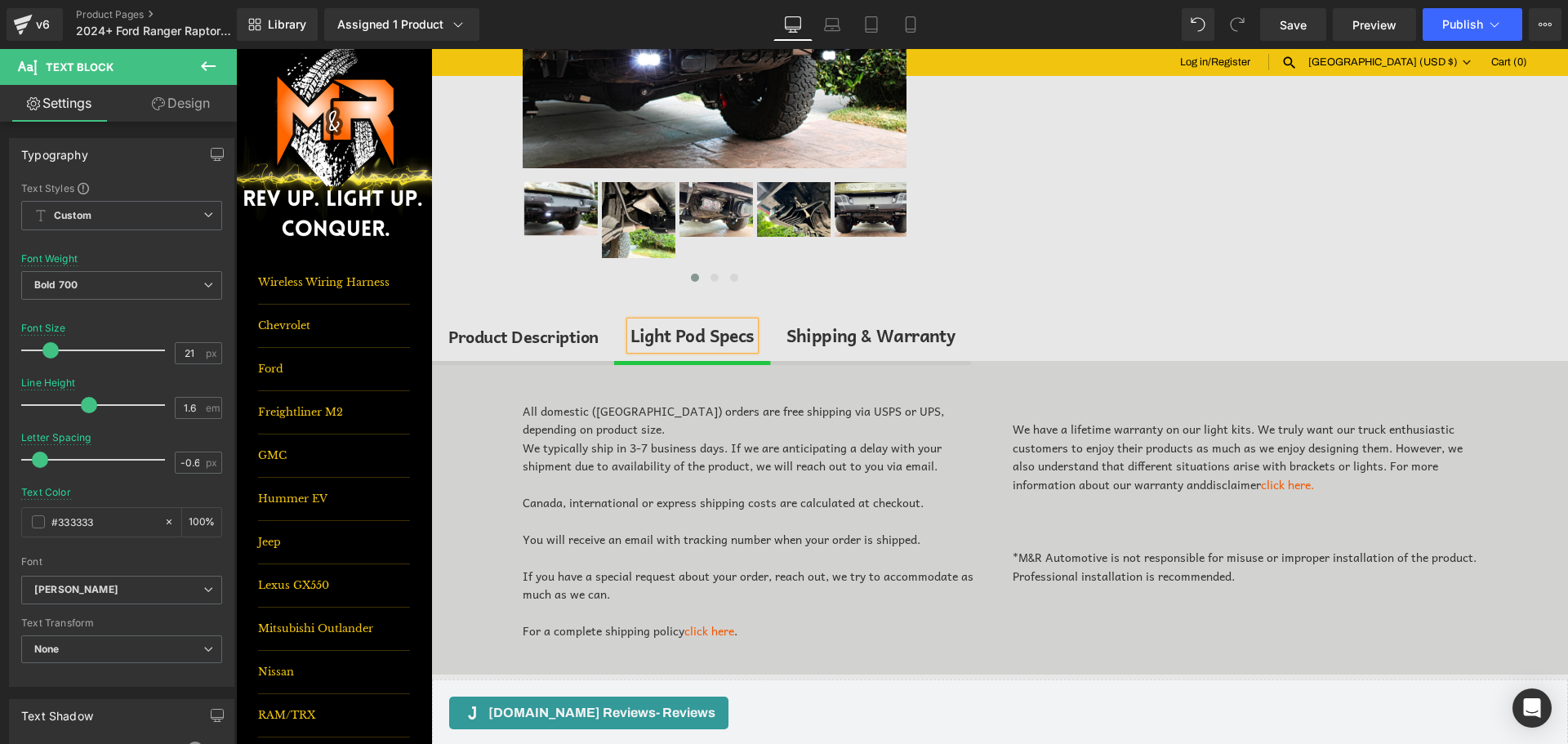
scroll to position [327, 0]
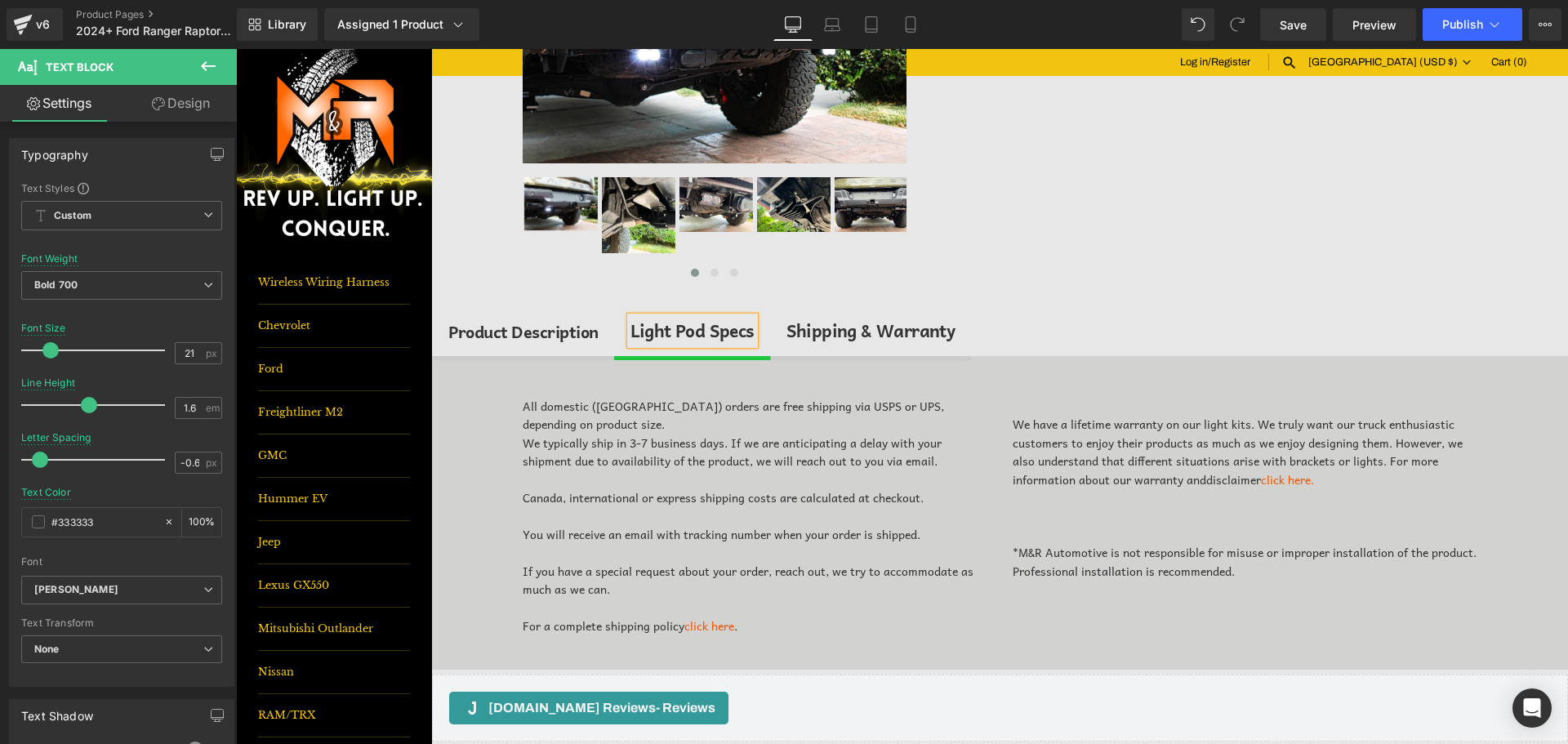
click at [758, 511] on div at bounding box center [756, 516] width 466 height 18
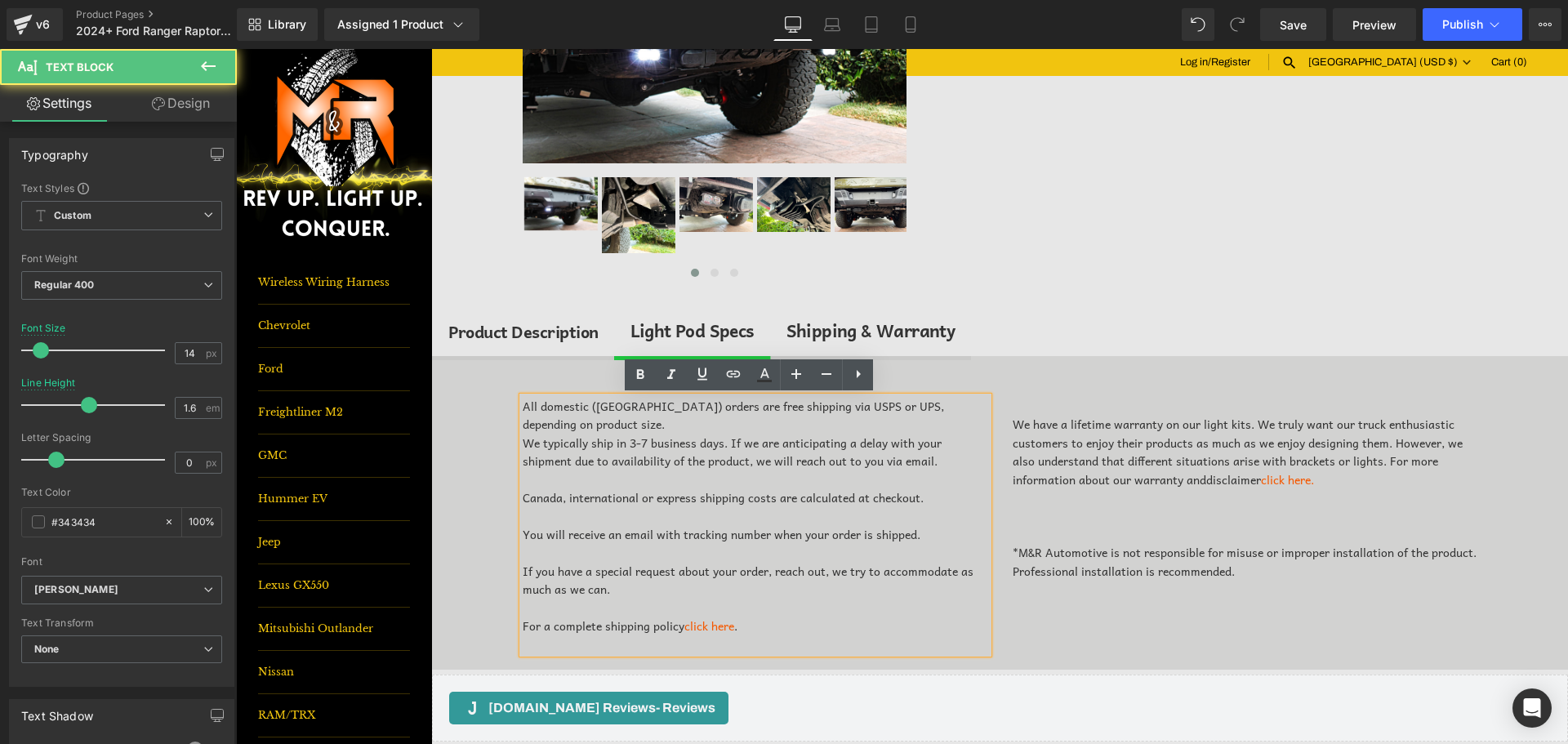
click at [484, 431] on div "All domestic ([GEOGRAPHIC_DATA]) orders are free shipping via USPS or UPS, depe…" at bounding box center [1000, 513] width 1136 height 313
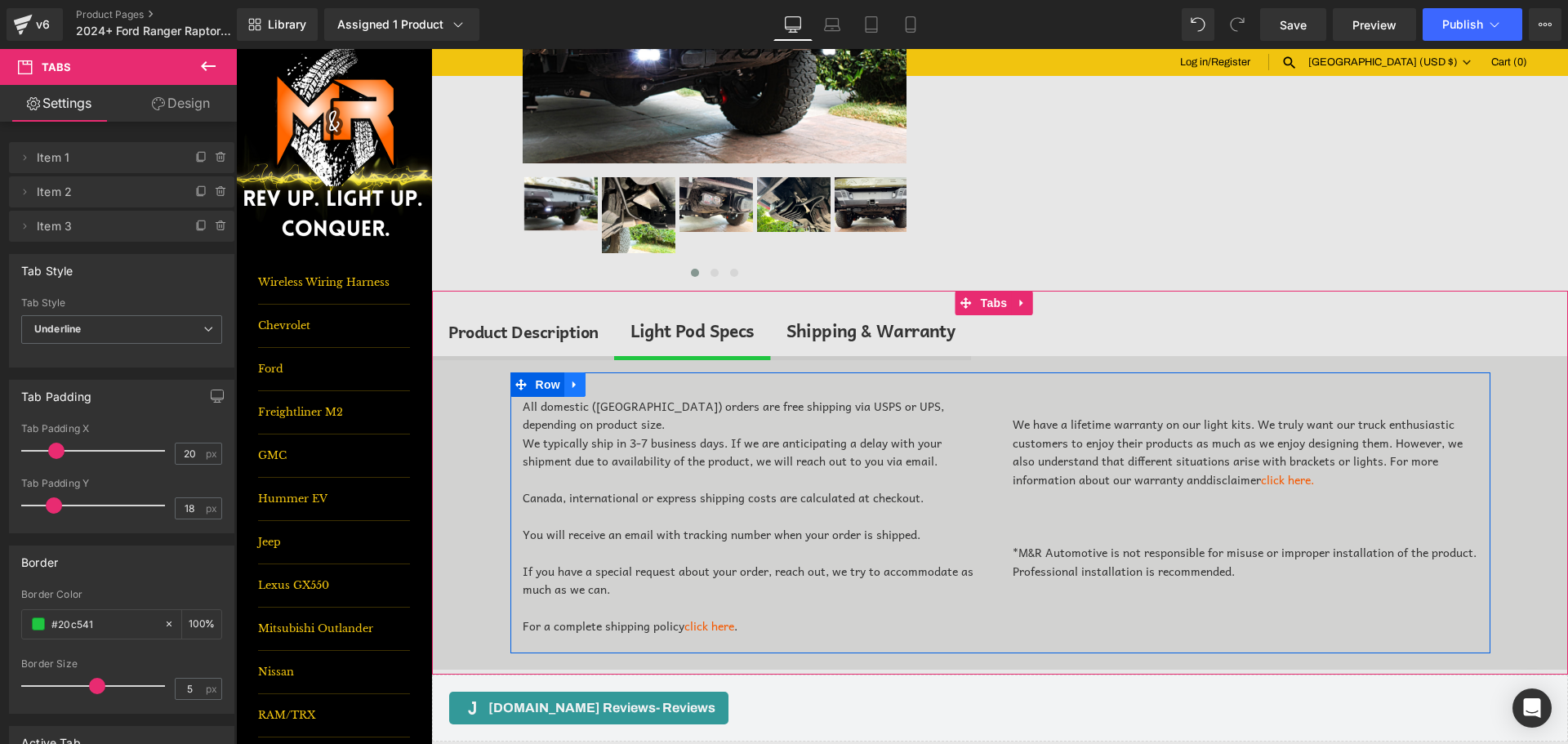
click at [570, 379] on icon at bounding box center [575, 385] width 12 height 13
click at [612, 382] on icon at bounding box center [617, 384] width 12 height 12
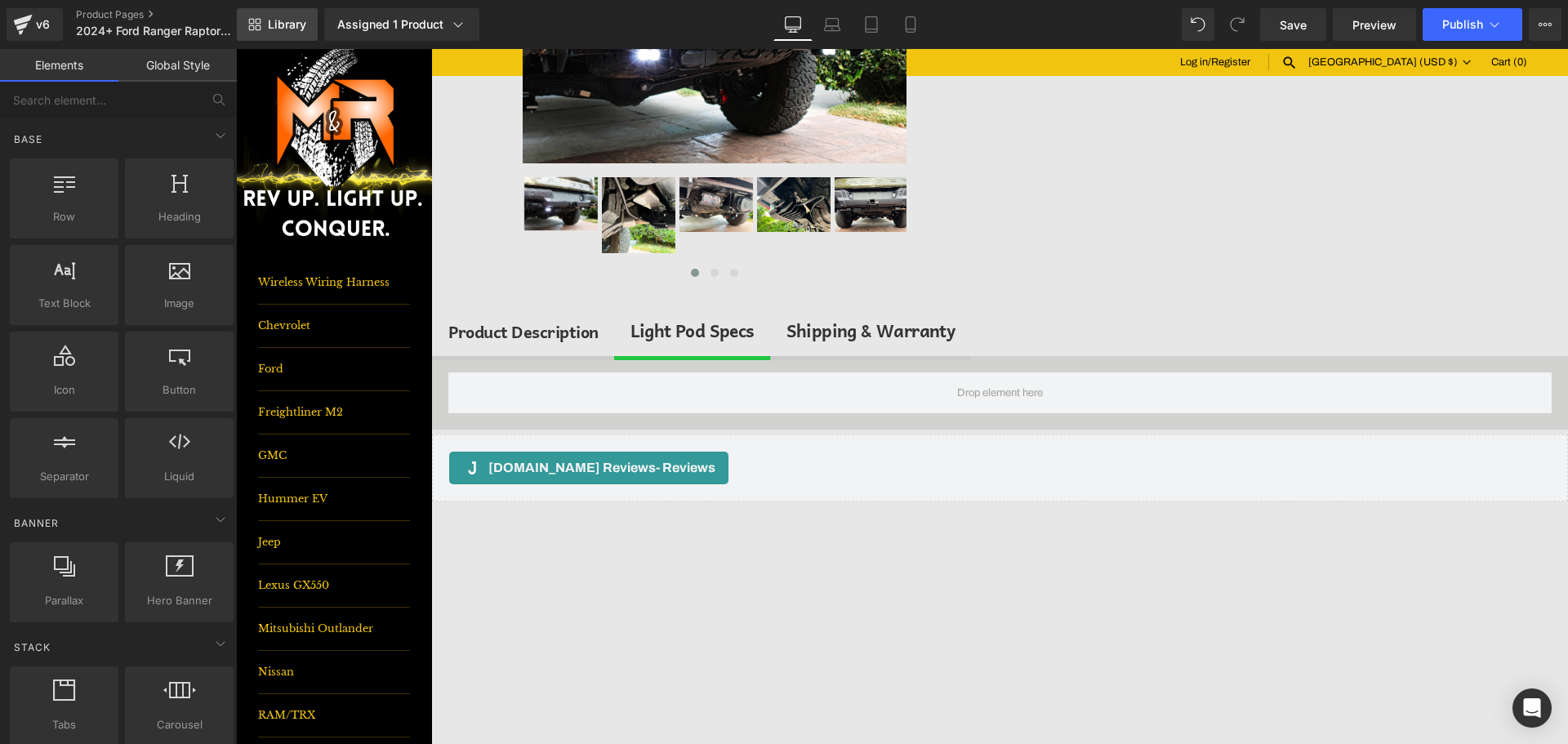
click at [296, 24] on span "Library" at bounding box center [287, 24] width 39 height 14
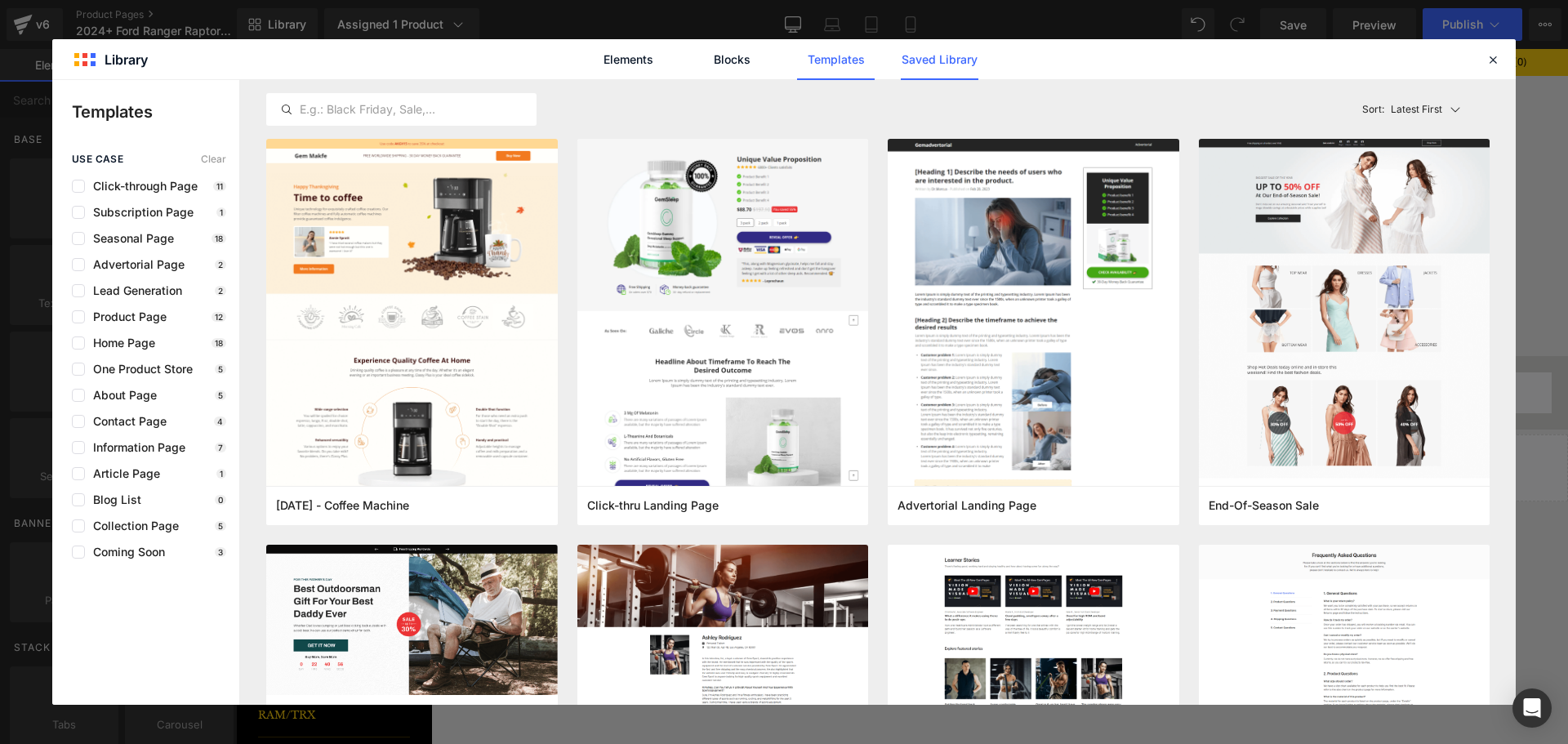
click at [959, 67] on link "Saved Library" at bounding box center [939, 60] width 78 height 41
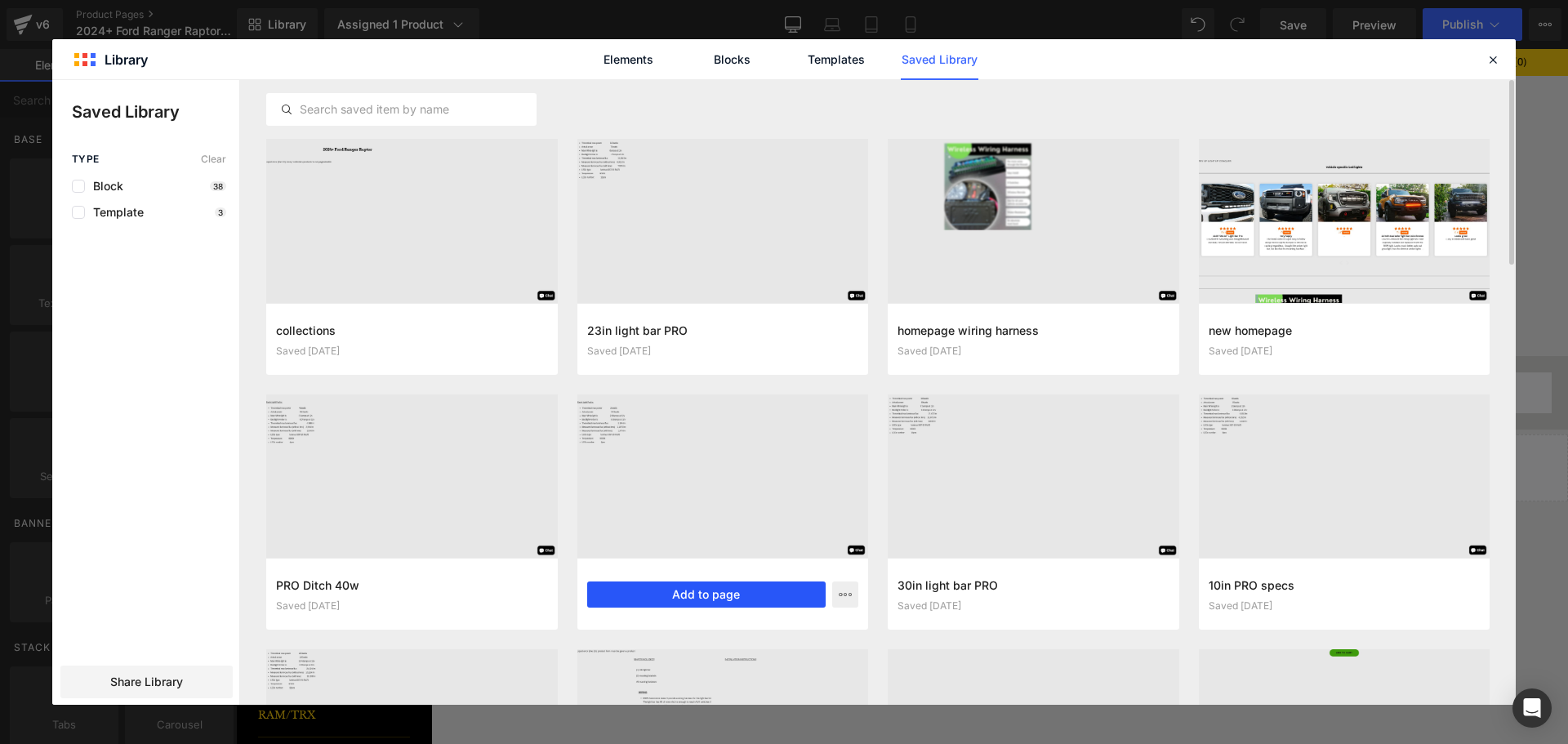
click at [677, 597] on button "Add to page" at bounding box center [707, 594] width 239 height 26
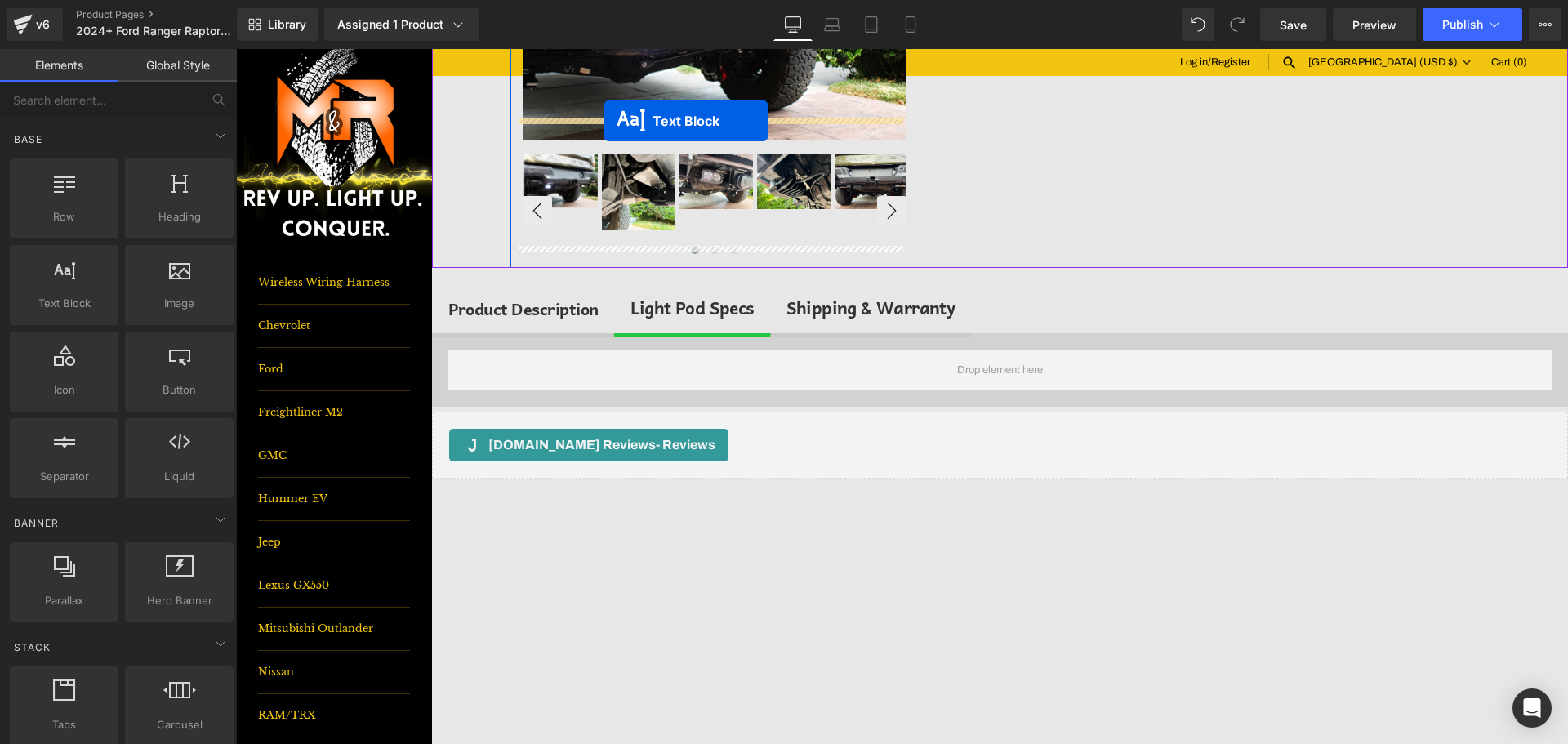
scroll to position [339, 0]
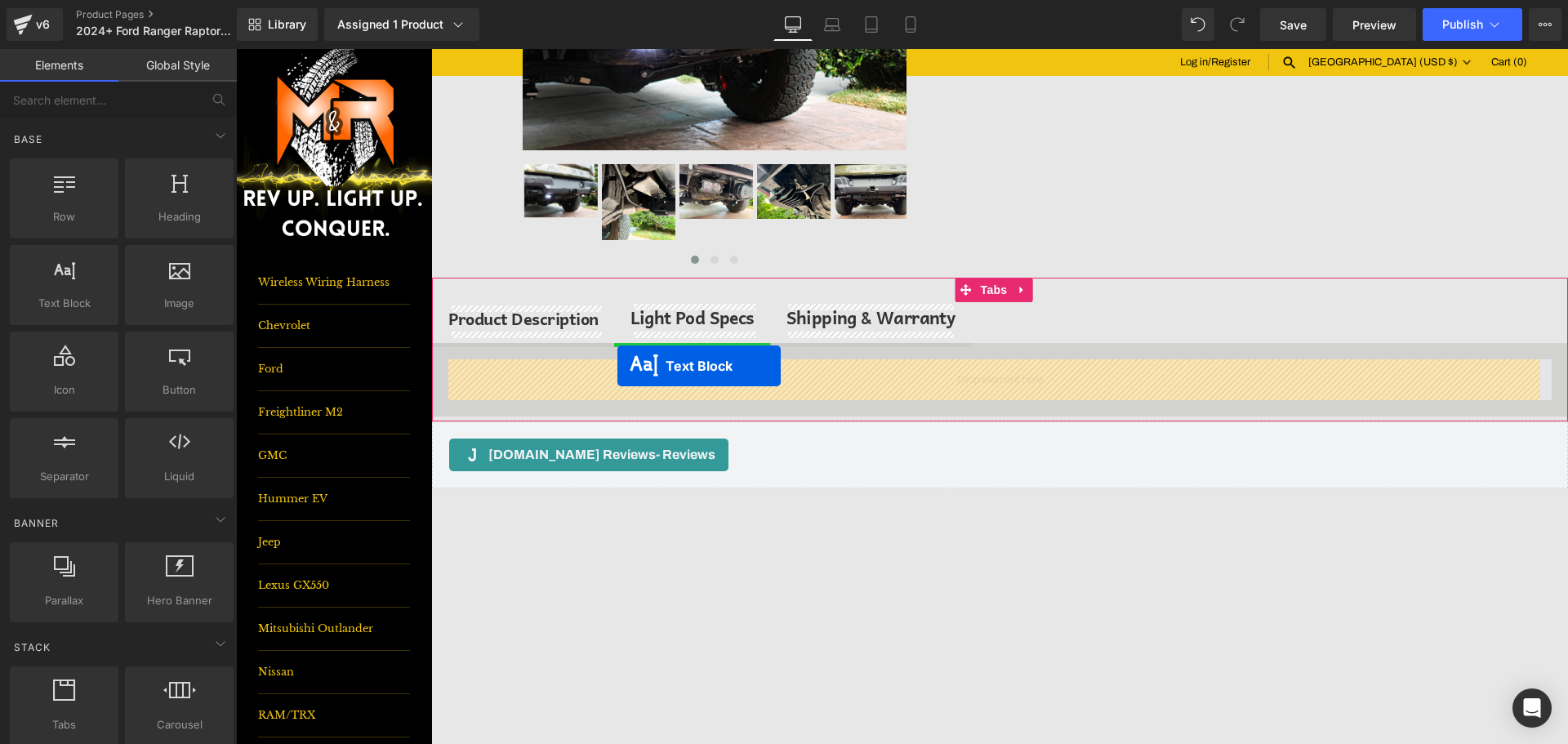
drag, startPoint x: 943, startPoint y: 575, endPoint x: 618, endPoint y: 366, distance: 386.4
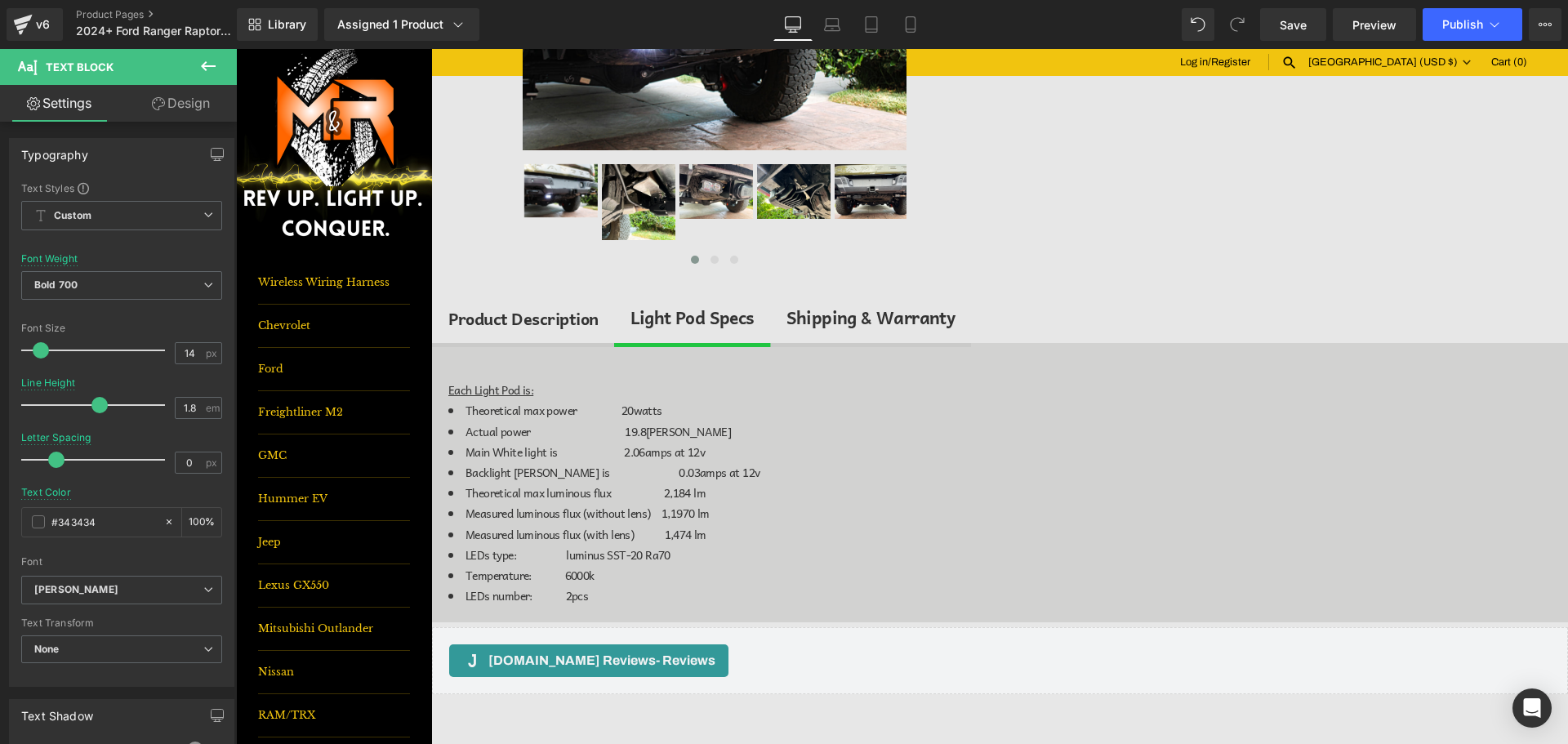
click at [208, 64] on icon at bounding box center [209, 66] width 20 height 20
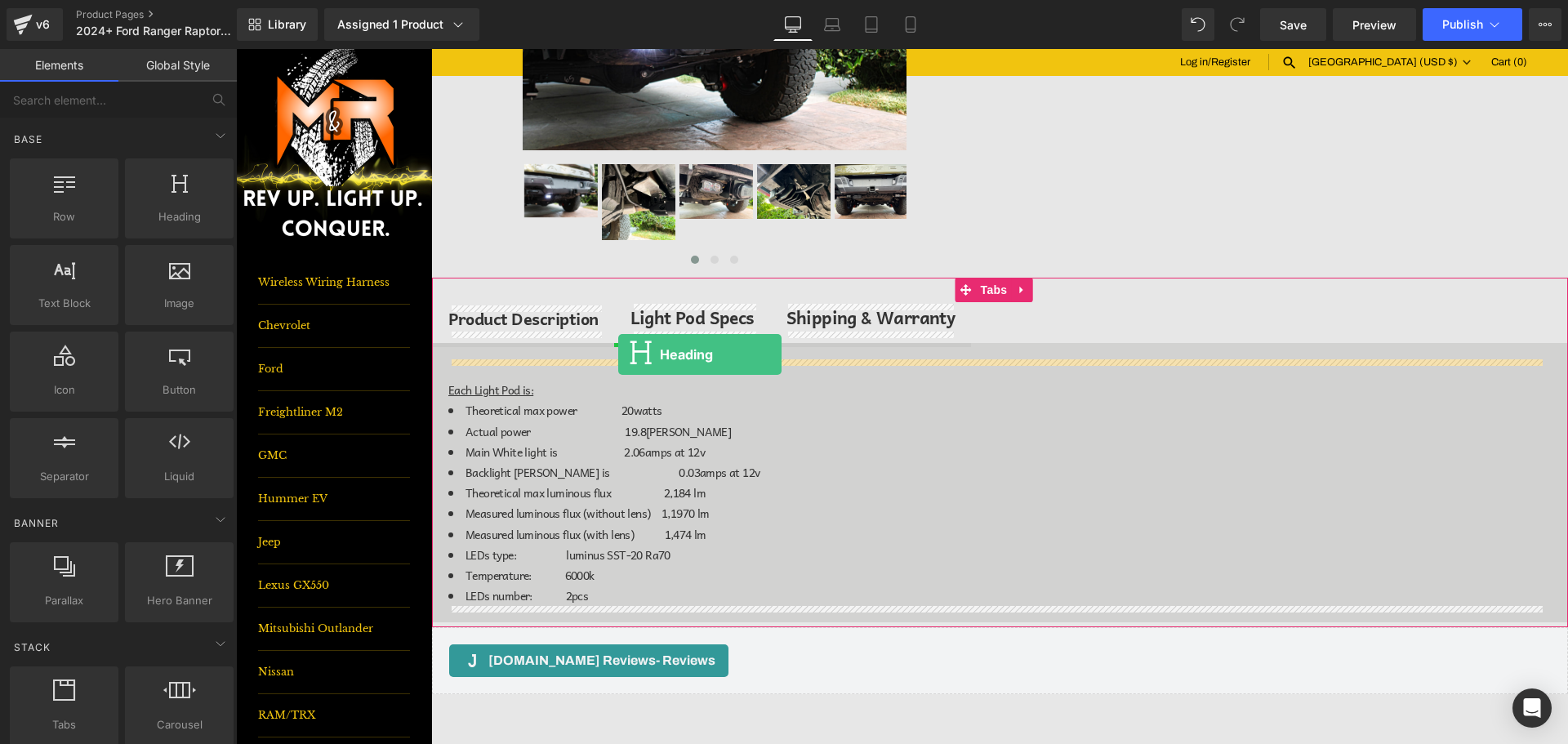
drag, startPoint x: 432, startPoint y: 229, endPoint x: 619, endPoint y: 355, distance: 225.5
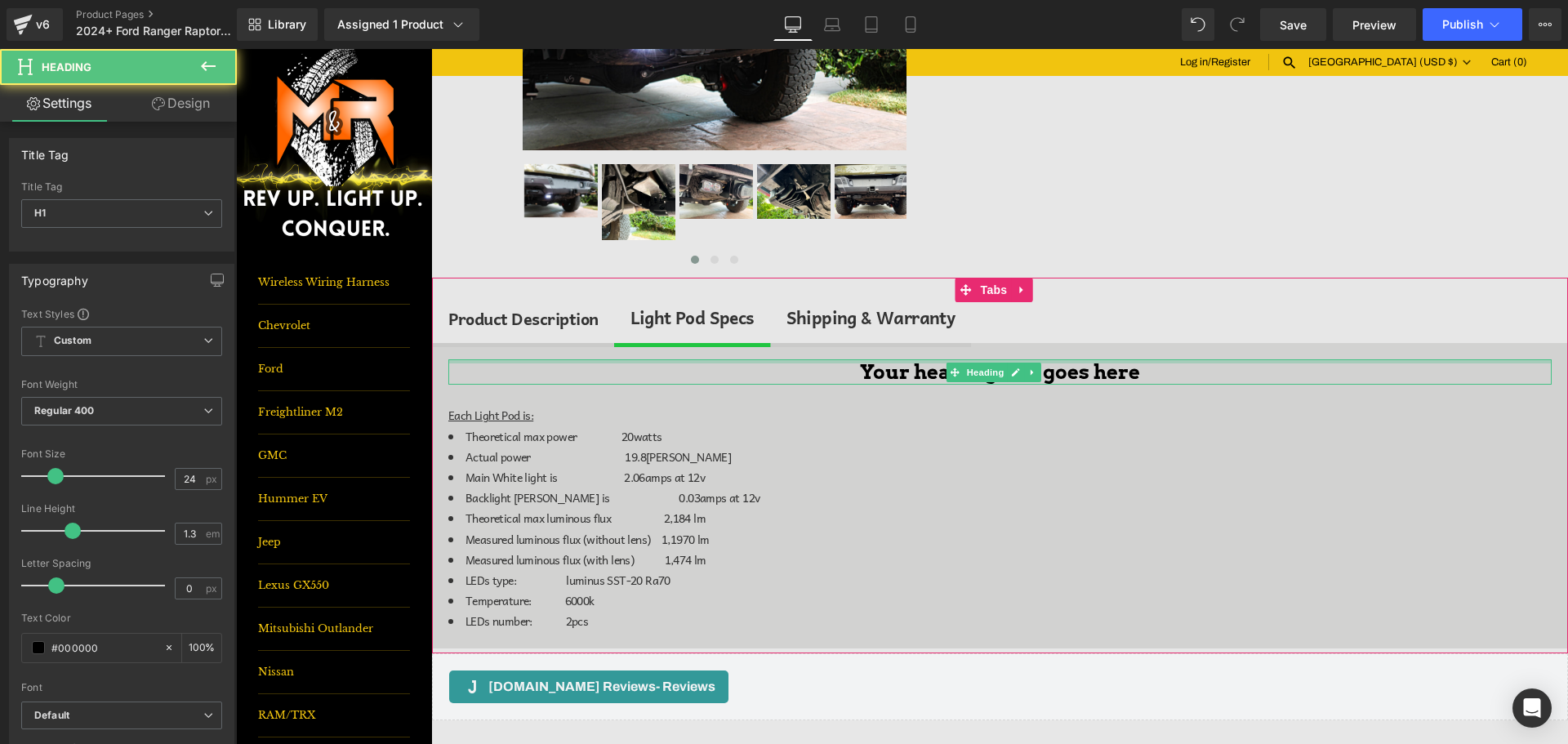
click at [860, 360] on div at bounding box center [1000, 361] width 1103 height 4
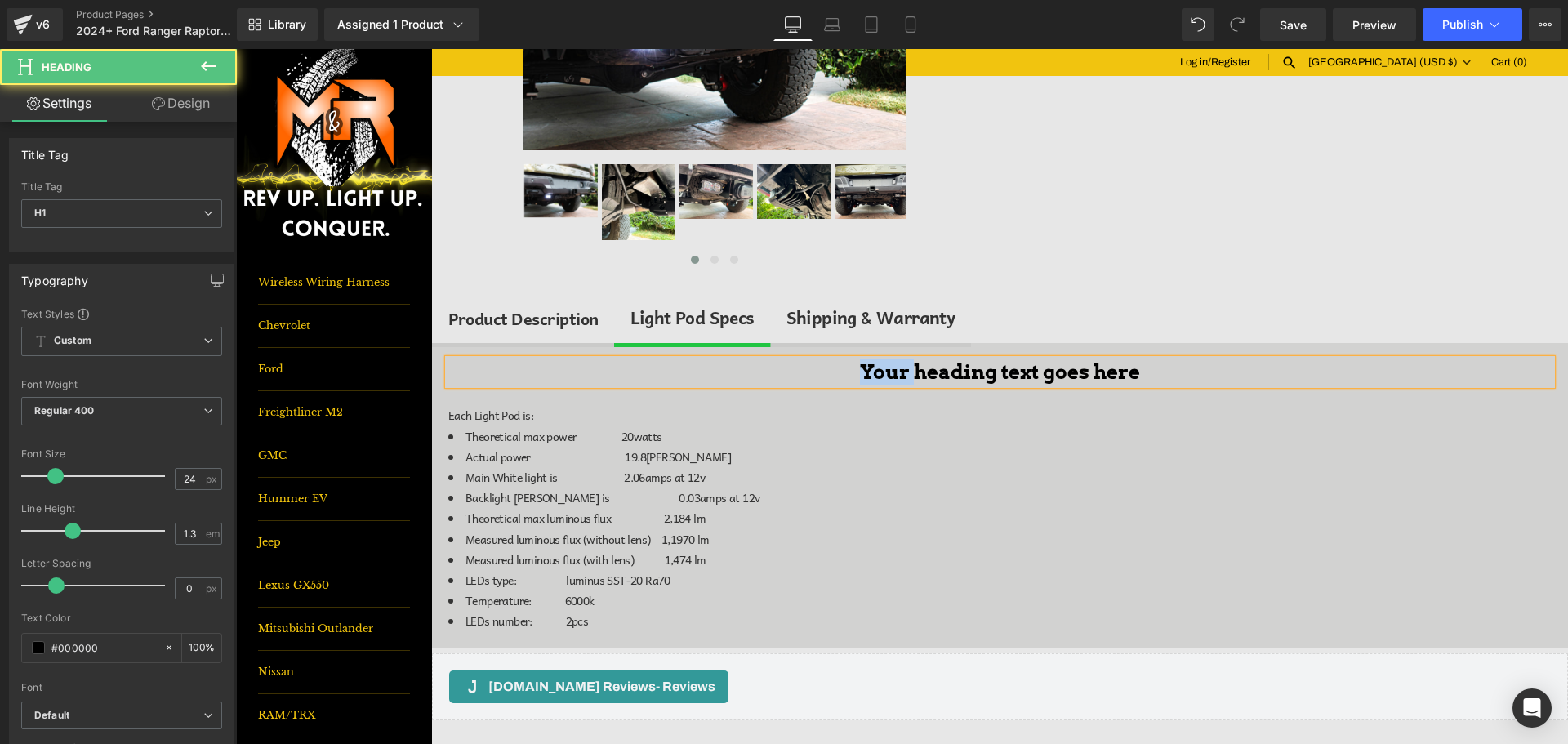
click at [860, 360] on h1 "Your heading text goes here" at bounding box center [1000, 372] width 1103 height 25
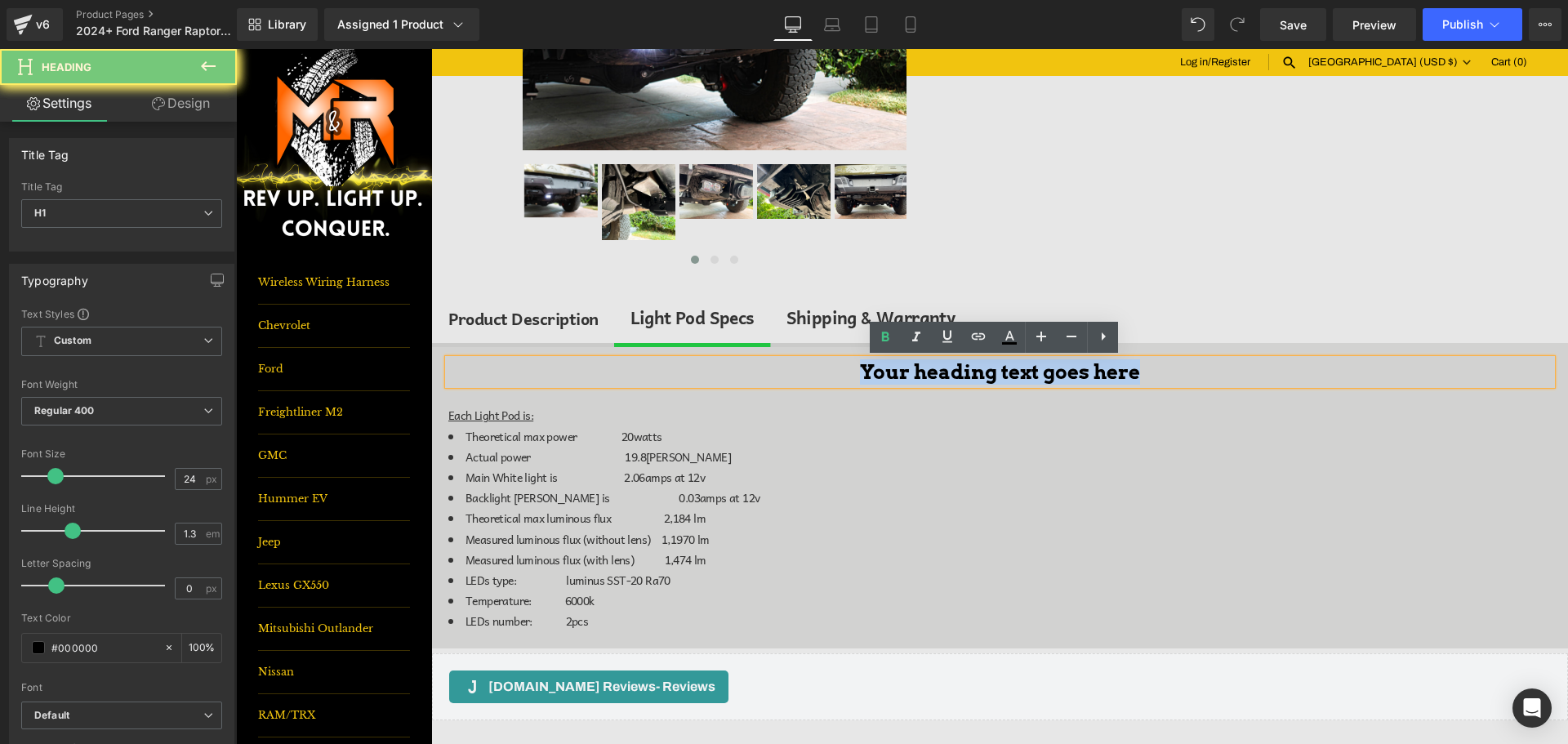
click at [860, 360] on h1 "Your heading text goes here" at bounding box center [1000, 372] width 1103 height 25
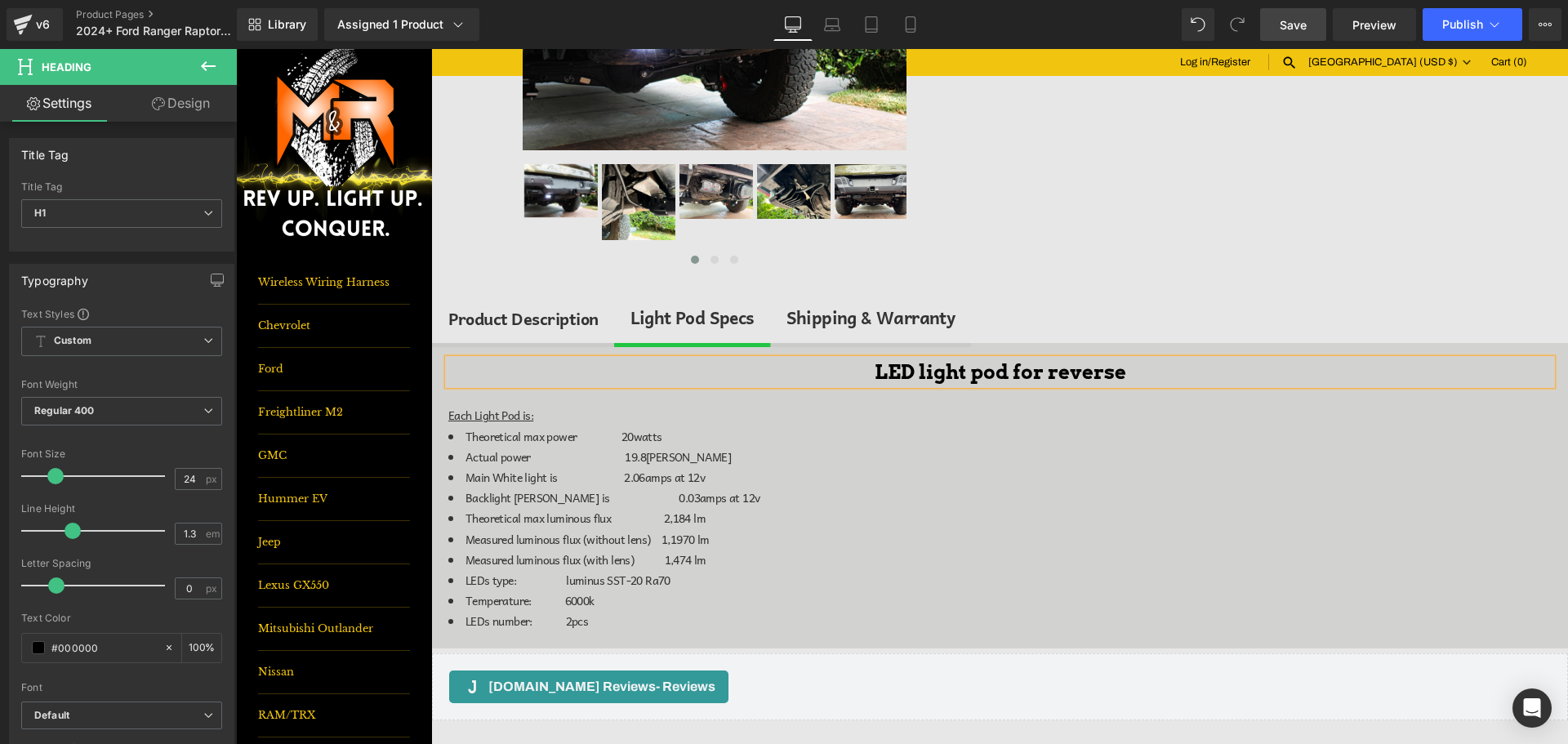
click at [1279, 23] on link "Save" at bounding box center [1294, 24] width 66 height 32
click at [1460, 21] on span "Publish" at bounding box center [1463, 24] width 41 height 13
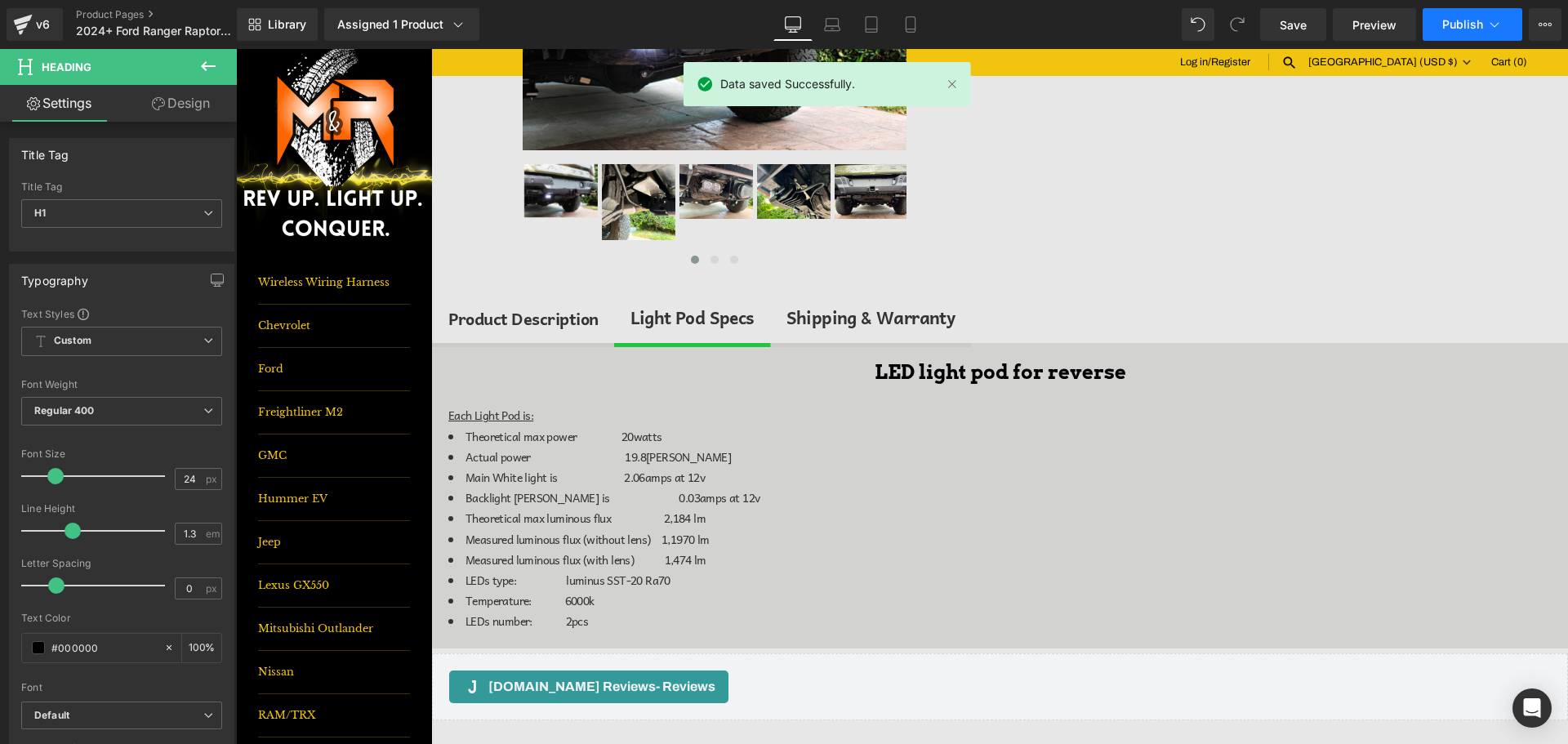
click at [1460, 21] on span "Publish" at bounding box center [1463, 24] width 41 height 13
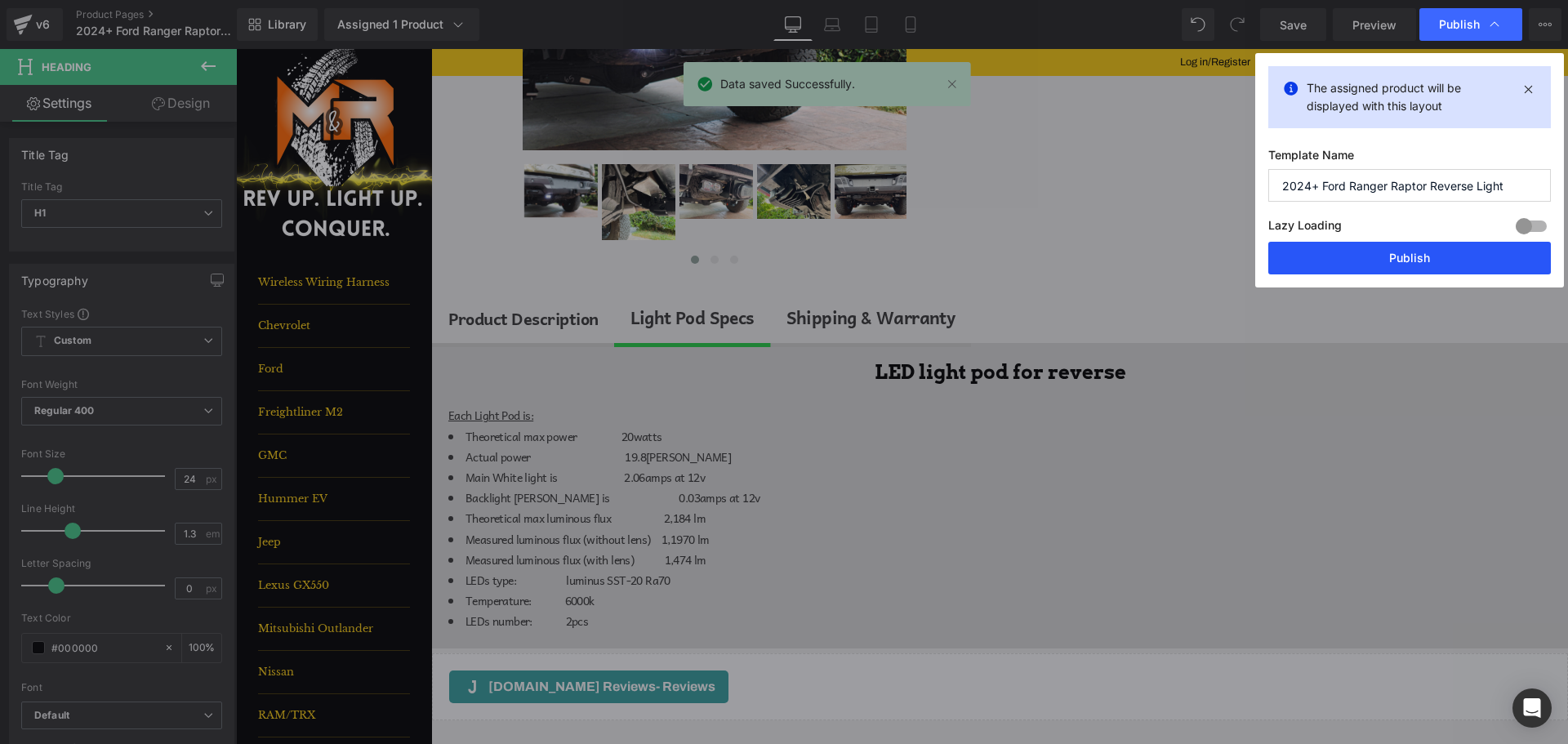
click at [1468, 248] on button "Publish" at bounding box center [1410, 258] width 283 height 32
